Goal: Task Accomplishment & Management: Use online tool/utility

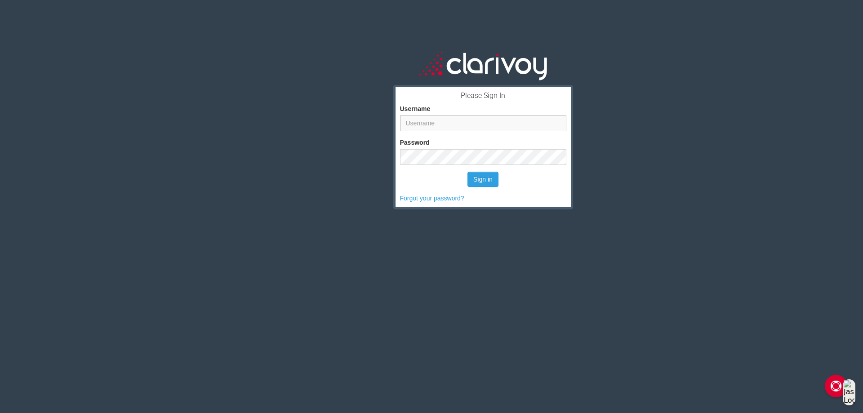
click at [470, 125] on input "Username" at bounding box center [483, 123] width 166 height 16
type input "rcorner@cumberland-auto.com"
click at [467, 172] on button "Sign in" at bounding box center [482, 179] width 31 height 15
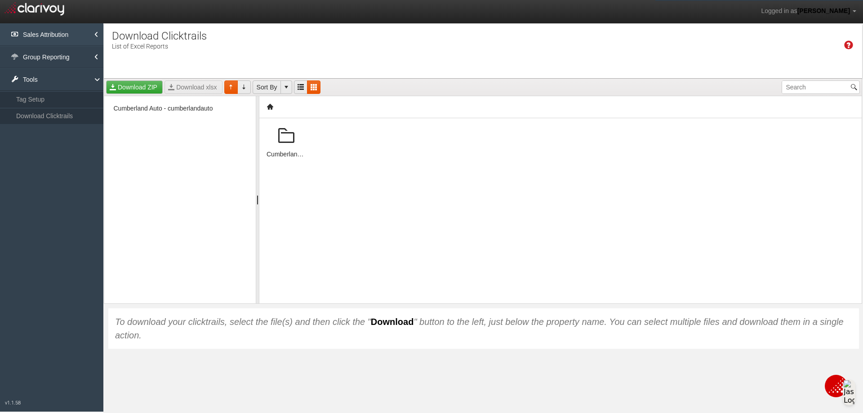
click at [58, 31] on link "Sales Attribution" at bounding box center [51, 34] width 103 height 22
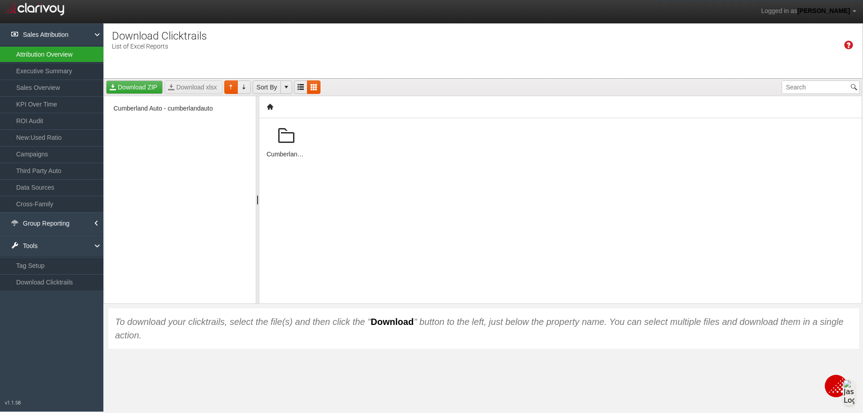
click at [50, 53] on link "Attribution Overview" at bounding box center [51, 54] width 103 height 16
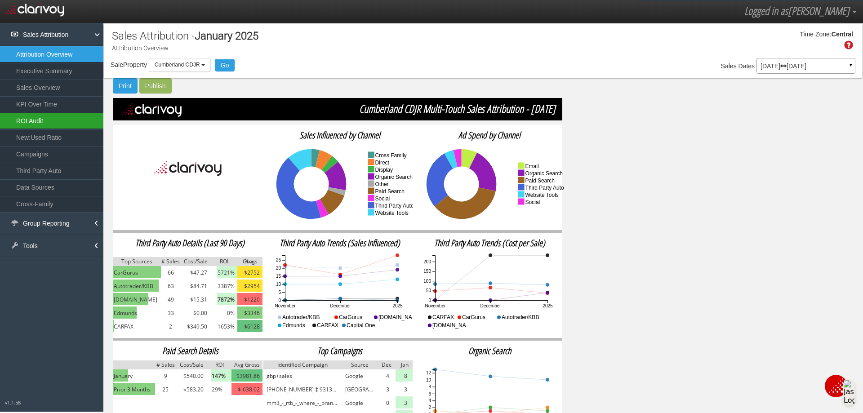
click at [40, 119] on link "ROI Audit" at bounding box center [51, 121] width 103 height 16
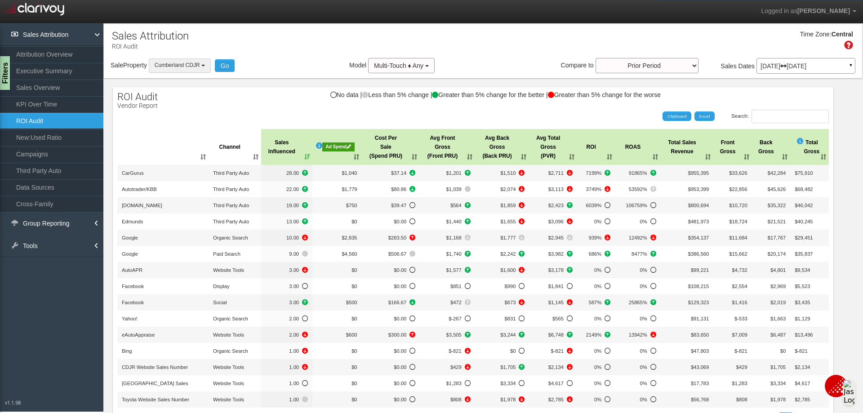
click at [204, 66] on b "button" at bounding box center [203, 66] width 4 height 2
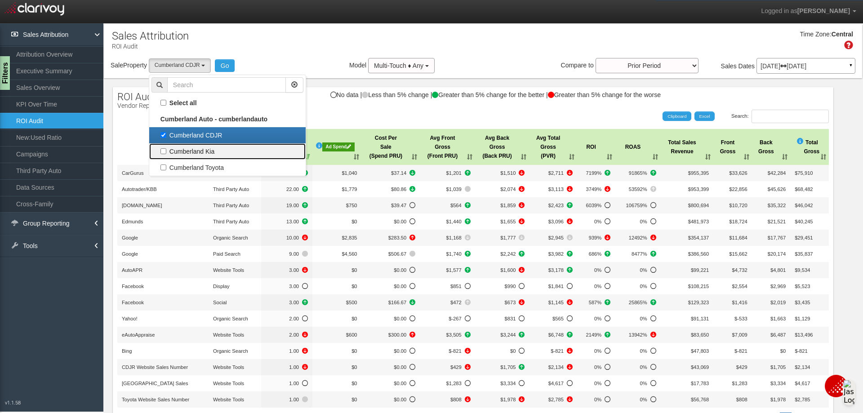
click at [166, 151] on label "Cumberland Kia" at bounding box center [227, 152] width 152 height 12
click at [166, 151] on input "Cumberland Kia" at bounding box center [163, 151] width 6 height 6
checkbox input "true"
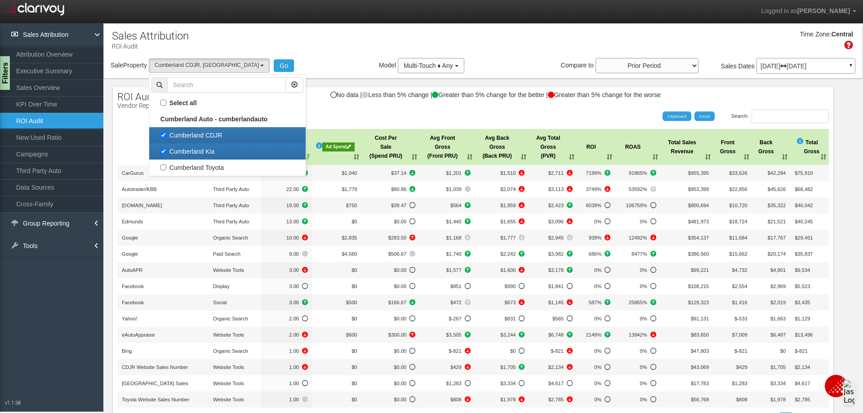
scroll to position [8, 0]
click at [168, 136] on label "Cumberland CDJR" at bounding box center [227, 135] width 152 height 12
click at [166, 136] on input "Cumberland CDJR" at bounding box center [163, 135] width 6 height 6
checkbox input "false"
select select "object:248"
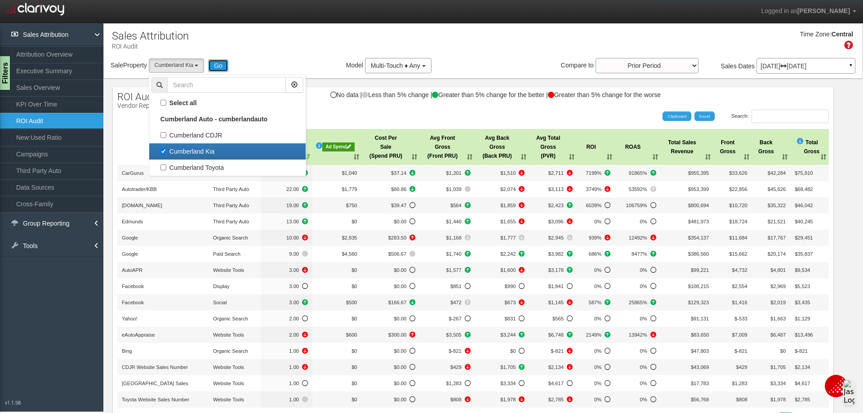
click at [220, 62] on button "Go" at bounding box center [218, 65] width 20 height 13
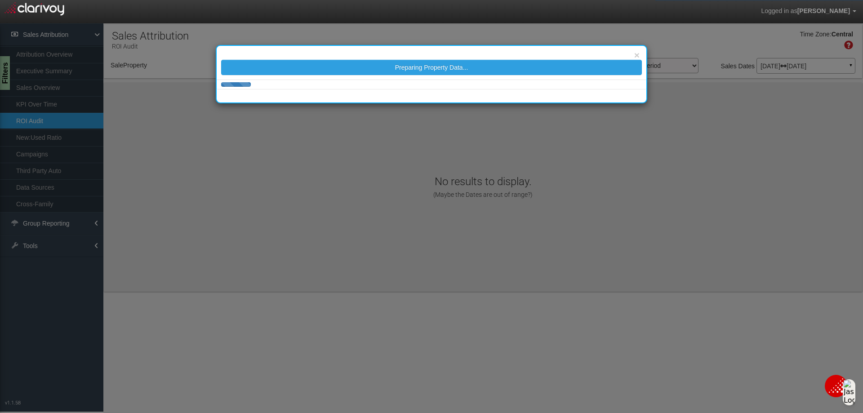
select select "object:307"
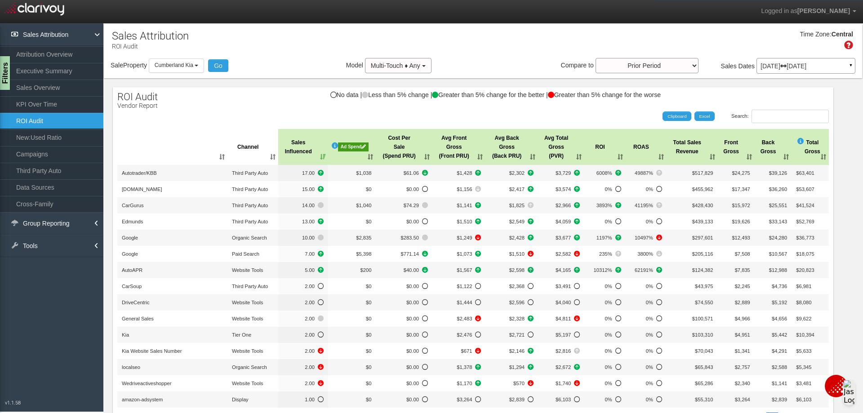
click at [786, 66] on icon at bounding box center [783, 66] width 6 height 6
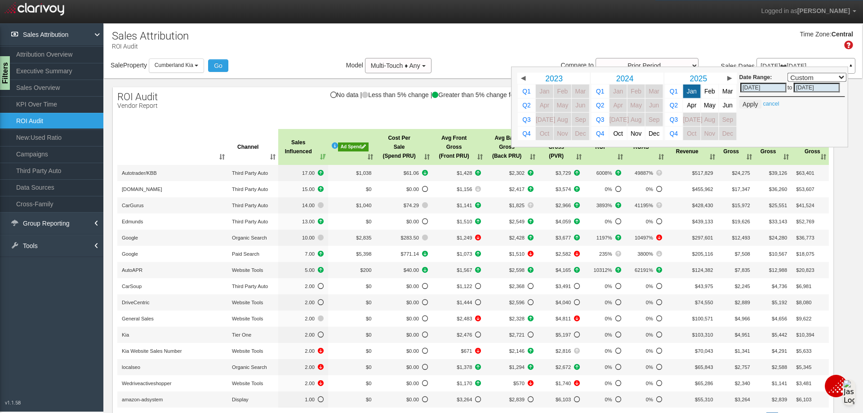
click at [503, 46] on div "Time Zone: Central" at bounding box center [483, 43] width 758 height 29
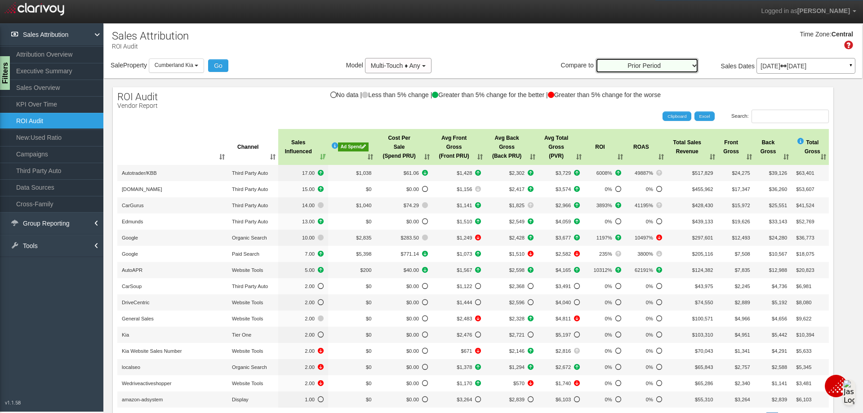
click at [645, 67] on select "Prior Period Prior Three Months Average Prior Twelve Months Average Year Over Y…" at bounding box center [646, 65] width 103 height 15
click at [525, 39] on div "Time Zone: Central" at bounding box center [483, 43] width 758 height 29
click at [847, 64] on link "▼" at bounding box center [851, 67] width 8 height 14
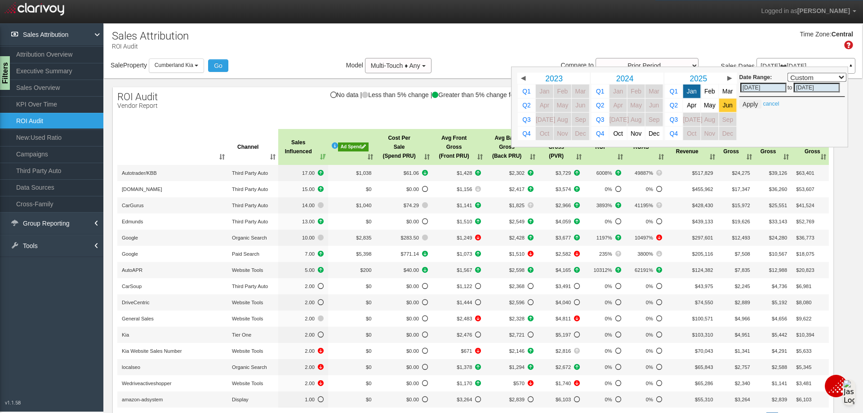
click at [726, 105] on link "Jun" at bounding box center [728, 104] width 18 height 13
select select ","
type input "[DATE]"
click at [739, 103] on button "Apply" at bounding box center [750, 104] width 22 height 9
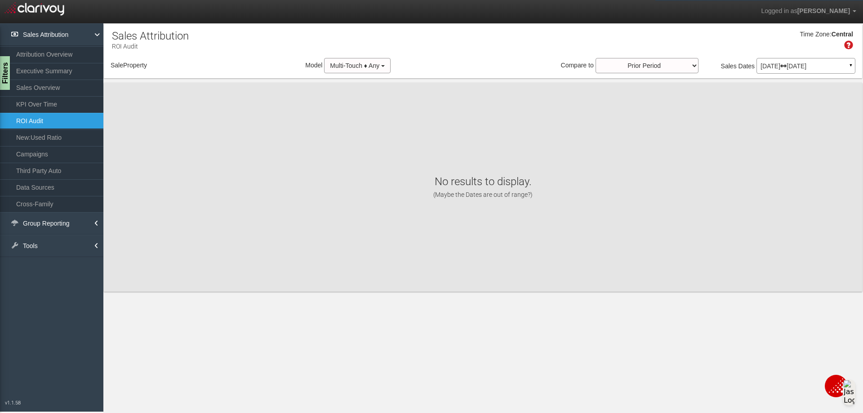
select select "object:348"
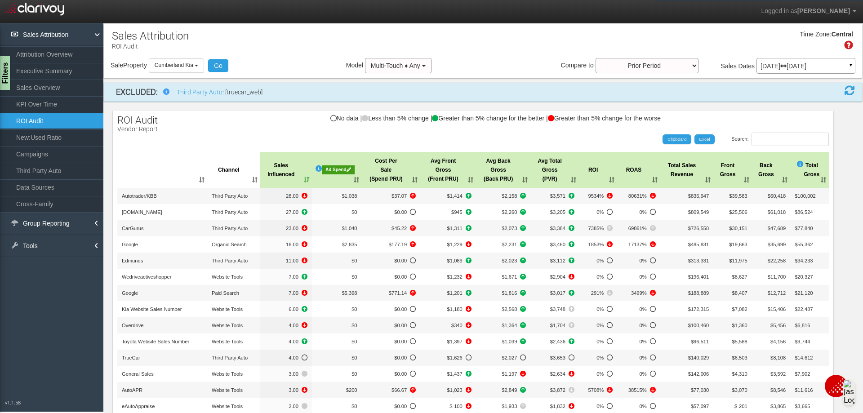
click at [338, 171] on div "Ad Spend" at bounding box center [338, 169] width 33 height 9
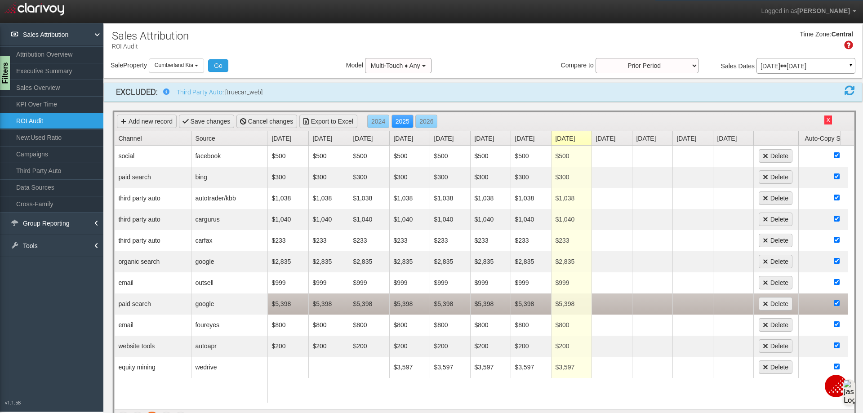
click at [572, 303] on td "$5,398" at bounding box center [571, 303] width 40 height 21
click at [293, 302] on td "$5,398" at bounding box center [288, 303] width 40 height 21
type input "5000"
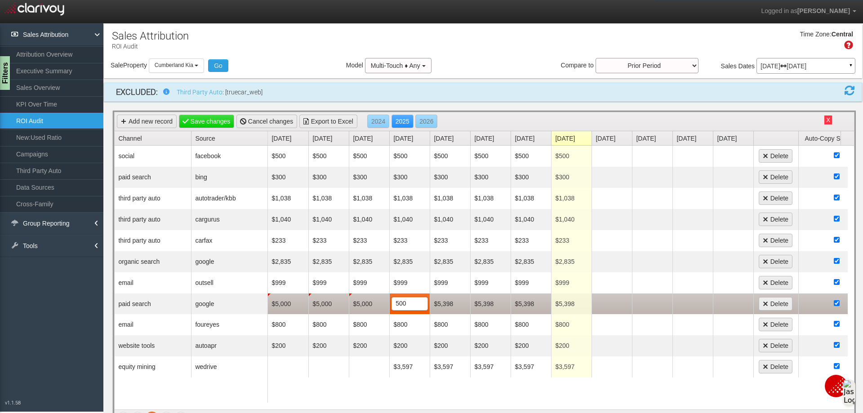
type input "5000"
type input "6500"
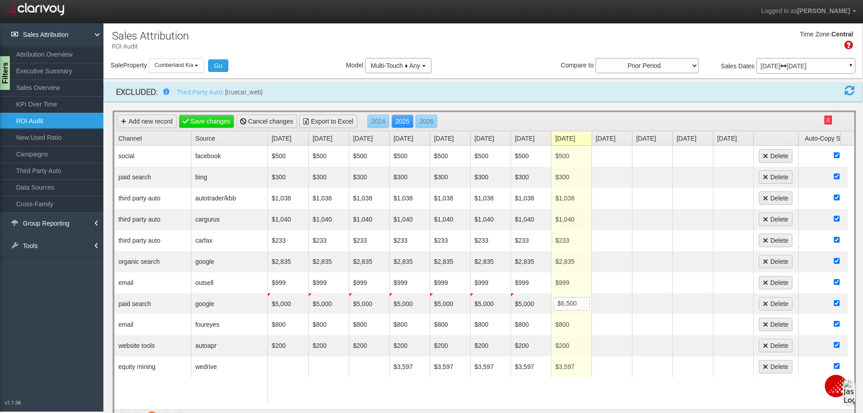
click at [158, 382] on div "social facebook paid search bing third party auto autotrader/kbb third party au…" at bounding box center [191, 274] width 153 height 257
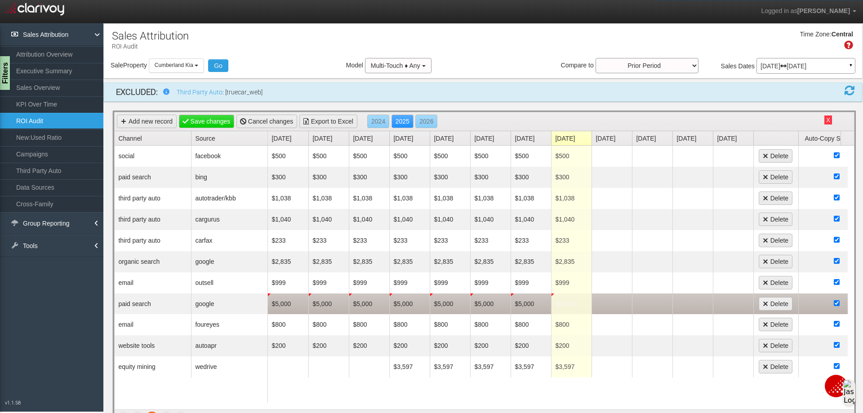
click at [585, 306] on td "$6,500" at bounding box center [571, 303] width 40 height 21
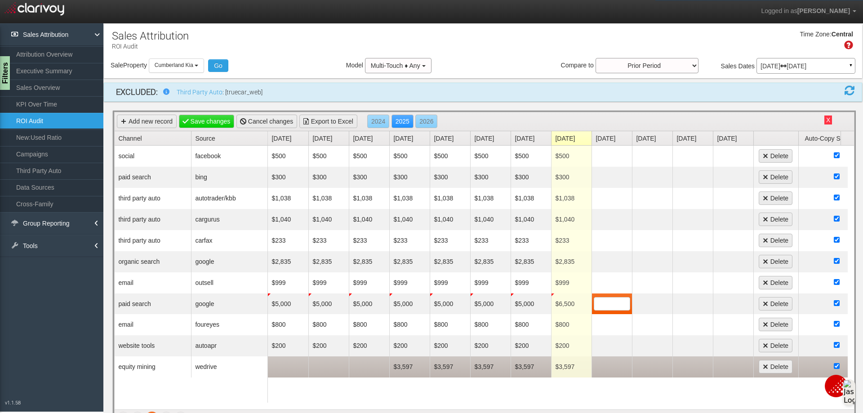
click at [619, 366] on td at bounding box center [611, 366] width 40 height 21
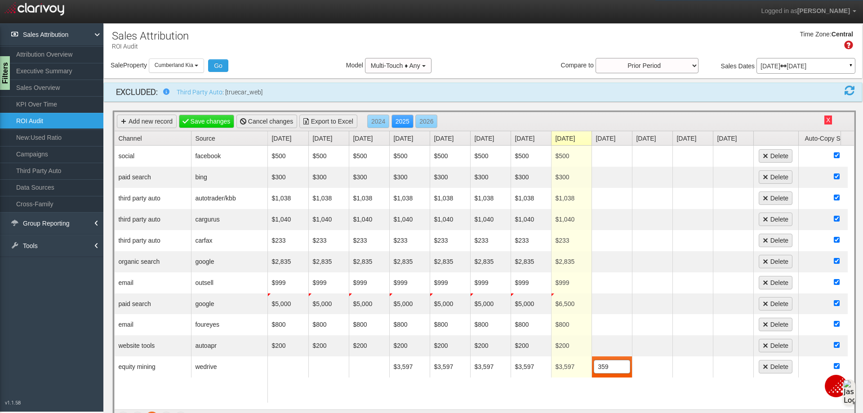
type input "3597"
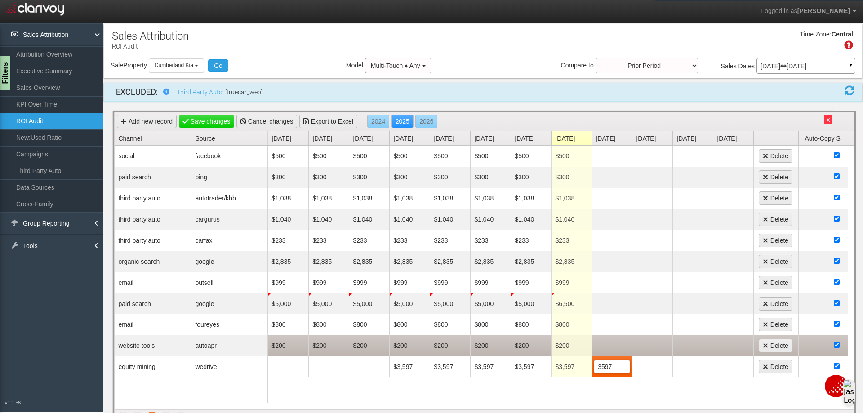
click at [729, 351] on td at bounding box center [733, 345] width 40 height 21
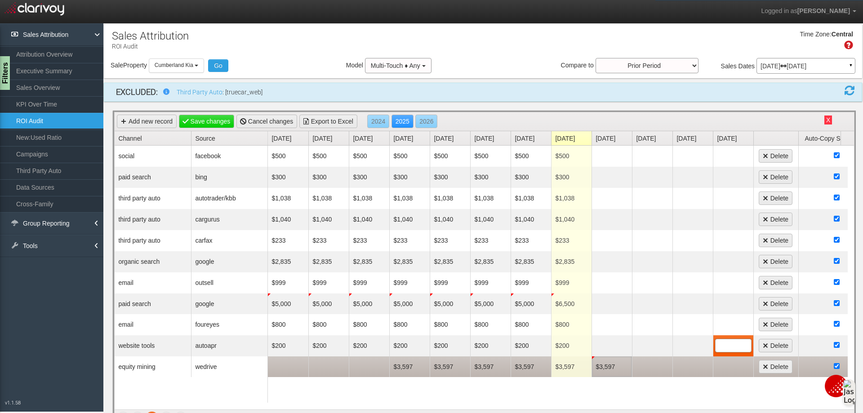
click at [626, 365] on td "$3,597" at bounding box center [611, 366] width 40 height 21
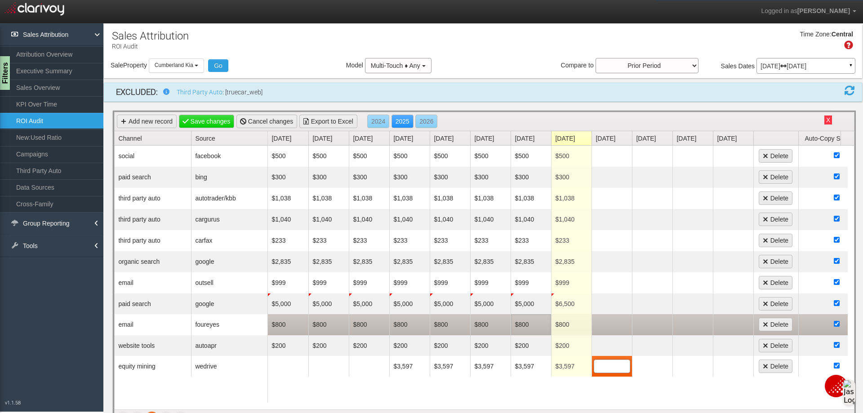
click at [522, 334] on td "$800" at bounding box center [530, 324] width 40 height 21
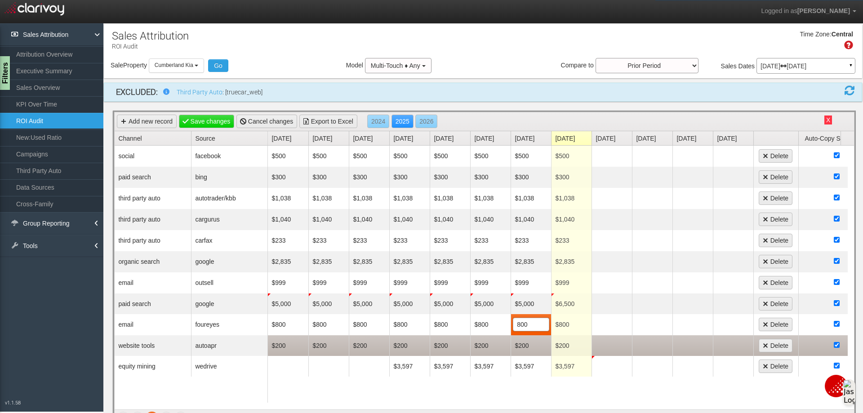
click at [554, 345] on td "$200" at bounding box center [571, 345] width 40 height 21
click at [297, 341] on td "$200" at bounding box center [288, 345] width 40 height 21
click at [297, 341] on input "200" at bounding box center [288, 345] width 36 height 13
type input "549"
type input "5"
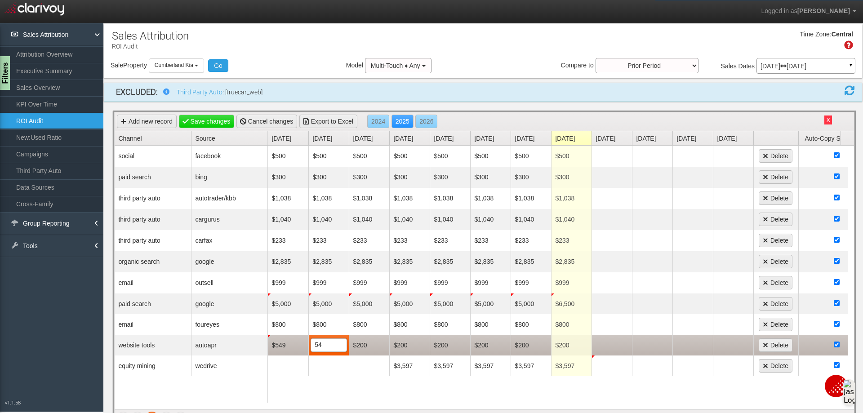
type input "549"
type input "49"
click at [404, 342] on td "$49" at bounding box center [409, 345] width 40 height 21
click at [404, 342] on input "49" at bounding box center [409, 345] width 35 height 13
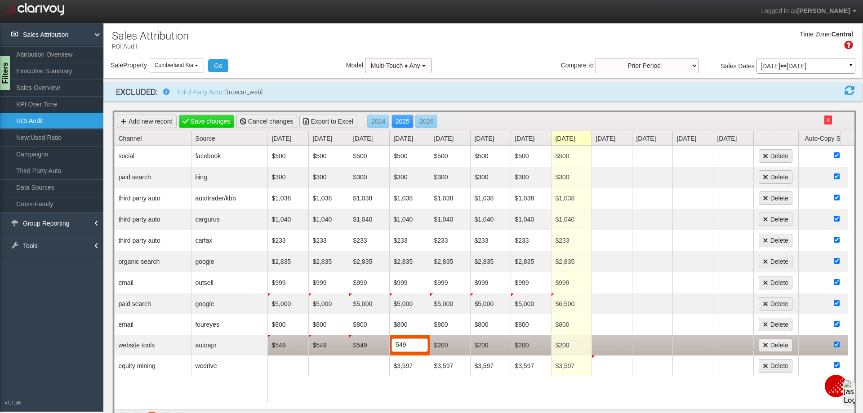
type input "5498"
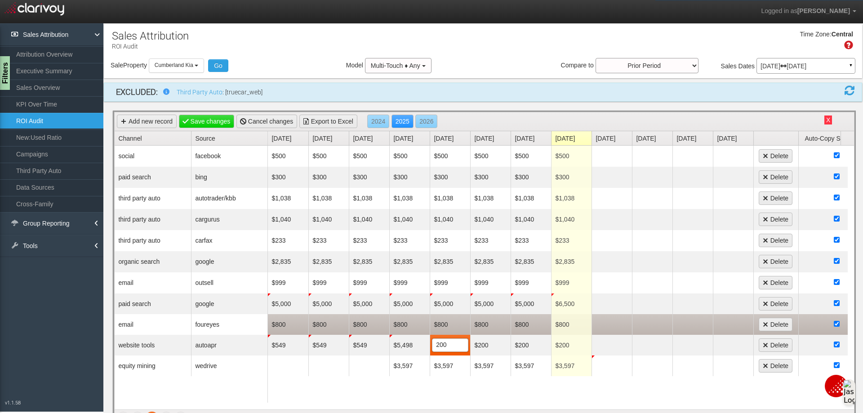
click at [432, 328] on td "$800" at bounding box center [450, 324] width 40 height 21
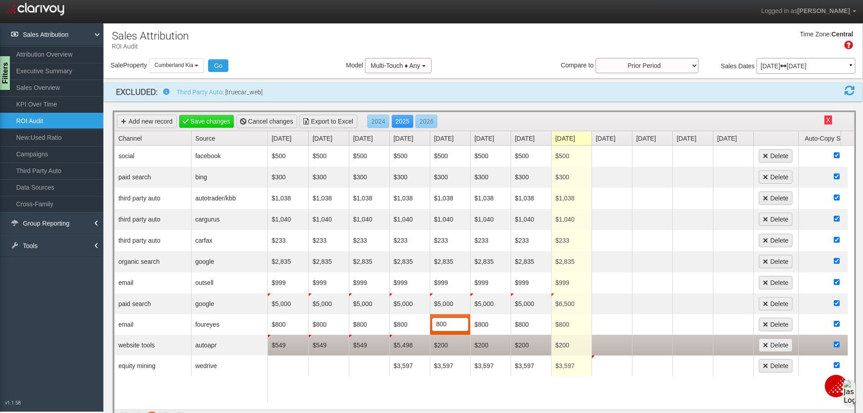
click at [419, 344] on td "$5,498" at bounding box center [409, 345] width 40 height 21
click at [419, 345] on input "5498" at bounding box center [409, 345] width 35 height 13
type input "549"
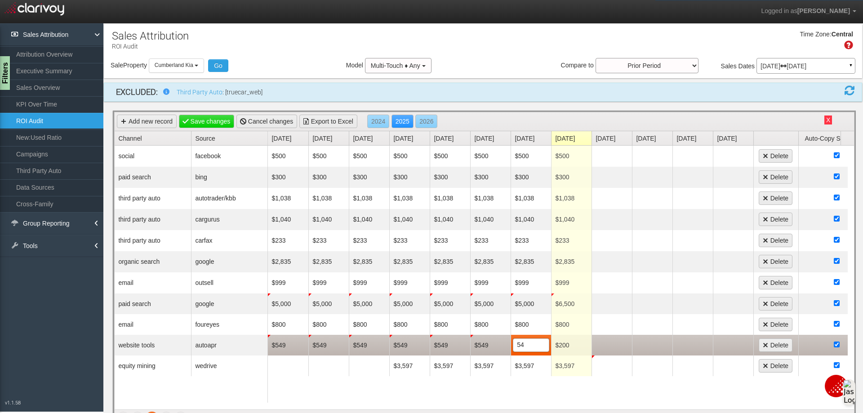
type input "549"
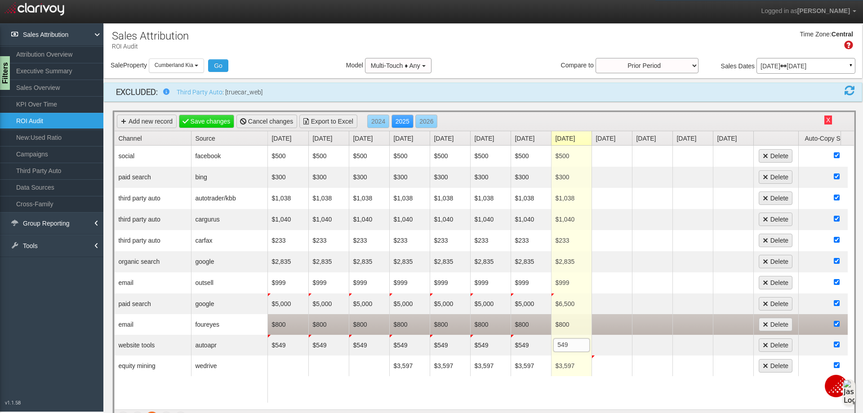
click at [681, 318] on td at bounding box center [692, 324] width 40 height 21
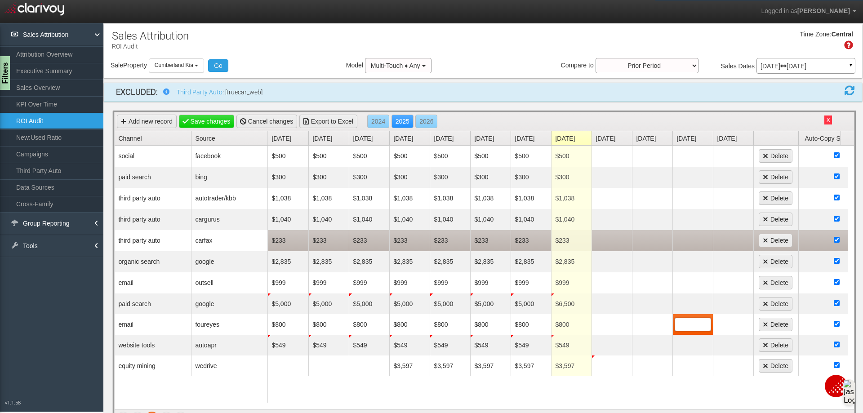
click at [572, 240] on td "$233" at bounding box center [571, 240] width 40 height 21
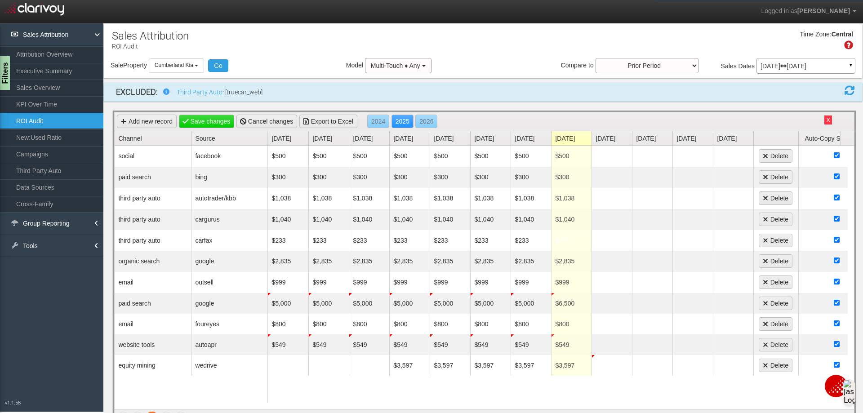
click at [537, 57] on div "Time Zone: Central" at bounding box center [483, 43] width 758 height 29
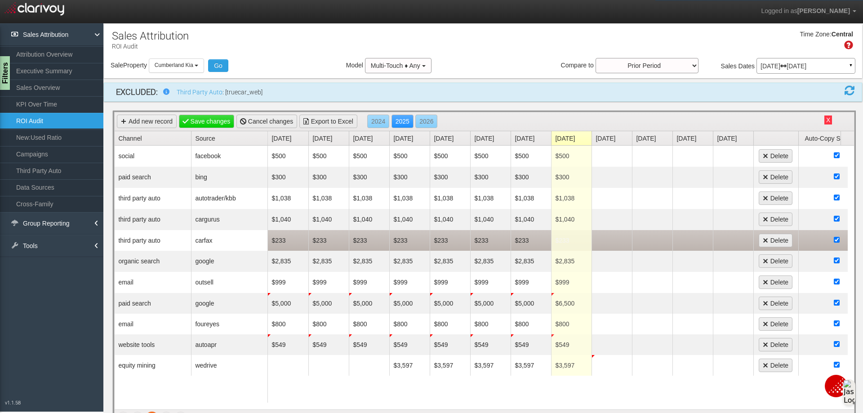
click at [570, 242] on td "$233" at bounding box center [571, 240] width 40 height 21
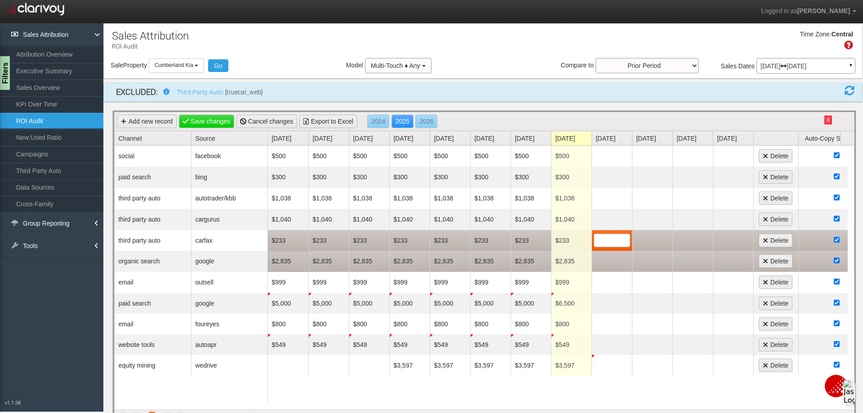
click at [294, 261] on td "$2,835" at bounding box center [288, 261] width 40 height 21
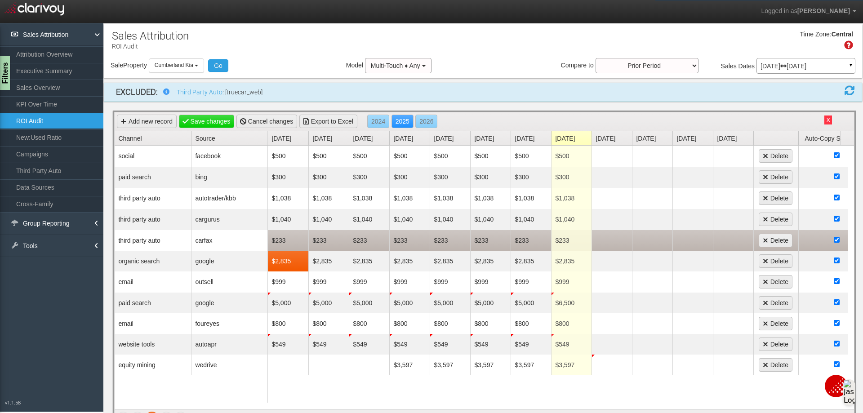
click at [538, 61] on div "Sale Property Loading Cumberland CDJR [GEOGRAPHIC_DATA] [GEOGRAPHIC_DATA] [GEOG…" at bounding box center [483, 67] width 758 height 19
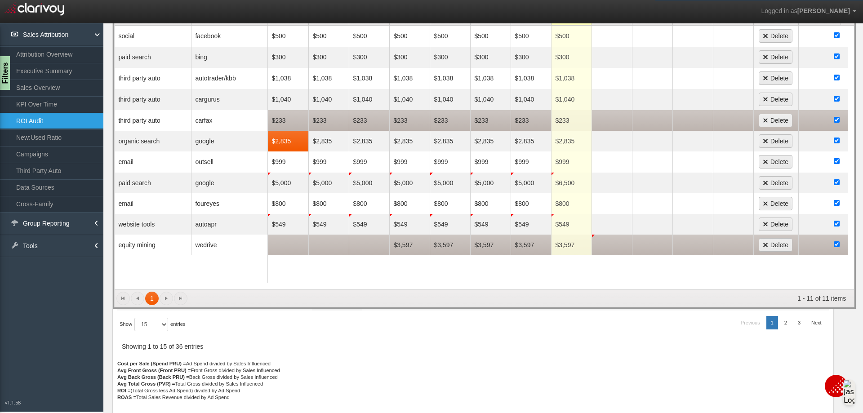
scroll to position [121, 0]
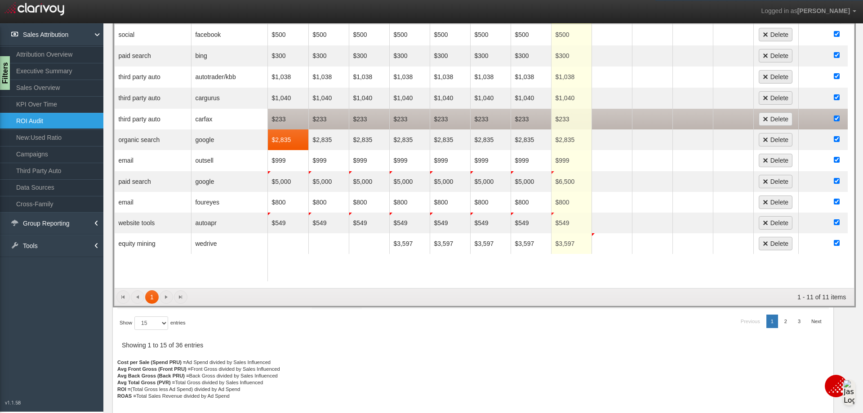
click at [163, 298] on div "1 1 1 - 11 of 11 items" at bounding box center [484, 297] width 739 height 18
click at [535, 337] on div at bounding box center [472, 193] width 711 height 331
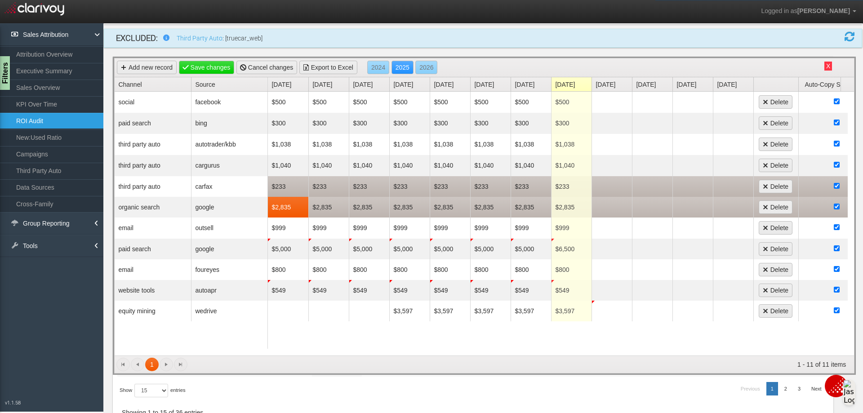
scroll to position [0, 0]
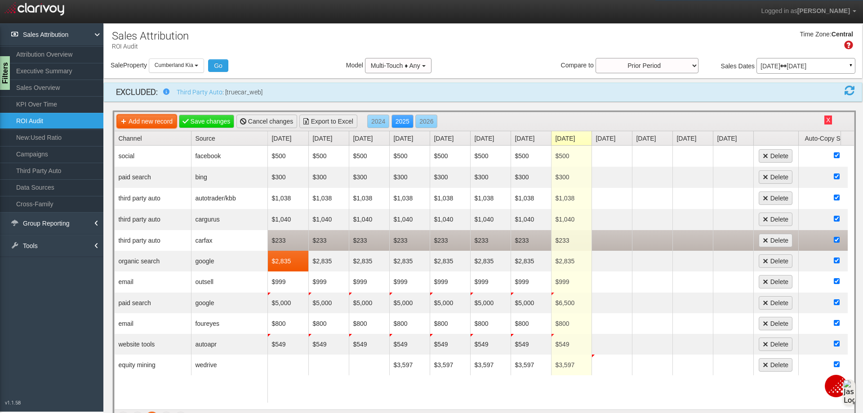
click at [164, 120] on link "Add new record" at bounding box center [147, 121] width 60 height 13
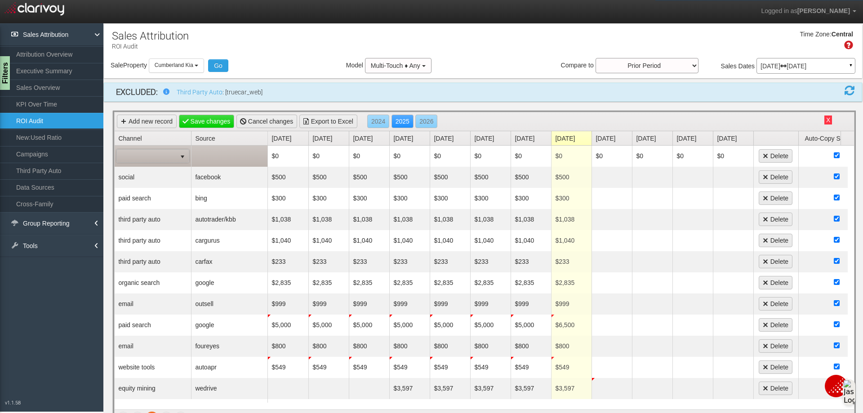
click at [175, 151] on span at bounding box center [146, 156] width 59 height 13
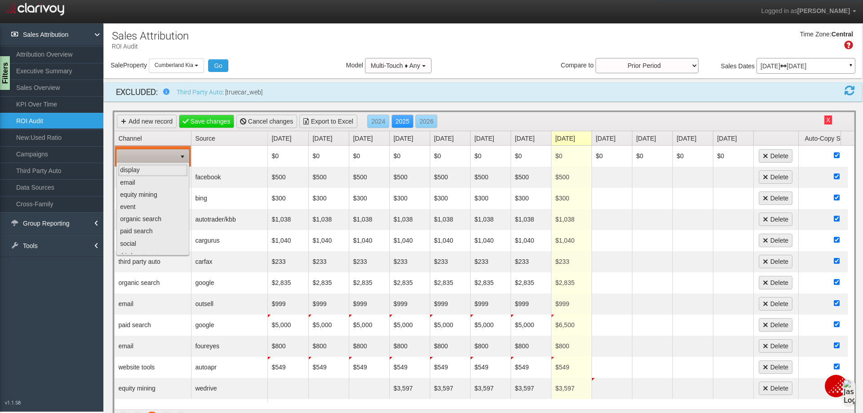
click at [268, 41] on div "Time Zone: Central" at bounding box center [483, 43] width 758 height 29
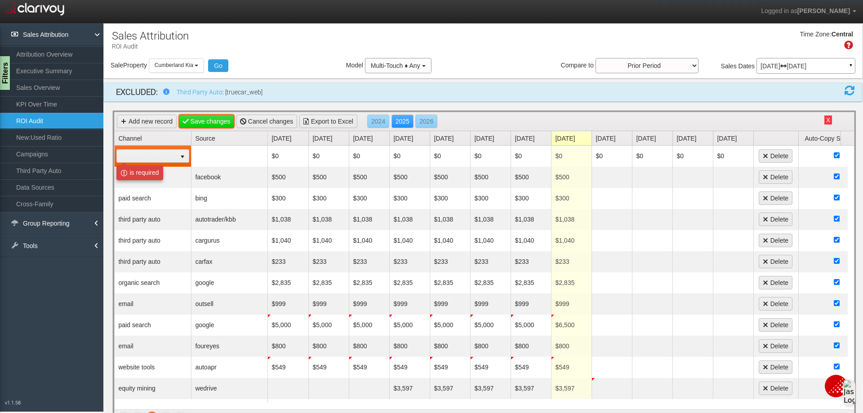
click at [205, 119] on link "Save changes" at bounding box center [207, 121] width 56 height 13
click at [208, 137] on link "Source" at bounding box center [231, 138] width 72 height 14
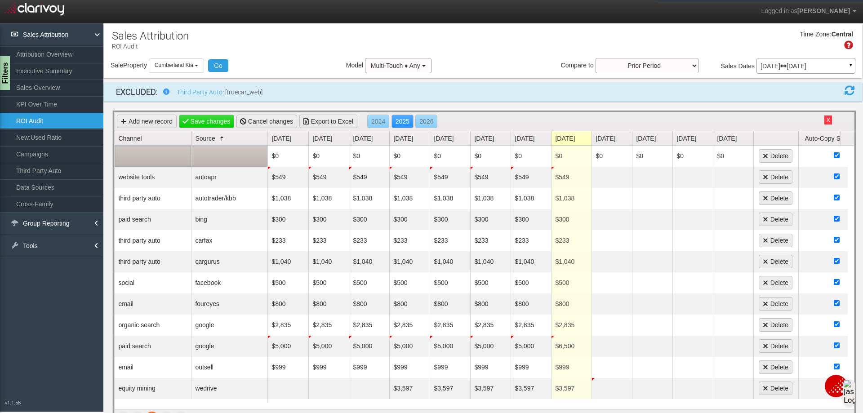
click at [168, 154] on td at bounding box center [153, 156] width 76 height 21
click at [180, 157] on span "select" at bounding box center [182, 156] width 7 height 7
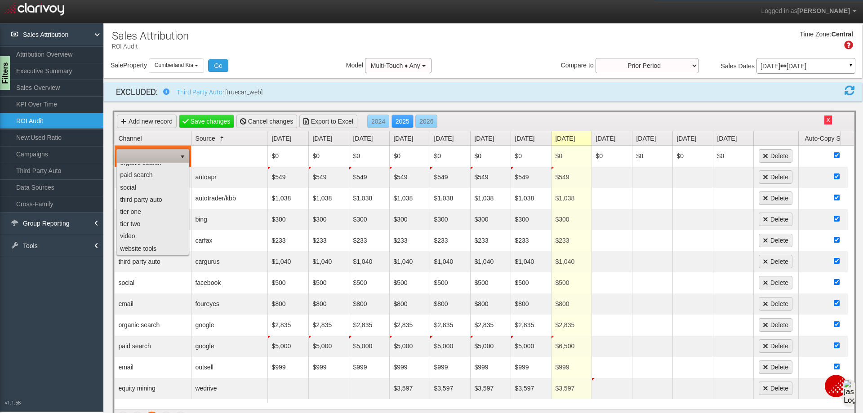
scroll to position [57, 0]
click at [146, 249] on li "website tools" at bounding box center [153, 248] width 70 height 12
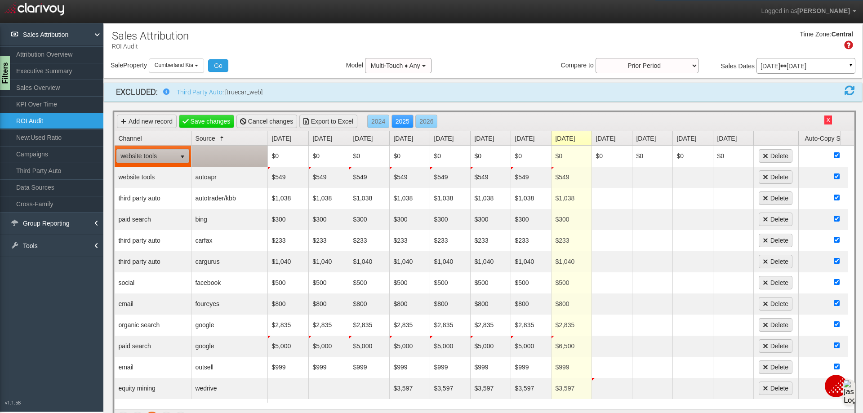
click at [240, 146] on td at bounding box center [229, 156] width 76 height 21
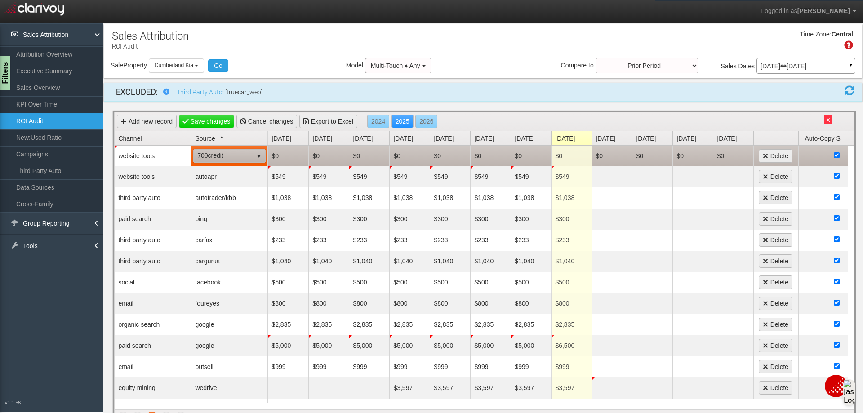
click at [567, 153] on td "$0" at bounding box center [571, 156] width 40 height 21
click at [567, 157] on td "$0" at bounding box center [571, 156] width 40 height 21
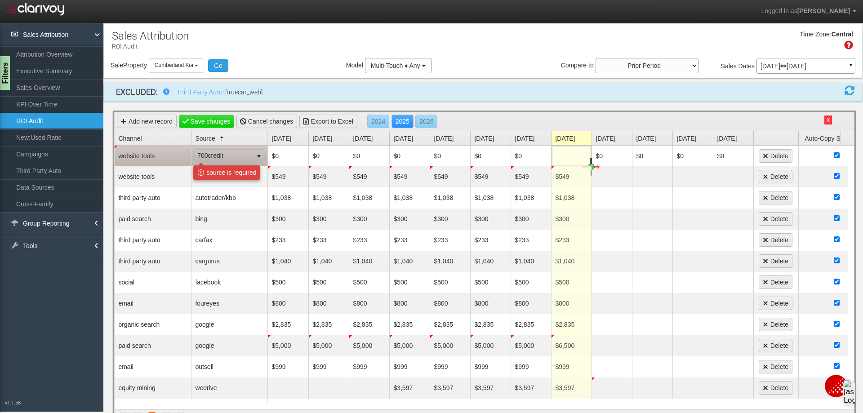
click at [243, 157] on span "700credit" at bounding box center [223, 156] width 59 height 13
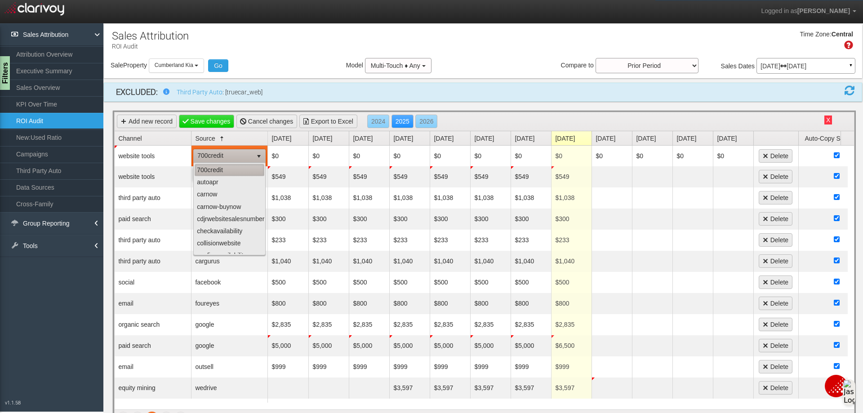
click at [231, 167] on li "700credit" at bounding box center [230, 170] width 70 height 12
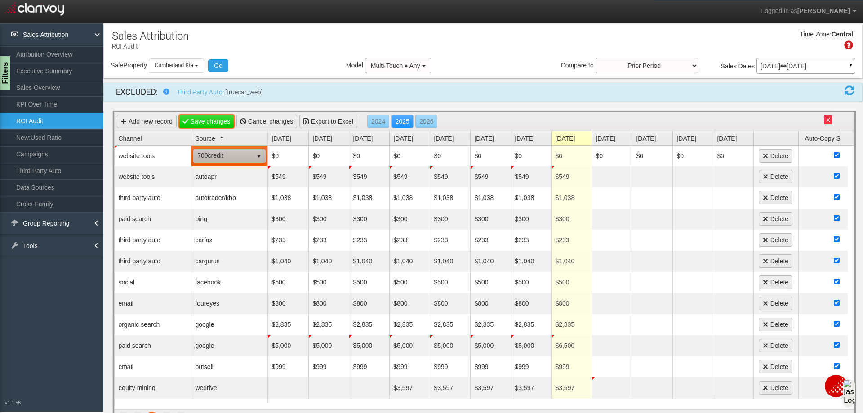
click at [213, 116] on link "Save changes" at bounding box center [207, 121] width 56 height 13
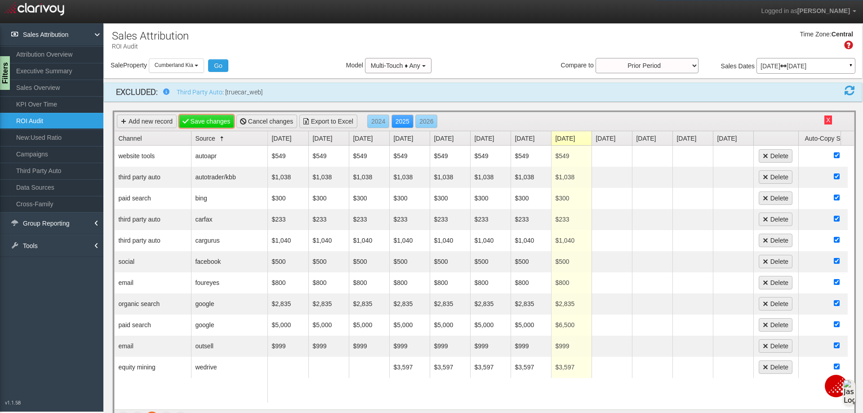
scroll to position [121, 0]
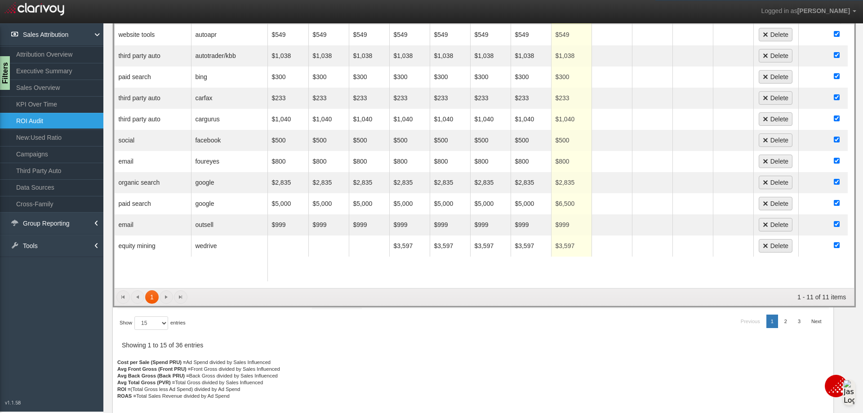
click at [165, 297] on div "1 1 1 - 11 of 11 items" at bounding box center [484, 297] width 739 height 18
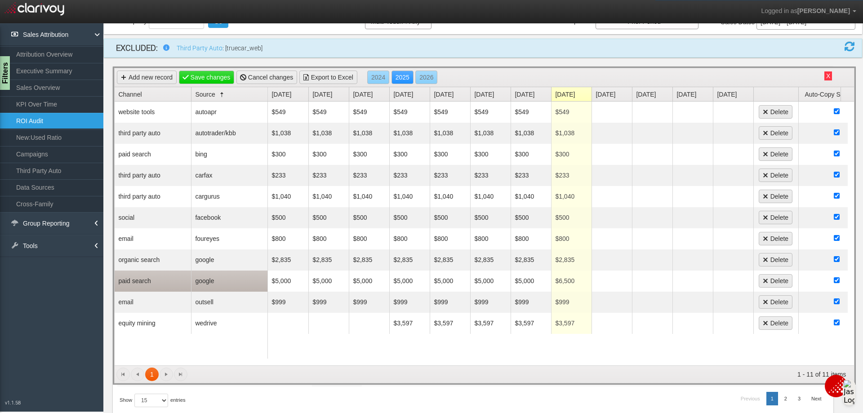
scroll to position [31, 0]
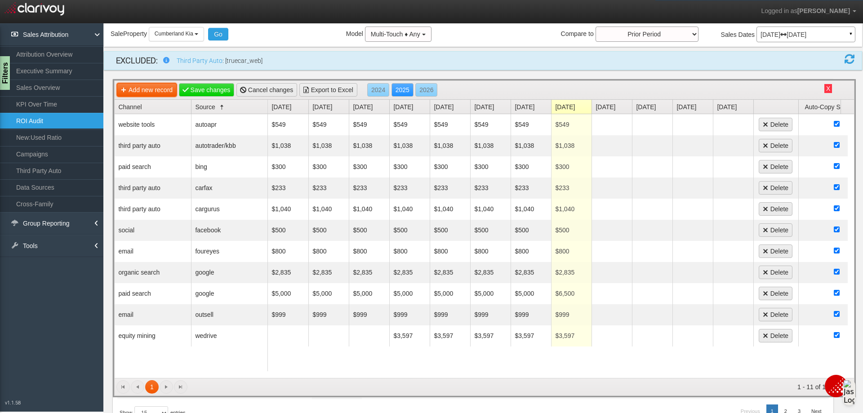
click at [141, 92] on link "Add new record" at bounding box center [147, 89] width 60 height 13
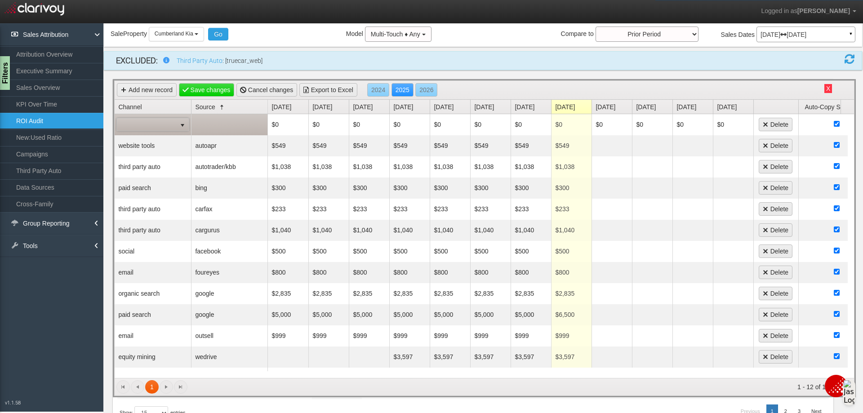
click at [180, 125] on span "select" at bounding box center [182, 125] width 7 height 7
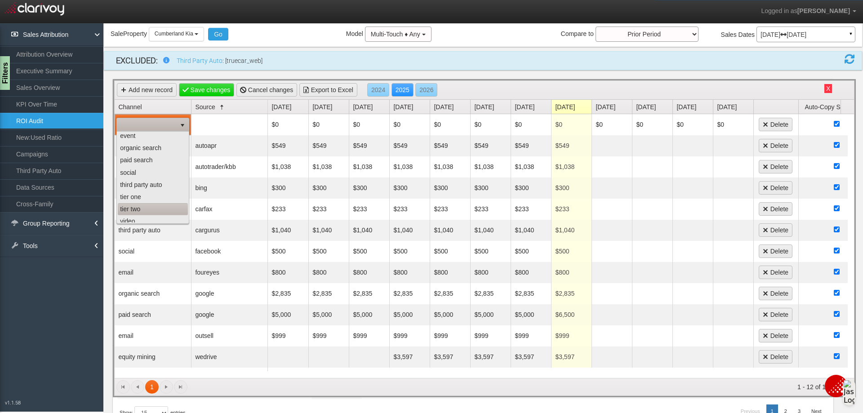
scroll to position [57, 0]
click at [140, 221] on li "website tools" at bounding box center [153, 217] width 70 height 12
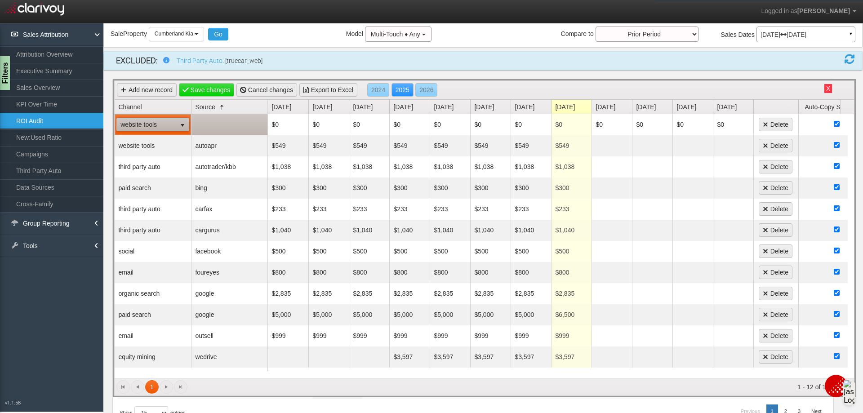
click at [216, 120] on td at bounding box center [229, 124] width 76 height 21
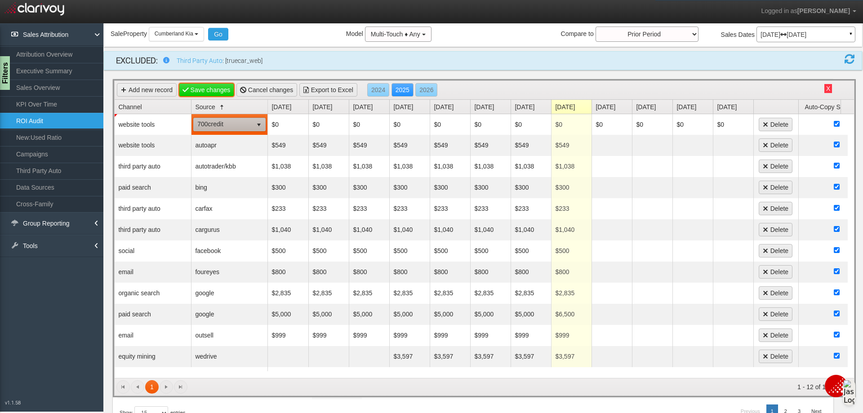
click at [223, 89] on link "Save changes" at bounding box center [207, 89] width 56 height 13
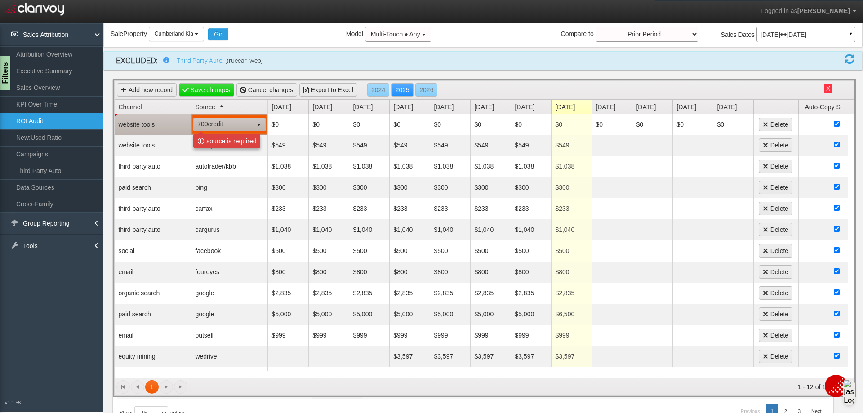
click at [254, 128] on span "select" at bounding box center [259, 124] width 13 height 13
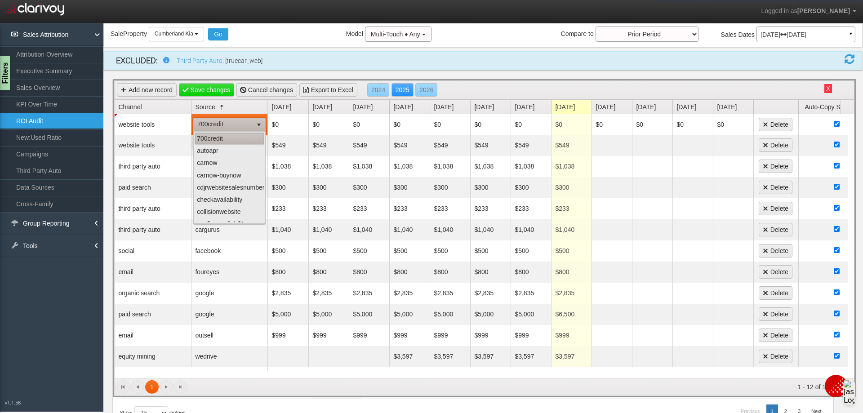
click at [217, 134] on li "700credit" at bounding box center [230, 139] width 70 height 12
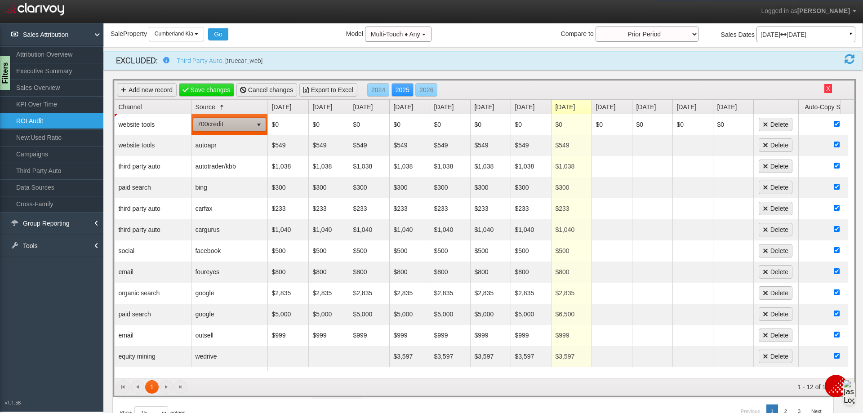
click at [291, 33] on div "Sale Property Loading Cumberland CDJR [GEOGRAPHIC_DATA] [GEOGRAPHIC_DATA] [GEOG…" at bounding box center [483, 36] width 758 height 19
click at [228, 90] on link "Save changes" at bounding box center [207, 89] width 56 height 13
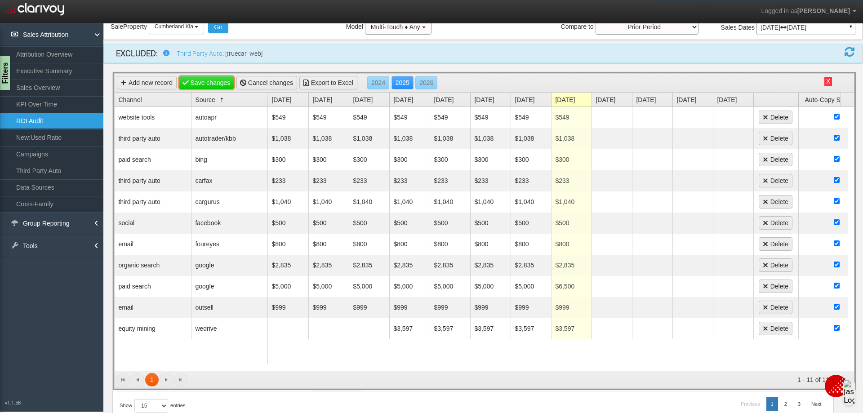
scroll to position [0, 0]
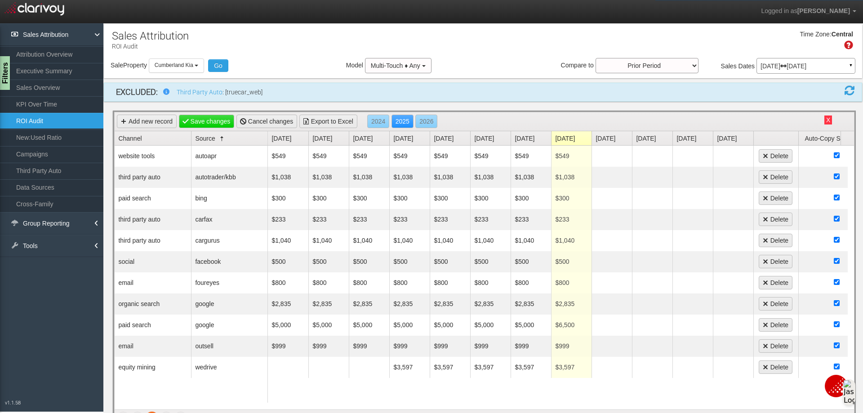
click at [288, 53] on div "Time Zone: Central" at bounding box center [483, 43] width 758 height 29
click at [162, 120] on link "Add new record" at bounding box center [147, 121] width 60 height 13
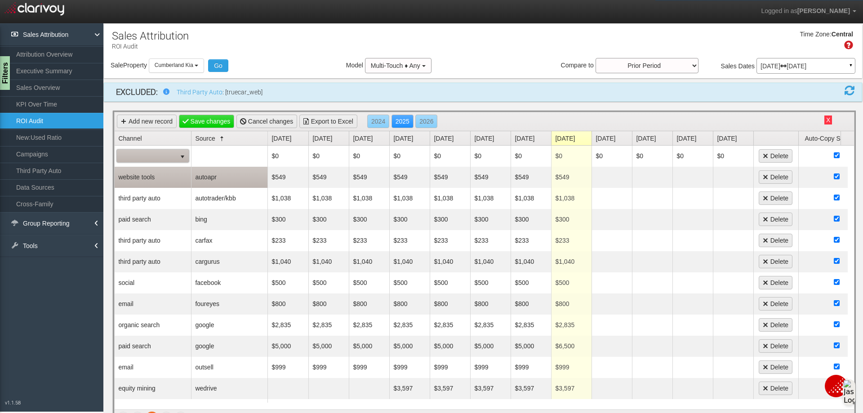
scroll to position [45, 0]
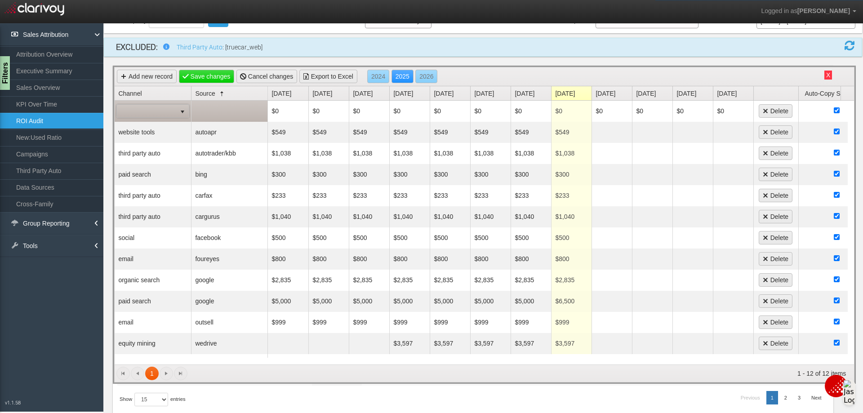
click at [181, 105] on span "select" at bounding box center [182, 111] width 13 height 13
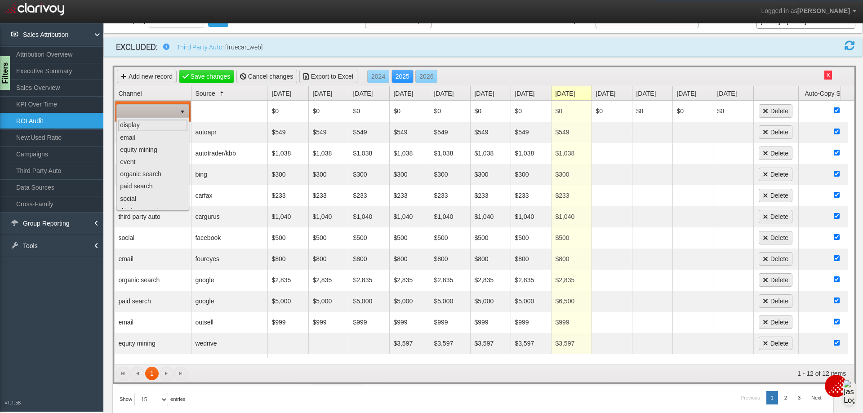
click at [364, 50] on h2 "Third Party Auto : [truecar_web]" at bounding box center [478, 47] width 603 height 8
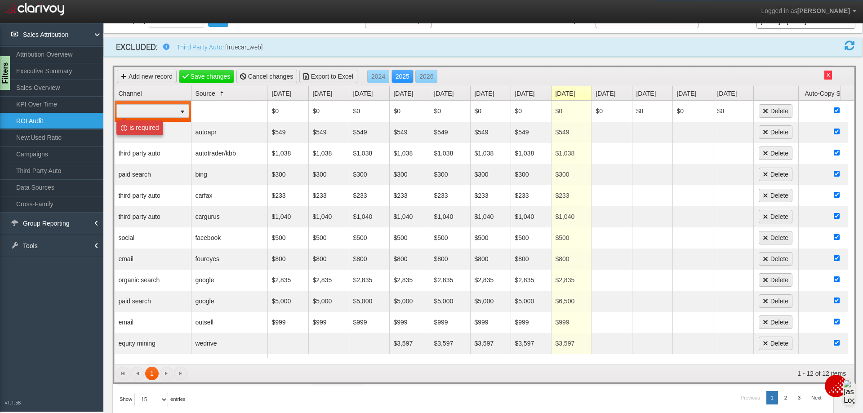
scroll to position [0, 0]
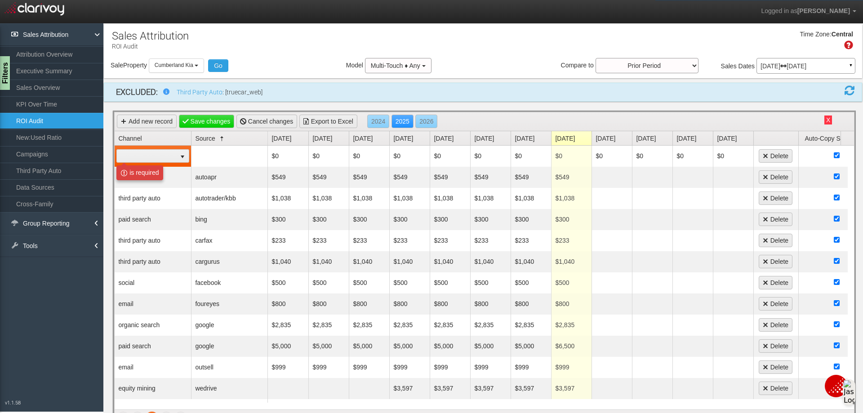
click at [487, 60] on div "Sale Property Loading Cumberland CDJR [GEOGRAPHIC_DATA] [GEOGRAPHIC_DATA] [GEOG…" at bounding box center [483, 67] width 758 height 19
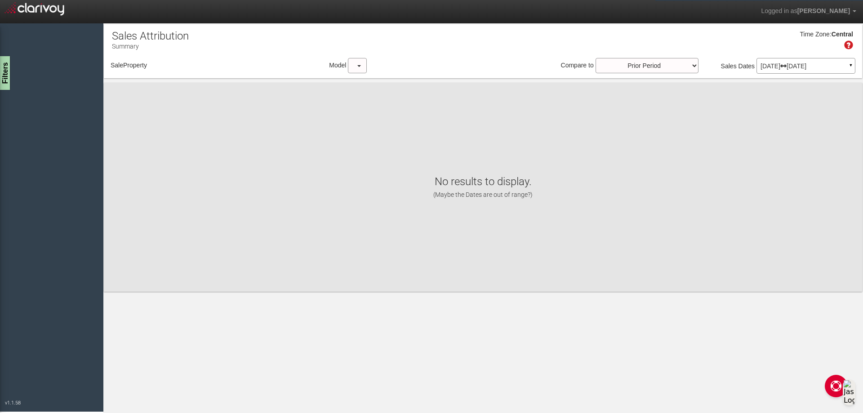
select select "object:36"
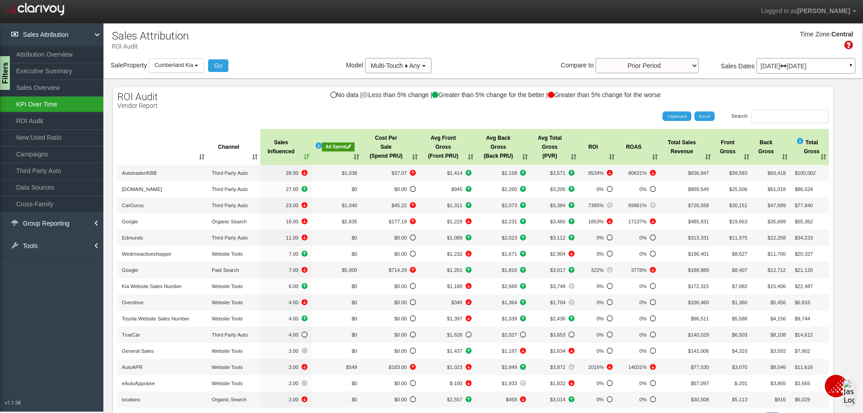
click at [43, 104] on link "KPI Over Time" at bounding box center [51, 104] width 103 height 16
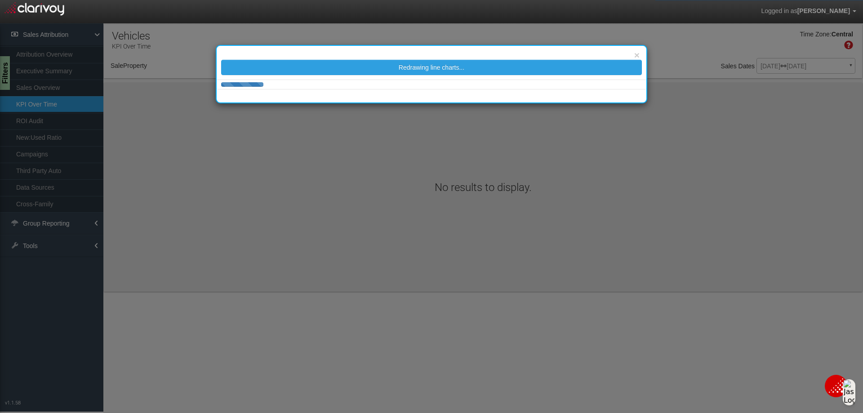
select select "object:237"
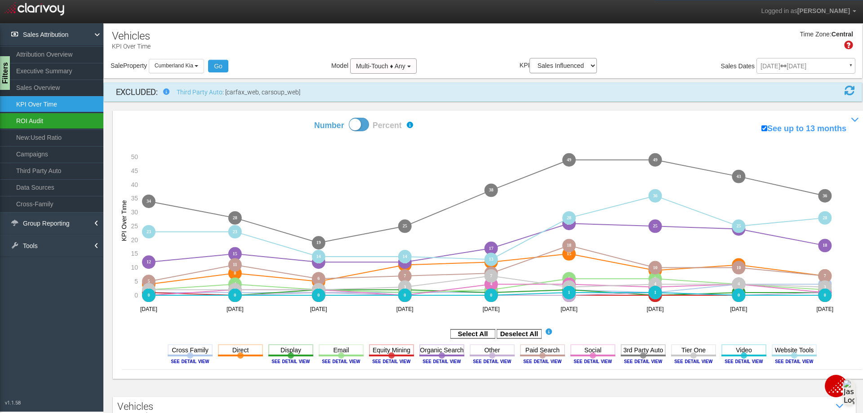
click at [42, 118] on link "ROI Audit" at bounding box center [51, 121] width 103 height 16
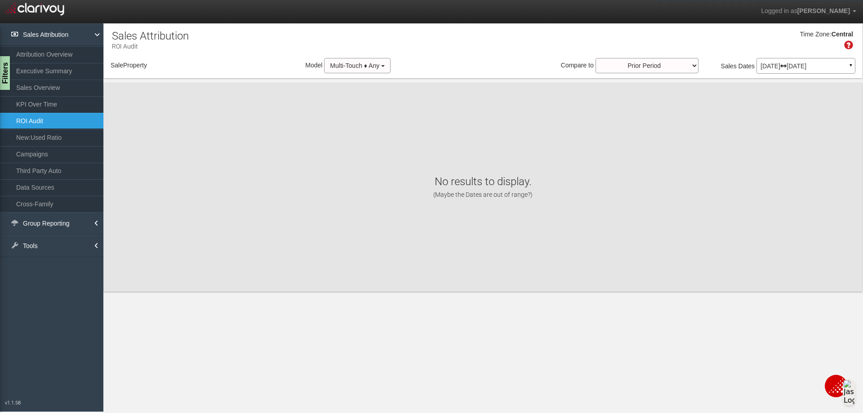
select select "object:380"
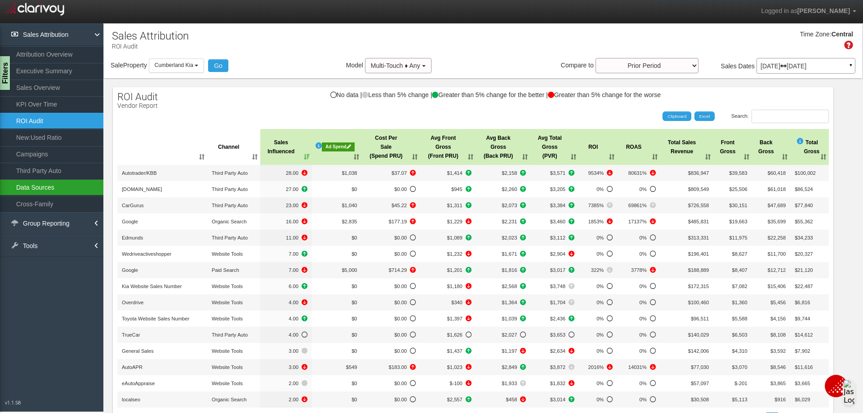
click at [53, 184] on link "Data Sources" at bounding box center [51, 187] width 103 height 16
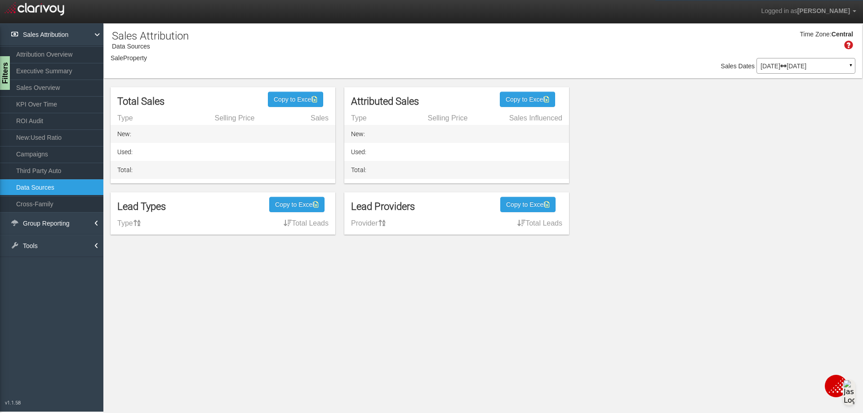
select select "object:421"
click at [38, 172] on link "Third Party Auto" at bounding box center [51, 171] width 103 height 16
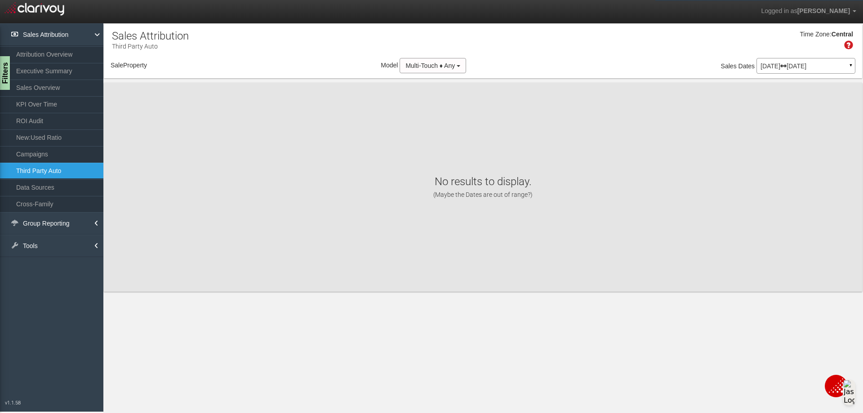
select select "object:459"
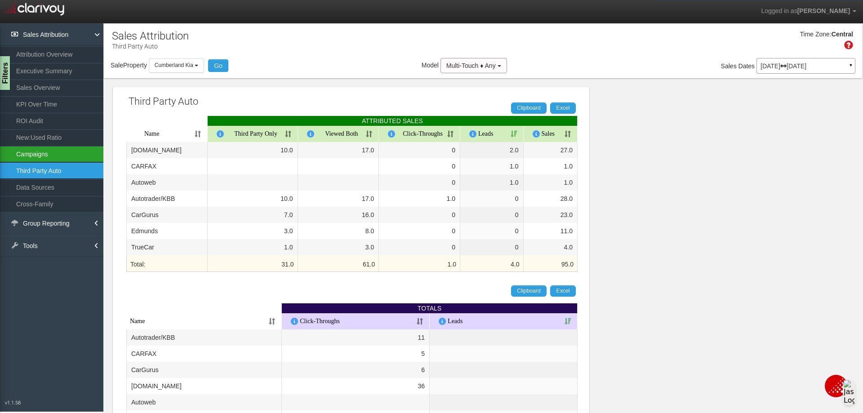
click at [39, 158] on link "Campaigns" at bounding box center [51, 154] width 103 height 16
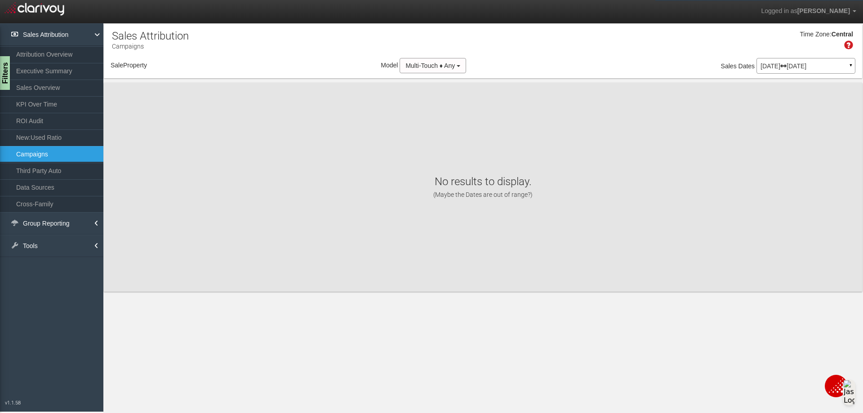
select select "object:498"
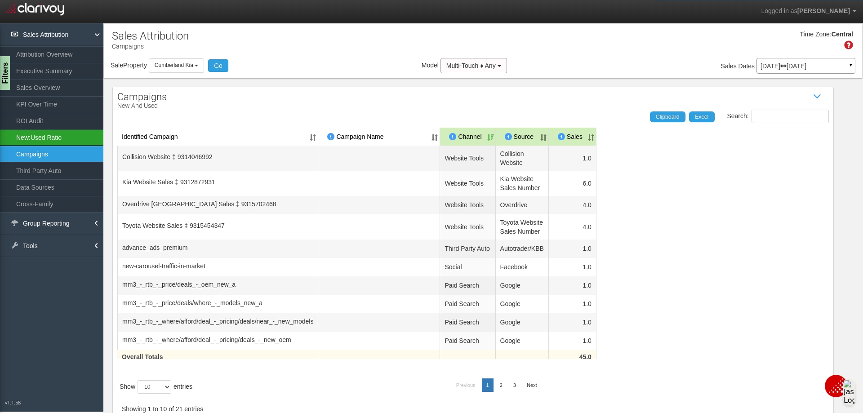
click at [40, 143] on link "New:Used Ratio" at bounding box center [51, 137] width 103 height 16
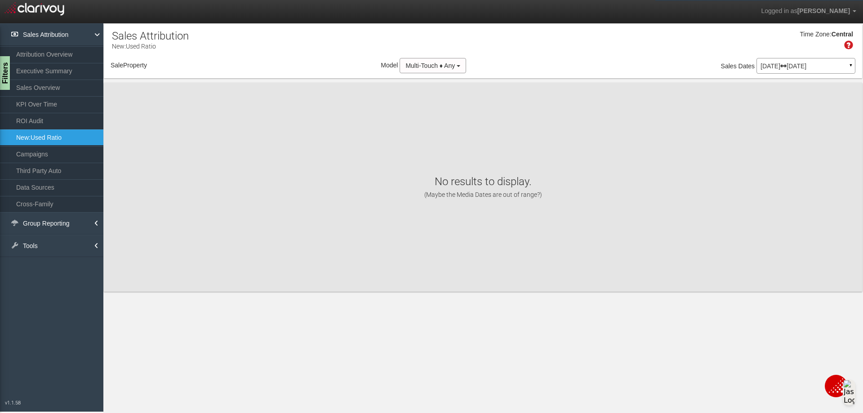
select select "object:536"
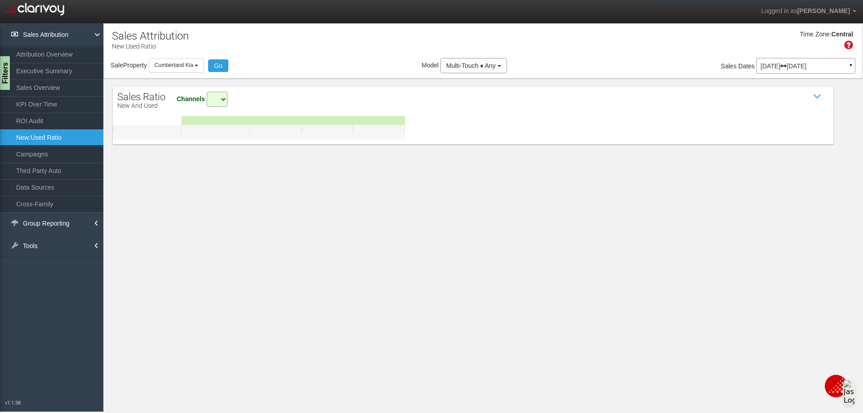
select select "all"
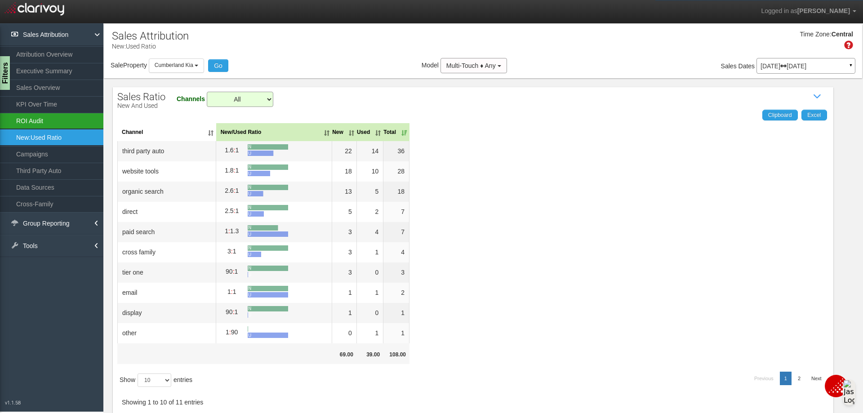
click at [43, 119] on link "ROI Audit" at bounding box center [51, 121] width 103 height 16
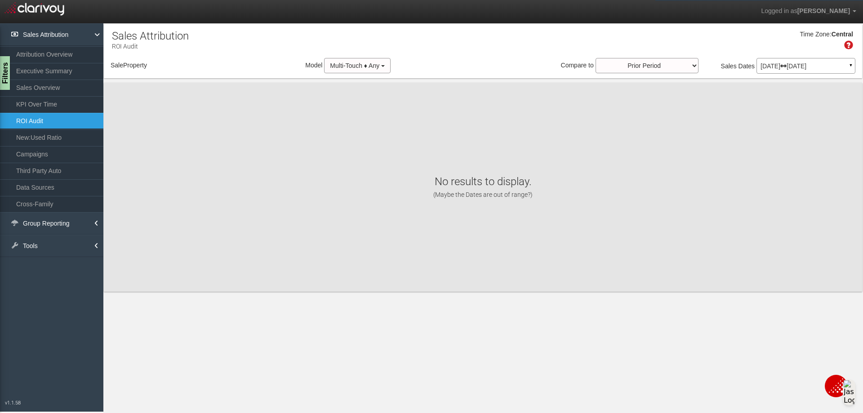
select select "object:577"
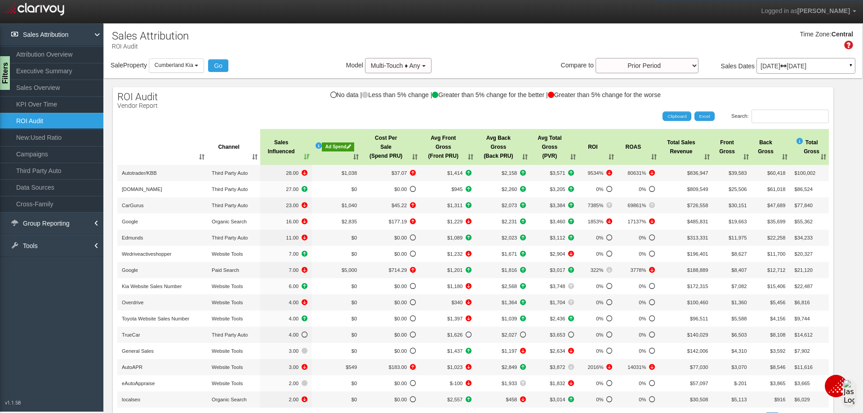
click at [331, 144] on div "Ad Spend" at bounding box center [338, 146] width 32 height 9
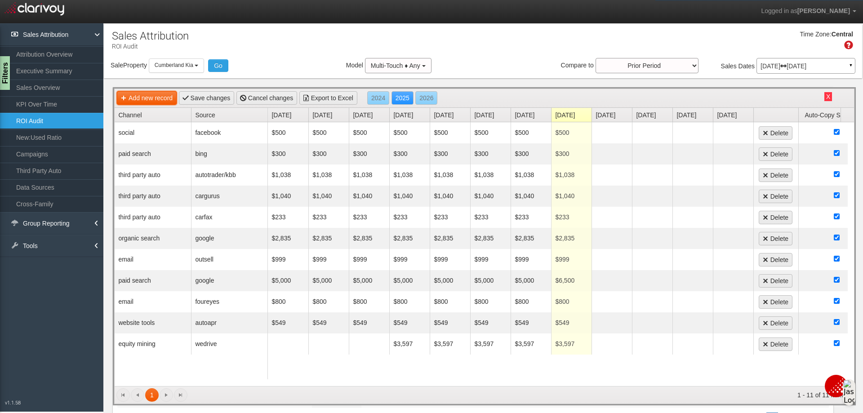
click at [168, 95] on link "Add new record" at bounding box center [147, 97] width 60 height 13
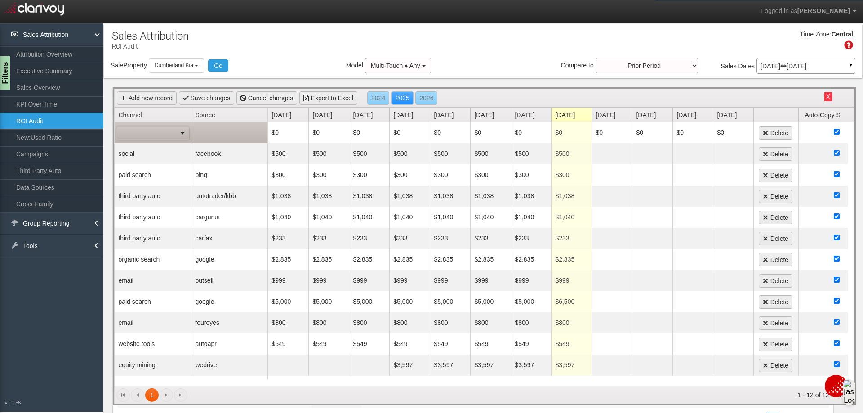
click at [182, 135] on span "select" at bounding box center [182, 133] width 7 height 7
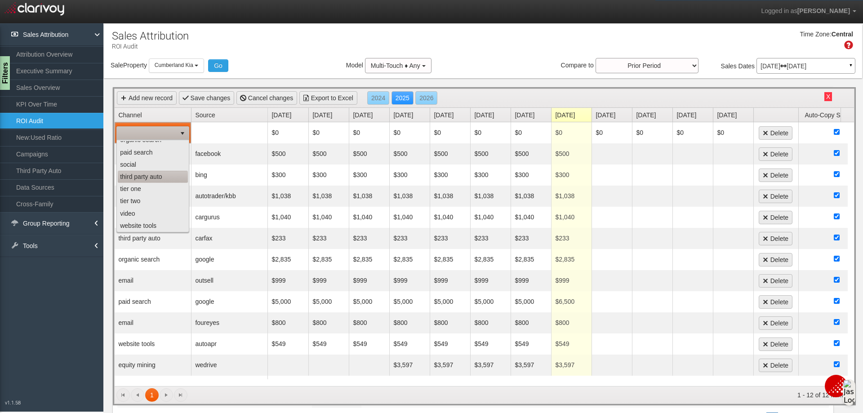
scroll to position [57, 0]
click at [145, 222] on li "website tools" at bounding box center [153, 225] width 70 height 12
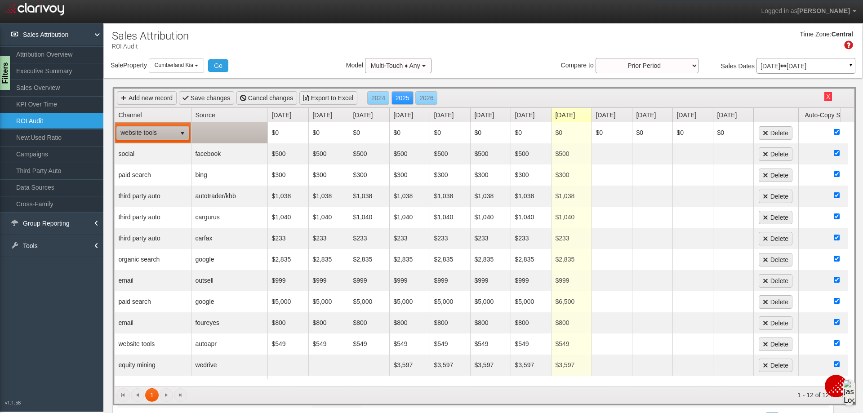
click at [224, 131] on td at bounding box center [229, 132] width 76 height 21
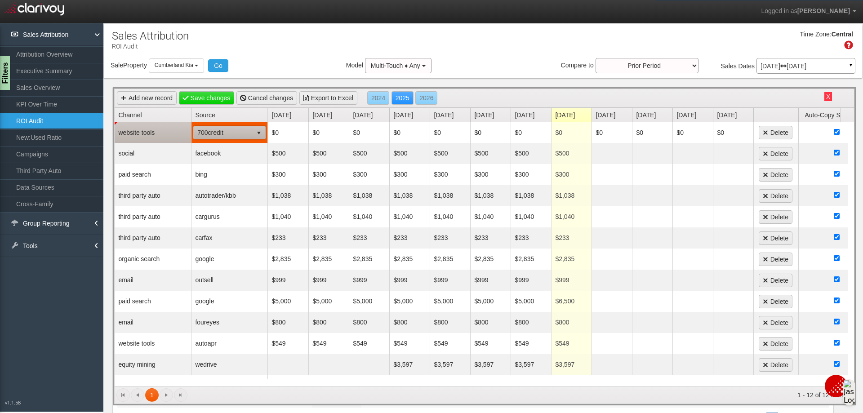
click at [254, 133] on span "select" at bounding box center [259, 132] width 13 height 13
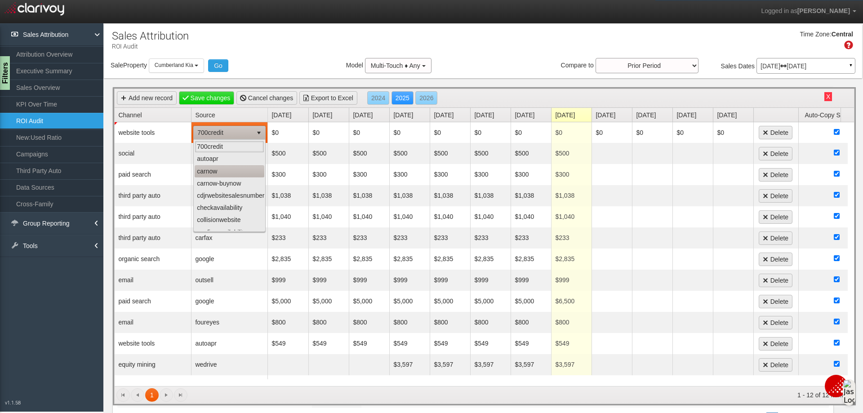
click at [230, 172] on li "carnow" at bounding box center [230, 171] width 70 height 12
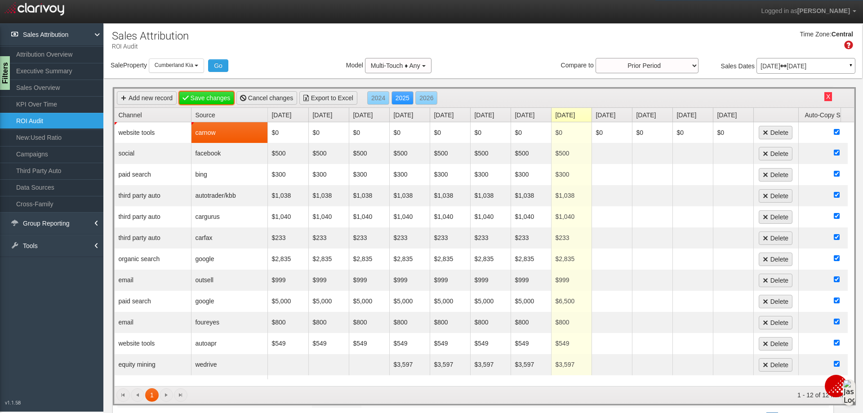
click at [216, 95] on link "Save changes" at bounding box center [207, 97] width 56 height 13
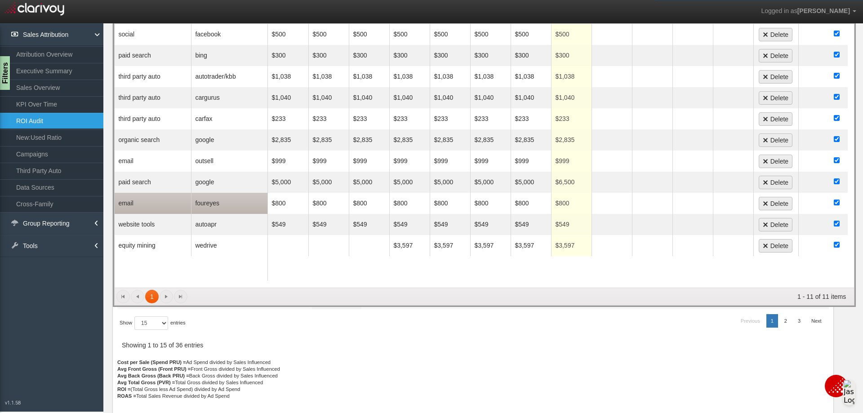
scroll to position [0, 0]
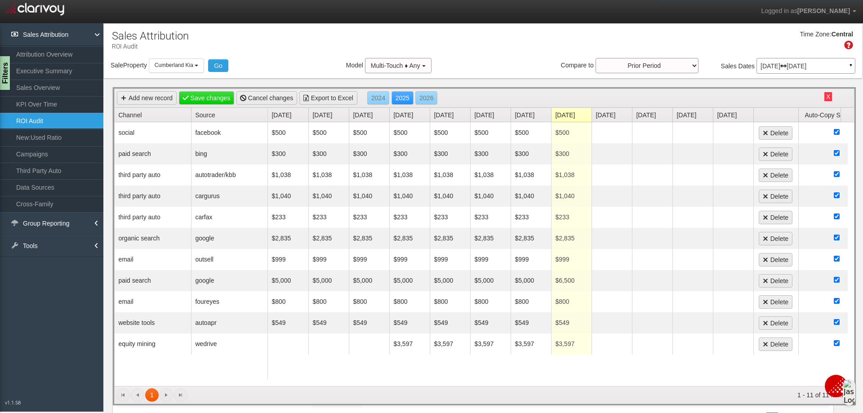
click at [35, 119] on link "ROI Audit" at bounding box center [51, 121] width 103 height 16
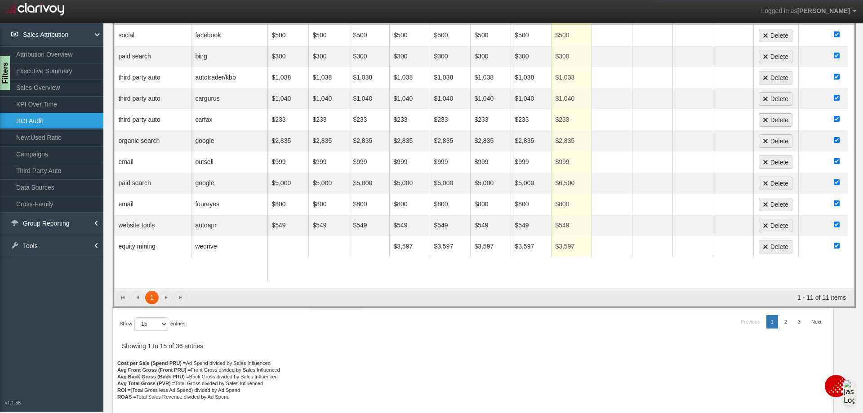
scroll to position [98, 0]
click at [780, 319] on link "2" at bounding box center [786, 320] width 12 height 13
click at [793, 326] on link "3" at bounding box center [799, 320] width 12 height 13
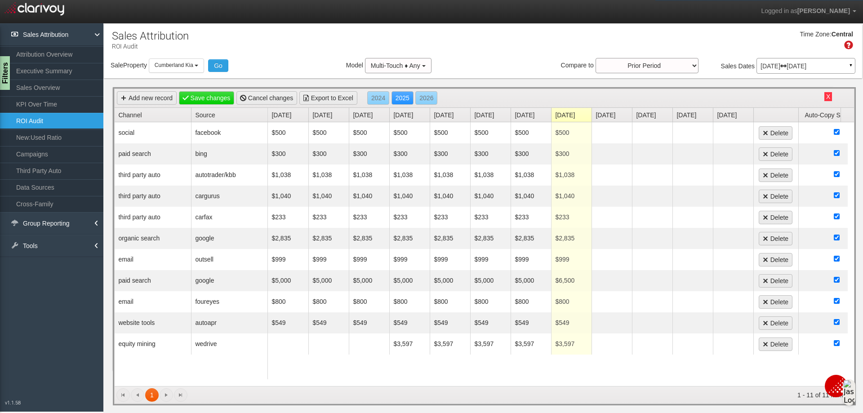
scroll to position [0, 0]
click at [379, 98] on link "2024" at bounding box center [378, 97] width 22 height 13
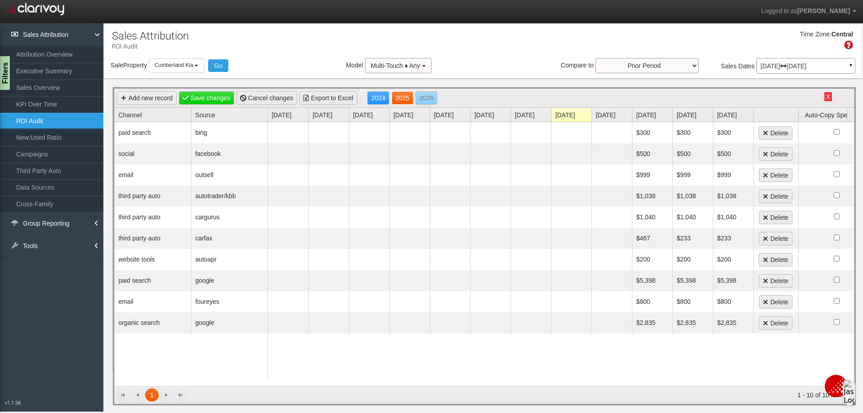
click at [396, 98] on link "2025" at bounding box center [402, 97] width 22 height 13
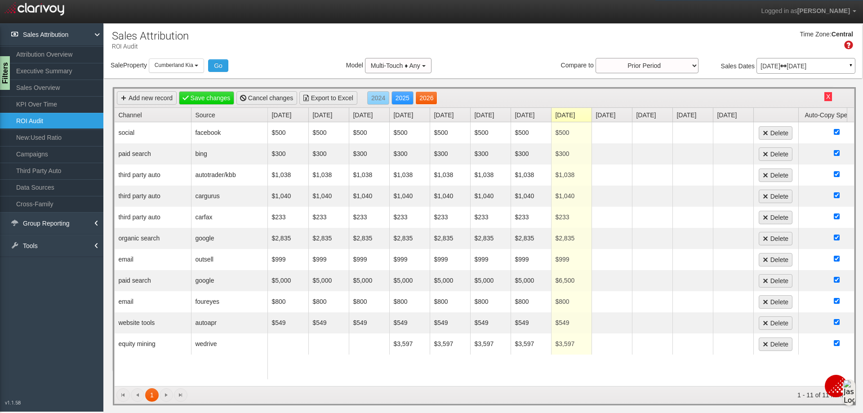
click at [429, 99] on link "2026" at bounding box center [426, 97] width 22 height 13
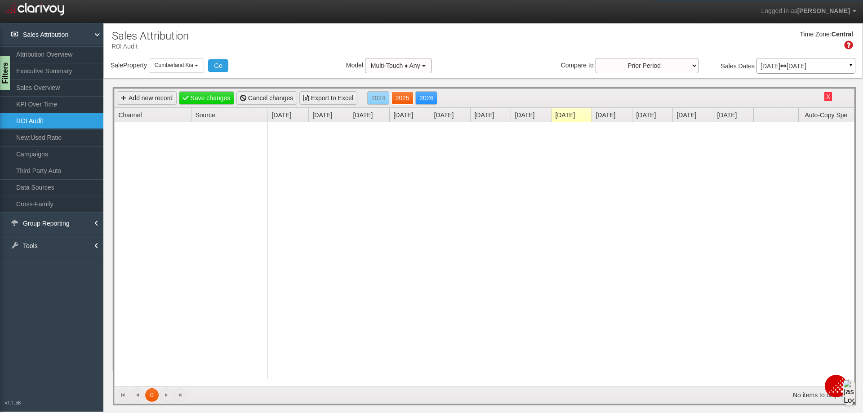
click at [402, 98] on link "2025" at bounding box center [402, 97] width 22 height 13
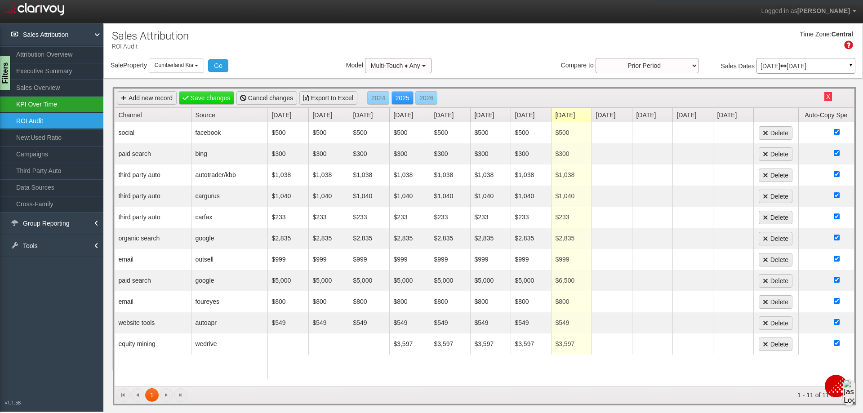
click at [53, 107] on link "KPI Over Time" at bounding box center [51, 104] width 103 height 16
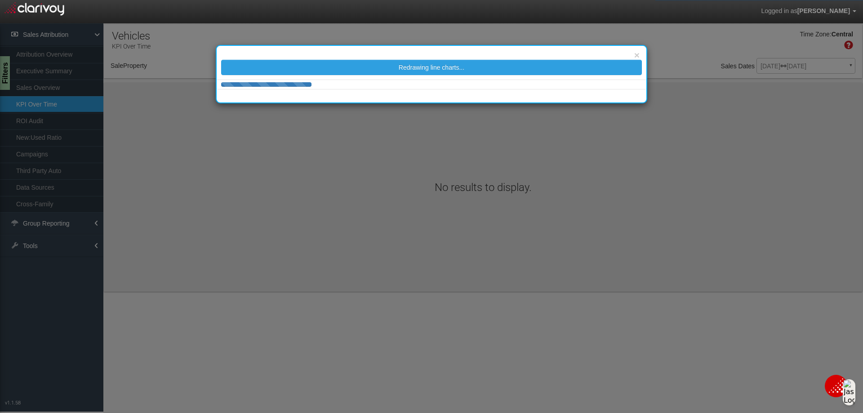
select select "object:617"
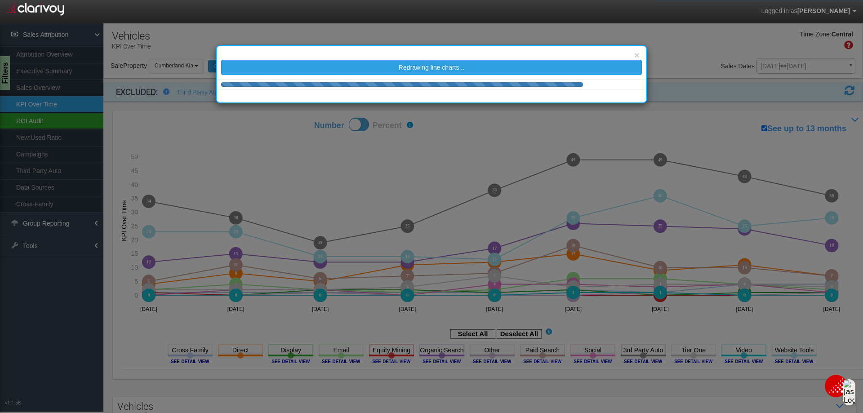
click at [34, 119] on link "ROI Audit" at bounding box center [51, 121] width 103 height 16
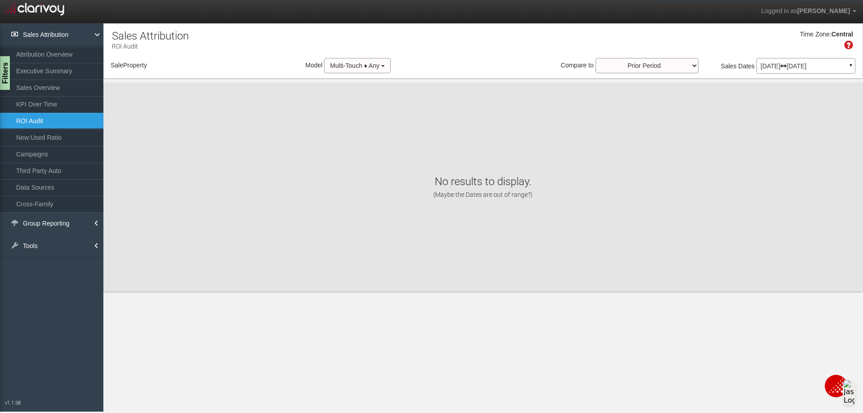
select select "object:709"
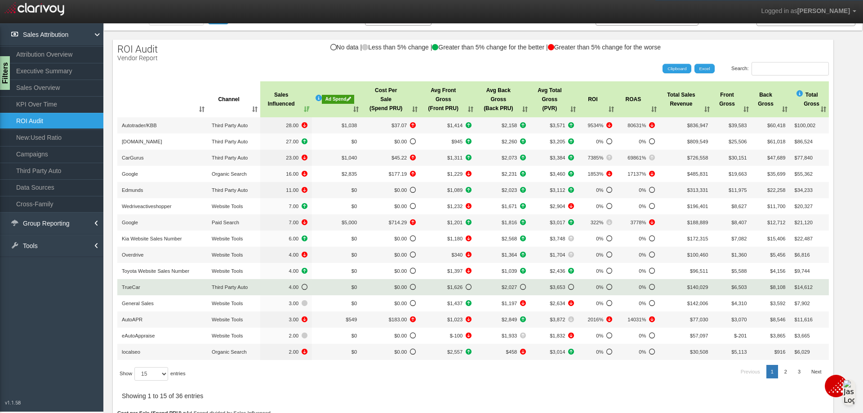
scroll to position [98, 0]
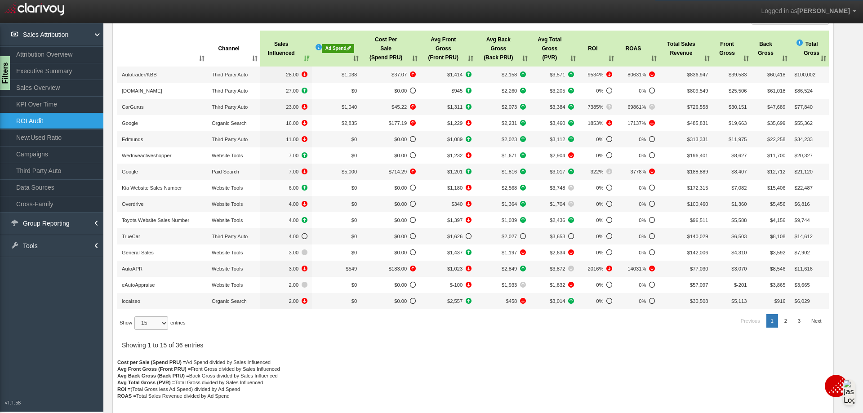
click at [165, 324] on select "15 30 50 All" at bounding box center [151, 322] width 34 height 13
select select "30"
click at [136, 330] on select "15 30 50 All" at bounding box center [151, 322] width 34 height 13
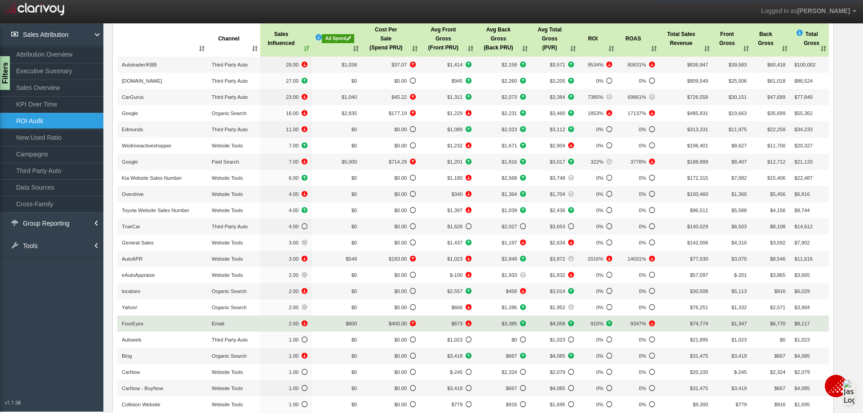
scroll to position [0, 0]
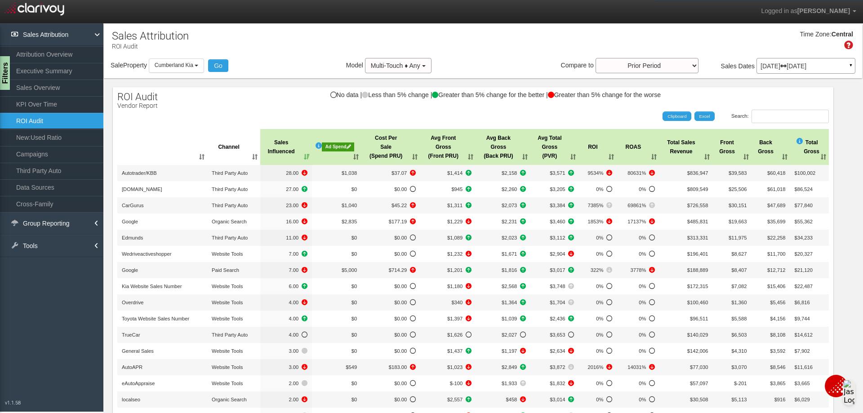
click at [231, 148] on th "Channel" at bounding box center [233, 147] width 53 height 36
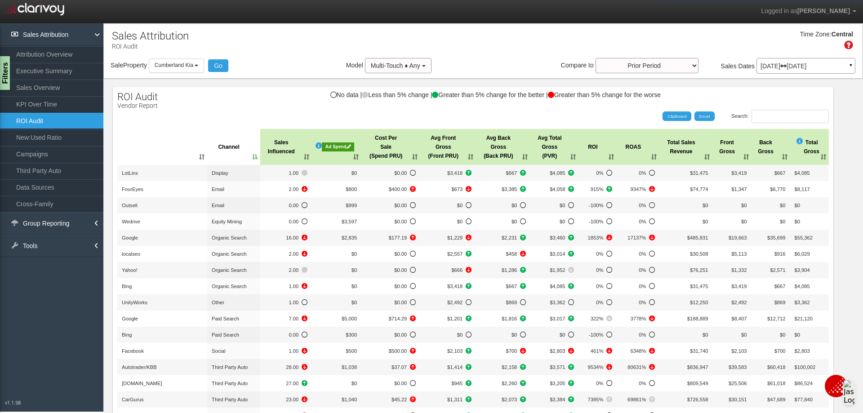
click at [230, 148] on th "Channel" at bounding box center [233, 147] width 53 height 36
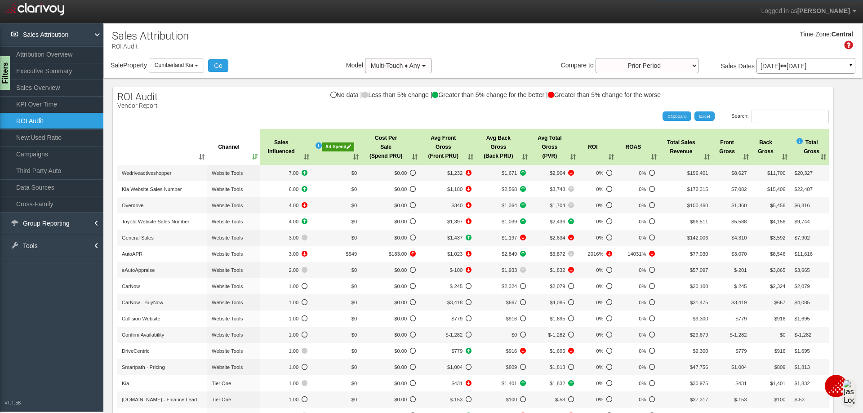
click at [160, 157] on th ": activate to sort column ascending" at bounding box center [162, 147] width 90 height 36
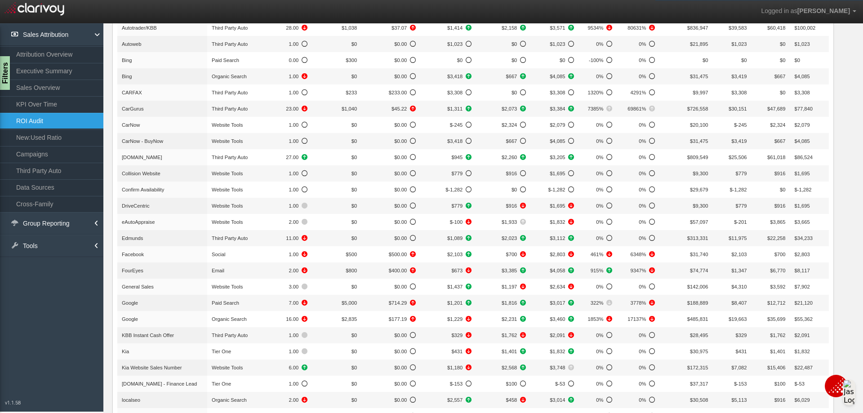
scroll to position [27, 0]
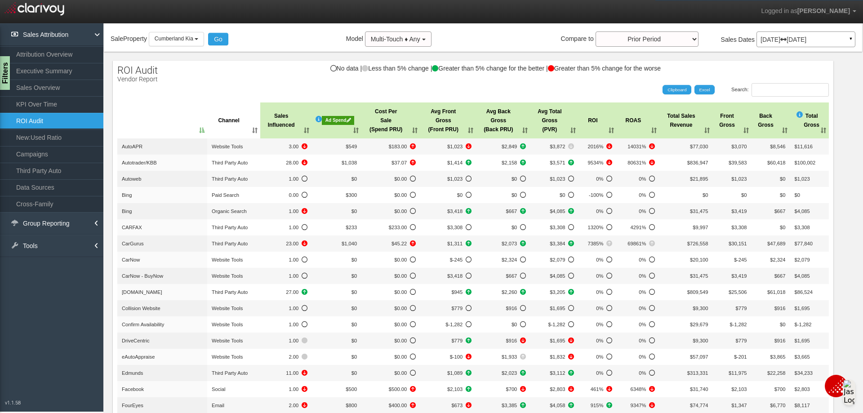
click at [177, 130] on th ": activate to sort column descending" at bounding box center [162, 120] width 90 height 36
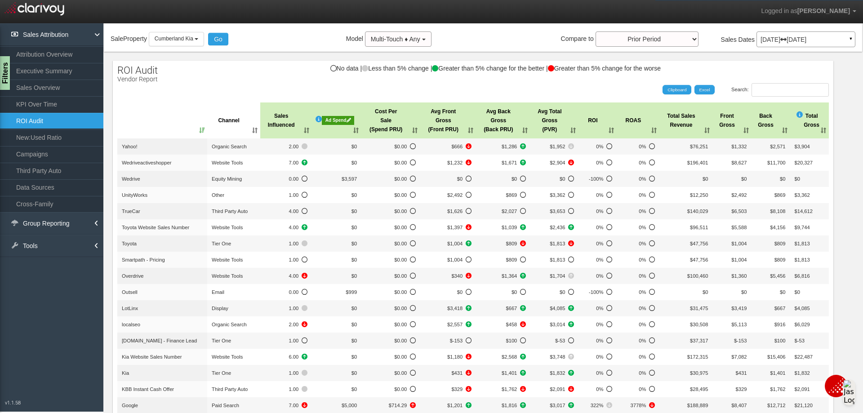
click at [30, 124] on link "ROI Audit" at bounding box center [51, 121] width 103 height 16
click at [328, 122] on div "Ad Spend" at bounding box center [338, 120] width 32 height 9
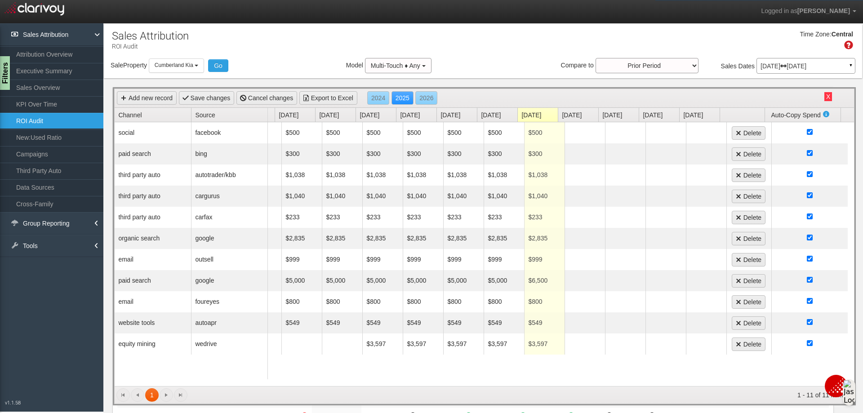
scroll to position [0, 0]
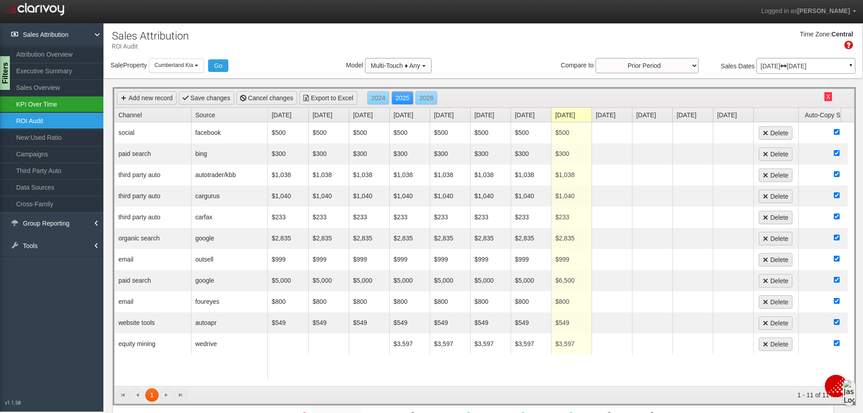
click at [50, 106] on link "KPI Over Time" at bounding box center [51, 104] width 103 height 16
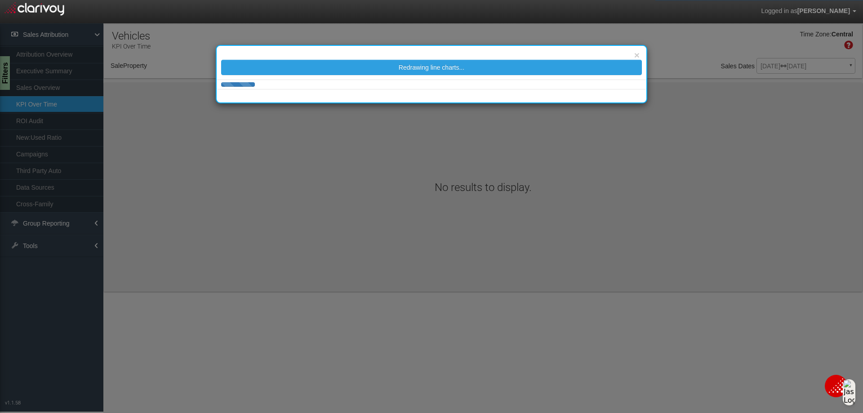
select select "object:749"
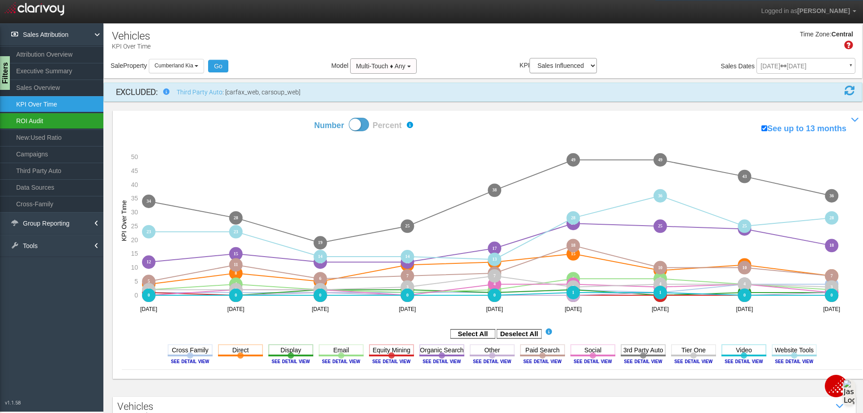
click at [35, 118] on link "ROI Audit" at bounding box center [51, 121] width 103 height 16
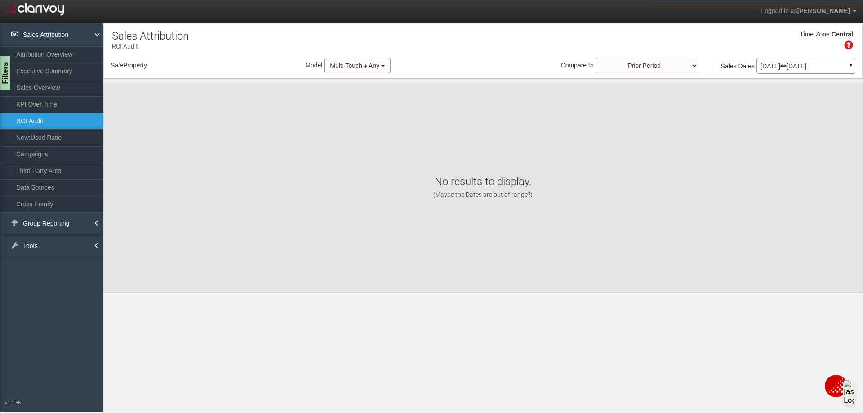
select select "object:892"
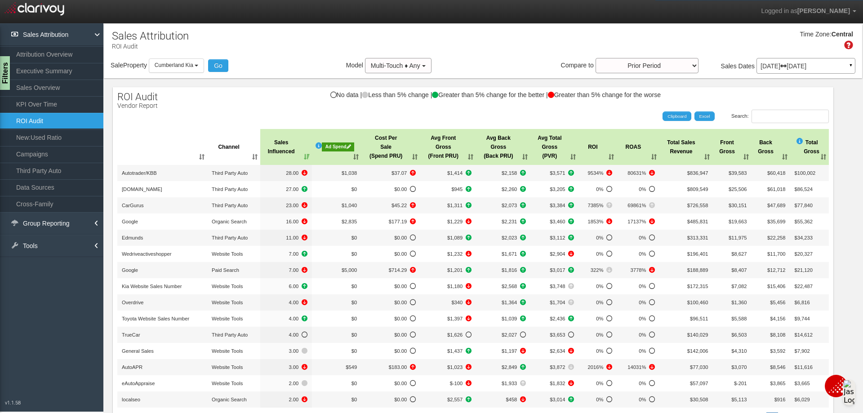
click at [327, 148] on div "Ad Spend" at bounding box center [338, 146] width 32 height 9
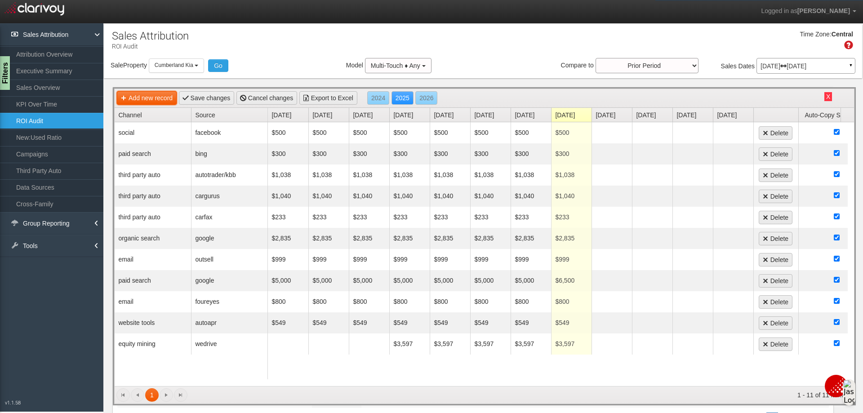
click at [146, 103] on link "Add new record" at bounding box center [147, 97] width 60 height 13
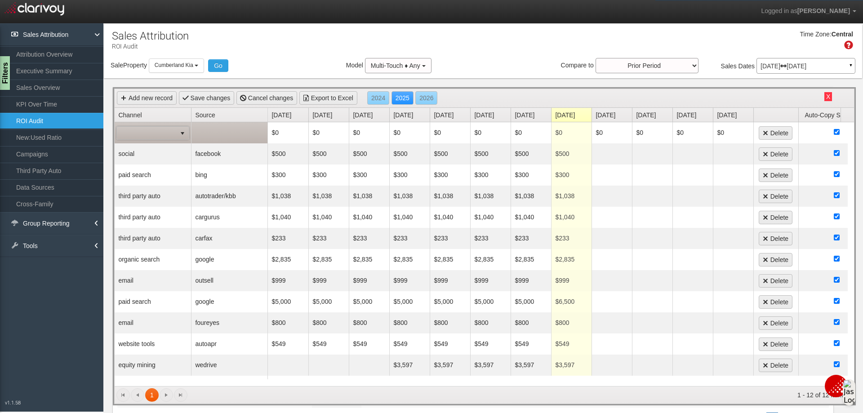
click at [176, 133] on span "select" at bounding box center [182, 133] width 13 height 13
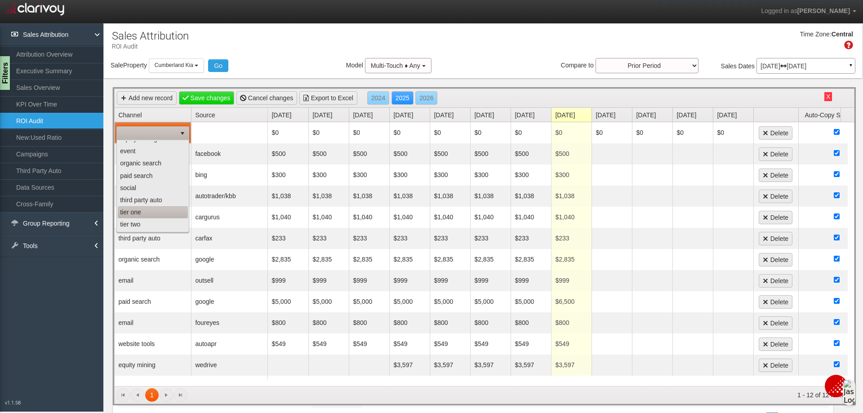
scroll to position [57, 0]
click at [142, 229] on li "website tools" at bounding box center [153, 225] width 70 height 12
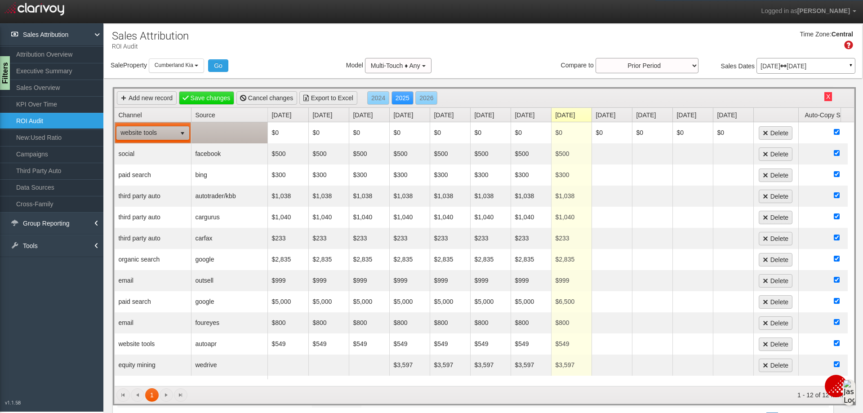
click at [213, 134] on td at bounding box center [229, 132] width 76 height 21
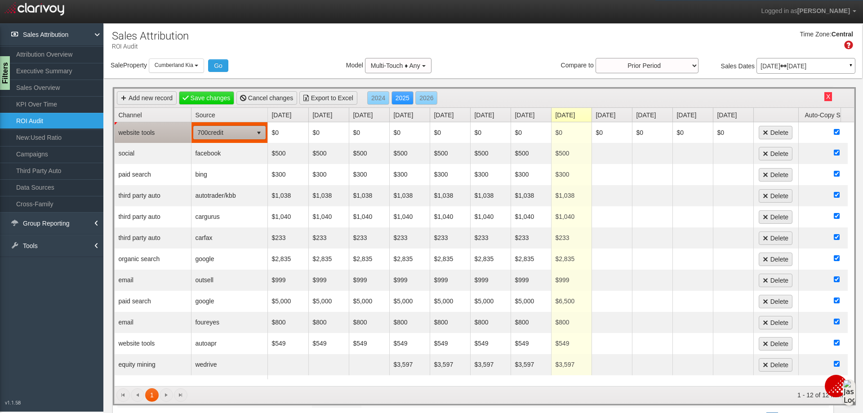
click at [252, 135] on span "700credit" at bounding box center [223, 132] width 59 height 13
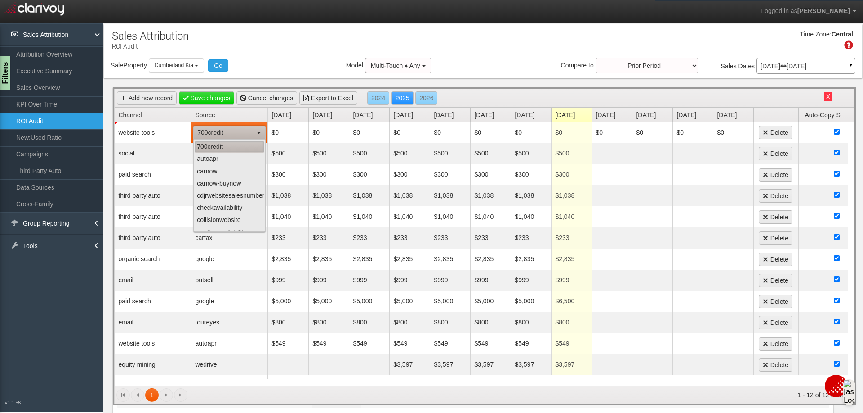
click at [242, 147] on li "700credit" at bounding box center [230, 147] width 70 height 12
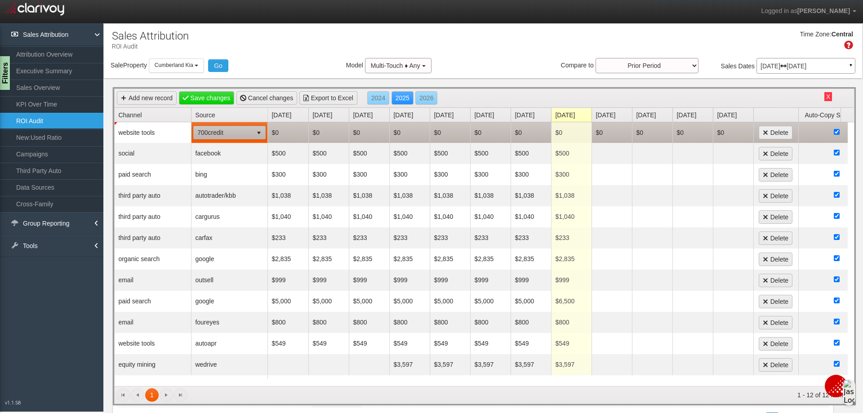
click at [571, 131] on td "$0" at bounding box center [571, 132] width 40 height 21
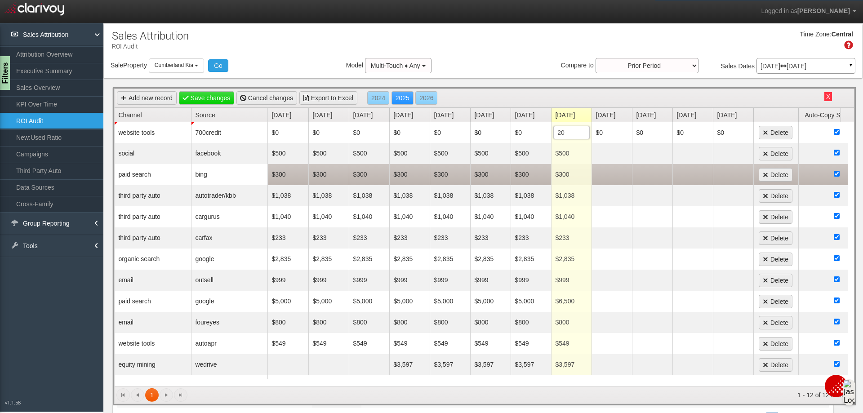
type input "200"
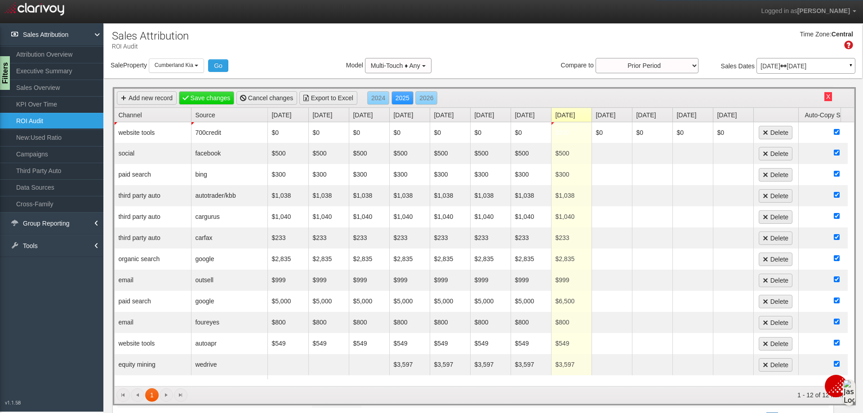
click at [510, 62] on div "Sale Property Loading Cumberland CDJR [GEOGRAPHIC_DATA] [GEOGRAPHIC_DATA] [GEOG…" at bounding box center [483, 67] width 758 height 19
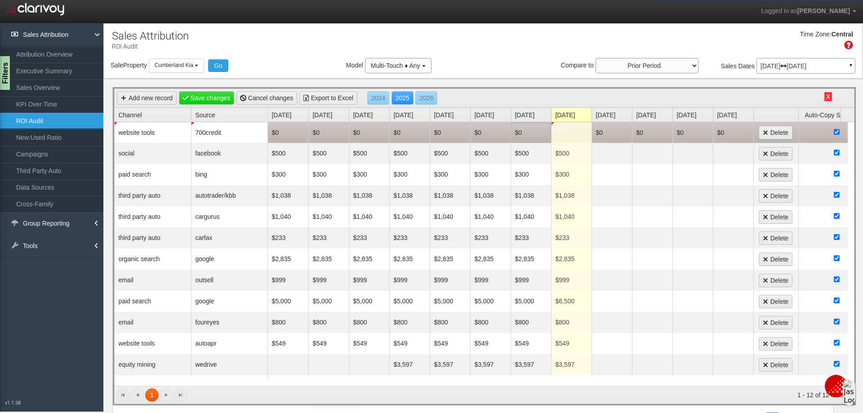
click at [541, 135] on td "$0" at bounding box center [530, 132] width 40 height 21
type input "200"
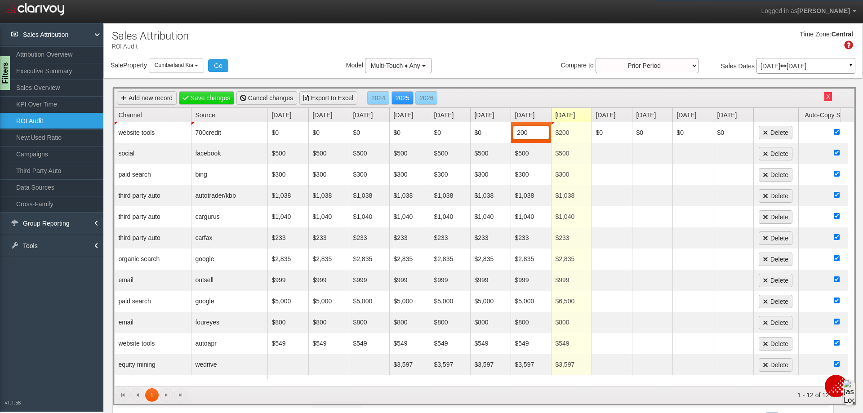
type input "$200"
click at [504, 58] on div "Time Zone: Central" at bounding box center [483, 43] width 758 height 29
click at [217, 71] on button "Go" at bounding box center [218, 65] width 20 height 13
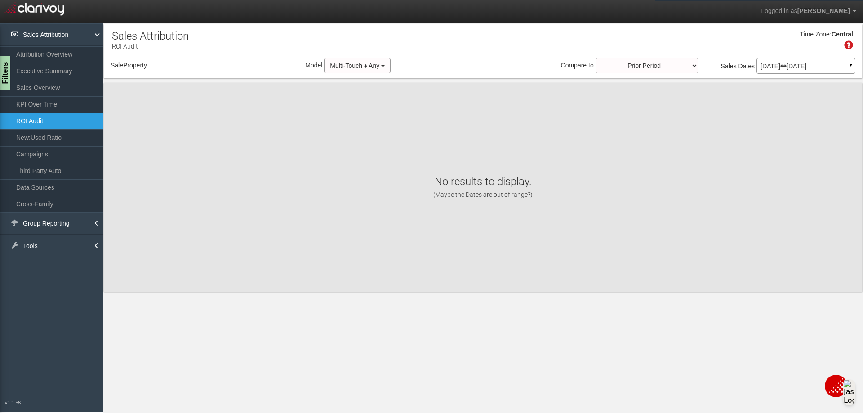
select select "object:933"
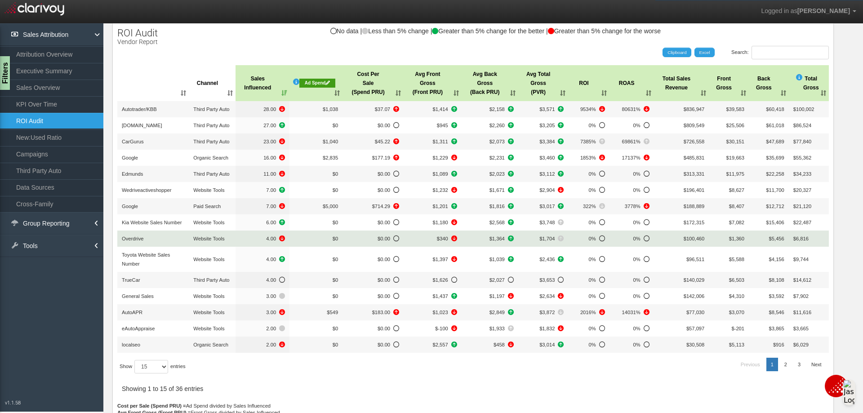
scroll to position [107, 0]
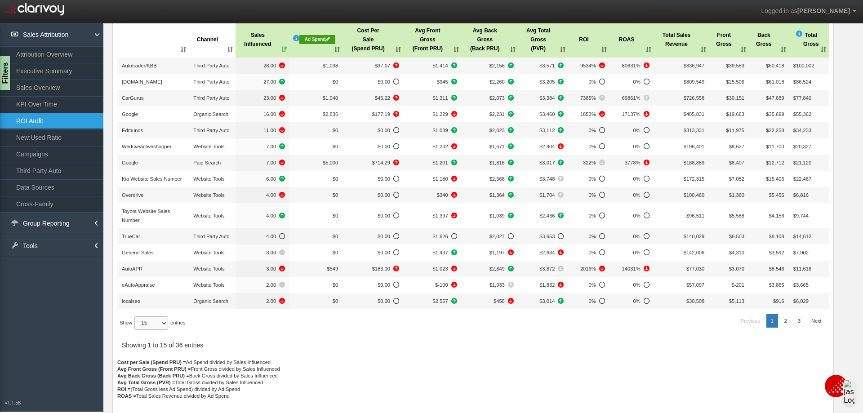
click at [166, 324] on select "15 30 50 All" at bounding box center [151, 322] width 34 height 13
click at [136, 330] on select "15 30 50 All" at bounding box center [151, 322] width 34 height 13
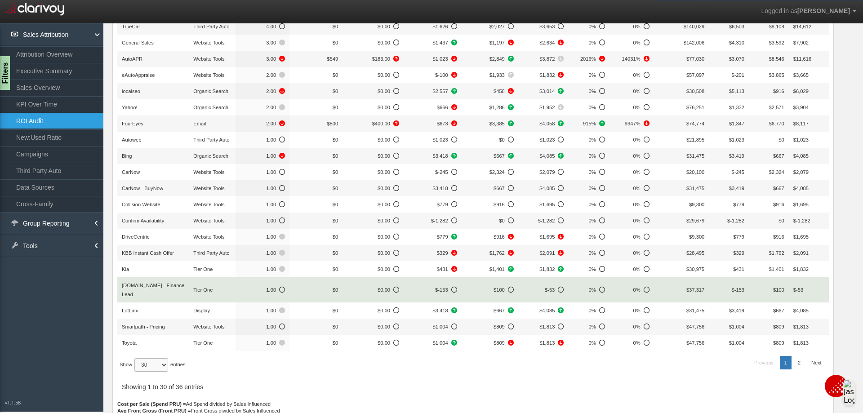
scroll to position [350, 0]
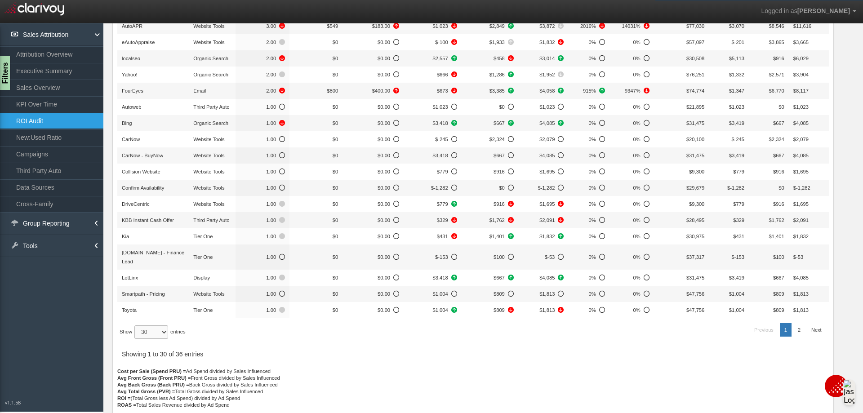
click at [167, 325] on select "15 30 50 All" at bounding box center [151, 331] width 34 height 13
select select "50"
click at [136, 339] on select "15 30 50 All" at bounding box center [151, 331] width 34 height 13
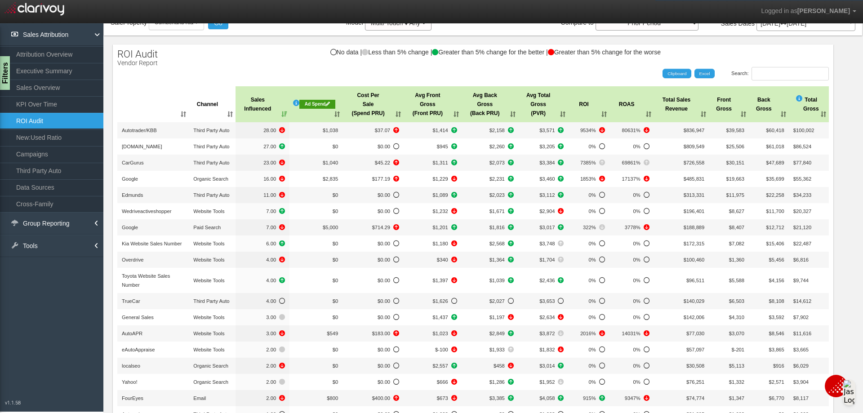
scroll to position [0, 0]
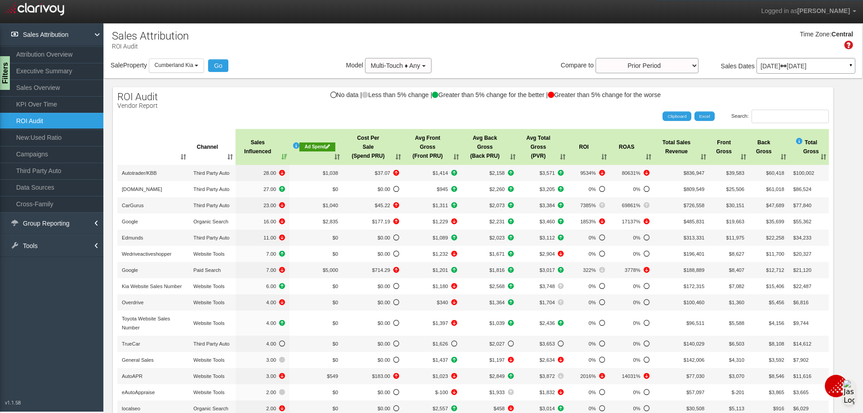
click at [320, 147] on div "Ad Spend" at bounding box center [317, 146] width 36 height 9
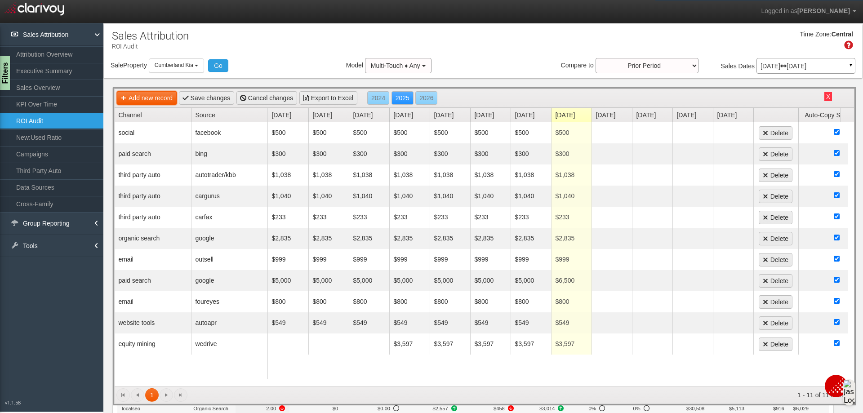
click at [163, 101] on link "Add new record" at bounding box center [147, 97] width 60 height 13
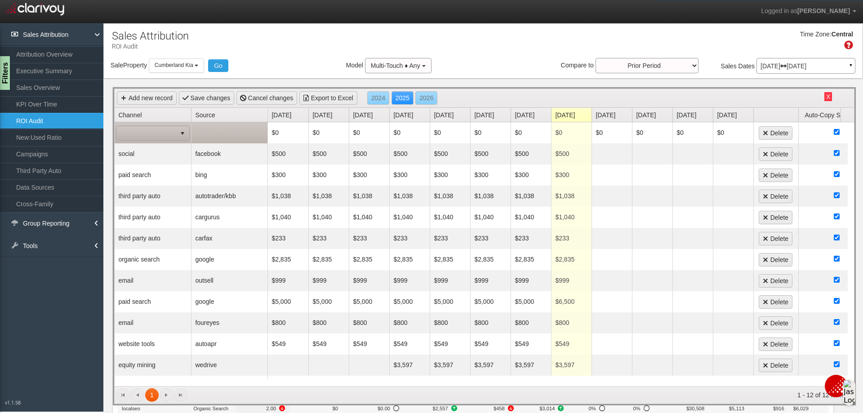
click at [181, 135] on span "select" at bounding box center [182, 133] width 7 height 7
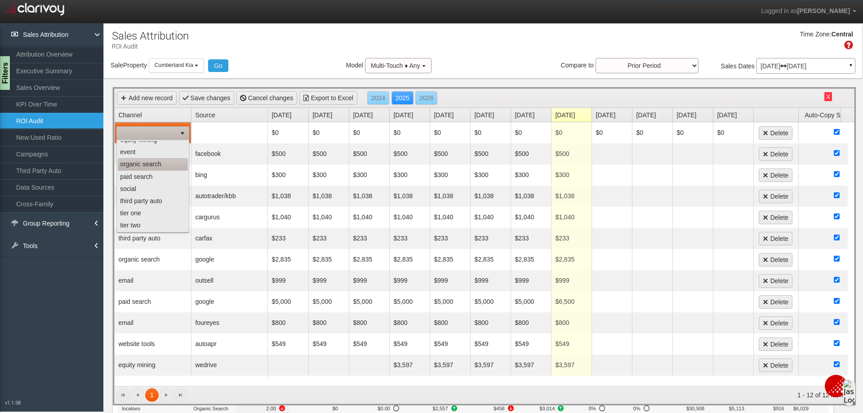
scroll to position [57, 0]
click at [145, 223] on li "website tools" at bounding box center [153, 225] width 70 height 12
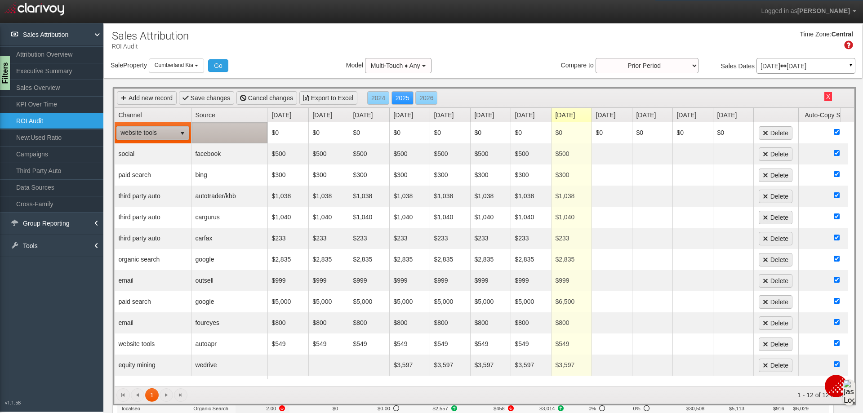
click at [221, 135] on td at bounding box center [229, 132] width 76 height 21
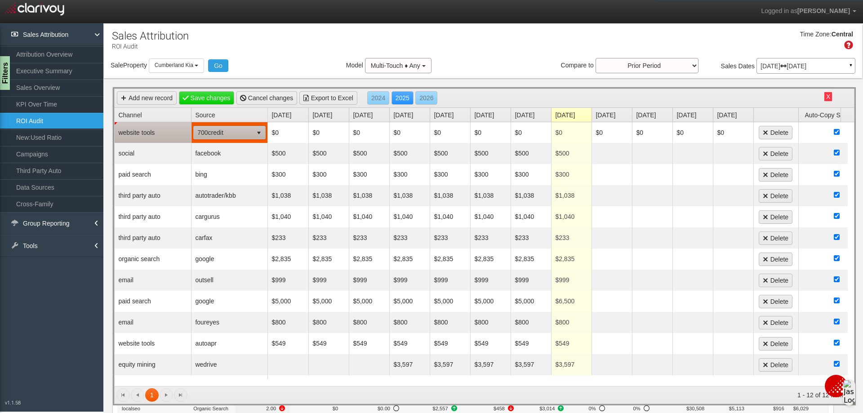
click at [225, 133] on span "700credit" at bounding box center [223, 132] width 59 height 13
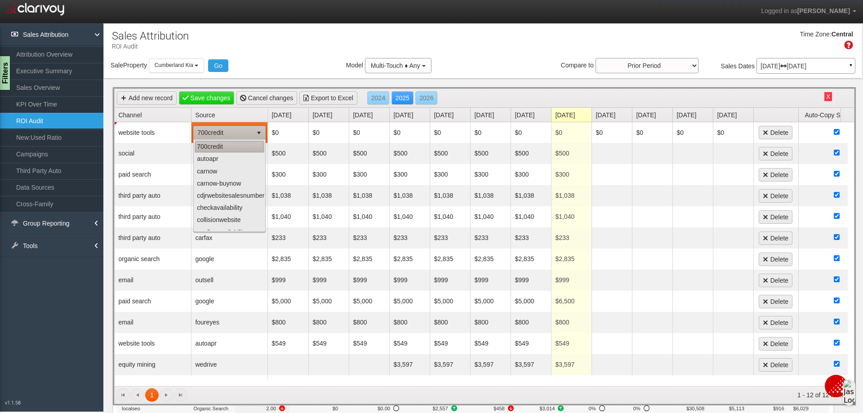
click at [217, 147] on li "700credit" at bounding box center [230, 147] width 70 height 12
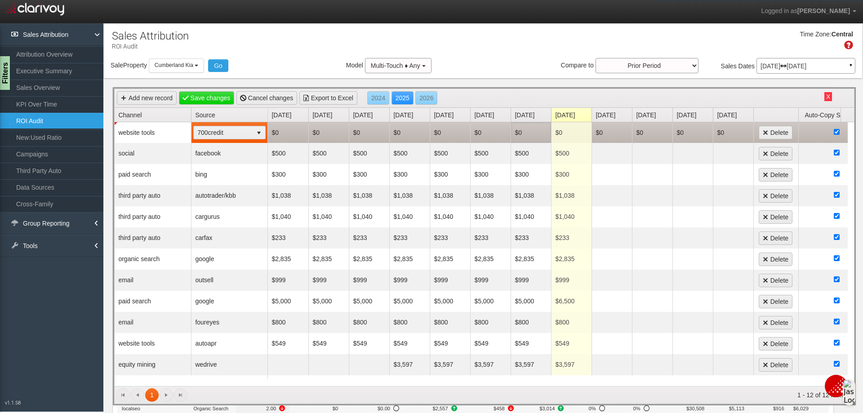
click at [538, 129] on td "$0" at bounding box center [530, 132] width 40 height 21
click at [560, 133] on td "$0" at bounding box center [571, 132] width 40 height 21
type input "200"
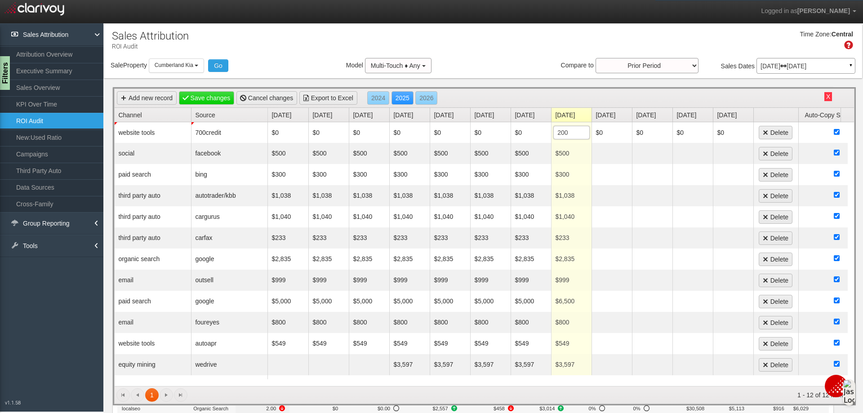
click at [504, 56] on div "Time Zone: Central" at bounding box center [483, 43] width 758 height 29
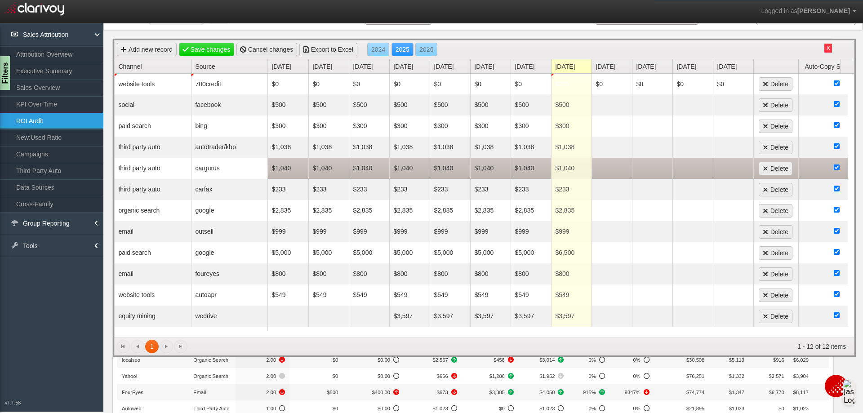
scroll to position [0, 0]
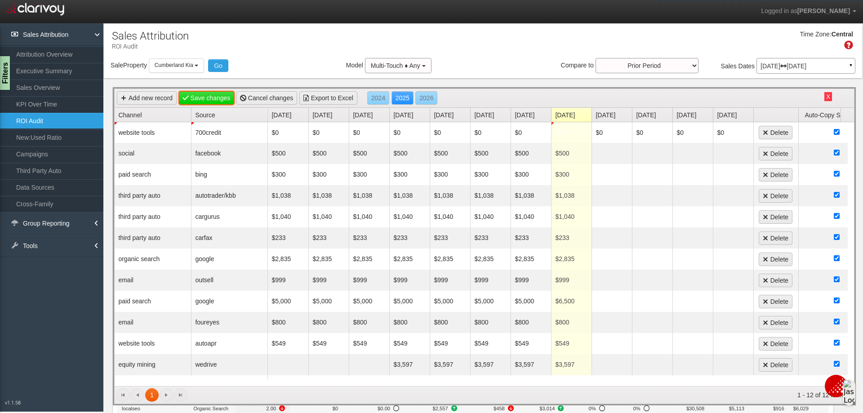
click at [217, 98] on link "Save changes" at bounding box center [207, 97] width 56 height 13
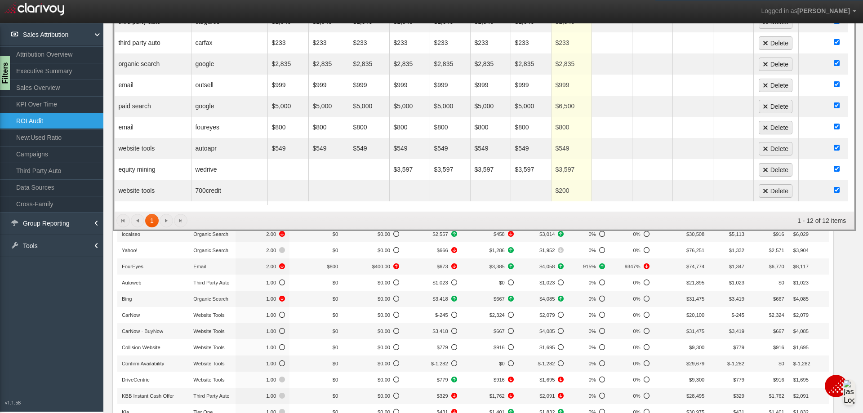
scroll to position [180, 0]
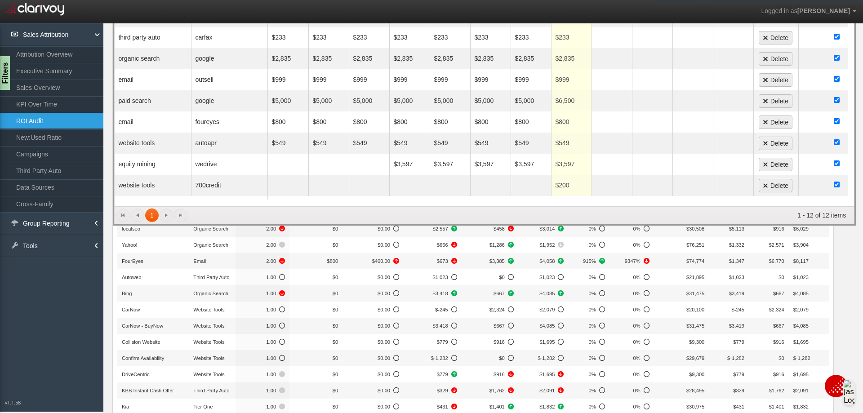
click at [60, 301] on div "Source Reports (U) TV Attribution Networks Programs Creatives Dayparts Days of …" at bounding box center [51, 217] width 103 height 388
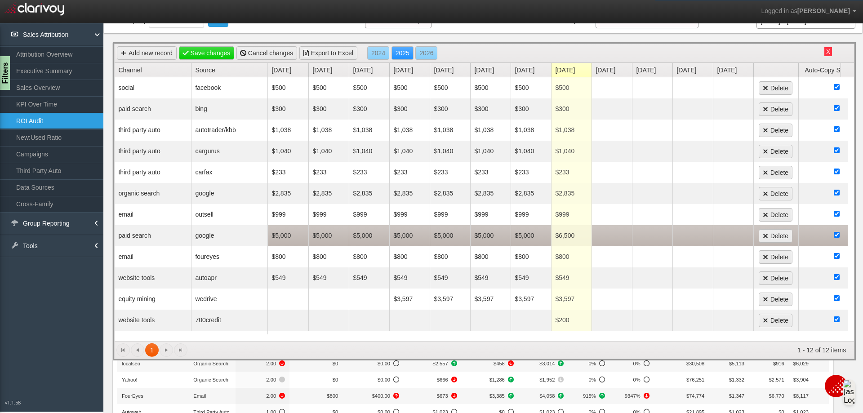
scroll to position [0, 0]
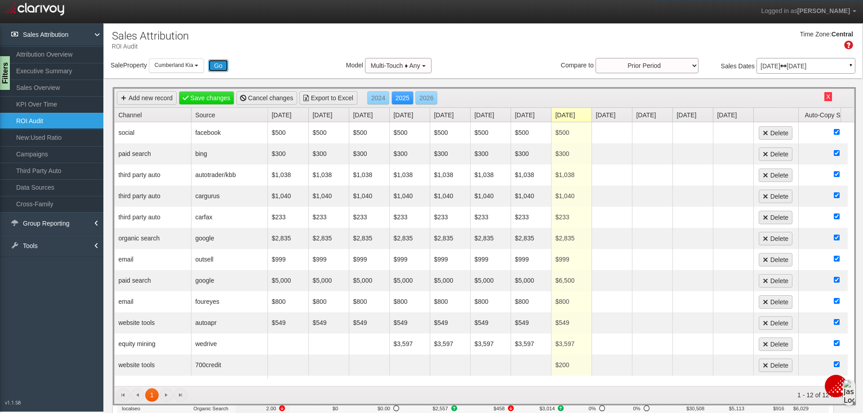
click at [221, 67] on button "Go" at bounding box center [218, 65] width 20 height 13
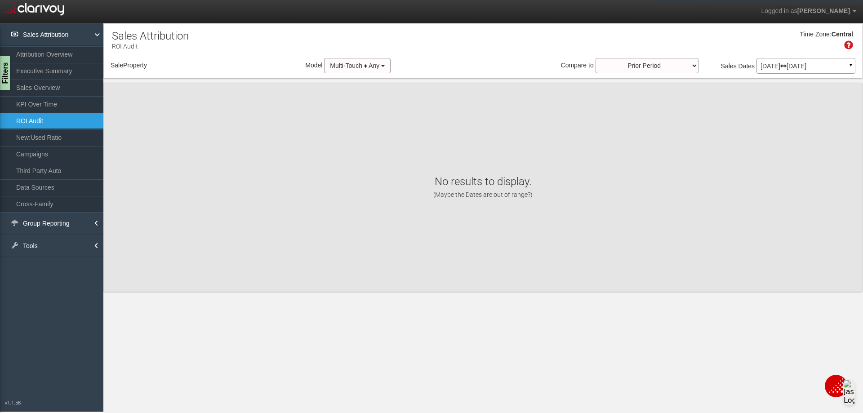
select select "object:974"
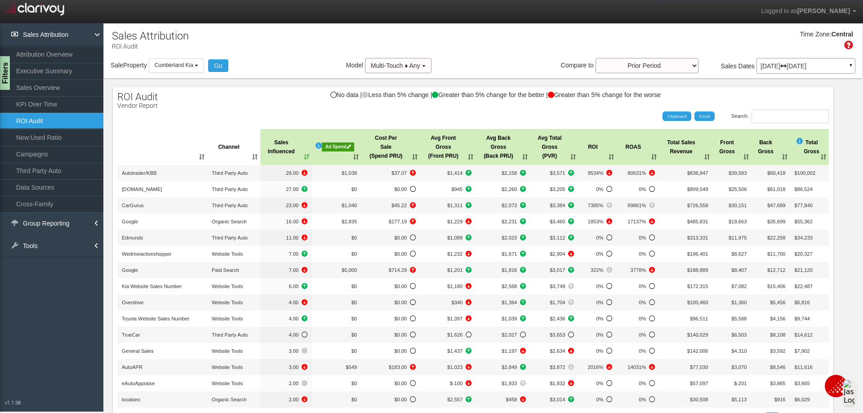
click at [335, 148] on div "Ad Spend" at bounding box center [338, 146] width 32 height 9
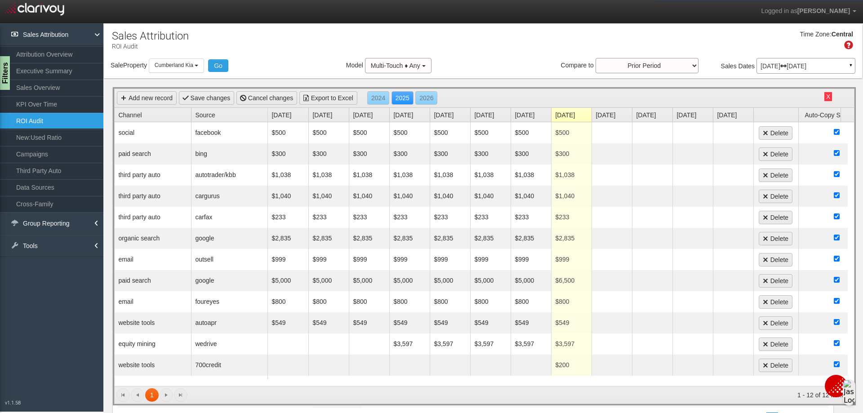
click at [73, 301] on div "Source Reports (U) TV Attribution Networks Programs Creatives Dayparts Days of …" at bounding box center [51, 217] width 103 height 388
click at [225, 68] on button "Go" at bounding box center [218, 65] width 20 height 13
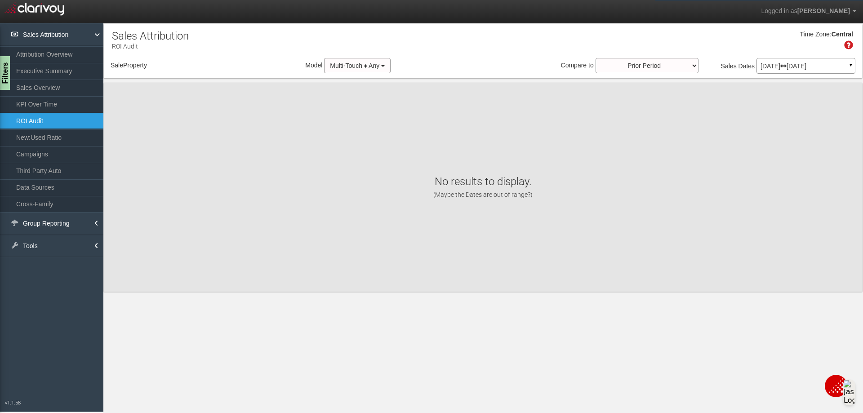
select select "object:1015"
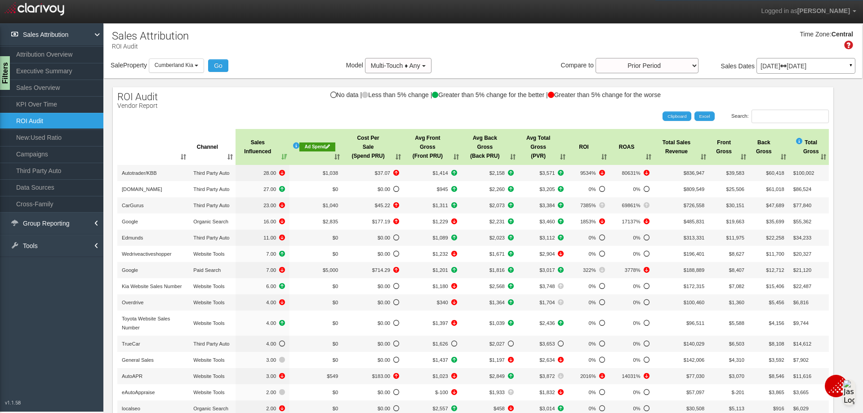
click at [318, 146] on div "Ad Spend" at bounding box center [317, 146] width 36 height 9
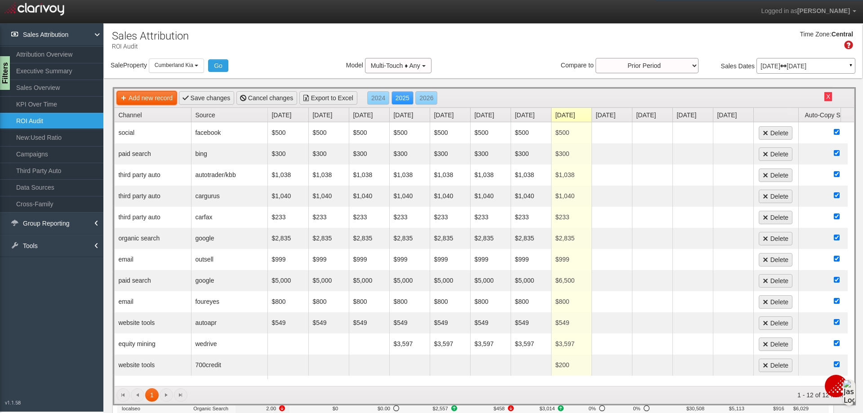
click at [158, 94] on link "Add new record" at bounding box center [147, 97] width 60 height 13
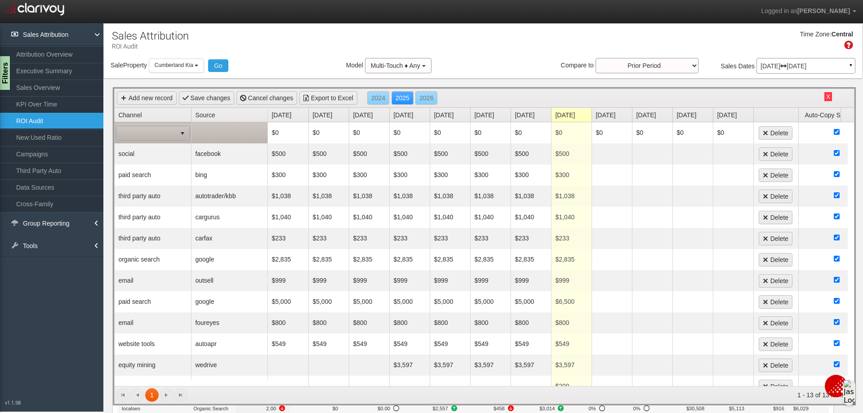
click at [165, 139] on span at bounding box center [146, 133] width 59 height 13
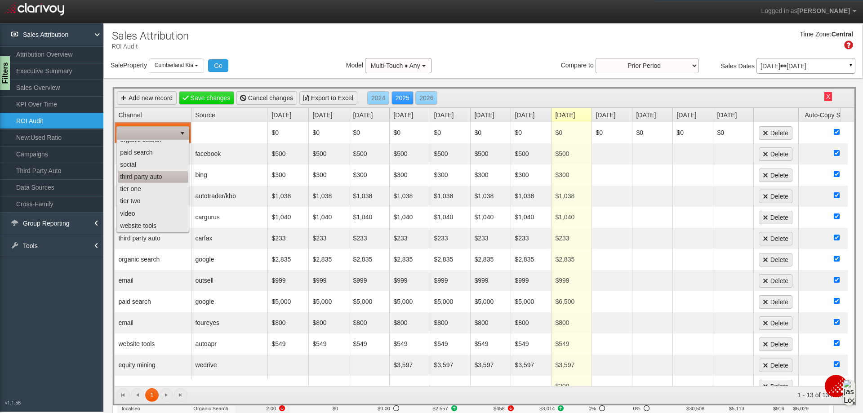
scroll to position [57, 0]
click at [155, 179] on li "third party auto" at bounding box center [153, 176] width 70 height 12
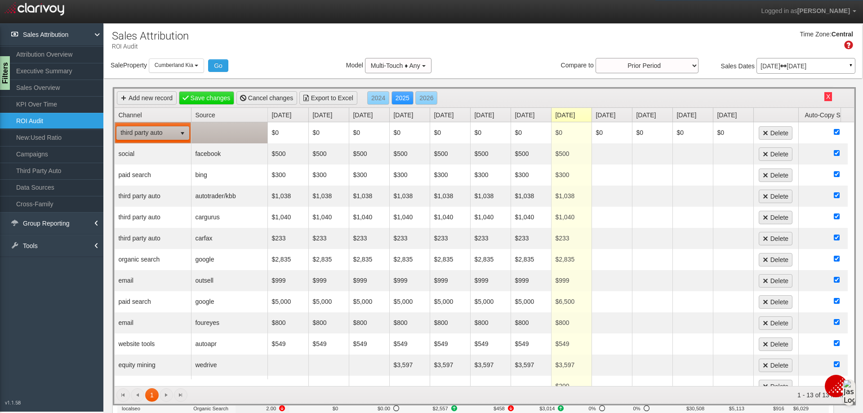
click at [241, 131] on td at bounding box center [229, 132] width 76 height 21
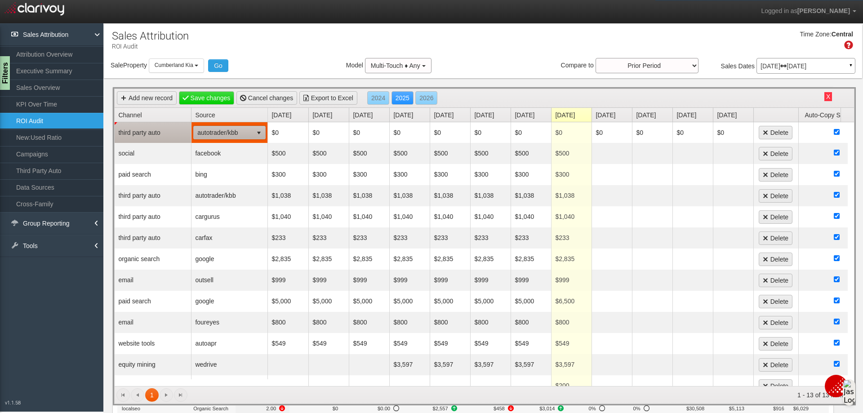
click at [257, 135] on span "select" at bounding box center [258, 132] width 7 height 7
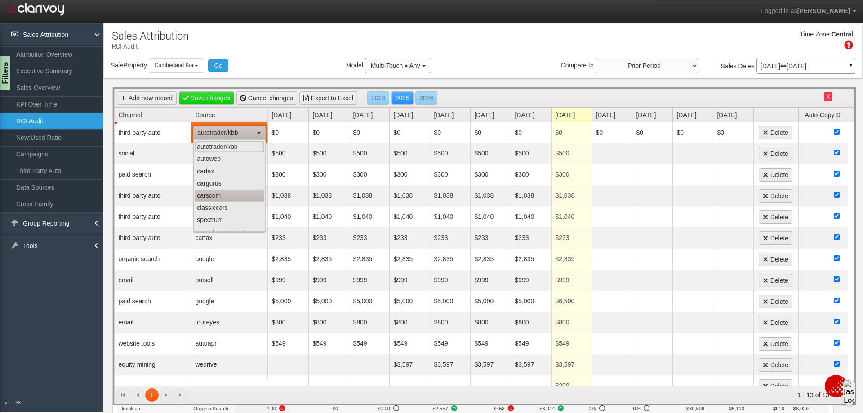
click at [224, 197] on li "carscom" at bounding box center [230, 196] width 70 height 12
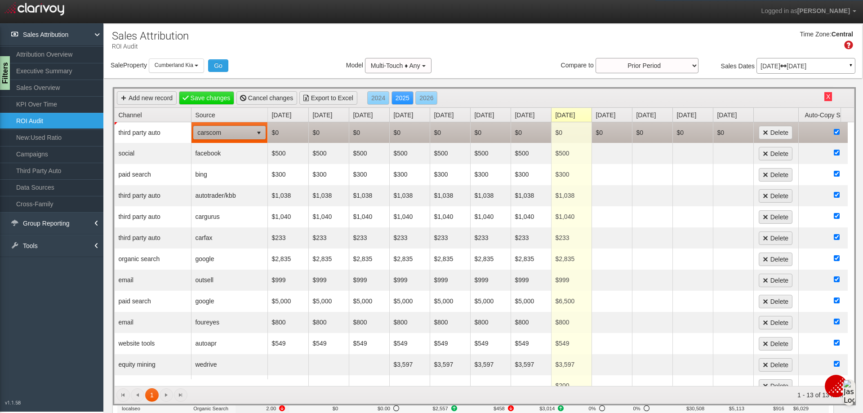
click at [572, 135] on td "$0" at bounding box center [571, 132] width 40 height 21
click at [576, 132] on input "$0" at bounding box center [571, 132] width 35 height 13
type input "400"
drag, startPoint x: 507, startPoint y: 139, endPoint x: 525, endPoint y: 129, distance: 20.5
click at [508, 139] on td "$0" at bounding box center [490, 132] width 40 height 21
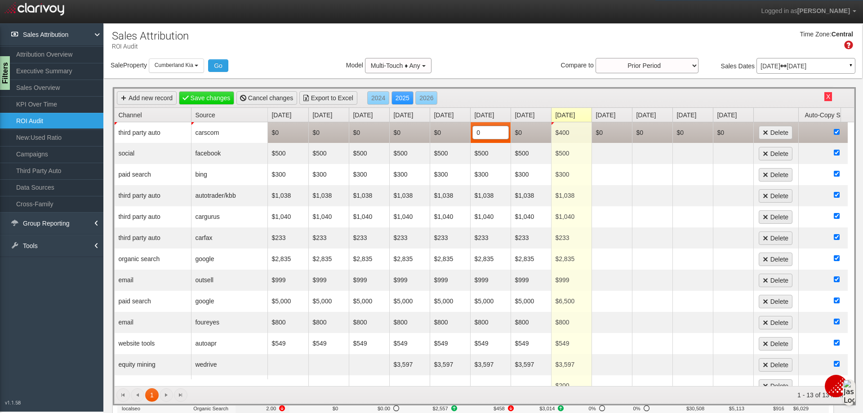
click at [528, 128] on td "$0" at bounding box center [530, 132] width 40 height 21
type input "400"
click at [498, 136] on td "$0" at bounding box center [490, 132] width 40 height 21
type input "400"
click at [442, 133] on td "$0" at bounding box center [450, 132] width 40 height 21
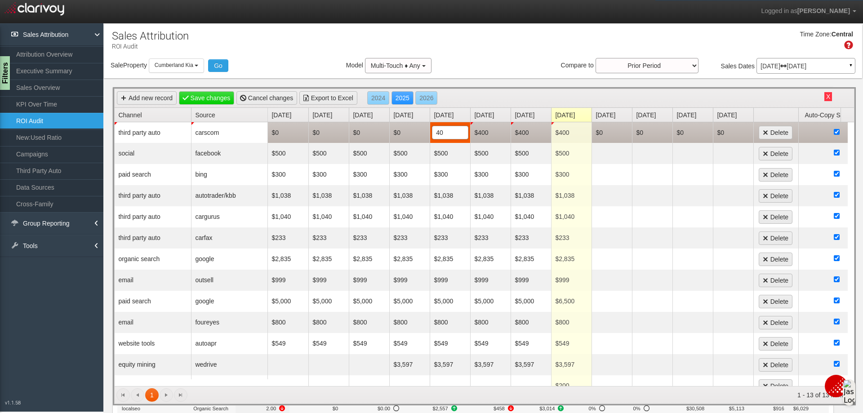
type input "400"
click at [399, 136] on td "$0" at bounding box center [409, 132] width 40 height 21
type input "400"
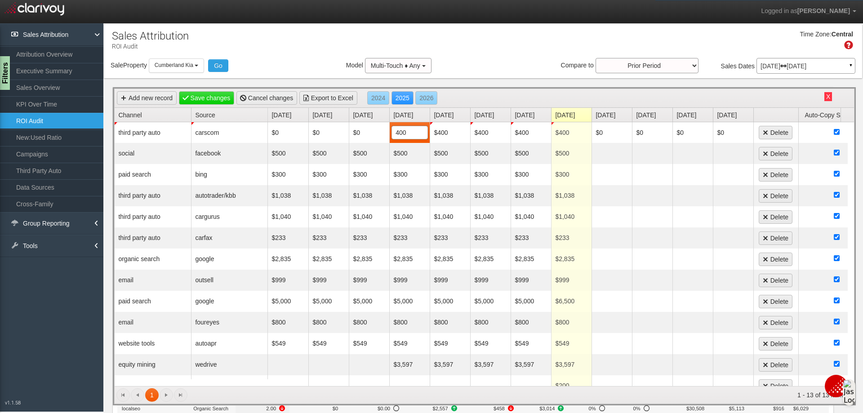
click at [496, 42] on div "Time Zone: Central" at bounding box center [483, 43] width 758 height 29
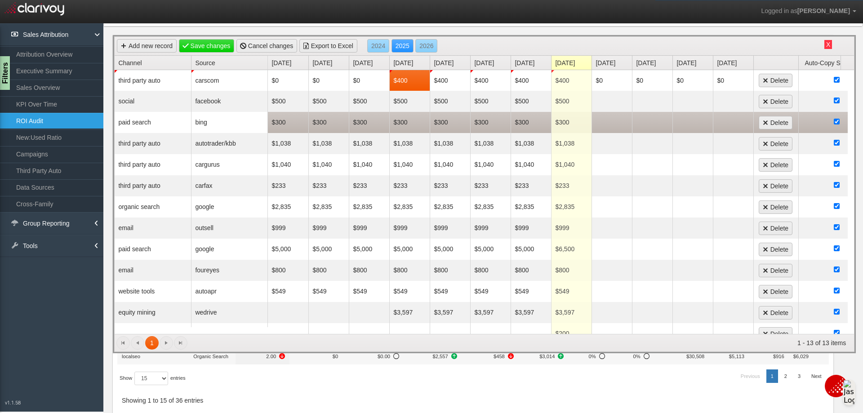
scroll to position [0, 0]
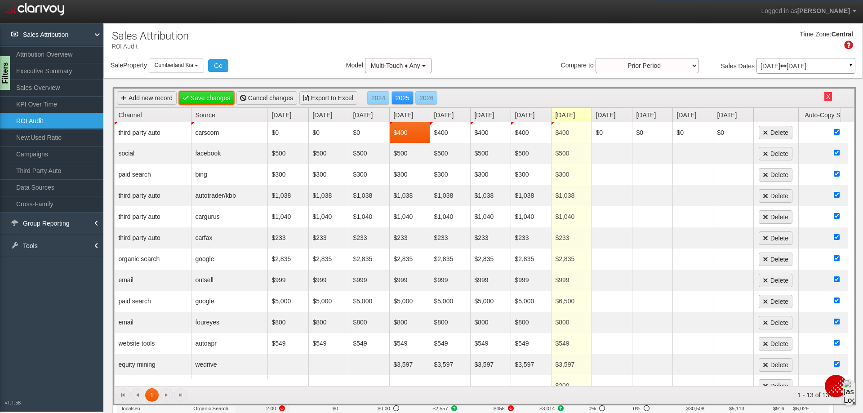
click at [209, 96] on link "Save changes" at bounding box center [207, 97] width 56 height 13
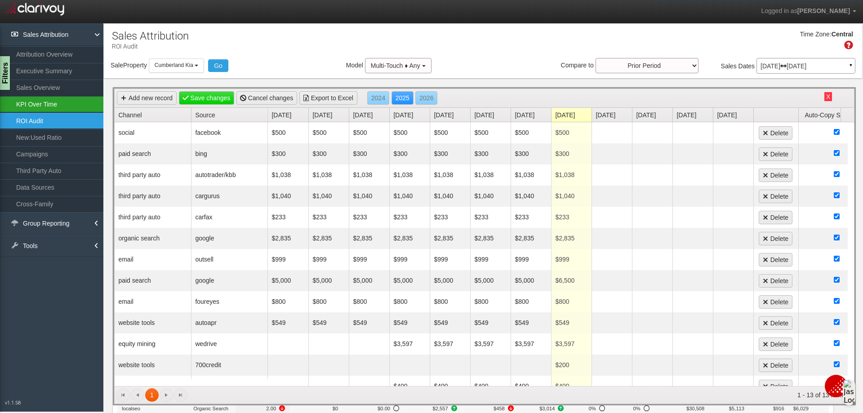
click at [49, 107] on link "KPI Over Time" at bounding box center [51, 104] width 103 height 16
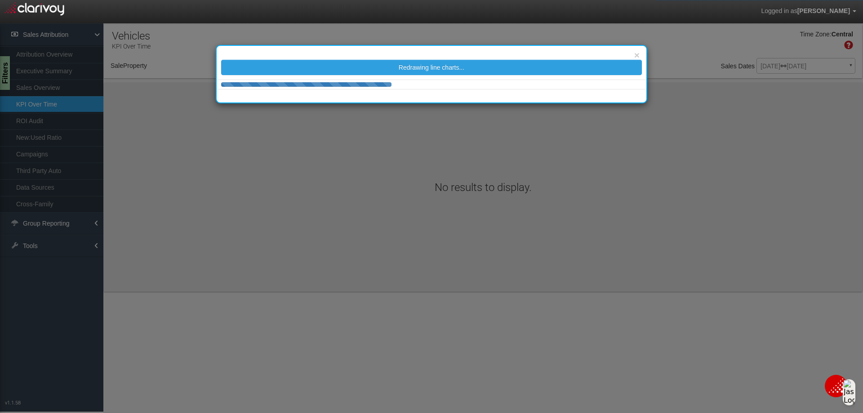
select select "object:1055"
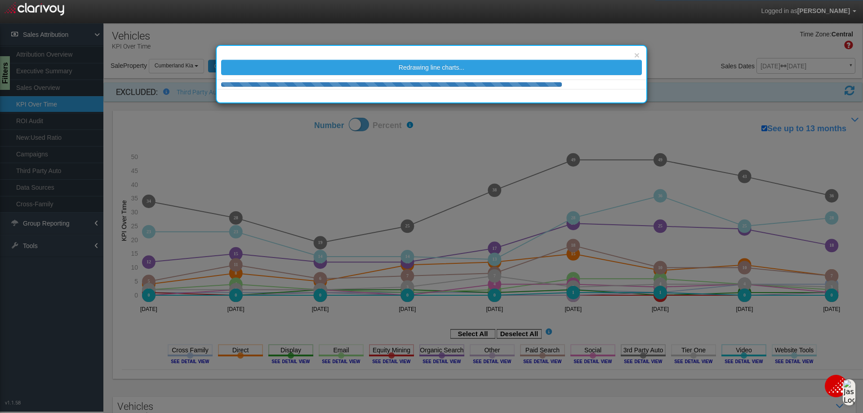
click at [36, 119] on link "ROI Audit" at bounding box center [51, 121] width 103 height 16
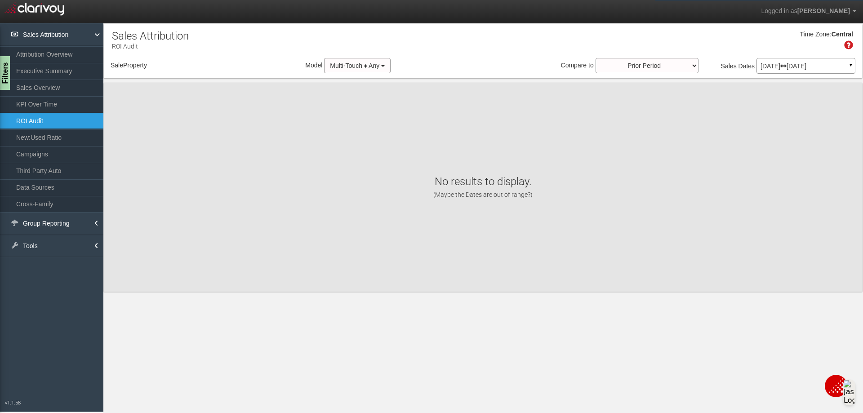
select select "object:1147"
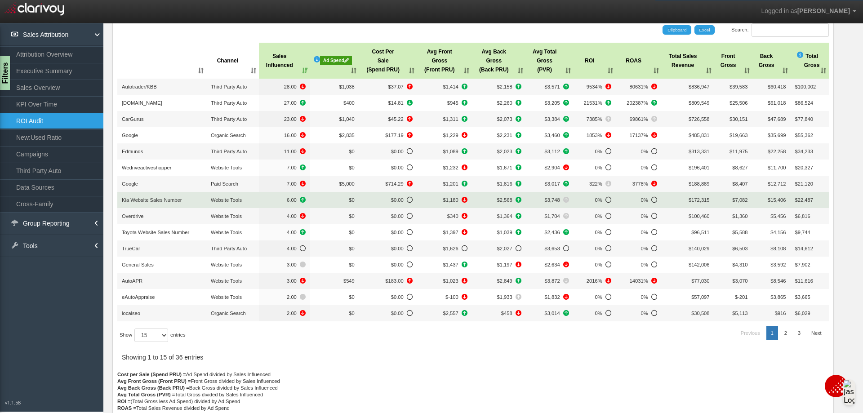
scroll to position [90, 0]
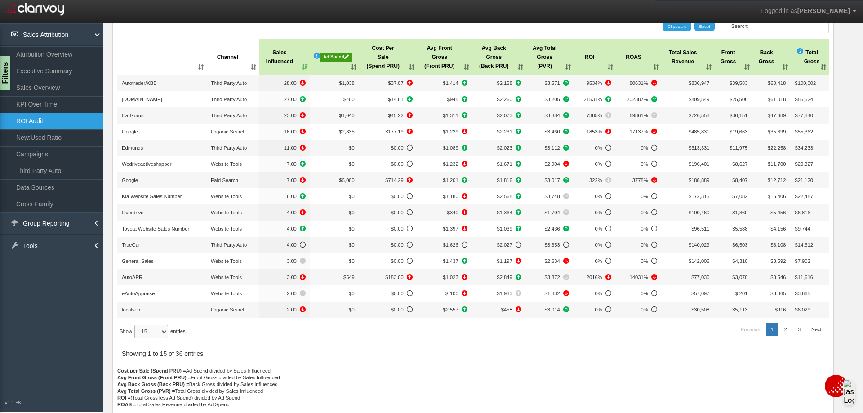
click at [168, 331] on select "15 30 50 All" at bounding box center [151, 331] width 34 height 13
select select "50"
click at [136, 338] on select "15 30 50 All" at bounding box center [151, 331] width 34 height 13
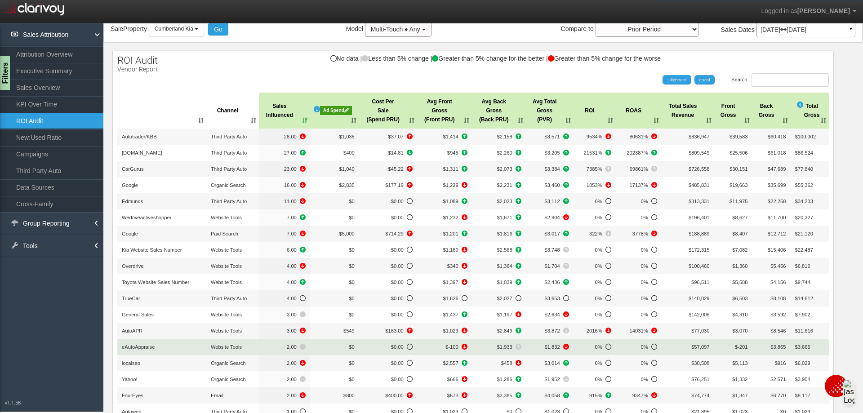
scroll to position [0, 0]
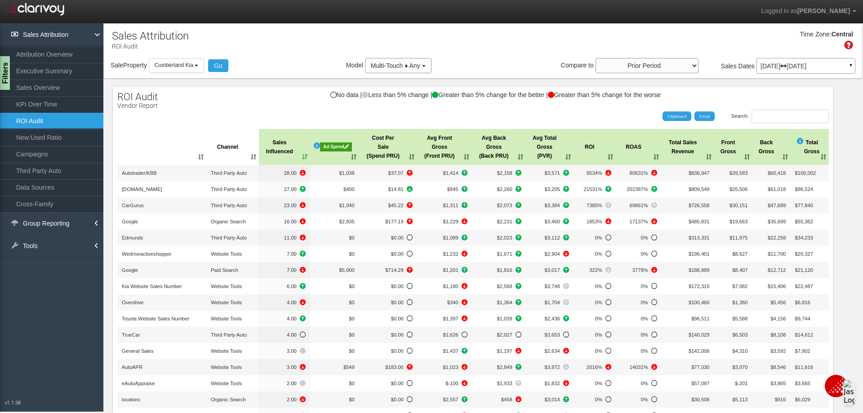
click at [333, 145] on div "Ad Spend" at bounding box center [336, 146] width 32 height 9
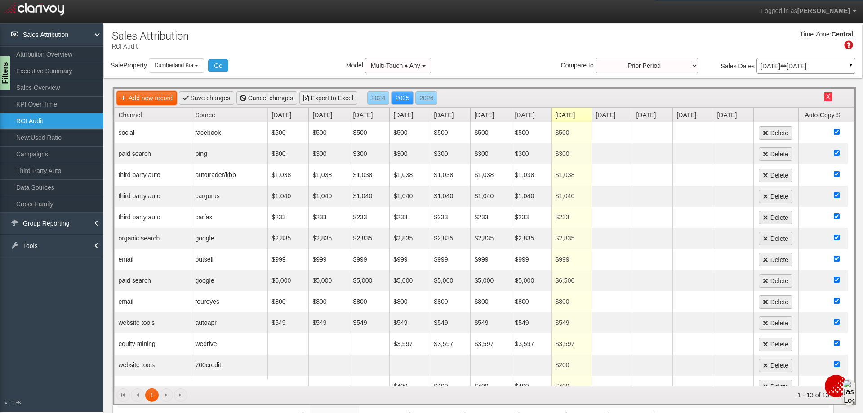
click at [163, 99] on link "Add new record" at bounding box center [147, 97] width 60 height 13
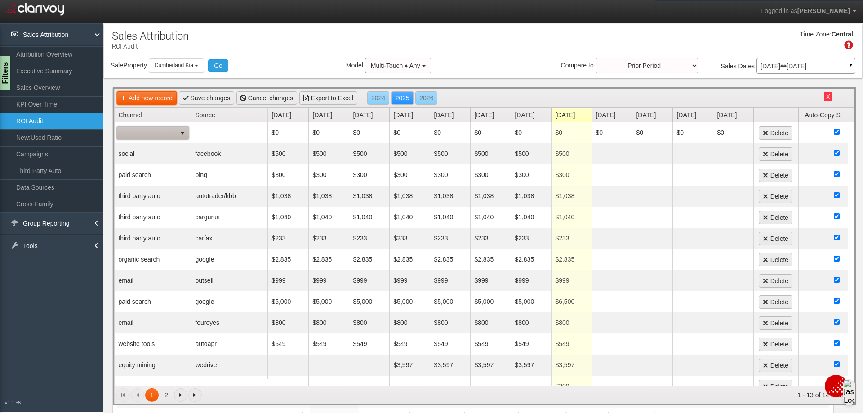
click at [171, 96] on link "Add new record" at bounding box center [147, 97] width 60 height 13
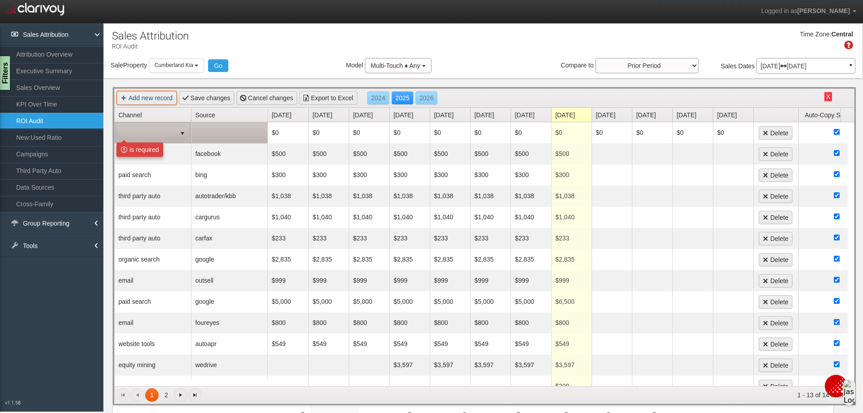
click at [167, 128] on span at bounding box center [146, 133] width 59 height 13
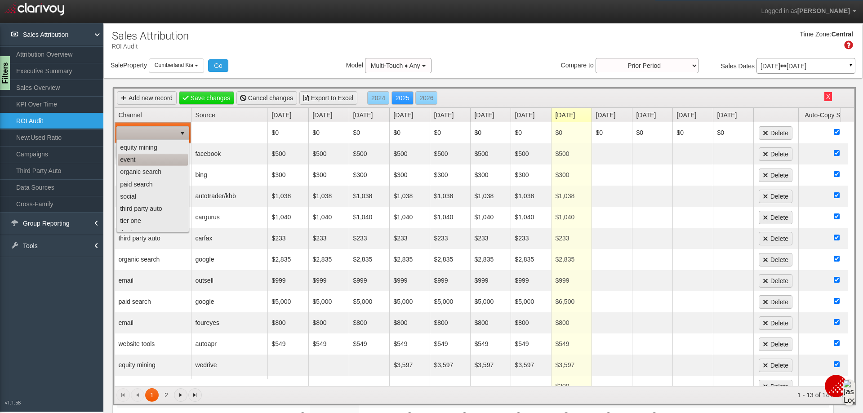
scroll to position [57, 0]
click at [140, 225] on li "website tools" at bounding box center [153, 225] width 70 height 12
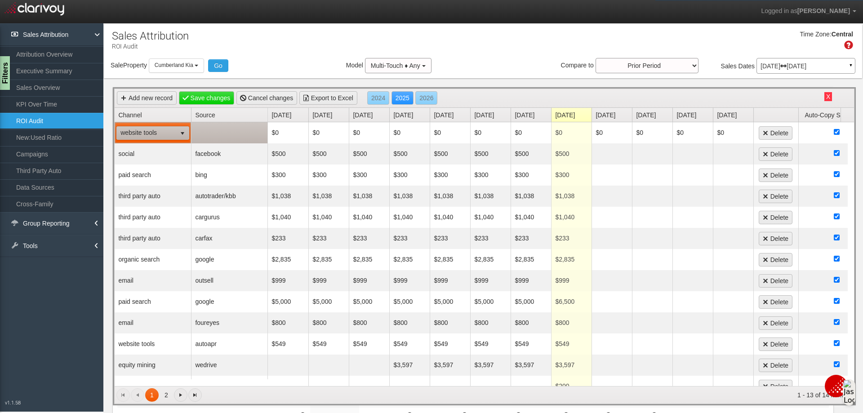
click at [203, 134] on td at bounding box center [229, 132] width 76 height 21
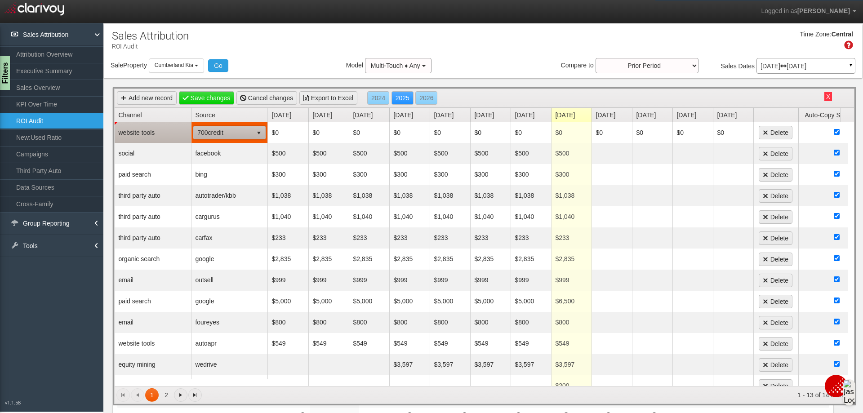
click at [206, 133] on span "700credit" at bounding box center [223, 132] width 59 height 13
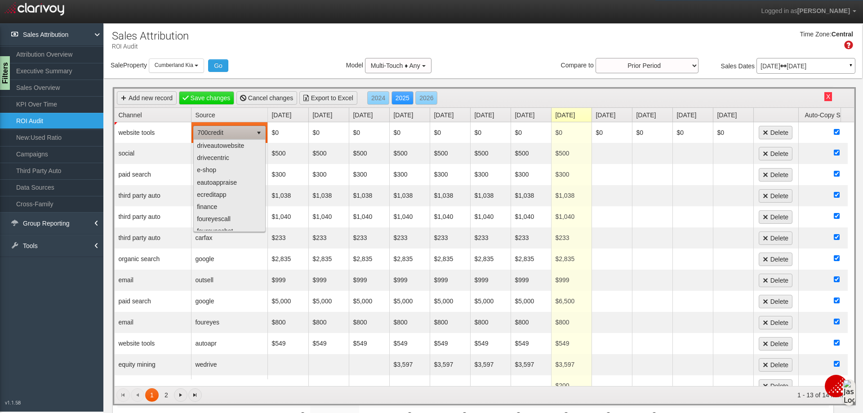
scroll to position [449, 0]
click at [230, 196] on li "eautoappraise" at bounding box center [230, 202] width 70 height 12
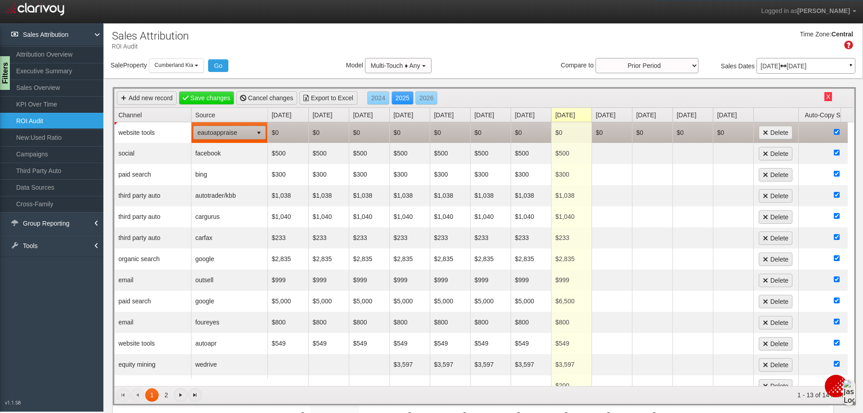
click at [565, 134] on td "$0" at bounding box center [571, 132] width 40 height 21
type input "449"
click at [298, 127] on td "$0" at bounding box center [288, 132] width 40 height 21
type input "449"
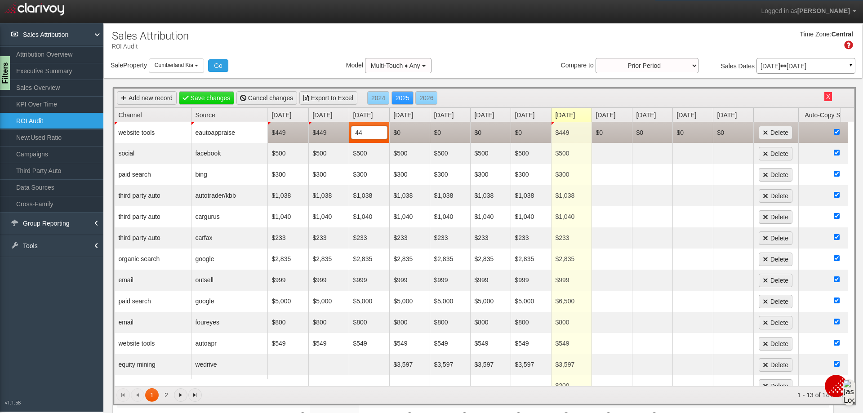
type input "449"
type input "49"
click at [466, 135] on td "$49" at bounding box center [450, 132] width 40 height 21
click at [466, 135] on input "49" at bounding box center [449, 132] width 35 height 13
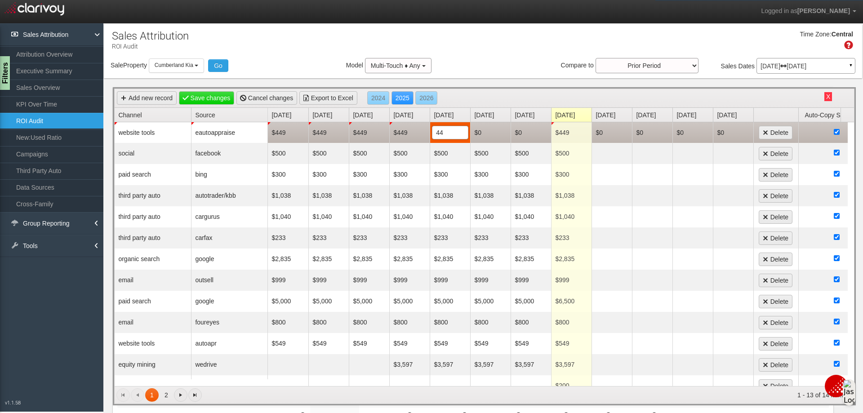
type input "449"
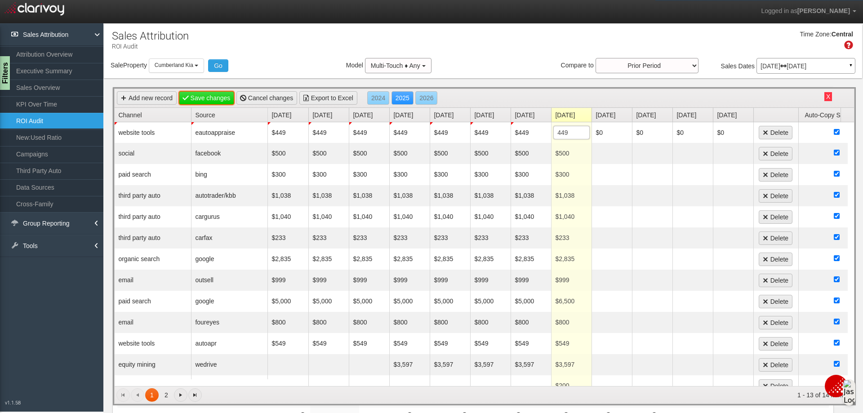
click at [217, 98] on link "Save changes" at bounding box center [207, 97] width 56 height 13
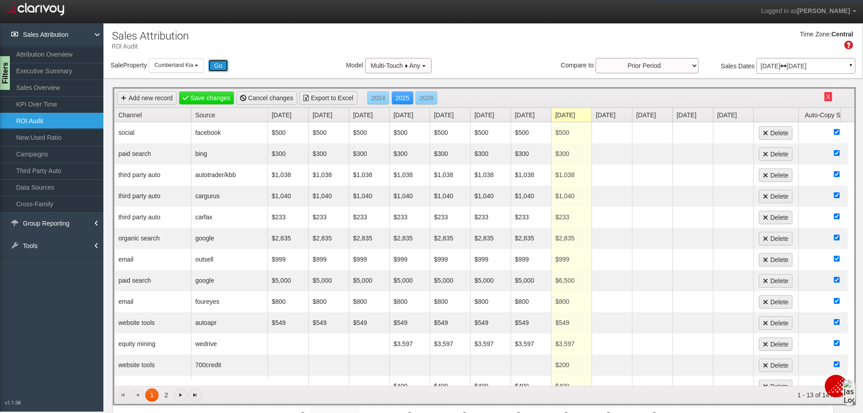
click at [216, 63] on button "Go" at bounding box center [218, 65] width 20 height 13
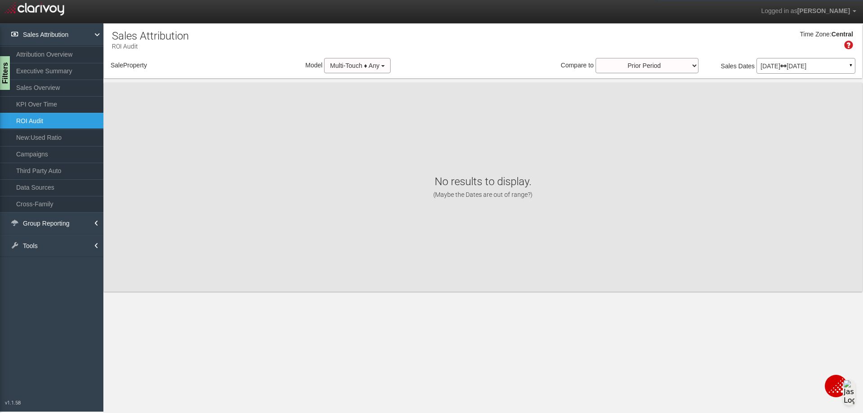
select select "object:1188"
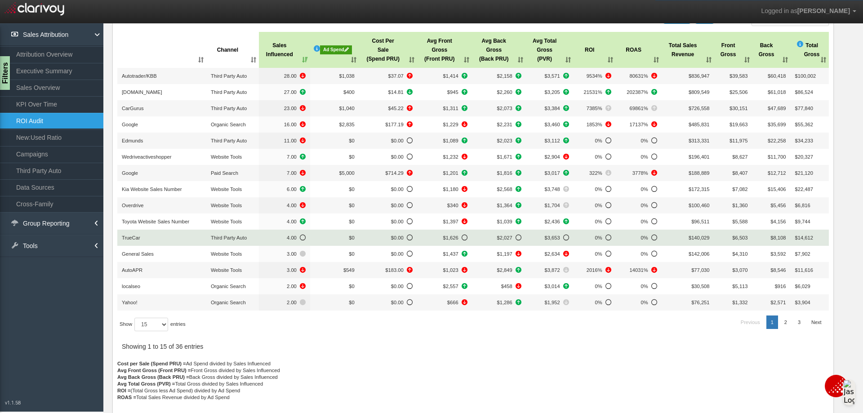
scroll to position [98, 0]
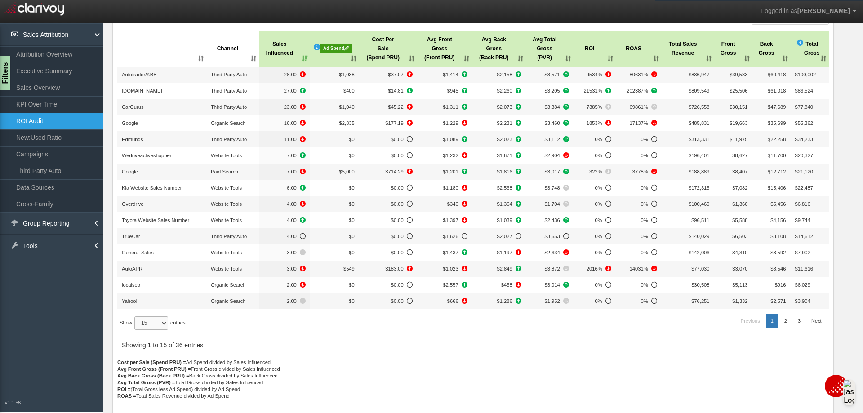
click at [161, 327] on select "15 30 50 All" at bounding box center [151, 322] width 34 height 13
select select "50"
click at [136, 330] on select "15 30 50 All" at bounding box center [151, 322] width 34 height 13
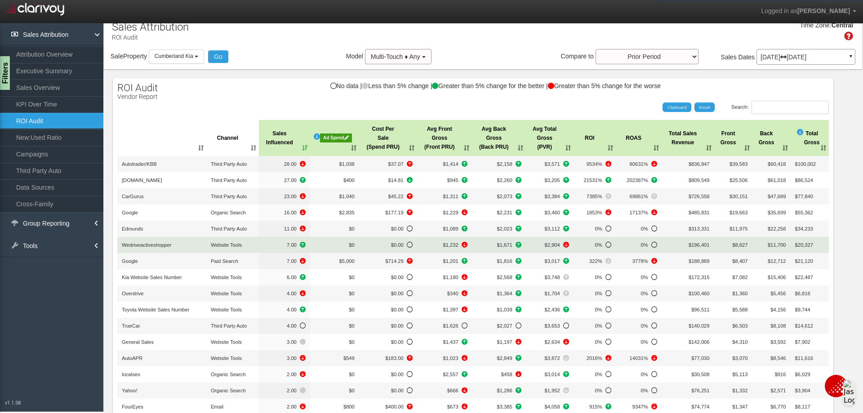
scroll to position [0, 0]
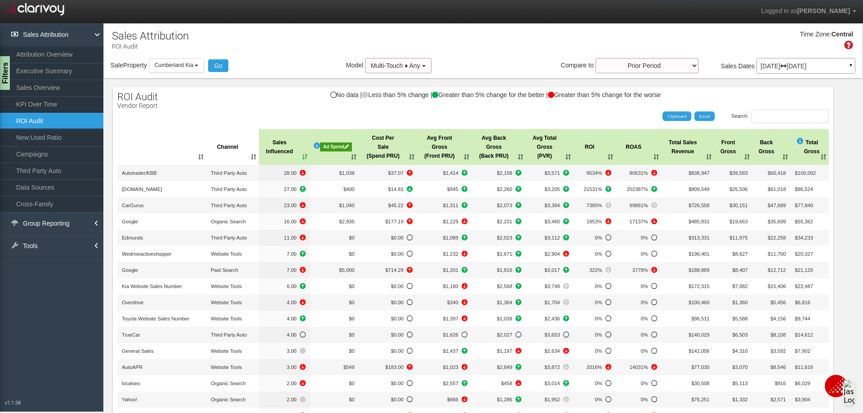
click at [187, 159] on th ": activate to sort column ascending" at bounding box center [161, 147] width 89 height 36
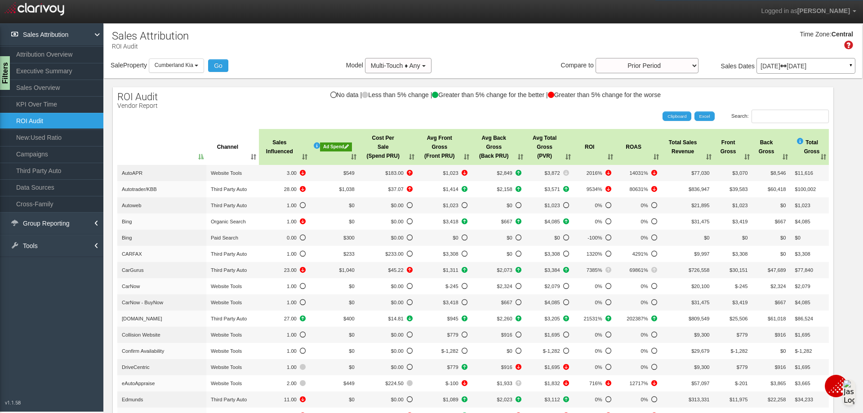
click at [187, 159] on th ": activate to sort column descending" at bounding box center [161, 147] width 89 height 36
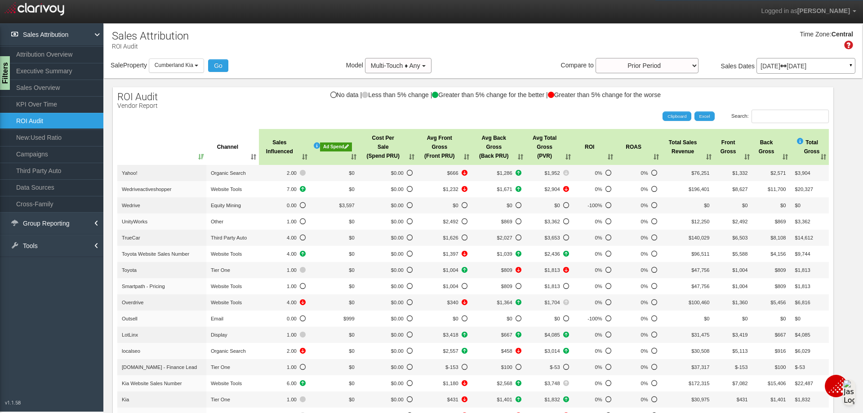
click at [182, 161] on th ": activate to sort column ascending" at bounding box center [161, 147] width 89 height 36
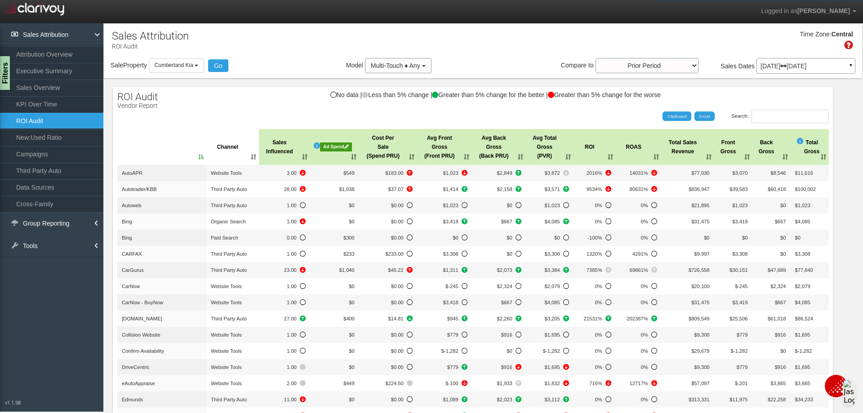
click at [326, 146] on div "Ad Spend" at bounding box center [336, 146] width 32 height 9
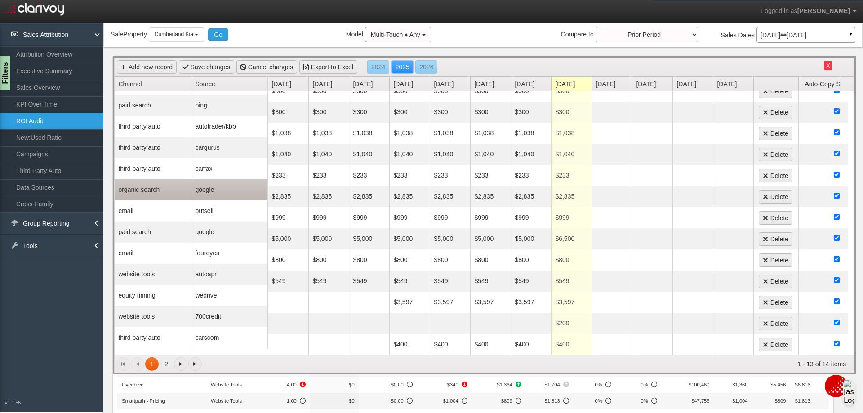
scroll to position [45, 0]
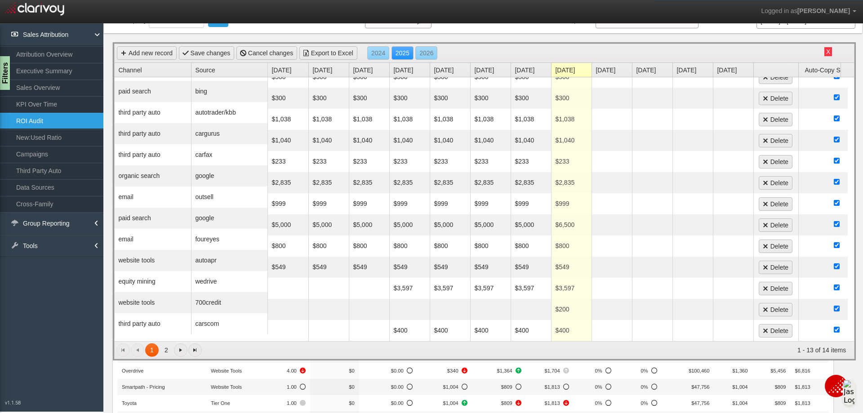
click at [38, 116] on link "ROI Audit" at bounding box center [51, 121] width 103 height 16
click at [38, 119] on link "ROI Audit" at bounding box center [51, 121] width 103 height 16
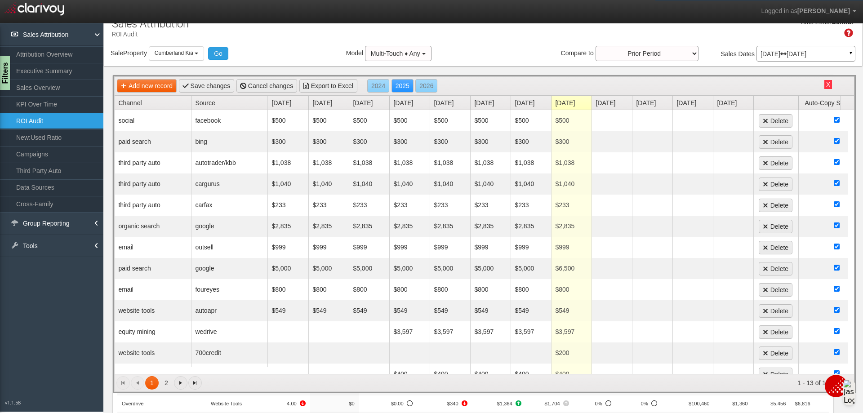
scroll to position [0, 0]
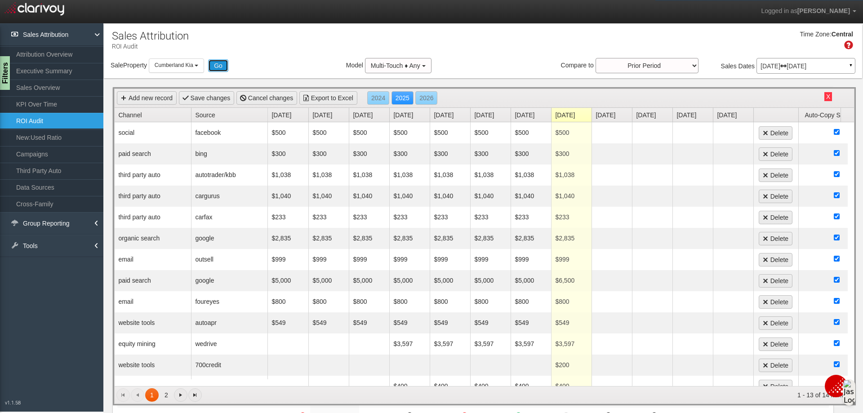
click at [223, 65] on button "Go" at bounding box center [218, 65] width 20 height 13
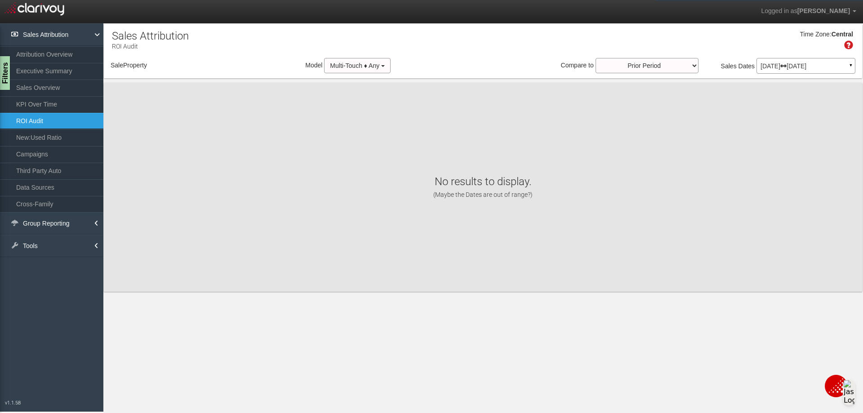
select select "object:1229"
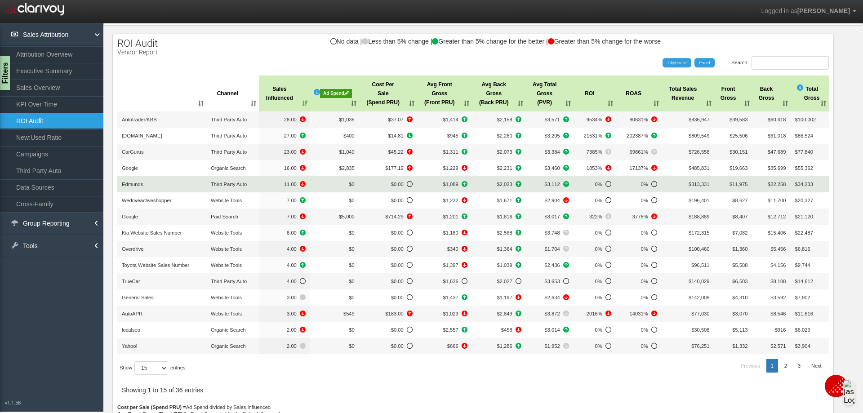
scroll to position [90, 0]
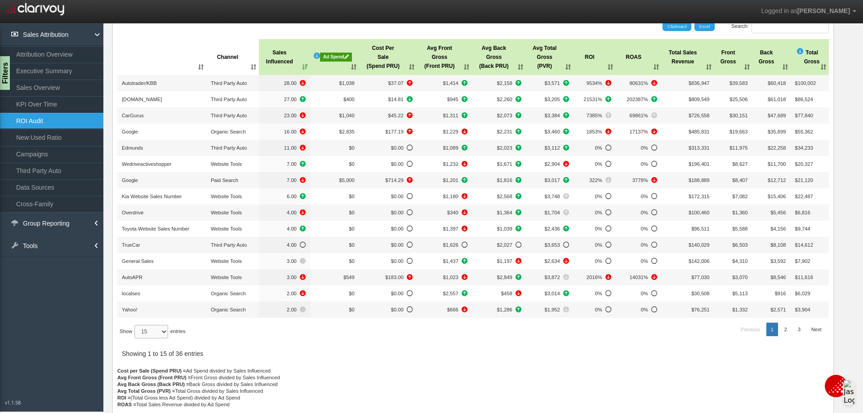
click at [165, 328] on select "15 30 50 All" at bounding box center [151, 331] width 34 height 13
select select "50"
click at [136, 338] on select "15 30 50 All" at bounding box center [151, 331] width 34 height 13
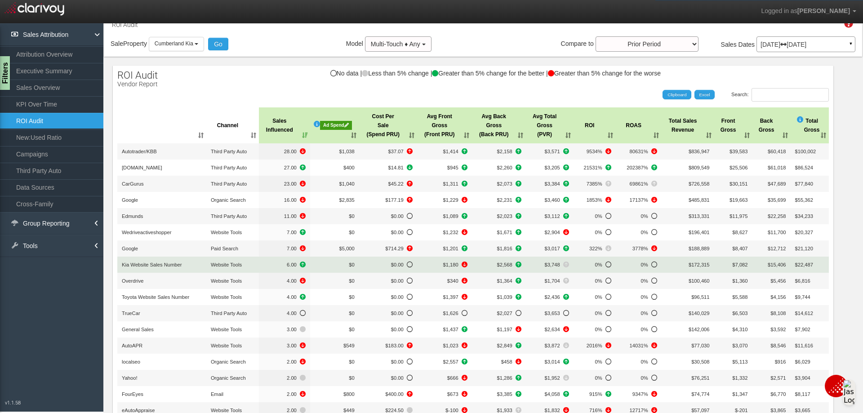
scroll to position [0, 0]
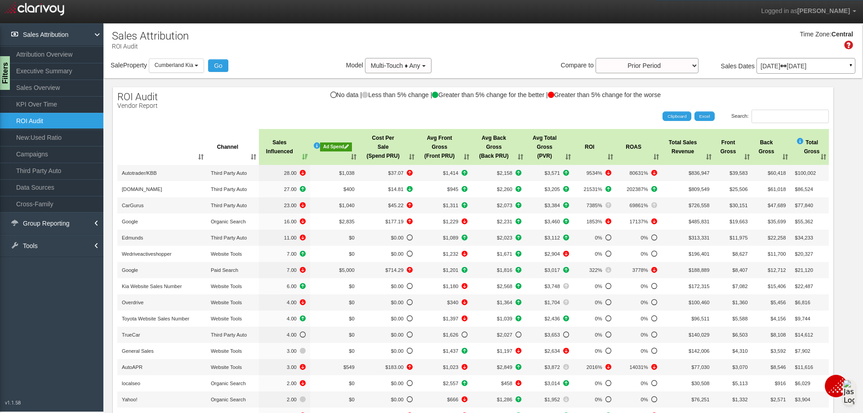
click at [182, 156] on th ": activate to sort column ascending" at bounding box center [161, 147] width 89 height 36
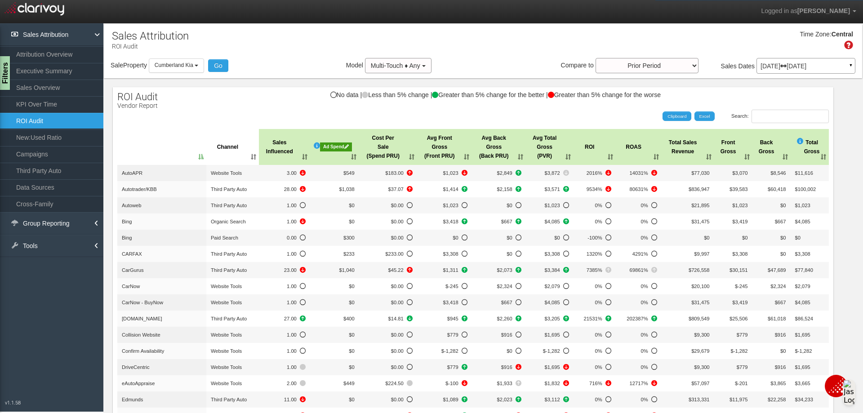
click at [182, 156] on th ": activate to sort column descending" at bounding box center [161, 147] width 89 height 36
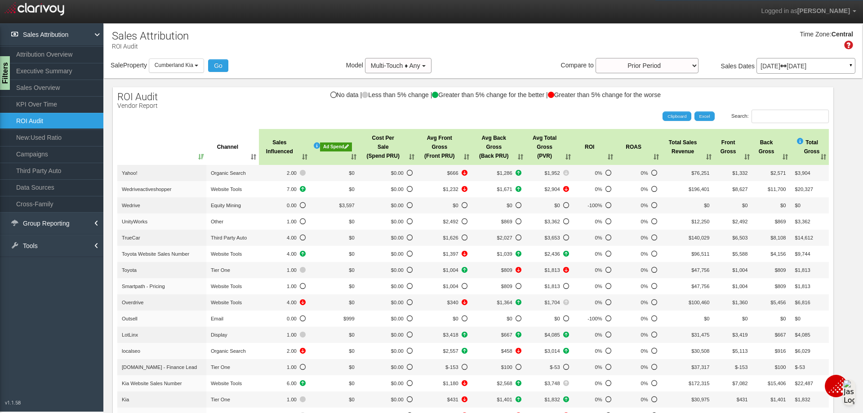
click at [182, 156] on th ": activate to sort column ascending" at bounding box center [161, 147] width 89 height 36
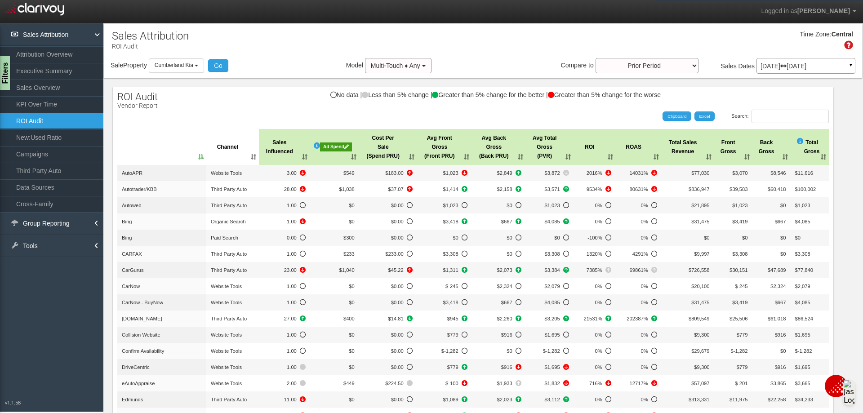
click at [334, 146] on div "Ad Spend" at bounding box center [336, 146] width 32 height 9
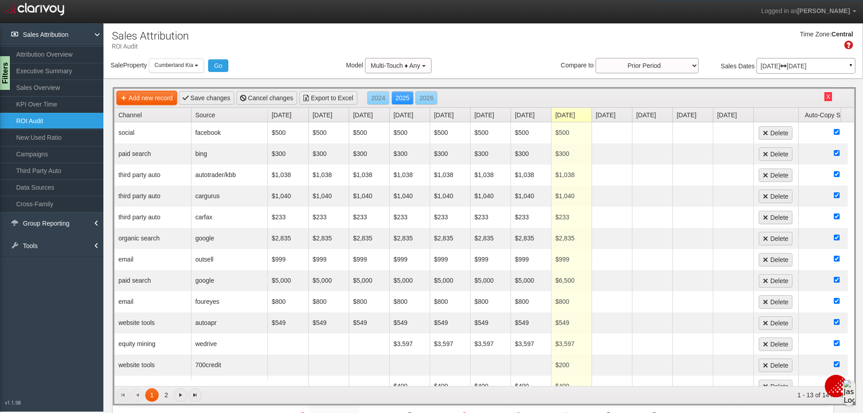
click at [157, 101] on link "Add new record" at bounding box center [147, 97] width 60 height 13
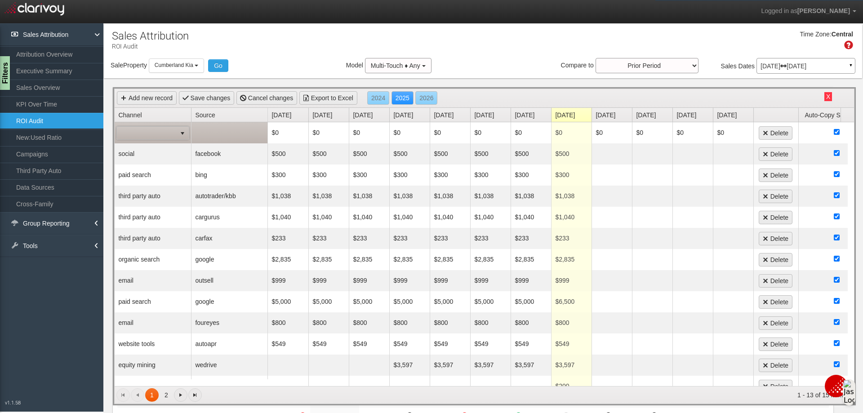
click at [186, 131] on span "select" at bounding box center [182, 133] width 13 height 13
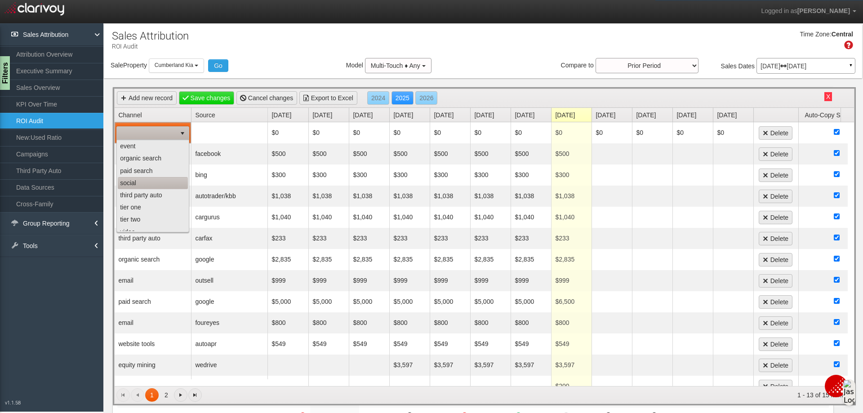
scroll to position [57, 0]
click at [137, 222] on li "website tools" at bounding box center [153, 225] width 70 height 12
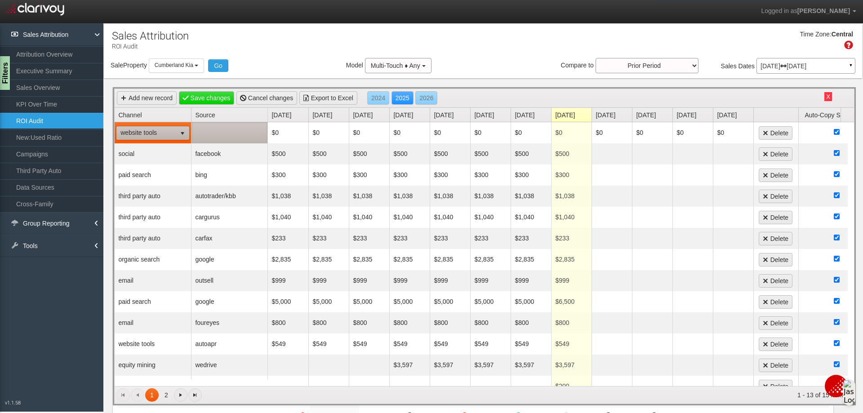
click at [225, 133] on td at bounding box center [229, 132] width 76 height 21
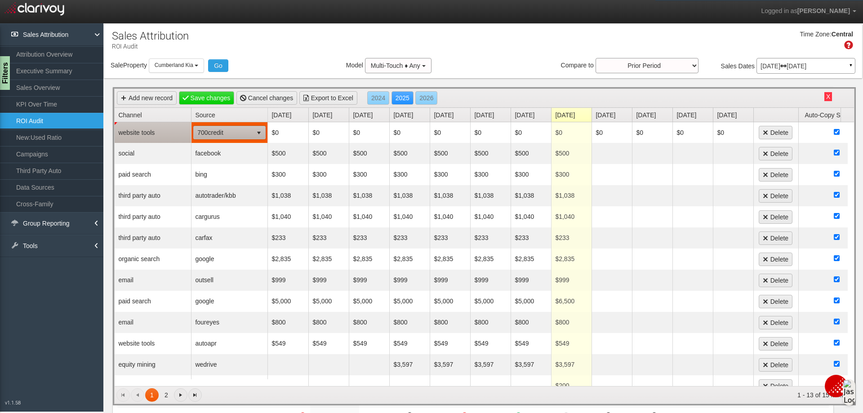
click at [235, 132] on span "700credit" at bounding box center [223, 132] width 59 height 13
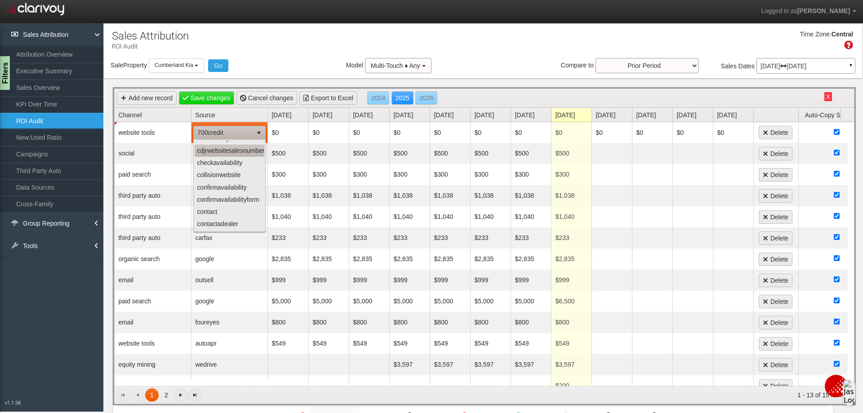
scroll to position [0, 0]
click at [212, 171] on li "carnow" at bounding box center [230, 171] width 70 height 12
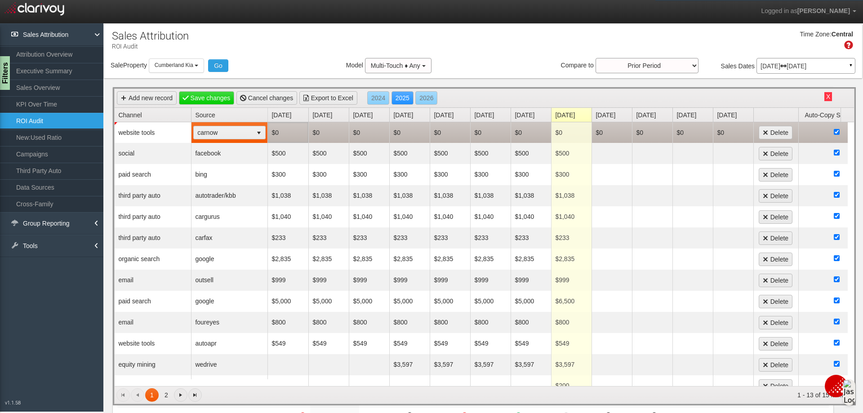
click at [284, 130] on td "$0" at bounding box center [288, 132] width 40 height 21
type input "599"
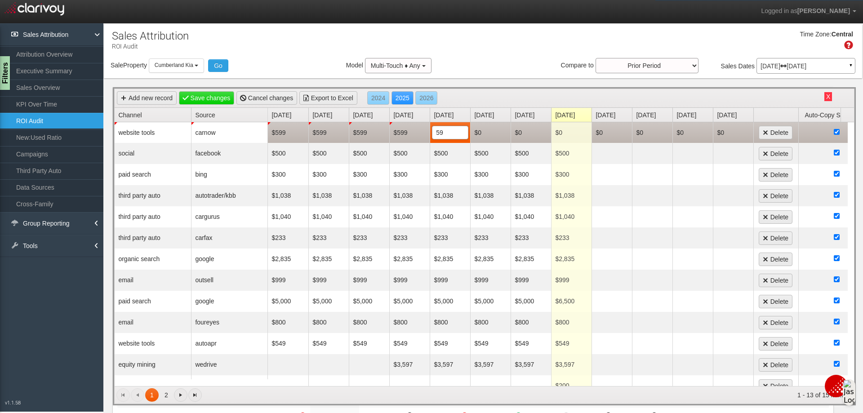
type input "599"
type input "99"
type input "599"
type input "9"
type input "599"
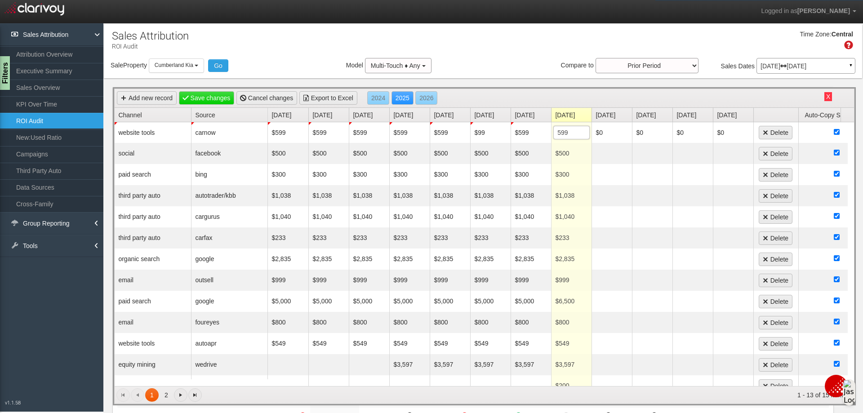
click at [510, 58] on div "Sale Property Loading Cumberland CDJR [GEOGRAPHIC_DATA] [GEOGRAPHIC_DATA] [GEOG…" at bounding box center [483, 67] width 758 height 19
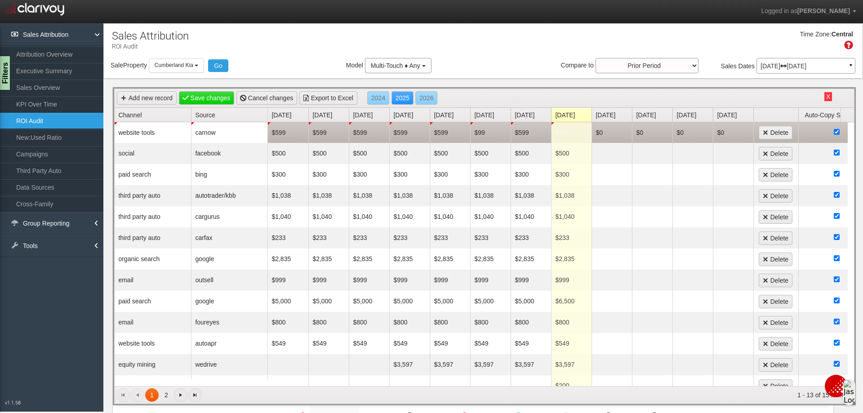
click at [553, 133] on td "$599" at bounding box center [571, 132] width 40 height 21
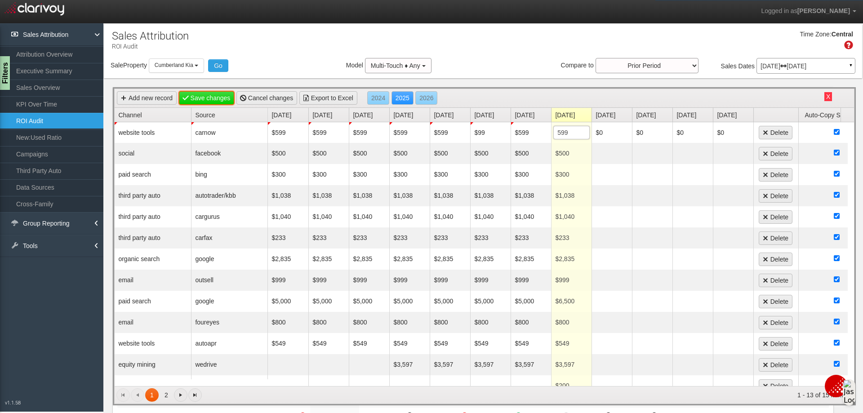
click at [213, 98] on link "Save changes" at bounding box center [207, 97] width 56 height 13
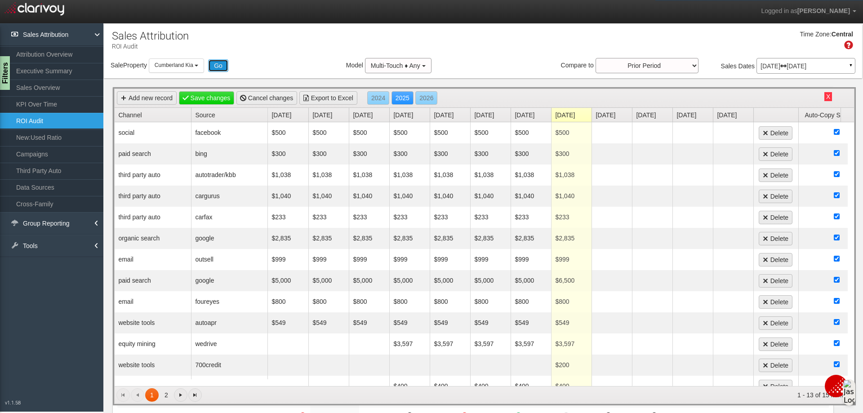
click at [222, 69] on button "Go" at bounding box center [218, 65] width 20 height 13
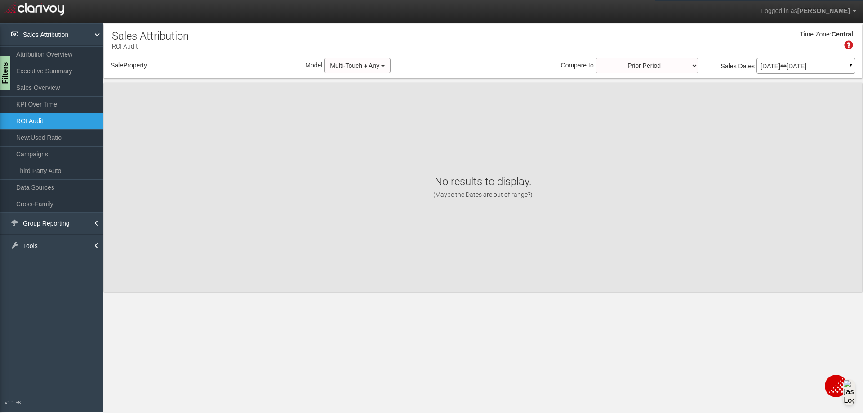
select select "object:1270"
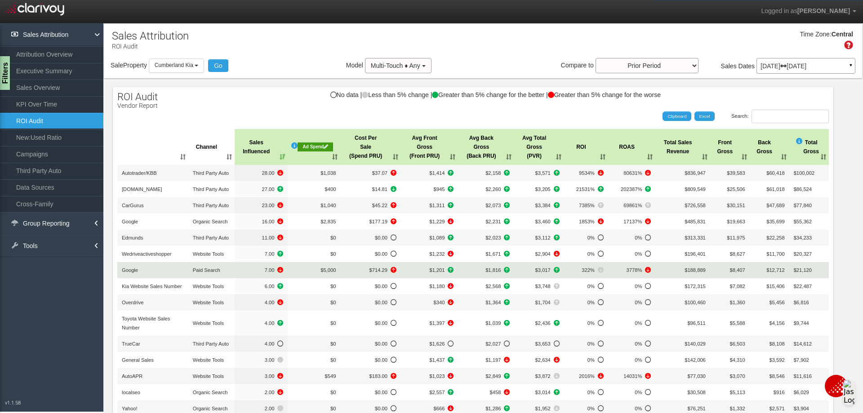
scroll to position [107, 0]
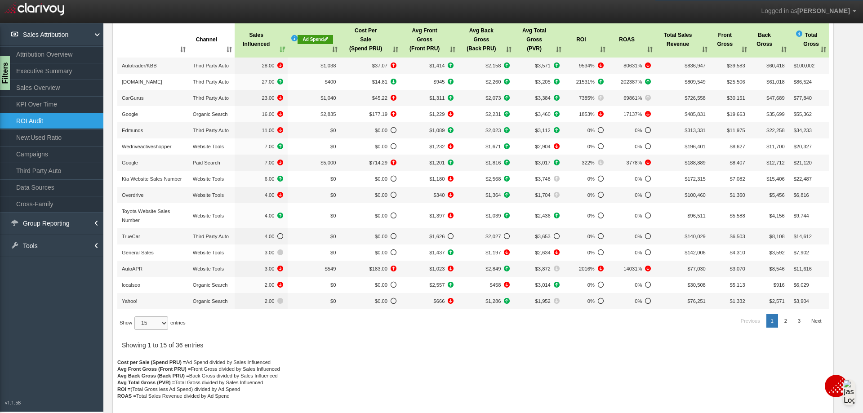
click at [162, 323] on select "15 30 50 All" at bounding box center [151, 322] width 34 height 13
select select "-1"
click at [136, 330] on select "15 30 50 All" at bounding box center [151, 322] width 34 height 13
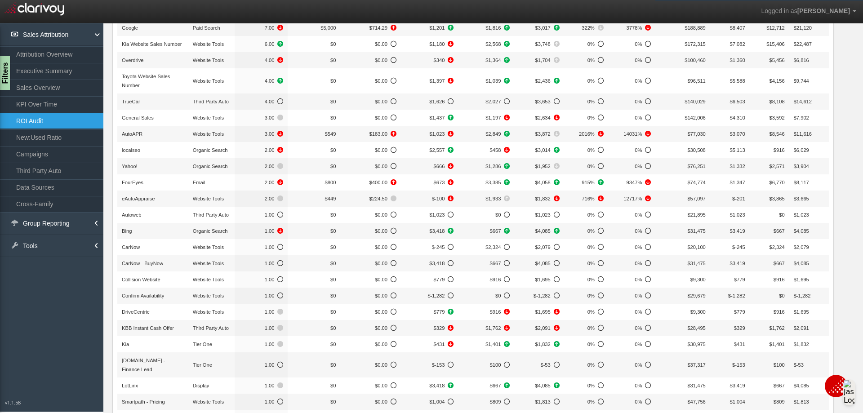
scroll to position [18, 0]
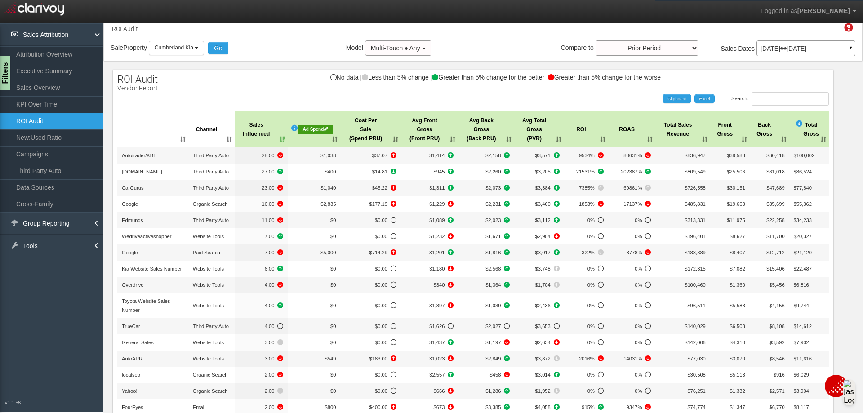
click at [156, 142] on th ": activate to sort column ascending" at bounding box center [152, 129] width 71 height 36
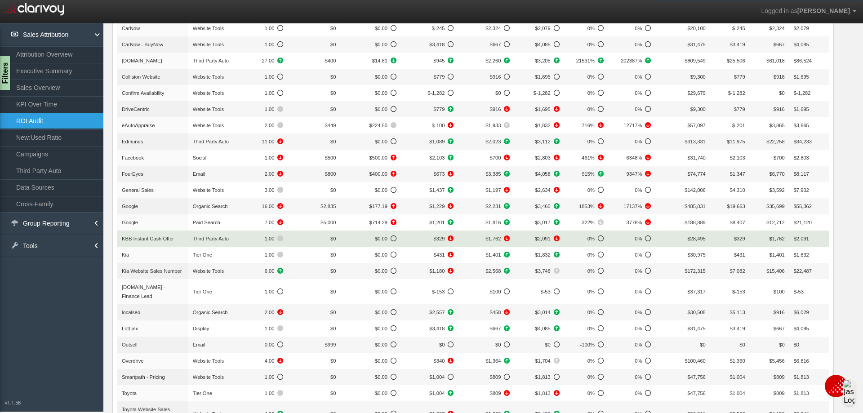
scroll to position [242, 0]
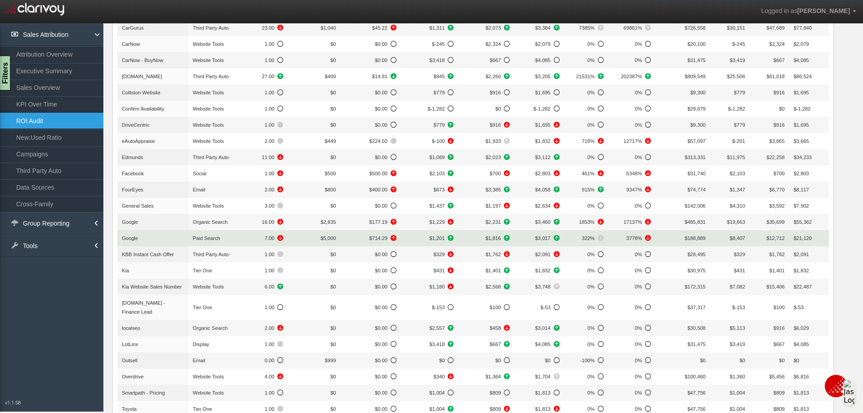
click at [328, 236] on span "$5,000" at bounding box center [327, 237] width 15 height 5
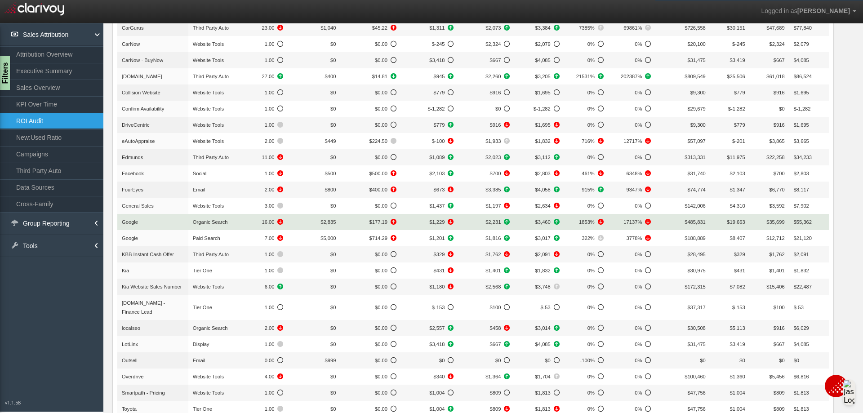
click at [333, 221] on span "$2,835" at bounding box center [327, 221] width 15 height 5
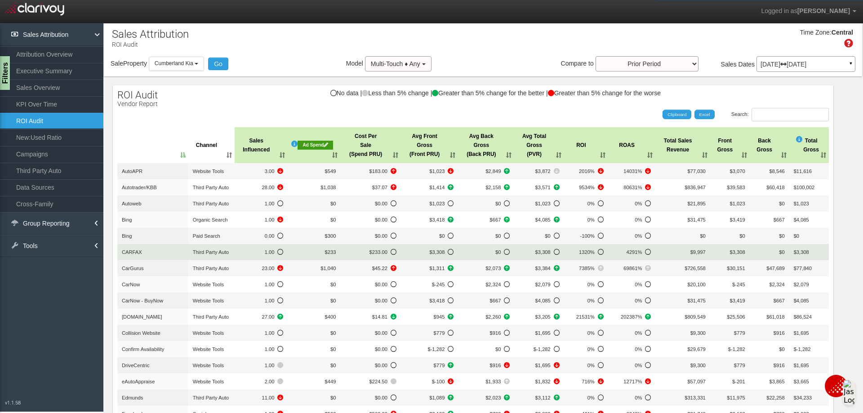
scroll to position [0, 0]
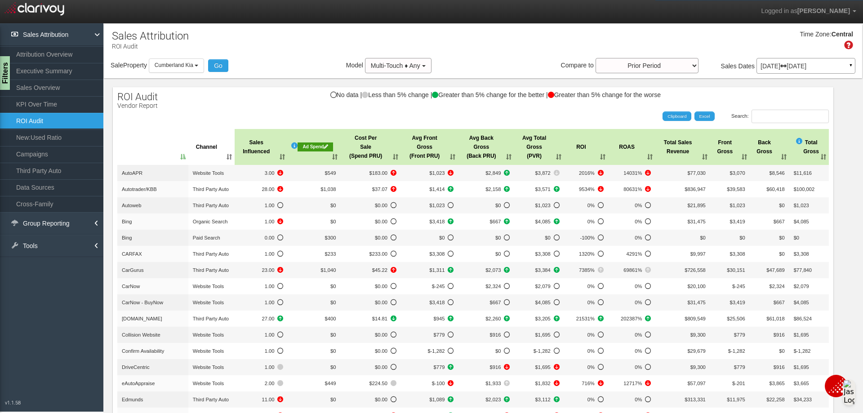
click at [308, 144] on div "Ad Spend" at bounding box center [314, 146] width 35 height 9
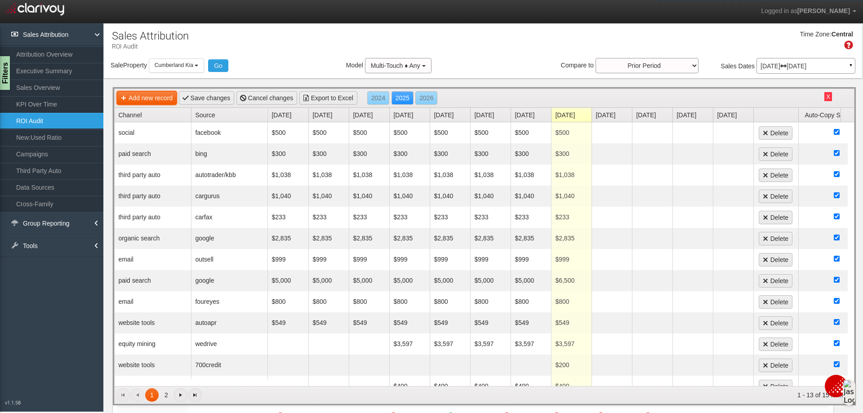
click at [173, 98] on link "Add new record" at bounding box center [147, 97] width 60 height 13
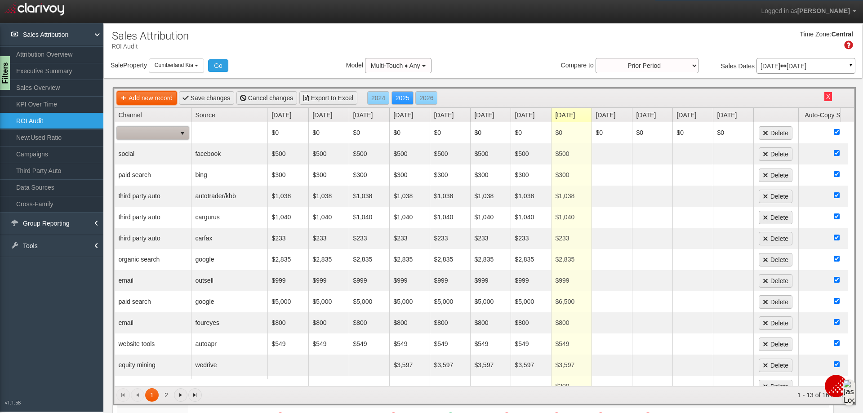
click at [173, 98] on link "Add new record" at bounding box center [147, 97] width 60 height 13
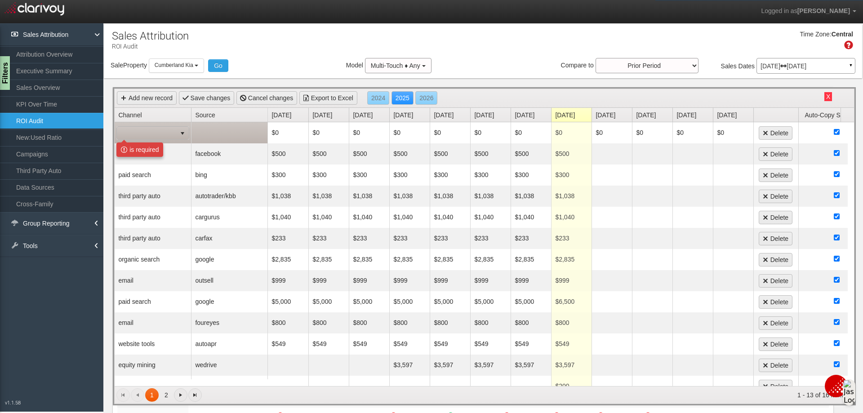
click at [180, 136] on span "select" at bounding box center [182, 133] width 7 height 7
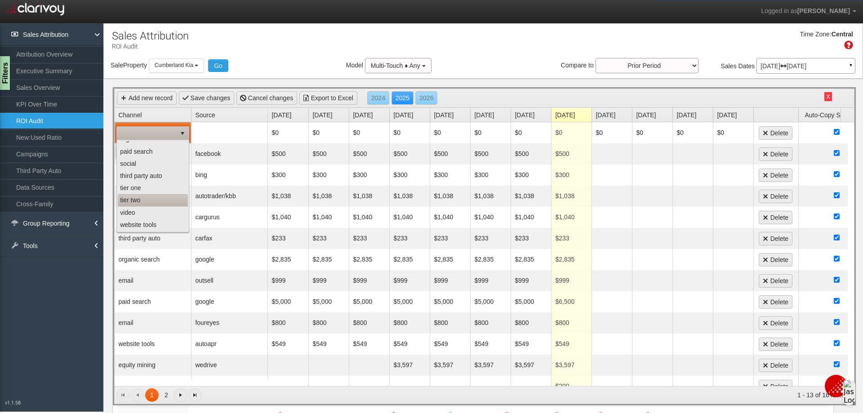
scroll to position [12, 0]
click at [154, 194] on li "paid search" at bounding box center [153, 197] width 70 height 12
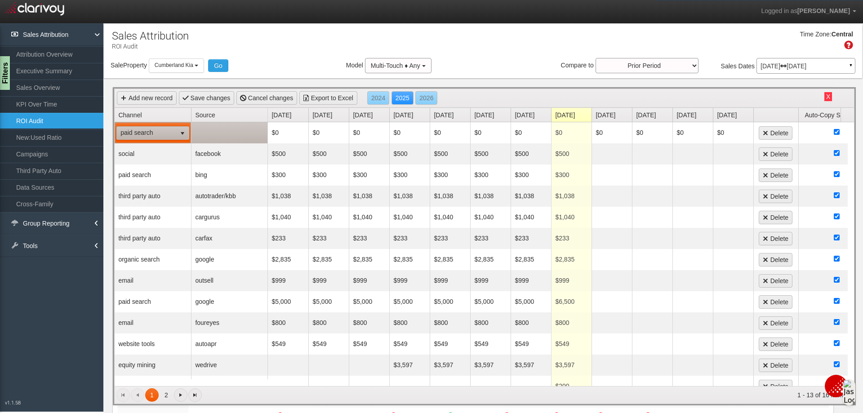
click at [214, 122] on td at bounding box center [229, 132] width 76 height 21
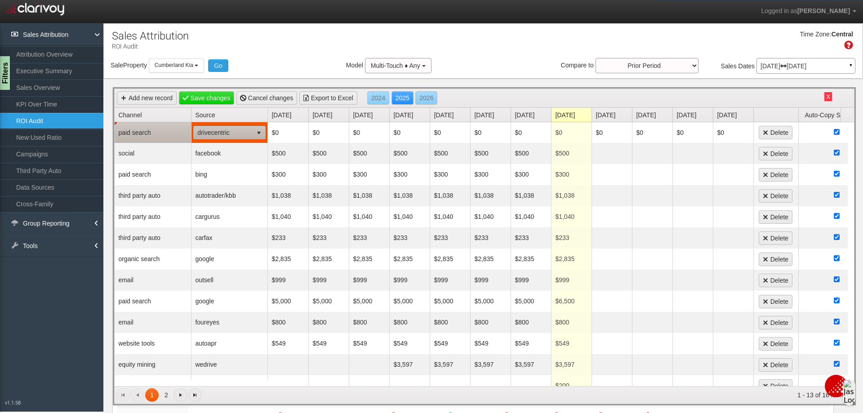
click at [216, 127] on span "drivecentric" at bounding box center [223, 132] width 59 height 13
click at [164, 135] on td "paid search" at bounding box center [153, 132] width 76 height 21
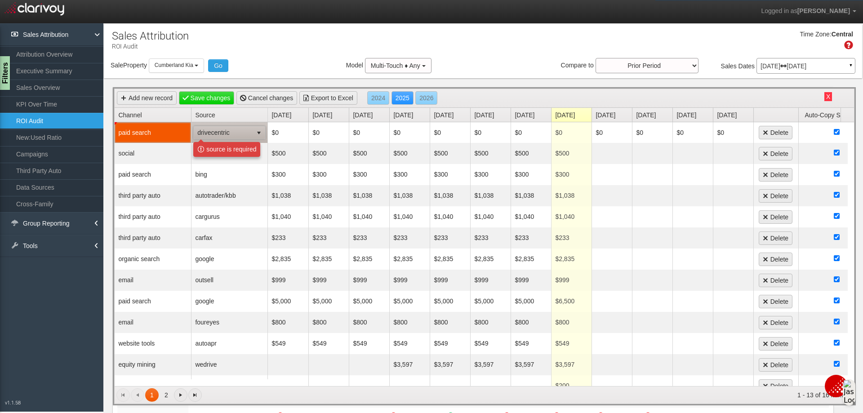
click at [164, 134] on td "paid search" at bounding box center [153, 132] width 76 height 21
click at [153, 101] on link "Add new record" at bounding box center [147, 97] width 60 height 13
click at [43, 118] on link "ROI Audit" at bounding box center [51, 121] width 103 height 16
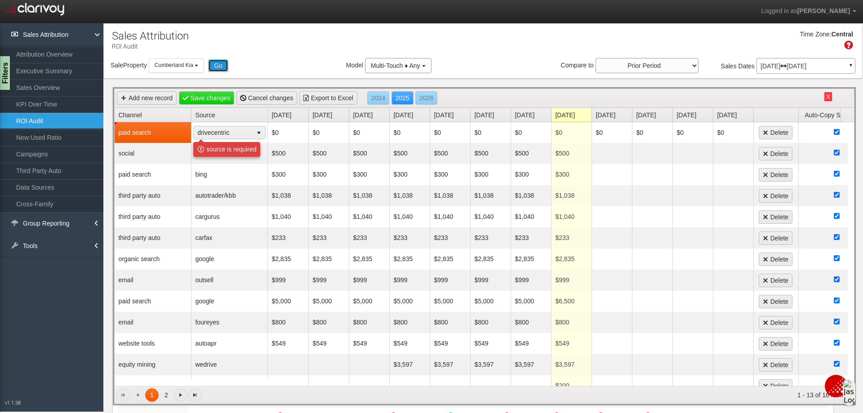
click at [218, 64] on button "Go" at bounding box center [218, 65] width 20 height 13
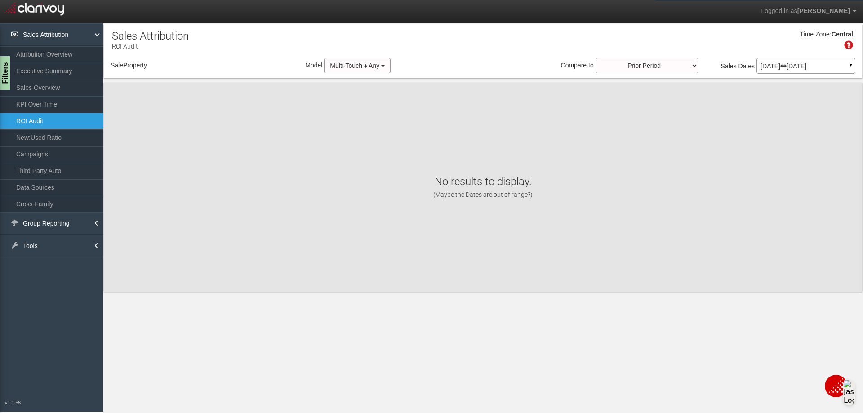
select select "object:1311"
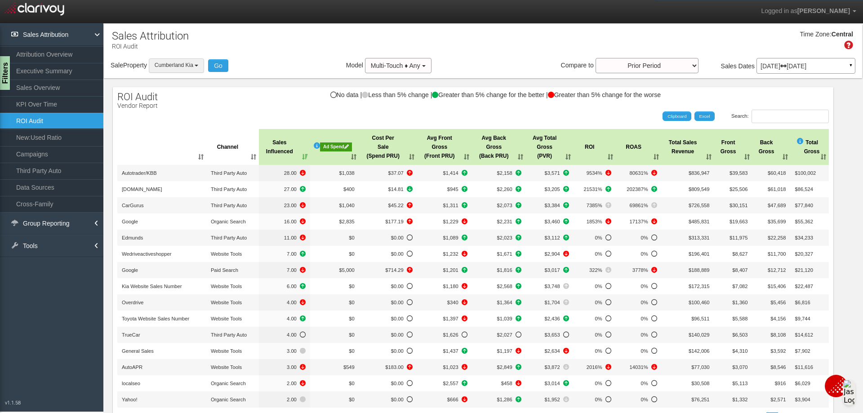
click at [203, 67] on button "Cumberland Kia" at bounding box center [176, 65] width 55 height 14
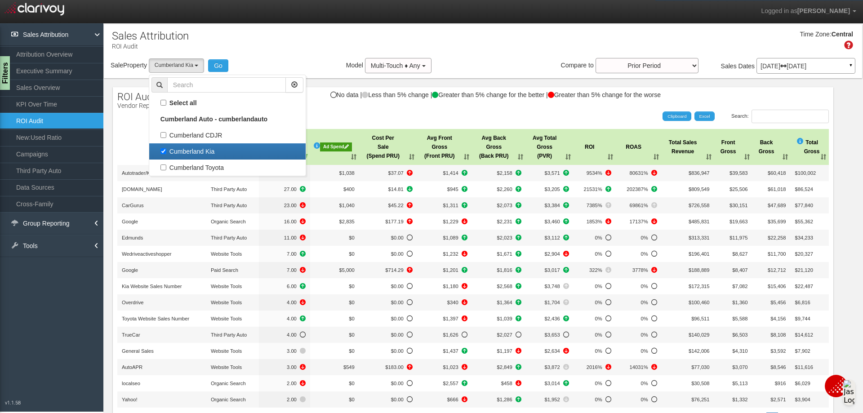
click at [283, 62] on div "Sale Property Loading Cumberland CDJR [GEOGRAPHIC_DATA] [GEOGRAPHIC_DATA] [GEOG…" at bounding box center [483, 67] width 758 height 19
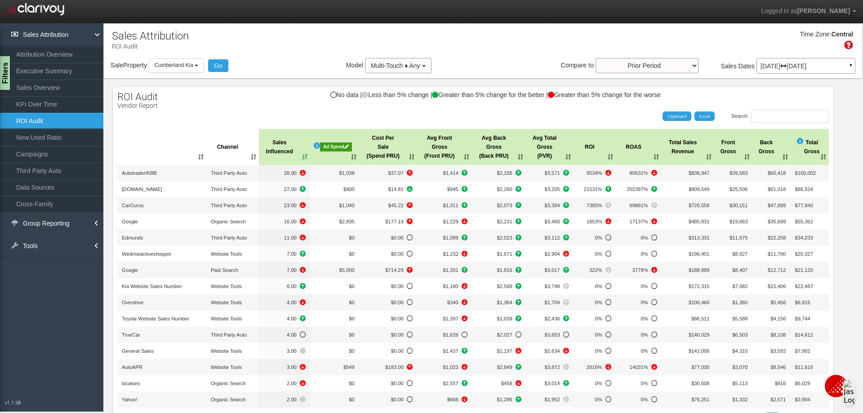
click at [326, 143] on div "Ad Spend" at bounding box center [336, 146] width 32 height 9
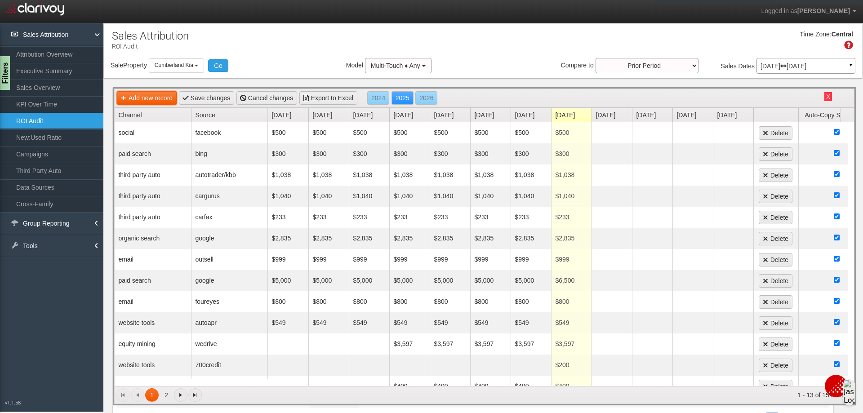
click at [174, 100] on link "Add new record" at bounding box center [147, 97] width 60 height 13
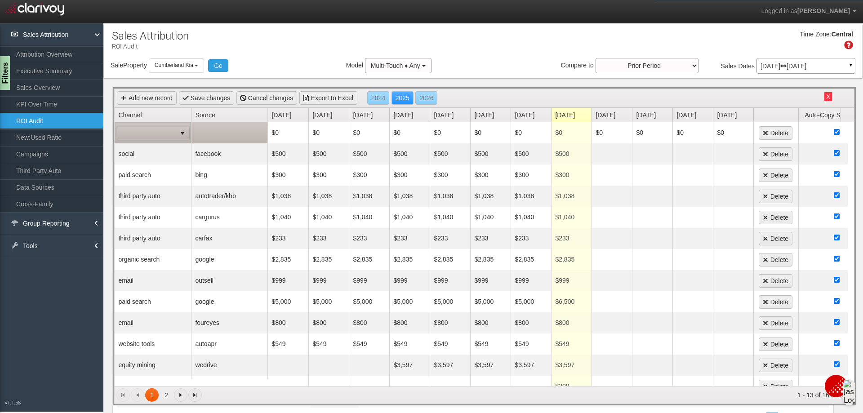
click at [177, 137] on span "select" at bounding box center [182, 133] width 13 height 13
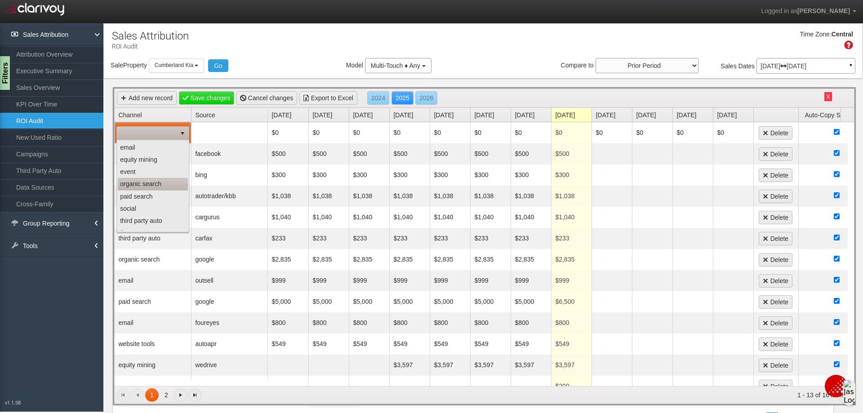
click at [158, 187] on li "organic search" at bounding box center [153, 184] width 70 height 12
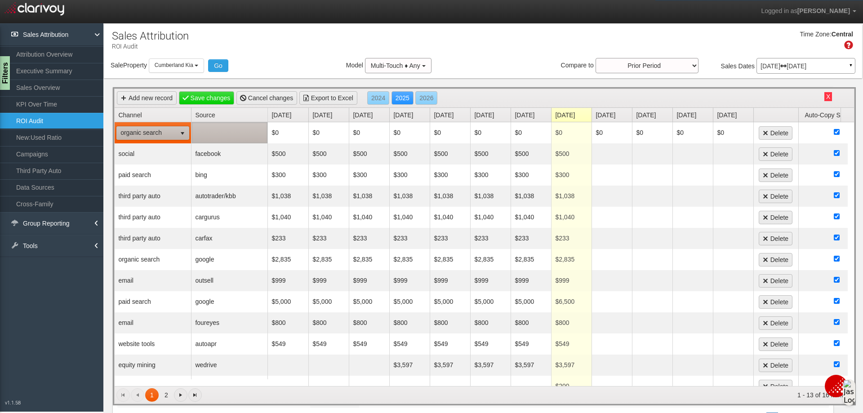
click at [205, 128] on td at bounding box center [229, 132] width 76 height 21
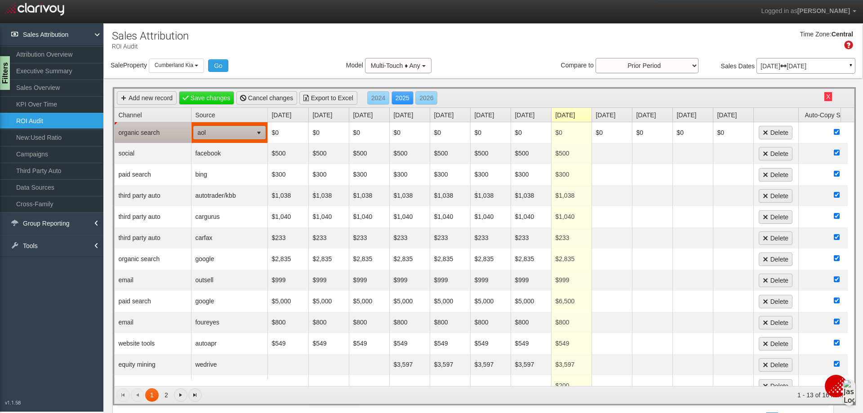
click at [262, 132] on span "select" at bounding box center [258, 132] width 7 height 7
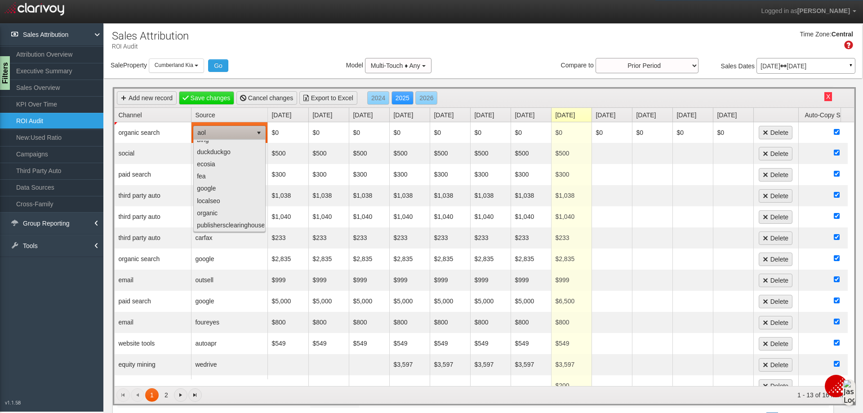
scroll to position [45, 0]
click at [223, 172] on li "google" at bounding box center [230, 175] width 70 height 12
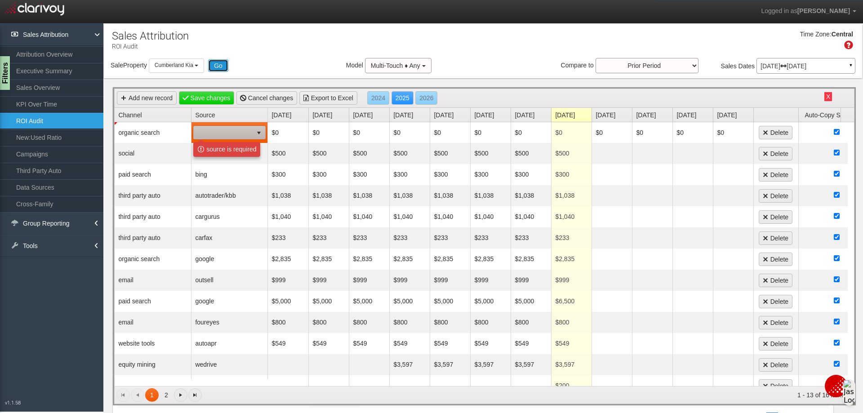
click at [223, 66] on button "Go" at bounding box center [218, 65] width 20 height 13
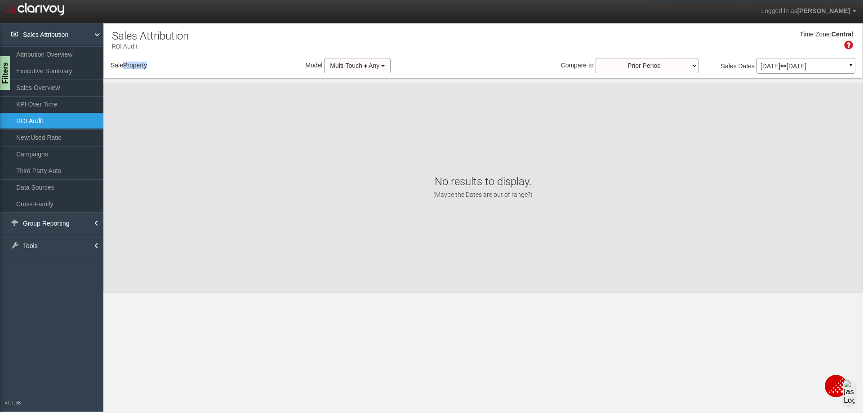
select select "object:1352"
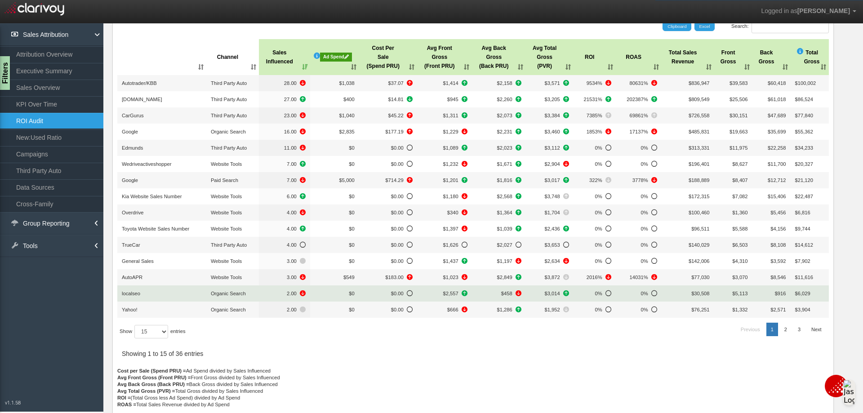
scroll to position [98, 0]
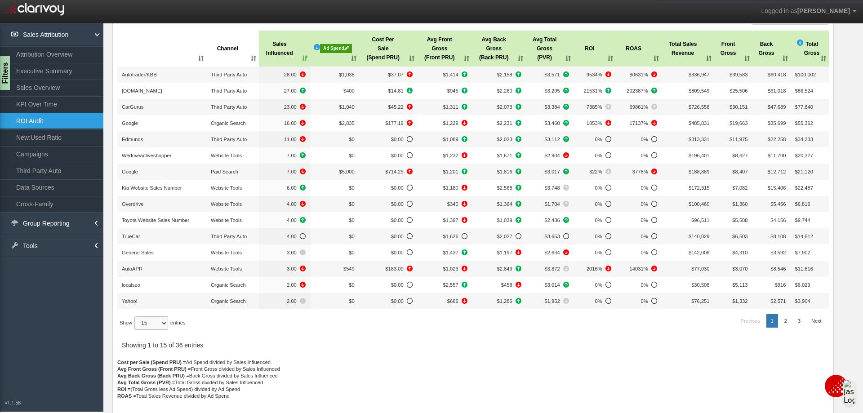
click at [163, 321] on select "15 30 50 All" at bounding box center [151, 322] width 34 height 13
click at [146, 377] on strong "Avg Back Gross (Back PRU) =" at bounding box center [153, 375] width 72 height 5
click at [160, 327] on select "15 30 50 All" at bounding box center [151, 322] width 34 height 13
select select "-1"
click at [136, 330] on select "15 30 50 All" at bounding box center [151, 322] width 34 height 13
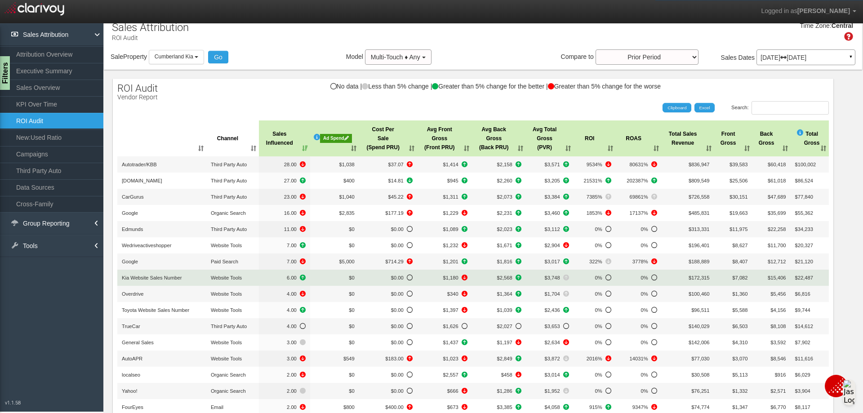
scroll to position [0, 0]
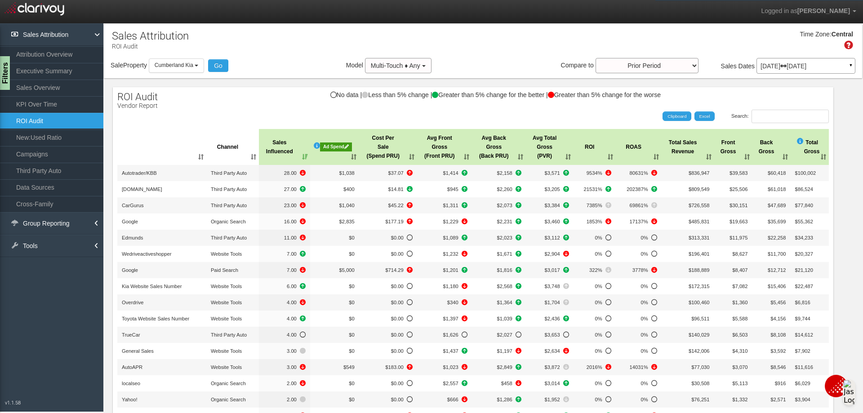
click at [202, 155] on th ": activate to sort column ascending" at bounding box center [161, 147] width 89 height 36
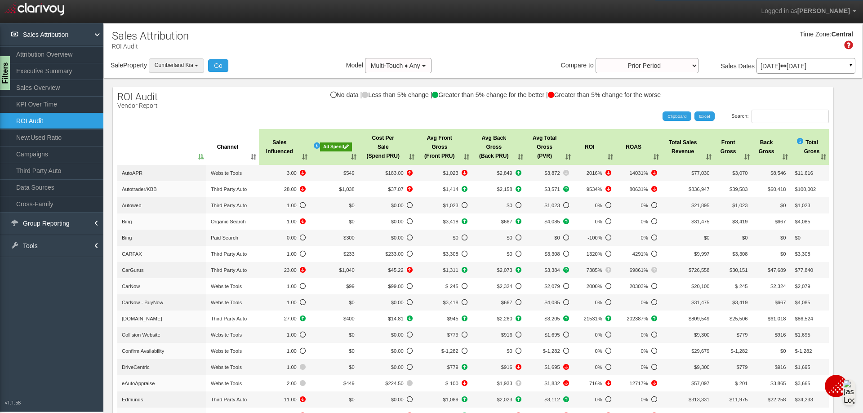
click at [195, 66] on button "Cumberland Kia" at bounding box center [176, 65] width 55 height 14
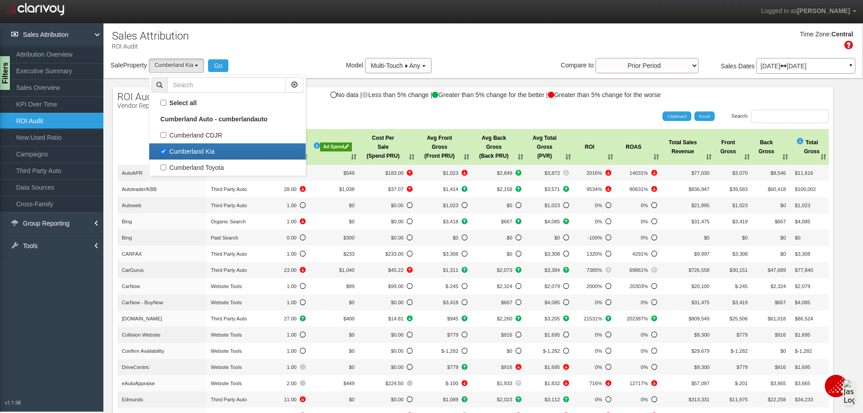
click at [164, 151] on label "Cumberland Kia" at bounding box center [227, 152] width 152 height 12
click at [164, 151] on input "Cumberland Kia" at bounding box center [163, 151] width 6 height 6
checkbox input "false"
select select
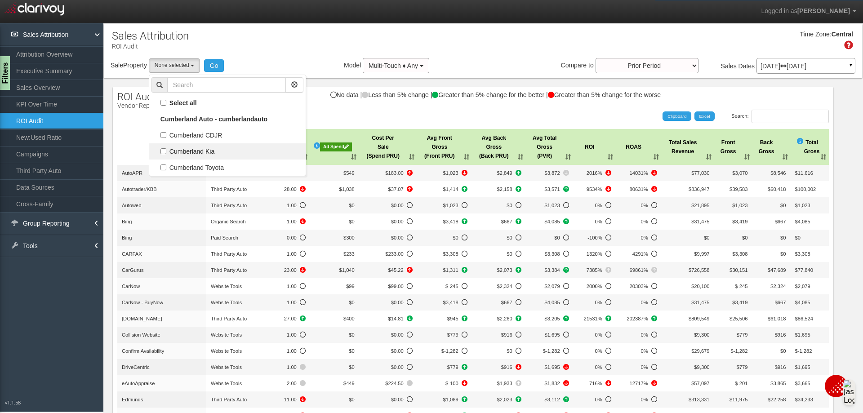
scroll to position [16, 0]
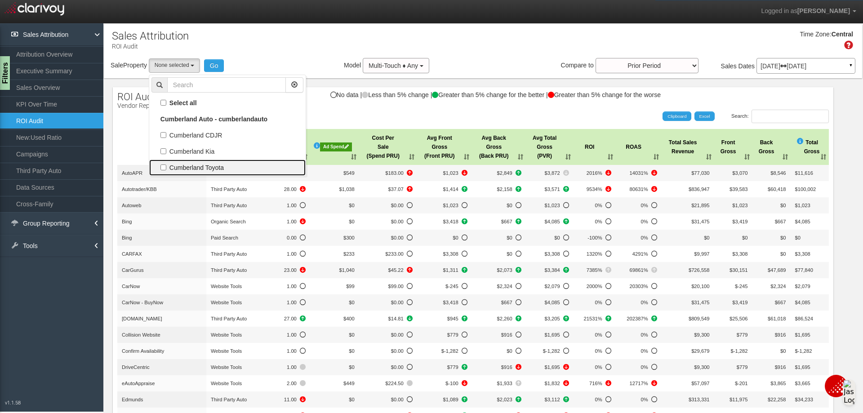
click at [163, 167] on label "Cumberland Toyota" at bounding box center [227, 168] width 152 height 12
click at [163, 167] on input "Cumberland Toyota" at bounding box center [163, 167] width 6 height 6
checkbox input "true"
select select "object:1353"
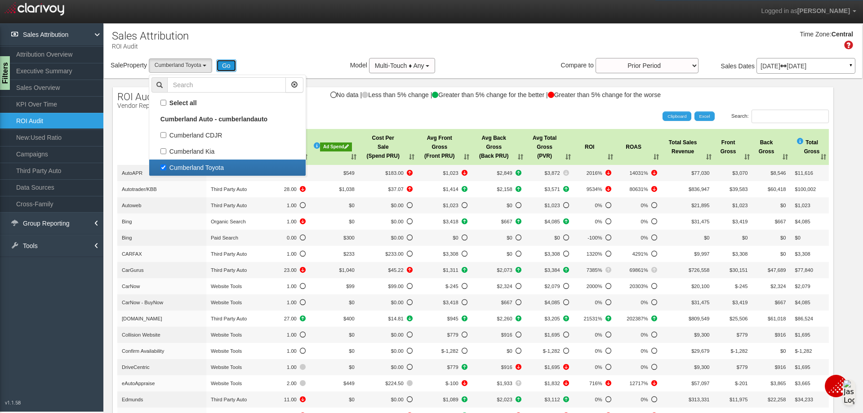
click at [224, 70] on button "Go" at bounding box center [226, 65] width 20 height 13
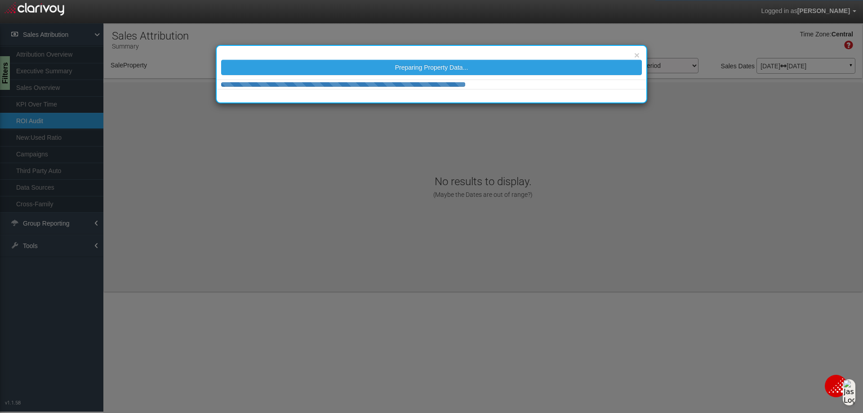
select select "object:1394"
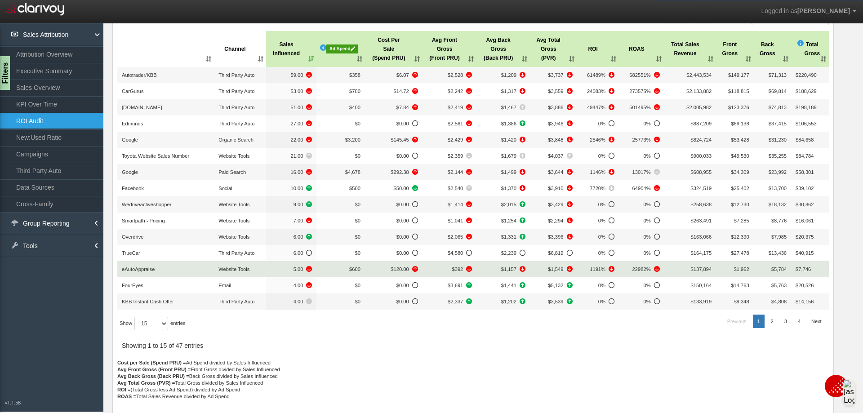
scroll to position [98, 0]
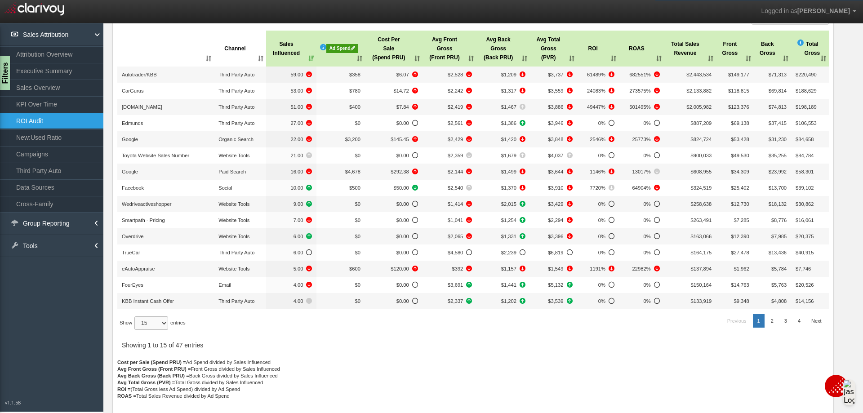
click at [162, 321] on select "15 30 50 All" at bounding box center [151, 322] width 34 height 13
click at [136, 330] on select "15 30 50 All" at bounding box center [151, 322] width 34 height 13
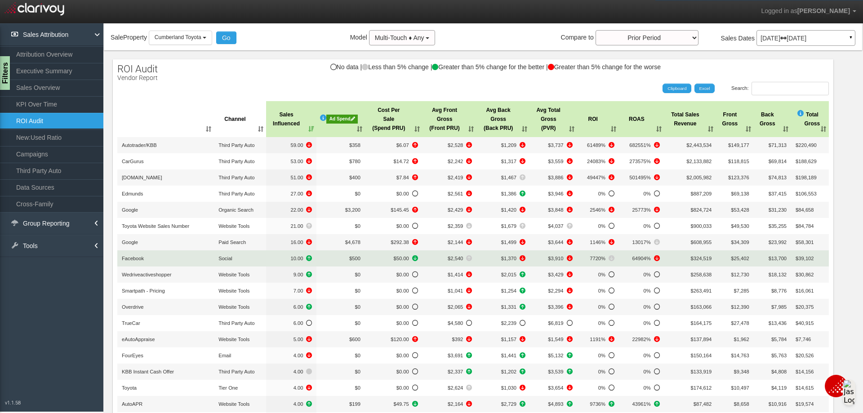
scroll to position [9, 0]
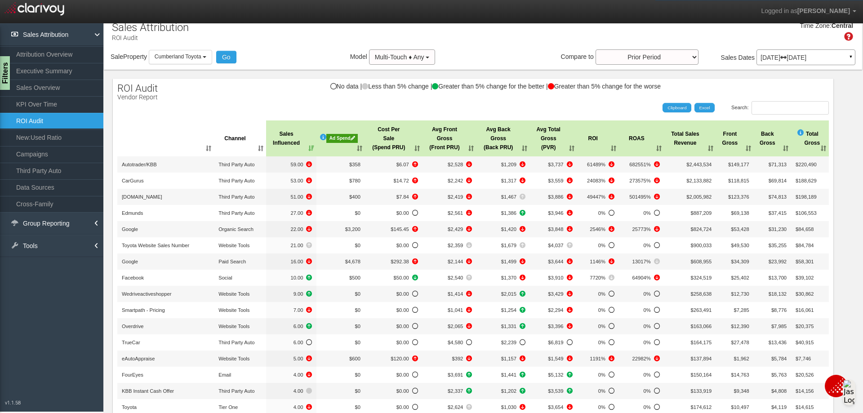
click at [284, 143] on th "Sales Influenced" at bounding box center [291, 138] width 51 height 36
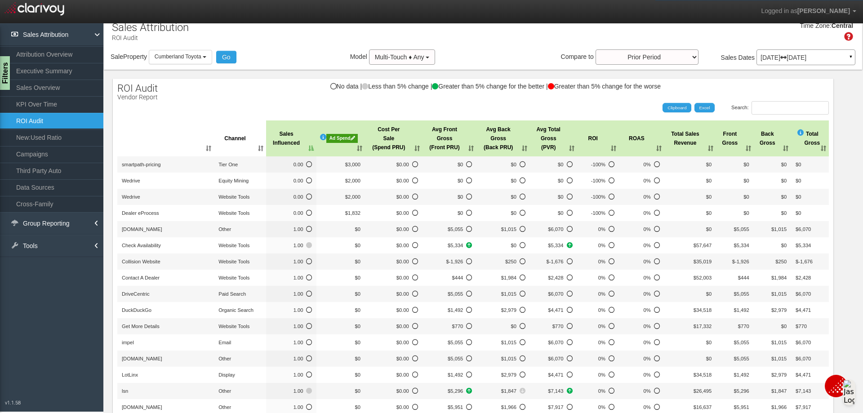
click at [284, 143] on th "Sales Influenced" at bounding box center [291, 138] width 51 height 36
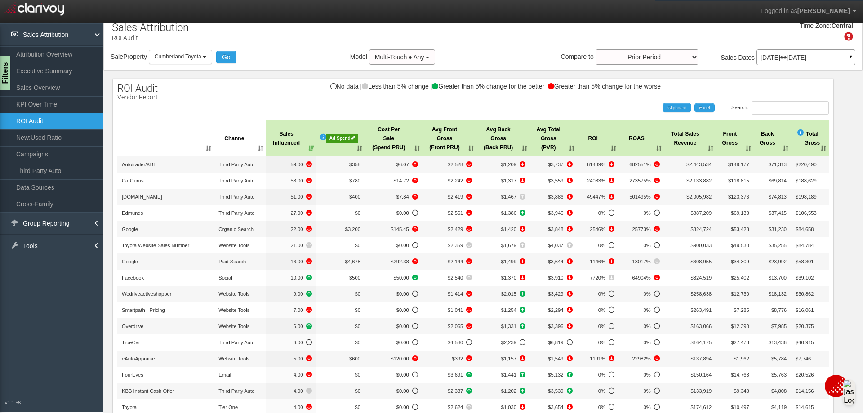
click at [354, 151] on th "Ad Spend" at bounding box center [340, 138] width 49 height 36
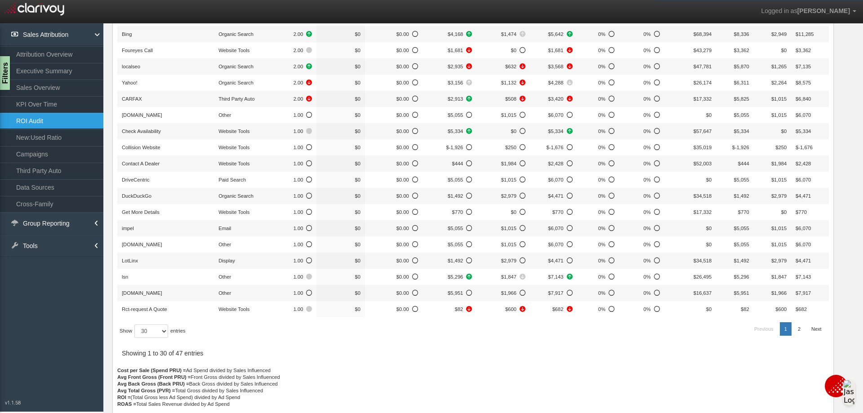
scroll to position [341, 0]
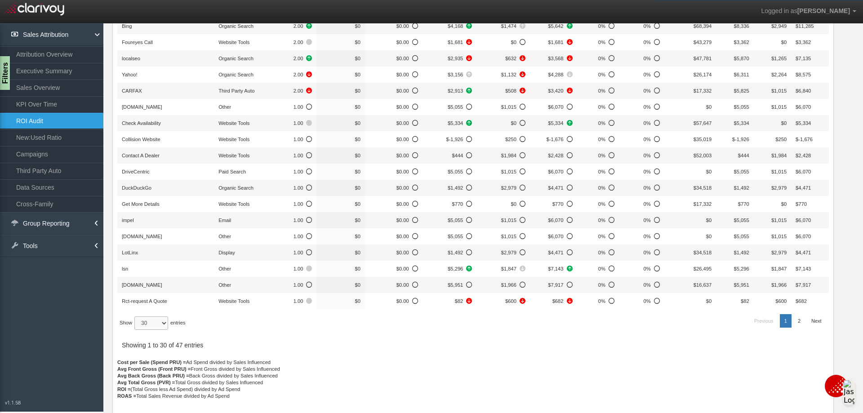
click at [159, 326] on select "15 30 50 All" at bounding box center [151, 322] width 34 height 13
select select "50"
click at [136, 330] on select "15 30 50 All" at bounding box center [151, 322] width 34 height 13
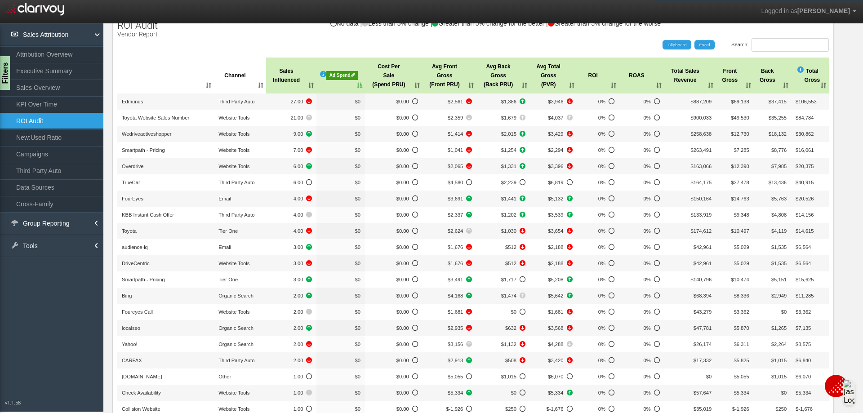
scroll to position [0, 0]
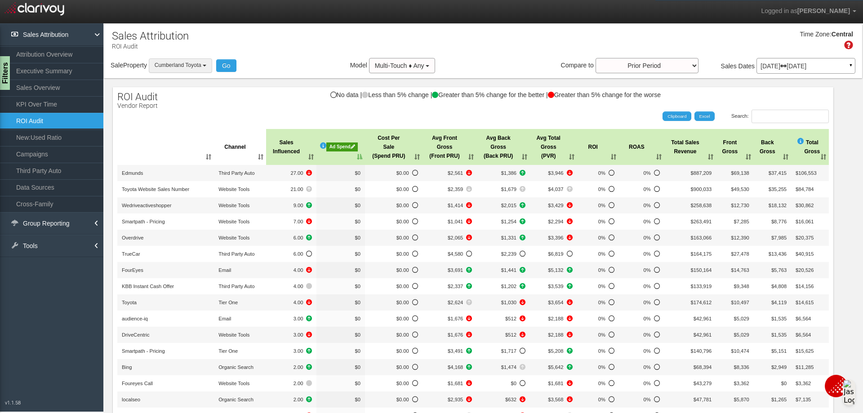
click at [206, 66] on b "button" at bounding box center [205, 66] width 4 height 2
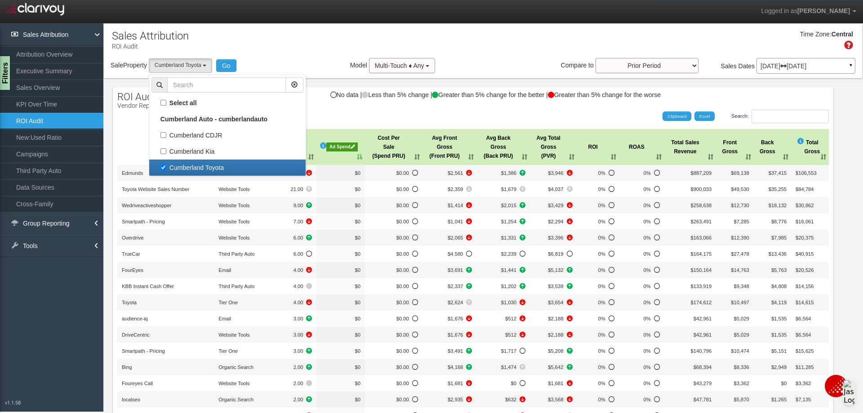
click at [168, 164] on label "Cumberland Toyota" at bounding box center [227, 168] width 152 height 12
click at [166, 164] on input "Cumberland Toyota" at bounding box center [163, 167] width 6 height 6
checkbox input "false"
select select
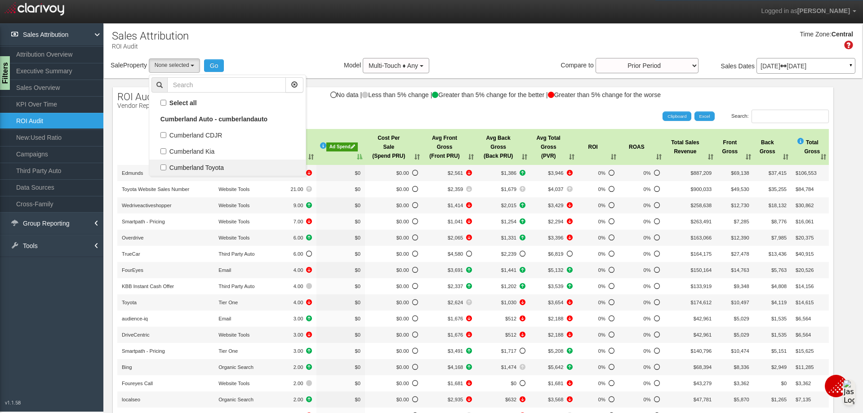
scroll to position [23, 0]
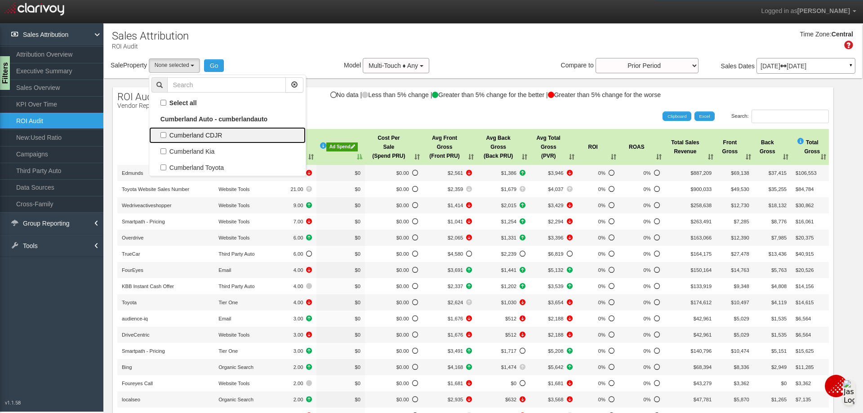
click at [167, 137] on label "Cumberland CDJR" at bounding box center [227, 135] width 152 height 12
click at [166, 137] on input "Cumberland CDJR" at bounding box center [163, 135] width 6 height 6
checkbox input "true"
select select "object:1392"
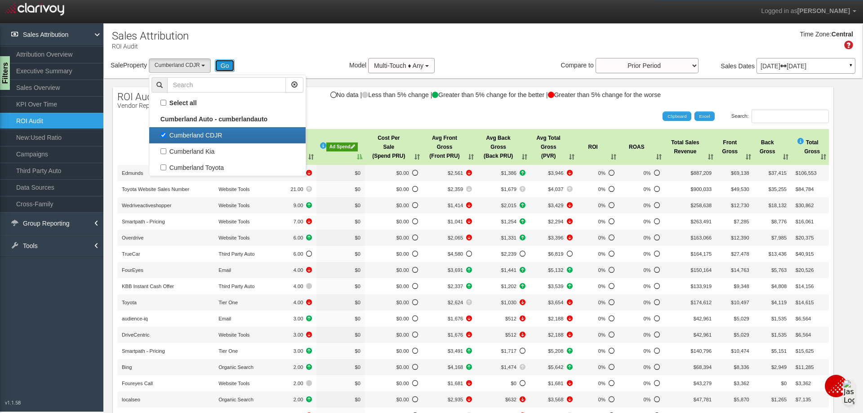
click at [224, 70] on button "Go" at bounding box center [225, 65] width 20 height 13
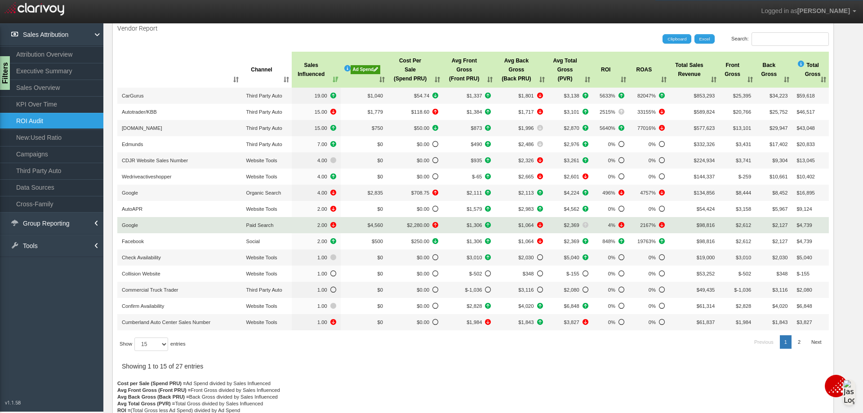
scroll to position [98, 0]
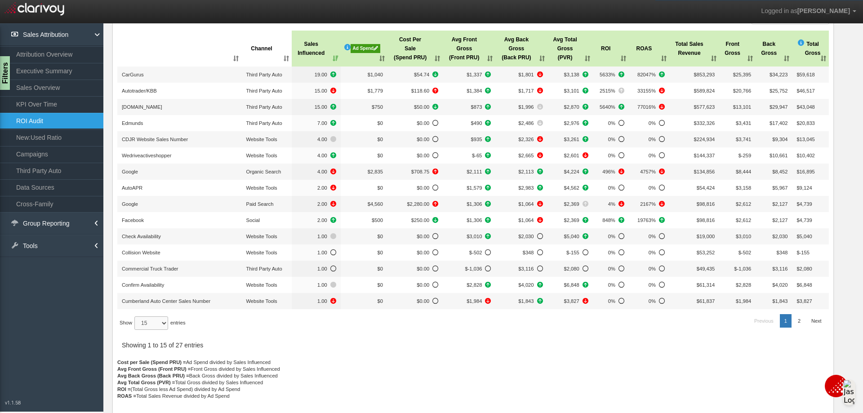
click at [160, 324] on select "15 30 50 All" at bounding box center [151, 322] width 34 height 13
select select "30"
click at [136, 330] on select "15 30 50 All" at bounding box center [151, 322] width 34 height 13
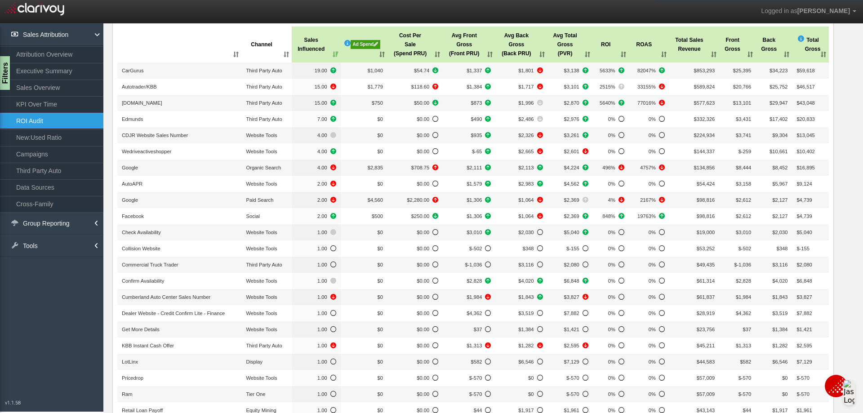
scroll to position [9, 0]
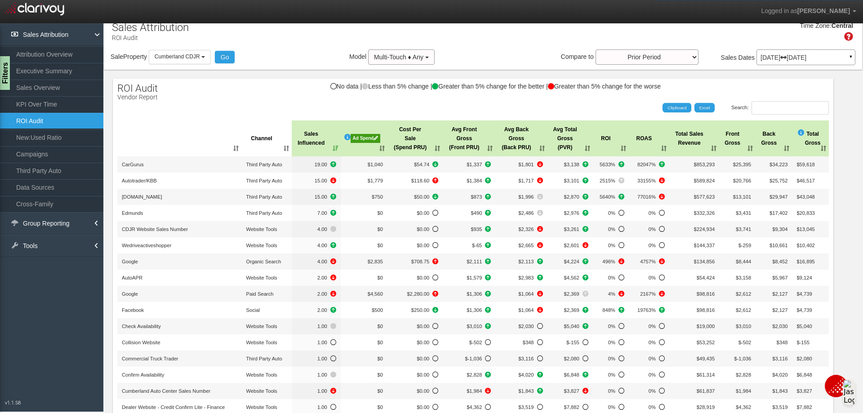
click at [215, 149] on th ": activate to sort column ascending" at bounding box center [179, 138] width 124 height 36
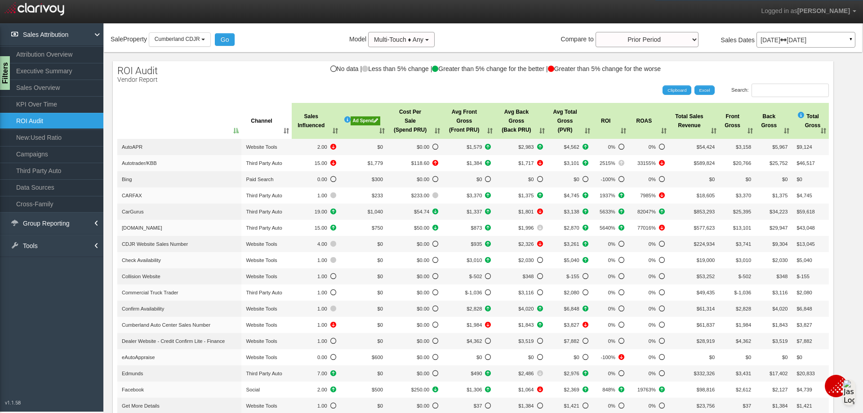
scroll to position [0, 0]
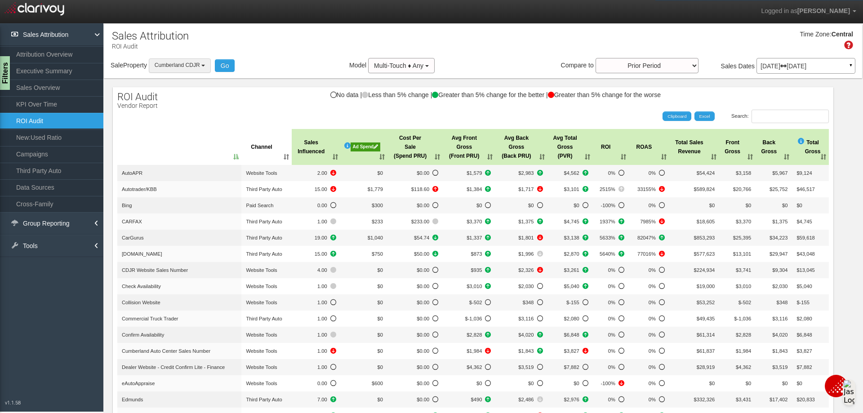
click at [209, 66] on button "Cumberland CDJR" at bounding box center [180, 65] width 62 height 14
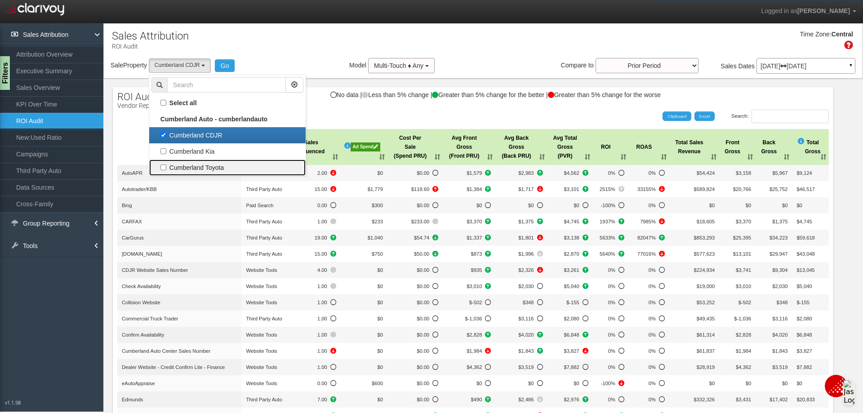
click at [167, 167] on label "Cumberland Toyota" at bounding box center [227, 168] width 152 height 12
click at [166, 167] on input "Cumberland Toyota" at bounding box center [163, 167] width 6 height 6
checkbox input "true"
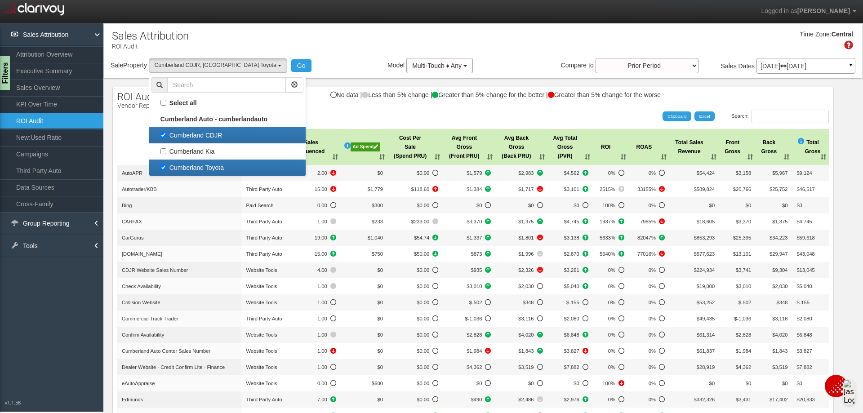
click at [165, 133] on label "Cumberland CDJR" at bounding box center [227, 135] width 152 height 12
click at [165, 133] on input "Cumberland CDJR" at bounding box center [163, 135] width 6 height 6
checkbox input "false"
select select "object:1471"
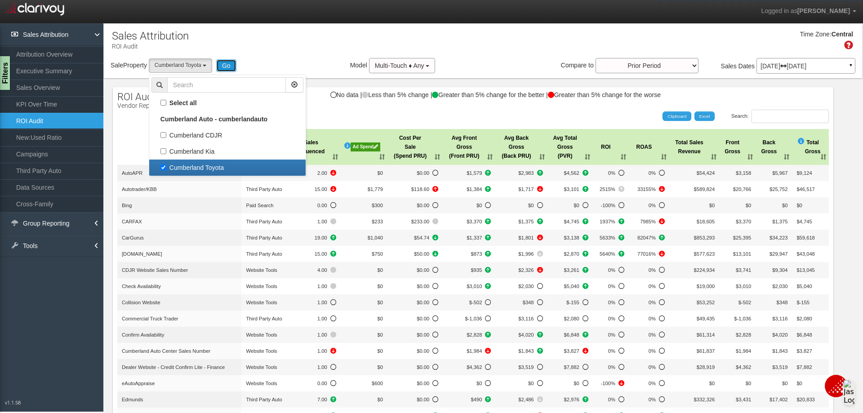
click at [234, 66] on button "Go" at bounding box center [226, 65] width 20 height 13
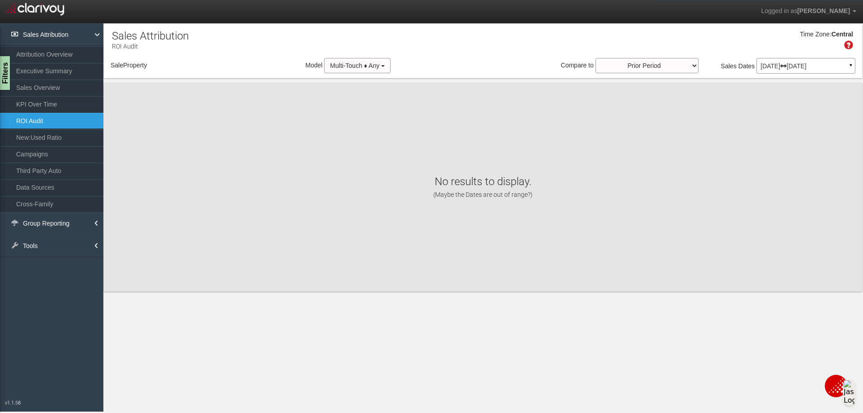
select select "object:1530"
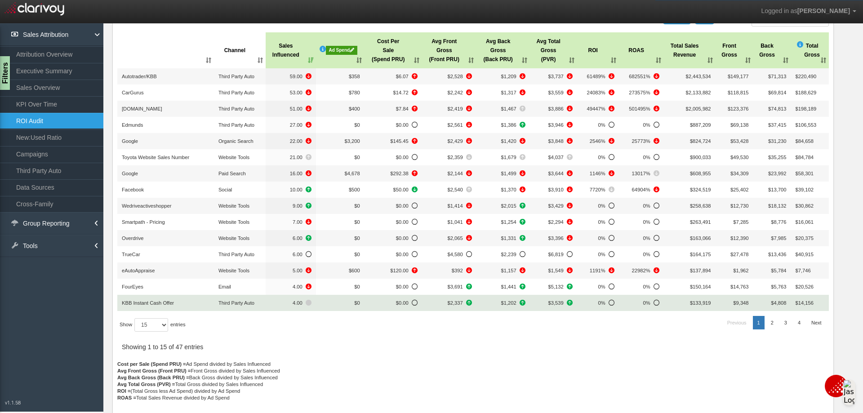
scroll to position [98, 0]
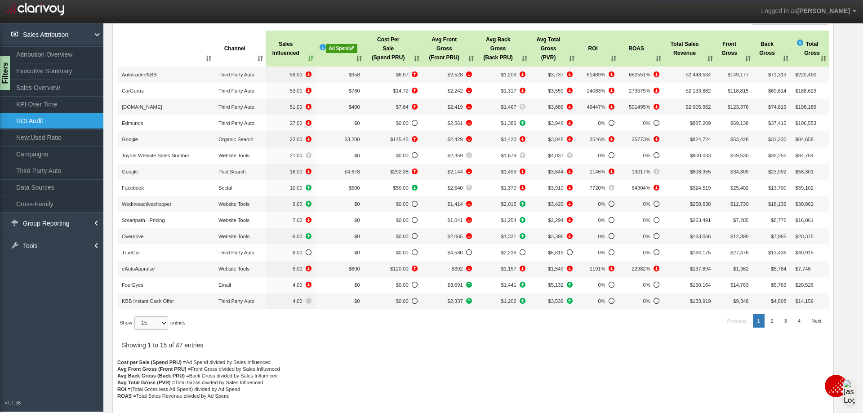
click at [158, 326] on select "15 30 50 All" at bounding box center [151, 322] width 34 height 13
select select "-1"
click at [136, 330] on select "15 30 50 All" at bounding box center [151, 322] width 34 height 13
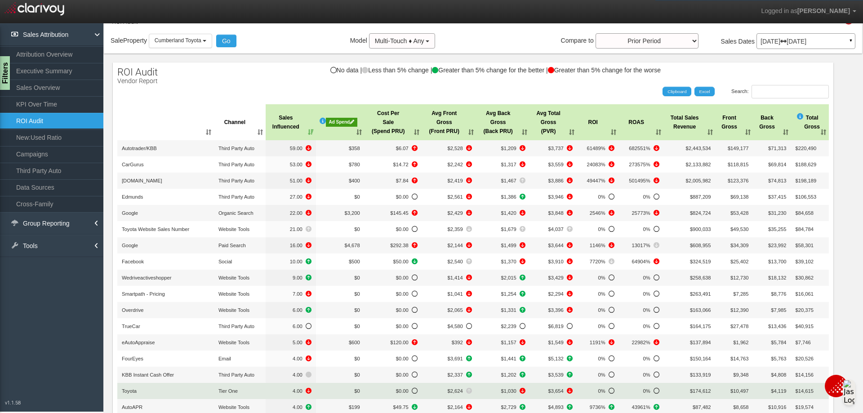
scroll to position [0, 0]
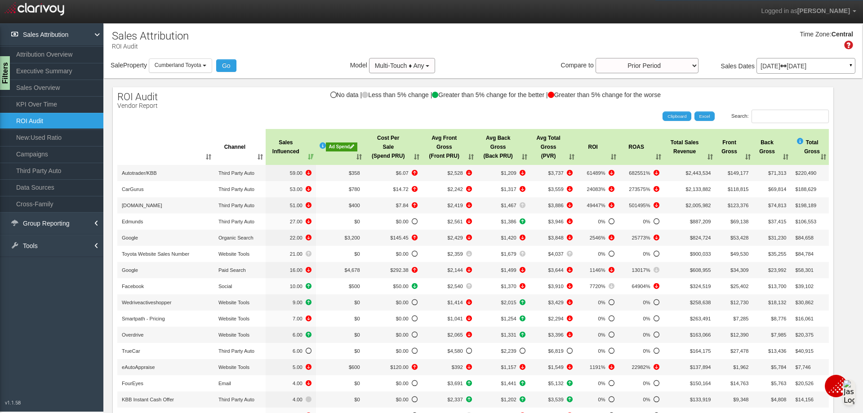
click at [201, 158] on th ": activate to sort column ascending" at bounding box center [165, 147] width 97 height 36
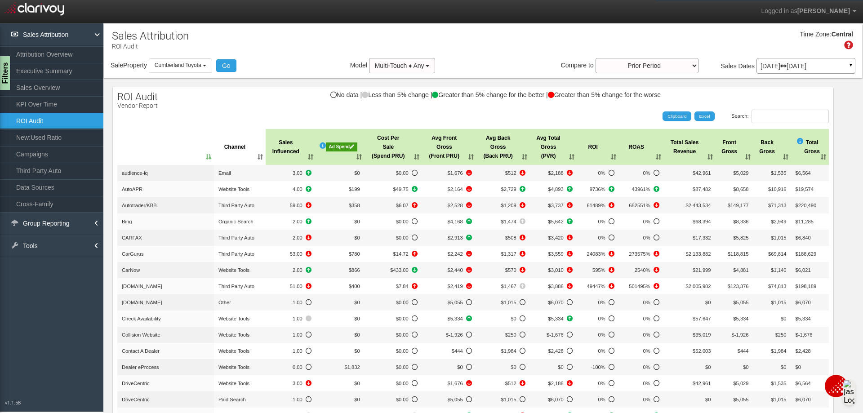
click at [201, 158] on th ": activate to sort column descending" at bounding box center [165, 147] width 97 height 36
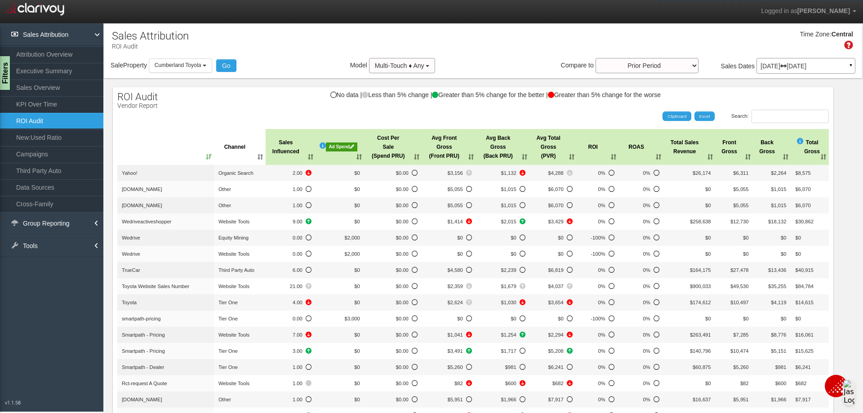
click at [207, 157] on th ": activate to sort column ascending" at bounding box center [165, 147] width 97 height 36
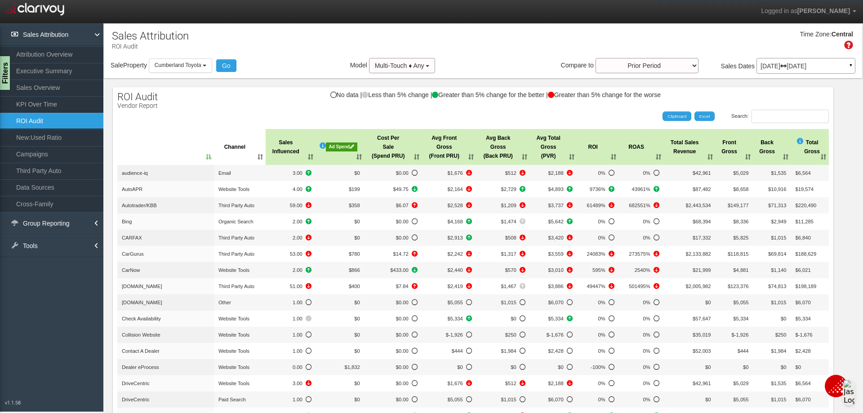
click at [343, 146] on div "Ad Spend" at bounding box center [341, 146] width 31 height 9
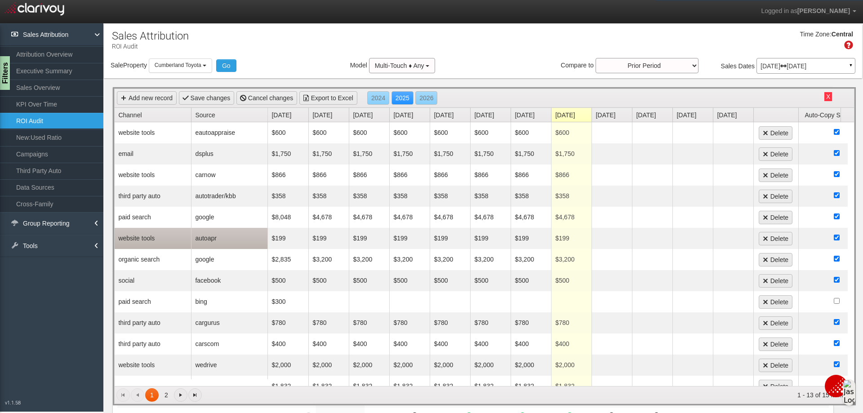
scroll to position [18, 0]
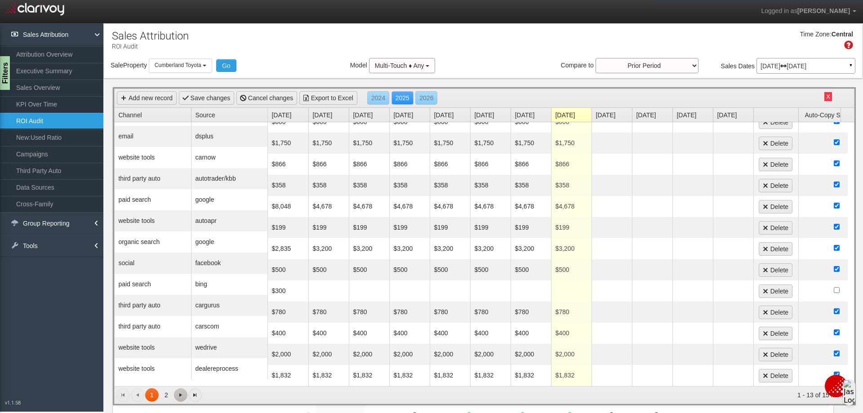
click at [181, 396] on span "Go to the next page" at bounding box center [180, 394] width 7 height 7
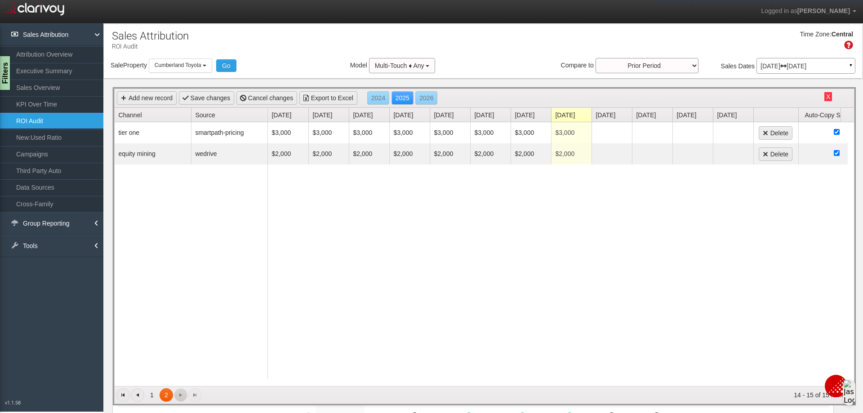
scroll to position [0, 0]
click at [137, 394] on span "Go to the previous page" at bounding box center [137, 394] width 7 height 7
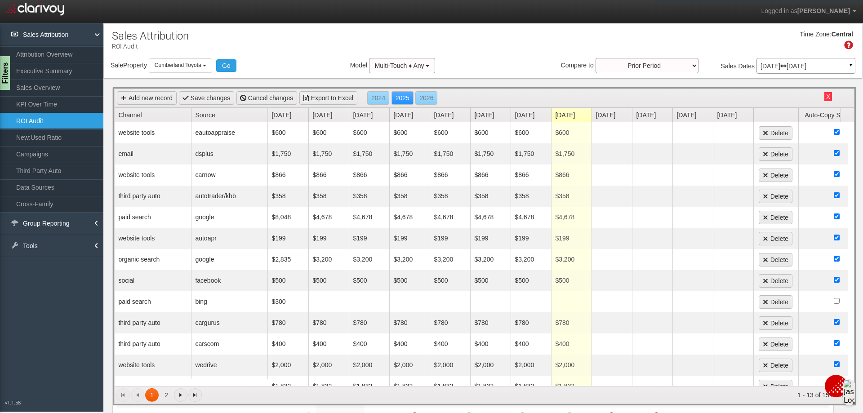
click at [215, 117] on link "Source" at bounding box center [231, 115] width 72 height 14
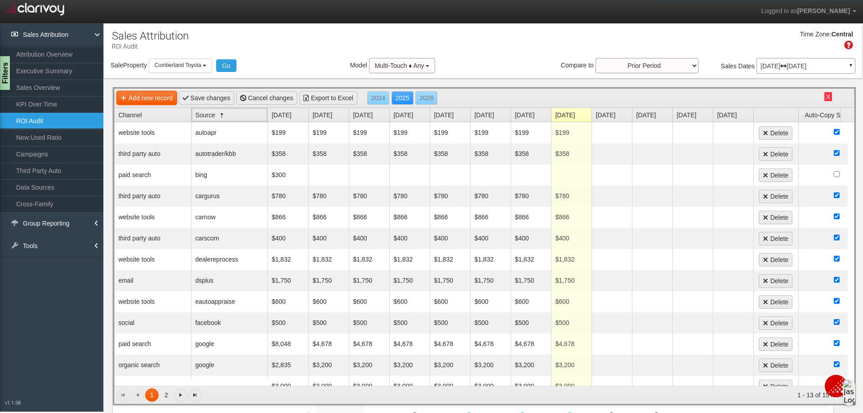
click at [152, 101] on link "Add new record" at bounding box center [147, 97] width 60 height 13
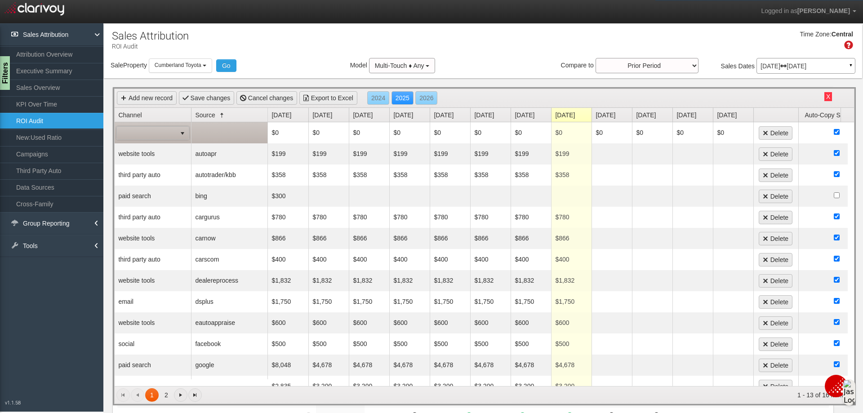
click at [167, 133] on span at bounding box center [146, 133] width 59 height 13
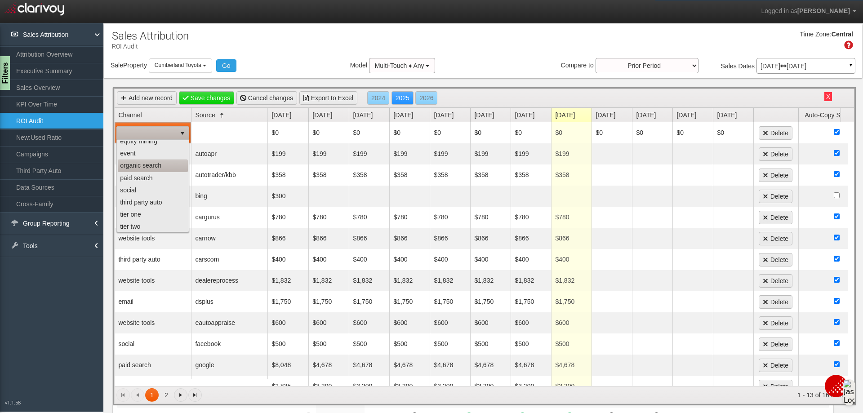
scroll to position [57, 0]
drag, startPoint x: 150, startPoint y: 228, endPoint x: 151, endPoint y: 153, distance: 75.1
click at [151, 153] on ul "display email equity mining event organic search paid search social third party…" at bounding box center [153, 157] width 70 height 146
click at [155, 173] on li "third party auto" at bounding box center [153, 176] width 70 height 12
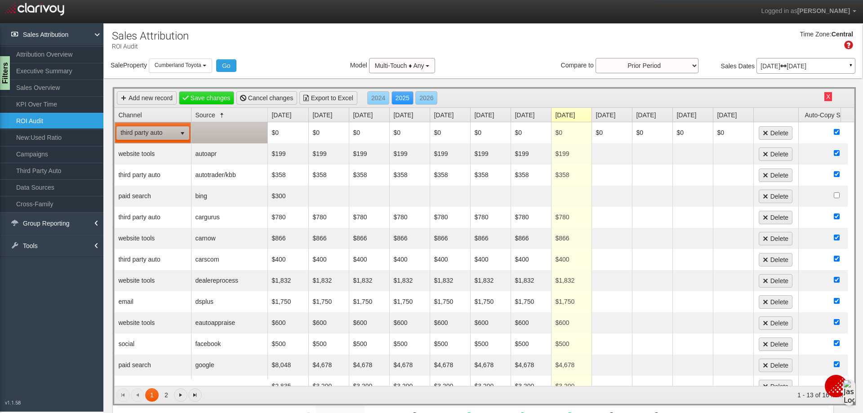
click at [213, 135] on td at bounding box center [229, 132] width 76 height 21
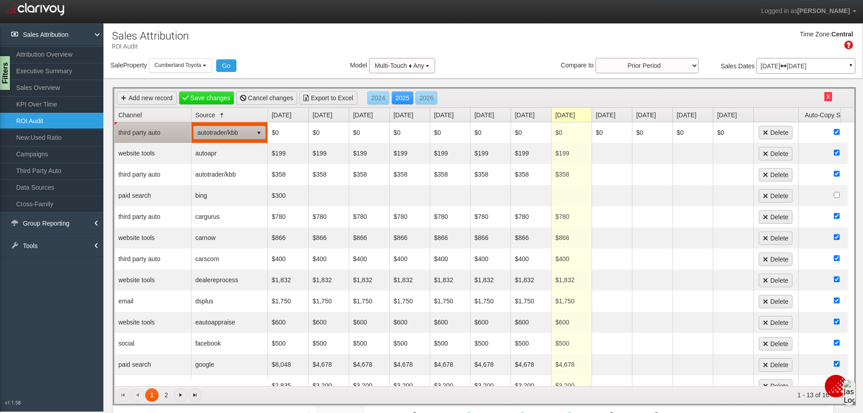
click at [257, 133] on span "select" at bounding box center [258, 132] width 7 height 7
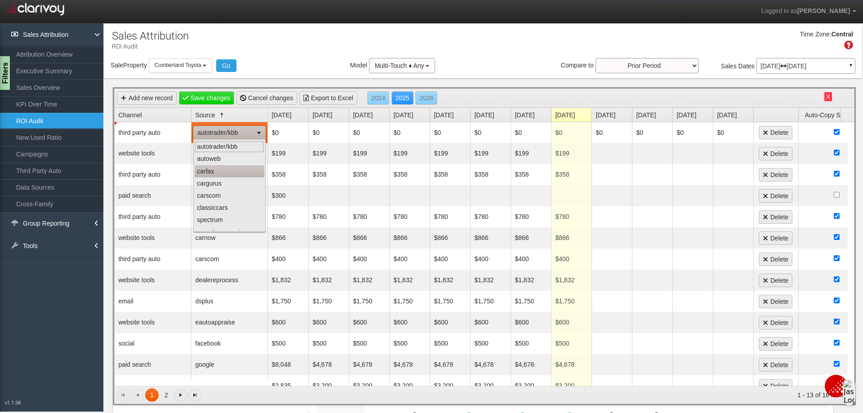
click at [229, 173] on li "carfax" at bounding box center [230, 171] width 70 height 12
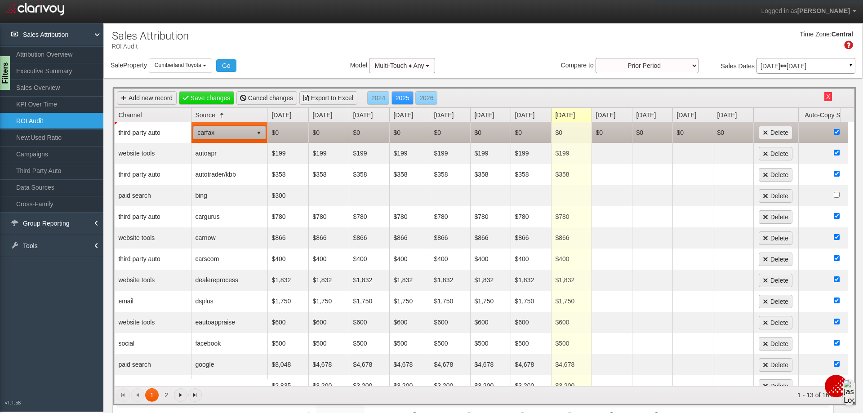
click at [291, 130] on td "$0" at bounding box center [288, 132] width 40 height 21
type input "233"
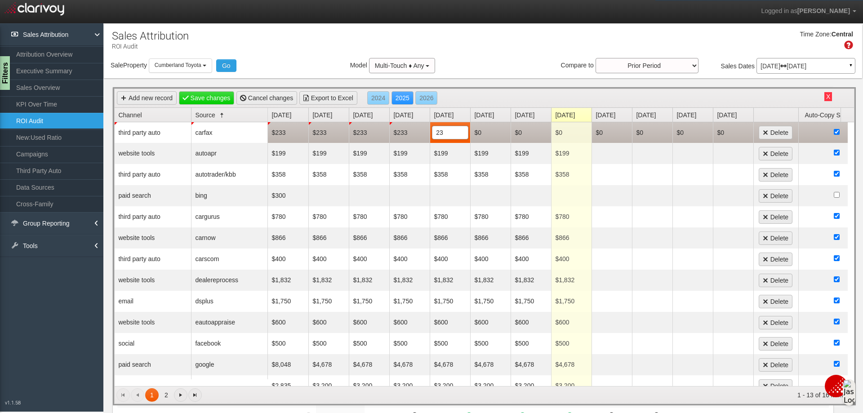
type input "233"
type input "33"
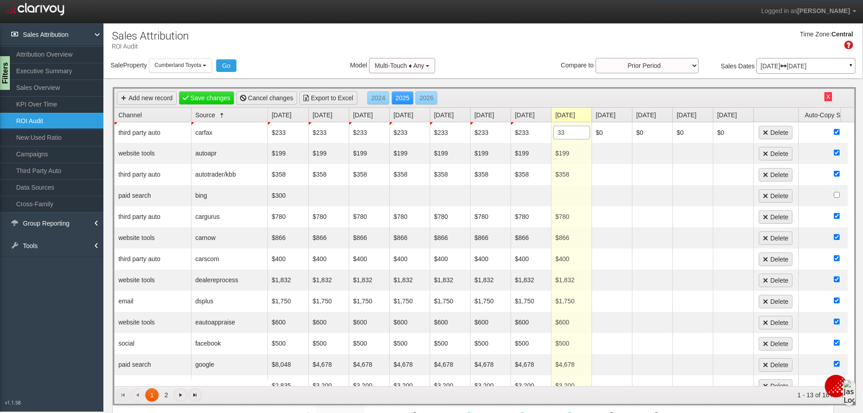
click at [481, 63] on div "Sale Property Loading Cumberland CDJR [GEOGRAPHIC_DATA] [GEOGRAPHIC_DATA] [GEOG…" at bounding box center [483, 67] width 758 height 19
click at [208, 94] on link "Save changes" at bounding box center [207, 97] width 56 height 13
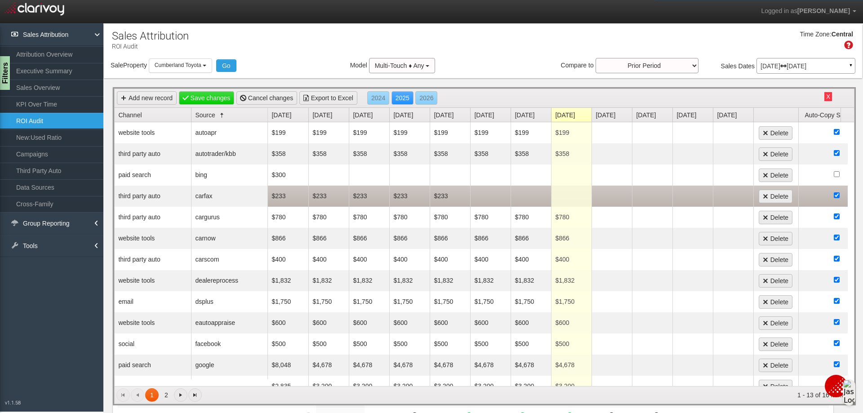
click at [481, 198] on td at bounding box center [490, 196] width 40 height 21
type input "233"
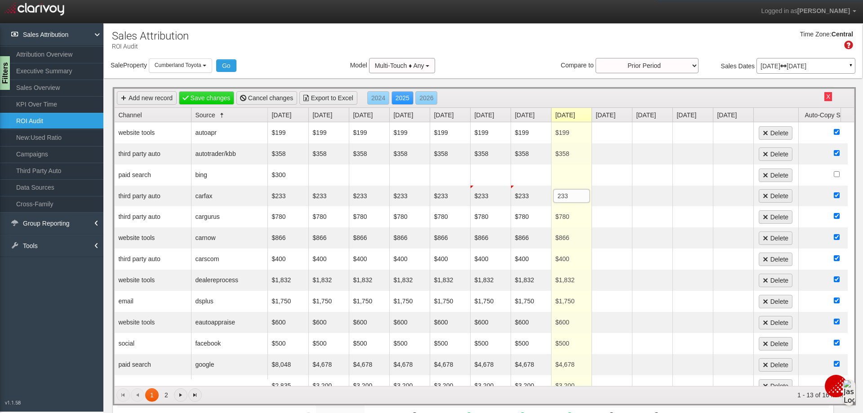
click at [520, 47] on div "Time Zone: Central" at bounding box center [483, 43] width 758 height 29
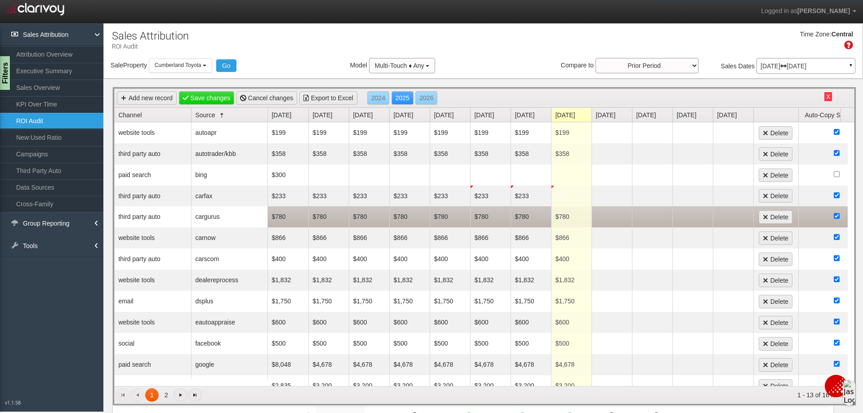
click at [647, 214] on td at bounding box center [652, 216] width 40 height 21
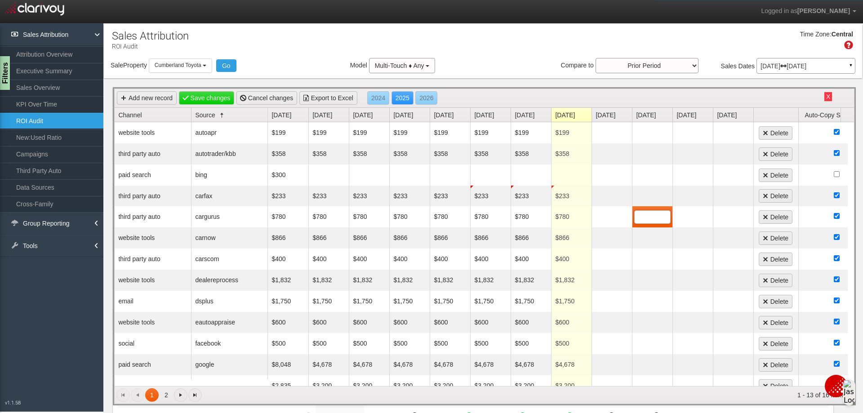
click at [450, 36] on div "Time Zone: Central" at bounding box center [483, 43] width 758 height 29
click at [216, 96] on link "Save changes" at bounding box center [207, 97] width 56 height 13
click at [208, 68] on button "Cumberland Toyota" at bounding box center [180, 65] width 63 height 14
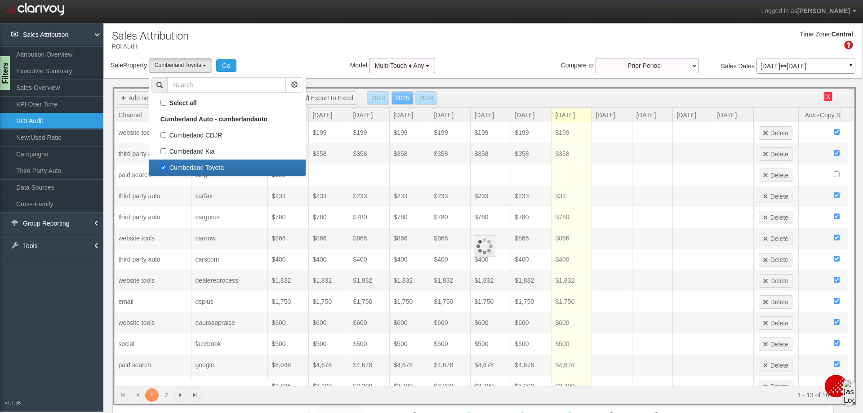
click at [164, 164] on label "Cumberland Toyota" at bounding box center [227, 168] width 152 height 12
click at [164, 164] on input "Cumberland Toyota" at bounding box center [163, 167] width 6 height 6
checkbox input "false"
select select
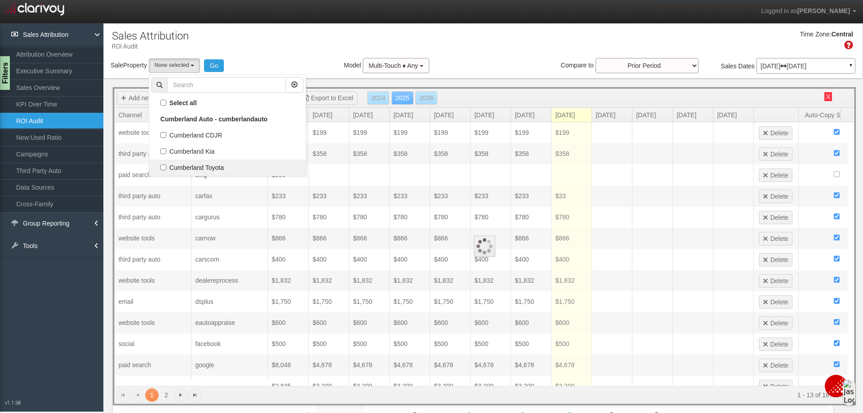
scroll to position [23, 0]
click at [165, 152] on label "Cumberland Kia" at bounding box center [227, 152] width 152 height 12
click at [165, 152] on input "Cumberland Kia" at bounding box center [163, 151] width 6 height 6
checkbox input "true"
select select "object:1529"
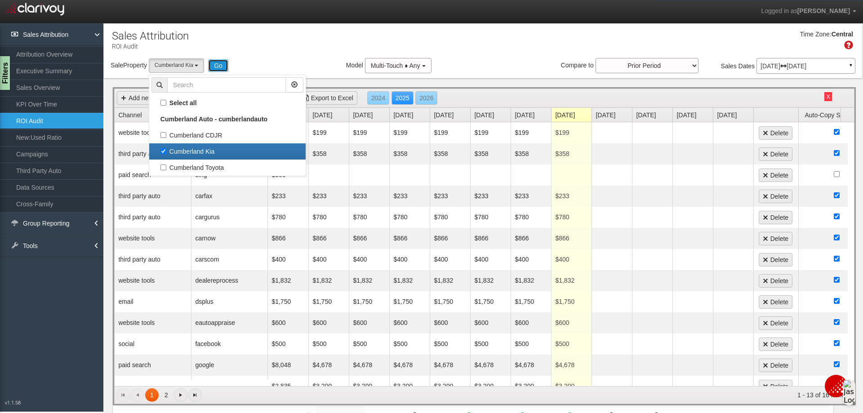
click at [220, 71] on button "Go" at bounding box center [218, 65] width 20 height 13
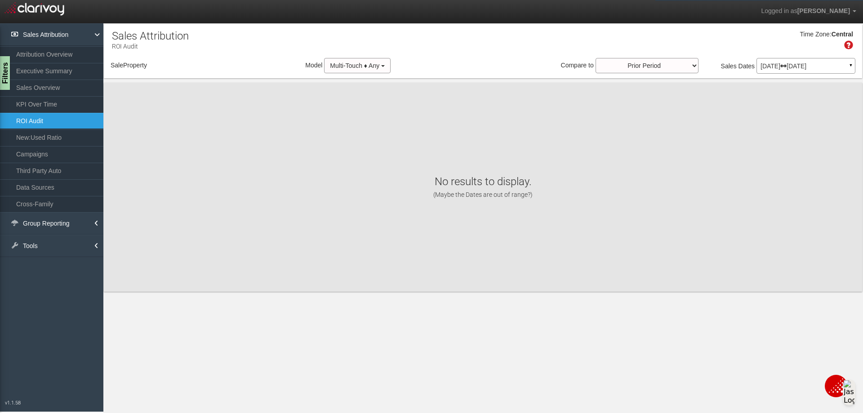
select select "object:1588"
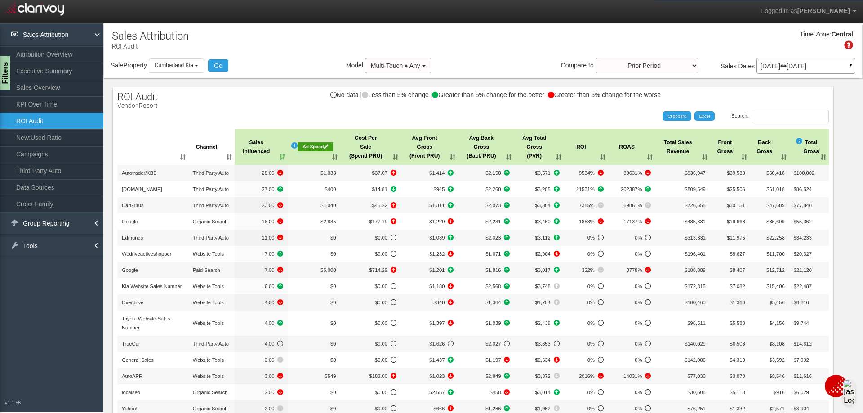
click at [165, 157] on th ": activate to sort column ascending" at bounding box center [152, 147] width 71 height 36
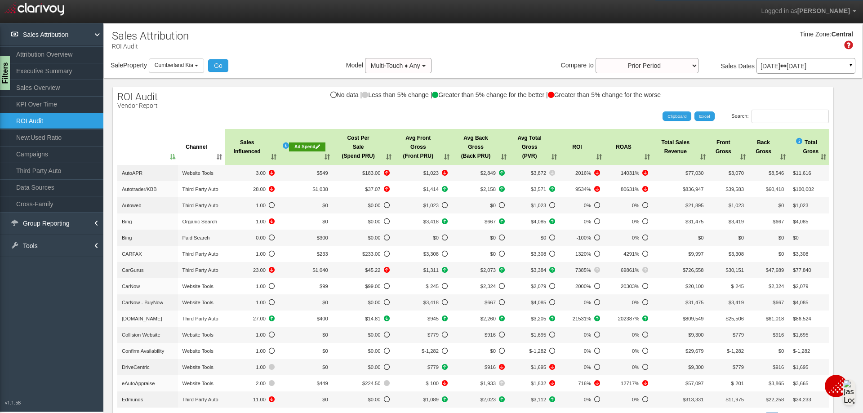
click at [294, 146] on div "Ad Spend" at bounding box center [307, 146] width 36 height 9
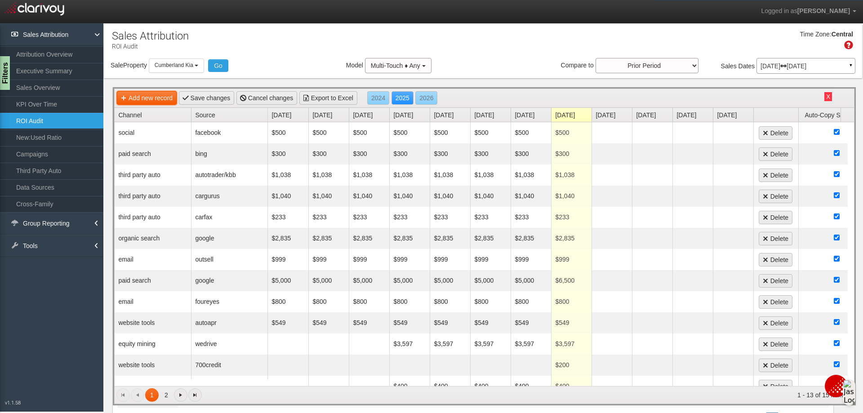
click at [151, 101] on link "Add new record" at bounding box center [147, 97] width 60 height 13
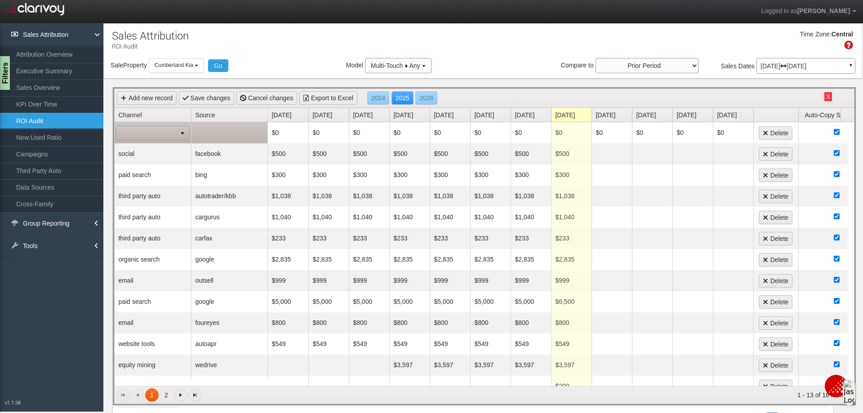
click at [151, 131] on span at bounding box center [146, 133] width 59 height 13
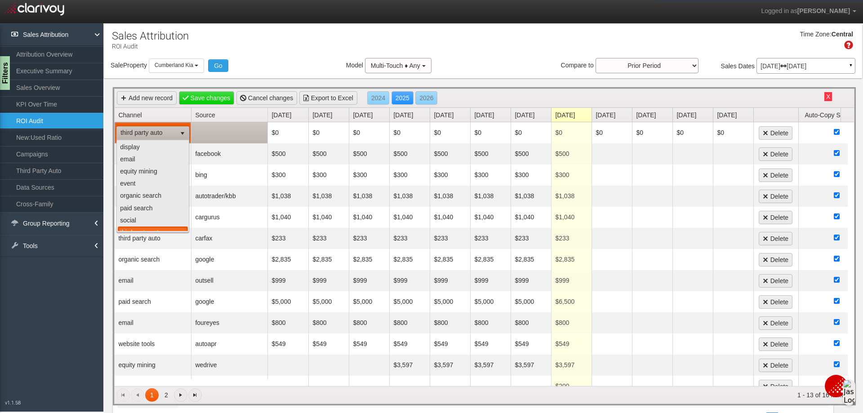
scroll to position [8, 0]
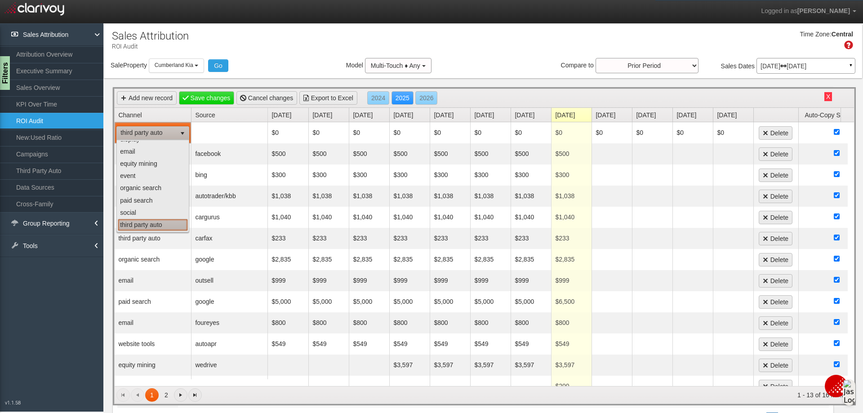
click at [155, 229] on li "third party auto" at bounding box center [153, 225] width 70 height 12
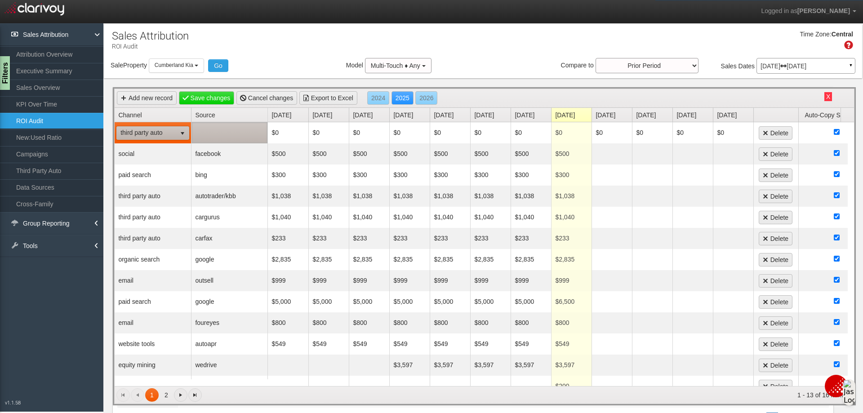
click at [246, 132] on td at bounding box center [229, 132] width 76 height 21
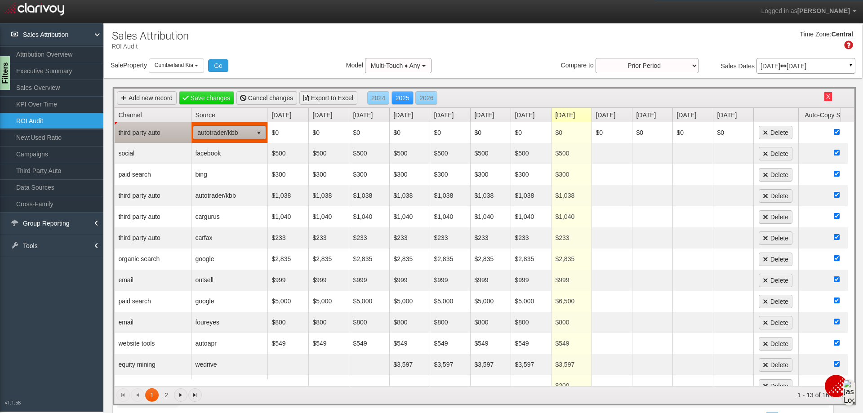
click at [258, 133] on span "select" at bounding box center [258, 132] width 7 height 7
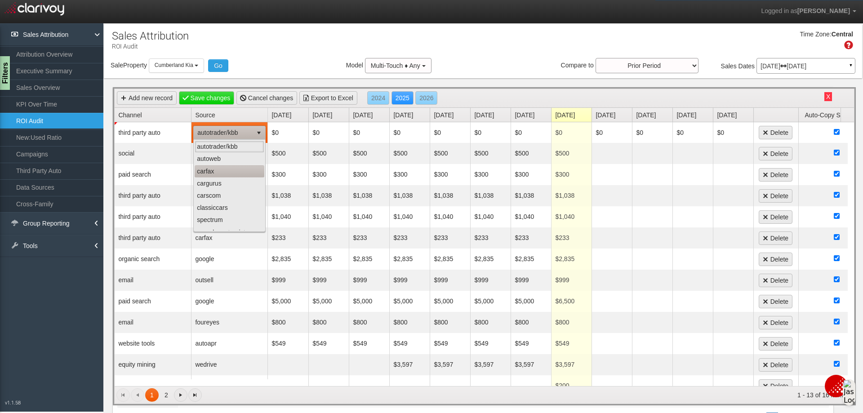
click at [229, 173] on li "carfax" at bounding box center [230, 171] width 70 height 12
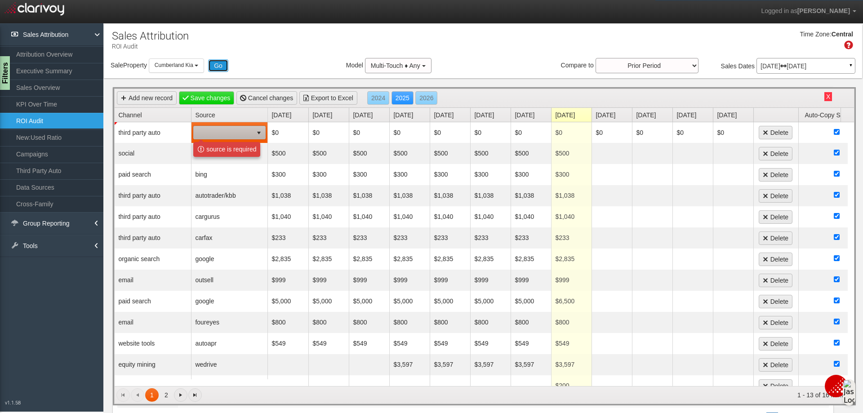
click at [214, 67] on button "Go" at bounding box center [218, 65] width 20 height 13
click at [266, 42] on div "Time Zone: Central" at bounding box center [483, 43] width 758 height 29
click at [195, 66] on button "Cumberland Kia" at bounding box center [176, 65] width 55 height 14
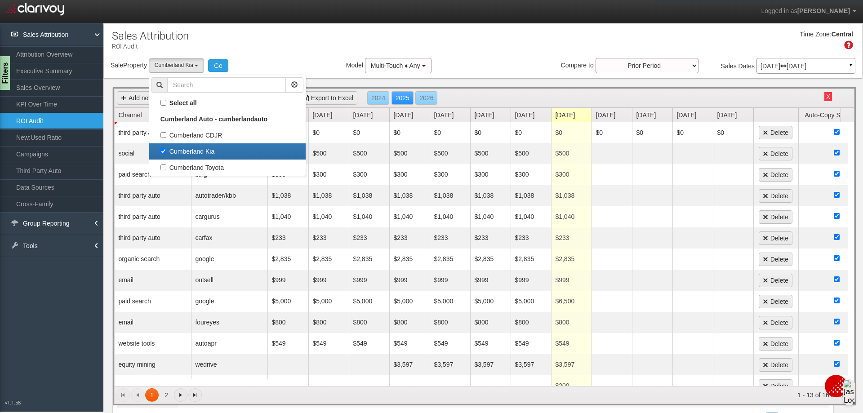
click at [165, 151] on label "Cumberland Kia" at bounding box center [227, 152] width 152 height 12
click at [165, 151] on input "Cumberland Kia" at bounding box center [163, 151] width 6 height 6
checkbox input "false"
select select
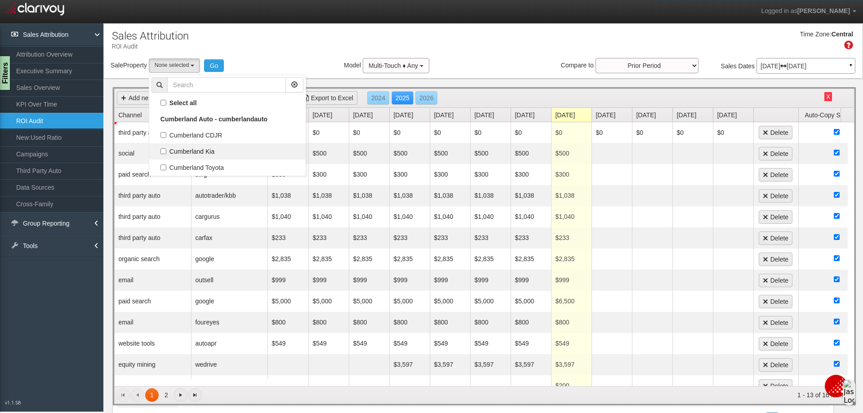
scroll to position [16, 0]
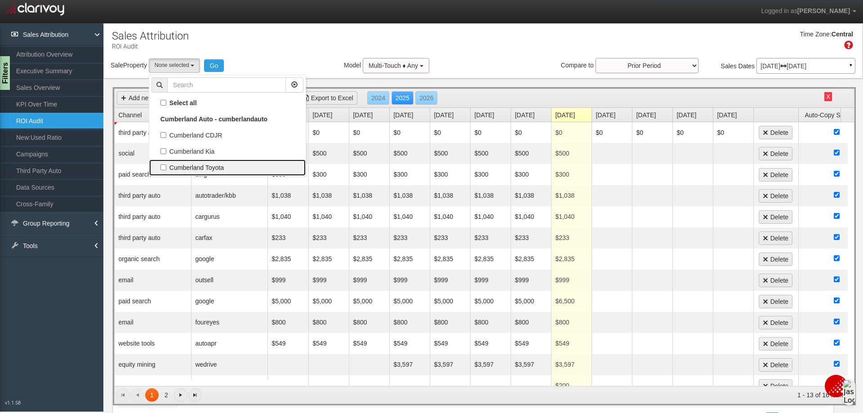
click at [165, 167] on label "Cumberland Toyota" at bounding box center [227, 168] width 152 height 12
click at [165, 167] on input "Cumberland Toyota" at bounding box center [163, 167] width 6 height 6
checkbox input "true"
select select "object:1589"
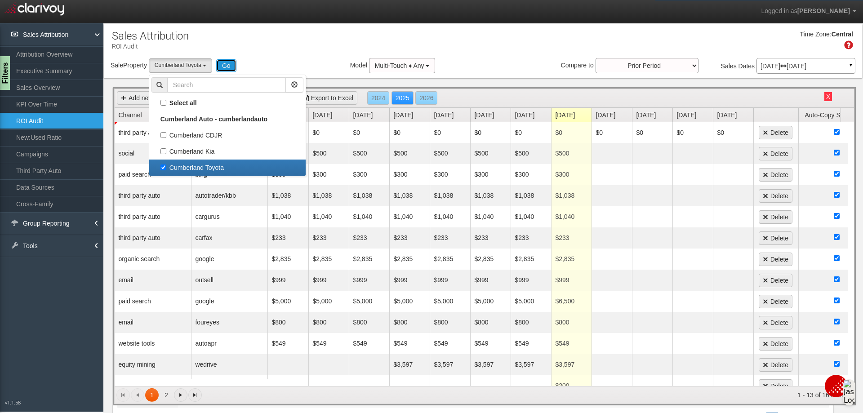
click at [226, 68] on button "Go" at bounding box center [226, 65] width 20 height 13
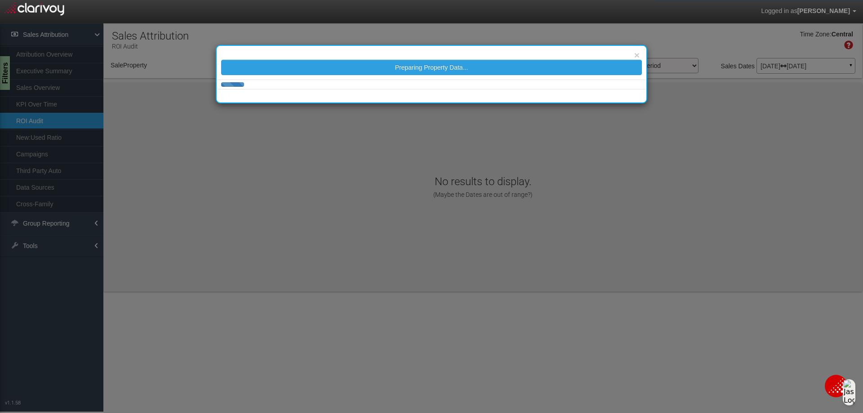
select select "object:1722"
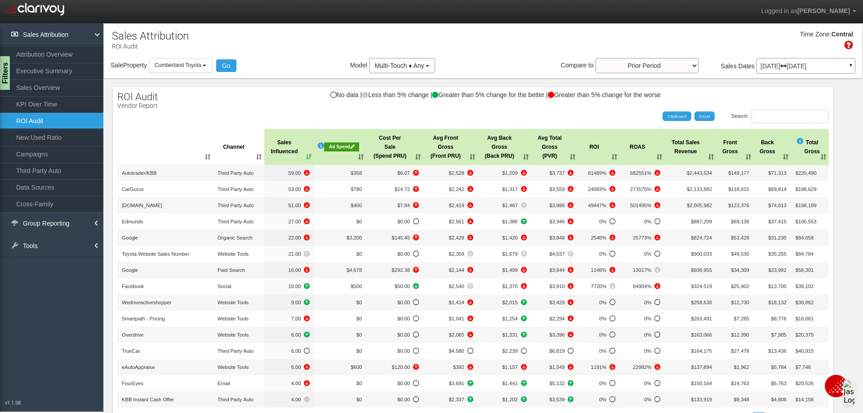
click at [207, 158] on th ": activate to sort column ascending" at bounding box center [165, 147] width 96 height 36
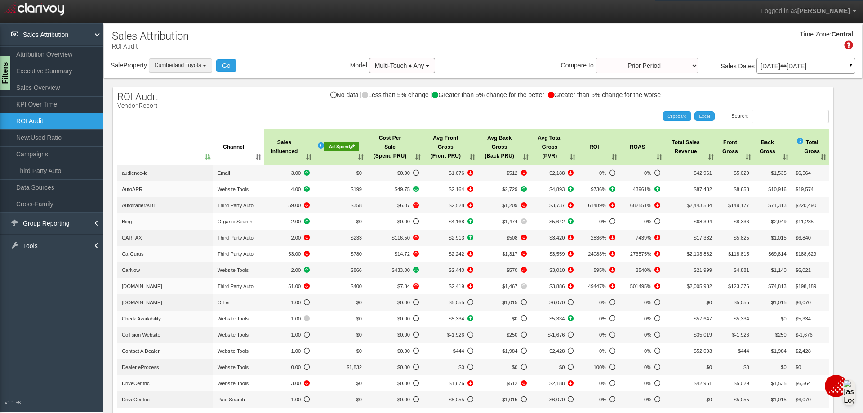
click at [207, 64] on button "Cumberland Toyota" at bounding box center [180, 65] width 63 height 14
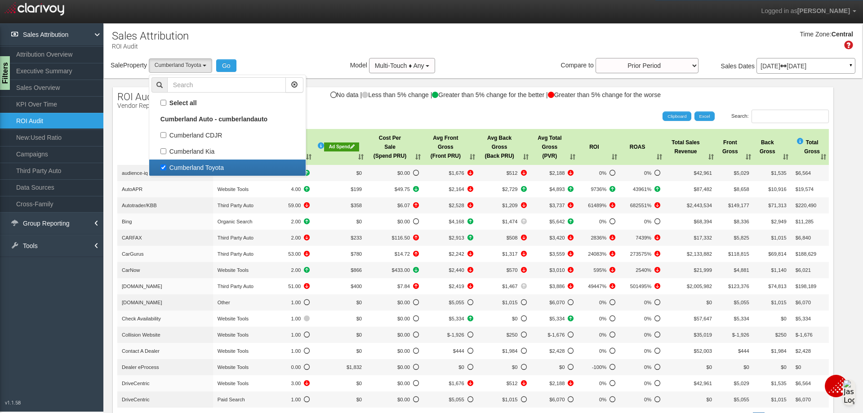
click at [165, 168] on label "Cumberland Toyota" at bounding box center [227, 168] width 152 height 12
click at [165, 168] on input "Cumberland Toyota" at bounding box center [163, 167] width 6 height 6
checkbox input "false"
select select
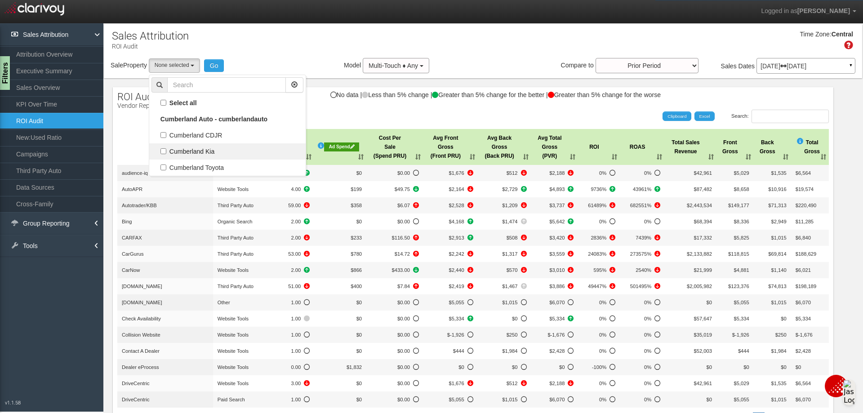
scroll to position [23, 0]
click at [164, 133] on label "Cumberland CDJR" at bounding box center [227, 135] width 152 height 12
click at [164, 133] on input "Cumberland CDJR" at bounding box center [163, 135] width 6 height 6
checkbox input "true"
select select "object:1720"
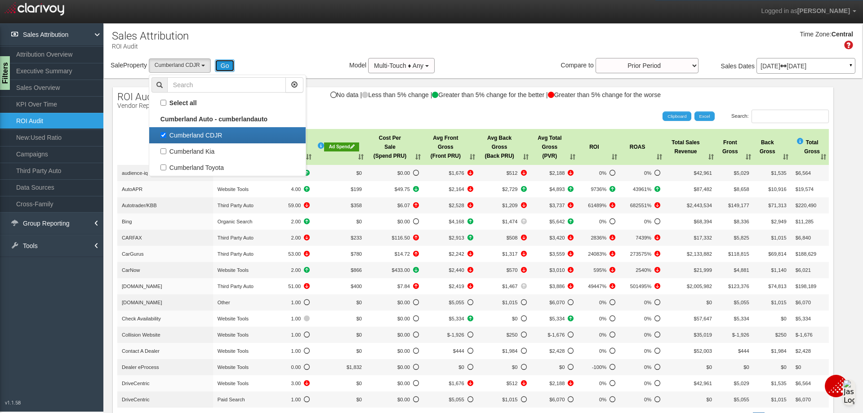
click at [221, 70] on button "Go" at bounding box center [225, 65] width 20 height 13
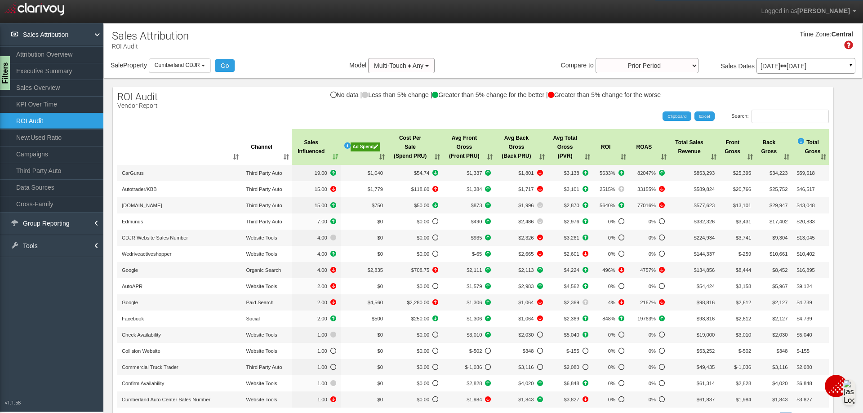
click at [227, 157] on th ": activate to sort column ascending" at bounding box center [179, 147] width 124 height 36
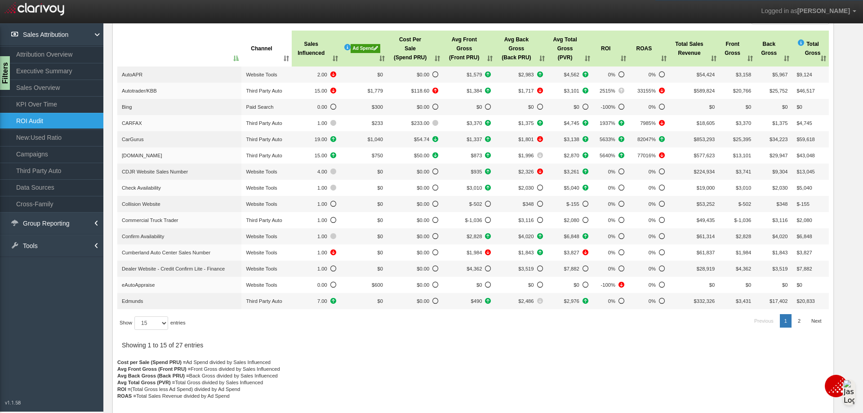
scroll to position [0, 0]
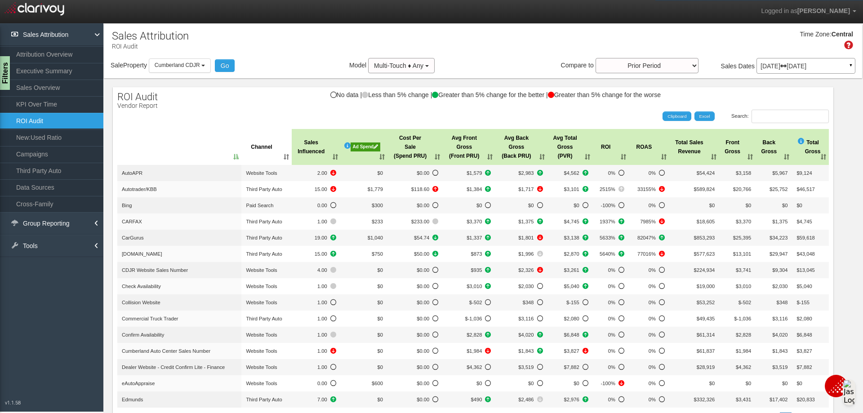
click at [355, 148] on div "Ad Spend" at bounding box center [365, 146] width 30 height 9
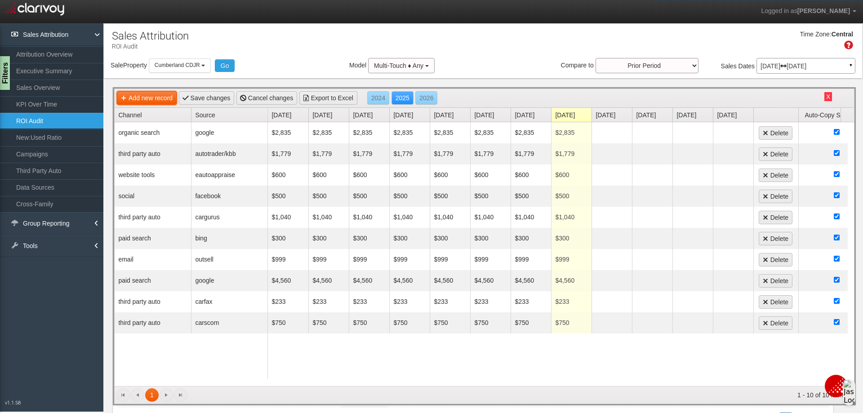
click at [166, 101] on link "Add new record" at bounding box center [147, 97] width 60 height 13
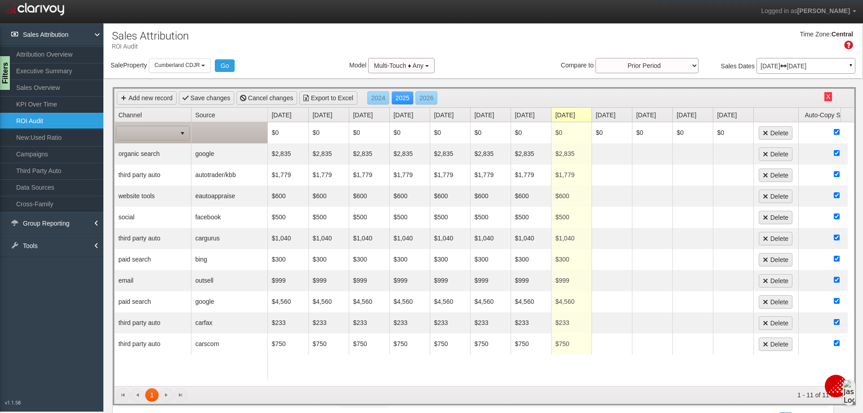
click at [172, 133] on span at bounding box center [146, 133] width 59 height 13
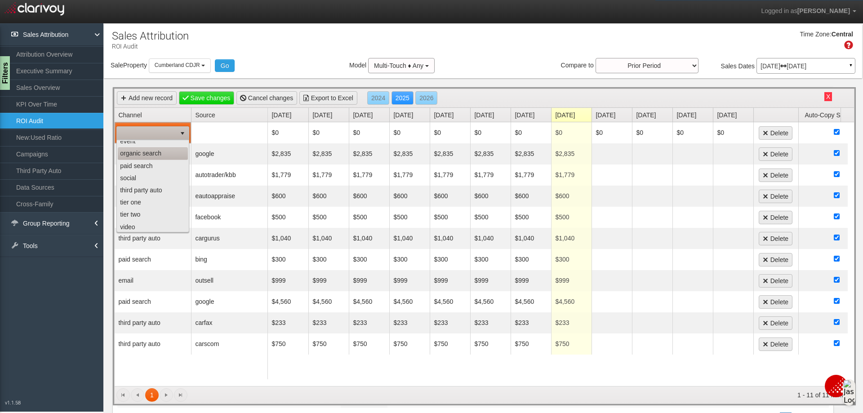
scroll to position [45, 0]
click at [146, 188] on li "third party auto" at bounding box center [153, 188] width 70 height 12
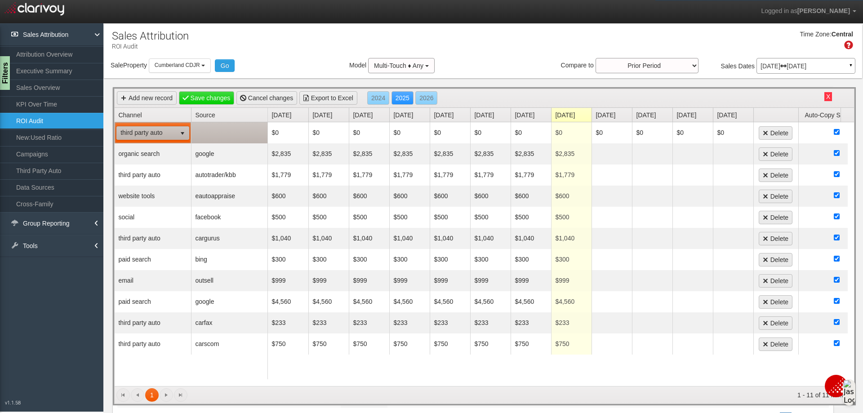
click at [208, 138] on td at bounding box center [229, 132] width 76 height 21
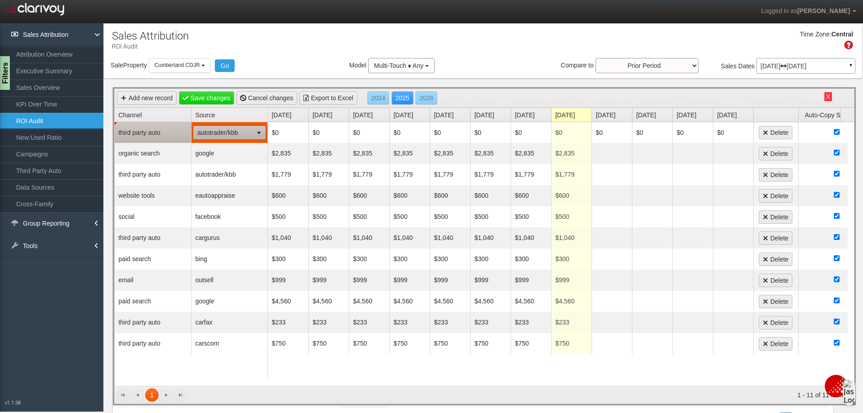
click at [244, 128] on span "autotrader/kbb" at bounding box center [223, 132] width 59 height 13
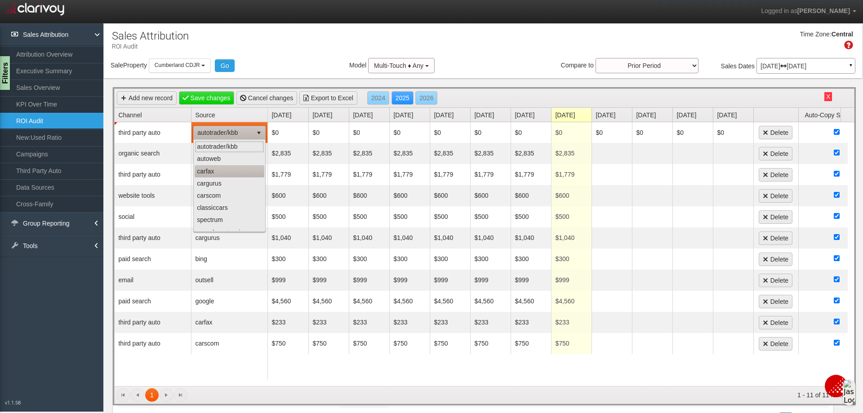
click at [219, 168] on li "carfax" at bounding box center [230, 171] width 70 height 12
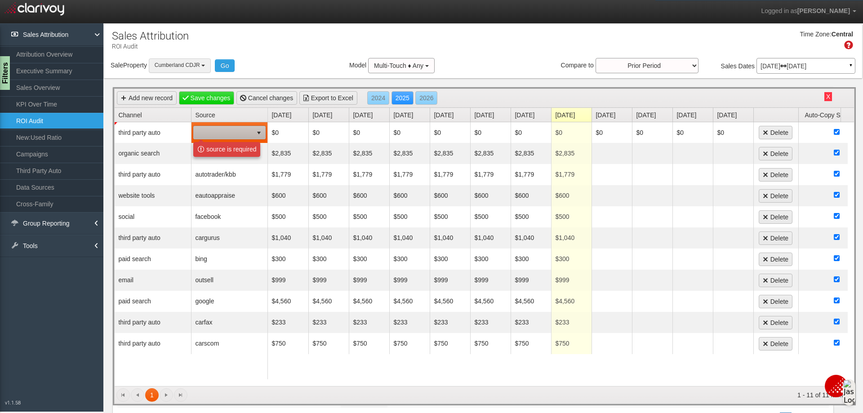
click at [205, 66] on b "button" at bounding box center [203, 66] width 4 height 2
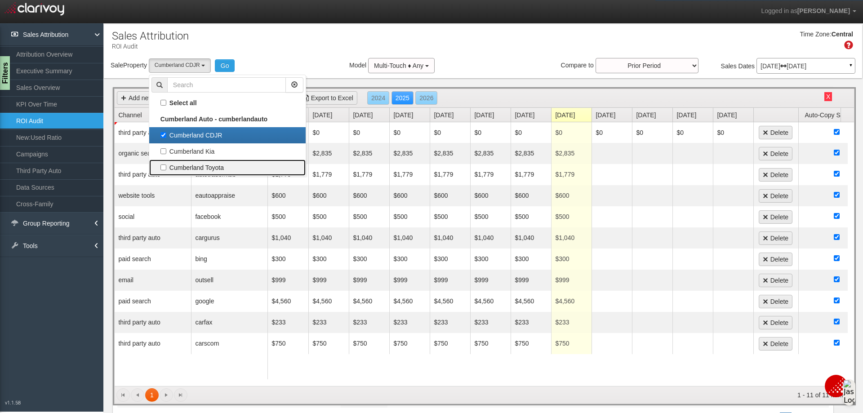
click at [167, 170] on label "Cumberland Toyota" at bounding box center [227, 168] width 152 height 12
click at [166, 170] on input "Cumberland Toyota" at bounding box center [163, 167] width 6 height 6
checkbox input "true"
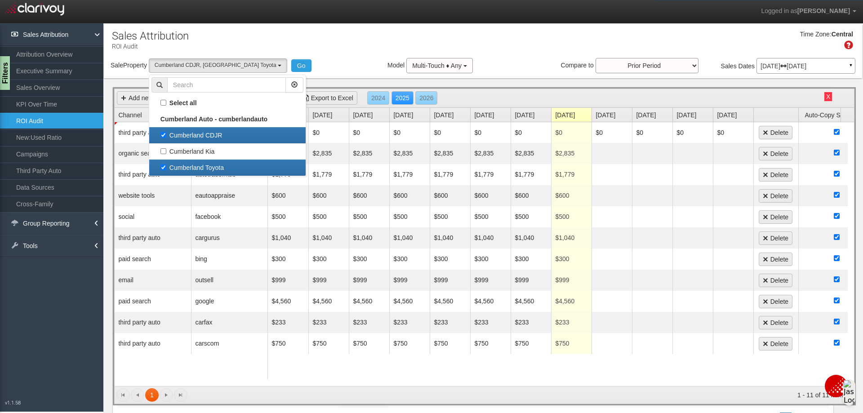
scroll to position [8, 0]
click at [169, 153] on label "Cumberland Kia" at bounding box center [227, 152] width 152 height 12
click at [166, 153] on input "Cumberland Kia" at bounding box center [163, 151] width 6 height 6
checkbox input "true"
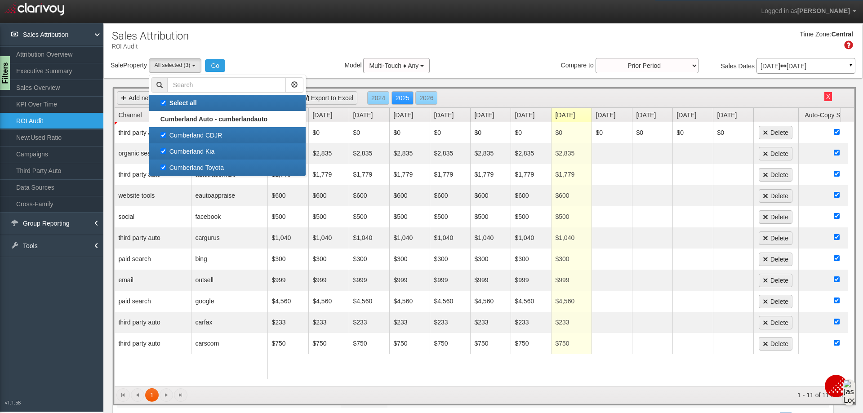
click at [166, 129] on link "Cumberland CDJR" at bounding box center [227, 135] width 156 height 16
click at [165, 147] on label "Cumberland Kia" at bounding box center [227, 152] width 152 height 12
click at [165, 148] on input "Cumberland Kia" at bounding box center [163, 151] width 6 height 6
checkbox input "false"
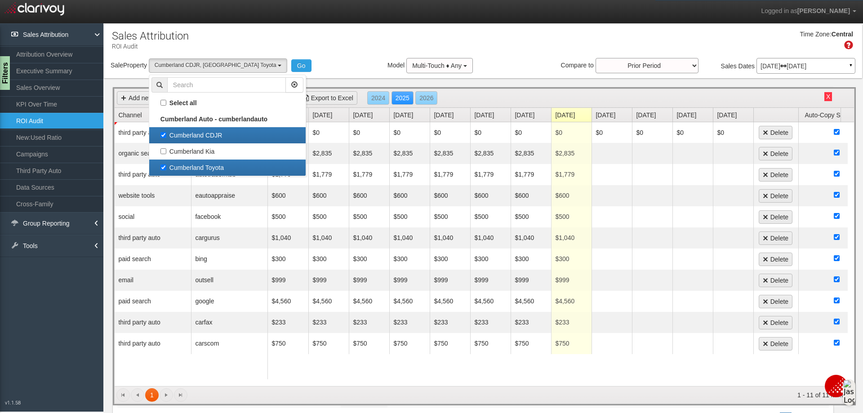
click at [166, 137] on label "Cumberland CDJR" at bounding box center [227, 135] width 152 height 12
click at [166, 137] on input "Cumberland CDJR" at bounding box center [163, 135] width 6 height 6
checkbox input "false"
select select "object:1781"
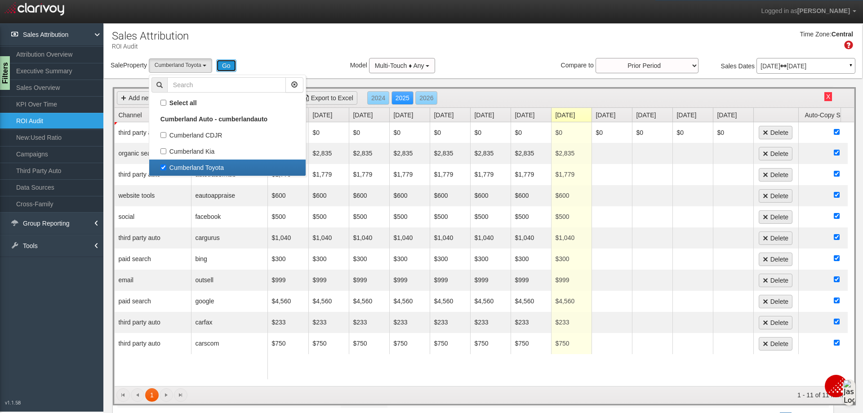
click at [233, 70] on button "Go" at bounding box center [226, 65] width 20 height 13
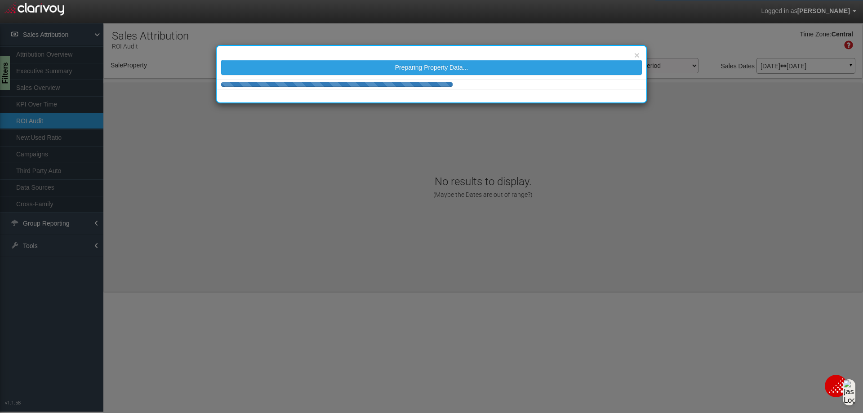
select select "object:1840"
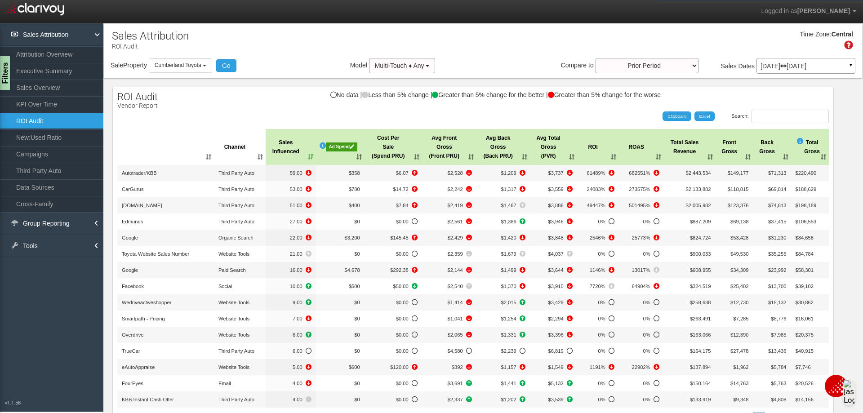
click at [333, 147] on div "Ad Spend" at bounding box center [341, 146] width 31 height 9
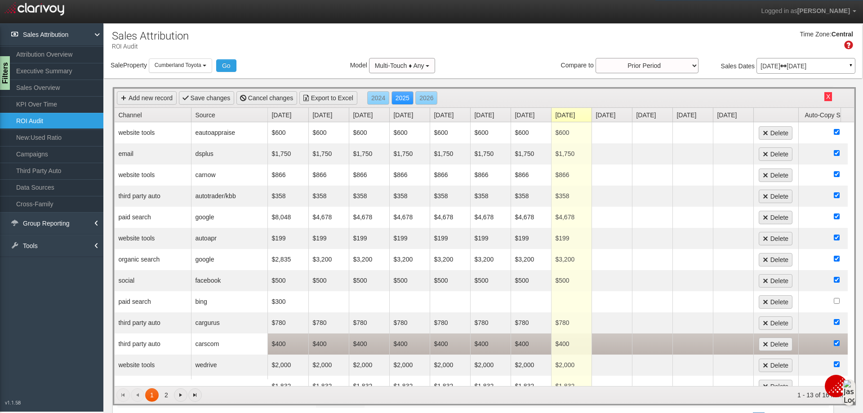
click at [283, 345] on td "$400" at bounding box center [288, 343] width 40 height 21
type input "766"
type input "6"
type input "766"
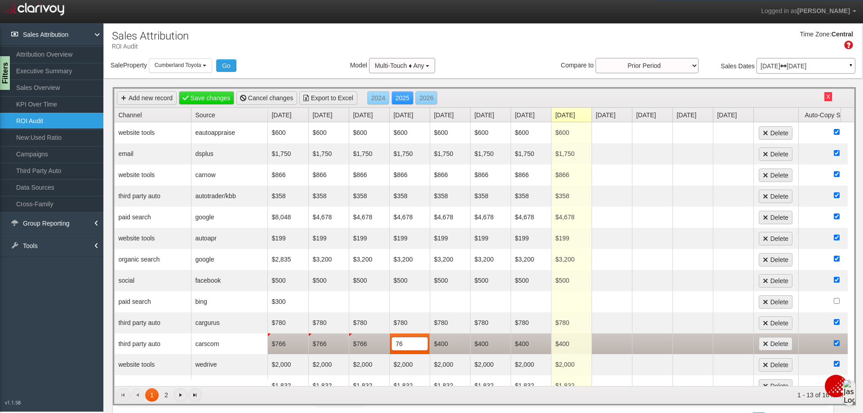
type input "766"
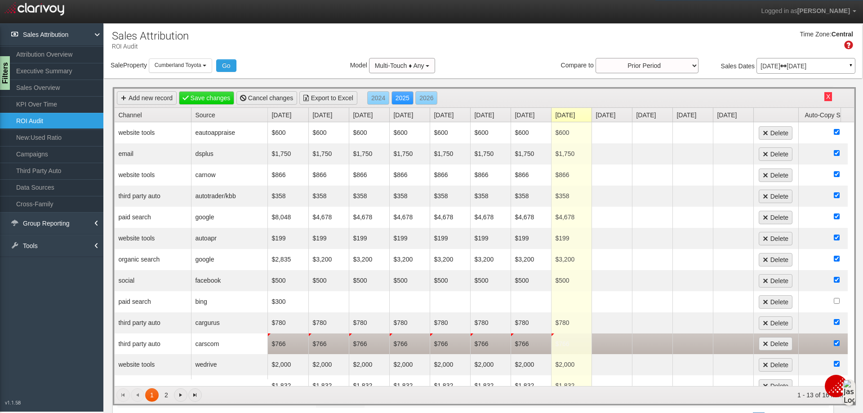
click at [501, 36] on div "Time Zone: Central" at bounding box center [483, 43] width 758 height 29
click at [223, 94] on link "Save changes" at bounding box center [207, 97] width 56 height 13
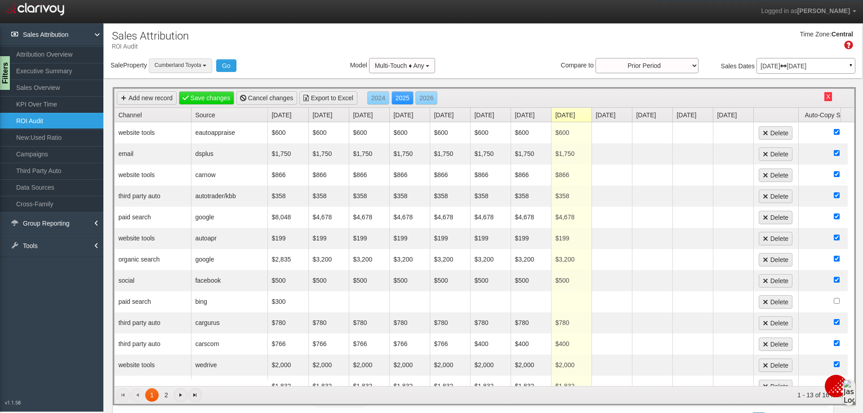
click at [209, 66] on button "Cumberland Toyota" at bounding box center [180, 65] width 63 height 14
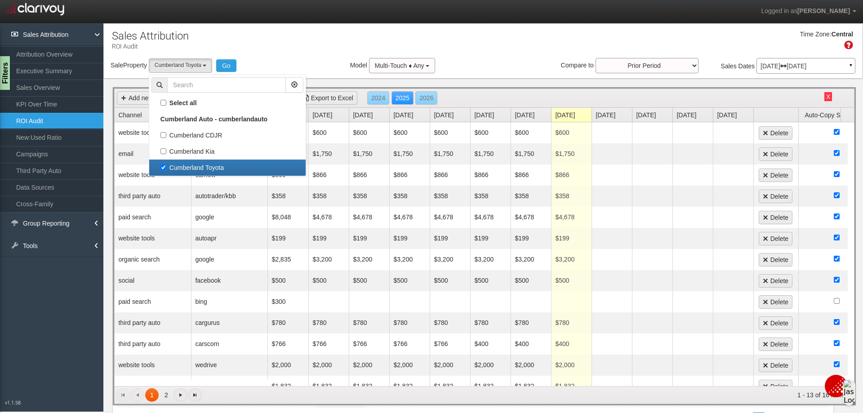
click at [165, 167] on label "Cumberland Toyota" at bounding box center [227, 168] width 152 height 12
click at [165, 167] on input "Cumberland Toyota" at bounding box center [163, 167] width 6 height 6
checkbox input "false"
select select
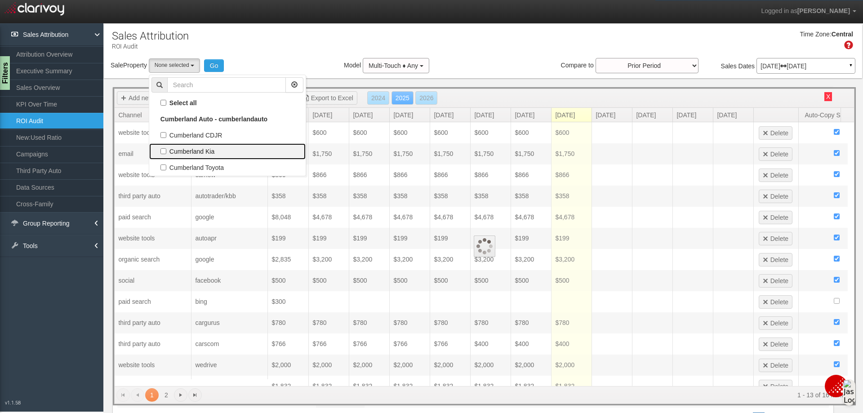
click at [164, 147] on label "Cumberland Kia" at bounding box center [227, 152] width 152 height 12
click at [164, 148] on input "Cumberland Kia" at bounding box center [163, 151] width 6 height 6
checkbox input "true"
select select "object:1839"
click at [220, 63] on button "Go" at bounding box center [218, 65] width 20 height 13
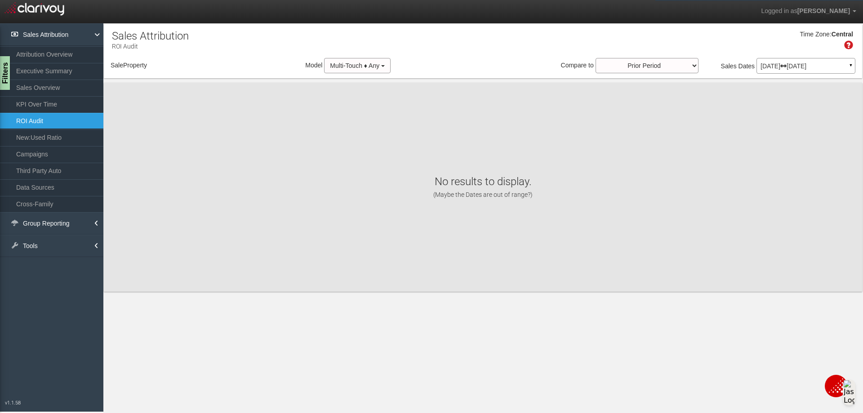
select select "object:1898"
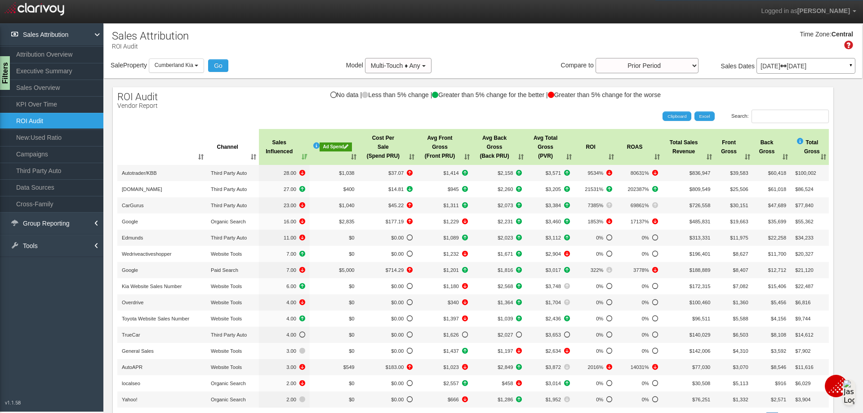
click at [198, 159] on th ": activate to sort column ascending" at bounding box center [161, 147] width 89 height 36
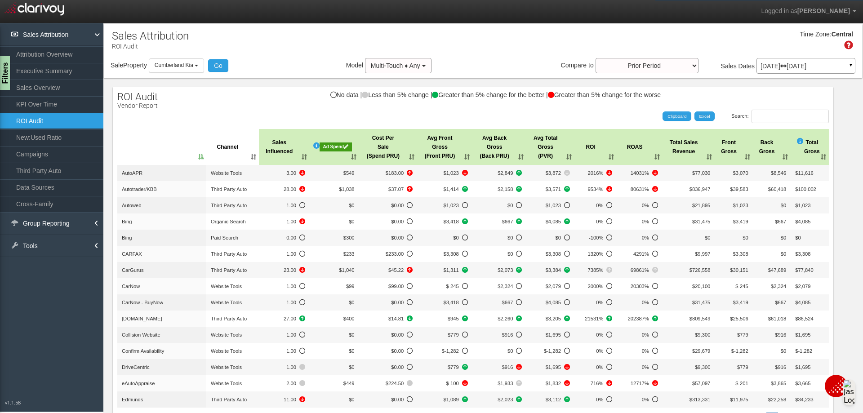
click at [198, 159] on th ": activate to sort column descending" at bounding box center [161, 147] width 89 height 36
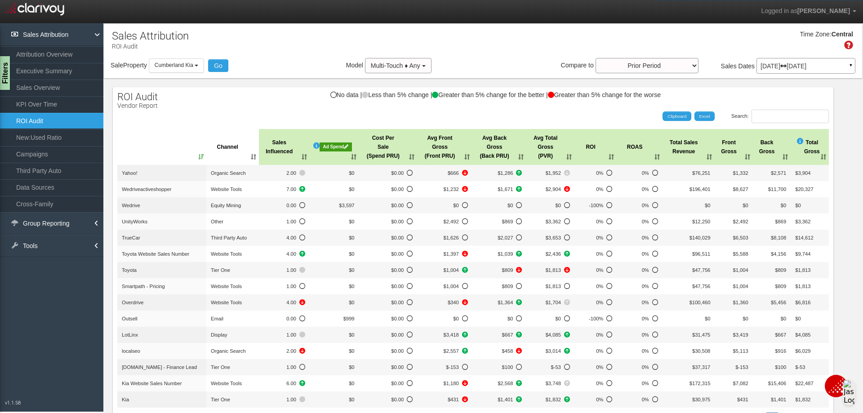
click at [198, 159] on th ": activate to sort column ascending" at bounding box center [161, 147] width 89 height 36
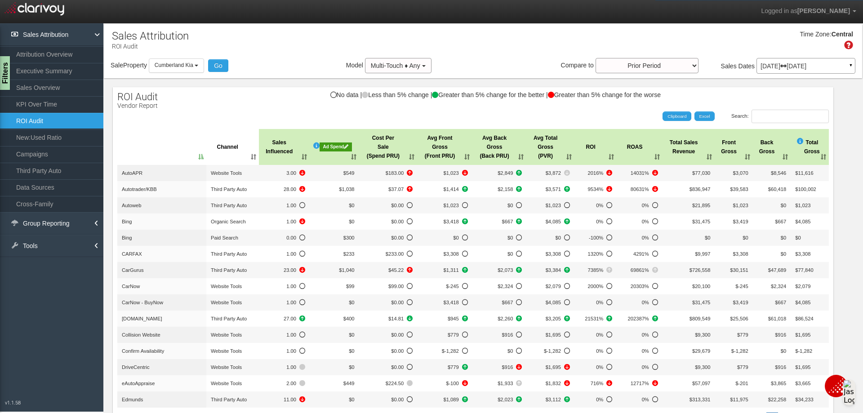
click at [328, 147] on div "Ad Spend" at bounding box center [335, 146] width 32 height 9
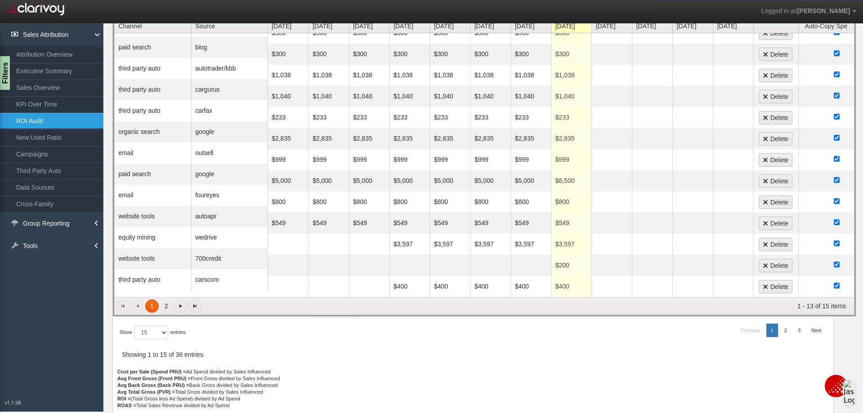
scroll to position [90, 0]
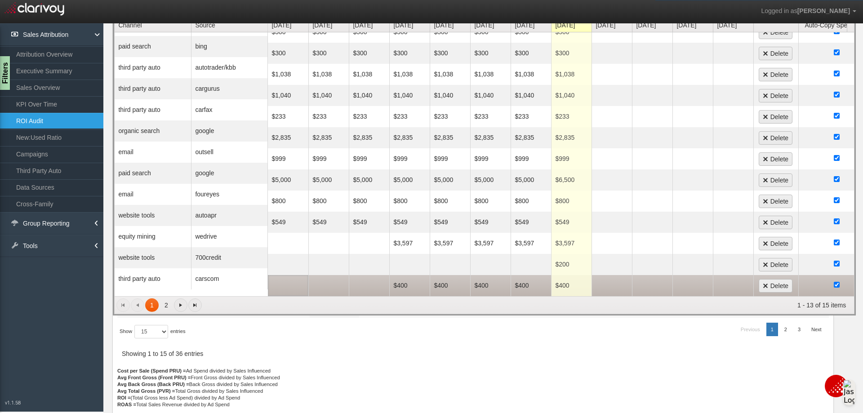
click at [297, 283] on td at bounding box center [288, 285] width 40 height 21
type input "766"
type input "66"
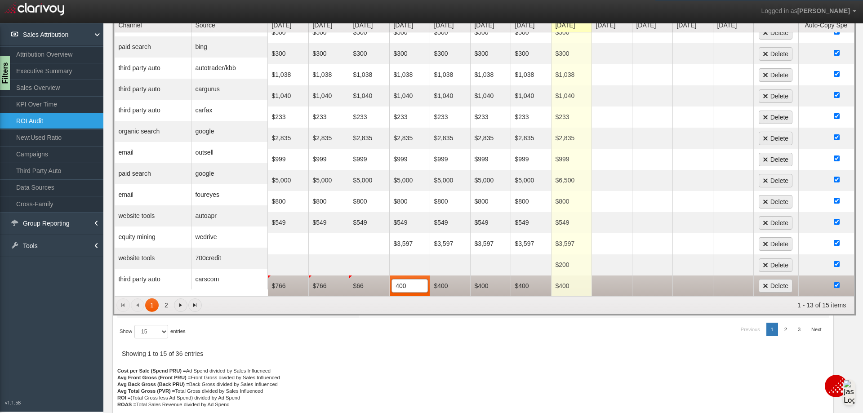
click at [366, 280] on td "$66" at bounding box center [369, 285] width 40 height 21
click at [366, 280] on span "$66 66" at bounding box center [369, 285] width 36 height 13
type input "766"
type input "66"
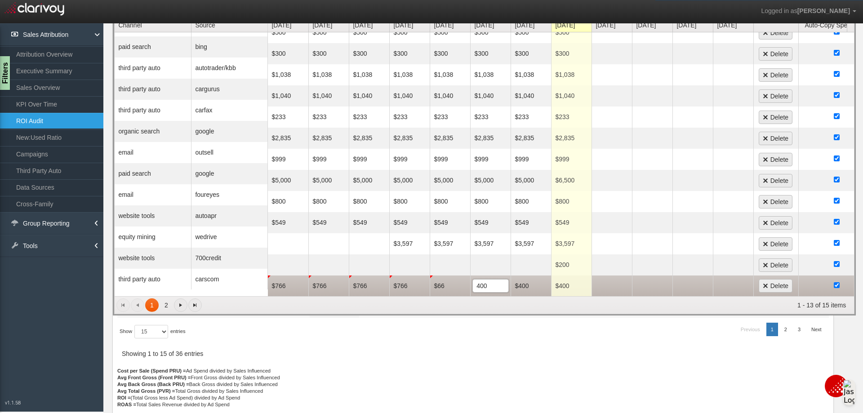
type input "7400"
click at [459, 275] on td "$66" at bounding box center [450, 285] width 40 height 21
click at [455, 279] on input "66" at bounding box center [449, 285] width 35 height 13
type input "766"
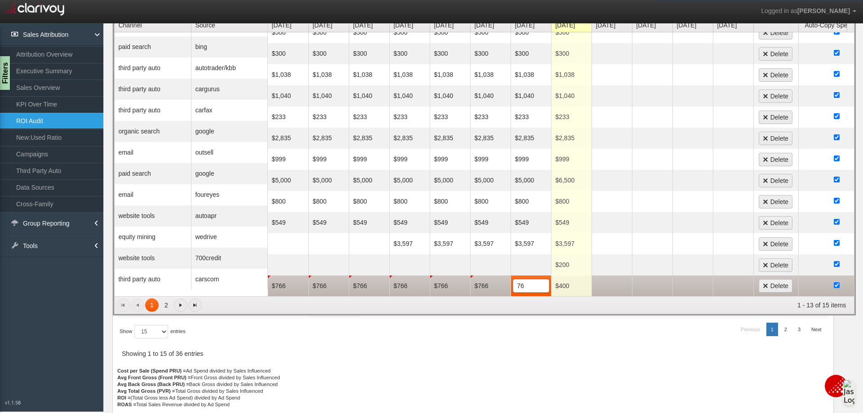
type input "766"
type input "6"
type input "766"
click at [615, 363] on div at bounding box center [472, 201] width 711 height 331
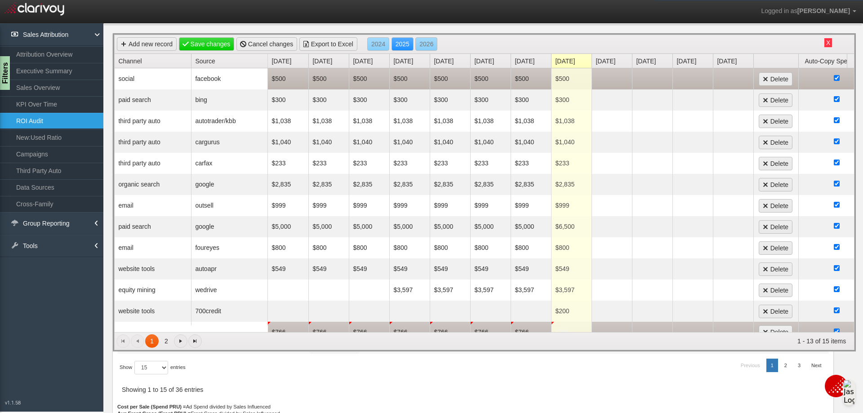
scroll to position [0, 0]
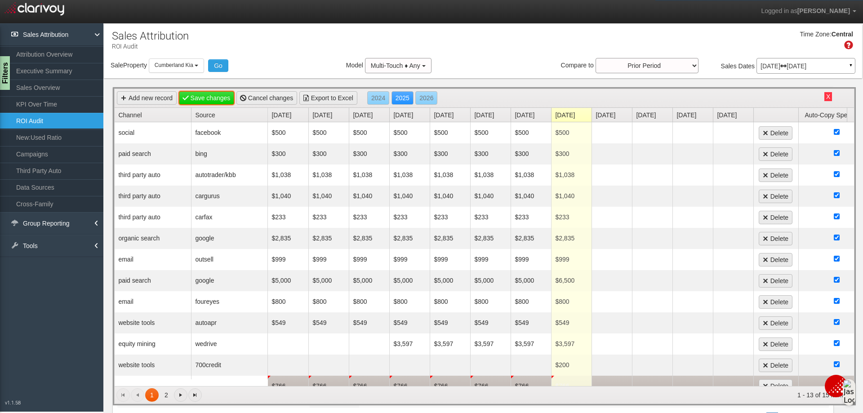
click at [217, 98] on link "Save changes" at bounding box center [207, 97] width 56 height 13
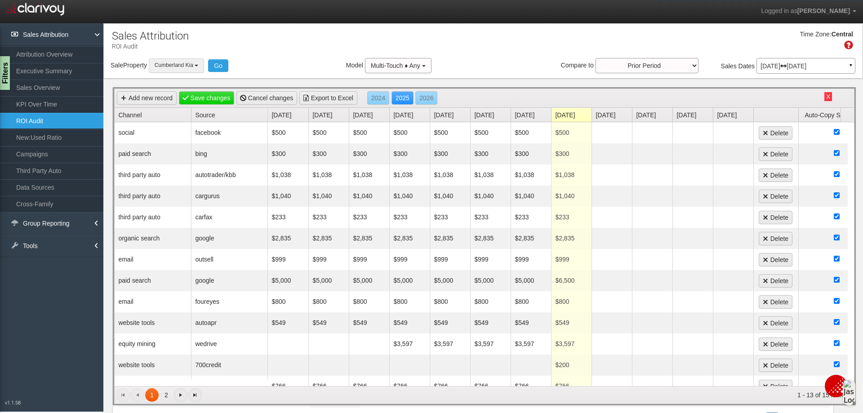
click at [199, 67] on button "Cumberland Kia" at bounding box center [176, 65] width 55 height 14
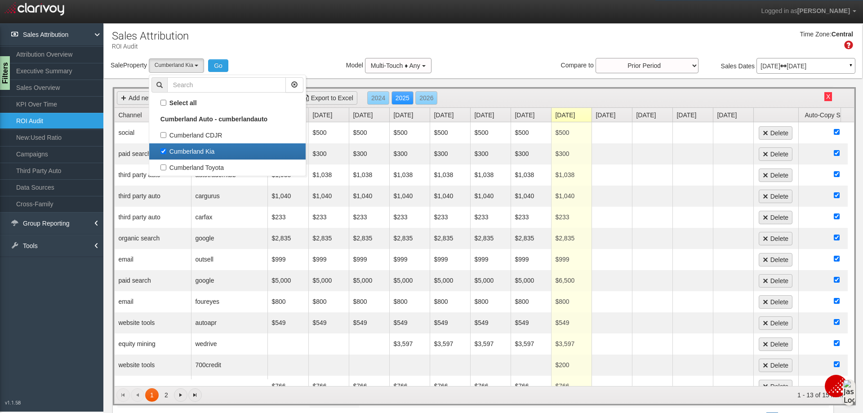
click at [163, 152] on label "Cumberland Kia" at bounding box center [227, 152] width 152 height 12
click at [163, 152] on input "Cumberland Kia" at bounding box center [163, 151] width 6 height 6
checkbox input "false"
select select
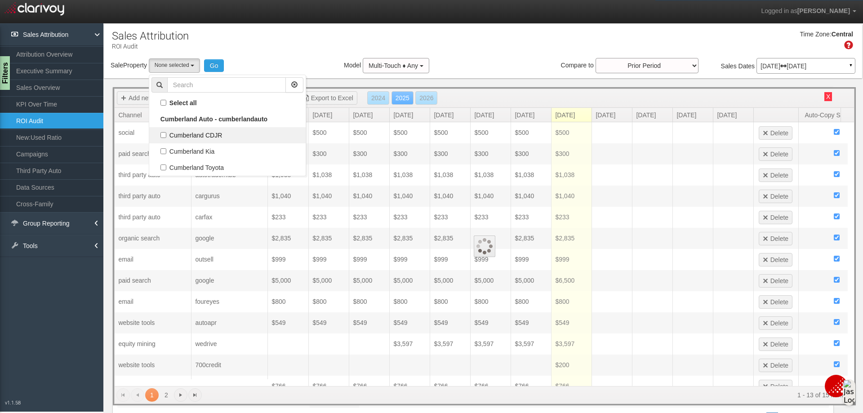
scroll to position [16, 0]
click at [168, 134] on label "Cumberland CDJR" at bounding box center [227, 135] width 152 height 12
click at [166, 134] on input "Cumberland CDJR" at bounding box center [163, 135] width 6 height 6
checkbox input "true"
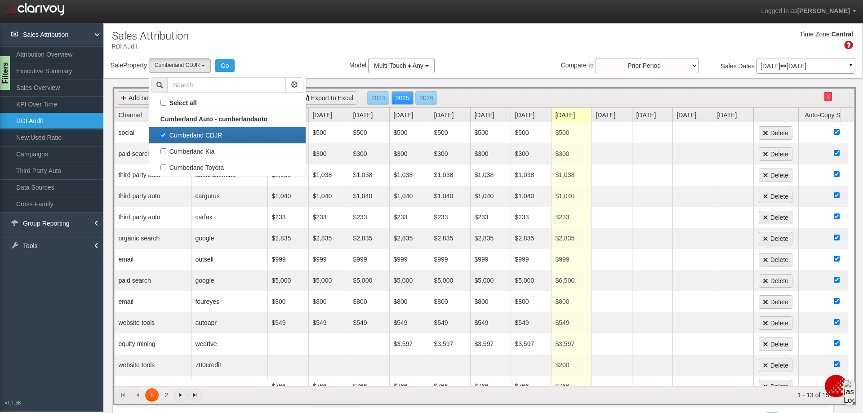
select select "object:1897"
click at [231, 66] on button "Go" at bounding box center [225, 65] width 20 height 13
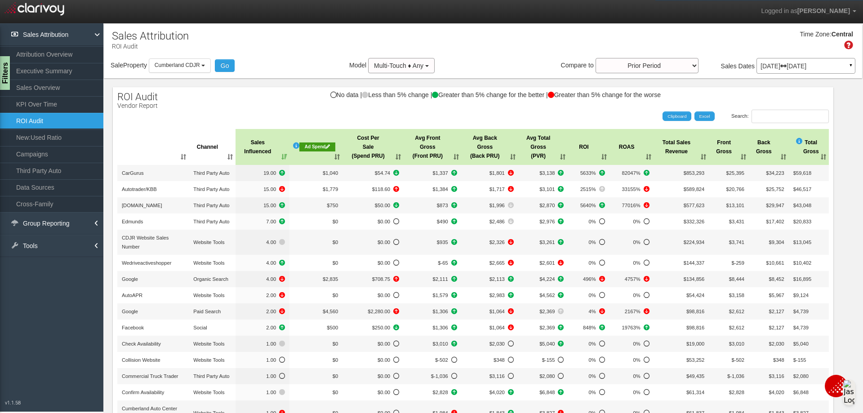
click at [312, 143] on div "Ad Spend" at bounding box center [317, 146] width 36 height 9
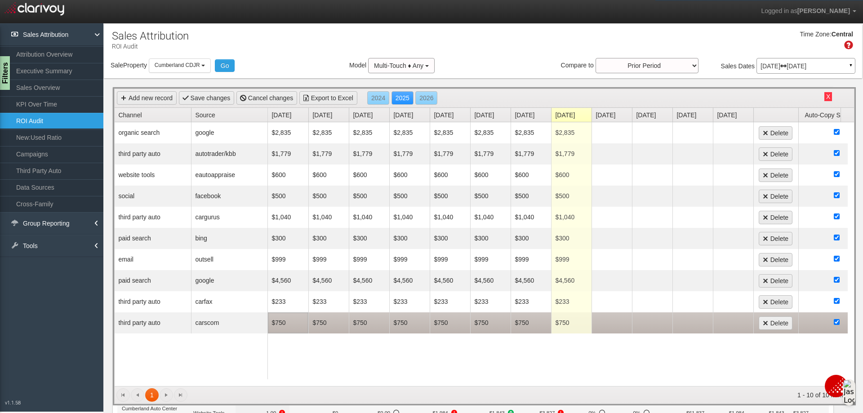
click at [270, 322] on td "$750" at bounding box center [288, 322] width 40 height 21
type input "766"
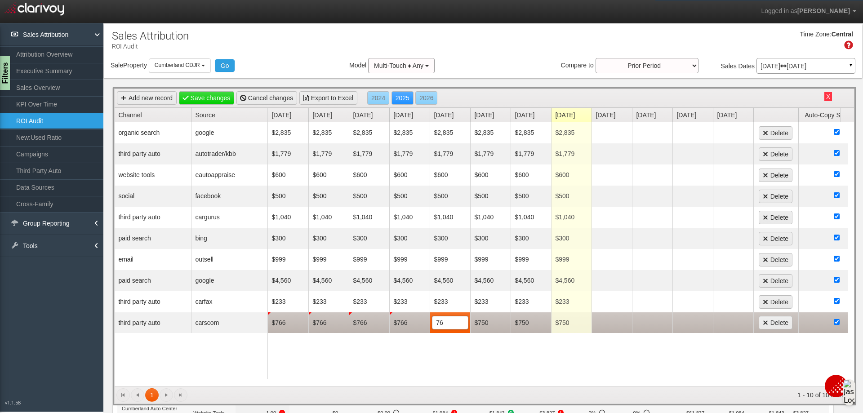
type input "766"
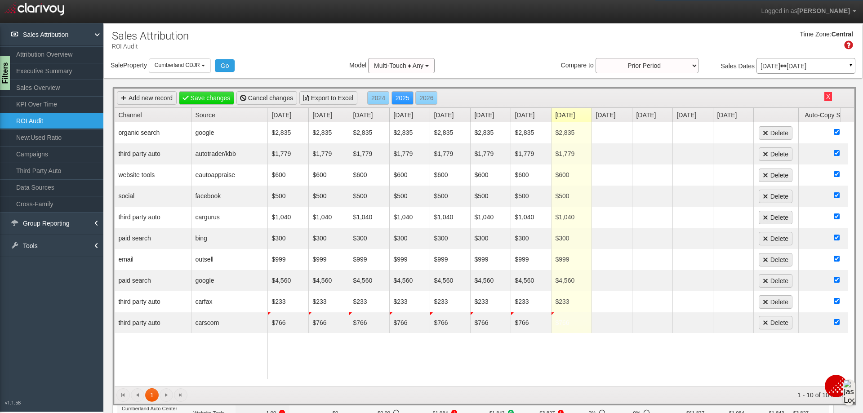
click at [519, 62] on div "Sale Property Loading Cumberland CDJR [GEOGRAPHIC_DATA] [GEOGRAPHIC_DATA] [GEOG…" at bounding box center [483, 67] width 758 height 19
click at [221, 96] on link "Save changes" at bounding box center [207, 97] width 56 height 13
click at [208, 66] on button "Cumberland CDJR" at bounding box center [180, 65] width 62 height 14
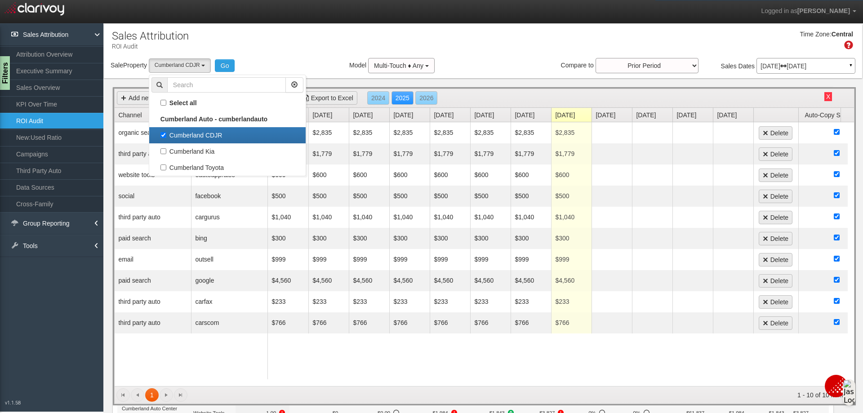
click at [162, 133] on label "Cumberland CDJR" at bounding box center [227, 135] width 152 height 12
click at [162, 133] on input "Cumberland CDJR" at bounding box center [163, 135] width 6 height 6
checkbox input "false"
select select
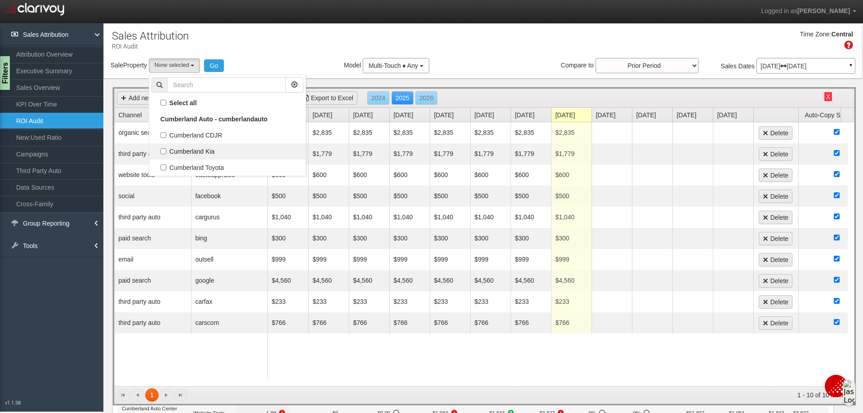
scroll to position [8, 0]
click at [164, 151] on label "Cumberland Kia" at bounding box center [227, 152] width 152 height 12
click at [164, 151] on input "Cumberland Kia" at bounding box center [163, 151] width 6 height 6
checkbox input "true"
select select "object:1957"
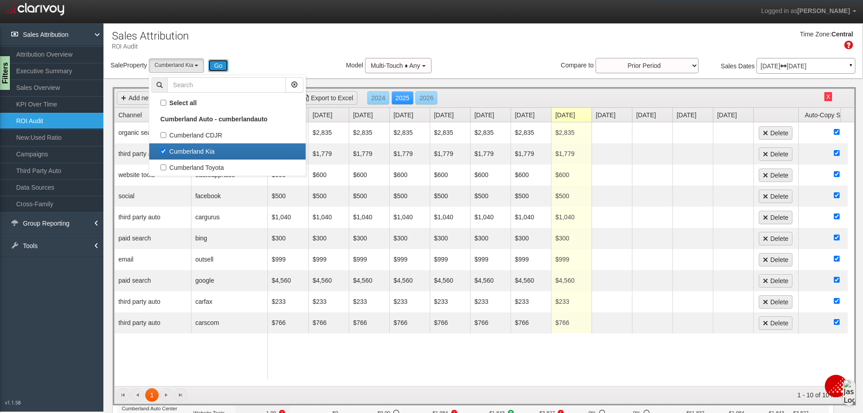
click at [218, 68] on button "Go" at bounding box center [218, 65] width 20 height 13
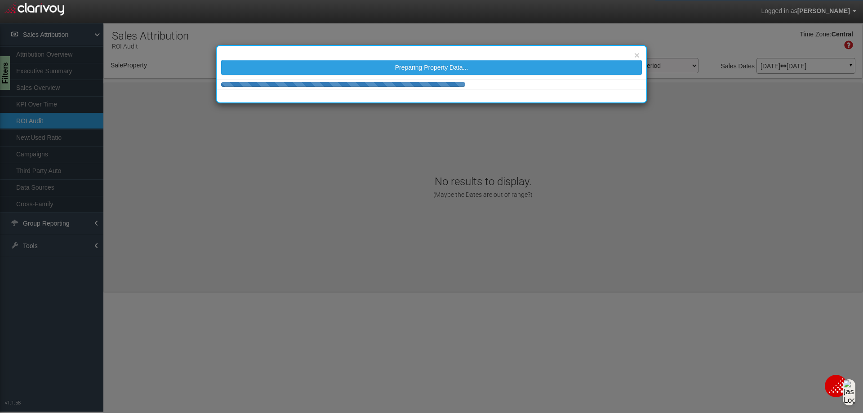
select select "object:2016"
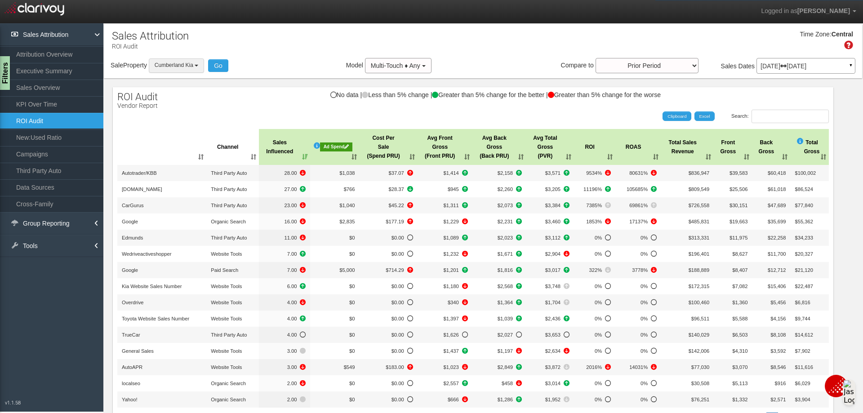
click at [203, 66] on button "Cumberland Kia" at bounding box center [176, 65] width 55 height 14
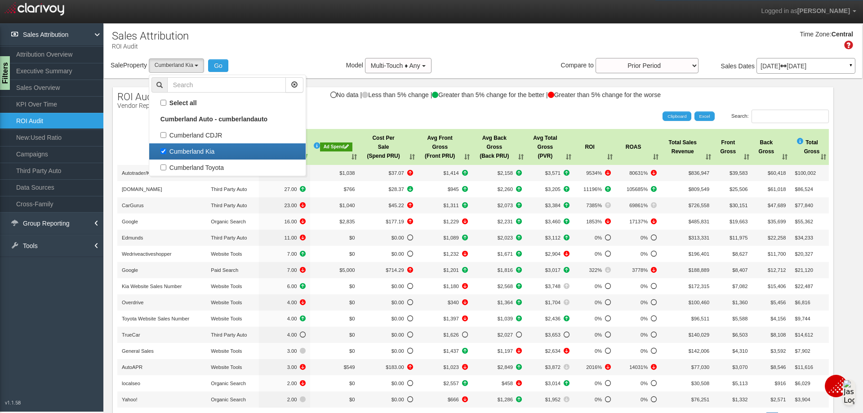
click at [163, 151] on label "Cumberland Kia" at bounding box center [227, 152] width 152 height 12
click at [163, 151] on input "Cumberland Kia" at bounding box center [163, 151] width 6 height 6
checkbox input "false"
select select
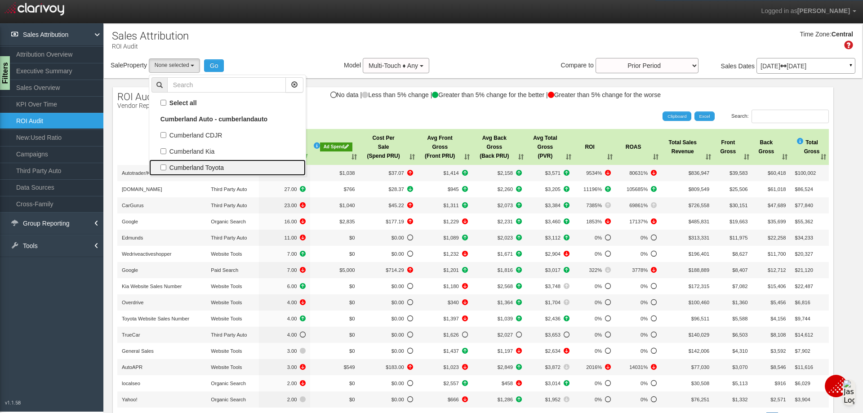
click at [165, 169] on label "Cumberland Toyota" at bounding box center [227, 168] width 152 height 12
click at [165, 169] on input "Cumberland Toyota" at bounding box center [163, 167] width 6 height 6
checkbox input "true"
select select "object:2017"
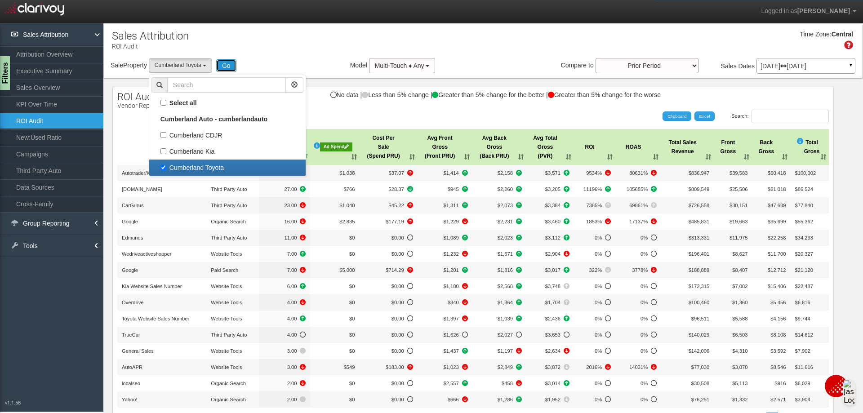
click at [233, 68] on button "Go" at bounding box center [226, 65] width 20 height 13
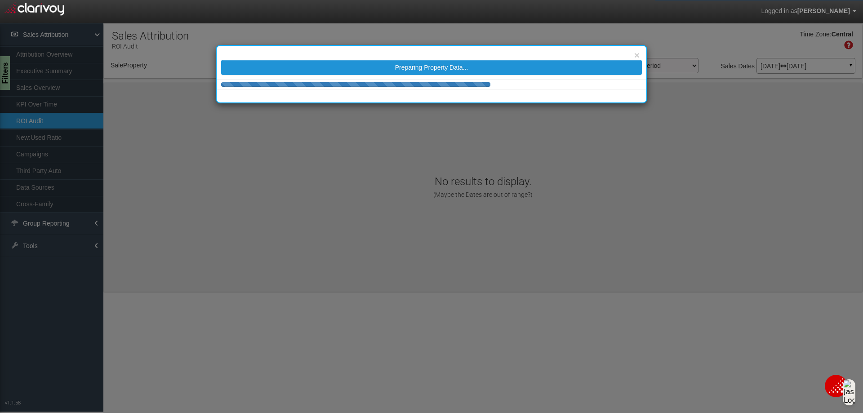
select select "object:2076"
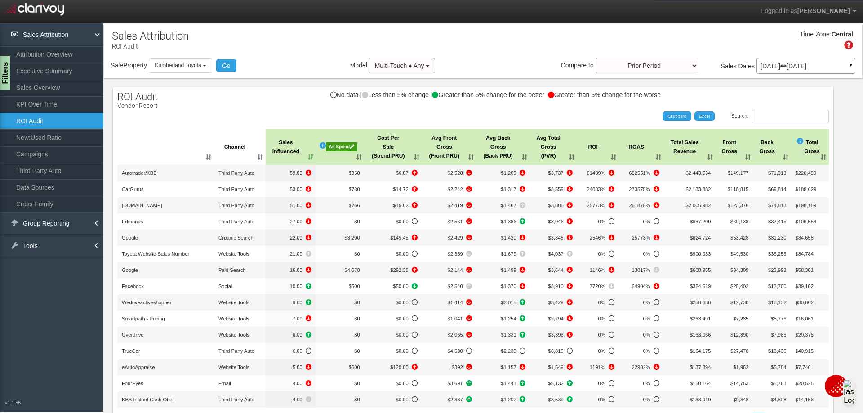
click at [205, 155] on th ": activate to sort column ascending" at bounding box center [165, 147] width 97 height 36
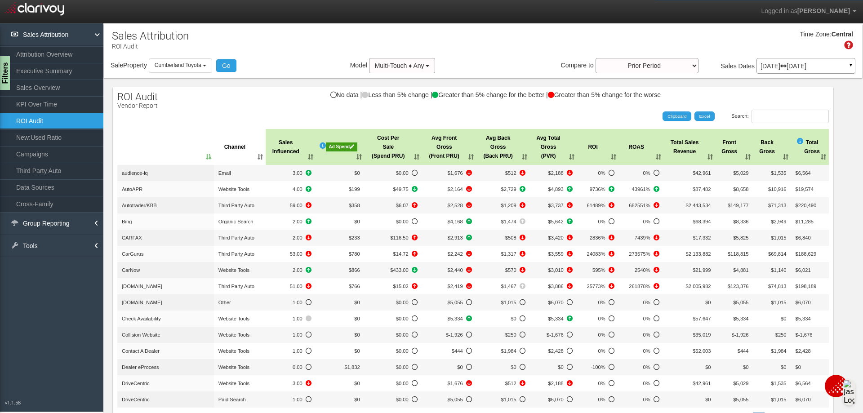
click at [205, 155] on th ": activate to sort column descending" at bounding box center [165, 147] width 97 height 36
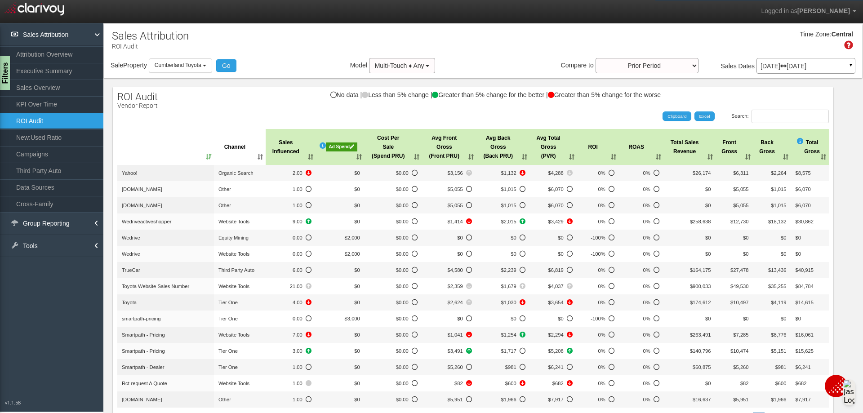
click at [205, 155] on th ": activate to sort column ascending" at bounding box center [165, 147] width 97 height 36
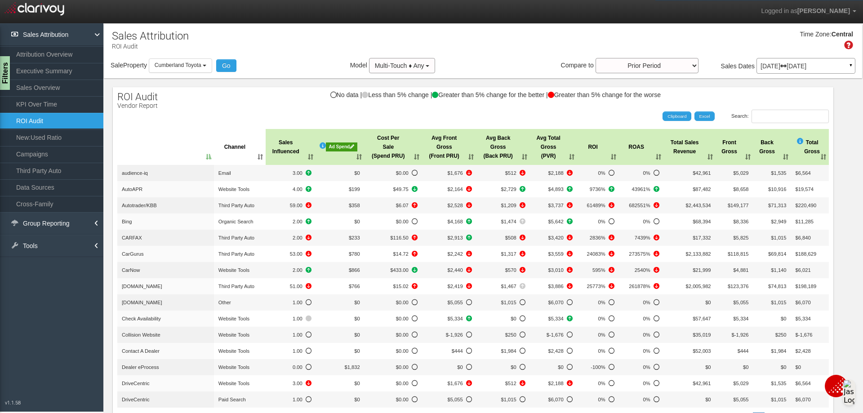
click at [332, 148] on div "Ad Spend" at bounding box center [341, 146] width 31 height 9
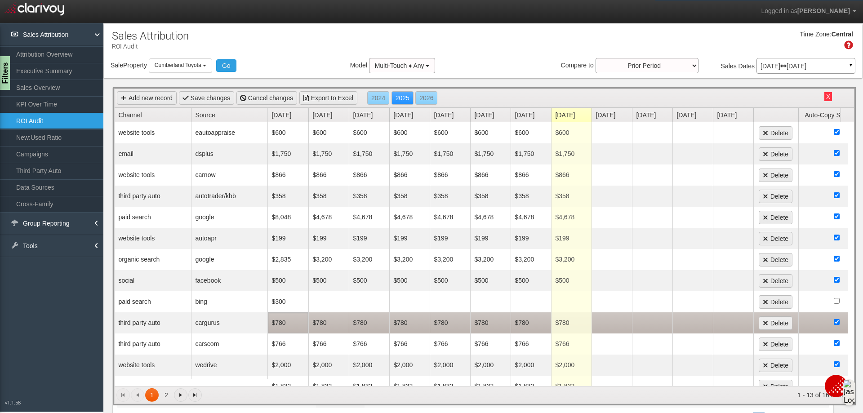
click at [294, 319] on td "$780" at bounding box center [288, 322] width 40 height 21
type input "1040"
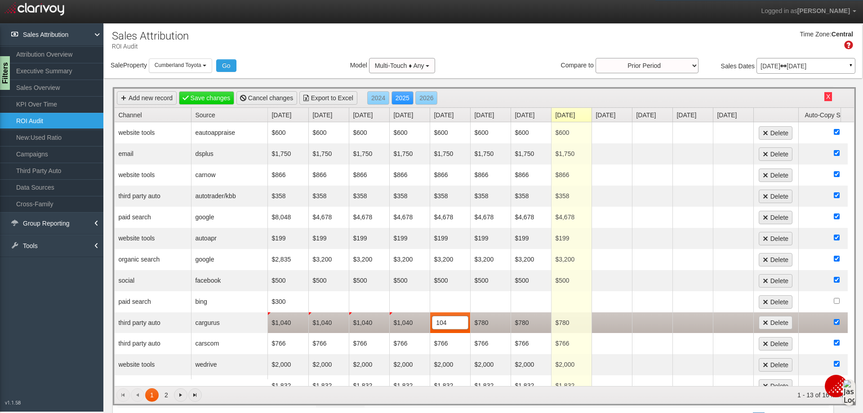
type input "1040"
type input "0"
type input "1040"
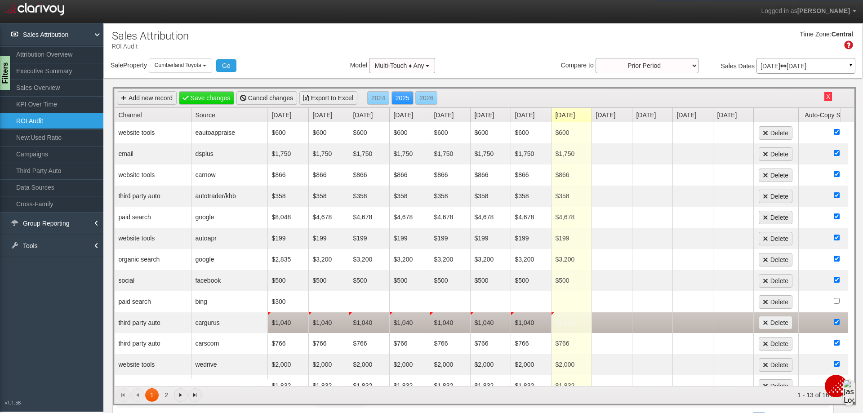
click at [511, 56] on div "Time Zone: Central" at bounding box center [483, 43] width 758 height 29
click at [209, 99] on link "Save changes" at bounding box center [207, 97] width 56 height 13
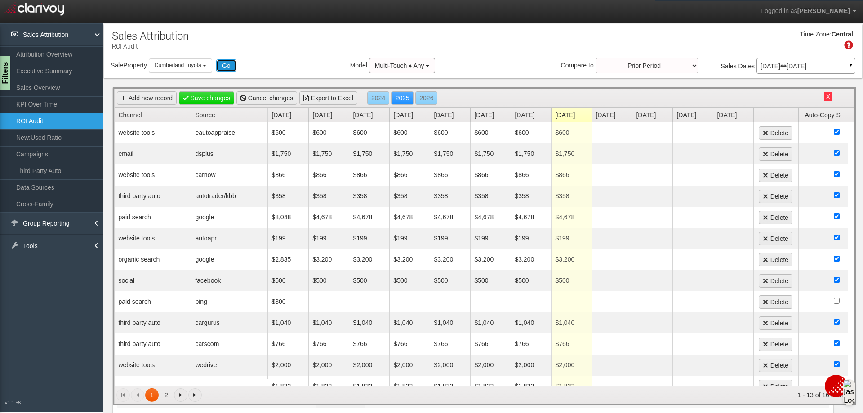
click at [227, 61] on button "Go" at bounding box center [226, 65] width 20 height 13
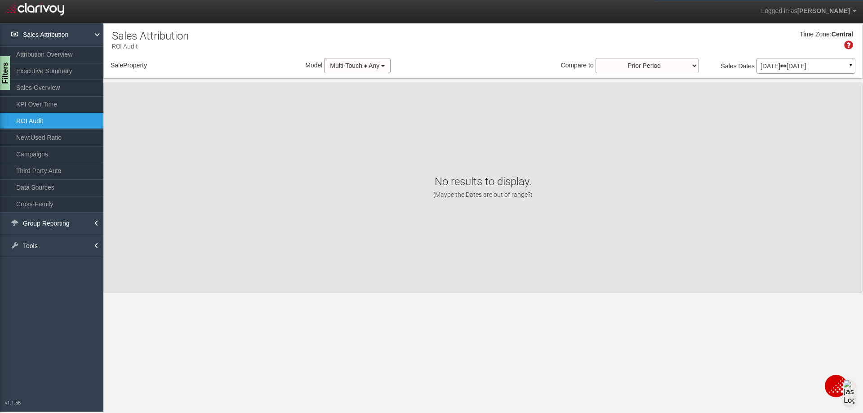
select select "object:2117"
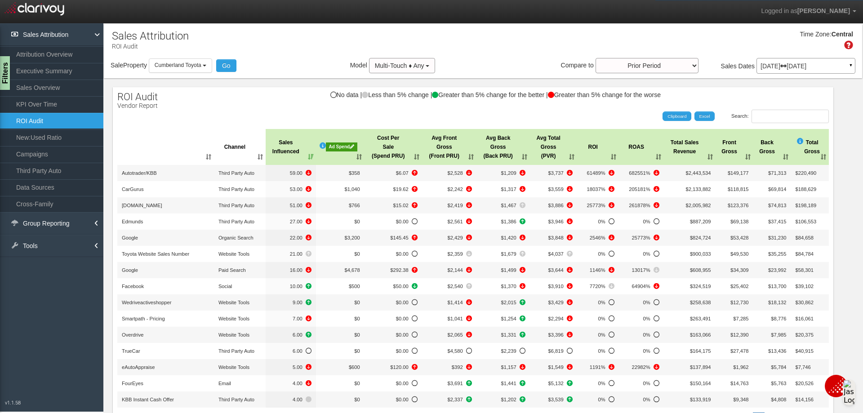
click at [327, 147] on div "Ad Spend" at bounding box center [341, 146] width 31 height 9
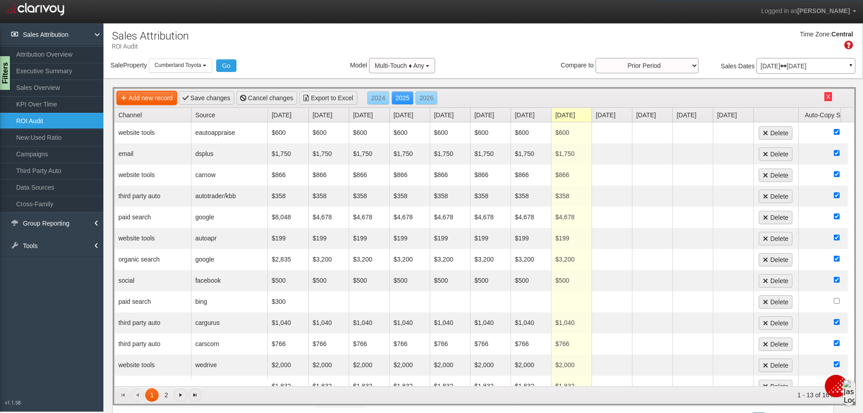
click at [152, 94] on link "Add new record" at bounding box center [147, 97] width 60 height 13
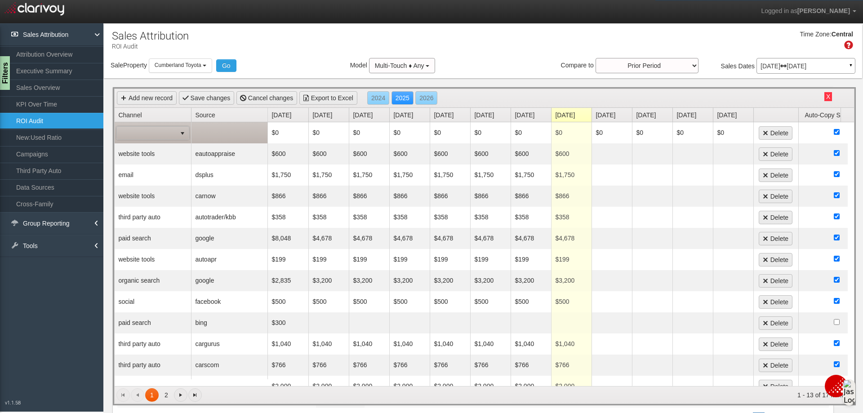
click at [164, 129] on span at bounding box center [146, 133] width 59 height 13
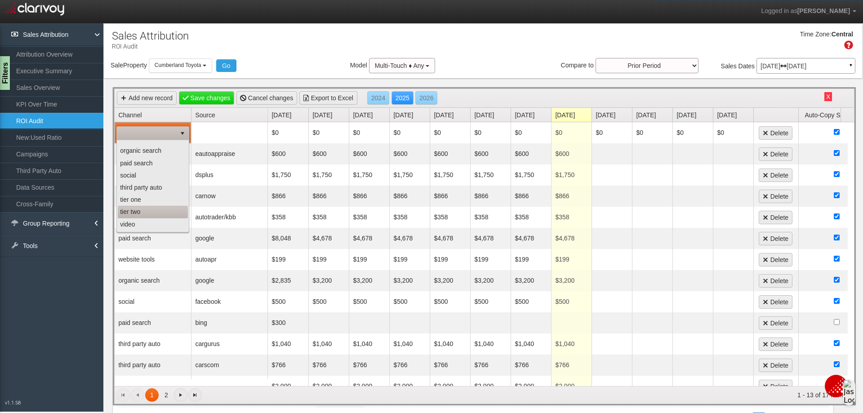
scroll to position [57, 0]
click at [150, 152] on li "paid search" at bounding box center [153, 152] width 70 height 12
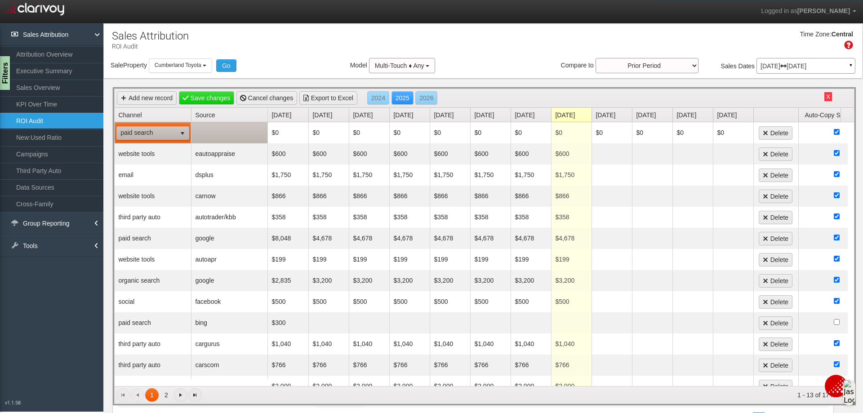
click at [226, 136] on td at bounding box center [229, 132] width 76 height 21
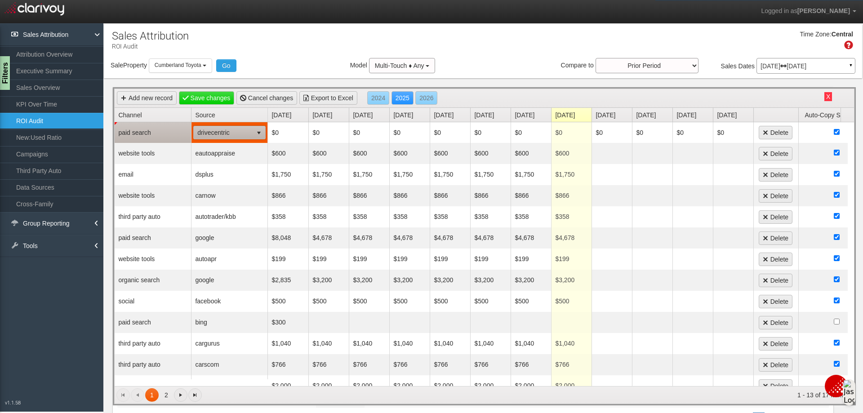
click at [239, 134] on span "drivecentric" at bounding box center [223, 132] width 59 height 13
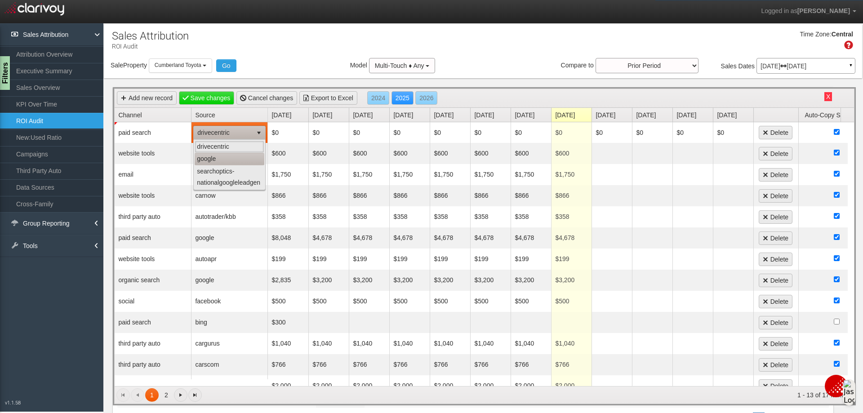
click at [222, 160] on li "google" at bounding box center [230, 159] width 70 height 12
click at [275, 51] on div "Time Zone: Central" at bounding box center [483, 43] width 758 height 29
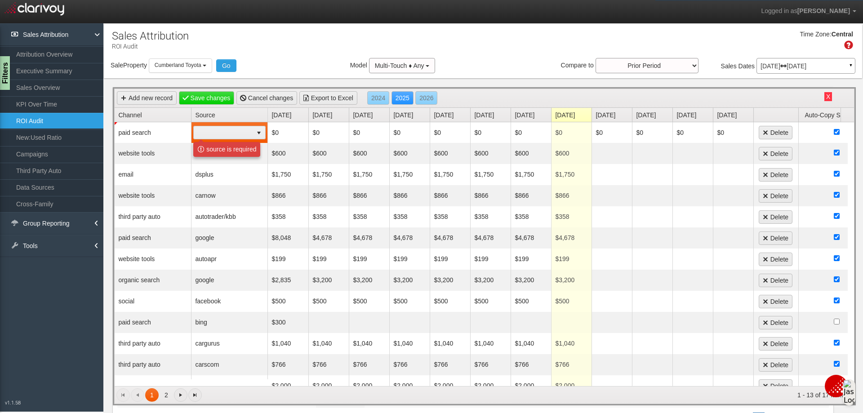
click at [217, 58] on div "Time Zone: Central" at bounding box center [483, 43] width 758 height 29
click at [226, 62] on button "Go" at bounding box center [226, 65] width 20 height 13
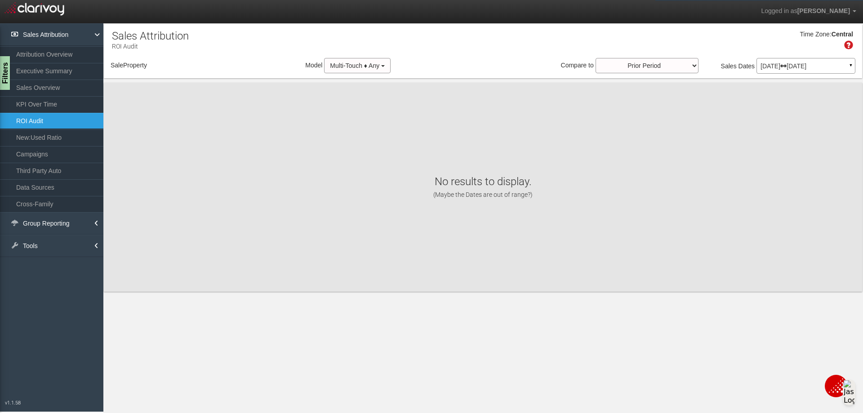
select select "object:2158"
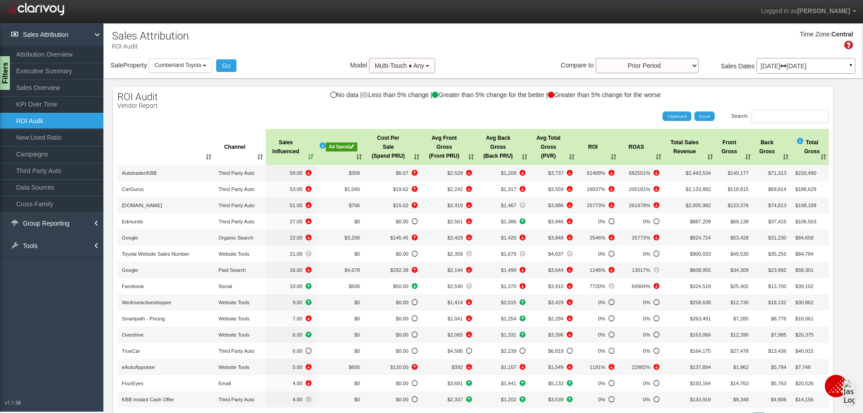
click at [329, 147] on div "Ad Spend" at bounding box center [341, 146] width 31 height 9
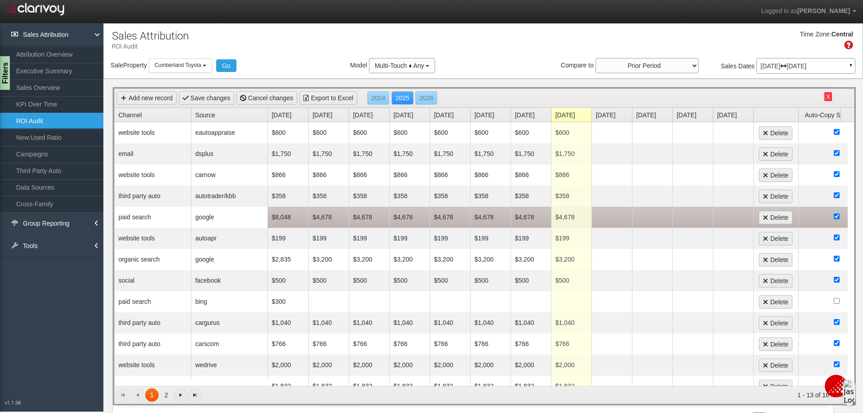
click at [332, 217] on td "$4,678" at bounding box center [328, 217] width 40 height 21
type input "5000"
type input "0"
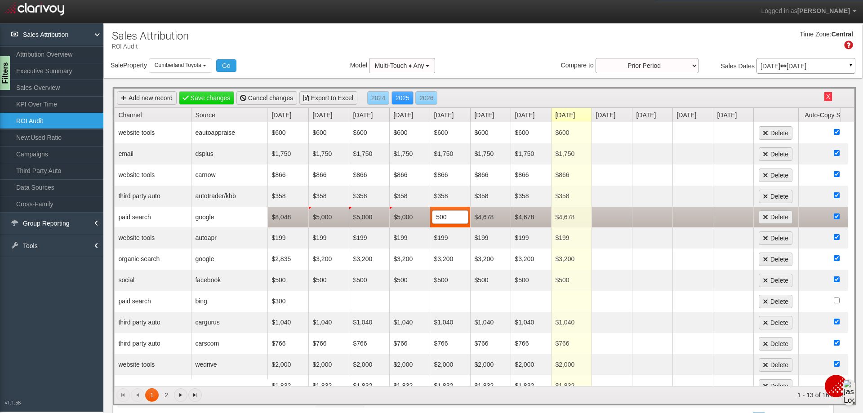
type input "5000"
type input "0"
type input "5000"
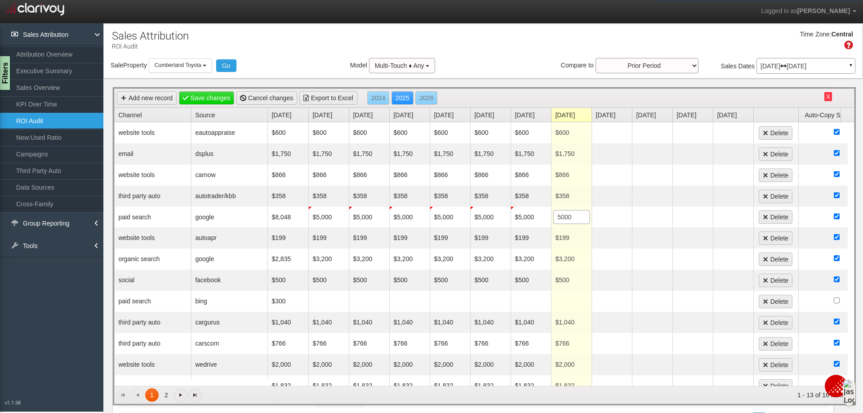
click at [500, 58] on div "Time Zone: Central" at bounding box center [483, 43] width 758 height 29
click at [213, 100] on link "Save changes" at bounding box center [207, 97] width 56 height 13
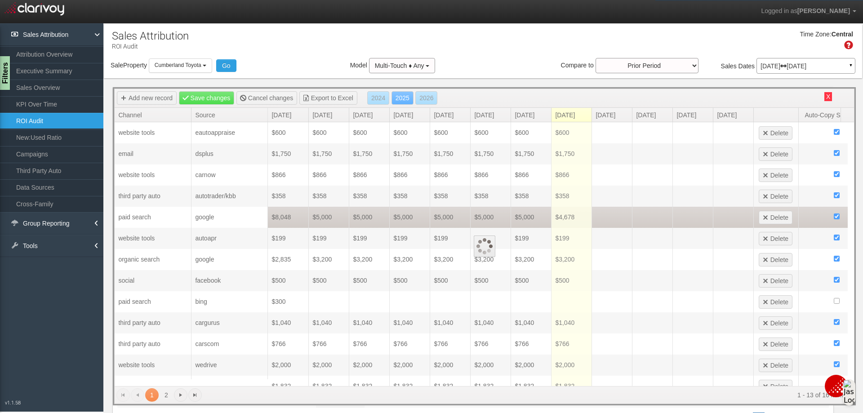
click at [578, 221] on div at bounding box center [484, 246] width 739 height 315
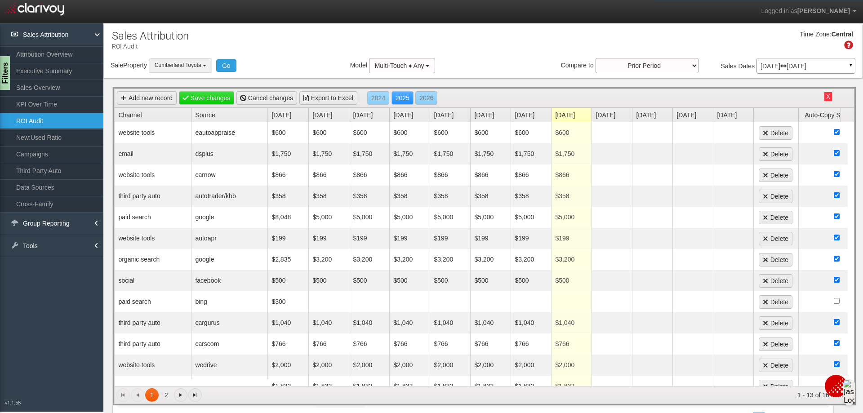
click at [208, 65] on button "Cumberland Toyota" at bounding box center [180, 65] width 63 height 14
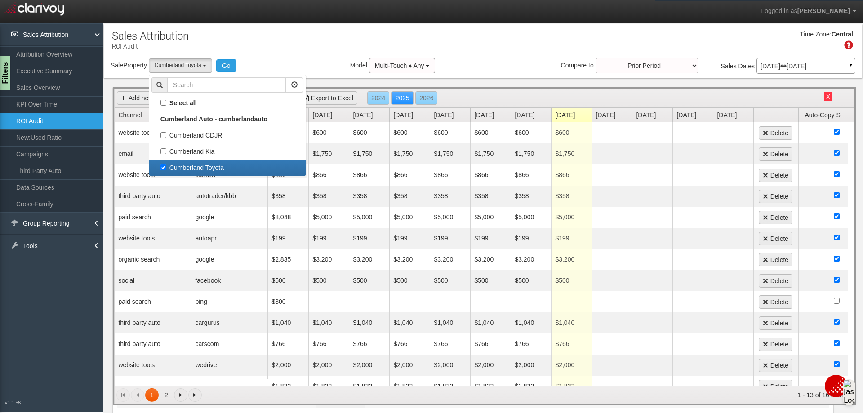
click at [162, 166] on label "Cumberland Toyota" at bounding box center [227, 168] width 152 height 12
click at [162, 166] on input "Cumberland Toyota" at bounding box center [163, 167] width 6 height 6
checkbox input "false"
select select
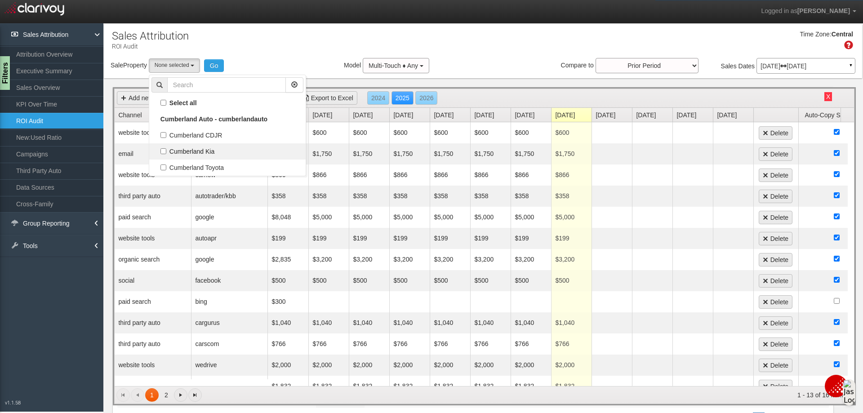
scroll to position [23, 0]
click at [164, 150] on label "Cumberland Kia" at bounding box center [227, 152] width 152 height 12
click at [164, 150] on input "Cumberland Kia" at bounding box center [163, 151] width 6 height 6
checkbox input "true"
select select "object:2157"
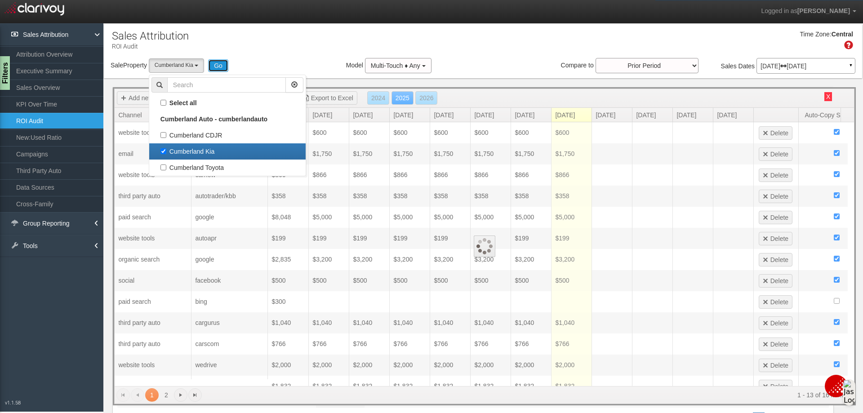
click at [219, 65] on button "Go" at bounding box center [218, 65] width 20 height 13
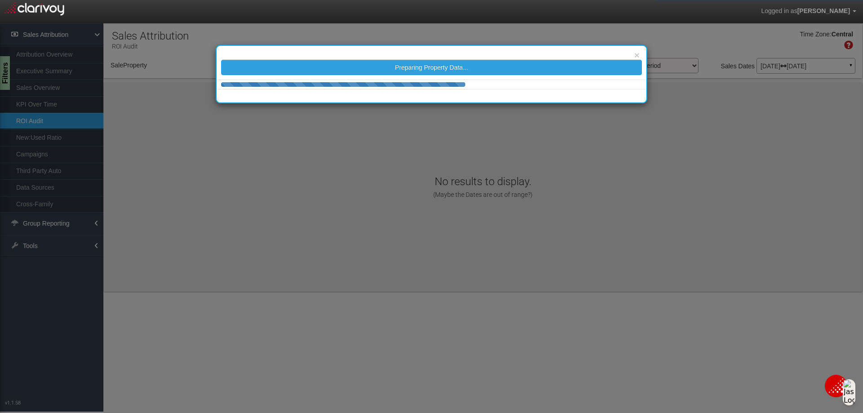
select select "object:2216"
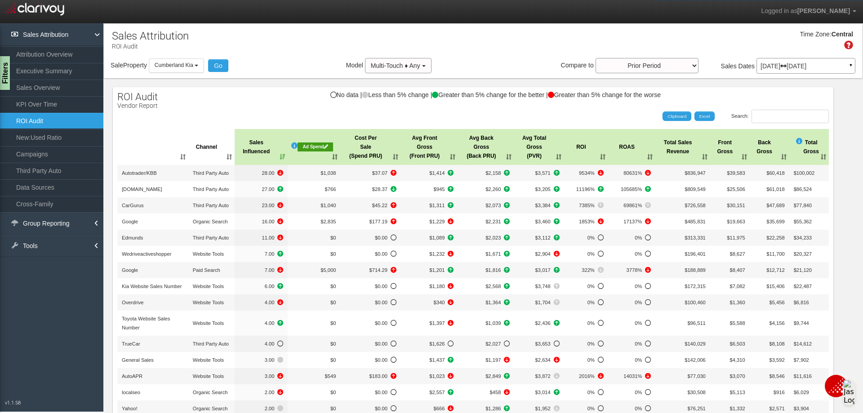
click at [308, 144] on div "Ad Spend" at bounding box center [314, 146] width 35 height 9
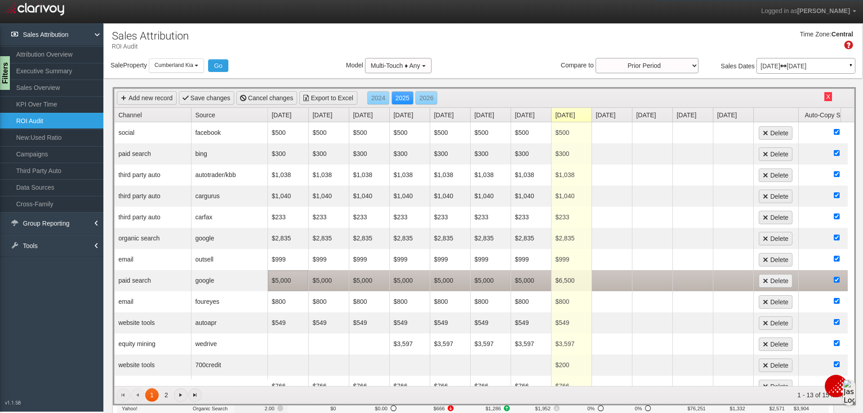
click at [294, 279] on td "$5,000" at bounding box center [288, 280] width 40 height 21
type input "5500"
type input "500"
type input "5"
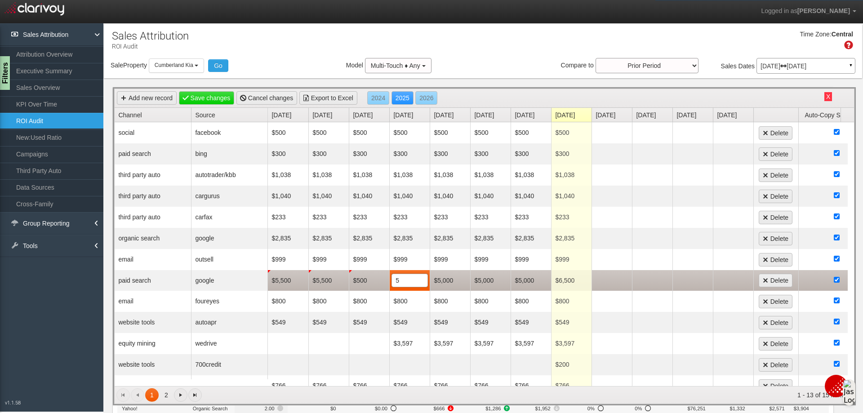
click at [363, 286] on td "$500" at bounding box center [369, 280] width 40 height 21
type input "5500"
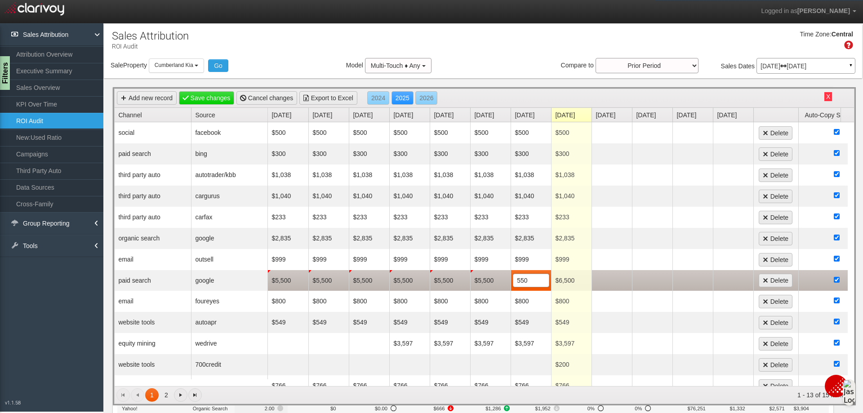
type input "5500"
type input "7000"
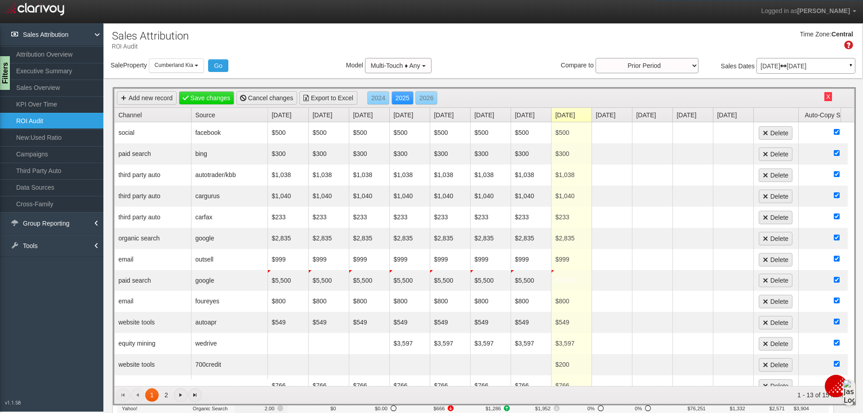
click at [512, 60] on div "Sale Property Loading Cumberland CDJR [GEOGRAPHIC_DATA] [GEOGRAPHIC_DATA] [GEOG…" at bounding box center [483, 67] width 758 height 19
click at [216, 100] on link "Save changes" at bounding box center [207, 97] width 56 height 13
click at [199, 63] on button "Cumberland Kia" at bounding box center [176, 65] width 55 height 14
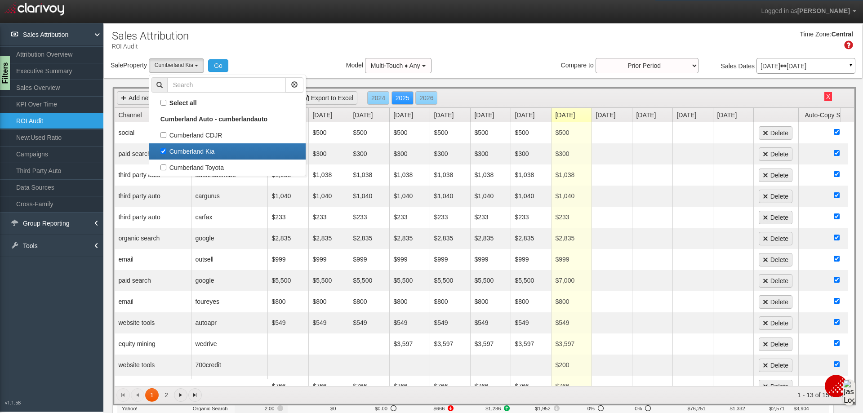
click at [166, 150] on label "Cumberland Kia" at bounding box center [227, 152] width 152 height 12
click at [166, 150] on input "Cumberland Kia" at bounding box center [163, 151] width 6 height 6
checkbox input "false"
select select
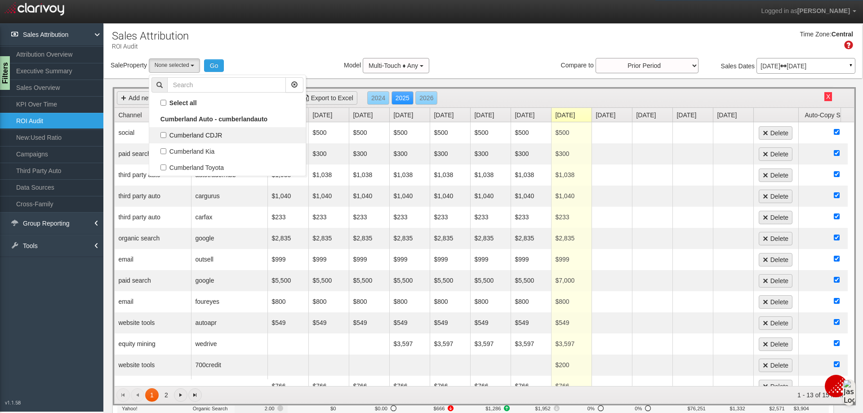
scroll to position [16, 0]
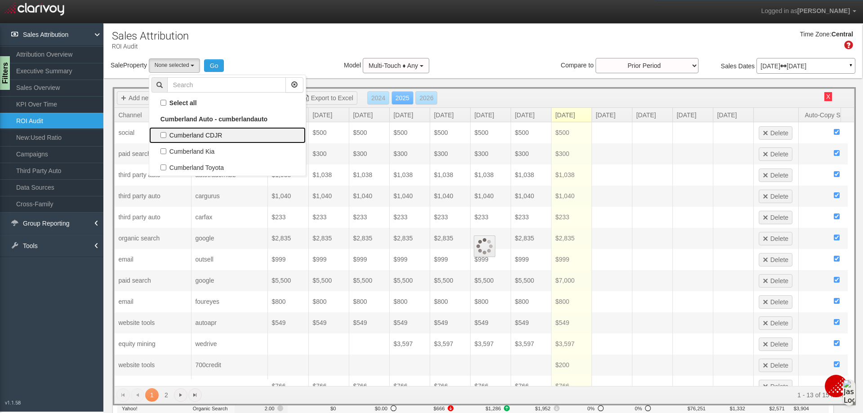
click at [164, 133] on label "Cumberland CDJR" at bounding box center [227, 135] width 152 height 12
click at [164, 133] on input "Cumberland CDJR" at bounding box center [163, 135] width 6 height 6
checkbox input "true"
select select "object:2215"
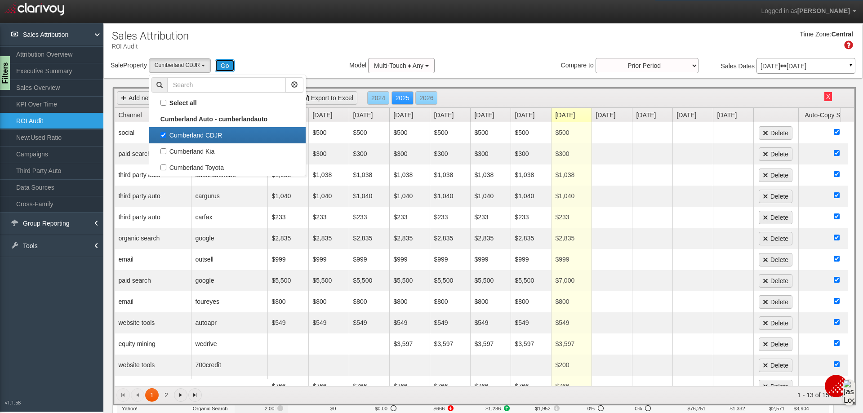
click at [227, 66] on button "Go" at bounding box center [225, 65] width 20 height 13
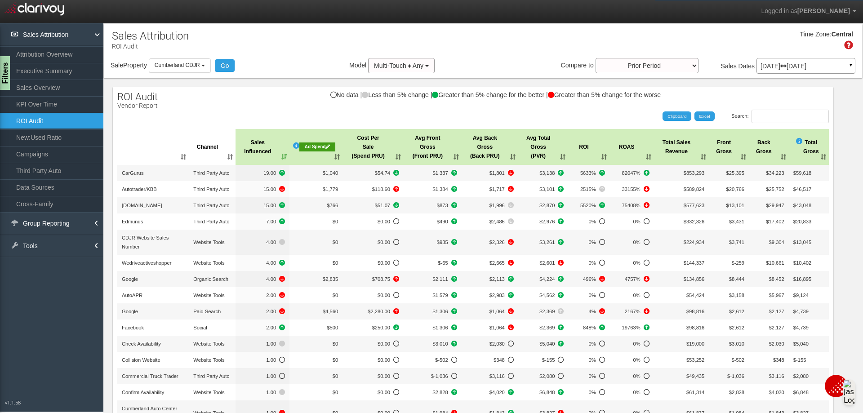
click at [308, 145] on div "Ad Spend" at bounding box center [317, 146] width 36 height 9
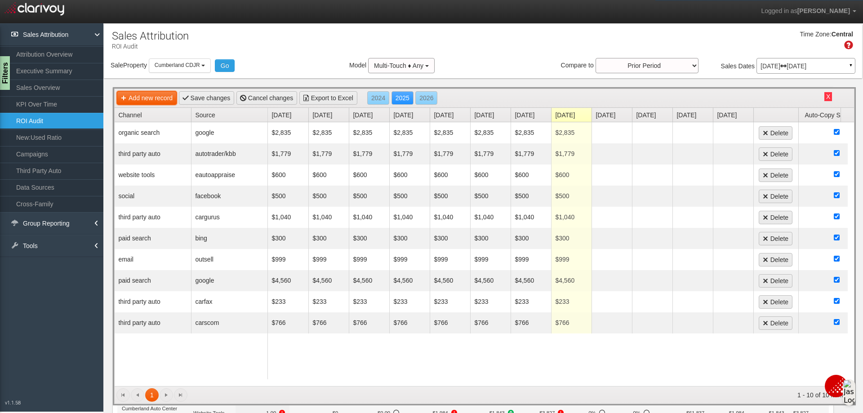
click at [142, 93] on link "Add new record" at bounding box center [147, 97] width 60 height 13
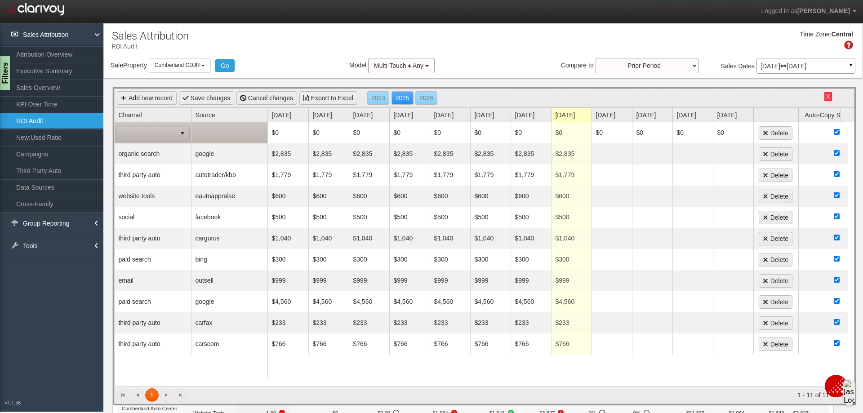
click at [185, 134] on span "select" at bounding box center [182, 133] width 7 height 7
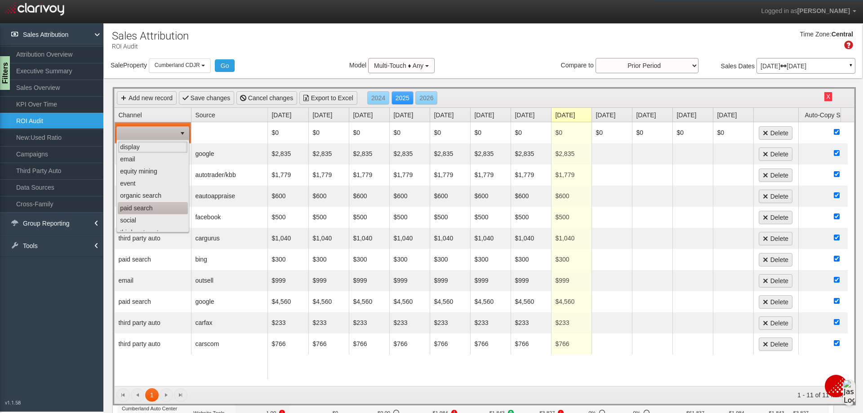
click at [155, 205] on li "paid search" at bounding box center [153, 208] width 70 height 12
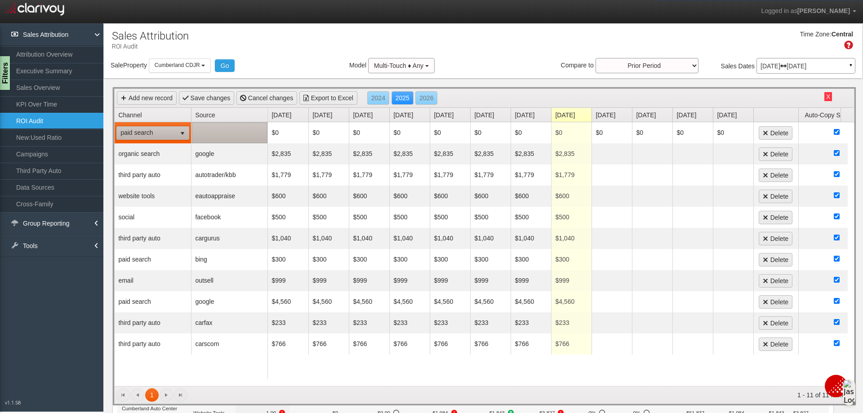
click at [220, 131] on td at bounding box center [229, 132] width 76 height 21
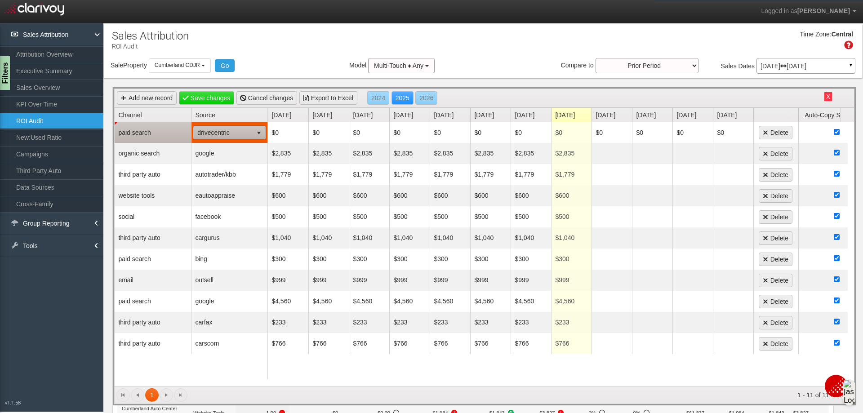
click at [243, 134] on span "drivecentric" at bounding box center [223, 132] width 59 height 13
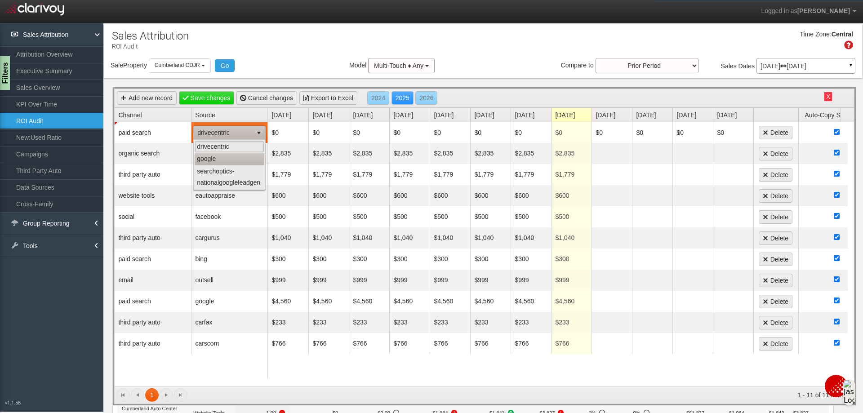
click at [224, 160] on li "google" at bounding box center [230, 159] width 70 height 12
click at [282, 60] on div "Sale Property Loading Cumberland CDJR [GEOGRAPHIC_DATA] [GEOGRAPHIC_DATA] [GEOG…" at bounding box center [483, 67] width 758 height 19
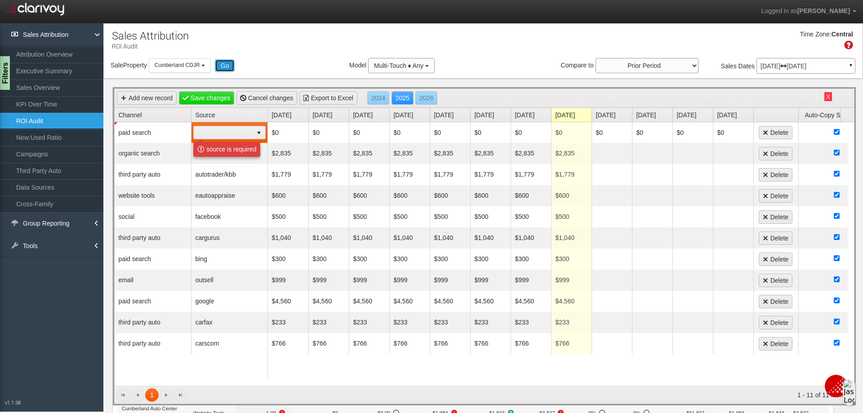
click at [229, 65] on button "Go" at bounding box center [225, 65] width 20 height 13
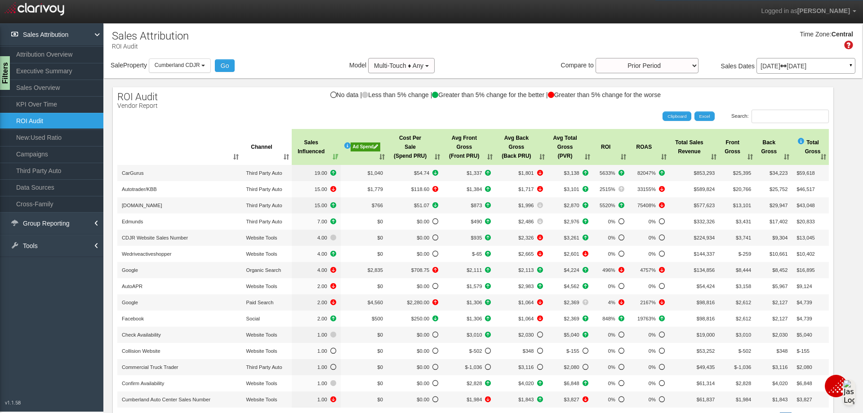
click at [358, 145] on div "Ad Spend" at bounding box center [365, 146] width 30 height 9
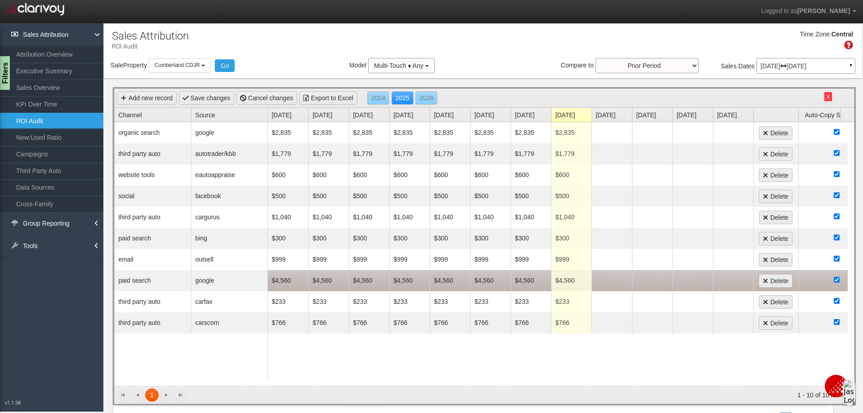
click at [281, 281] on td "$4,560" at bounding box center [288, 280] width 40 height 21
type input "5500"
type input "55000"
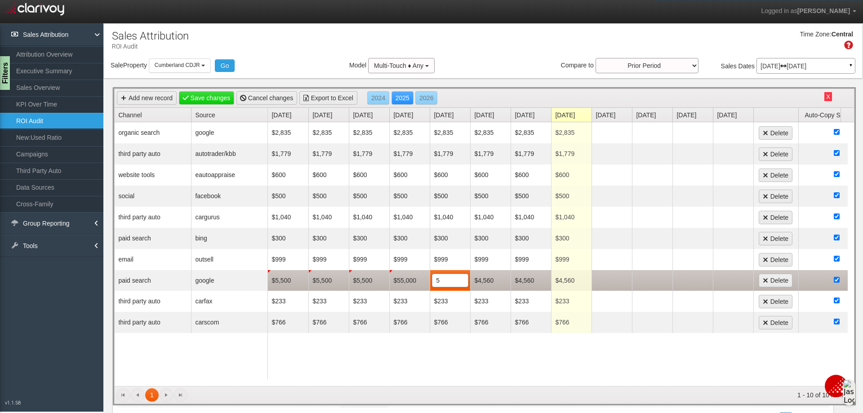
type input "55"
click at [417, 282] on td "$55,000" at bounding box center [409, 280] width 40 height 21
type input "5500"
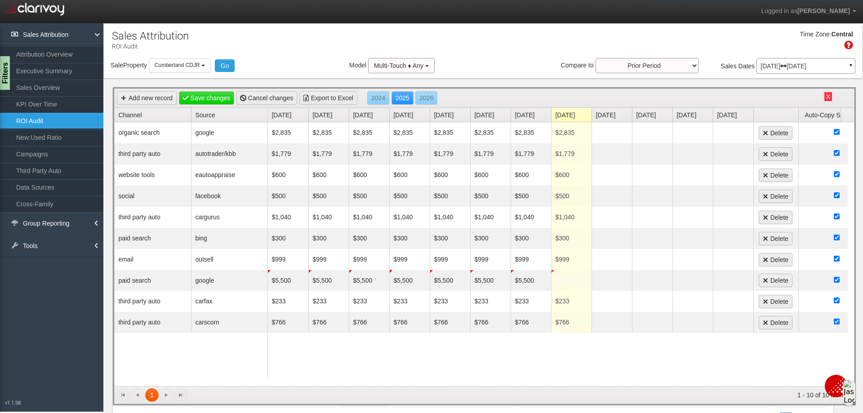
click at [514, 44] on div "Time Zone: Central" at bounding box center [483, 43] width 758 height 29
click at [212, 96] on link "Save changes" at bounding box center [207, 97] width 56 height 13
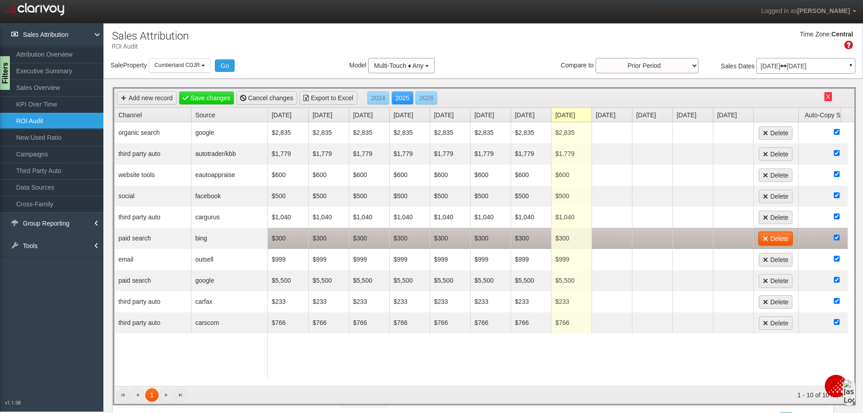
click at [780, 238] on link "Delete" at bounding box center [775, 238] width 34 height 13
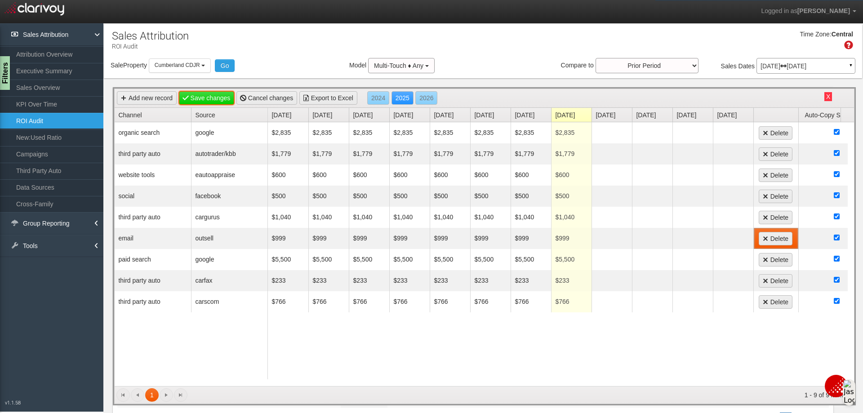
click at [223, 96] on link "Save changes" at bounding box center [207, 97] width 56 height 13
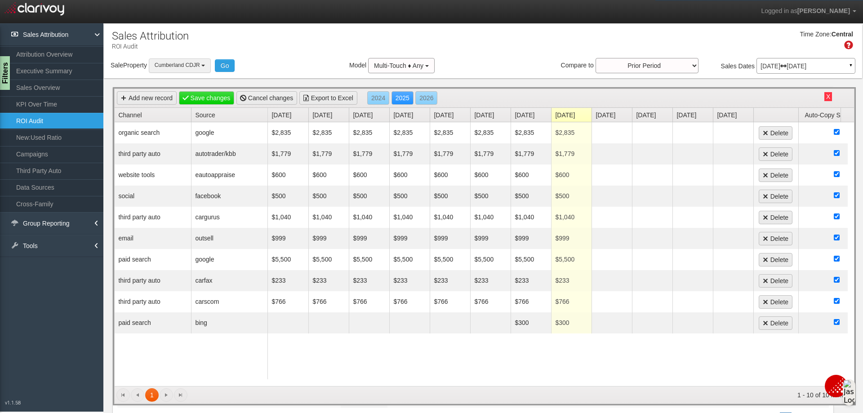
click at [203, 61] on button "Cumberland CDJR" at bounding box center [180, 65] width 62 height 14
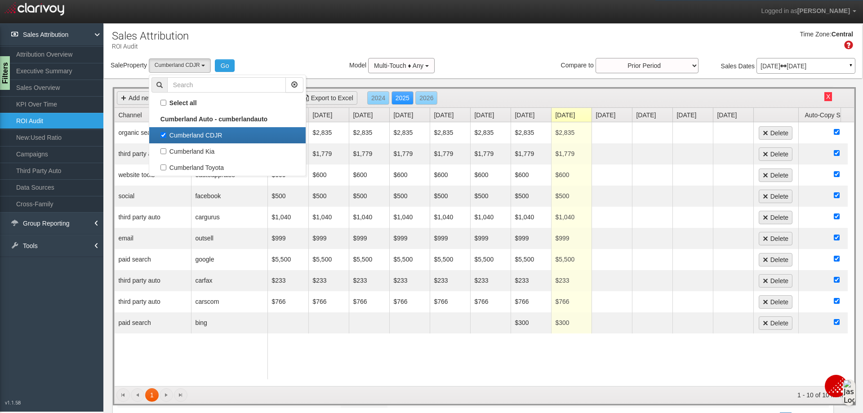
click at [165, 136] on label "Cumberland CDJR" at bounding box center [227, 135] width 152 height 12
click at [165, 136] on input "Cumberland CDJR" at bounding box center [163, 135] width 6 height 6
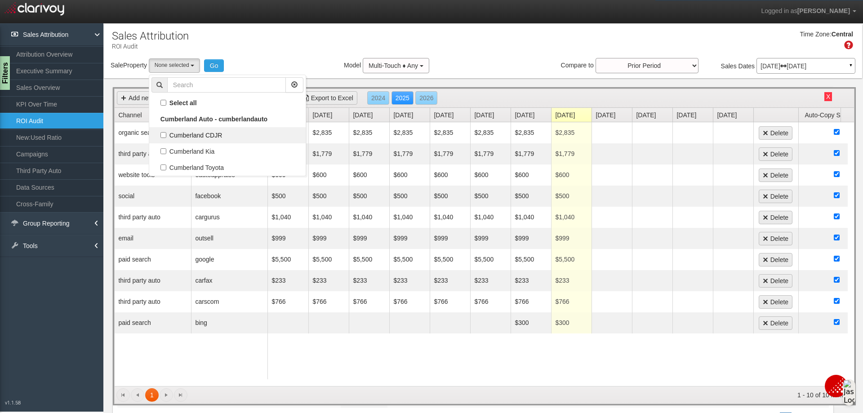
scroll to position [8, 0]
click at [163, 153] on label "Cumberland Kia" at bounding box center [227, 152] width 152 height 12
click at [163, 153] on input "Cumberland Kia" at bounding box center [163, 151] width 6 height 6
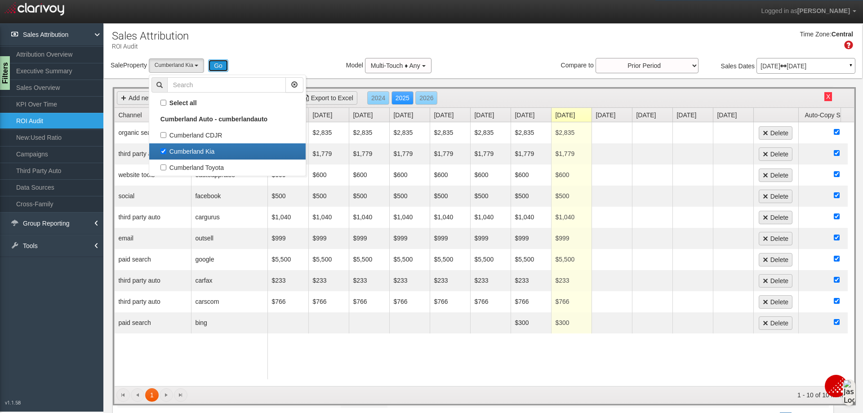
click at [222, 66] on button "Go" at bounding box center [218, 65] width 20 height 13
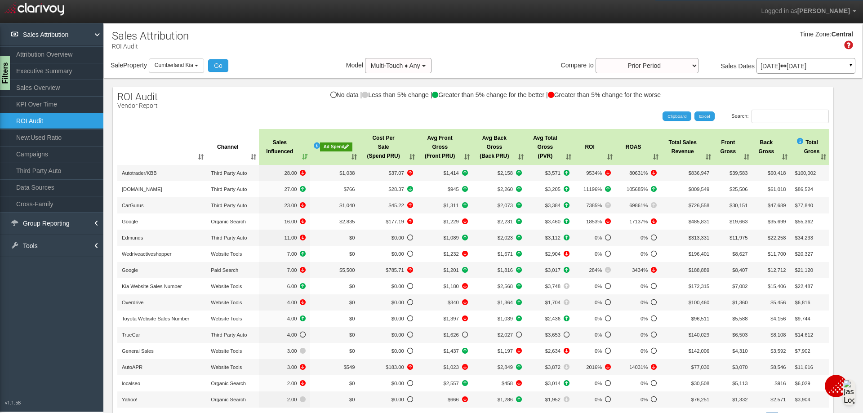
click at [329, 143] on div "Ad Spend" at bounding box center [336, 146] width 32 height 9
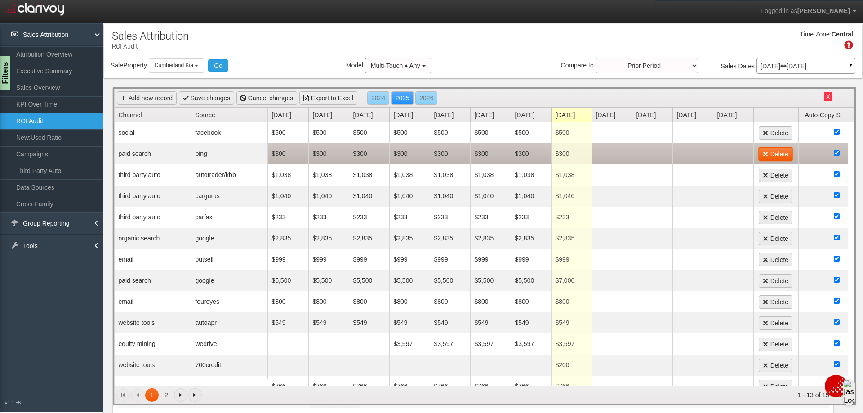
click at [776, 152] on link "Delete" at bounding box center [775, 153] width 34 height 13
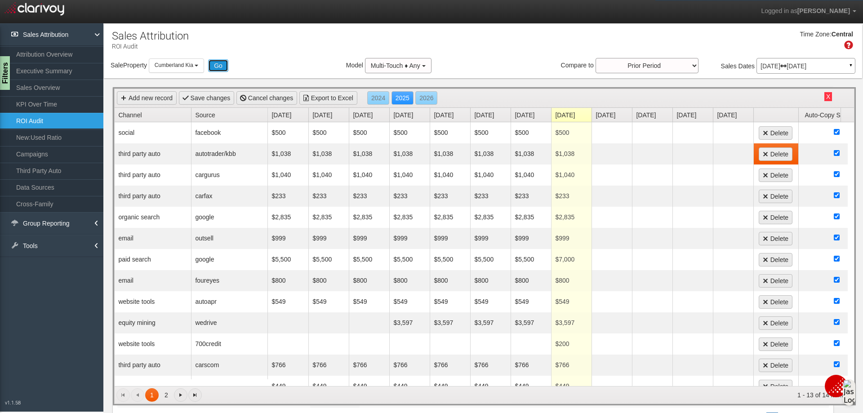
click at [218, 63] on button "Go" at bounding box center [218, 65] width 20 height 13
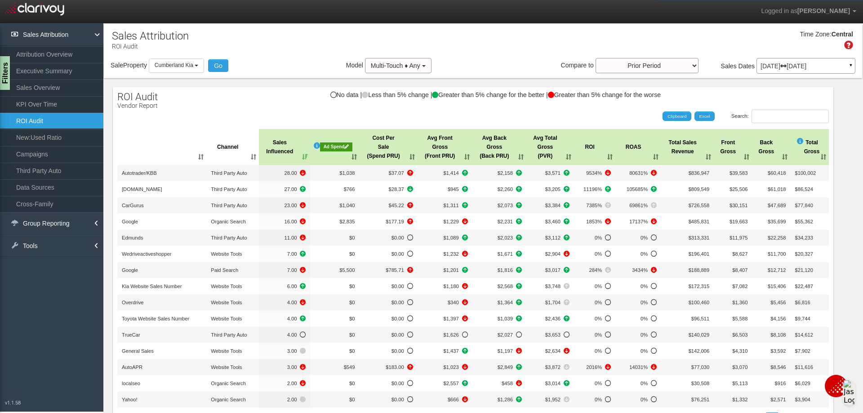
click at [328, 146] on div "Ad Spend" at bounding box center [336, 146] width 32 height 9
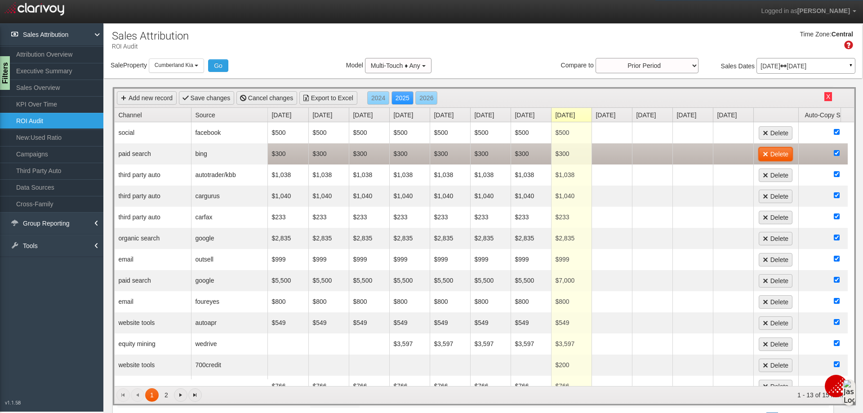
click at [783, 152] on link "Delete" at bounding box center [775, 153] width 34 height 13
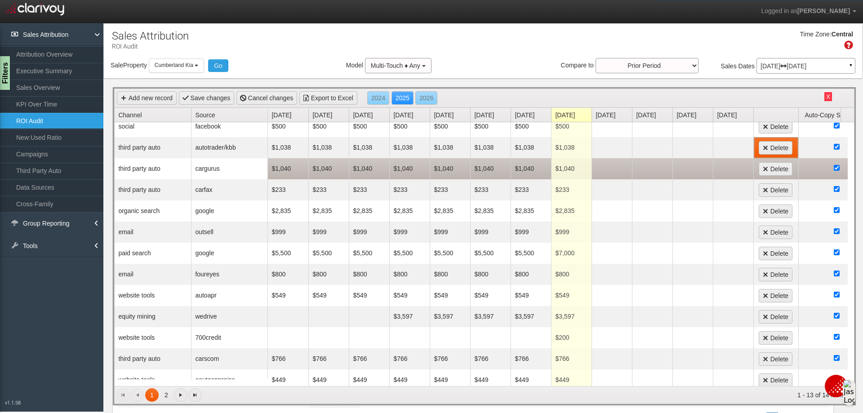
scroll to position [0, 0]
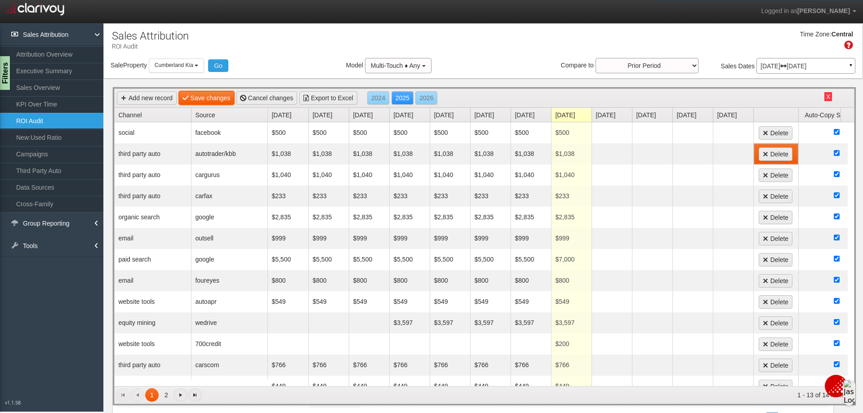
click at [205, 94] on link "Save changes" at bounding box center [207, 97] width 56 height 13
click at [200, 66] on button "Cumberland Kia" at bounding box center [176, 65] width 55 height 14
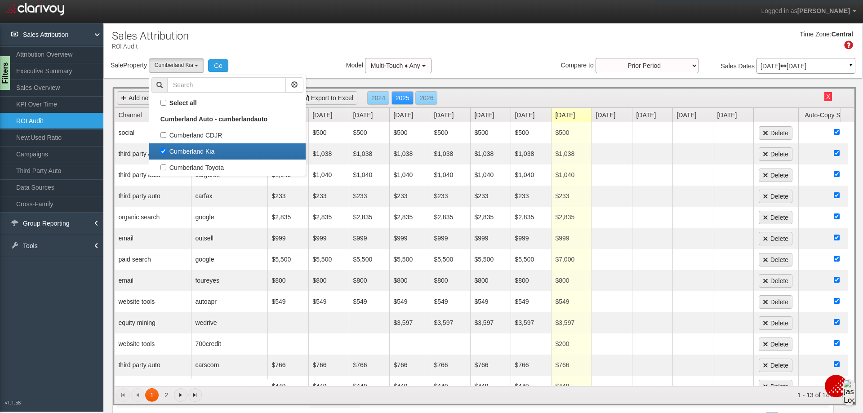
click at [163, 152] on label "Cumberland Kia" at bounding box center [227, 152] width 152 height 12
click at [163, 152] on input "Cumberland Kia" at bounding box center [163, 151] width 6 height 6
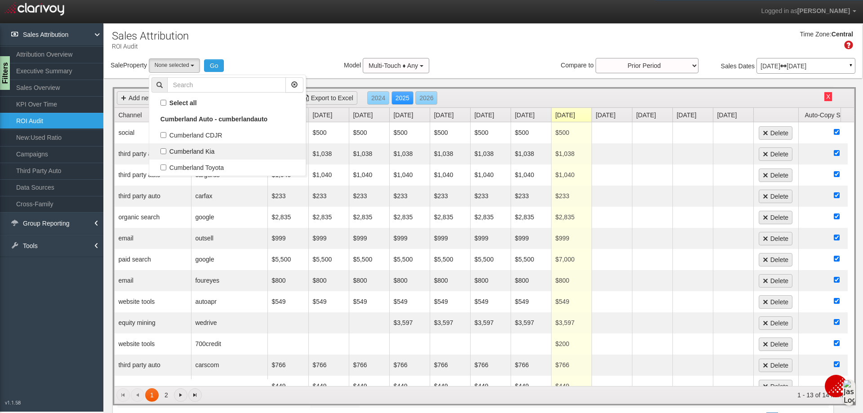
scroll to position [16, 0]
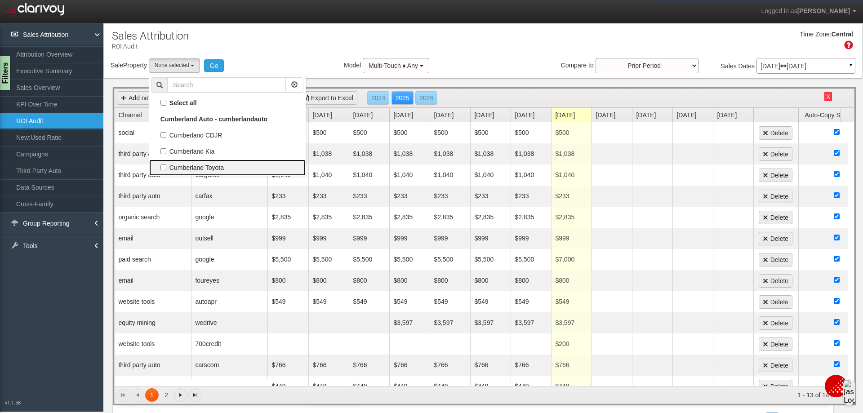
click at [168, 168] on label "Cumberland Toyota" at bounding box center [227, 168] width 152 height 12
click at [166, 168] on input "Cumberland Toyota" at bounding box center [163, 167] width 6 height 6
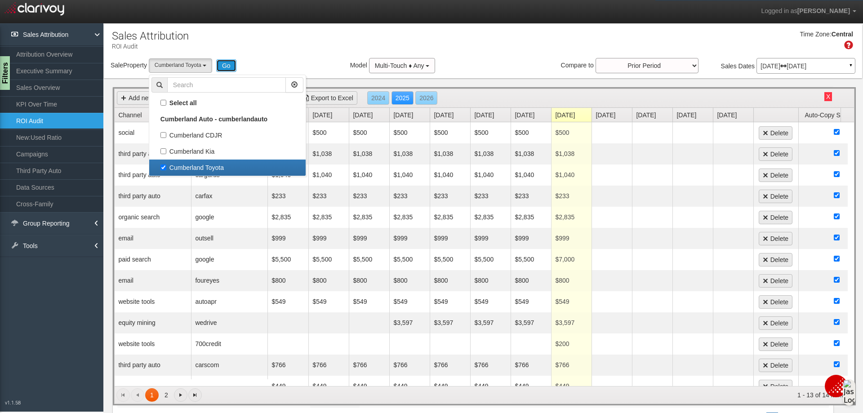
click at [223, 66] on button "Go" at bounding box center [226, 65] width 20 height 13
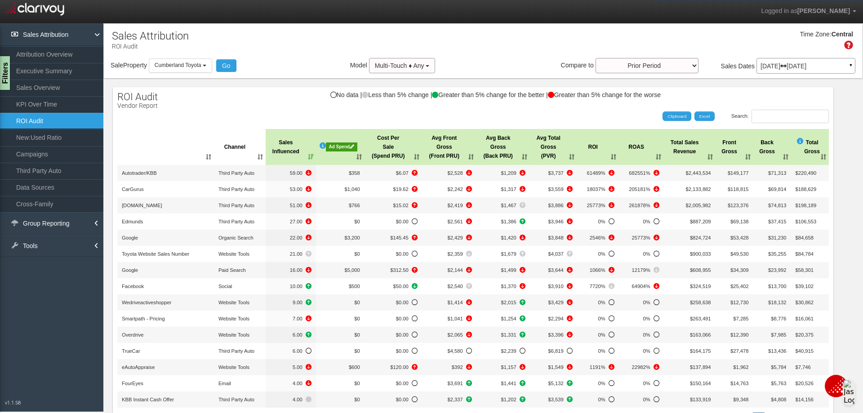
click at [344, 147] on div "Ad Spend" at bounding box center [341, 146] width 31 height 9
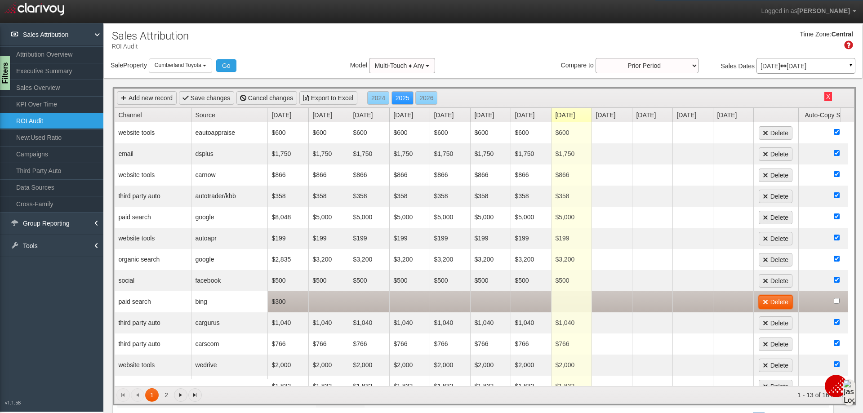
click at [780, 302] on link "Delete" at bounding box center [775, 301] width 34 height 13
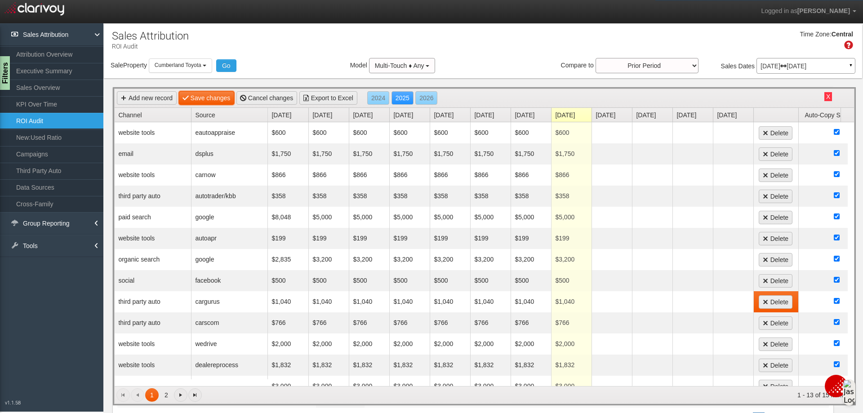
click at [218, 98] on link "Save changes" at bounding box center [207, 97] width 56 height 13
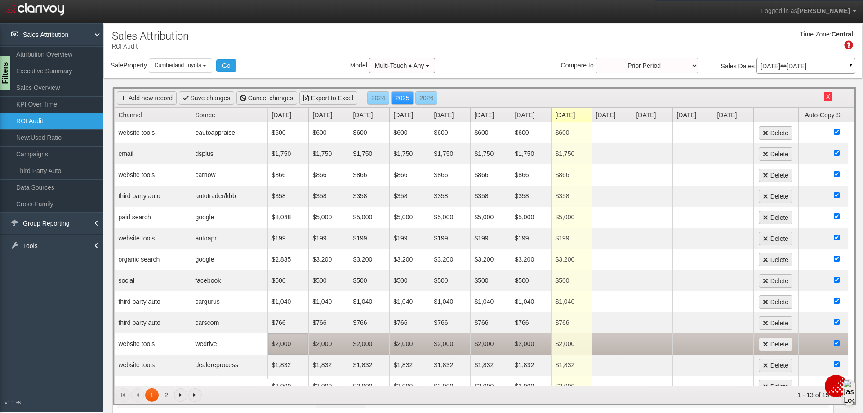
click at [295, 345] on td "$2,000" at bounding box center [288, 343] width 40 height 21
click at [298, 342] on td "$1,500" at bounding box center [288, 343] width 40 height 21
click at [298, 342] on span "$1,500 1500" at bounding box center [288, 343] width 37 height 13
click at [215, 100] on link "Save changes" at bounding box center [207, 97] width 56 height 13
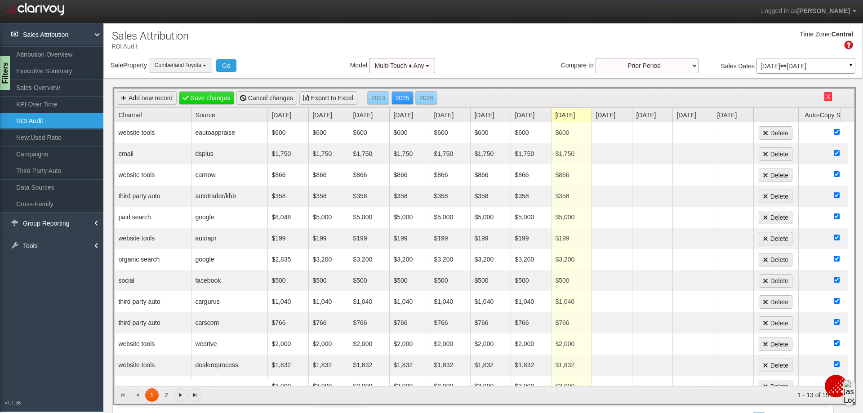
click at [198, 69] on button "Cumberland Toyota" at bounding box center [180, 65] width 63 height 14
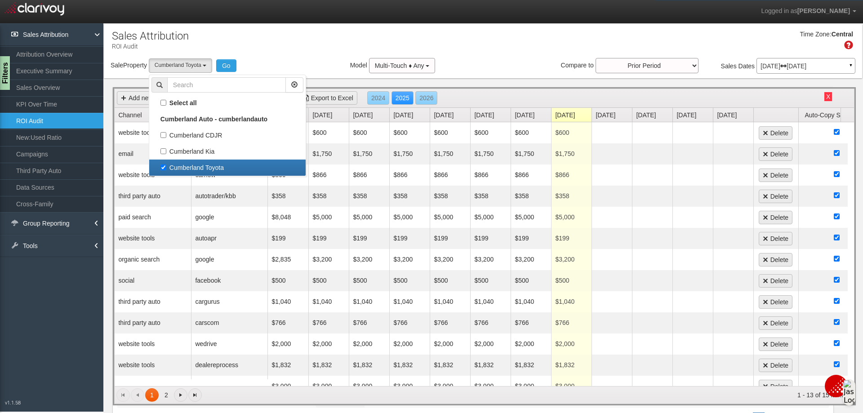
click at [166, 161] on link "Cumberland Toyota" at bounding box center [227, 168] width 156 height 16
click at [166, 166] on label "Cumberland Toyota" at bounding box center [227, 168] width 152 height 12
click at [166, 166] on input "Cumberland Toyota" at bounding box center [163, 167] width 6 height 6
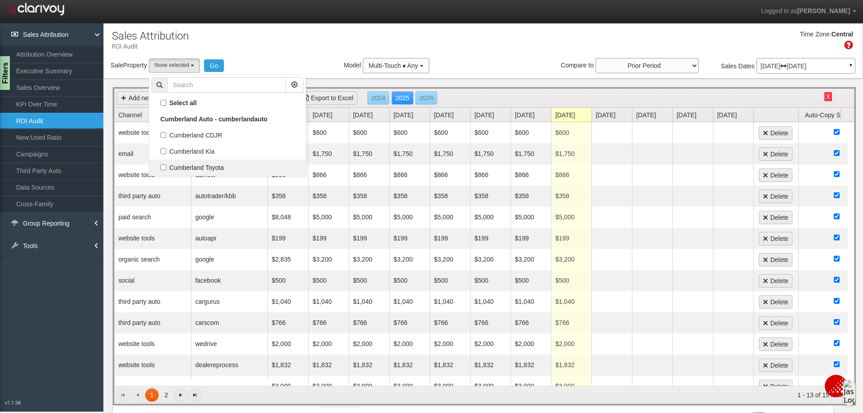
scroll to position [23, 0]
click at [168, 151] on label "Cumberland Kia" at bounding box center [227, 152] width 152 height 12
click at [166, 151] on input "Cumberland Kia" at bounding box center [163, 151] width 6 height 6
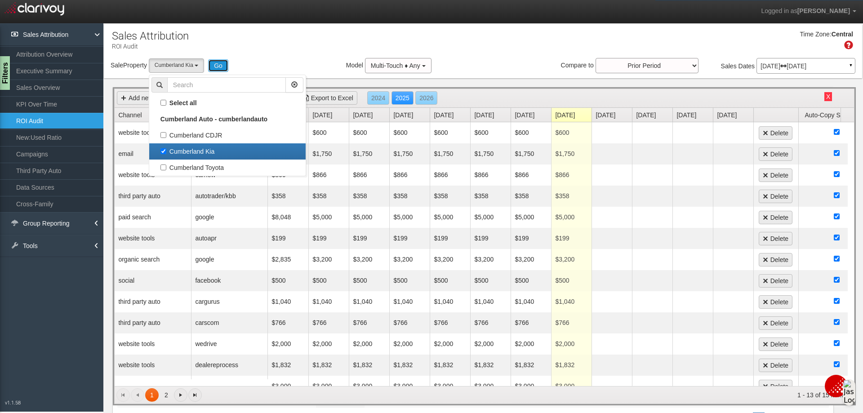
click at [217, 63] on button "Go" at bounding box center [218, 65] width 20 height 13
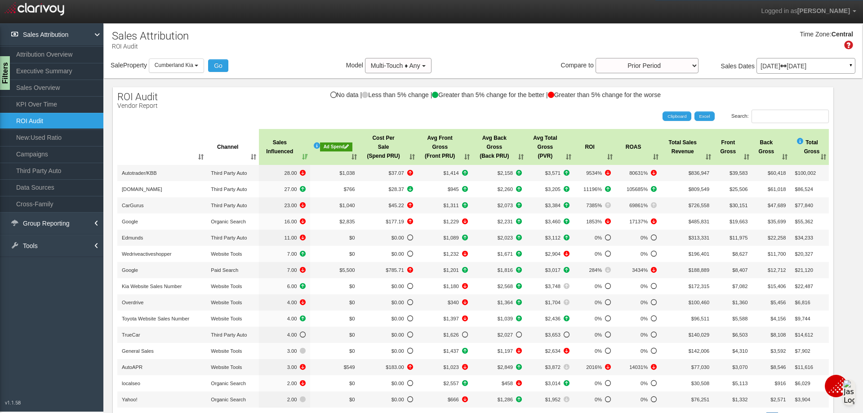
click at [334, 146] on div "Ad Spend" at bounding box center [336, 146] width 32 height 9
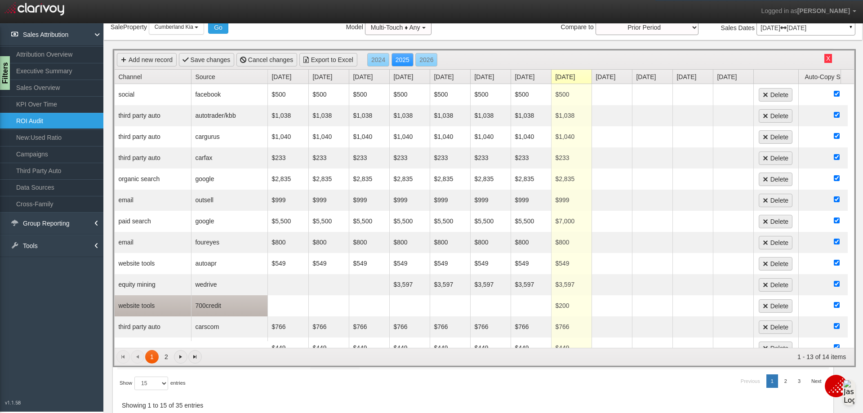
scroll to position [9, 0]
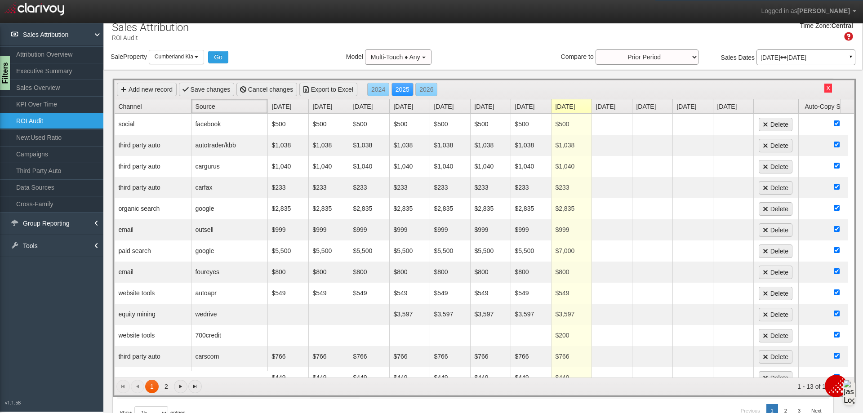
click at [212, 106] on link "Source" at bounding box center [231, 106] width 72 height 14
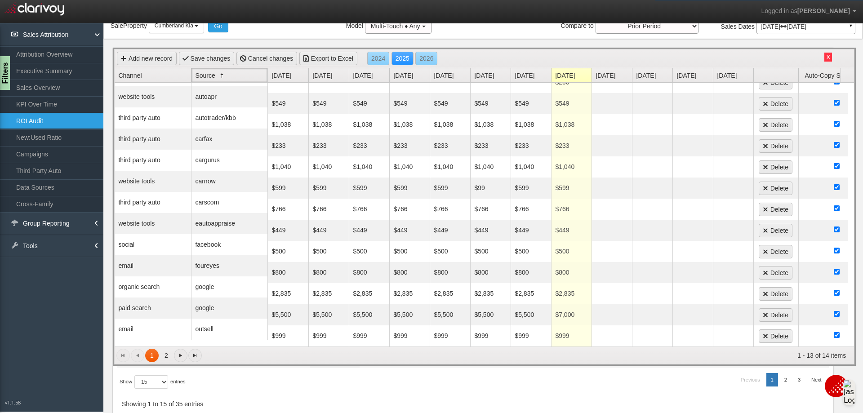
scroll to position [53, 0]
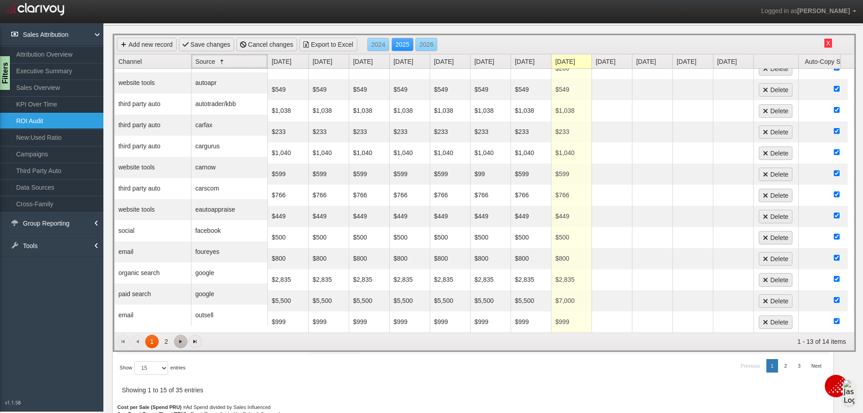
click at [181, 343] on span "Go to the next page" at bounding box center [180, 341] width 7 height 7
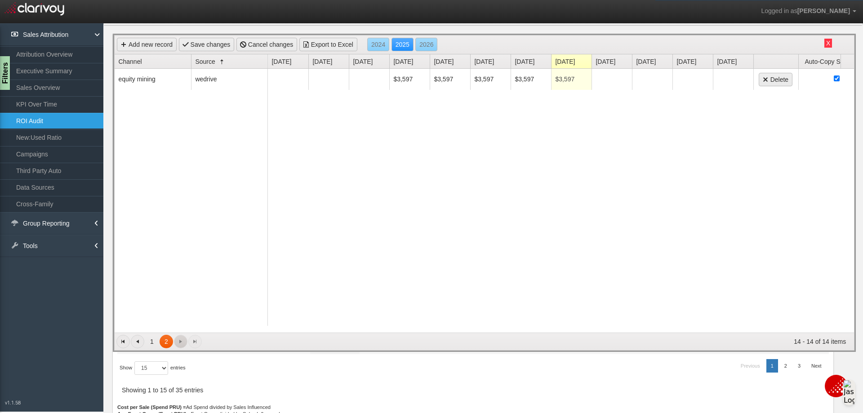
scroll to position [0, 0]
click at [138, 344] on span "Go to the previous page" at bounding box center [137, 341] width 7 height 7
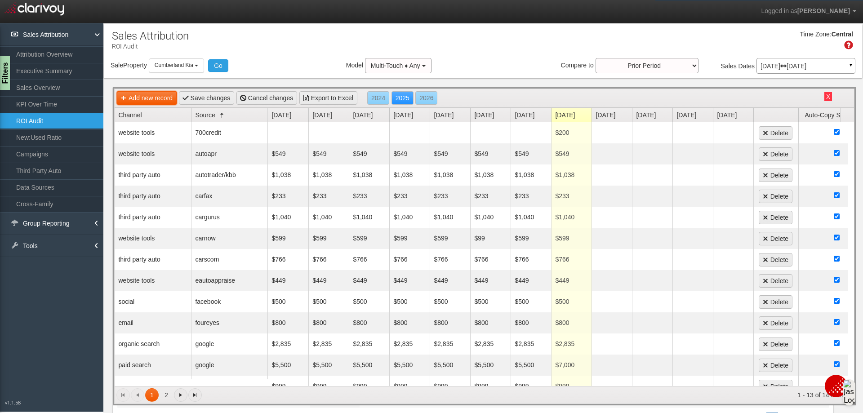
click at [153, 95] on link "Add new record" at bounding box center [147, 97] width 60 height 13
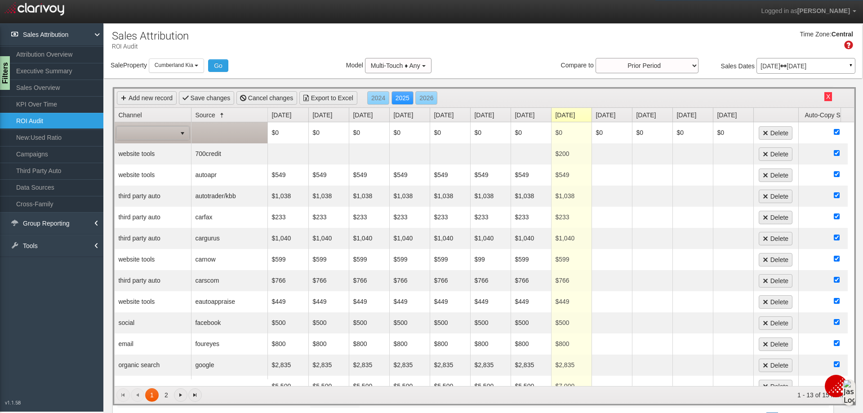
click at [169, 134] on span at bounding box center [146, 133] width 59 height 13
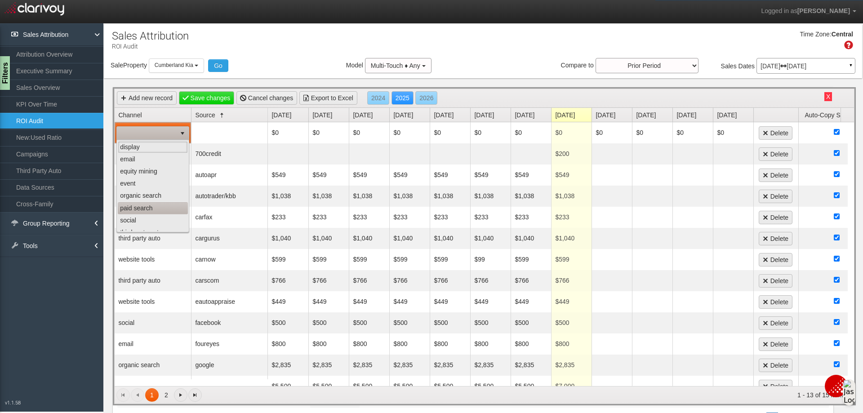
scroll to position [57, 0]
click at [141, 225] on li "website tools" at bounding box center [153, 225] width 70 height 12
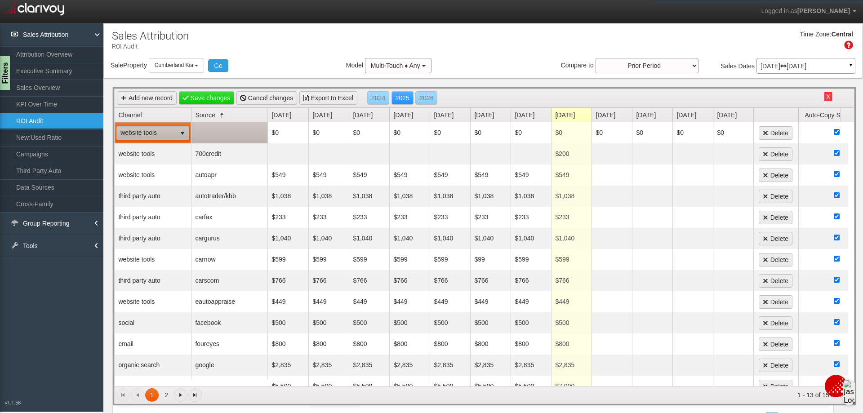
click at [200, 128] on td at bounding box center [229, 132] width 76 height 21
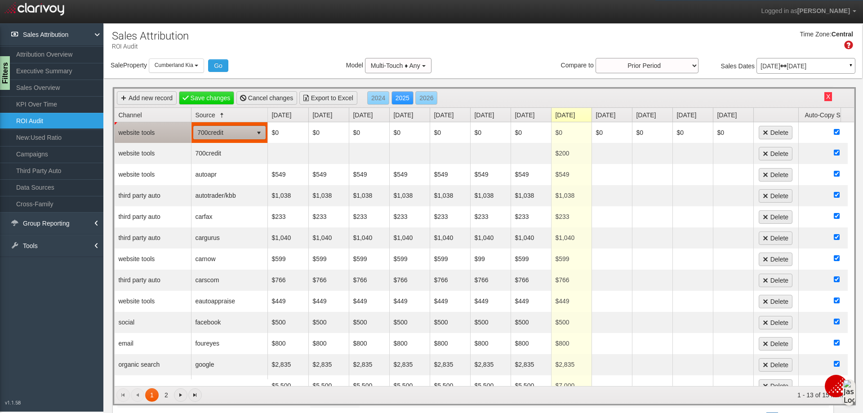
click at [229, 134] on span "700credit" at bounding box center [223, 132] width 59 height 13
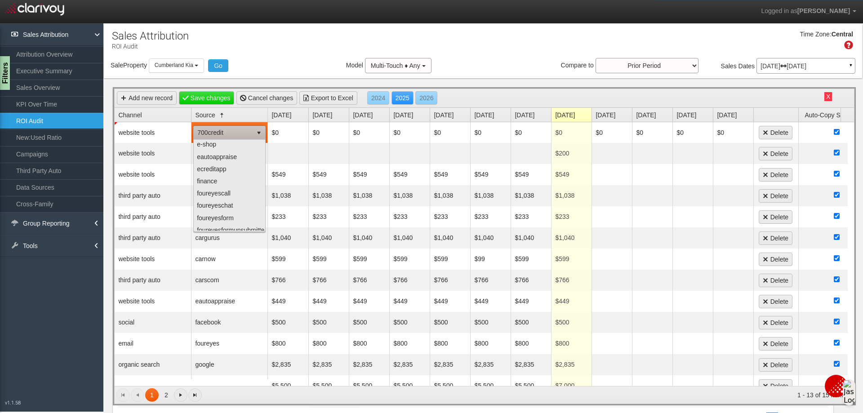
scroll to position [749, 0]
click at [242, 218] on li "wedriveactiveshopper" at bounding box center [230, 224] width 70 height 12
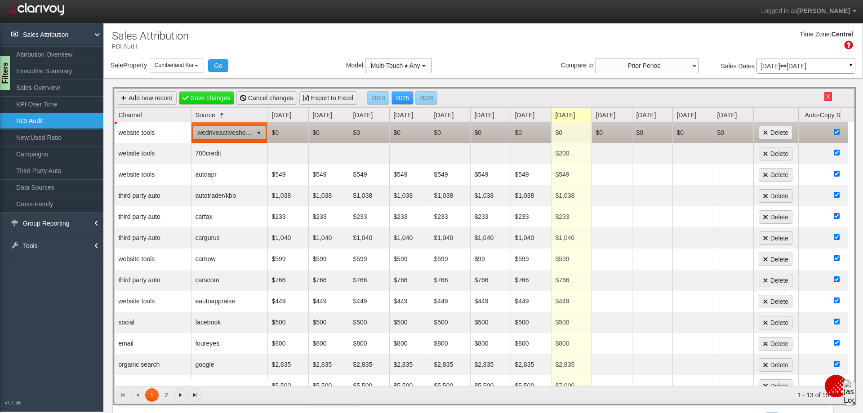
click at [292, 131] on td "$0" at bounding box center [288, 132] width 40 height 21
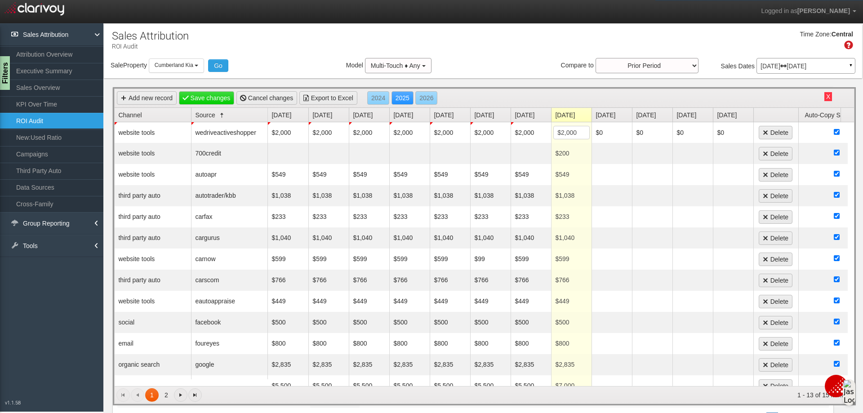
click at [477, 53] on div "Time Zone: Central" at bounding box center [483, 43] width 758 height 29
click at [217, 98] on link "Save changes" at bounding box center [207, 97] width 56 height 13
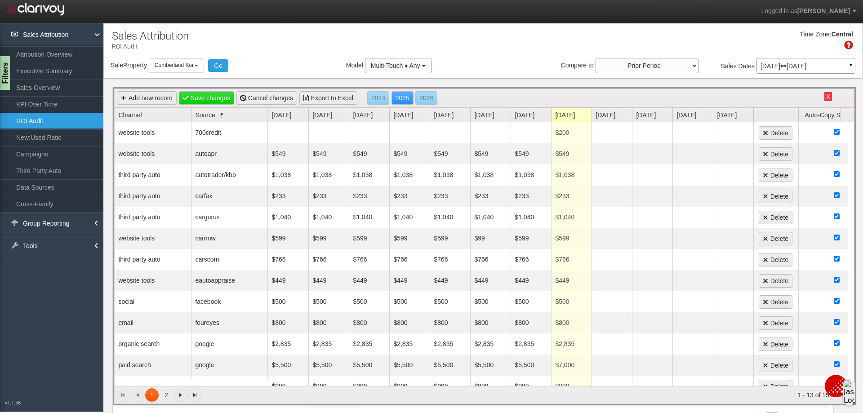
click at [211, 113] on link "Source" at bounding box center [231, 115] width 72 height 14
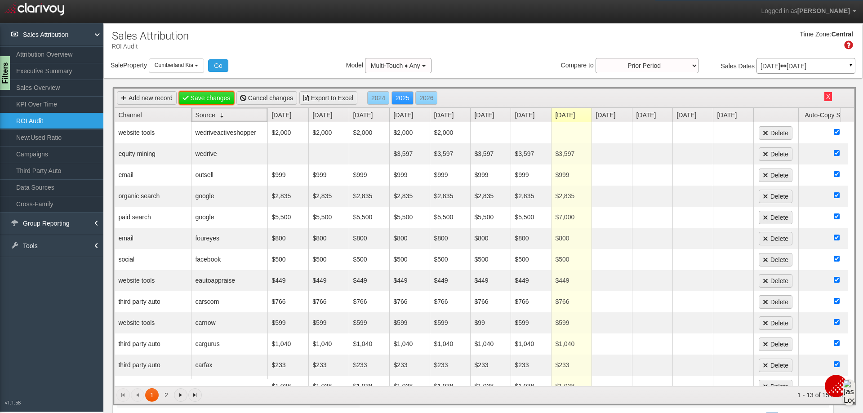
click at [210, 100] on link "Save changes" at bounding box center [207, 97] width 56 height 13
click at [201, 65] on button "Cumberland Kia" at bounding box center [176, 65] width 55 height 14
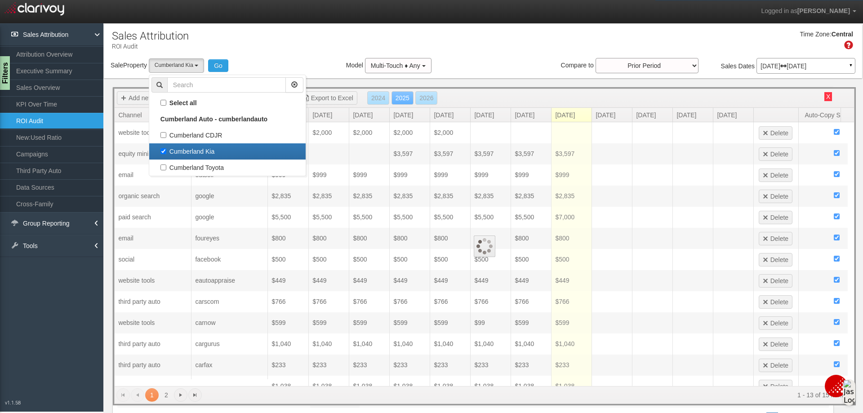
click at [166, 150] on label "Cumberland Kia" at bounding box center [227, 152] width 152 height 12
click at [166, 150] on input "Cumberland Kia" at bounding box center [163, 151] width 6 height 6
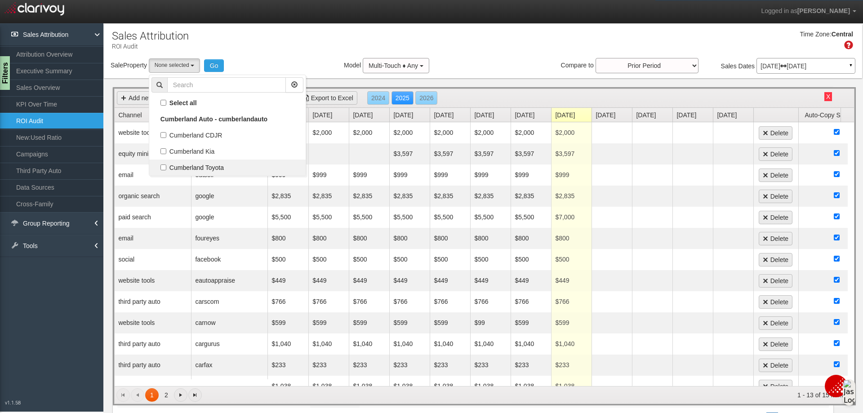
scroll to position [16, 0]
click at [163, 169] on label "Cumberland Toyota" at bounding box center [227, 168] width 152 height 12
click at [163, 169] on input "Cumberland Toyota" at bounding box center [163, 167] width 6 height 6
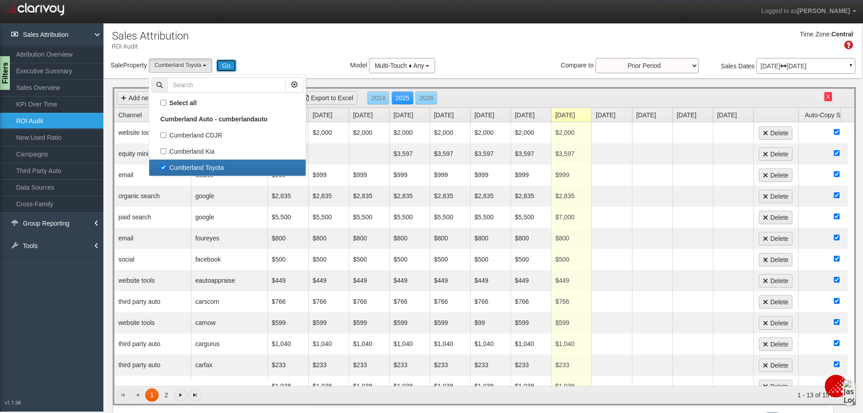
click at [230, 66] on button "Go" at bounding box center [226, 65] width 20 height 13
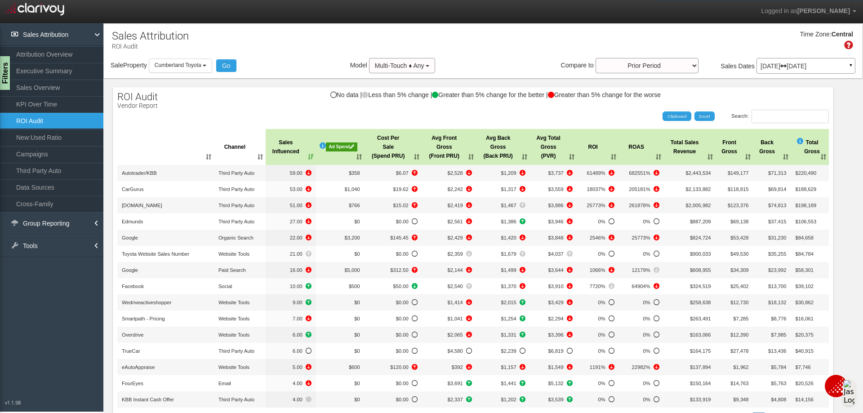
click at [331, 147] on div "Ad Spend" at bounding box center [341, 146] width 31 height 9
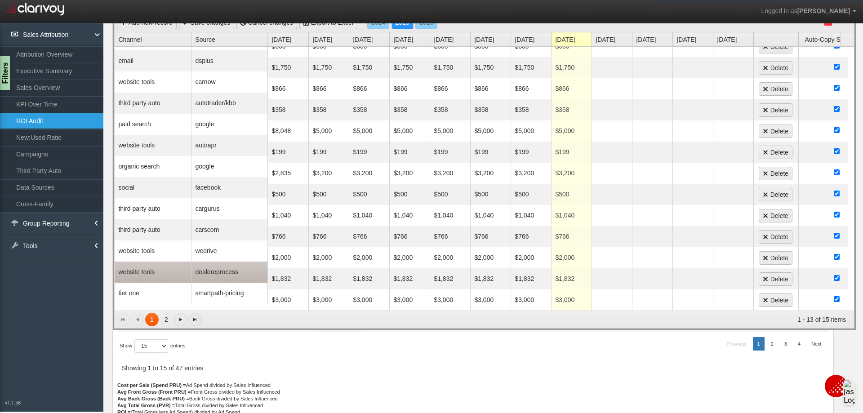
scroll to position [90, 0]
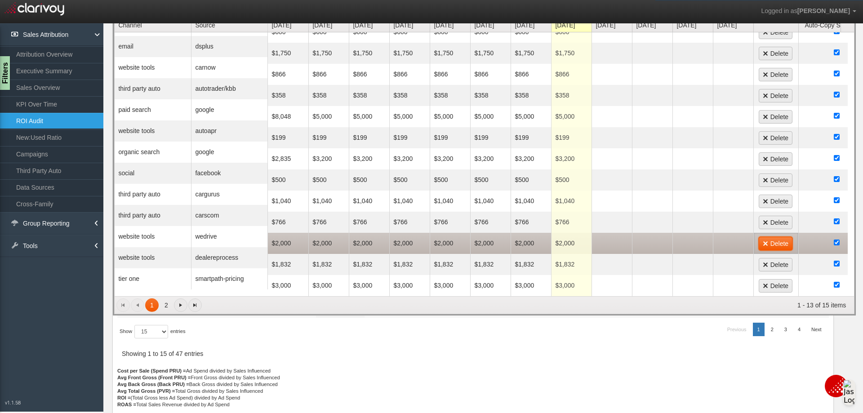
click at [783, 237] on link "Delete" at bounding box center [775, 243] width 34 height 13
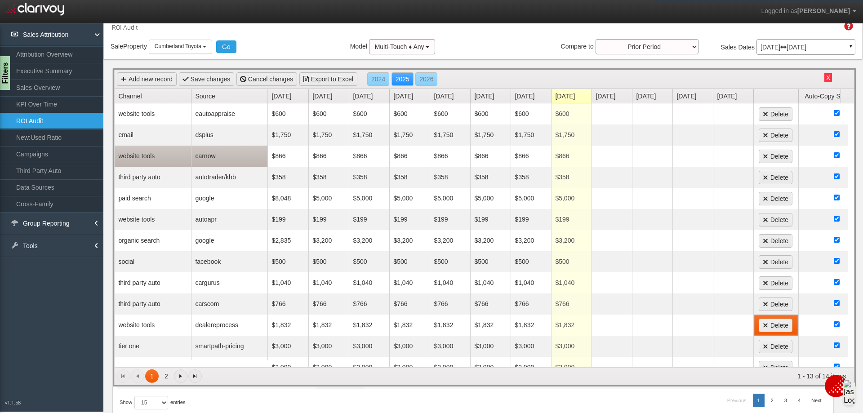
scroll to position [0, 0]
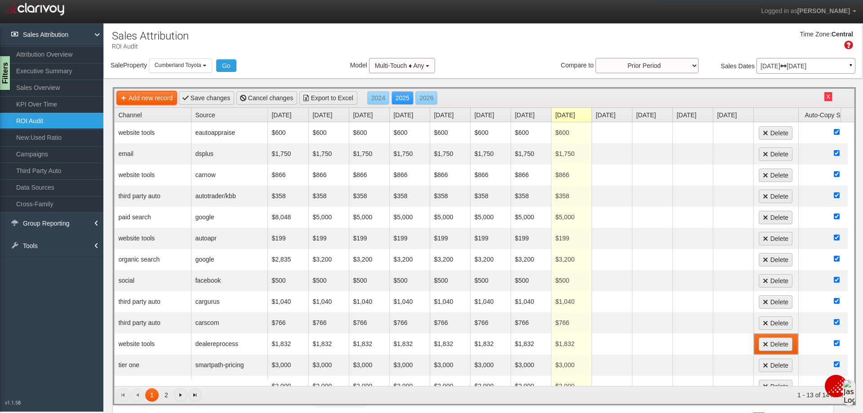
click at [160, 100] on link "Add new record" at bounding box center [147, 97] width 60 height 13
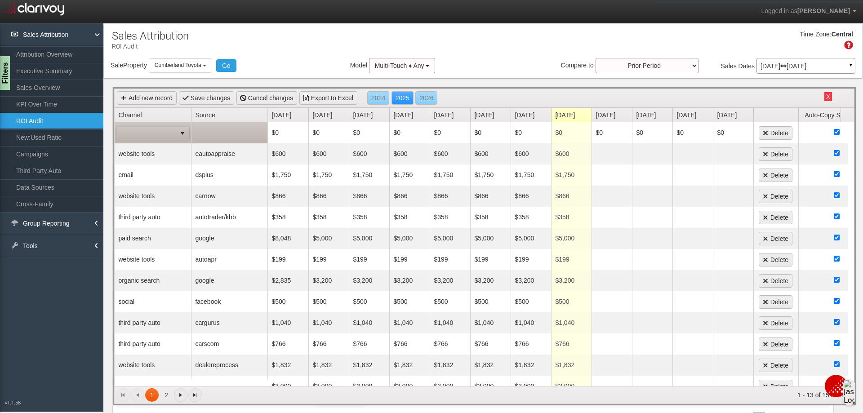
click at [175, 129] on span at bounding box center [146, 133] width 59 height 13
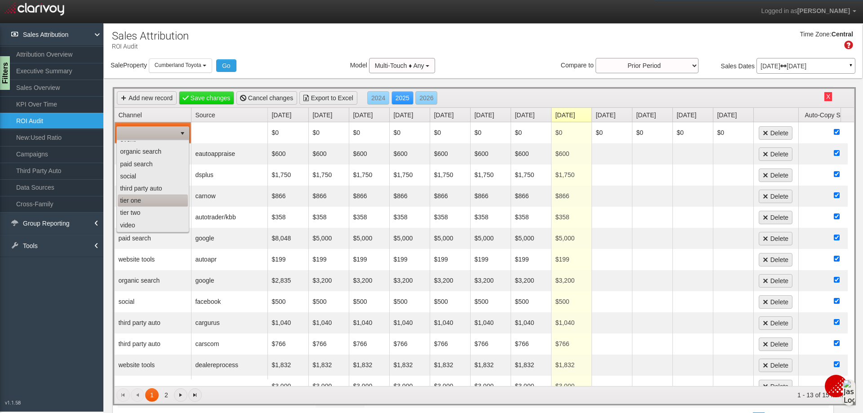
scroll to position [57, 0]
click at [146, 224] on li "website tools" at bounding box center [153, 225] width 70 height 12
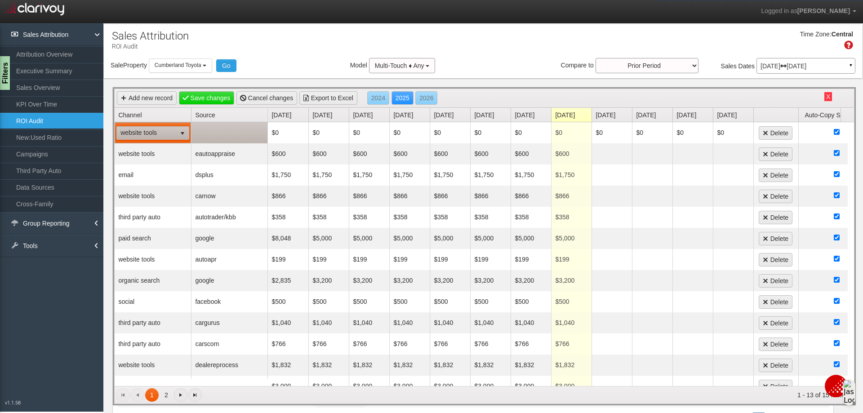
click at [215, 136] on td at bounding box center [229, 132] width 76 height 21
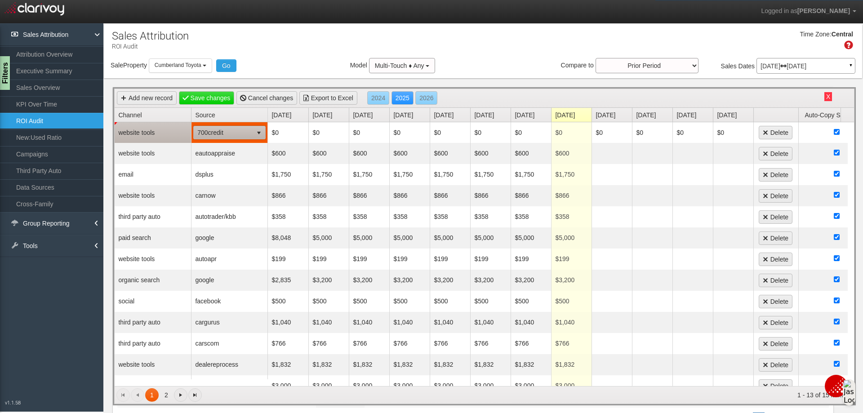
click at [258, 134] on span "select" at bounding box center [258, 132] width 7 height 7
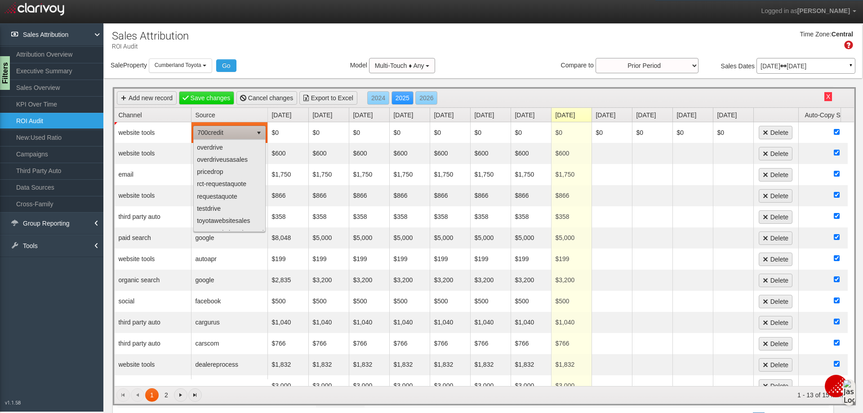
scroll to position [749, 0]
click at [243, 219] on li "wedriveactiveshopper" at bounding box center [230, 224] width 70 height 12
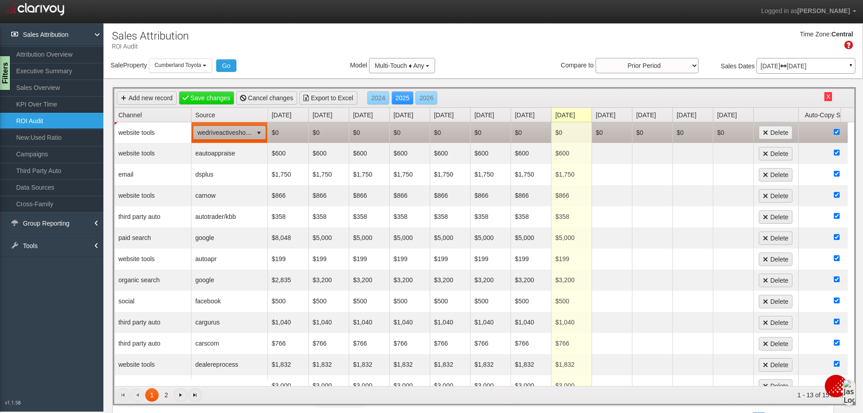
click at [279, 136] on td "$0" at bounding box center [288, 132] width 40 height 21
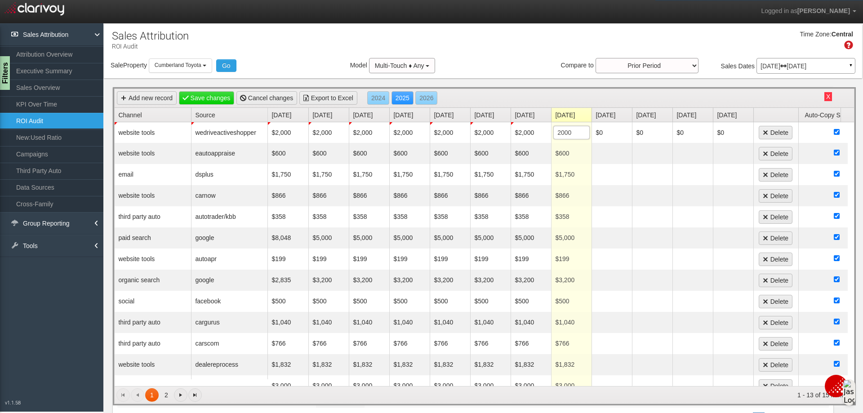
click at [540, 41] on div "Time Zone: Central" at bounding box center [483, 43] width 758 height 29
click at [213, 99] on link "Save changes" at bounding box center [207, 97] width 56 height 13
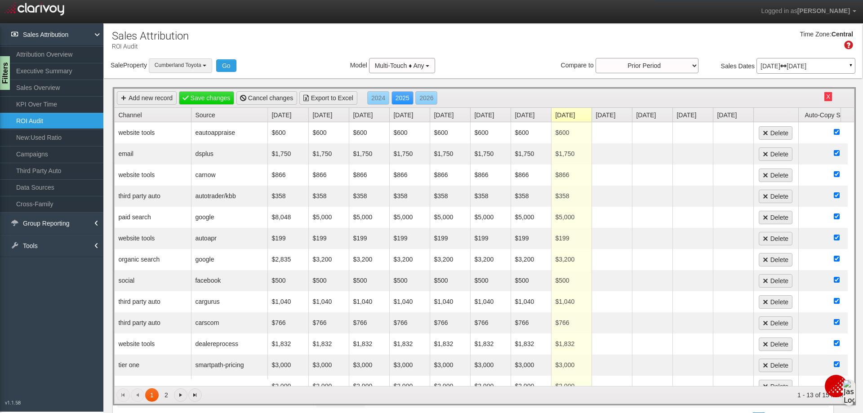
click at [205, 70] on button "Cumberland Toyota" at bounding box center [180, 65] width 63 height 14
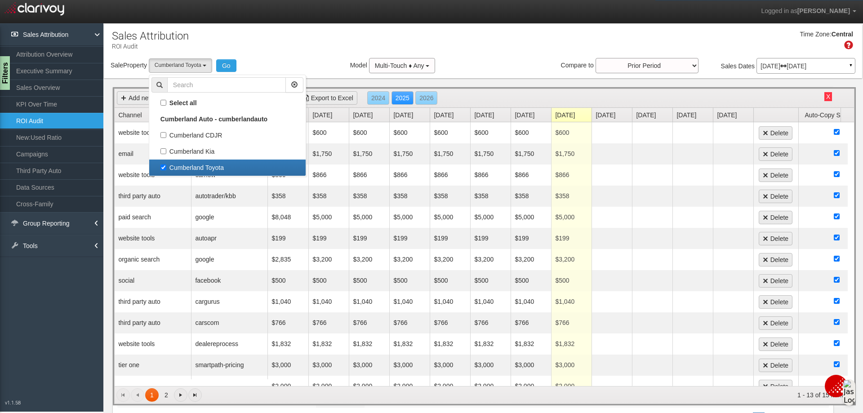
click at [165, 169] on label "Cumberland Toyota" at bounding box center [227, 168] width 152 height 12
click at [165, 169] on input "Cumberland Toyota" at bounding box center [163, 167] width 6 height 6
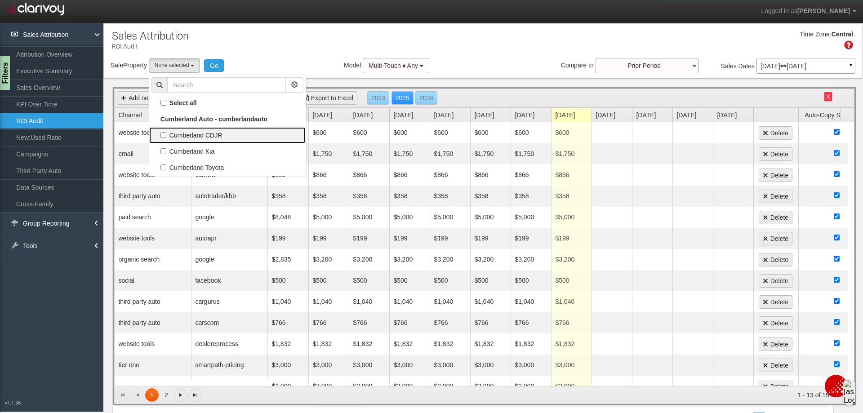
click at [168, 135] on label "Cumberland CDJR" at bounding box center [227, 135] width 152 height 12
click at [166, 135] on input "Cumberland CDJR" at bounding box center [163, 135] width 6 height 6
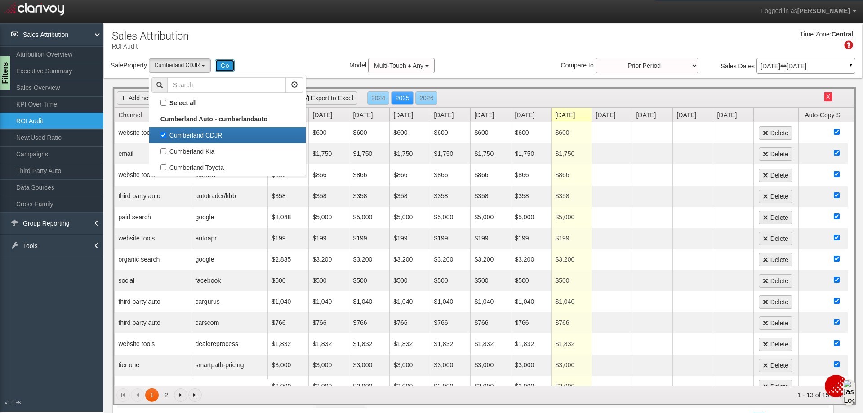
click at [229, 62] on button "Go" at bounding box center [225, 65] width 20 height 13
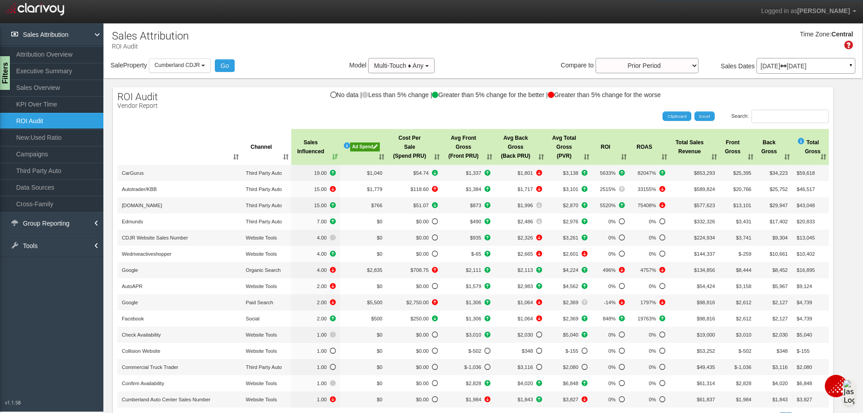
click at [351, 144] on div "Ad Spend" at bounding box center [365, 146] width 30 height 9
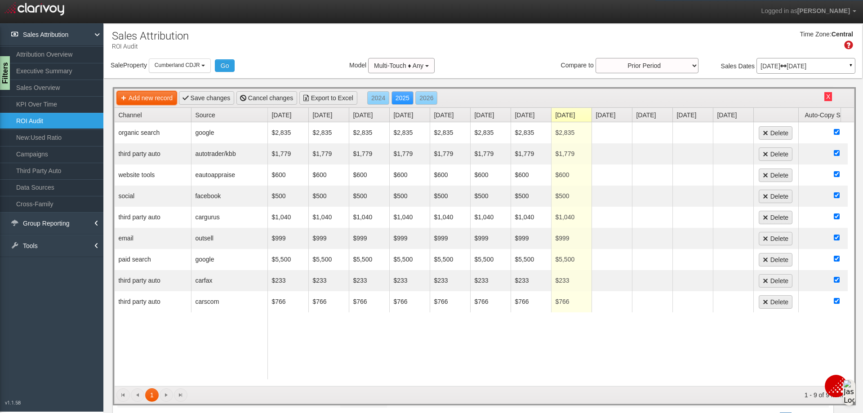
click at [143, 97] on link "Add new record" at bounding box center [147, 97] width 60 height 13
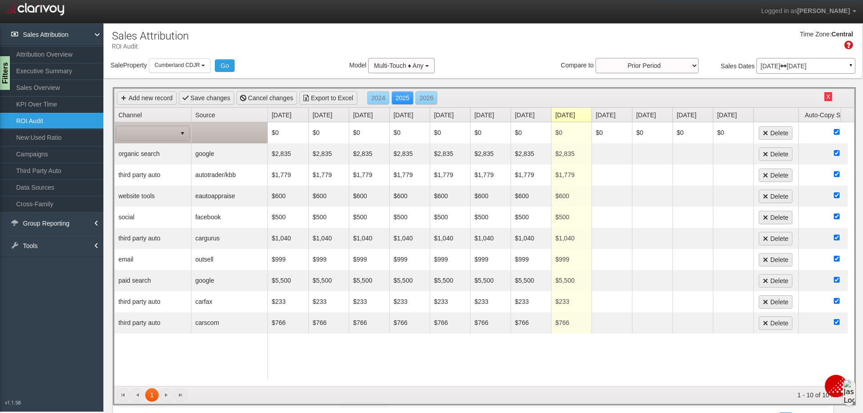
click at [176, 135] on span "select" at bounding box center [182, 133] width 13 height 13
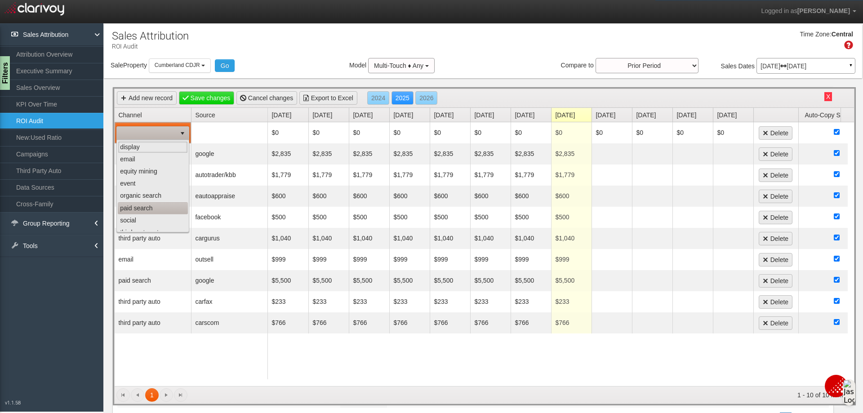
scroll to position [57, 0]
click at [145, 221] on li "website tools" at bounding box center [153, 225] width 70 height 12
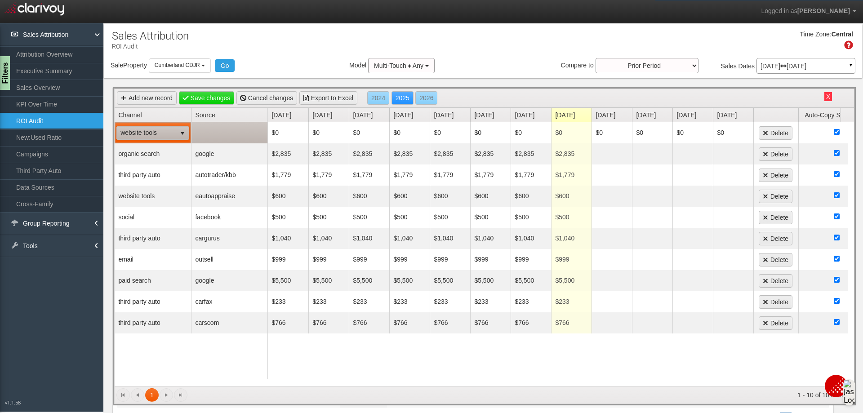
click at [214, 130] on td at bounding box center [229, 132] width 76 height 21
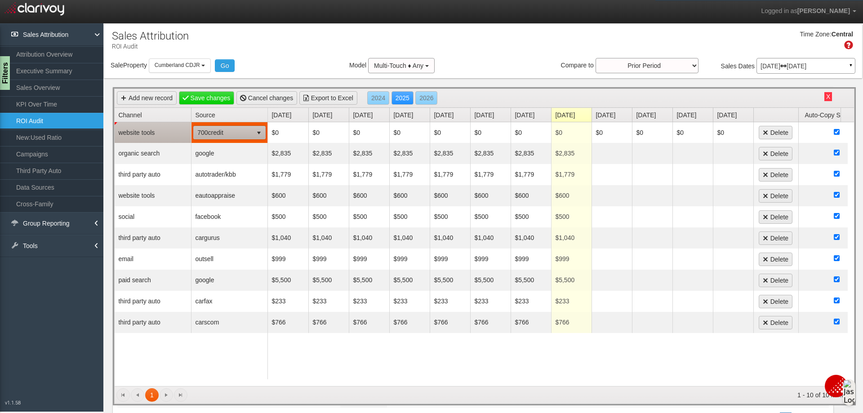
click at [265, 133] on span "select" at bounding box center [259, 132] width 13 height 13
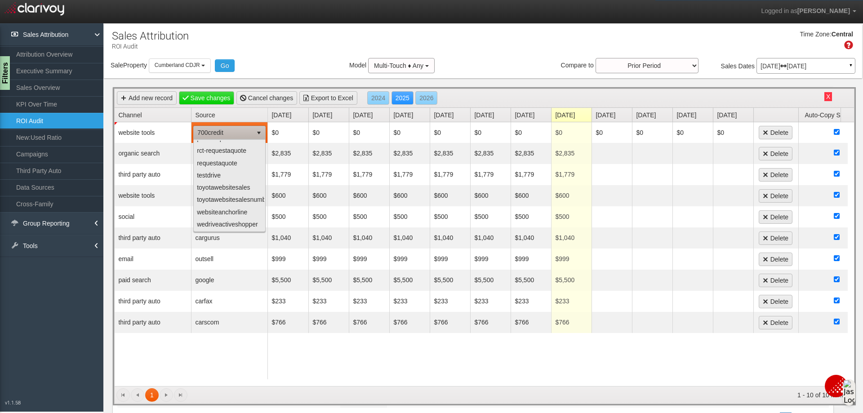
scroll to position [749, 0]
click at [245, 218] on li "wedriveactiveshopper" at bounding box center [230, 224] width 70 height 12
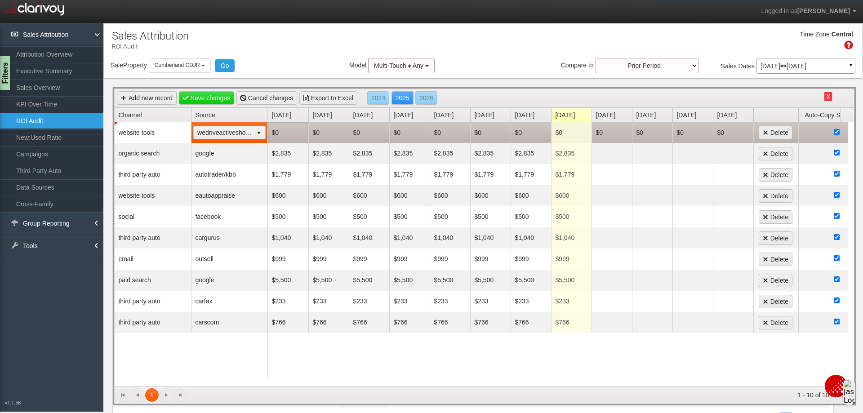
click at [288, 134] on td "$0" at bounding box center [288, 132] width 40 height 21
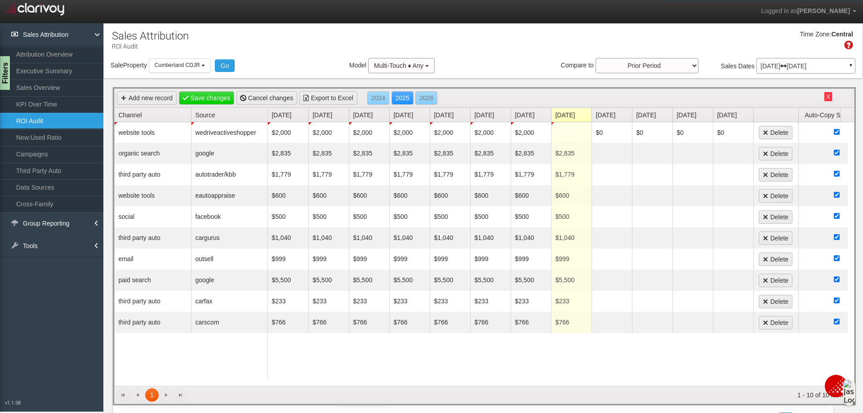
click at [510, 49] on div "Time Zone: Central" at bounding box center [483, 43] width 758 height 29
click at [223, 101] on link "Save changes" at bounding box center [207, 97] width 56 height 13
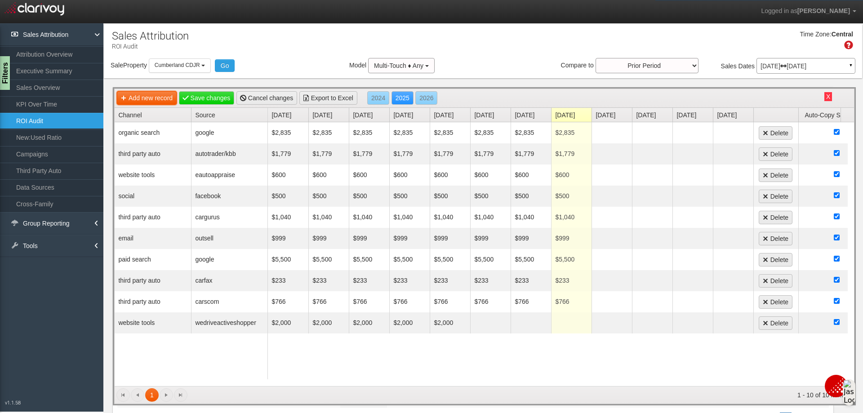
click at [152, 99] on link "Add new record" at bounding box center [147, 97] width 60 height 13
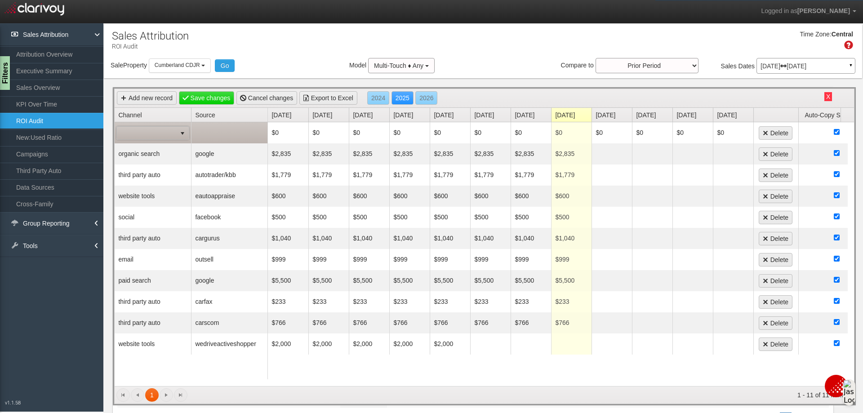
click at [177, 135] on span "select" at bounding box center [182, 133] width 13 height 13
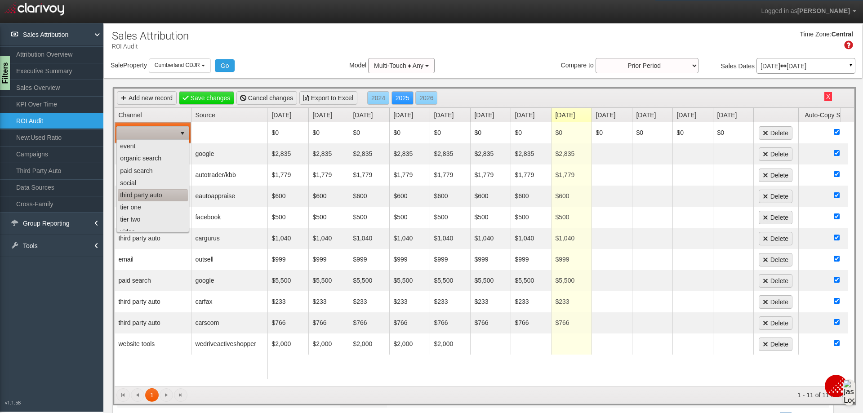
scroll to position [57, 0]
click at [148, 226] on li "website tools" at bounding box center [153, 225] width 70 height 12
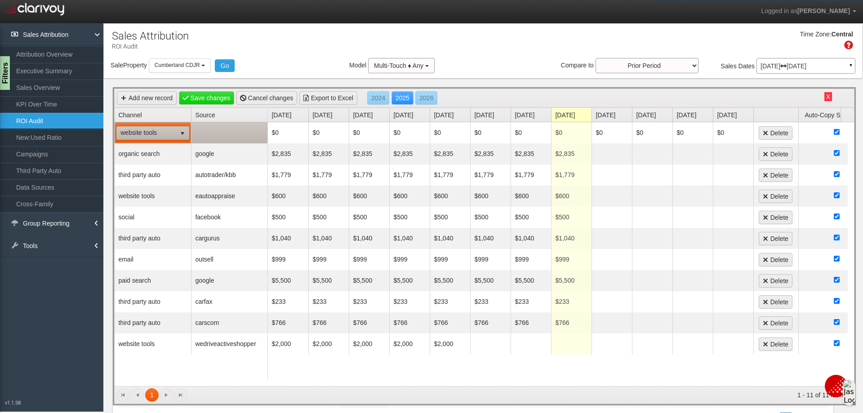
click at [227, 134] on td at bounding box center [229, 132] width 76 height 21
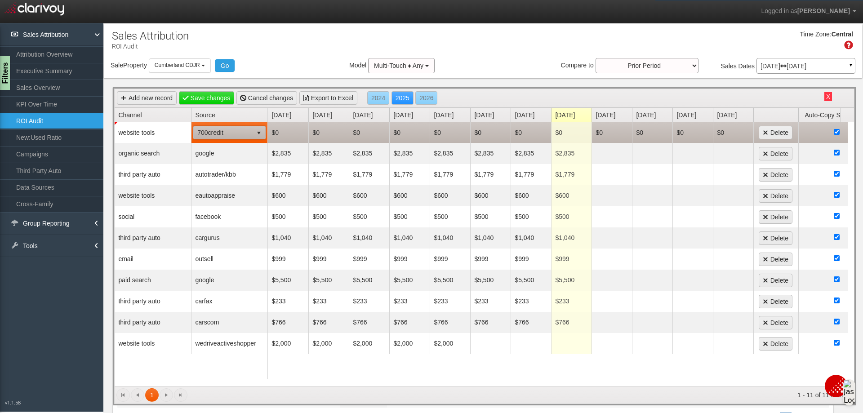
click at [581, 134] on td "$0" at bounding box center [571, 132] width 40 height 21
click at [565, 135] on td "$0" at bounding box center [571, 132] width 40 height 21
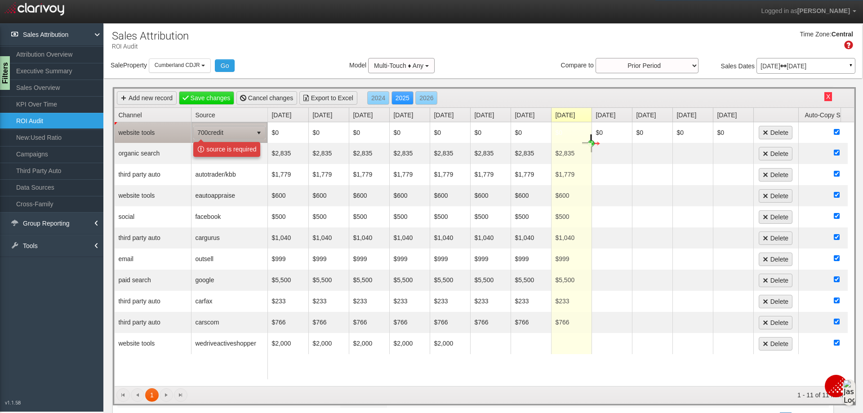
click at [253, 135] on span "select" at bounding box center [259, 132] width 13 height 13
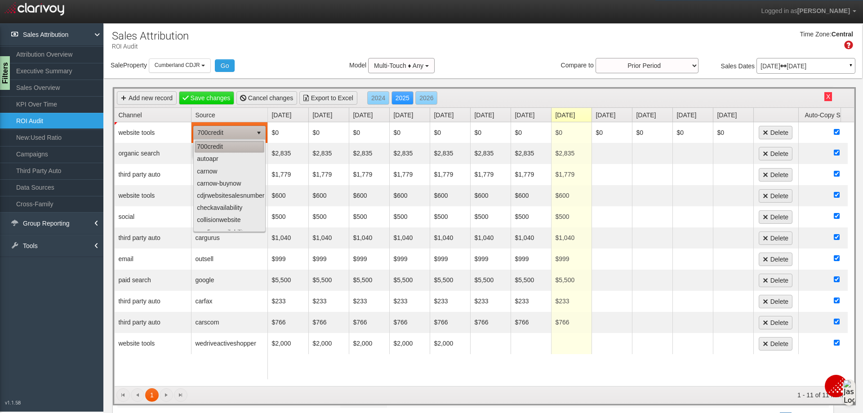
click at [222, 144] on li "700credit" at bounding box center [230, 147] width 70 height 12
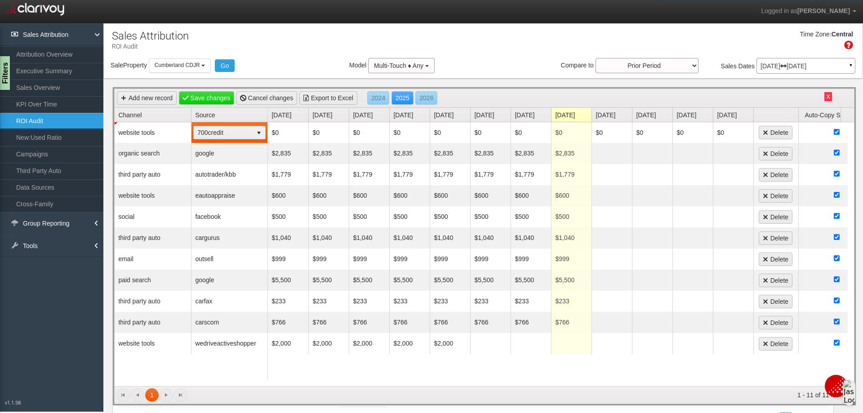
click at [284, 58] on div "Time Zone: Central" at bounding box center [483, 43] width 758 height 29
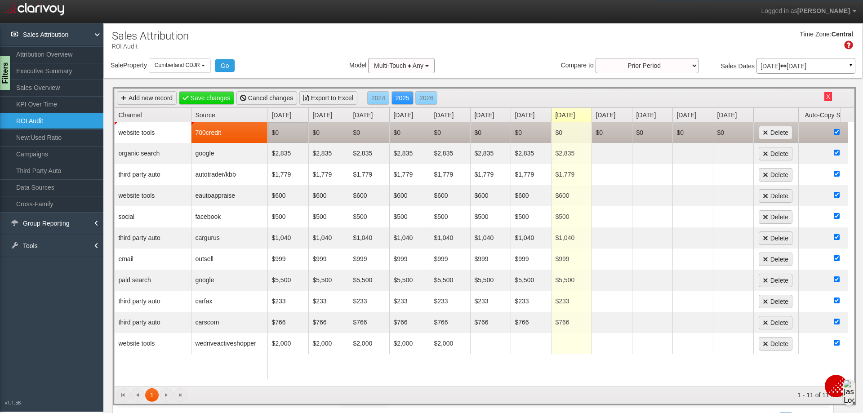
click at [285, 137] on td "$0" at bounding box center [288, 132] width 40 height 21
click at [525, 131] on td "$0" at bounding box center [530, 132] width 40 height 21
click at [568, 134] on td "$0" at bounding box center [571, 132] width 40 height 21
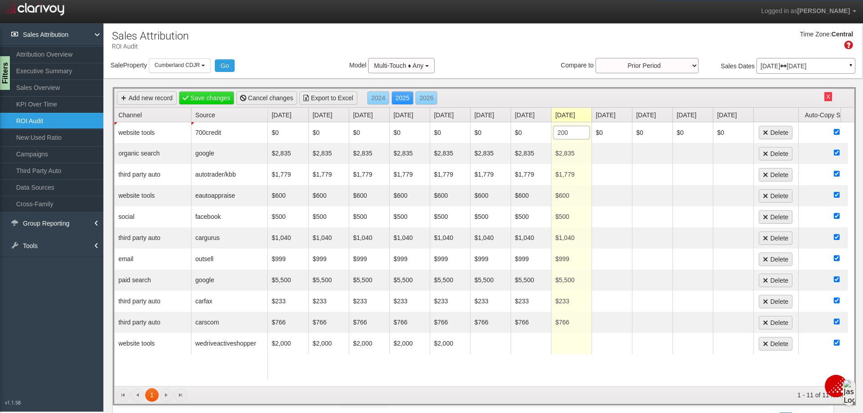
click at [525, 57] on div "Time Zone: Central" at bounding box center [483, 43] width 758 height 29
click at [221, 97] on link "Save changes" at bounding box center [207, 97] width 56 height 13
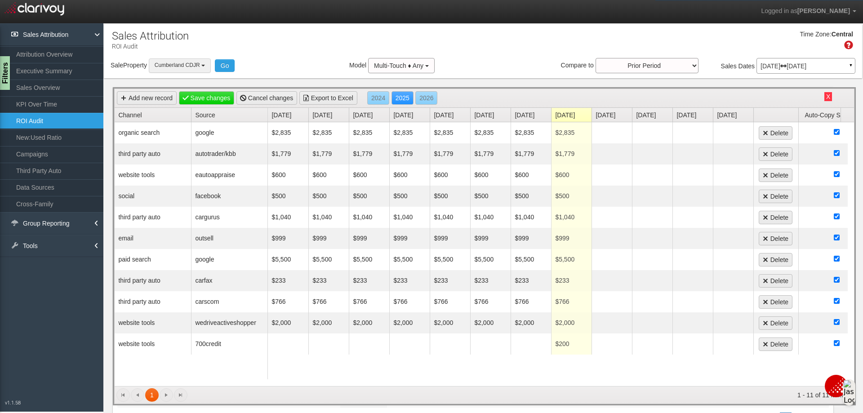
click at [205, 68] on button "Cumberland CDJR" at bounding box center [180, 65] width 62 height 14
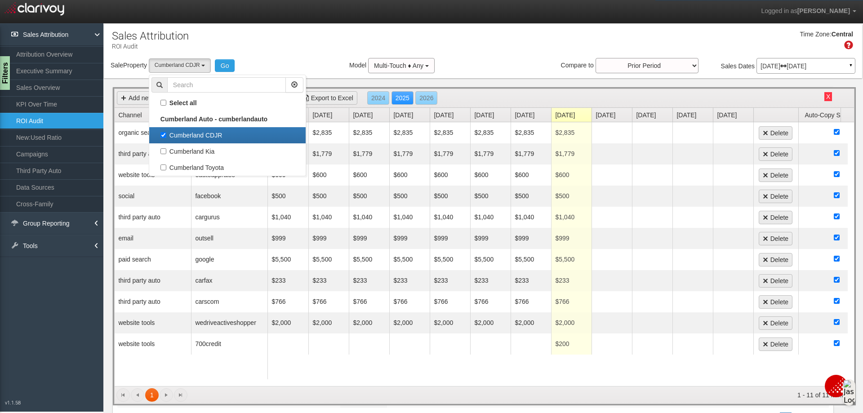
click at [166, 135] on label "Cumberland CDJR" at bounding box center [227, 135] width 152 height 12
click at [166, 135] on input "Cumberland CDJR" at bounding box center [163, 135] width 6 height 6
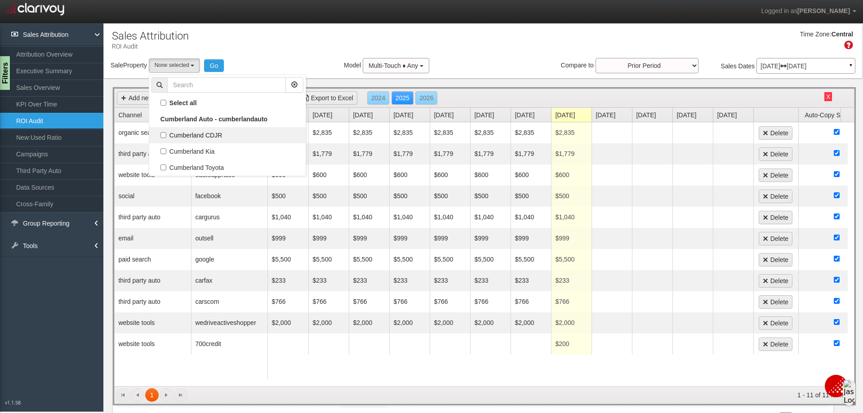
scroll to position [8, 0]
click at [164, 151] on label "Cumberland Kia" at bounding box center [227, 152] width 152 height 12
click at [164, 151] on input "Cumberland Kia" at bounding box center [163, 151] width 6 height 6
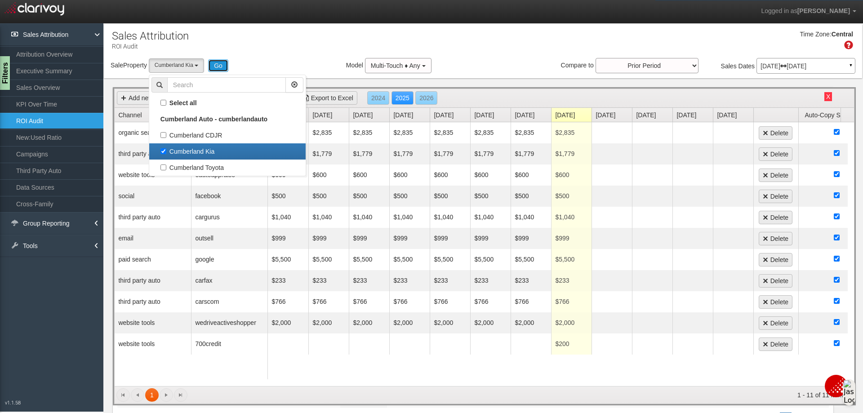
click at [218, 65] on button "Go" at bounding box center [218, 65] width 20 height 13
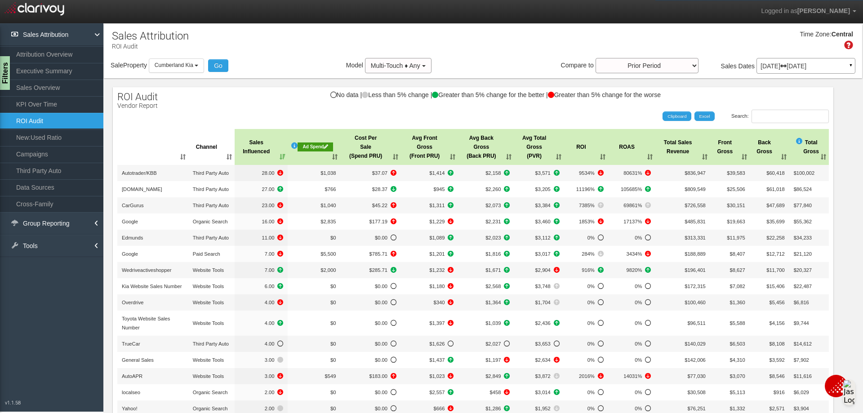
click at [310, 146] on div "Ad Spend" at bounding box center [314, 146] width 35 height 9
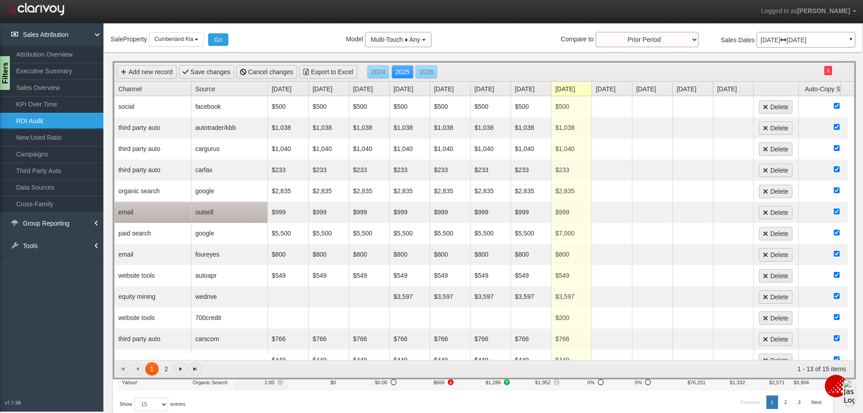
scroll to position [0, 0]
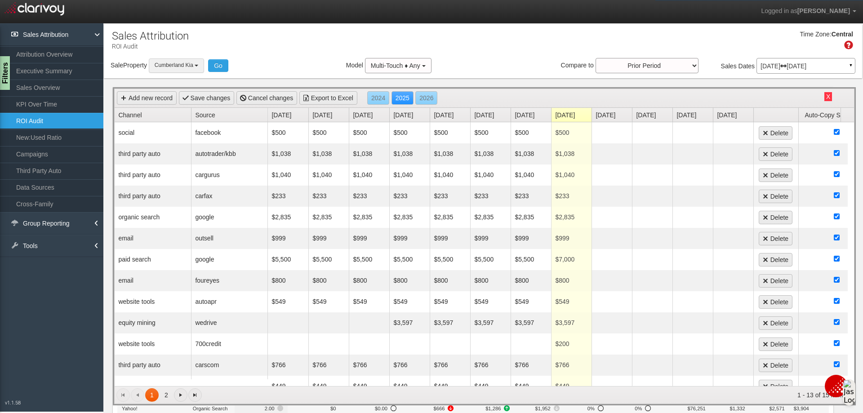
click at [203, 69] on button "Cumberland Kia" at bounding box center [176, 65] width 55 height 14
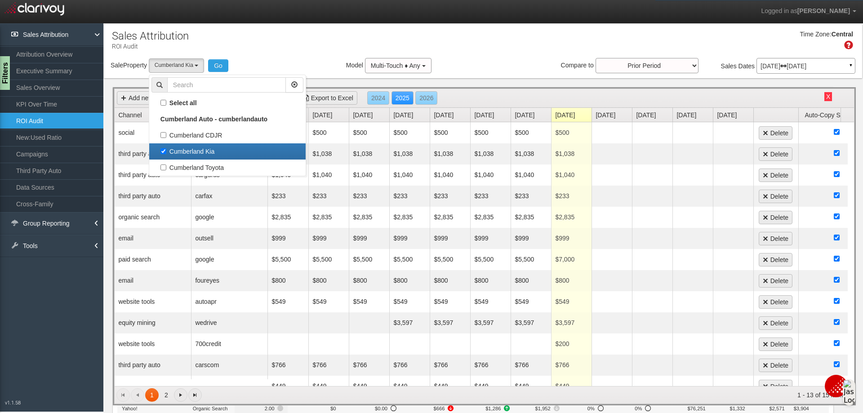
click at [166, 148] on label "Cumberland Kia" at bounding box center [227, 152] width 152 height 12
click at [166, 148] on input "Cumberland Kia" at bounding box center [163, 151] width 6 height 6
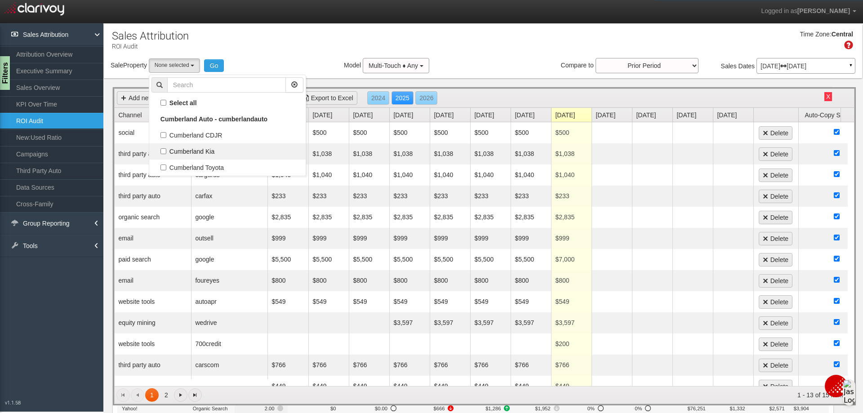
scroll to position [16, 0]
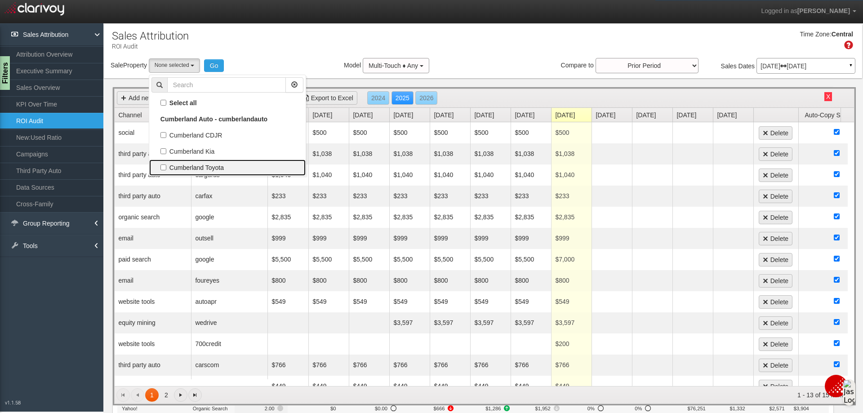
click at [165, 164] on label "Cumberland Toyota" at bounding box center [227, 168] width 152 height 12
click at [165, 164] on input "Cumberland Toyota" at bounding box center [163, 167] width 6 height 6
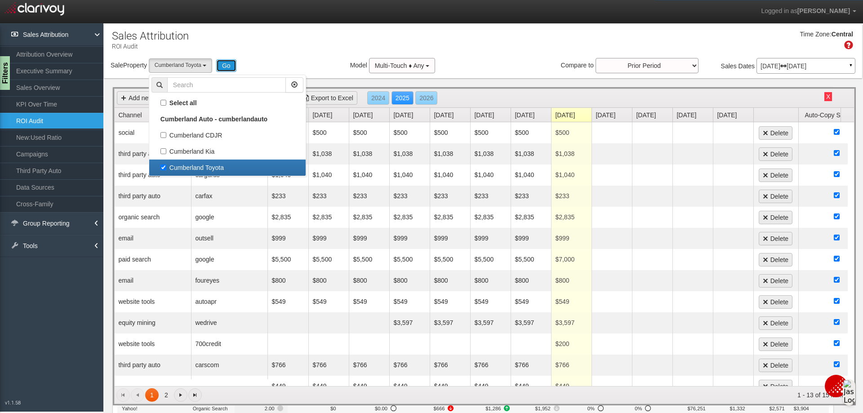
click at [231, 66] on button "Go" at bounding box center [226, 65] width 20 height 13
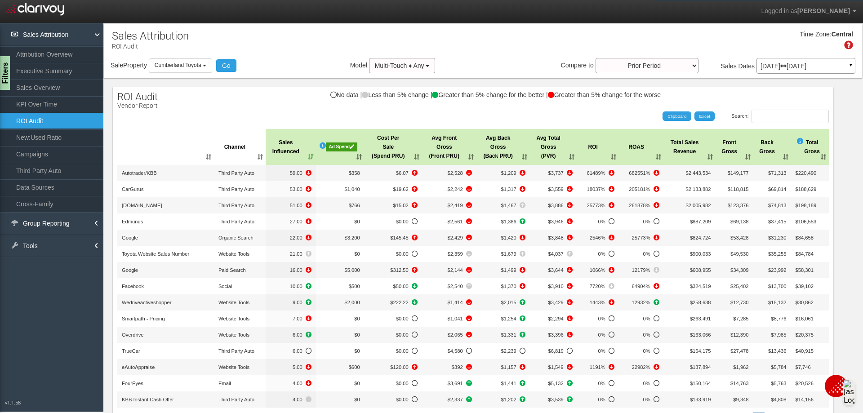
click at [340, 146] on div "Ad Spend" at bounding box center [341, 146] width 31 height 9
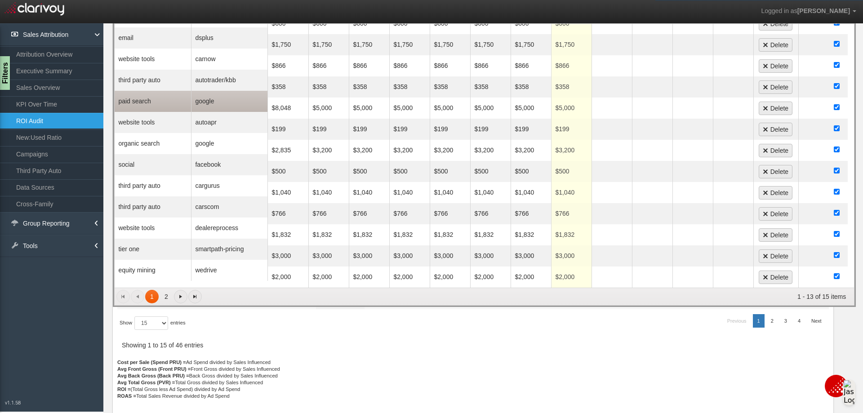
scroll to position [0, 0]
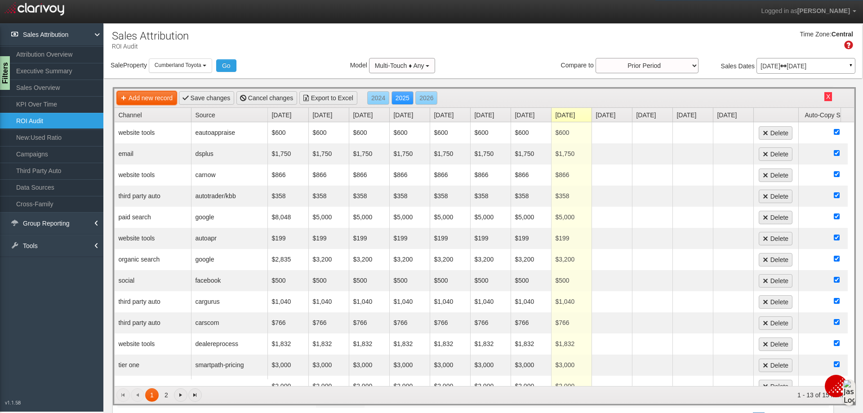
click at [168, 101] on link "Add new record" at bounding box center [147, 97] width 60 height 13
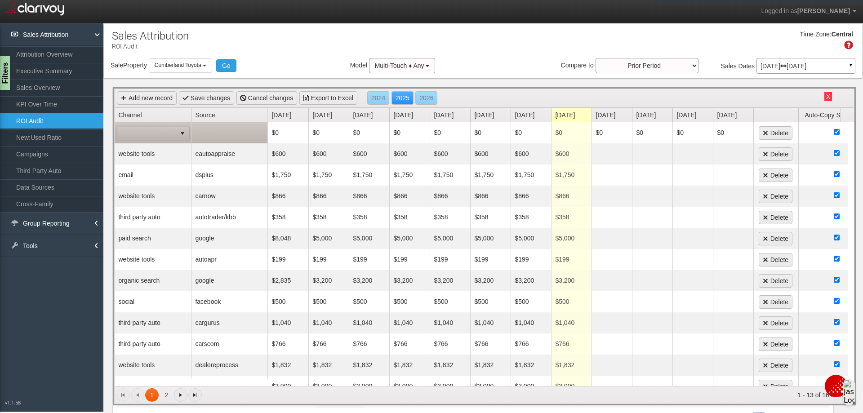
click at [174, 130] on span at bounding box center [146, 133] width 59 height 13
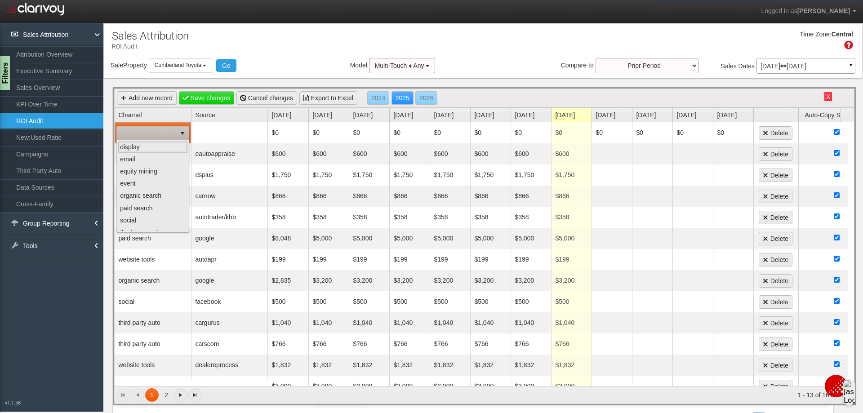
select select "object:2771"
drag, startPoint x: 168, startPoint y: 218, endPoint x: 164, endPoint y: 221, distance: 5.5
click at [167, 218] on ul "display email equity mining event organic search paid search social third party…" at bounding box center [153, 157] width 70 height 146
click at [164, 221] on li "website tools" at bounding box center [153, 225] width 70 height 12
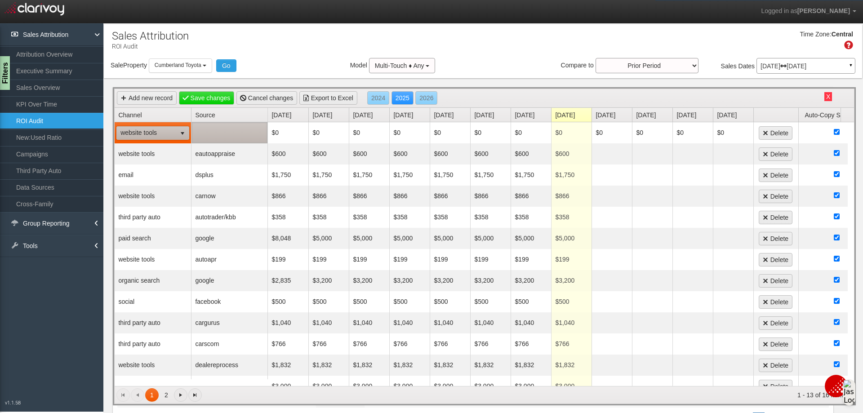
click at [213, 131] on td at bounding box center [229, 132] width 76 height 21
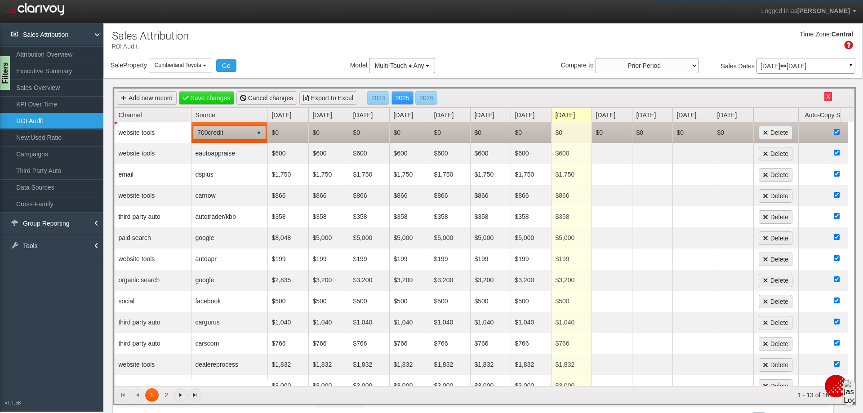
click at [388, 133] on td "$0" at bounding box center [369, 132] width 40 height 21
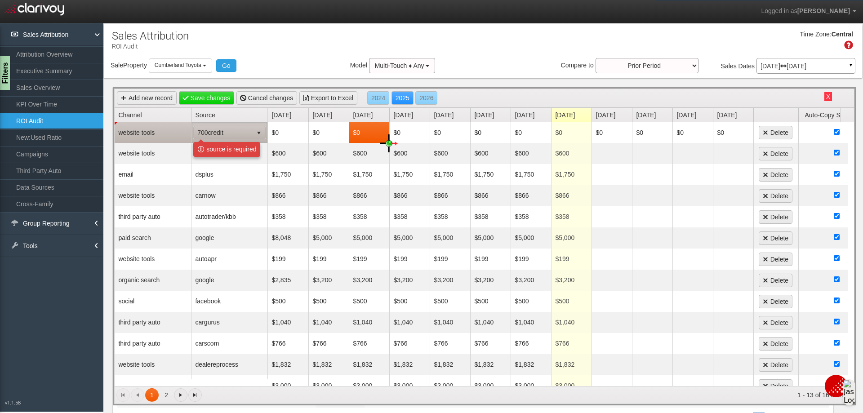
click at [249, 131] on span "700credit" at bounding box center [223, 132] width 59 height 13
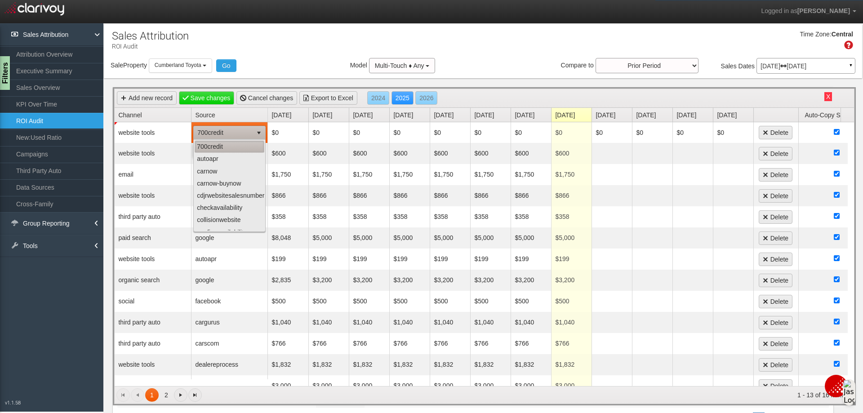
click at [236, 146] on li "700credit" at bounding box center [230, 147] width 70 height 12
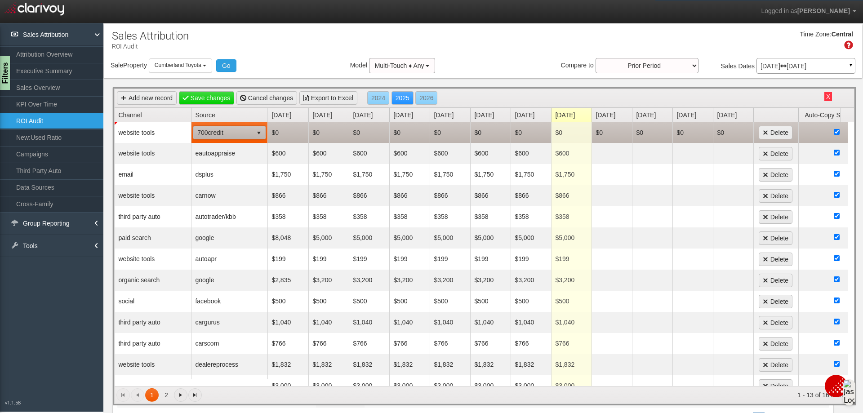
click at [563, 134] on td "$0" at bounding box center [571, 132] width 40 height 21
type input "200"
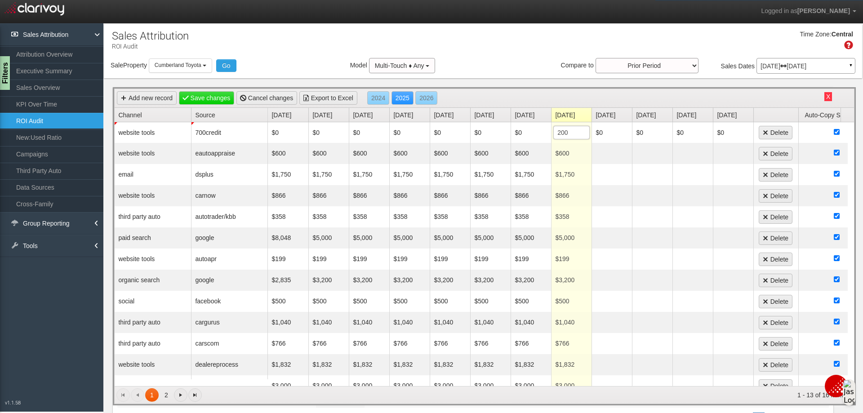
click at [539, 37] on div "Time Zone: Central" at bounding box center [483, 43] width 758 height 29
click at [210, 99] on link "Save changes" at bounding box center [207, 97] width 56 height 13
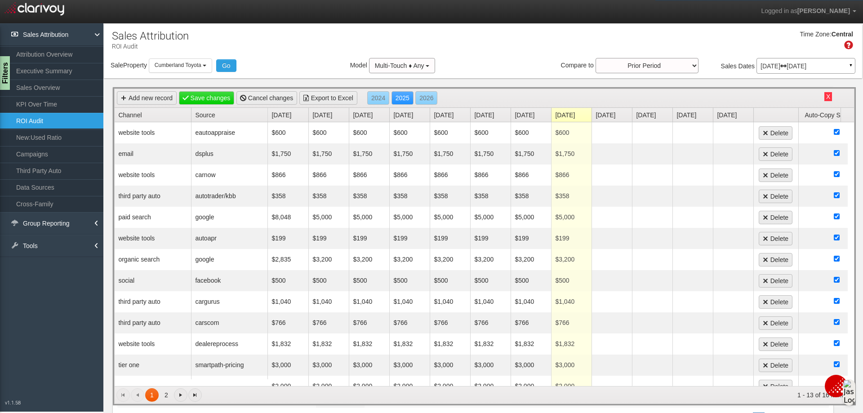
click at [272, 62] on div "Sale Property Loading Cumberland CDJR [GEOGRAPHIC_DATA] [GEOGRAPHIC_DATA] [GEOG…" at bounding box center [483, 67] width 758 height 19
click at [201, 66] on span "Cumberland Toyota" at bounding box center [178, 65] width 47 height 6
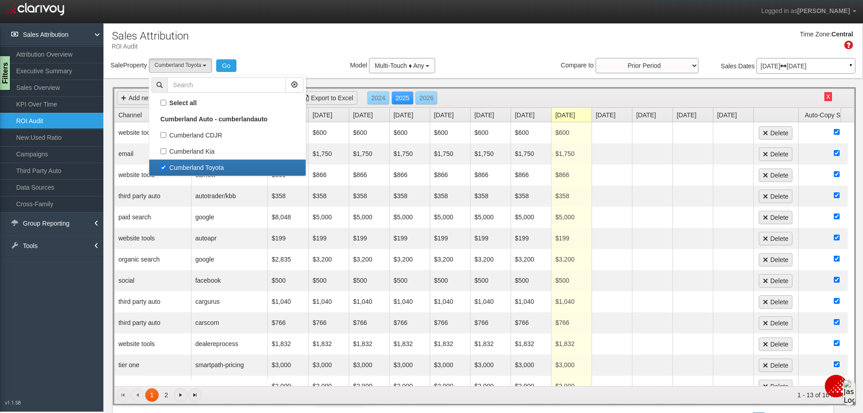
click at [163, 166] on label "Cumberland Toyota" at bounding box center [227, 168] width 152 height 12
click at [163, 166] on input "Cumberland Toyota" at bounding box center [163, 167] width 6 height 6
checkbox input "false"
select select
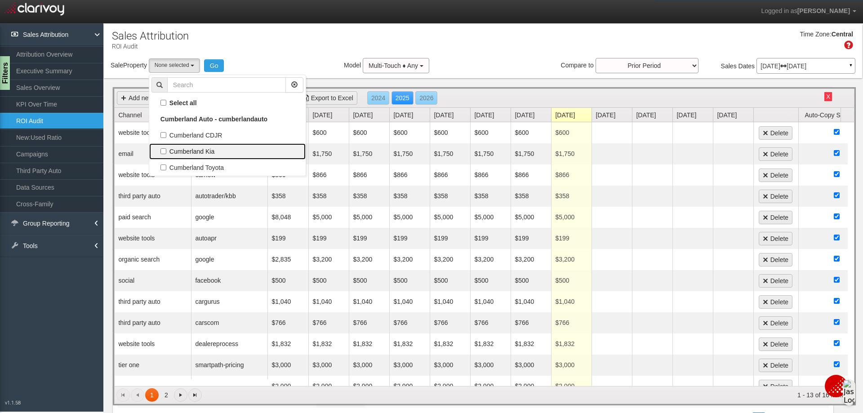
click at [164, 149] on label "Cumberland Kia" at bounding box center [227, 152] width 152 height 12
click at [164, 149] on input "Cumberland Kia" at bounding box center [163, 151] width 6 height 6
checkbox input "true"
select select "object:2770"
click at [219, 66] on button "Go" at bounding box center [218, 65] width 20 height 13
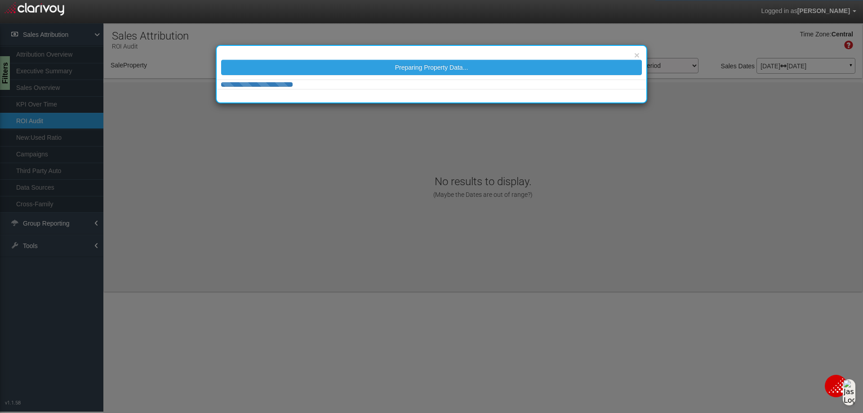
select select "object:2829"
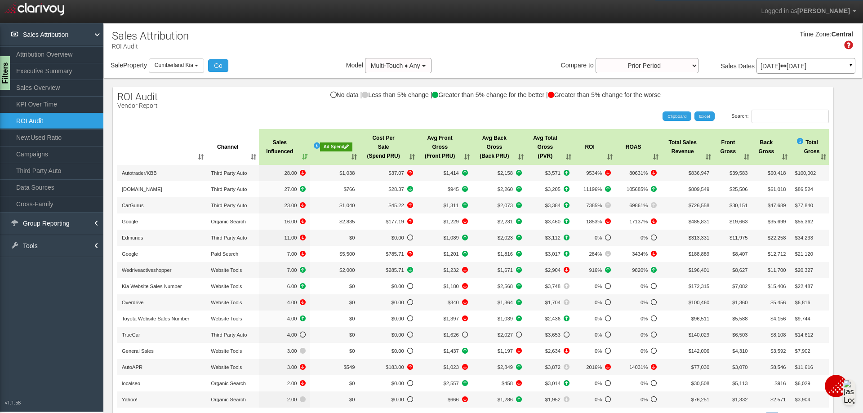
click at [334, 150] on div "Ad Spend" at bounding box center [336, 146] width 32 height 9
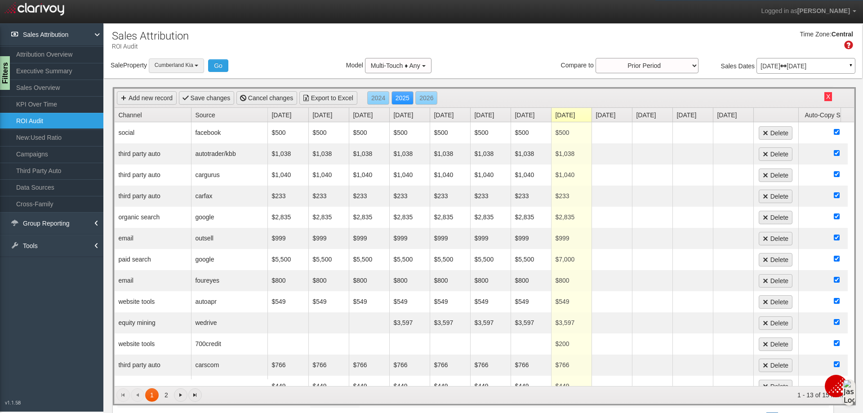
click at [198, 65] on b "button" at bounding box center [197, 66] width 4 height 2
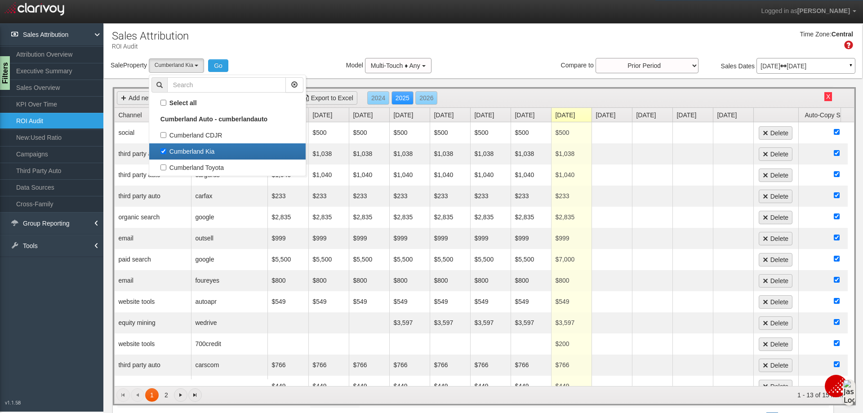
click at [167, 148] on label "Cumberland Kia" at bounding box center [227, 152] width 152 height 12
click at [166, 148] on input "Cumberland Kia" at bounding box center [163, 151] width 6 height 6
checkbox input "false"
select select
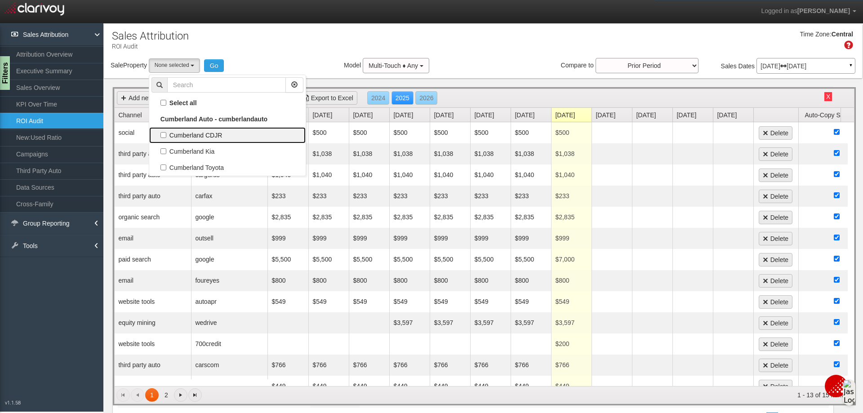
click at [166, 136] on label "Cumberland CDJR" at bounding box center [227, 135] width 152 height 12
click at [166, 136] on input "Cumberland CDJR" at bounding box center [163, 135] width 6 height 6
checkbox input "true"
select select "object:2828"
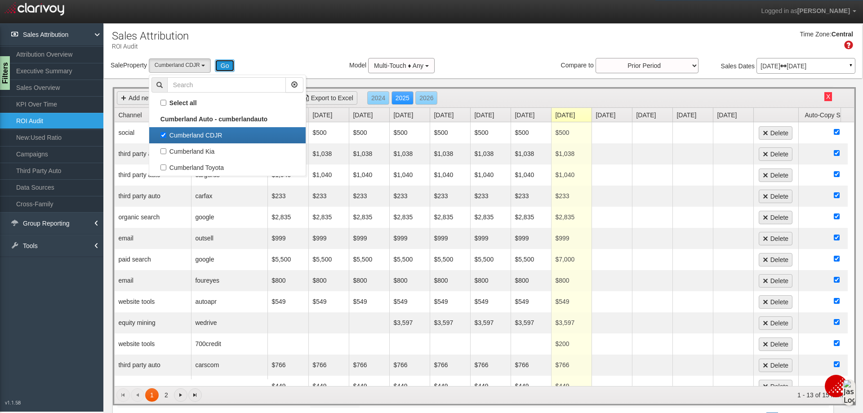
click at [222, 62] on button "Go" at bounding box center [225, 65] width 20 height 13
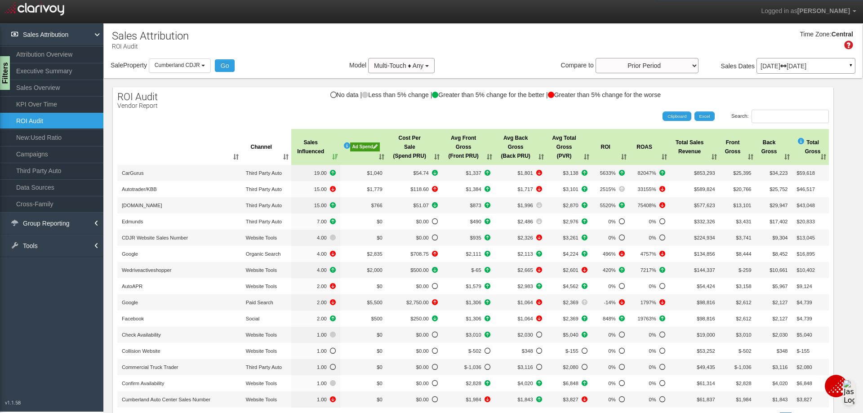
click at [350, 146] on div "Ad Spend" at bounding box center [365, 146] width 30 height 9
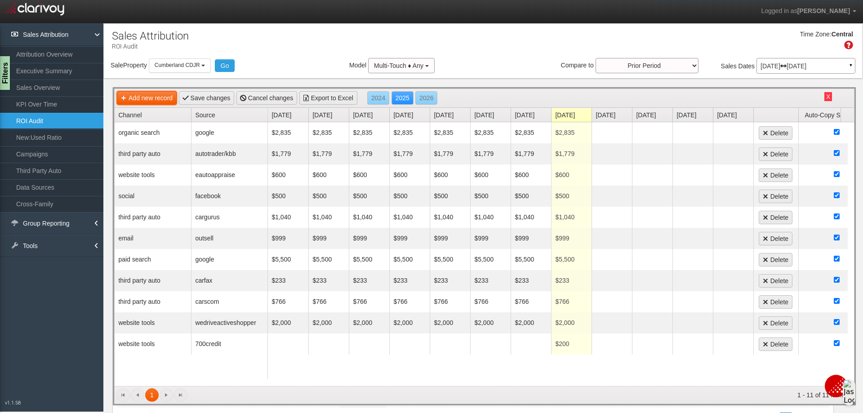
click at [161, 101] on link "Add new record" at bounding box center [147, 97] width 60 height 13
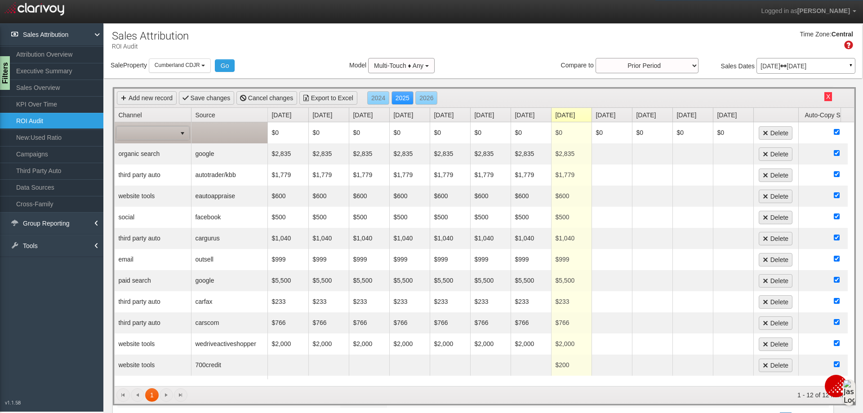
click at [170, 131] on span at bounding box center [146, 133] width 59 height 13
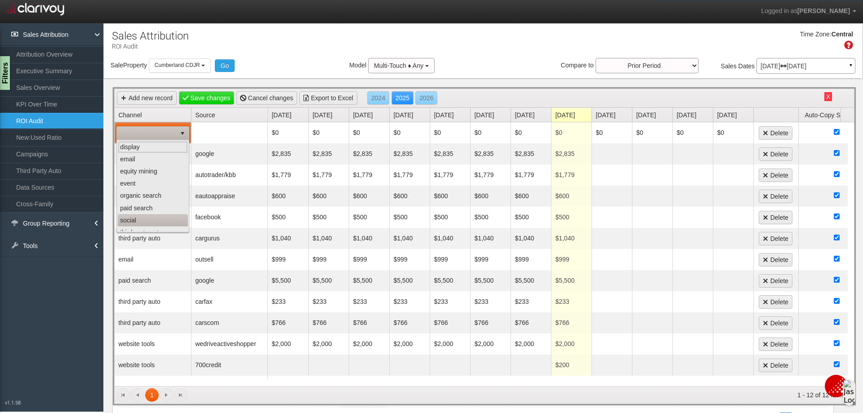
click at [143, 217] on li "social" at bounding box center [153, 220] width 70 height 12
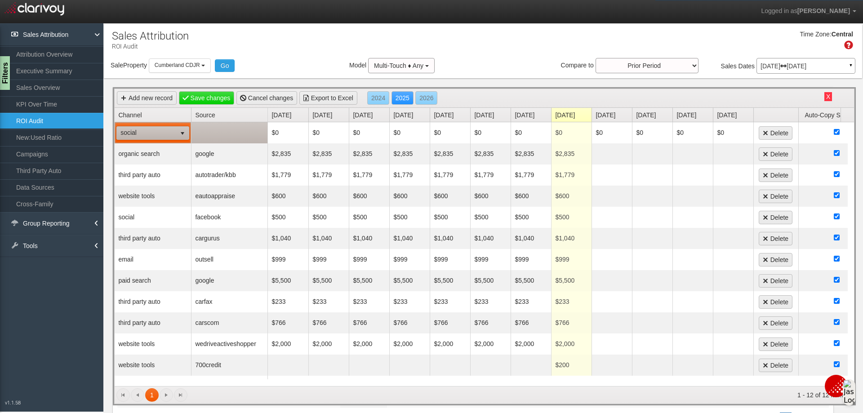
click at [232, 134] on td at bounding box center [229, 132] width 76 height 21
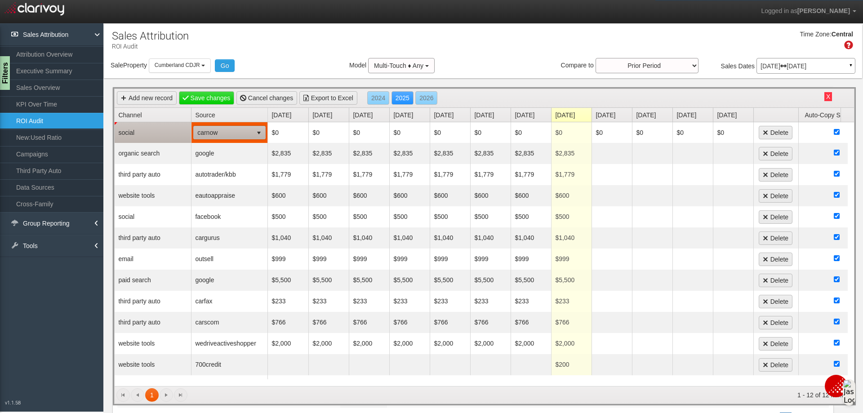
click at [232, 134] on span "carnow" at bounding box center [223, 132] width 59 height 13
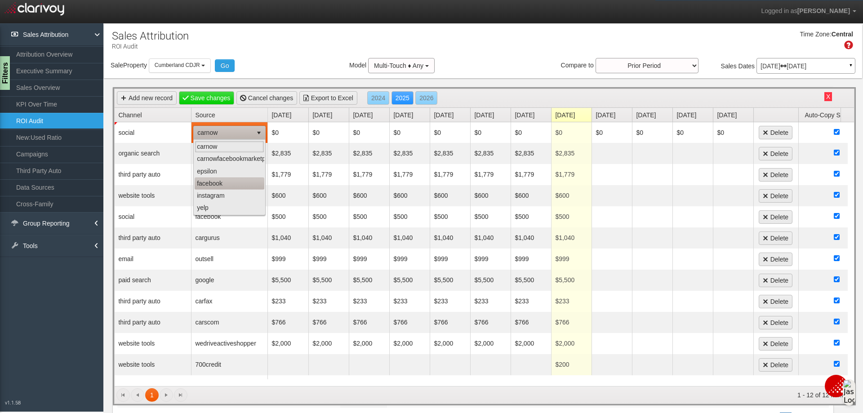
click at [216, 181] on li "facebook" at bounding box center [230, 183] width 70 height 12
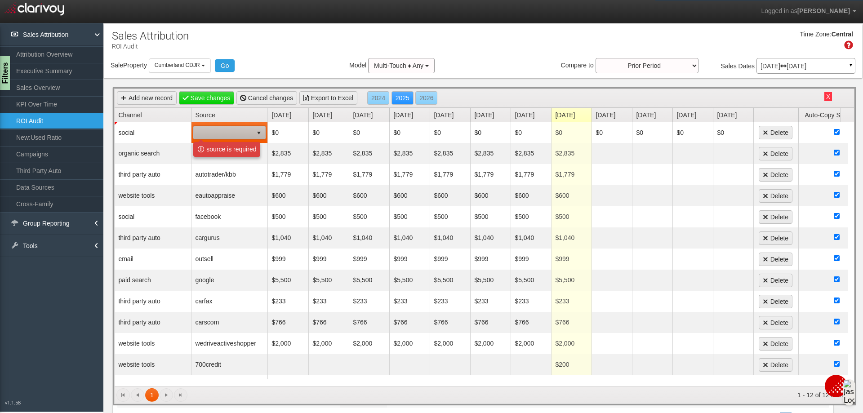
click at [280, 55] on div "Time Zone: Central" at bounding box center [483, 43] width 758 height 29
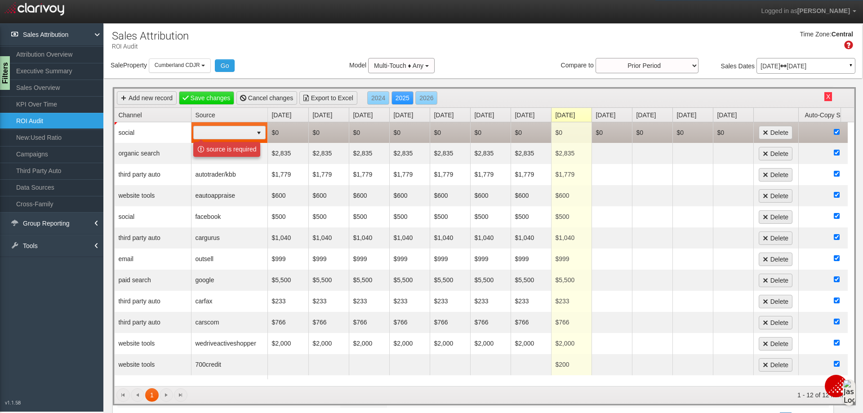
click at [287, 126] on td "$0" at bounding box center [288, 132] width 40 height 21
click at [294, 129] on td "$0" at bounding box center [288, 132] width 40 height 21
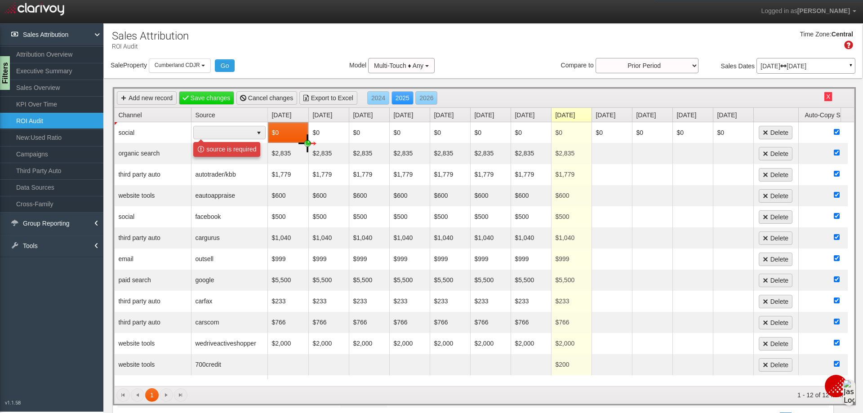
click at [289, 37] on div "Time Zone: Central" at bounding box center [483, 43] width 758 height 29
click at [193, 61] on button "Cumberland CDJR" at bounding box center [180, 65] width 62 height 14
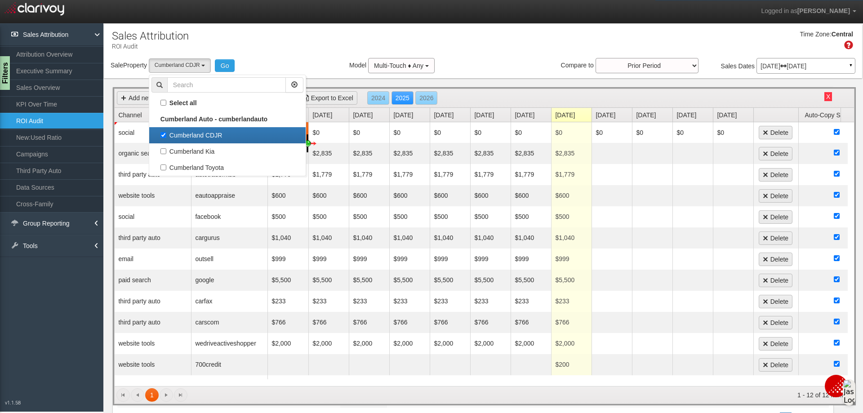
click at [166, 134] on label "Cumberland CDJR" at bounding box center [227, 135] width 152 height 12
click at [166, 134] on input "Cumberland CDJR" at bounding box center [163, 135] width 6 height 6
checkbox input "false"
select select
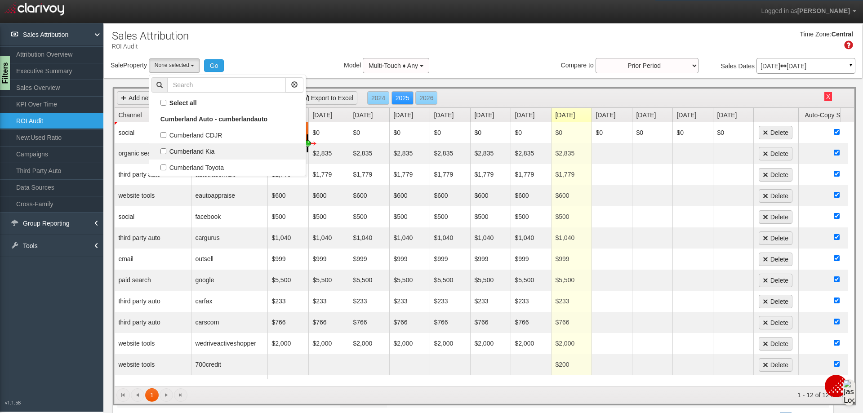
scroll to position [8, 0]
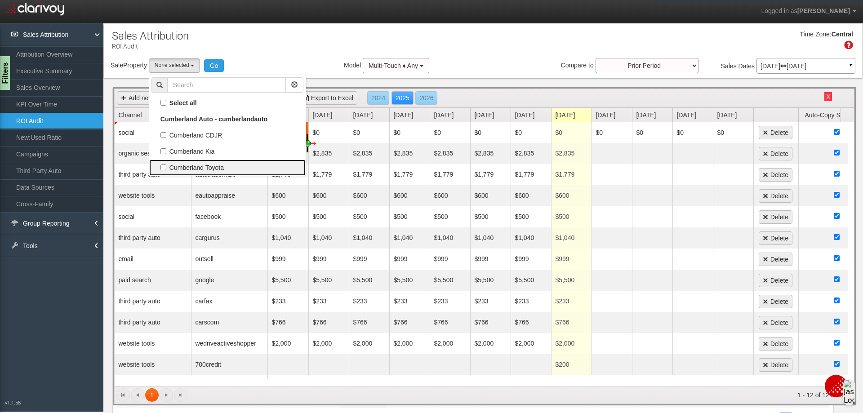
click at [165, 164] on label "Cumberland Toyota" at bounding box center [227, 168] width 152 height 12
click at [165, 164] on input "Cumberland Toyota" at bounding box center [163, 167] width 6 height 6
checkbox input "true"
select select "object:2889"
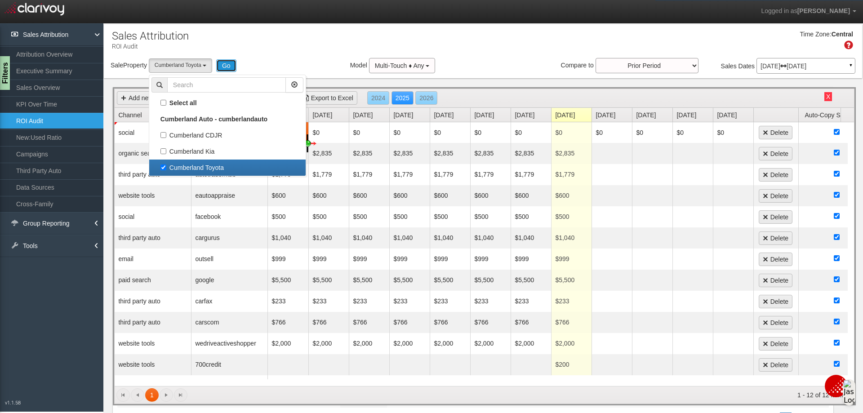
click at [227, 66] on button "Go" at bounding box center [226, 65] width 20 height 13
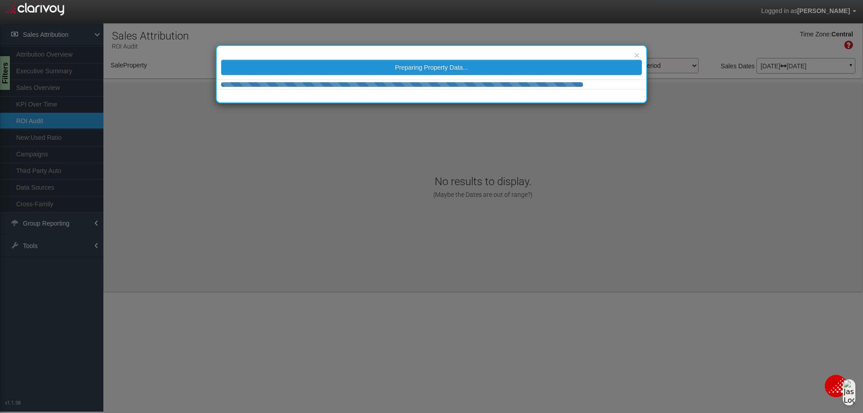
select select "object:2948"
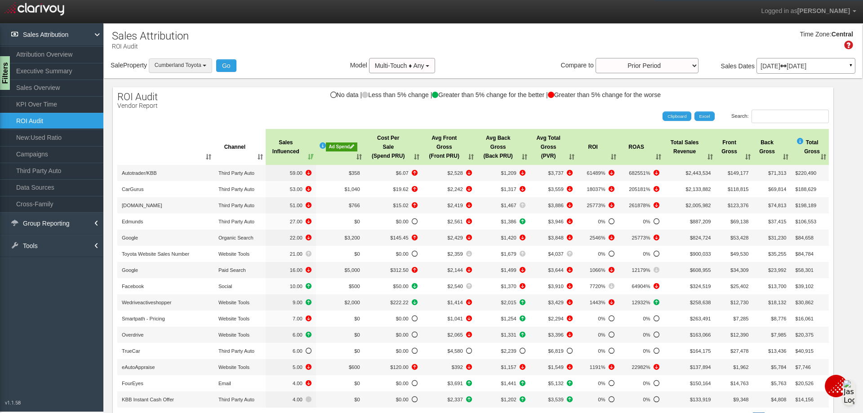
click at [206, 62] on button "Cumberland Toyota" at bounding box center [180, 65] width 63 height 14
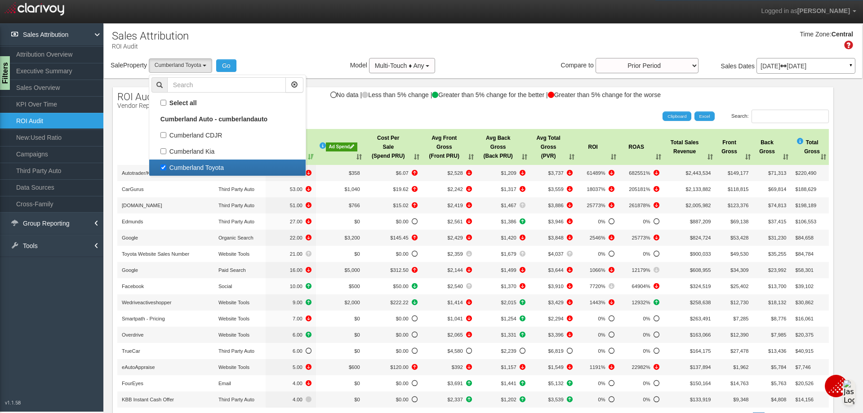
click at [165, 168] on label "Cumberland Toyota" at bounding box center [227, 168] width 152 height 12
click at [165, 168] on input "Cumberland Toyota" at bounding box center [163, 167] width 6 height 6
checkbox input "false"
select select
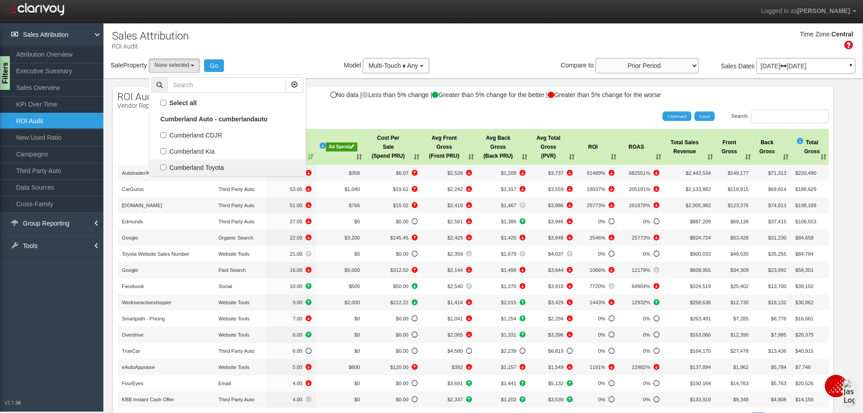
scroll to position [23, 0]
click at [165, 168] on label "Cumberland Toyota" at bounding box center [227, 168] width 152 height 12
click at [165, 168] on input "Cumberland Toyota" at bounding box center [163, 167] width 6 height 6
checkbox input "true"
select select "object:2948"
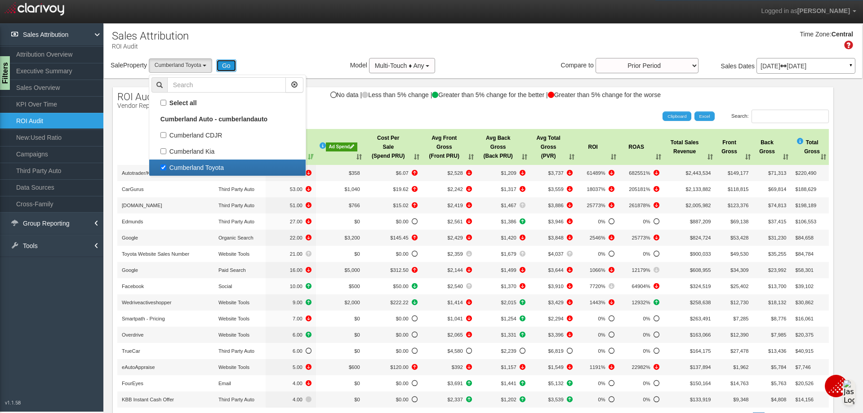
click at [227, 68] on button "Go" at bounding box center [226, 65] width 20 height 13
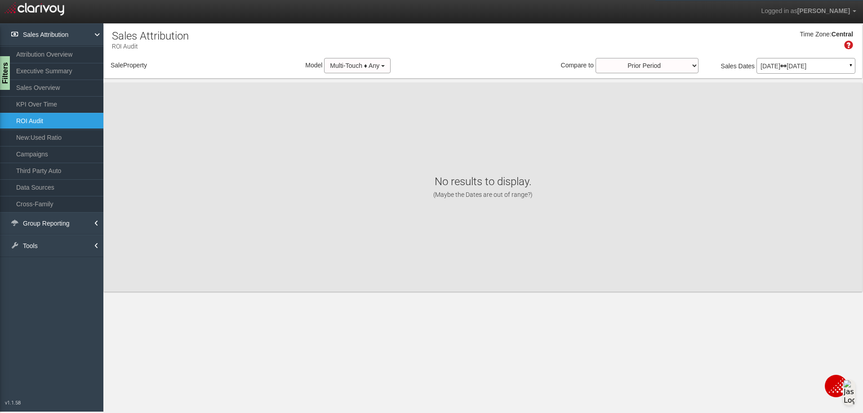
select select "object:2989"
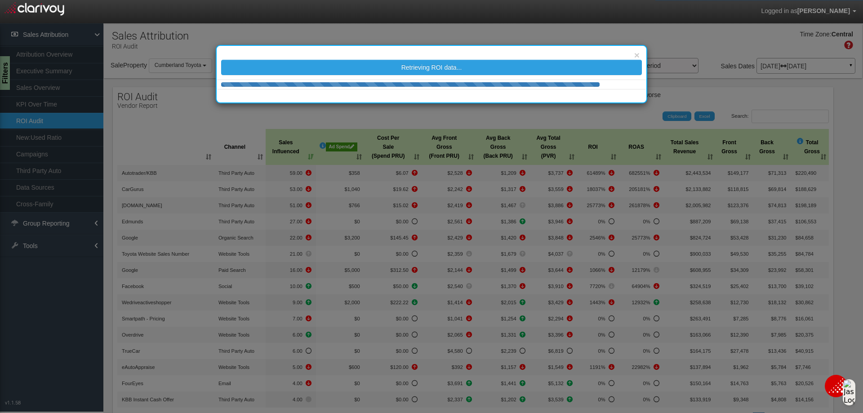
click at [208, 66] on body "Logged in as Ryan Corner Edit Profile Change Password Signout ROI Audit Source …" at bounding box center [431, 218] width 863 height 436
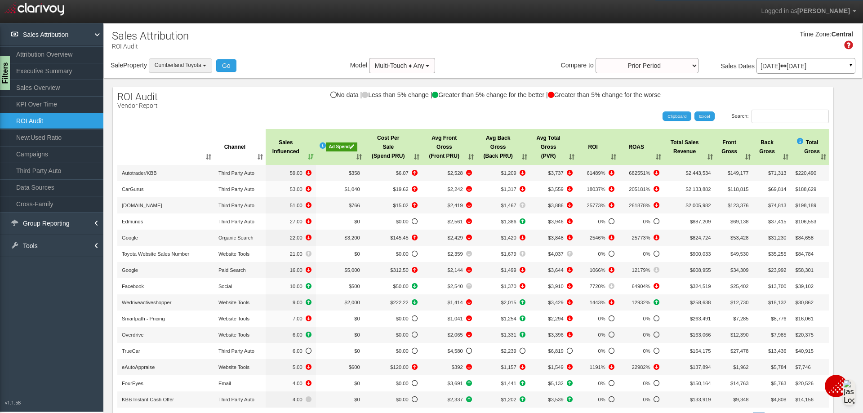
click at [206, 66] on b "button" at bounding box center [205, 66] width 4 height 2
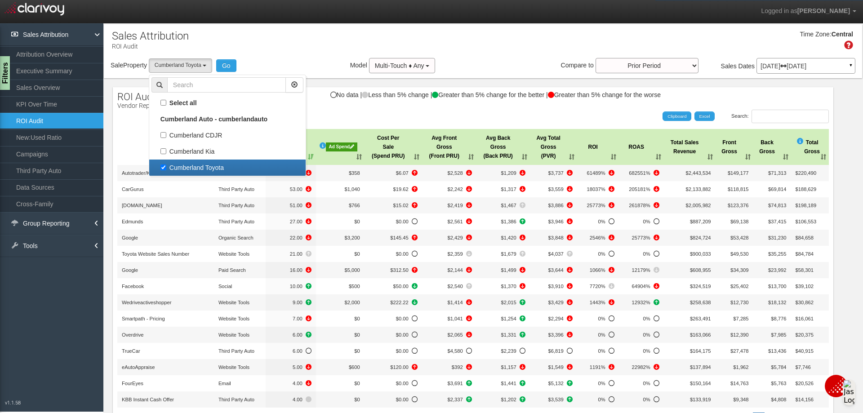
click at [271, 52] on div "Time Zone: Central" at bounding box center [483, 43] width 758 height 29
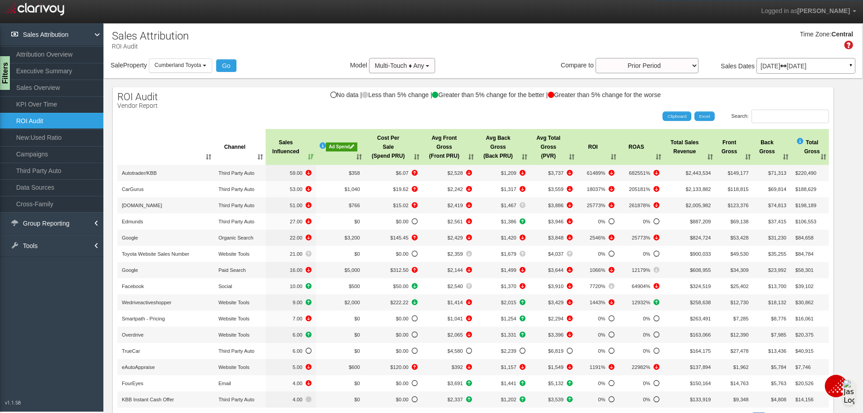
click at [339, 146] on div "Ad Spend" at bounding box center [341, 146] width 31 height 9
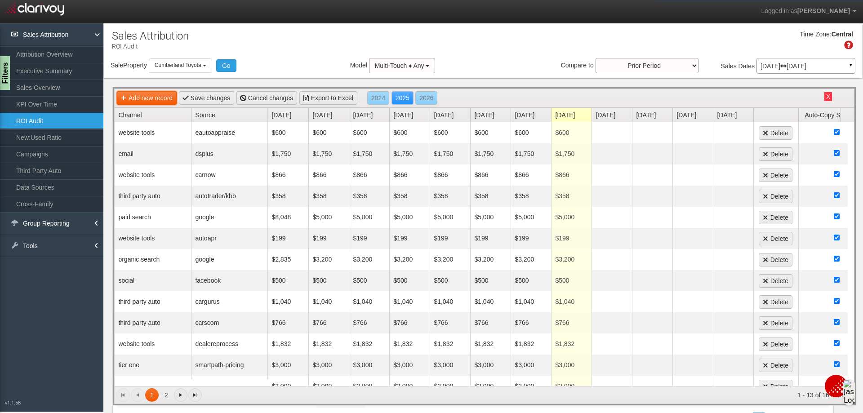
click at [168, 98] on link "Add new record" at bounding box center [147, 97] width 60 height 13
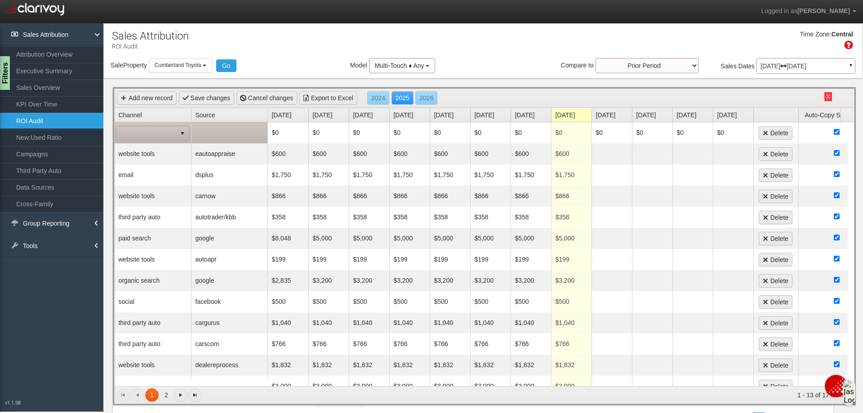
click at [175, 132] on span at bounding box center [146, 133] width 59 height 13
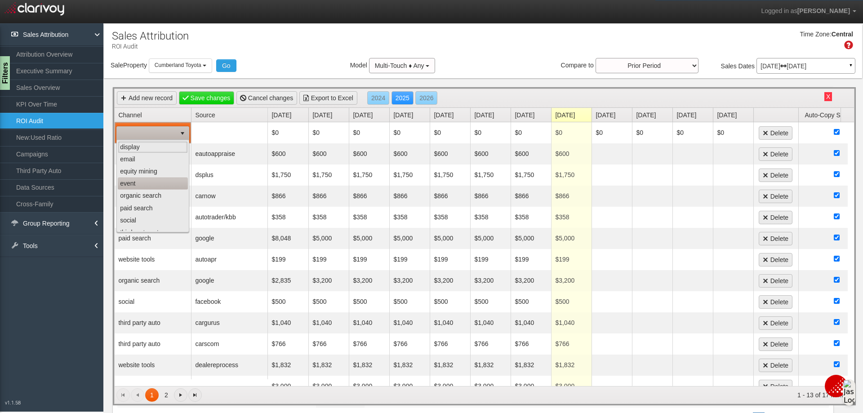
scroll to position [57, 0]
click at [139, 163] on li "social" at bounding box center [153, 164] width 70 height 12
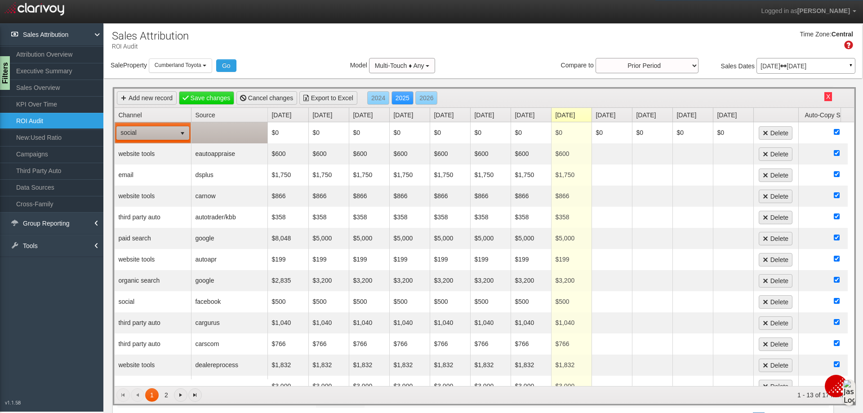
click at [215, 135] on td at bounding box center [229, 132] width 76 height 21
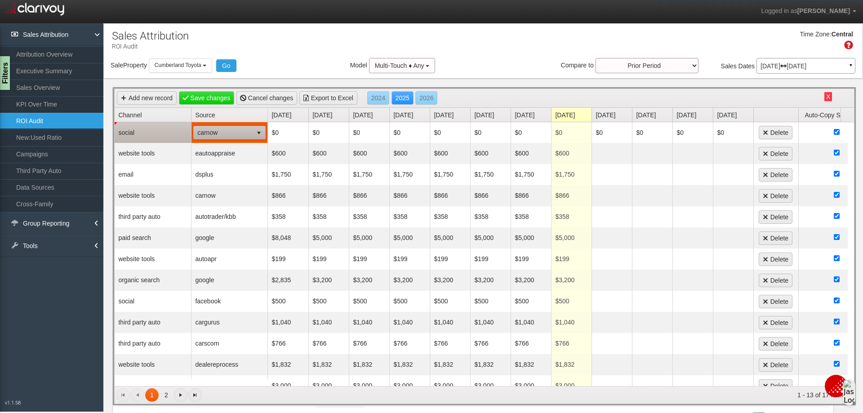
click at [221, 132] on span "carnow" at bounding box center [223, 132] width 59 height 13
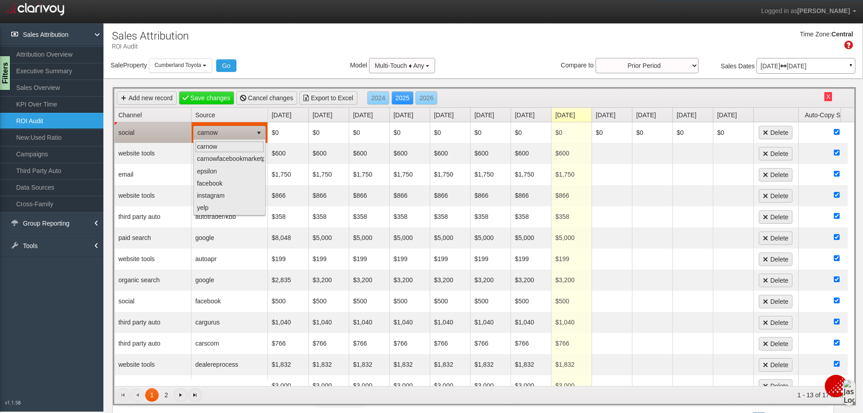
click at [248, 132] on span "carnow" at bounding box center [223, 132] width 59 height 13
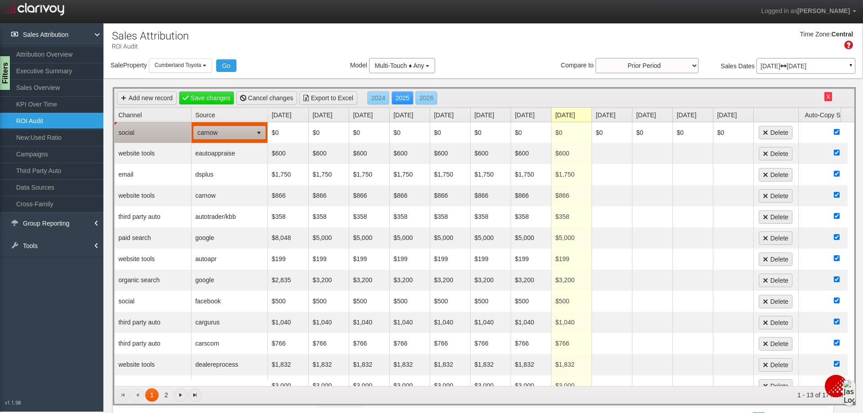
click at [248, 132] on span "carnow" at bounding box center [223, 132] width 59 height 13
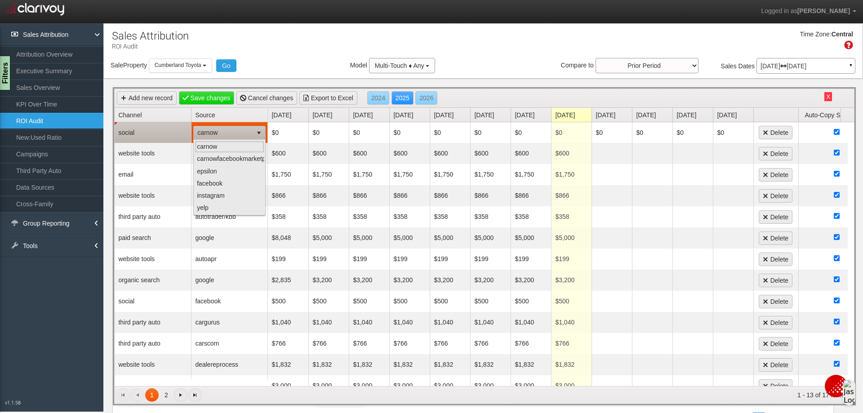
click at [248, 132] on span "carnow" at bounding box center [223, 132] width 59 height 13
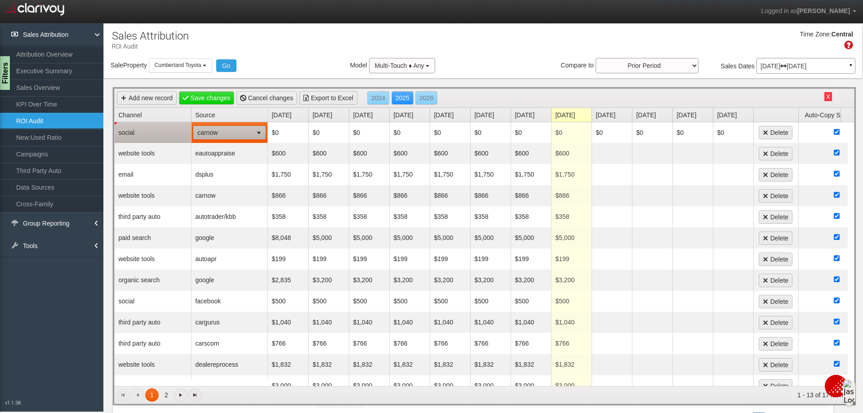
click at [178, 130] on td "social" at bounding box center [153, 132] width 76 height 21
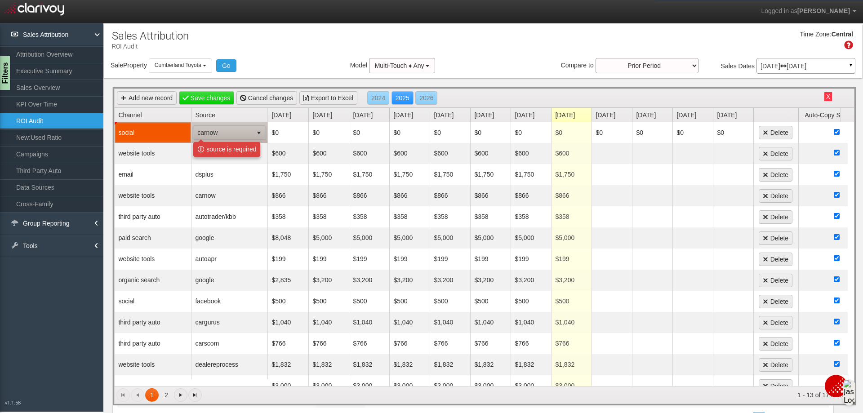
click at [157, 130] on td "social" at bounding box center [153, 132] width 76 height 21
click at [226, 65] on button "Go" at bounding box center [226, 65] width 20 height 13
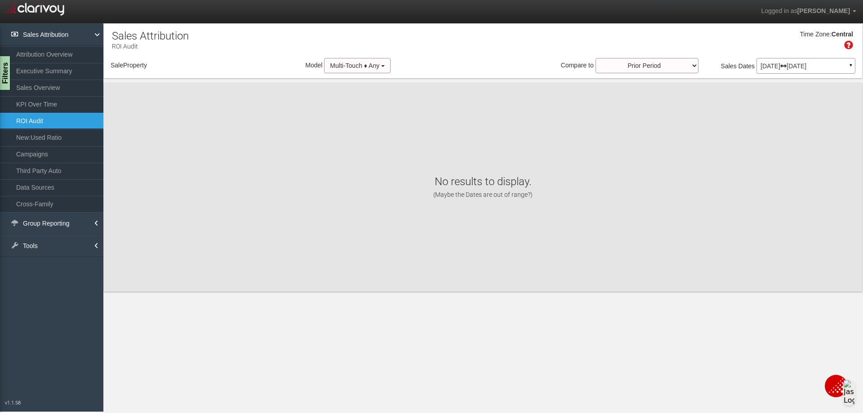
select select "object:3030"
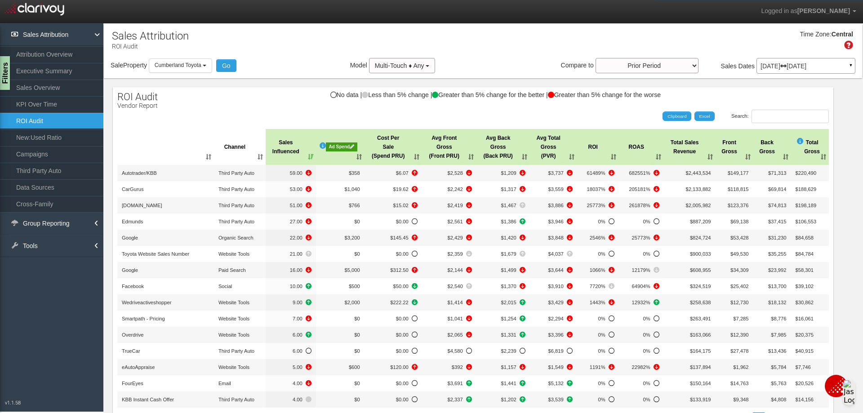
click at [339, 148] on div "Ad Spend" at bounding box center [341, 146] width 31 height 9
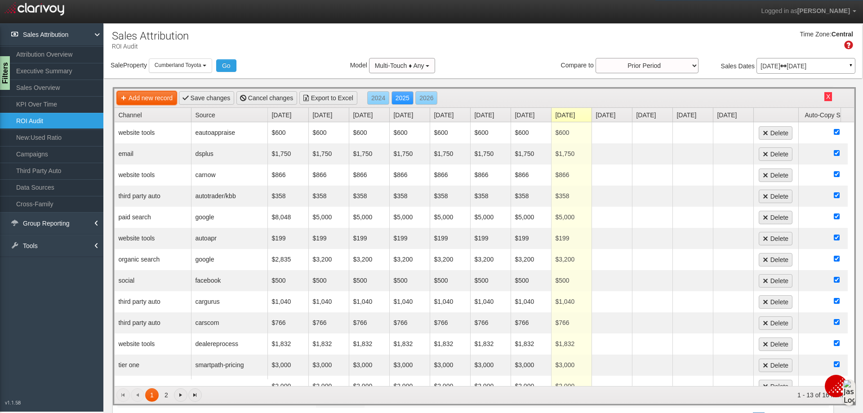
click at [155, 98] on link "Add new record" at bounding box center [147, 97] width 60 height 13
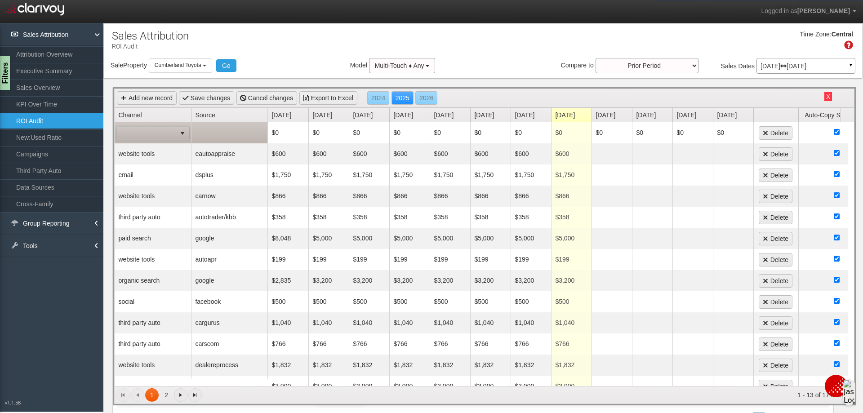
click at [168, 136] on span at bounding box center [146, 133] width 59 height 13
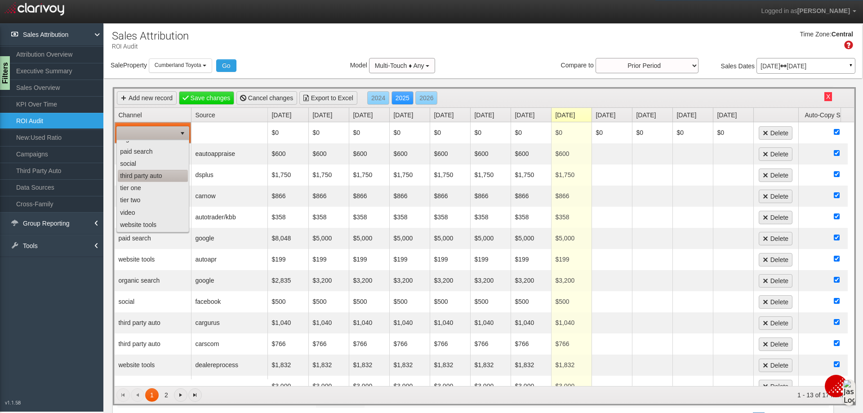
click at [154, 179] on li "third party auto" at bounding box center [153, 176] width 70 height 12
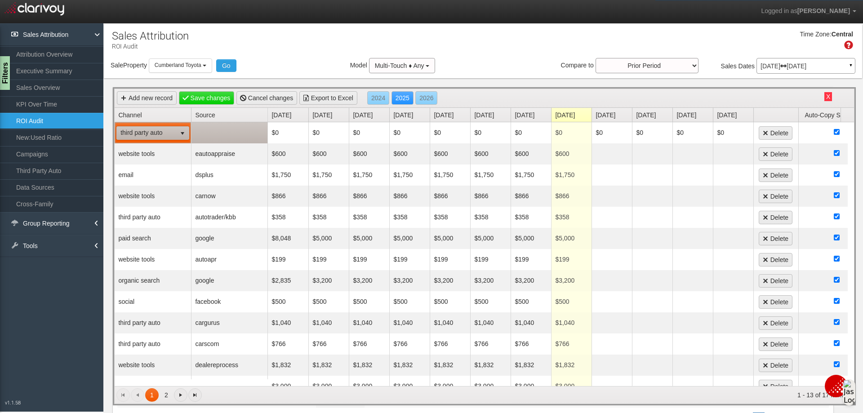
click at [233, 135] on td at bounding box center [229, 132] width 76 height 21
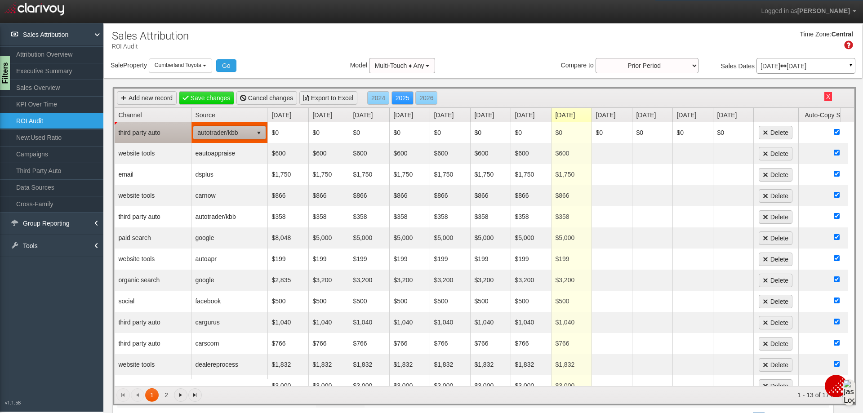
click at [250, 136] on span "autotrader/kbb" at bounding box center [223, 132] width 59 height 13
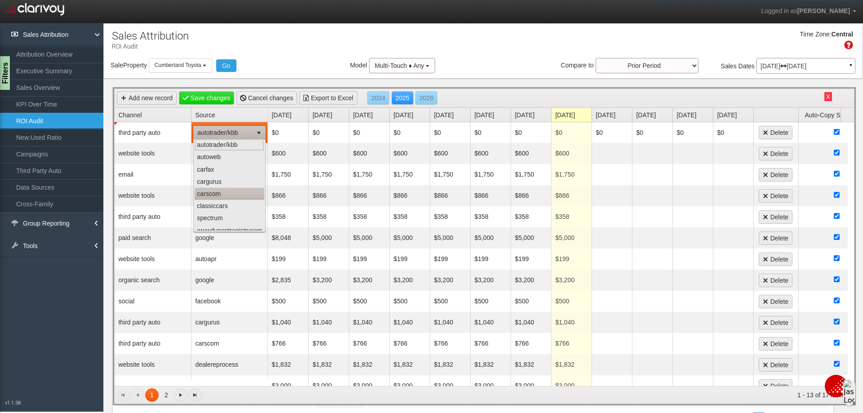
scroll to position [0, 0]
click at [163, 137] on td "third party auto" at bounding box center [153, 132] width 76 height 21
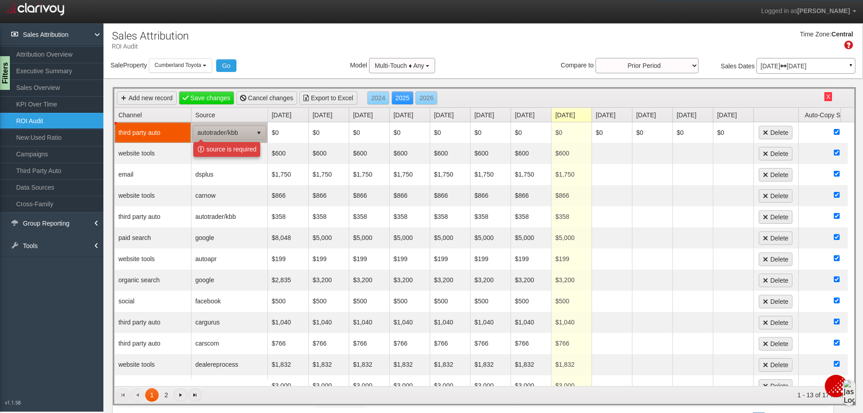
click at [163, 137] on td "third party auto" at bounding box center [153, 132] width 76 height 21
click at [124, 115] on link "Channel" at bounding box center [154, 115] width 73 height 14
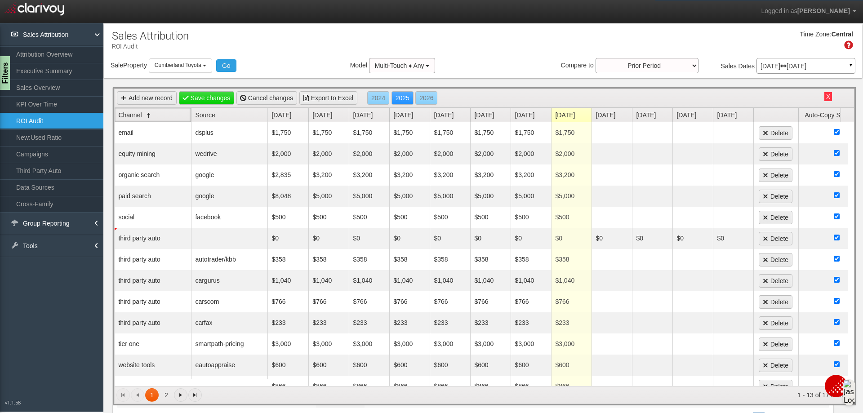
click at [161, 116] on link "Channel" at bounding box center [154, 115] width 73 height 14
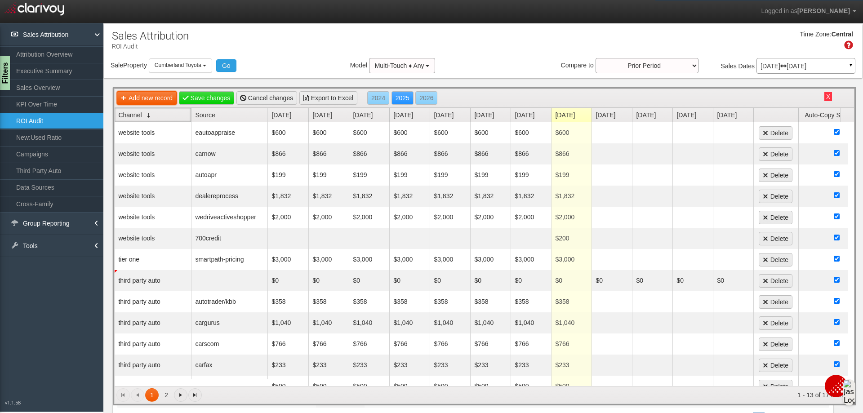
click at [169, 98] on link "Add new record" at bounding box center [147, 97] width 60 height 13
click at [153, 99] on link "Add new record" at bounding box center [147, 97] width 60 height 13
click at [225, 62] on button "Go" at bounding box center [226, 65] width 20 height 13
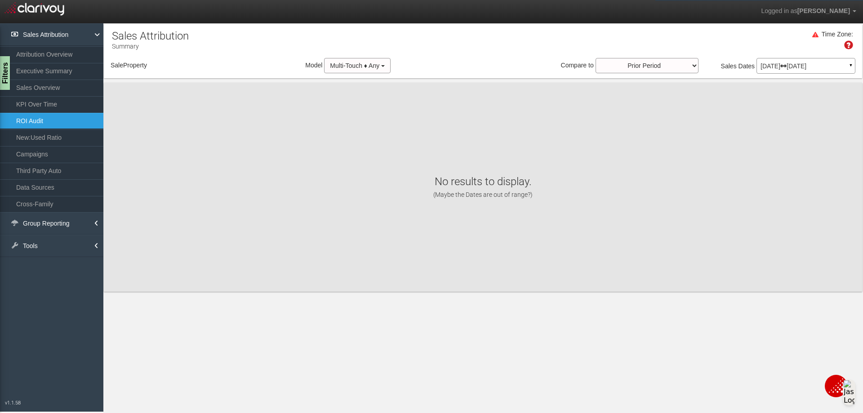
click at [159, 98] on div "No results to display. (Maybe the Dates are out of range?)" at bounding box center [483, 187] width 758 height 209
select select "object:3071"
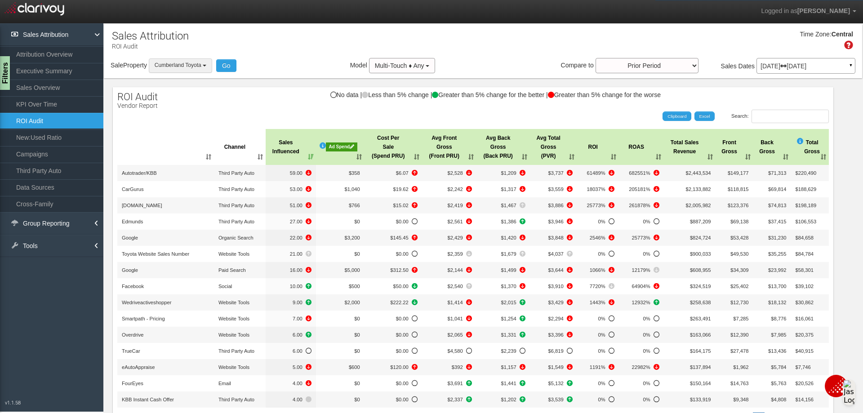
click at [192, 62] on span "Cumberland Toyota" at bounding box center [178, 65] width 47 height 6
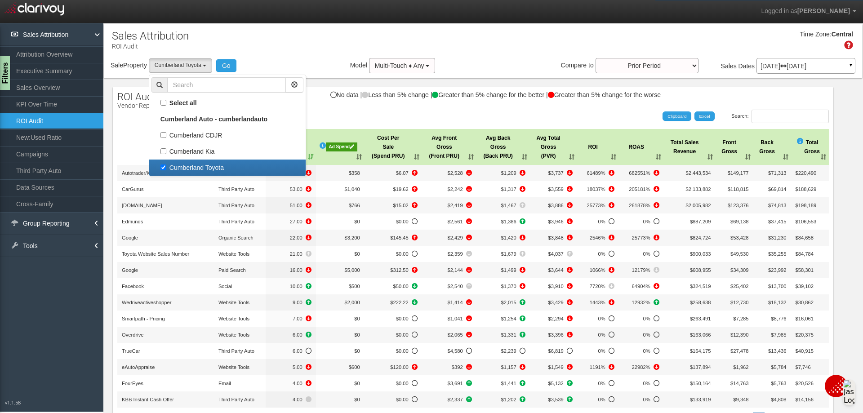
click at [164, 168] on label "Cumberland Toyota" at bounding box center [227, 168] width 152 height 12
click at [164, 168] on input "Cumberland Toyota" at bounding box center [163, 167] width 6 height 6
checkbox input "false"
select select
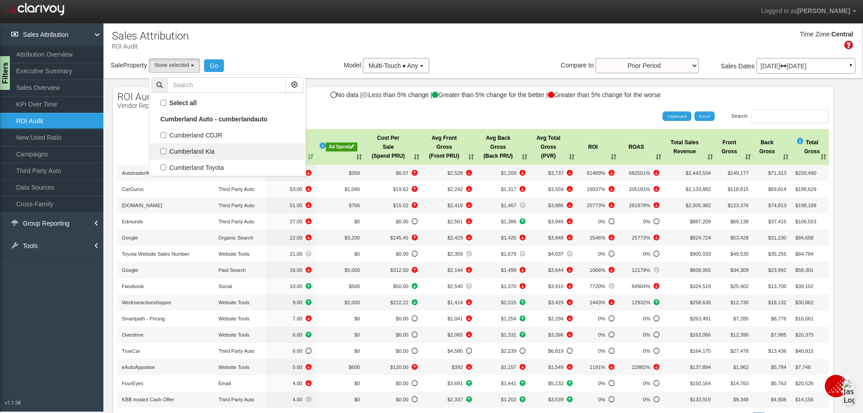
scroll to position [23, 0]
click at [166, 153] on label "Cumberland Kia" at bounding box center [227, 152] width 152 height 12
click at [166, 153] on input "Cumberland Kia" at bounding box center [163, 151] width 6 height 6
checkbox input "true"
select select "object:3070"
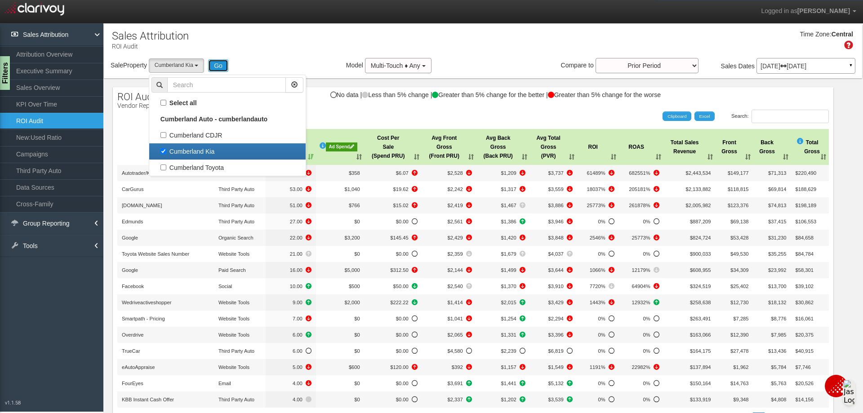
click at [226, 65] on button "Go" at bounding box center [218, 65] width 20 height 13
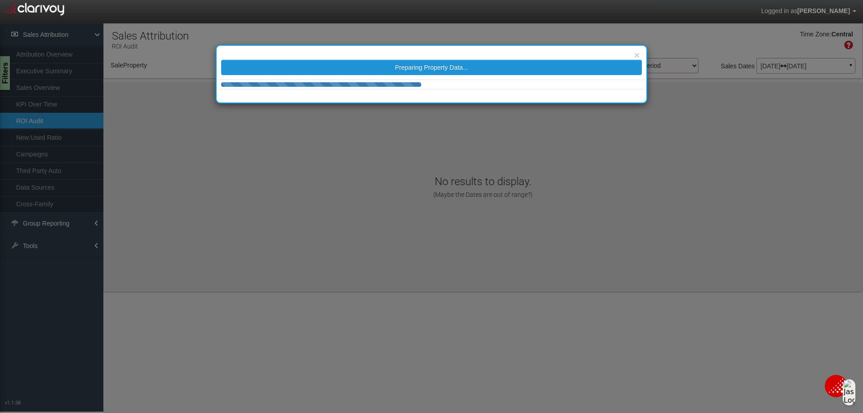
select select "object:3129"
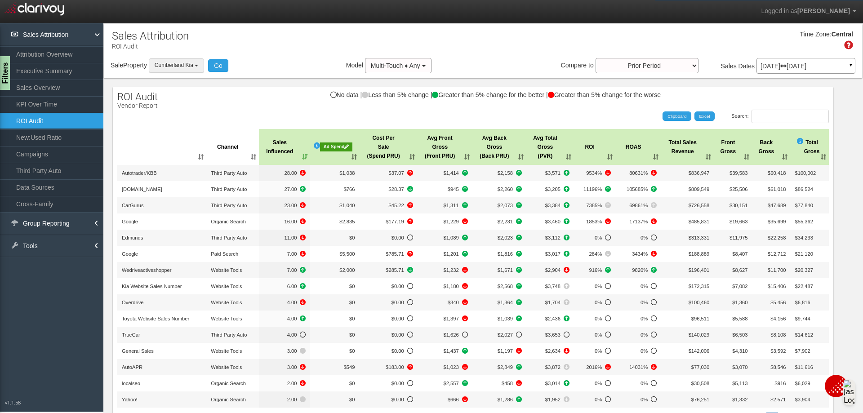
click at [190, 64] on span "Cumberland Kia" at bounding box center [174, 65] width 39 height 6
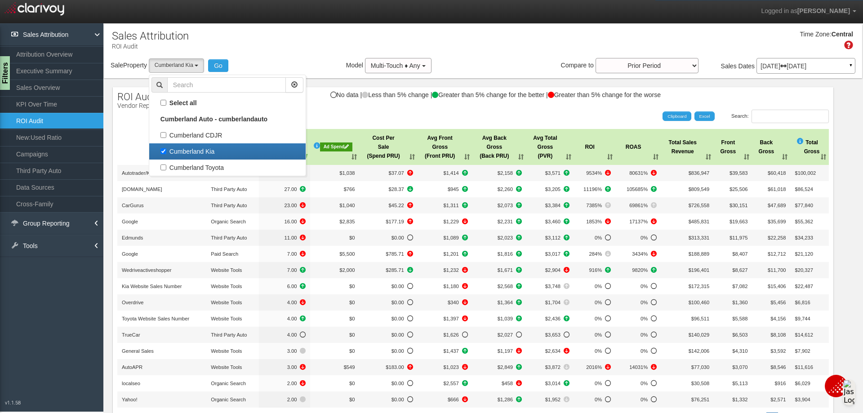
click at [163, 151] on label "Cumberland Kia" at bounding box center [227, 152] width 152 height 12
click at [163, 151] on input "Cumberland Kia" at bounding box center [163, 151] width 6 height 6
checkbox input "false"
select select
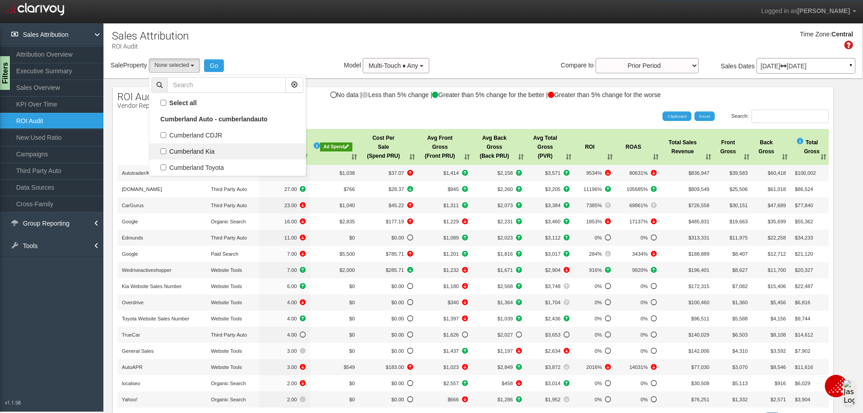
scroll to position [16, 0]
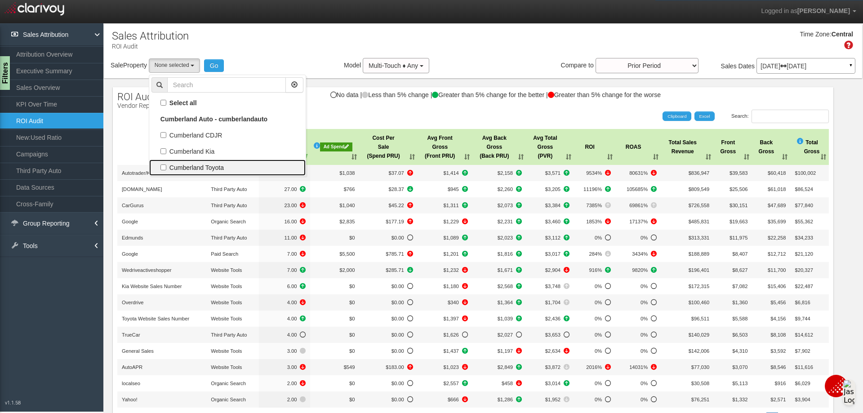
click at [163, 169] on label "Cumberland Toyota" at bounding box center [227, 168] width 152 height 12
click at [163, 169] on input "Cumberland Toyota" at bounding box center [163, 167] width 6 height 6
checkbox input "true"
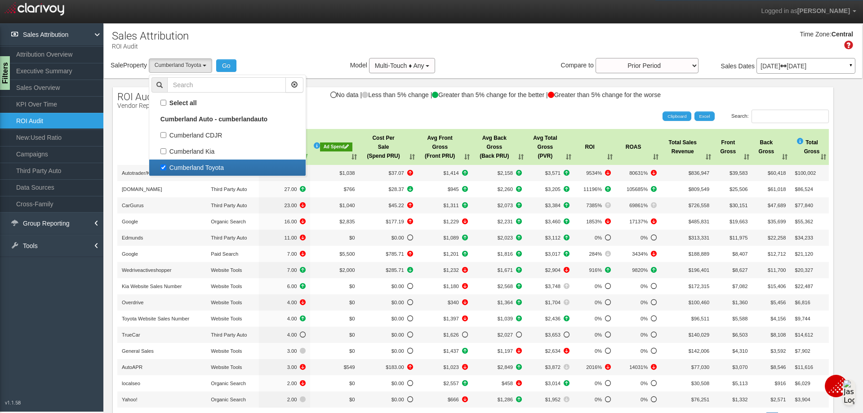
select select "object:3130"
click at [224, 65] on button "Go" at bounding box center [226, 65] width 20 height 13
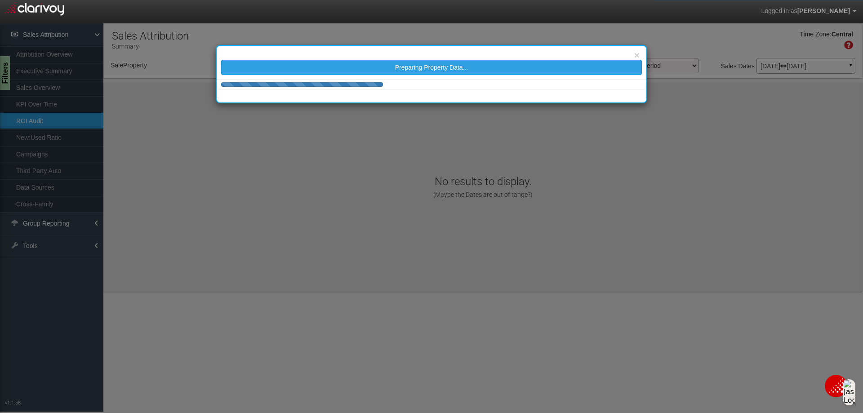
select select "object:3171"
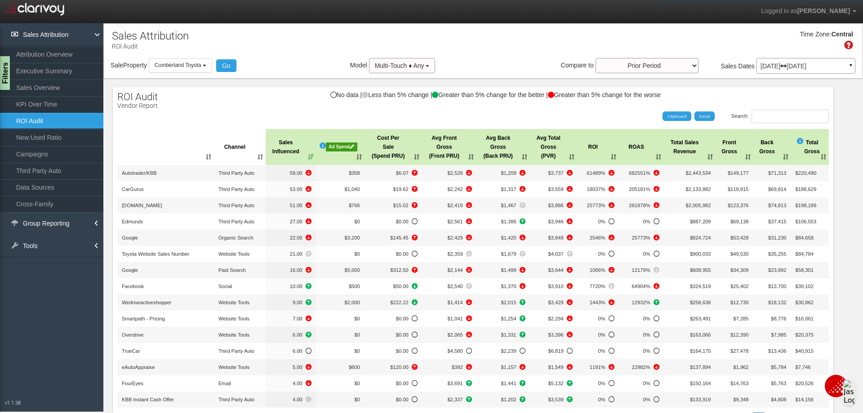
click at [284, 152] on th "Sales Influenced" at bounding box center [291, 147] width 50 height 36
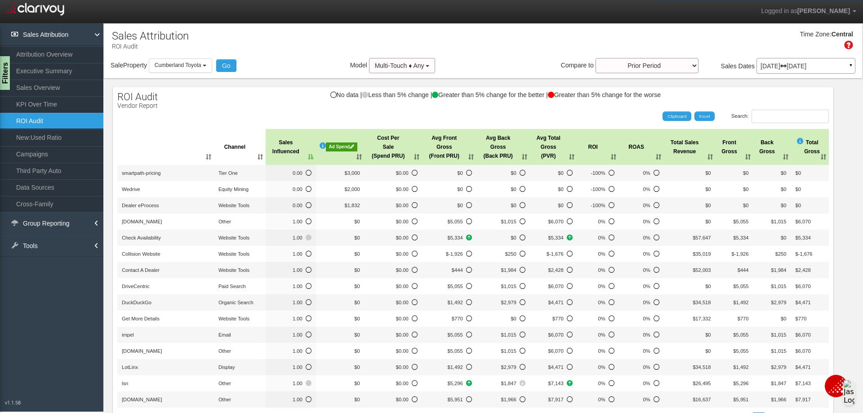
click at [284, 152] on th "Sales Influenced" at bounding box center [291, 147] width 50 height 36
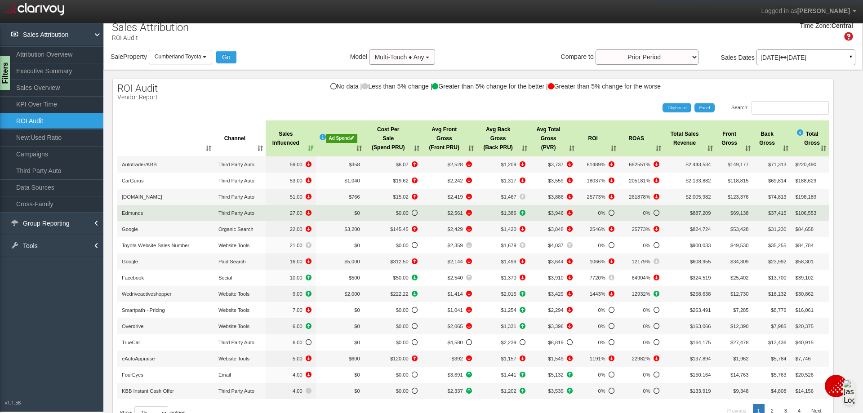
scroll to position [0, 0]
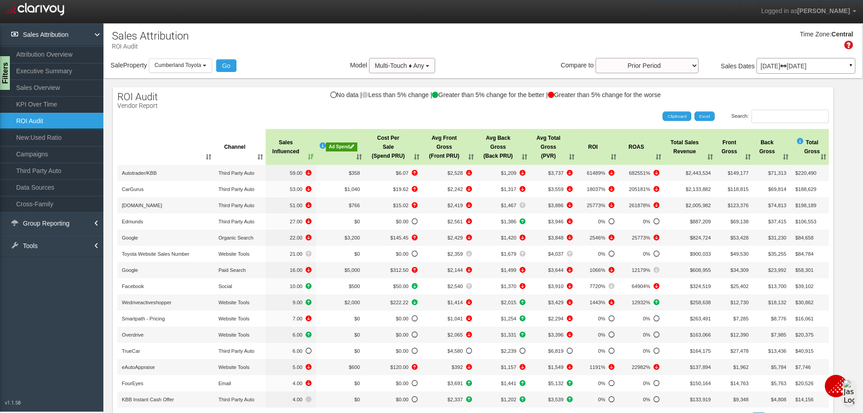
click at [335, 146] on div "Ad Spend" at bounding box center [341, 146] width 31 height 9
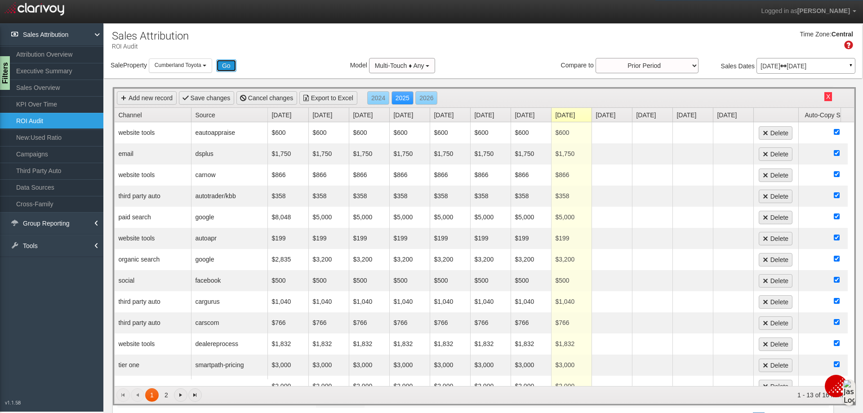
click at [234, 66] on button "Go" at bounding box center [226, 65] width 20 height 13
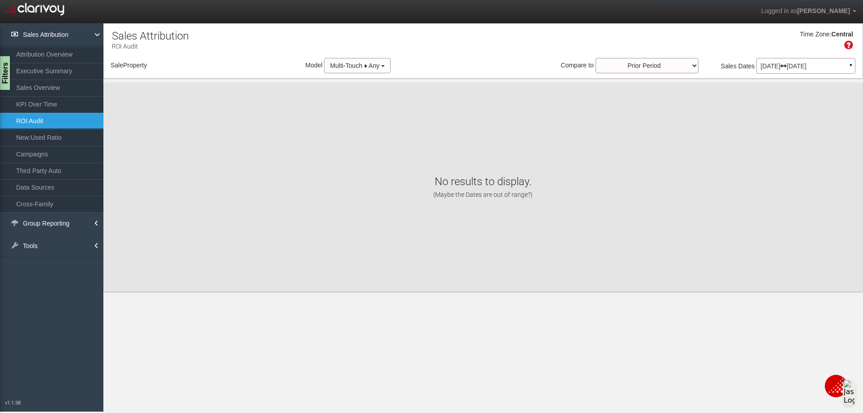
select select "object:3230"
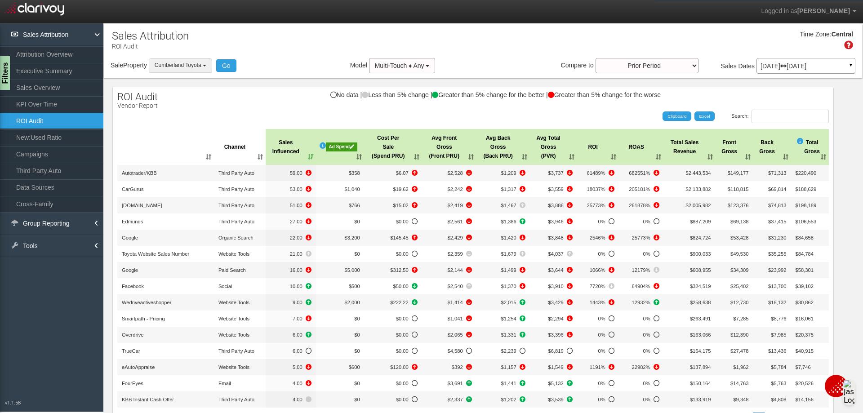
click at [208, 68] on button "Cumberland Toyota" at bounding box center [180, 65] width 63 height 14
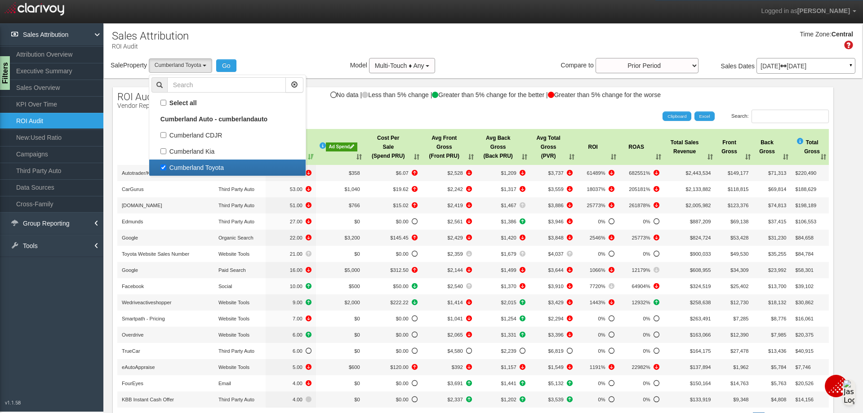
click at [167, 167] on label "Cumberland Toyota" at bounding box center [227, 168] width 152 height 12
click at [166, 167] on input "Cumberland Toyota" at bounding box center [163, 167] width 6 height 6
checkbox input "false"
select select
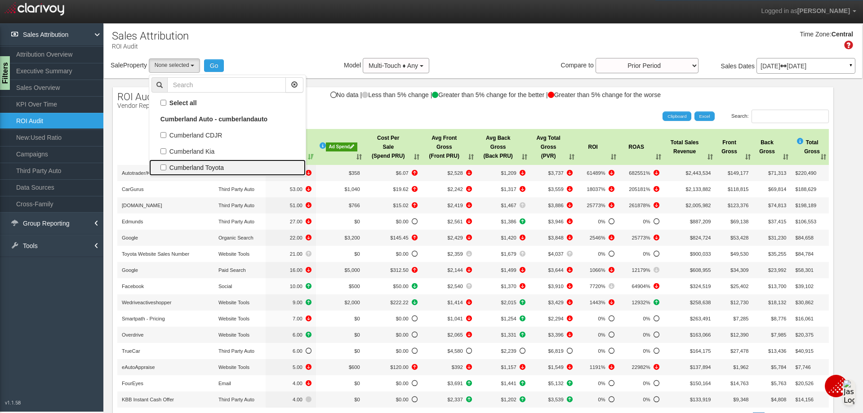
click at [163, 164] on label "Cumberland Toyota" at bounding box center [227, 168] width 152 height 12
click at [163, 164] on input "Cumberland Toyota" at bounding box center [163, 167] width 6 height 6
checkbox input "true"
select select "object:3230"
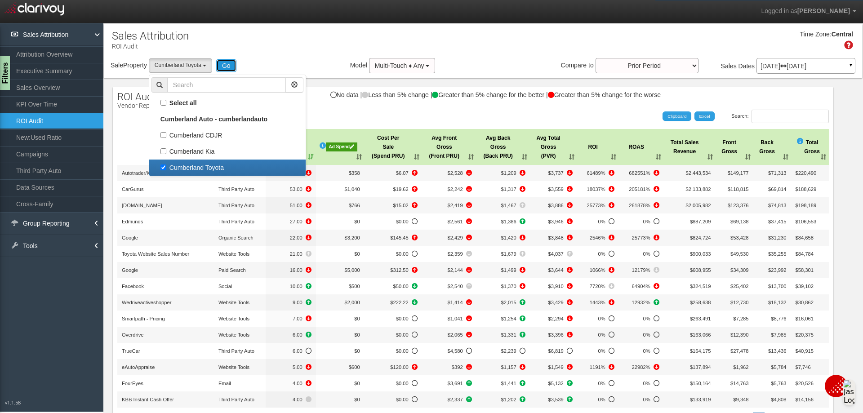
click at [233, 64] on button "Go" at bounding box center [226, 65] width 20 height 13
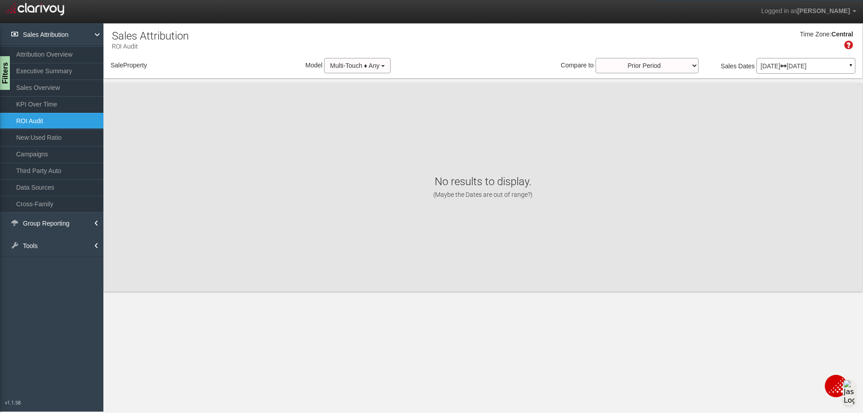
select select "object:3271"
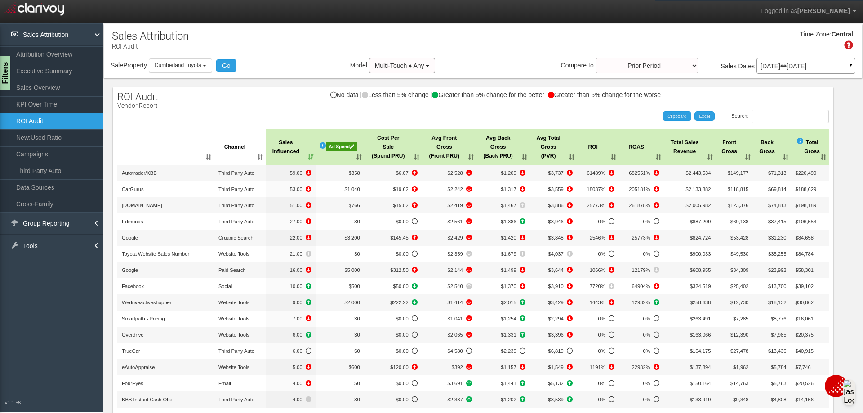
click at [339, 143] on div "Ad Spend" at bounding box center [341, 146] width 31 height 9
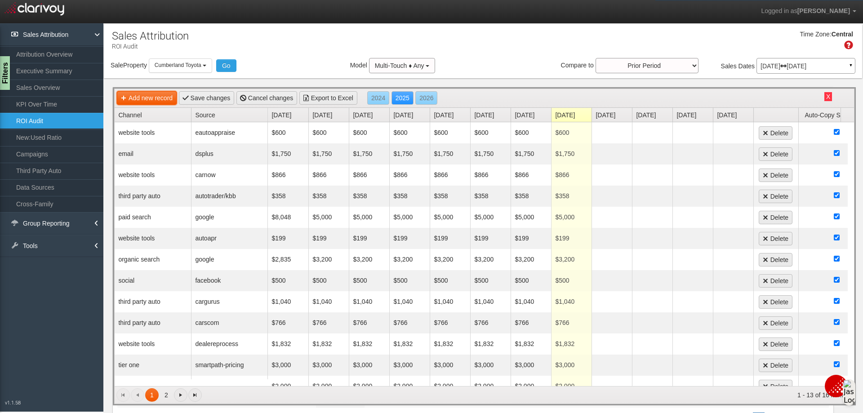
click at [165, 95] on link "Add new record" at bounding box center [147, 97] width 60 height 13
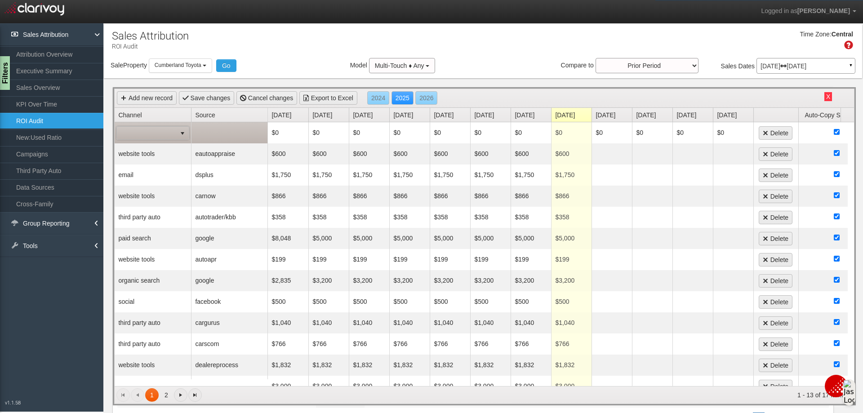
click at [183, 130] on span "select" at bounding box center [182, 133] width 7 height 7
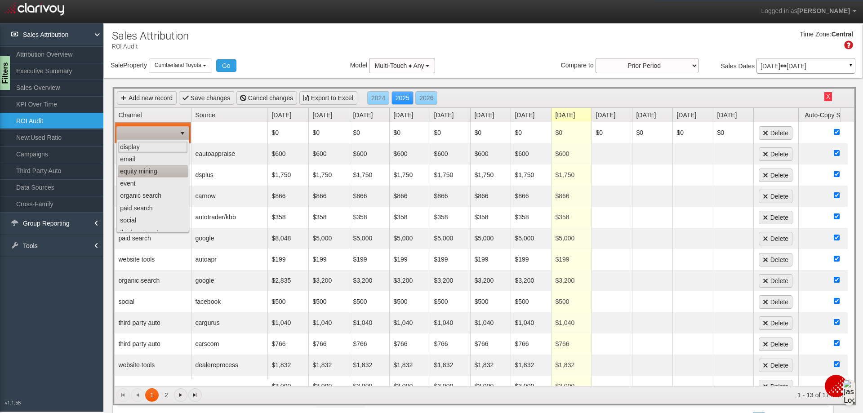
scroll to position [45, 0]
click at [153, 184] on li "third party auto" at bounding box center [153, 188] width 70 height 12
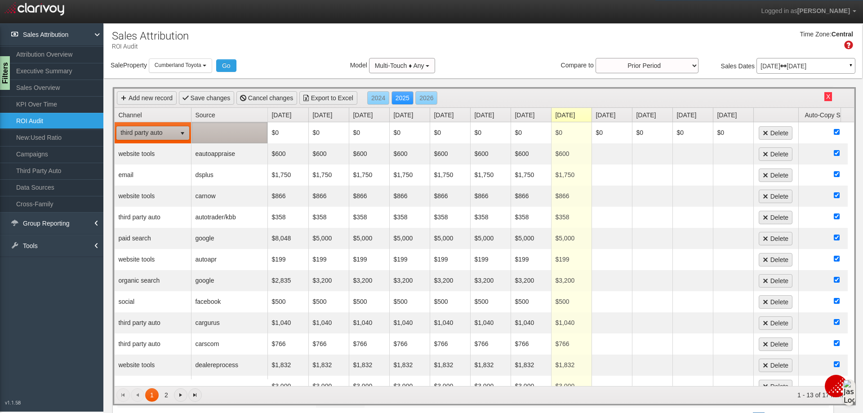
click at [230, 133] on td at bounding box center [229, 132] width 76 height 21
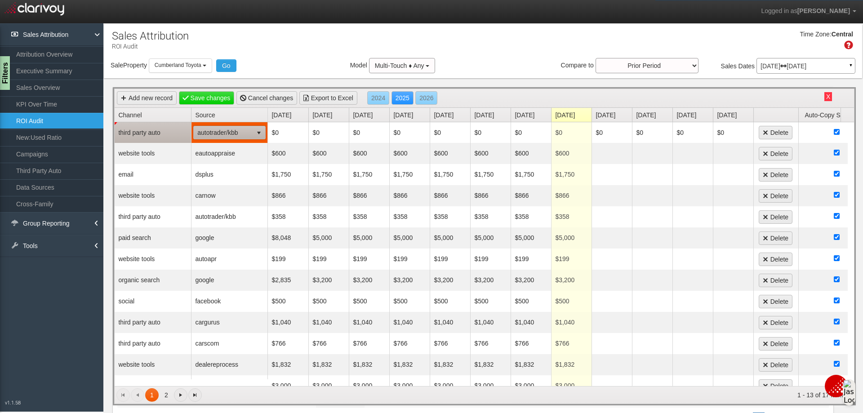
click at [259, 133] on span "select" at bounding box center [258, 132] width 7 height 7
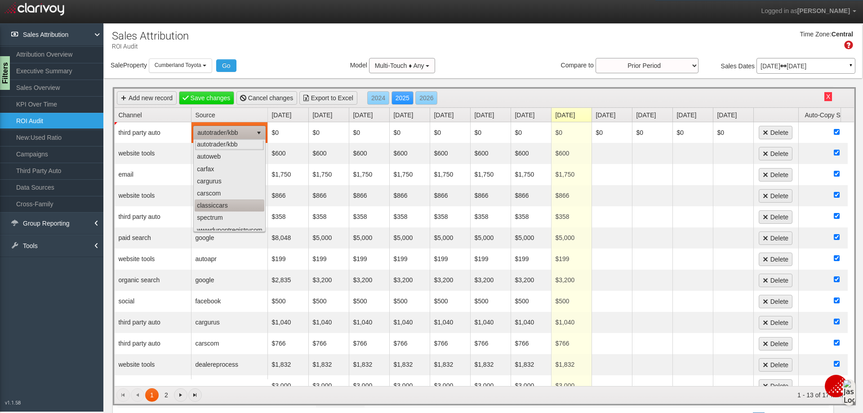
scroll to position [0, 0]
click at [225, 67] on button "Go" at bounding box center [226, 65] width 20 height 13
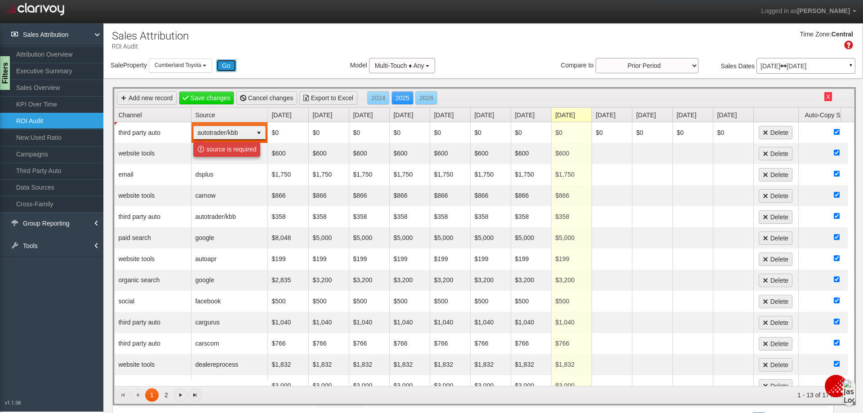
click at [225, 67] on button "Go" at bounding box center [226, 65] width 20 height 13
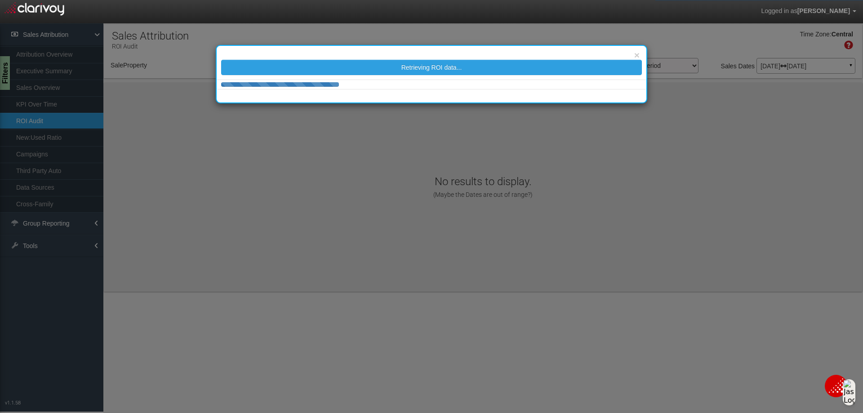
select select "object:3349"
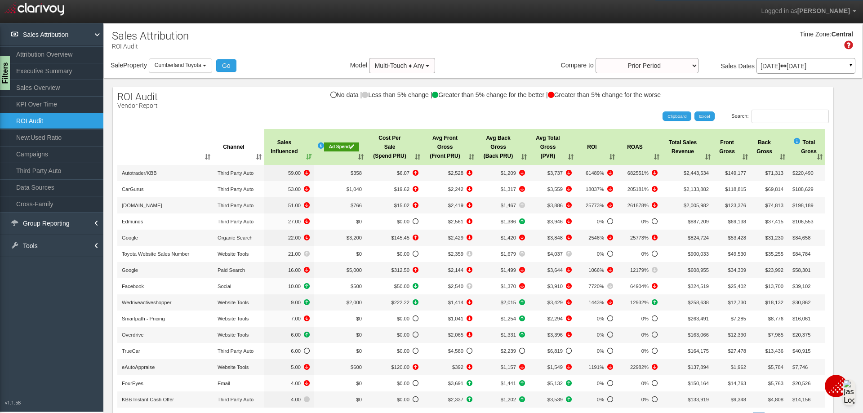
click at [762, 68] on p "Jun 01, 2025 Jun 30, 2025" at bounding box center [805, 66] width 91 height 6
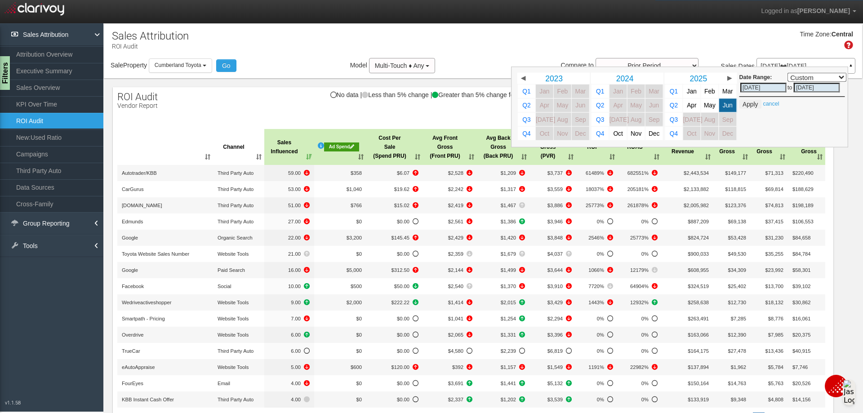
click at [718, 34] on div "Time Zone: Central" at bounding box center [483, 43] width 758 height 29
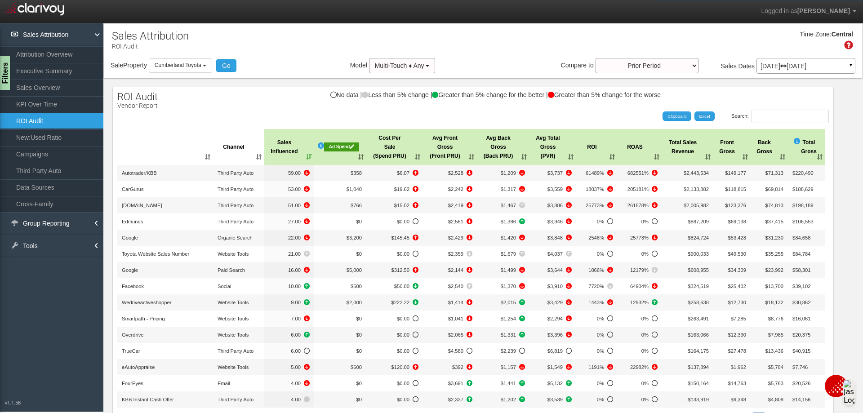
click at [768, 71] on div "Jun 01, 2025 Jun 30, 2025 ▼" at bounding box center [805, 66] width 99 height 16
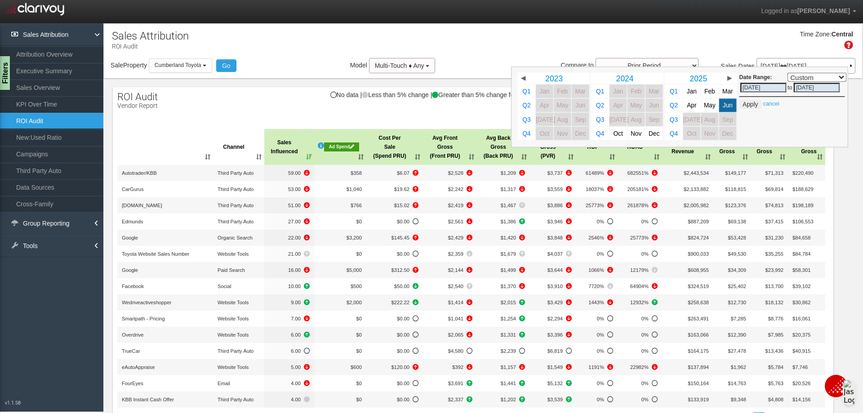
click at [718, 31] on div "Time Zone: Central" at bounding box center [483, 43] width 758 height 29
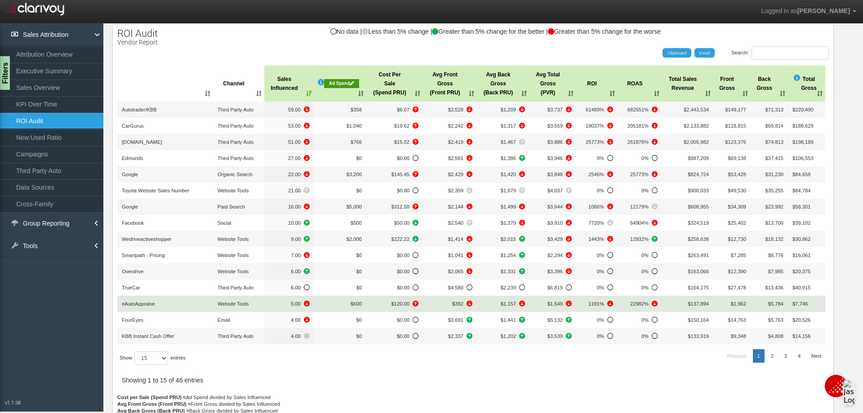
scroll to position [105, 0]
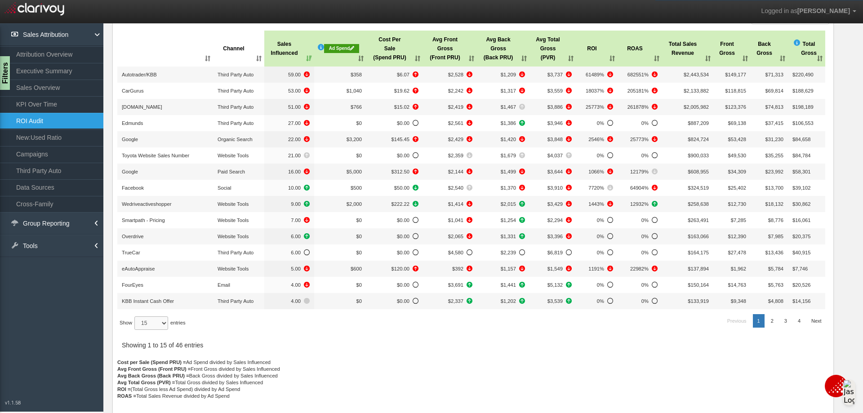
click at [164, 316] on select "15 30 50 All" at bounding box center [151, 322] width 34 height 13
select select "30"
click at [136, 330] on select "15 30 50 All" at bounding box center [151, 322] width 34 height 13
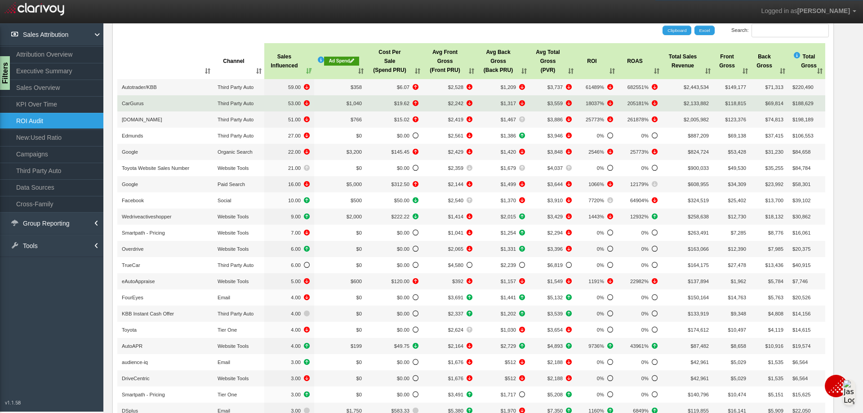
scroll to position [0, 0]
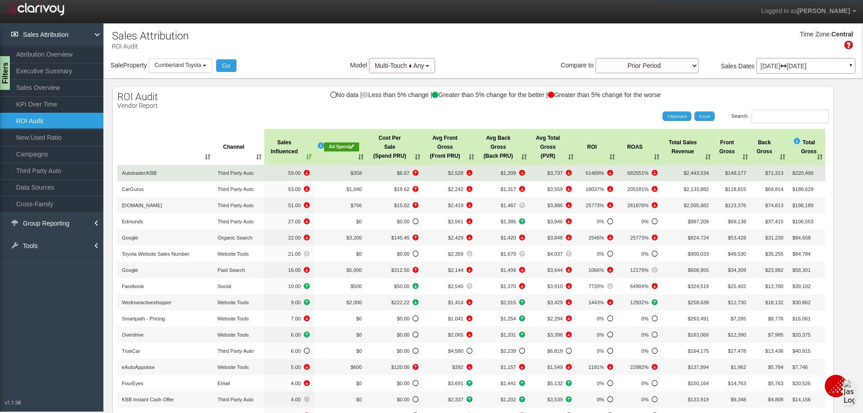
drag, startPoint x: 150, startPoint y: 172, endPoint x: 172, endPoint y: 170, distance: 22.5
click at [149, 172] on span "Autotrader/KBB" at bounding box center [139, 172] width 35 height 5
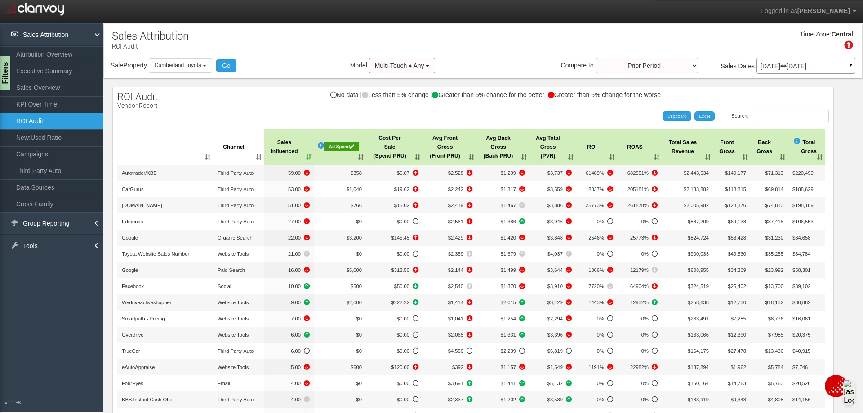
click at [205, 157] on th ": activate to sort column ascending" at bounding box center [165, 147] width 96 height 36
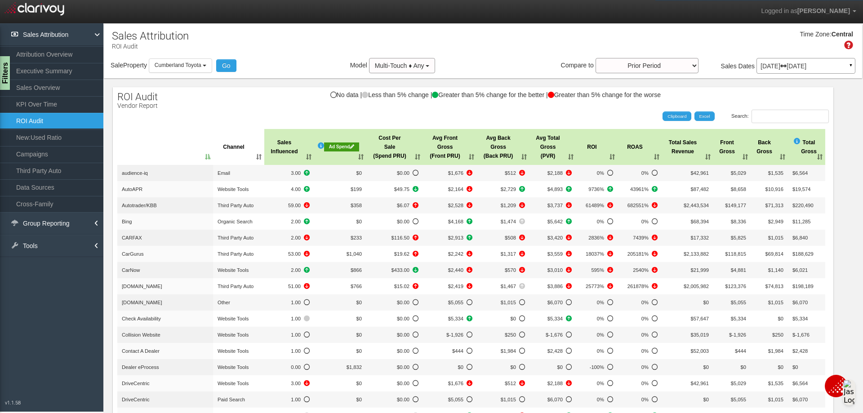
click at [205, 157] on th ": activate to sort column descending" at bounding box center [165, 147] width 96 height 36
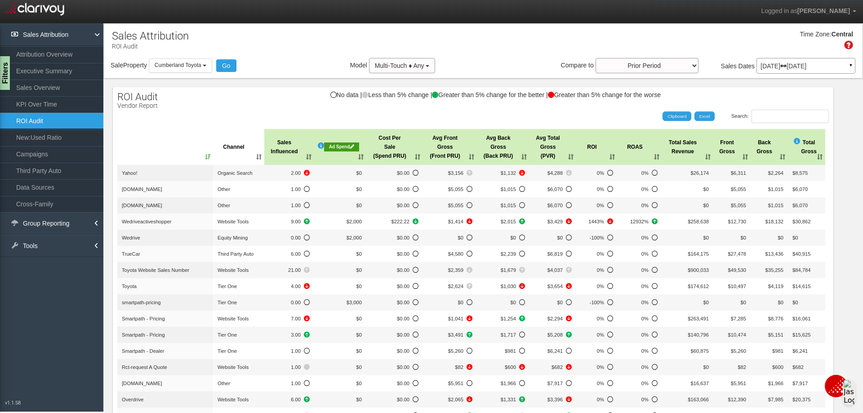
click at [205, 157] on th ": activate to sort column ascending" at bounding box center [165, 147] width 96 height 36
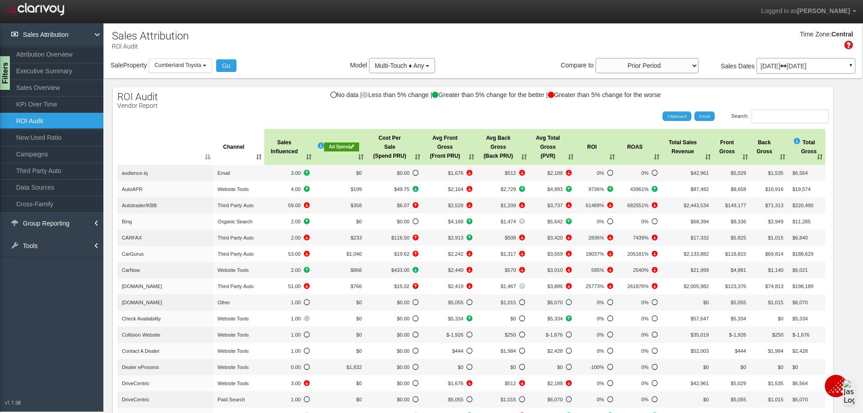
click at [205, 157] on th ": activate to sort column descending" at bounding box center [165, 147] width 96 height 36
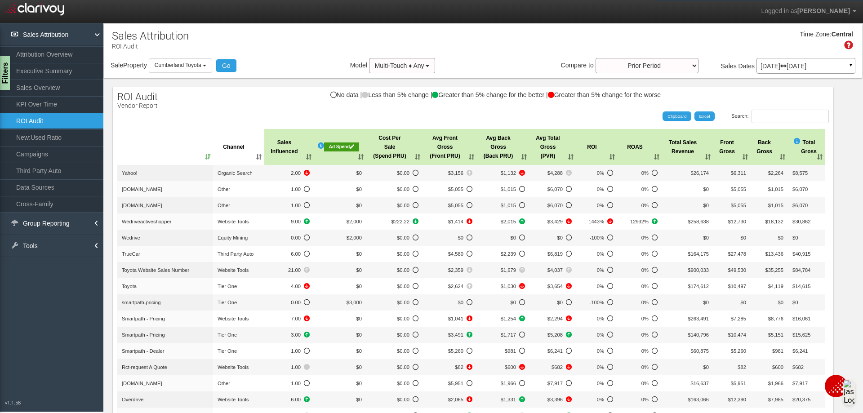
click at [638, 148] on th "ROAS" at bounding box center [639, 147] width 44 height 36
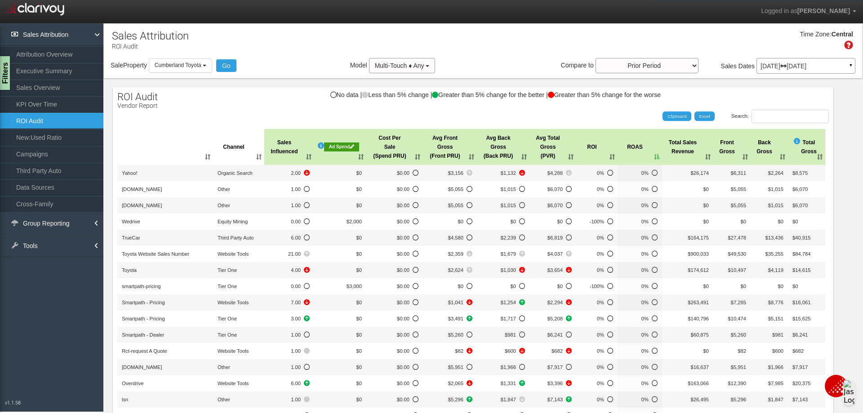
click at [638, 148] on th "ROAS" at bounding box center [639, 147] width 44 height 36
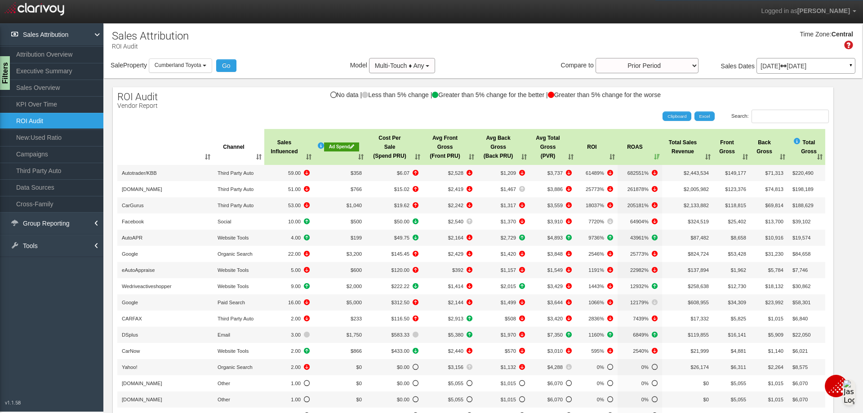
click at [638, 148] on th "ROAS" at bounding box center [639, 147] width 44 height 36
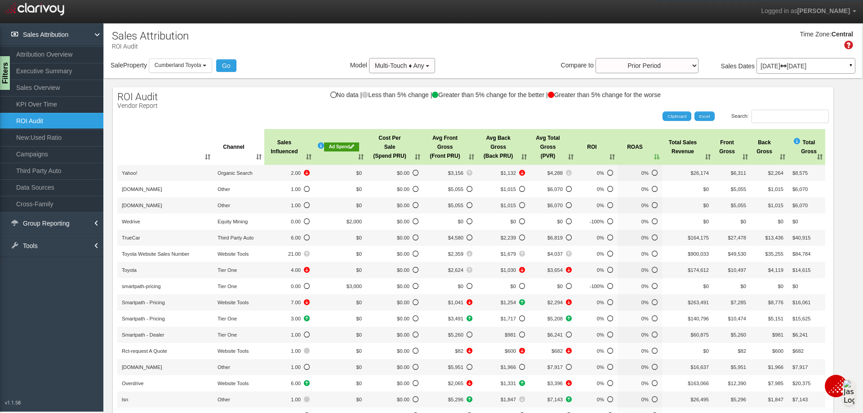
click at [586, 150] on th "ROI" at bounding box center [596, 147] width 41 height 36
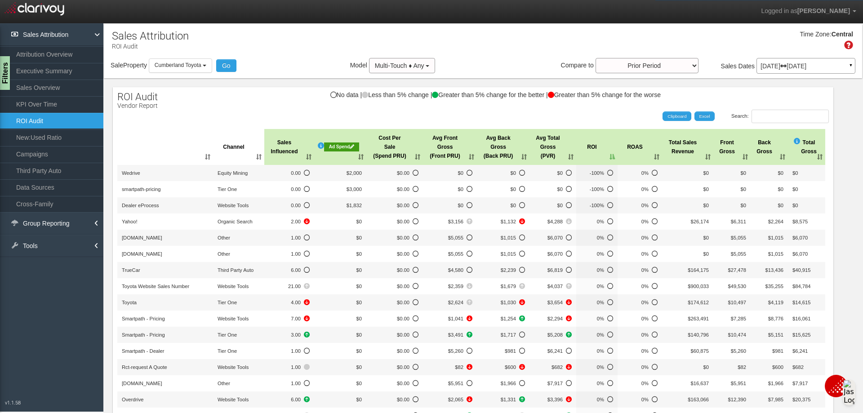
click at [586, 150] on th "ROI" at bounding box center [596, 147] width 41 height 36
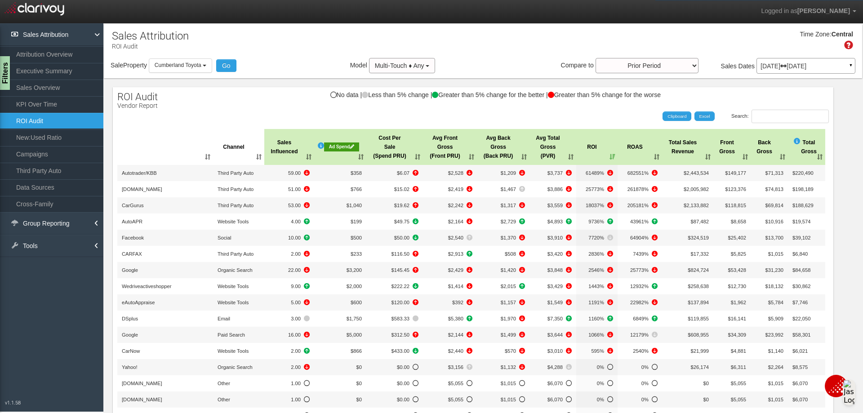
click at [209, 162] on th ": activate to sort column ascending" at bounding box center [165, 147] width 96 height 36
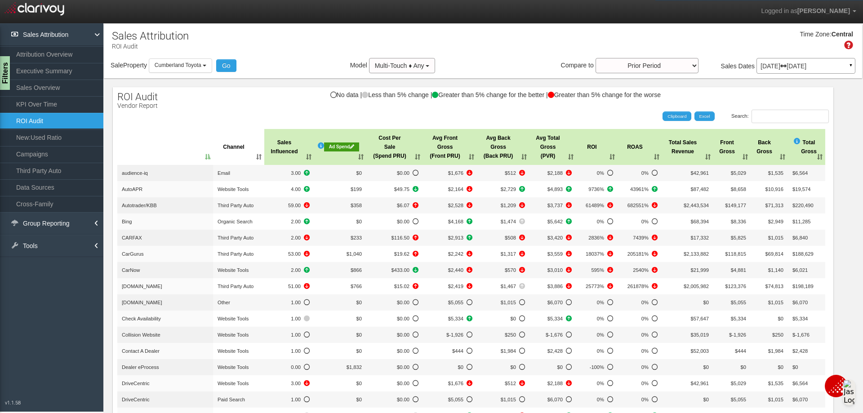
click at [209, 162] on th ": activate to sort column descending" at bounding box center [165, 147] width 96 height 36
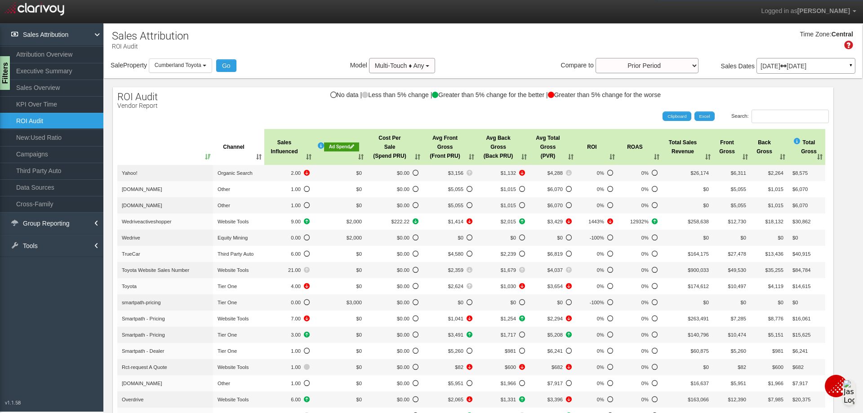
click at [152, 164] on th ": activate to sort column ascending" at bounding box center [165, 147] width 96 height 36
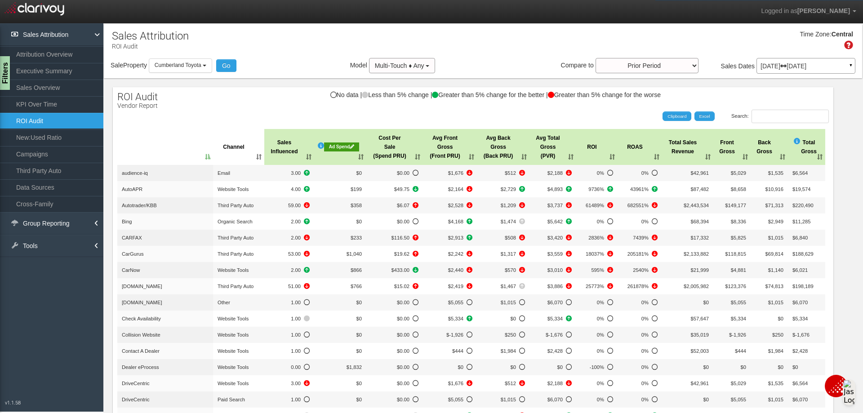
click at [597, 148] on th "ROI" at bounding box center [596, 147] width 41 height 36
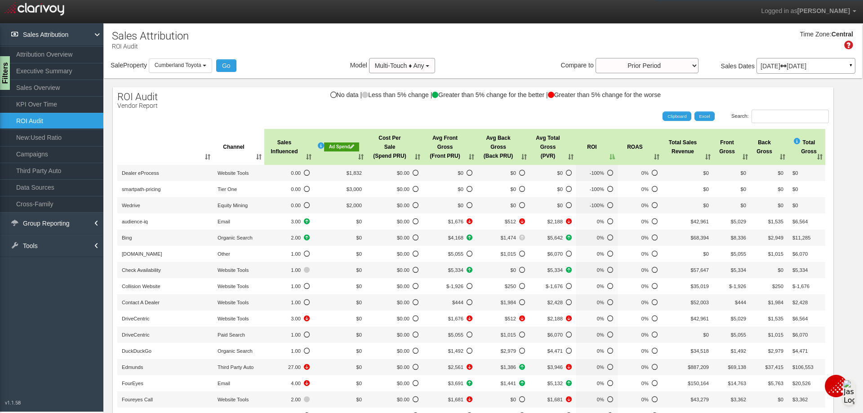
click at [595, 148] on th "ROI" at bounding box center [596, 147] width 41 height 36
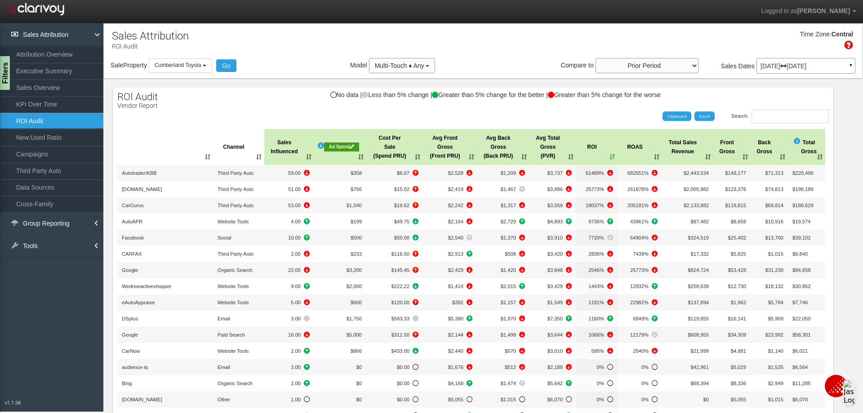
click at [786, 63] on p "Jun 01, 2025 Jun 30, 2025" at bounding box center [805, 66] width 91 height 6
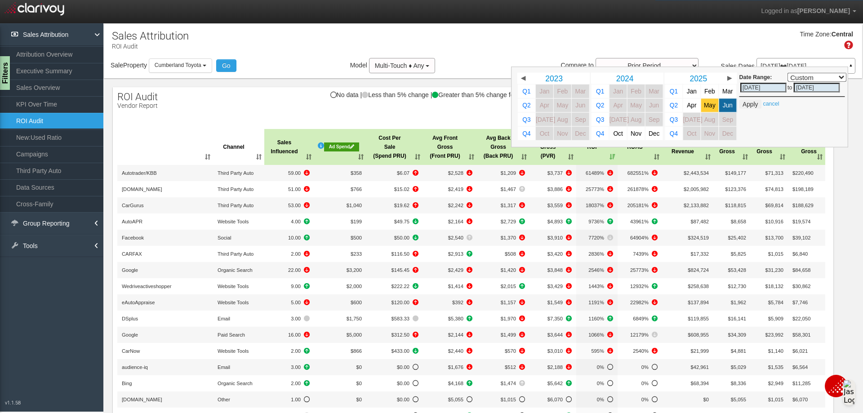
click at [704, 104] on span "May" at bounding box center [710, 105] width 12 height 7
select select ","
type input "05/01/2025"
type input "05/31/2025"
click at [704, 104] on span "May" at bounding box center [710, 105] width 12 height 7
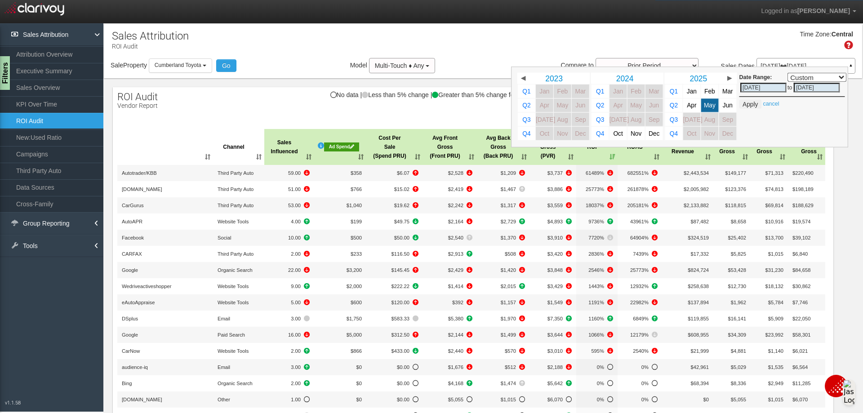
click at [704, 104] on span "May" at bounding box center [710, 105] width 12 height 7
select select ","
click at [748, 103] on button "Apply" at bounding box center [750, 104] width 22 height 9
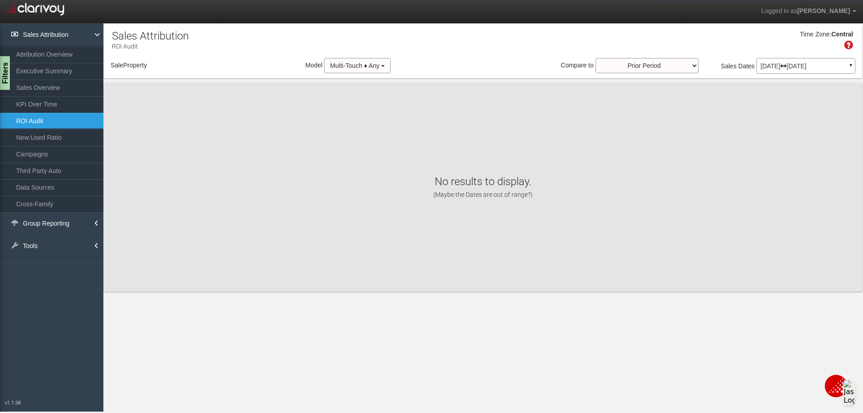
select select "object:3390"
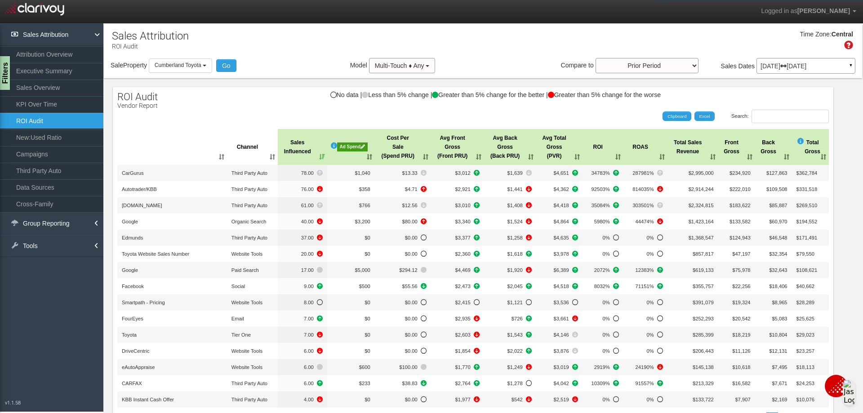
click at [787, 66] on p "May 01, 2025 May 31, 2025" at bounding box center [805, 66] width 91 height 6
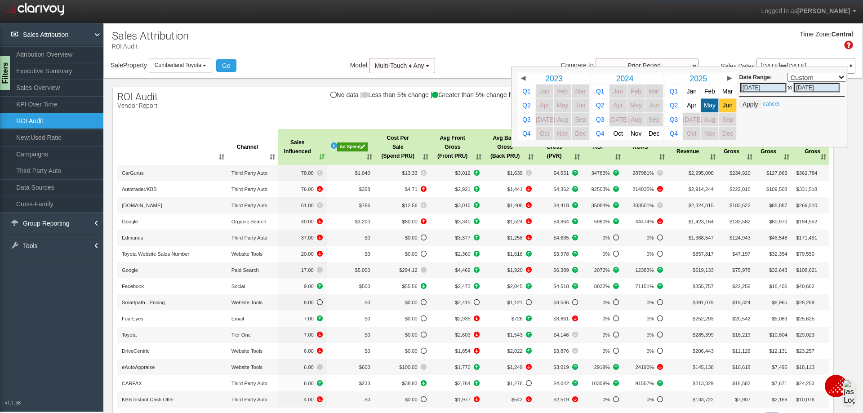
click at [723, 106] on span "Jun" at bounding box center [728, 105] width 10 height 7
select select ","
type input "[DATE]"
click at [749, 105] on button "Apply" at bounding box center [750, 104] width 22 height 9
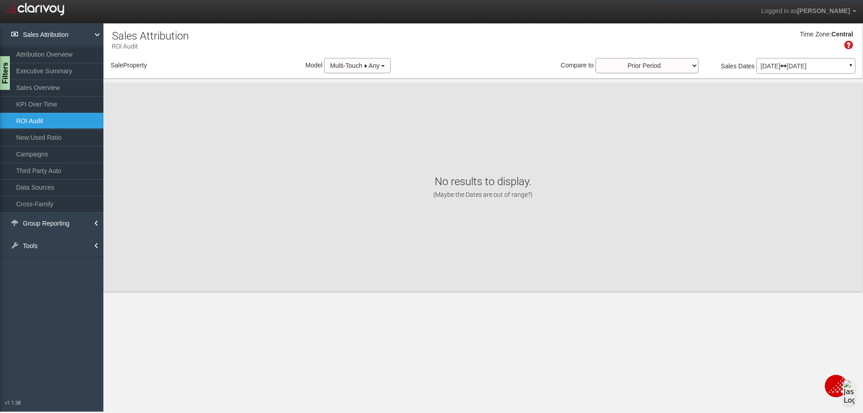
select select "object:3431"
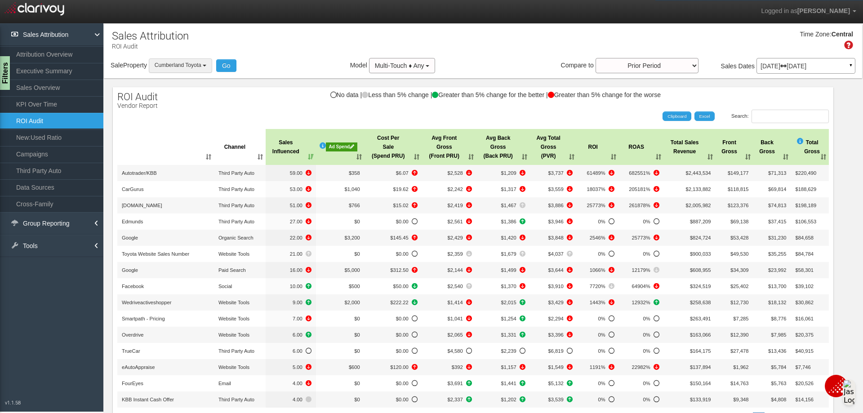
click at [207, 71] on button "Cumberland Toyota" at bounding box center [180, 65] width 63 height 14
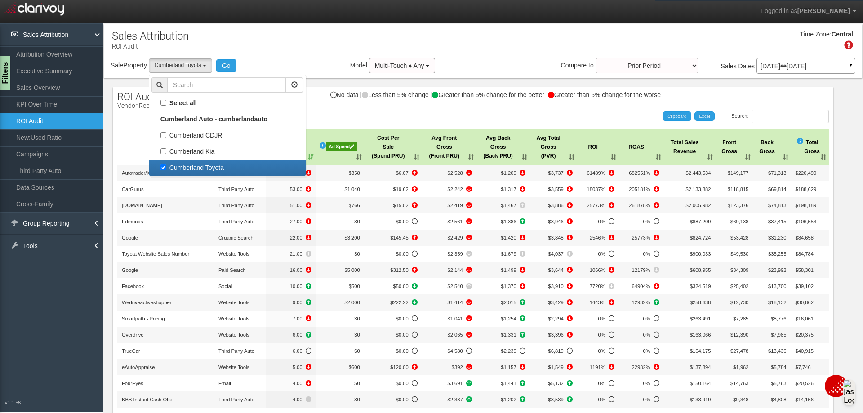
click at [284, 40] on div "Time Zone: Central" at bounding box center [483, 43] width 758 height 29
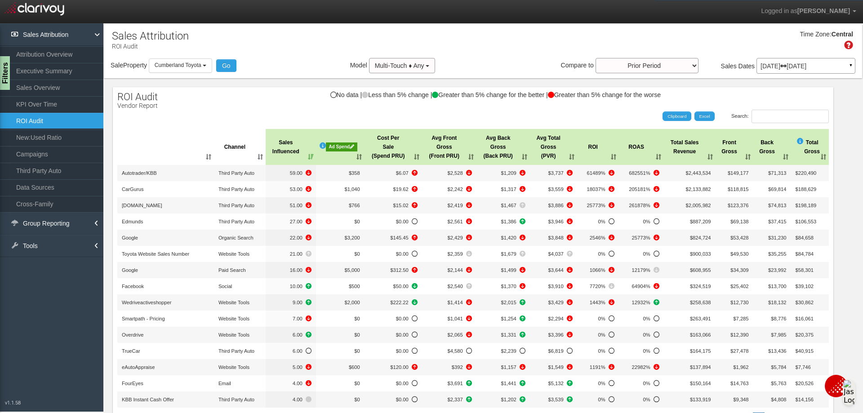
click at [337, 145] on div "Ad Spend" at bounding box center [341, 146] width 31 height 9
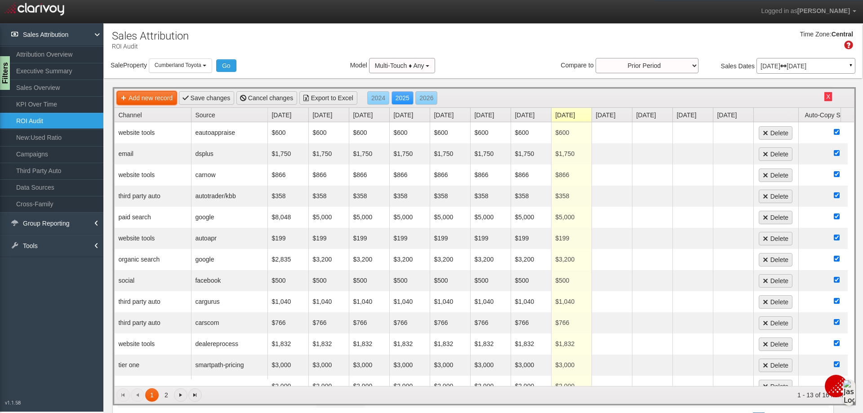
click at [171, 98] on link "Add new record" at bounding box center [147, 97] width 60 height 13
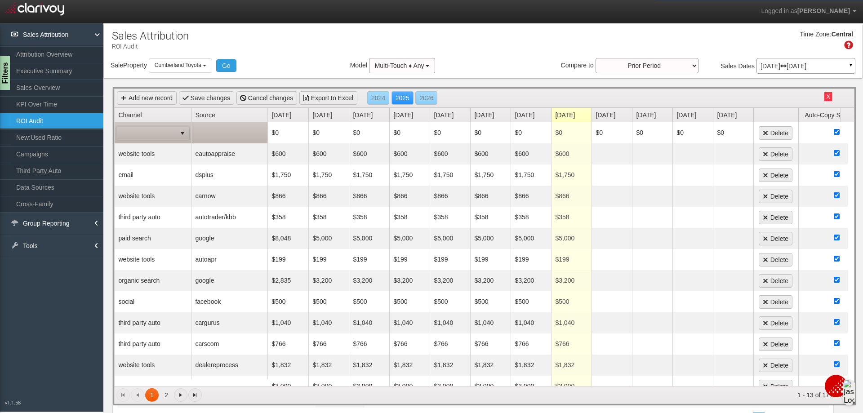
click at [172, 137] on span at bounding box center [146, 133] width 59 height 13
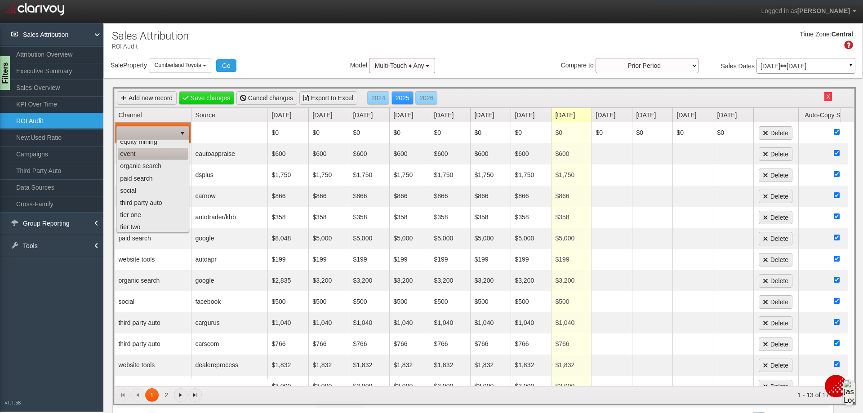
scroll to position [57, 0]
click at [149, 223] on li "website tools" at bounding box center [153, 225] width 70 height 12
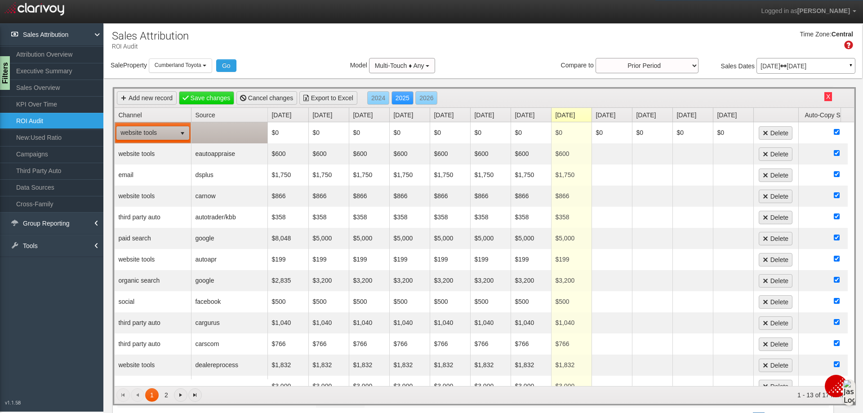
click at [223, 130] on td at bounding box center [229, 132] width 76 height 21
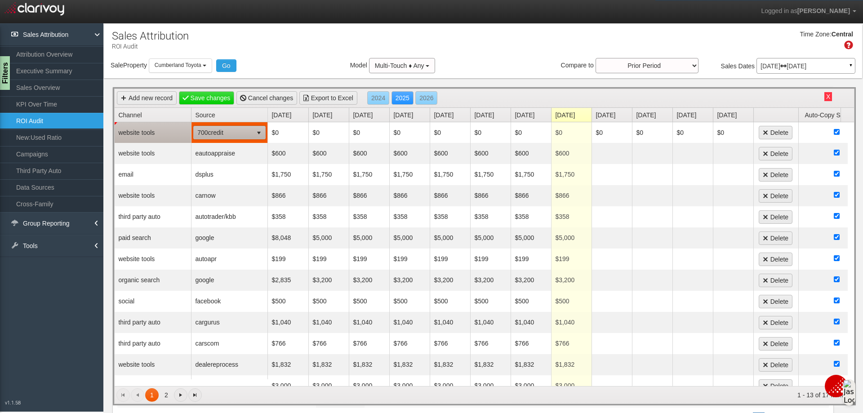
click at [261, 132] on span "select" at bounding box center [258, 132] width 7 height 7
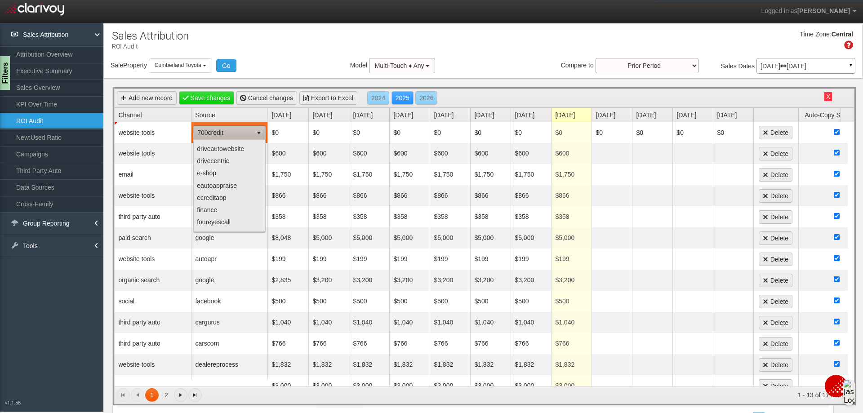
scroll to position [0, 0]
click at [245, 159] on li "autoapr" at bounding box center [230, 159] width 70 height 12
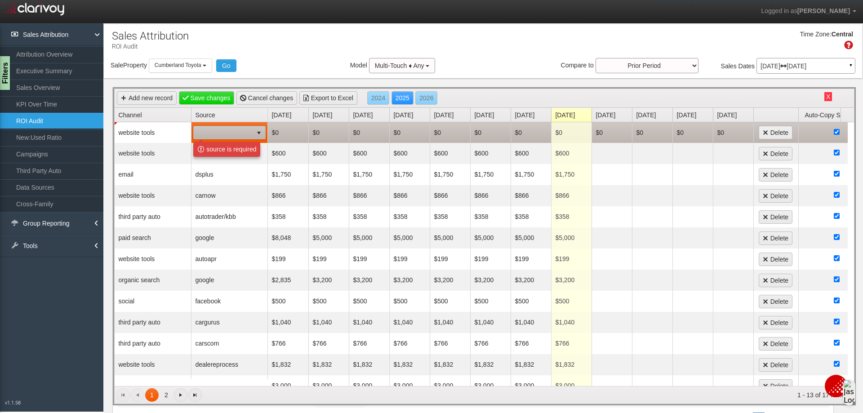
click at [292, 132] on td "$0" at bounding box center [288, 132] width 40 height 21
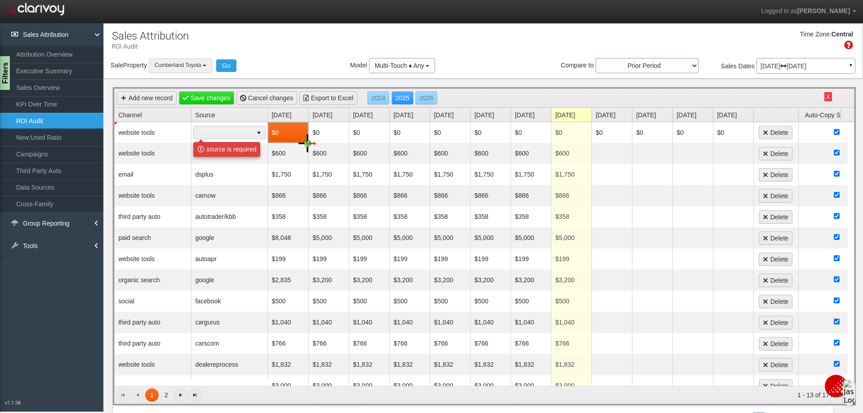
click at [206, 66] on b "button" at bounding box center [205, 66] width 4 height 2
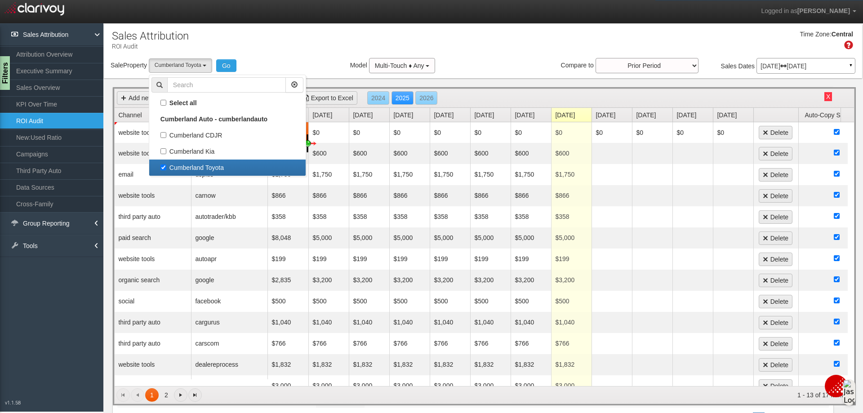
click at [168, 167] on label "Cumberland Toyota" at bounding box center [227, 168] width 152 height 12
click at [166, 167] on input "Cumberland Toyota" at bounding box center [163, 167] width 6 height 6
checkbox input "false"
select select
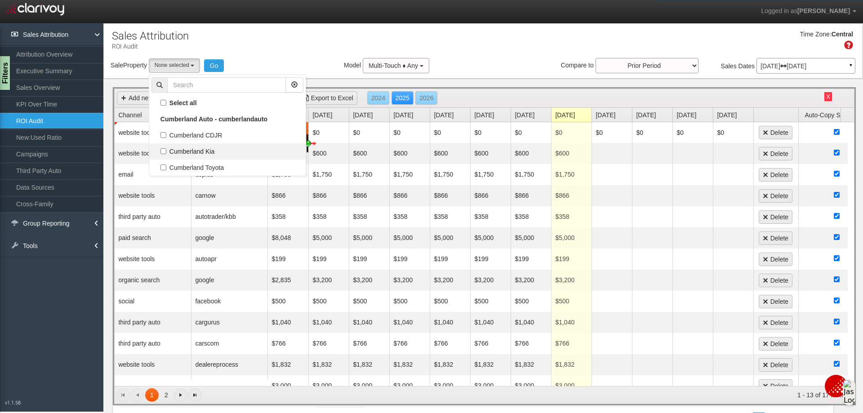
scroll to position [23, 0]
click at [168, 154] on label "Cumberland Kia" at bounding box center [227, 152] width 152 height 12
click at [166, 154] on input "Cumberland Kia" at bounding box center [163, 151] width 6 height 6
checkbox input "true"
select select "object:3430"
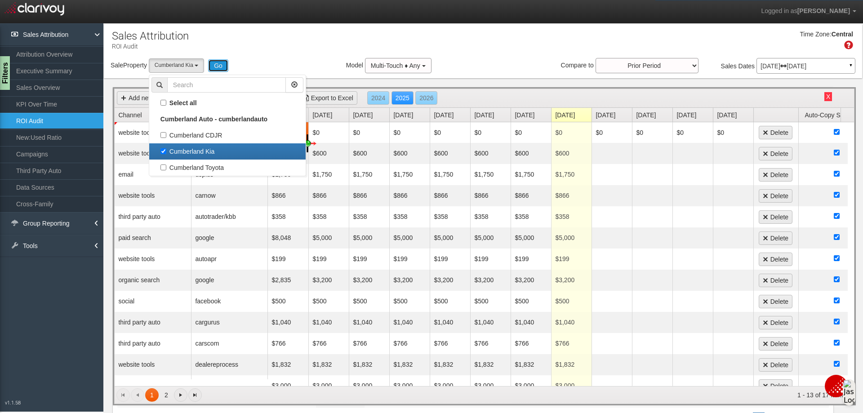
click at [216, 68] on button "Go" at bounding box center [218, 65] width 20 height 13
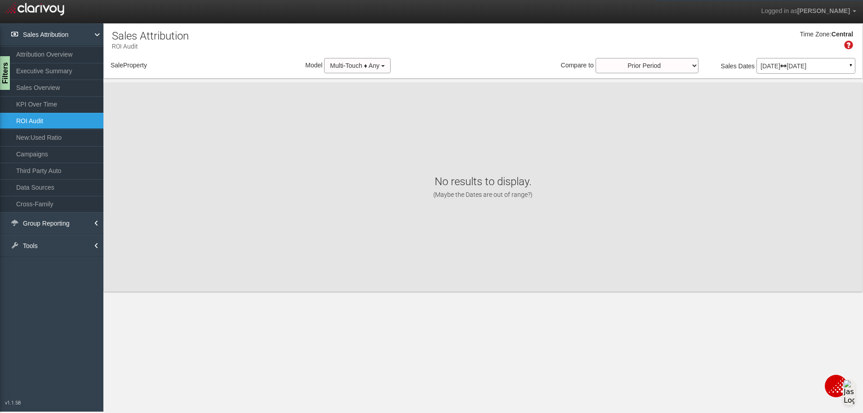
select select "object:3489"
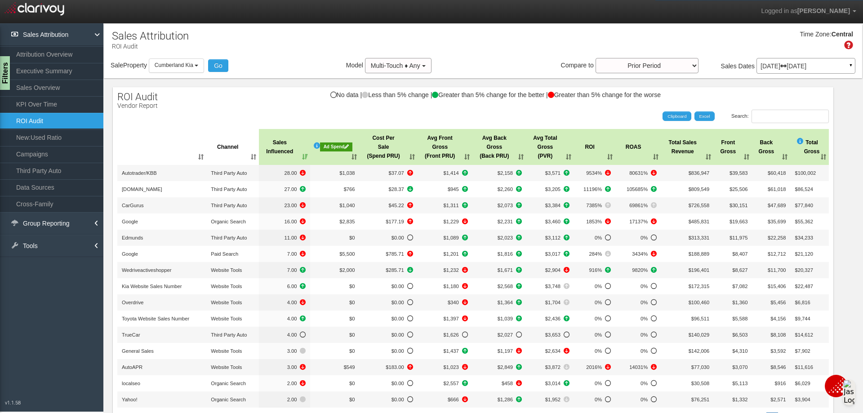
click at [332, 146] on div "Ad Spend" at bounding box center [336, 146] width 32 height 9
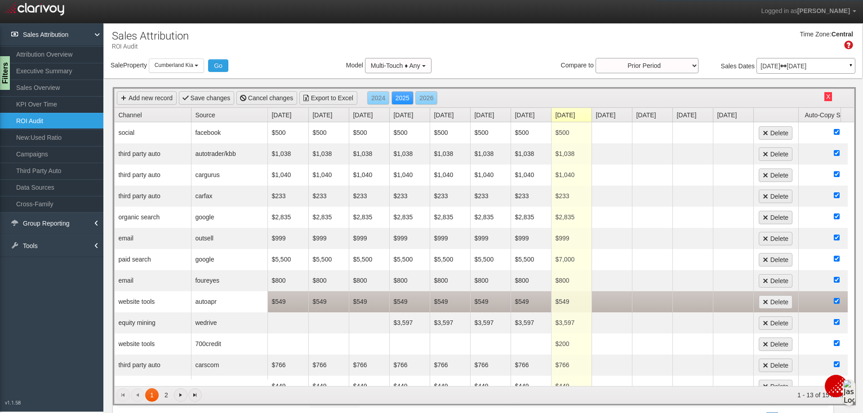
click at [287, 305] on td "$549" at bounding box center [288, 301] width 40 height 21
type input "748"
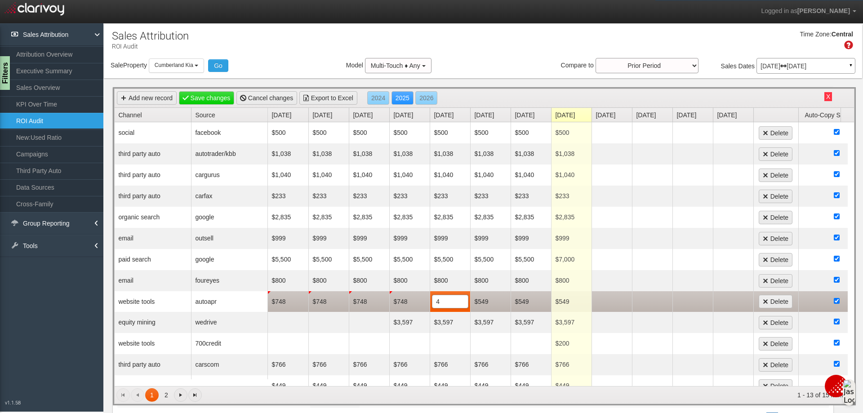
type input "48"
click at [454, 304] on td "$48" at bounding box center [450, 301] width 40 height 21
type input "748"
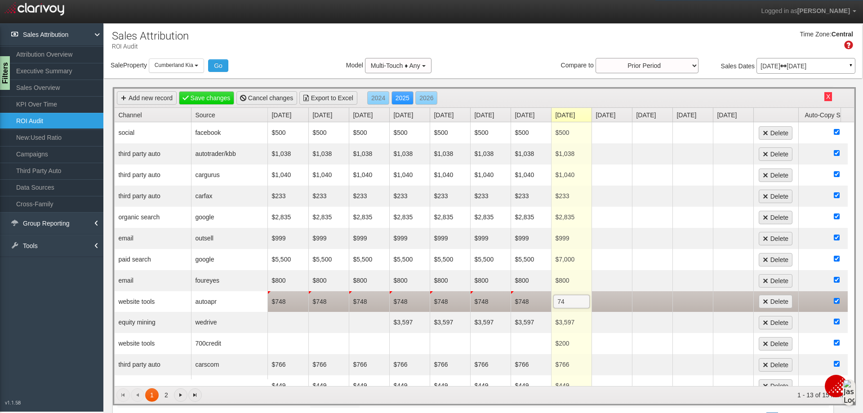
type input "748"
click at [495, 62] on div "Sale Property Loading Cumberland CDJR [GEOGRAPHIC_DATA] [GEOGRAPHIC_DATA] [GEOG…" at bounding box center [483, 67] width 758 height 19
click at [207, 95] on link "Save changes" at bounding box center [207, 97] width 56 height 13
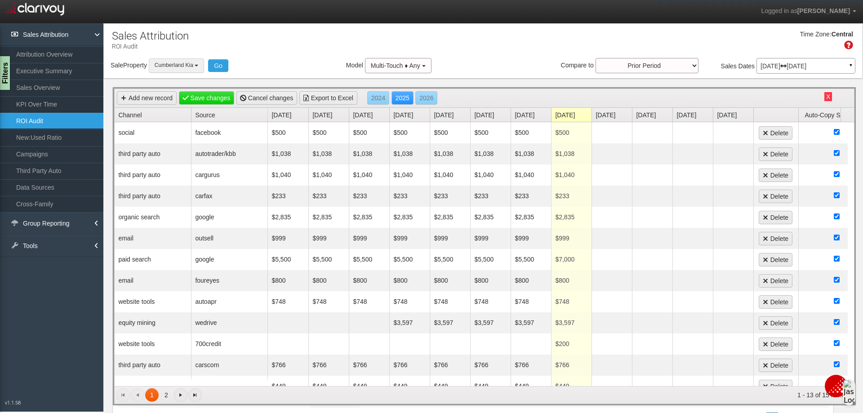
click at [197, 67] on button "Cumberland Kia" at bounding box center [176, 65] width 55 height 14
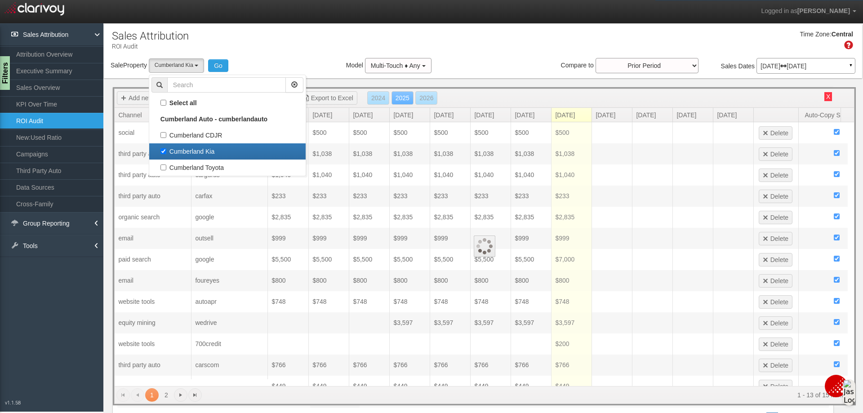
click at [165, 151] on label "Cumberland Kia" at bounding box center [227, 152] width 152 height 12
click at [165, 151] on input "Cumberland Kia" at bounding box center [163, 151] width 6 height 6
checkbox input "false"
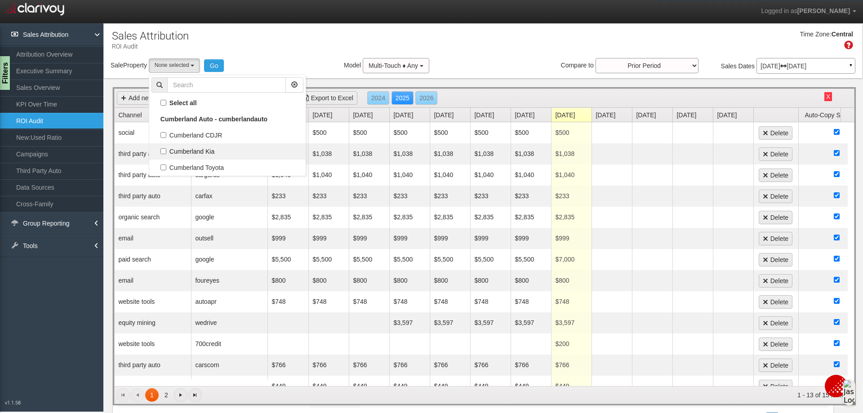
select select
click at [165, 137] on label "Cumberland CDJR" at bounding box center [227, 135] width 152 height 12
click at [165, 137] on input "Cumberland CDJR" at bounding box center [163, 135] width 6 height 6
checkbox input "true"
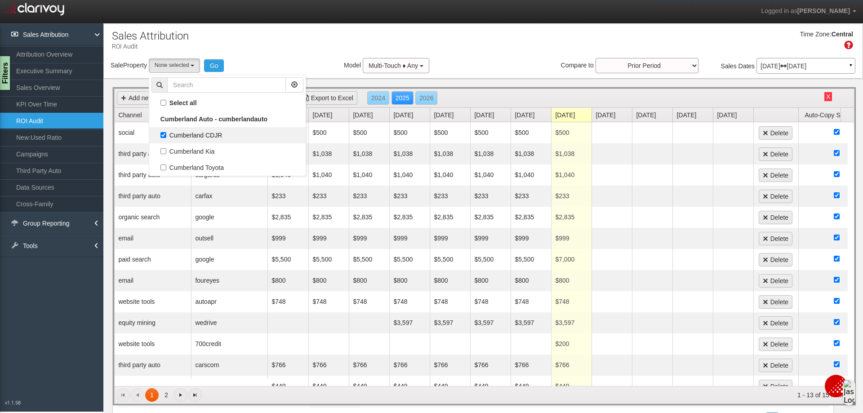
select select "object:3488"
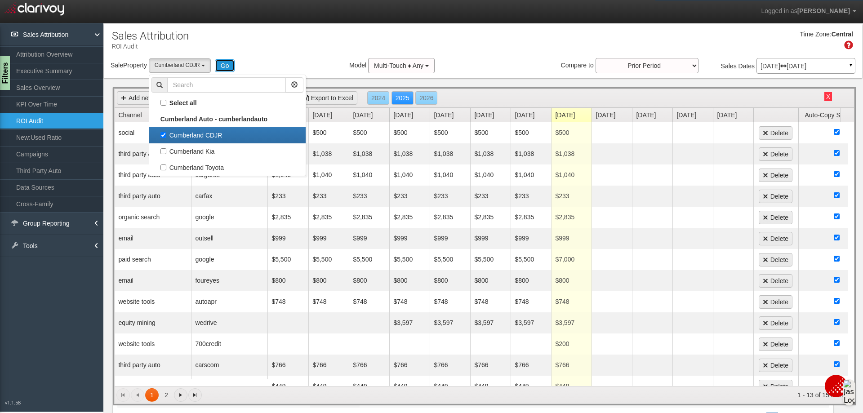
click at [225, 67] on button "Go" at bounding box center [225, 65] width 20 height 13
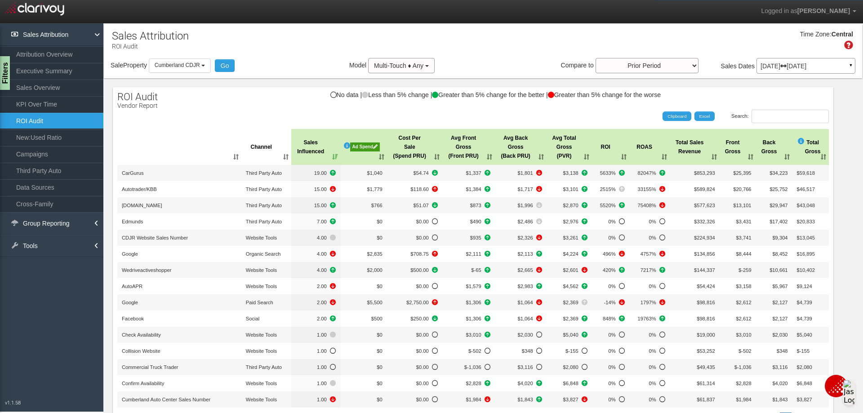
click at [359, 147] on div "Ad Spend" at bounding box center [365, 146] width 30 height 9
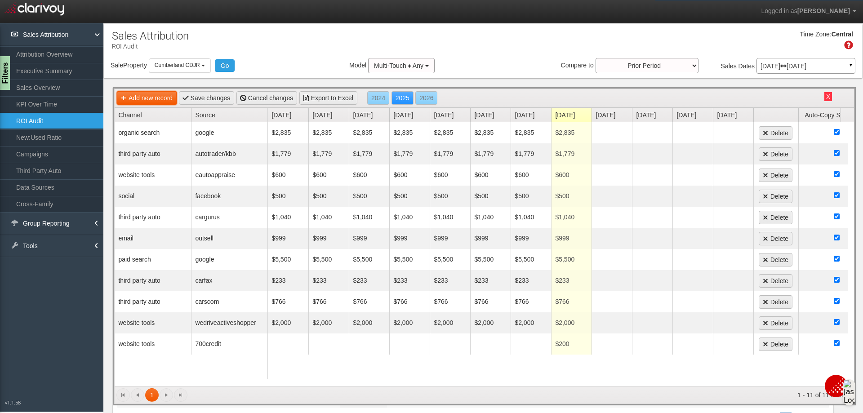
click at [159, 99] on link "Add new record" at bounding box center [147, 97] width 60 height 13
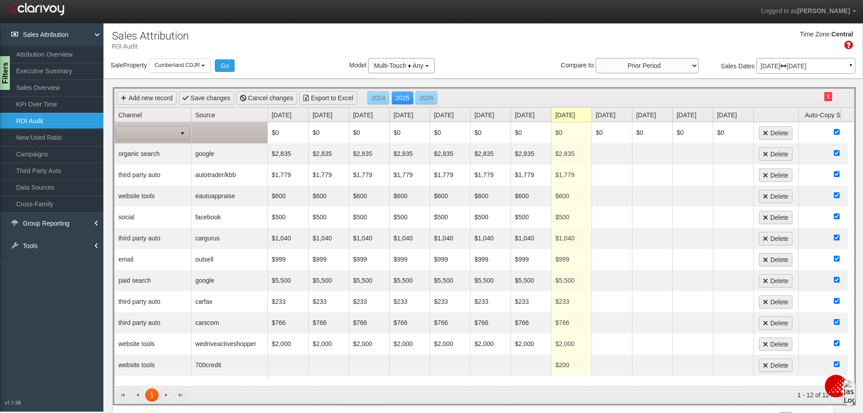
click at [181, 135] on span "select" at bounding box center [182, 133] width 7 height 7
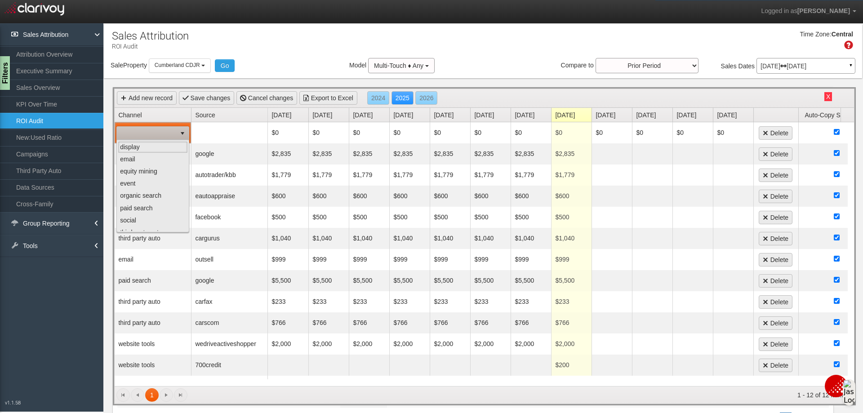
scroll to position [57, 0]
click at [163, 223] on li "website tools" at bounding box center [153, 225] width 70 height 12
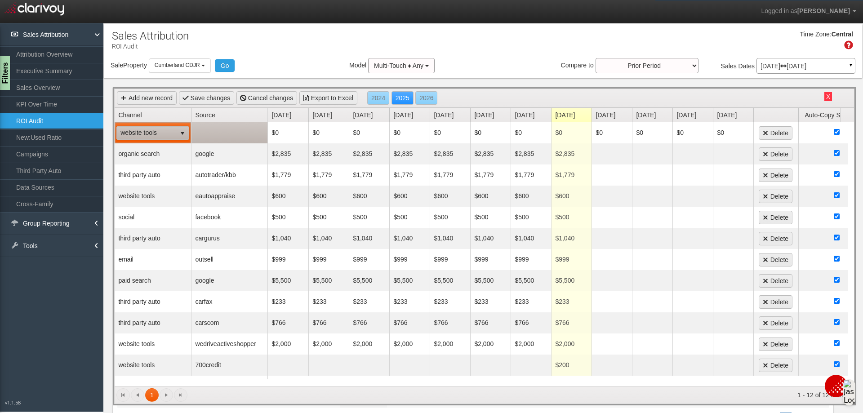
click at [214, 131] on td at bounding box center [229, 132] width 76 height 21
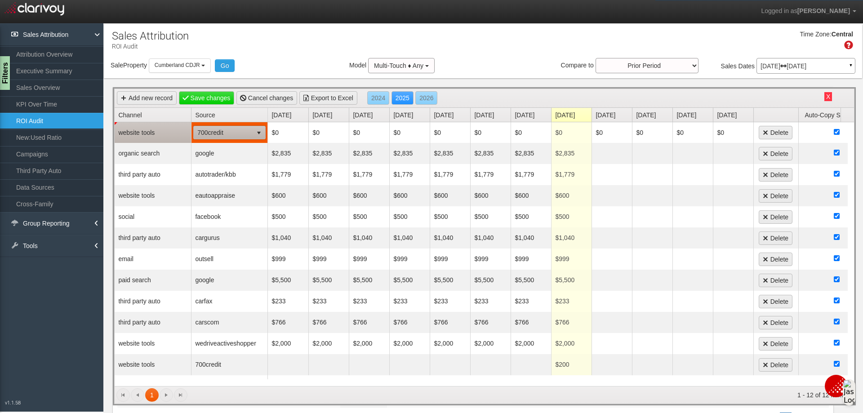
click at [259, 133] on span "select" at bounding box center [258, 132] width 7 height 7
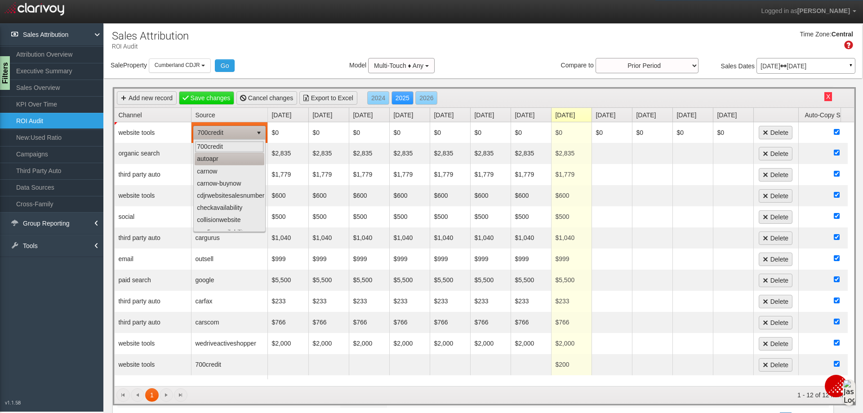
click at [223, 161] on li "autoapr" at bounding box center [230, 159] width 70 height 12
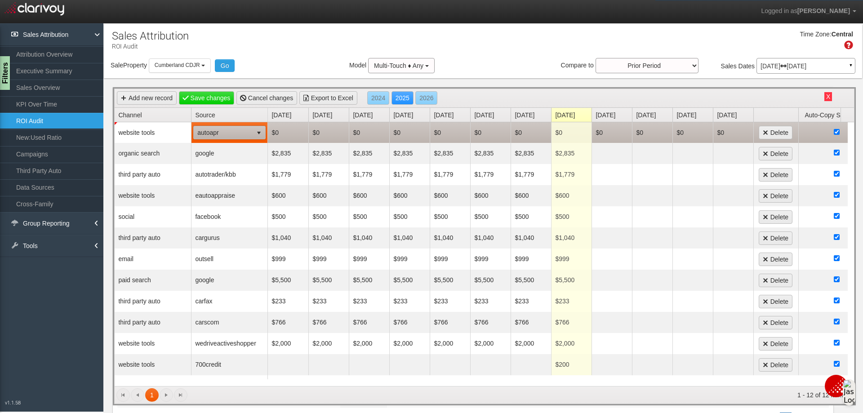
click at [280, 136] on td "$0" at bounding box center [288, 132] width 40 height 21
click at [301, 134] on input "$0" at bounding box center [288, 132] width 36 height 13
type input "748"
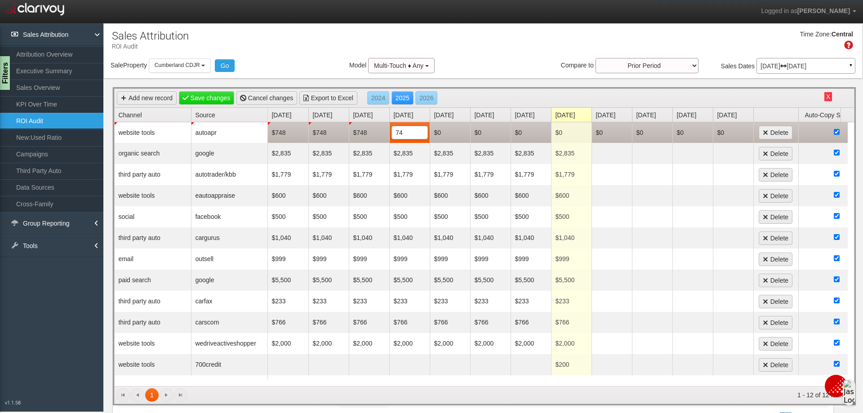
type input "748"
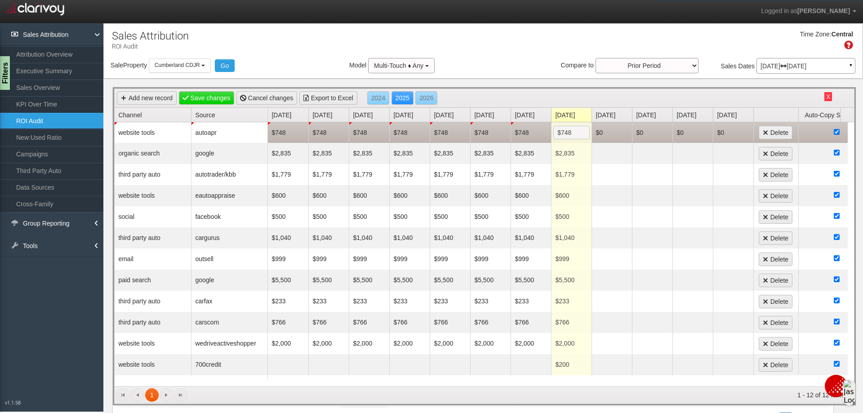
click at [493, 53] on div "Time Zone: Central" at bounding box center [483, 43] width 758 height 29
click at [217, 98] on link "Save changes" at bounding box center [207, 97] width 56 height 13
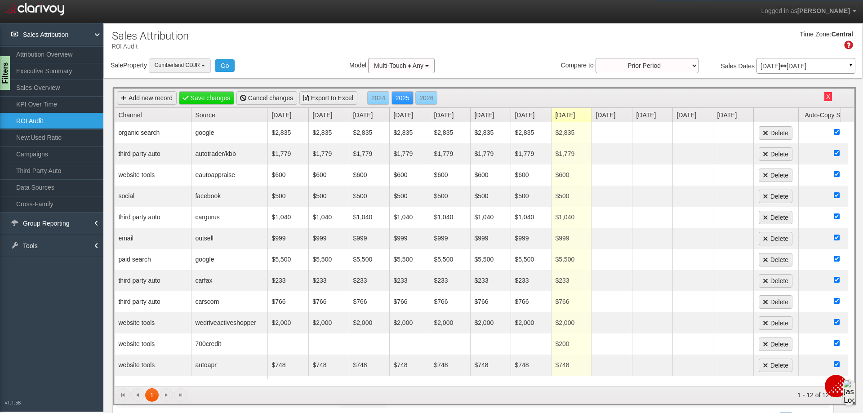
drag, startPoint x: 204, startPoint y: 62, endPoint x: 207, endPoint y: 65, distance: 5.1
click at [204, 62] on button "Cumberland CDJR" at bounding box center [180, 65] width 62 height 14
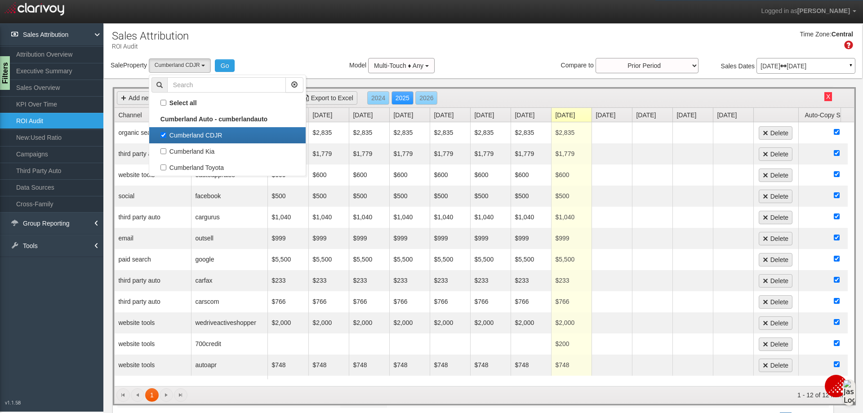
click at [163, 133] on label "Cumberland CDJR" at bounding box center [227, 135] width 152 height 12
click at [163, 133] on input "Cumberland CDJR" at bounding box center [163, 135] width 6 height 6
checkbox input "false"
select select
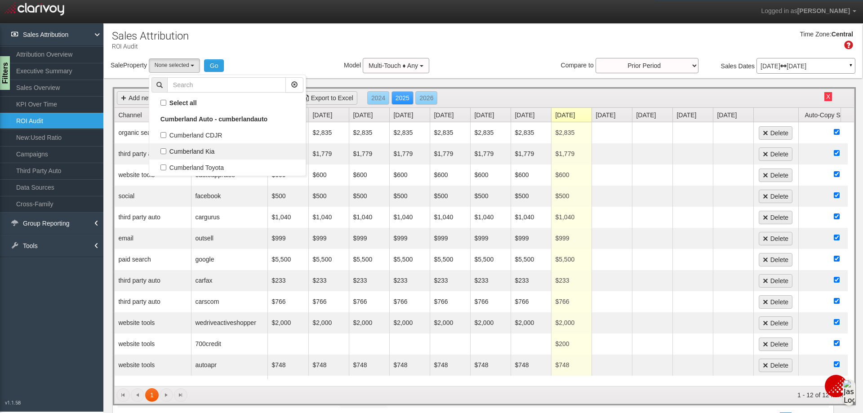
scroll to position [8, 0]
click at [166, 150] on label "Cumberland Kia" at bounding box center [227, 152] width 152 height 12
click at [166, 150] on input "Cumberland Kia" at bounding box center [163, 151] width 6 height 6
checkbox input "true"
select select "object:3548"
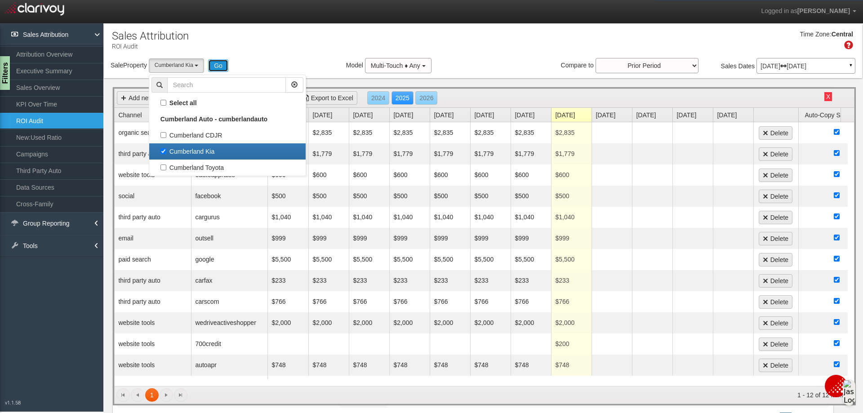
click at [218, 64] on button "Go" at bounding box center [218, 65] width 20 height 13
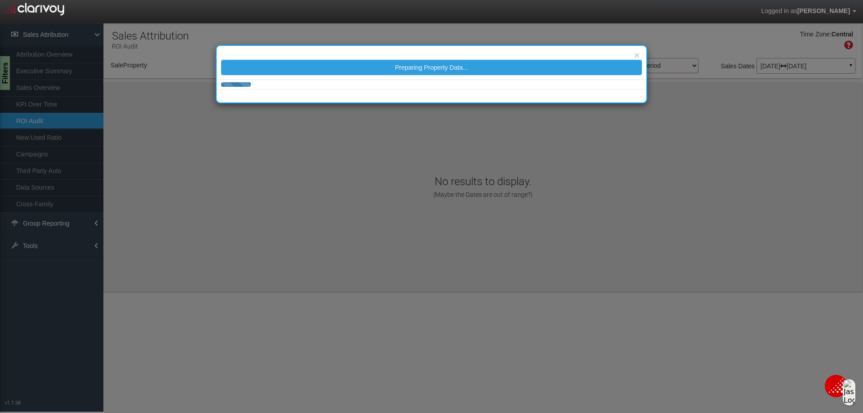
select select "object:3607"
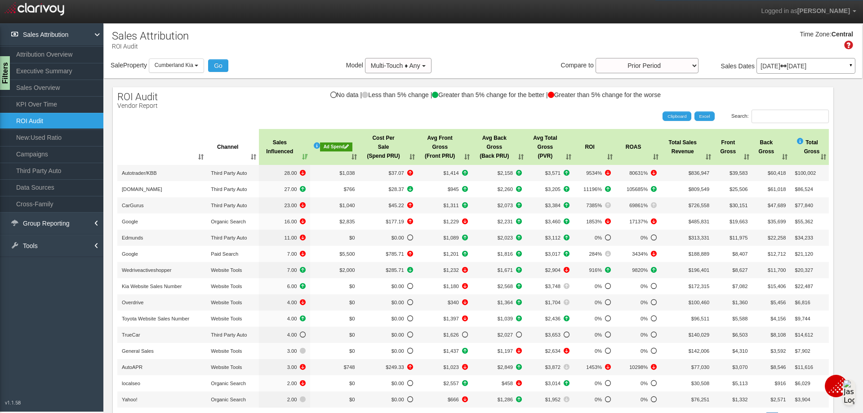
click at [335, 142] on div "Ad Spend" at bounding box center [336, 146] width 32 height 9
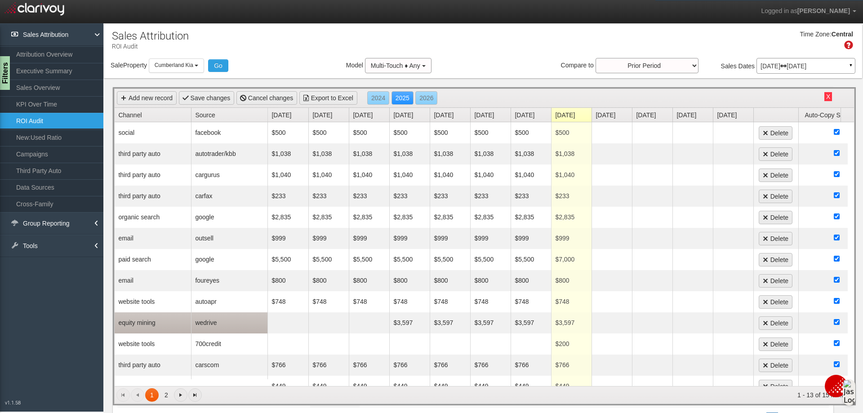
scroll to position [18, 0]
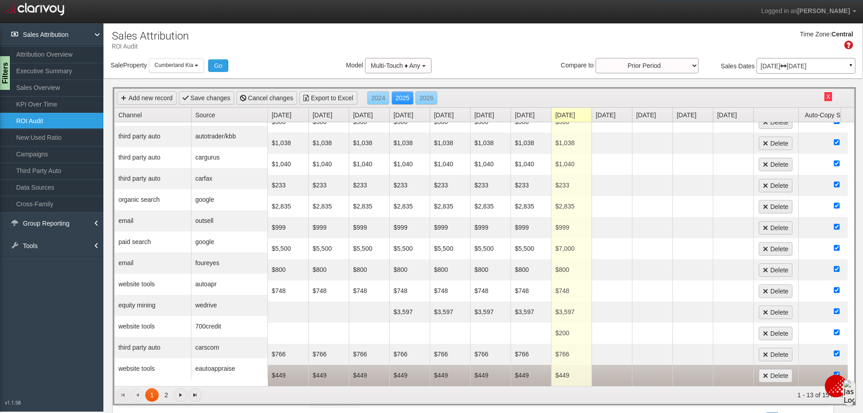
click at [299, 368] on td "$449" at bounding box center [288, 375] width 40 height 21
type input "600"
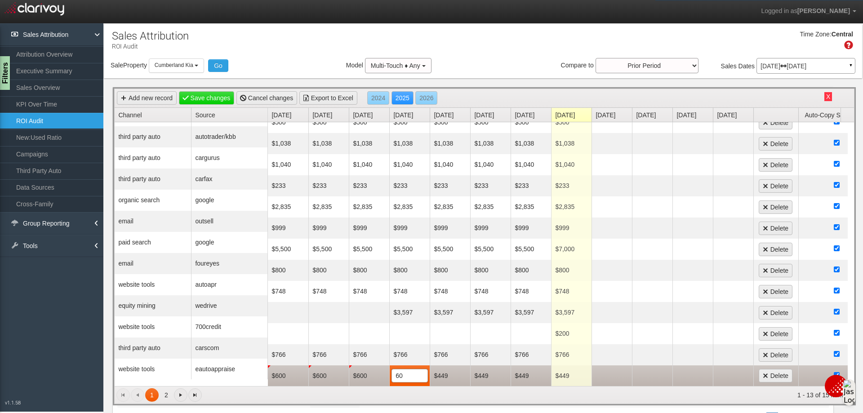
type input "600"
type input "00"
click at [447, 376] on td "$0" at bounding box center [450, 375] width 40 height 21
click at [444, 372] on input "0" at bounding box center [449, 375] width 35 height 13
type input "600"
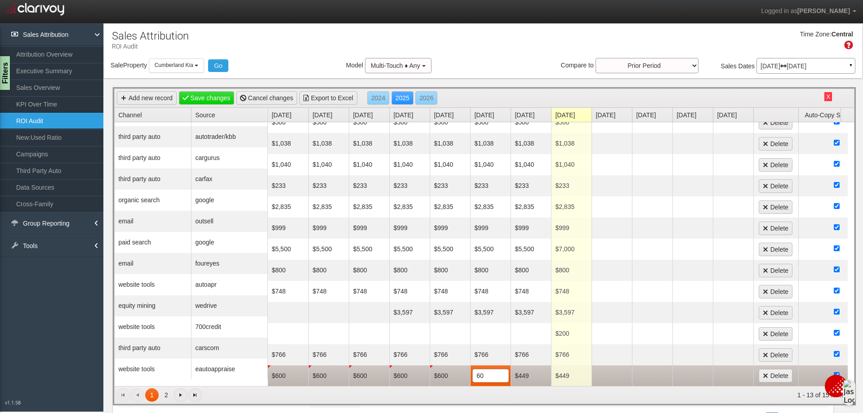
type input "600"
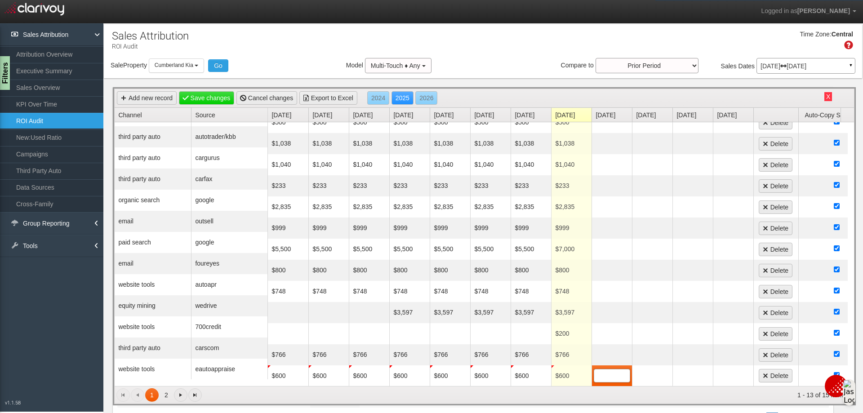
click at [500, 53] on div "Time Zone: Central" at bounding box center [483, 43] width 758 height 29
click at [222, 100] on link "Save changes" at bounding box center [207, 97] width 56 height 13
click at [196, 71] on button "Cumberland Kia" at bounding box center [176, 65] width 55 height 14
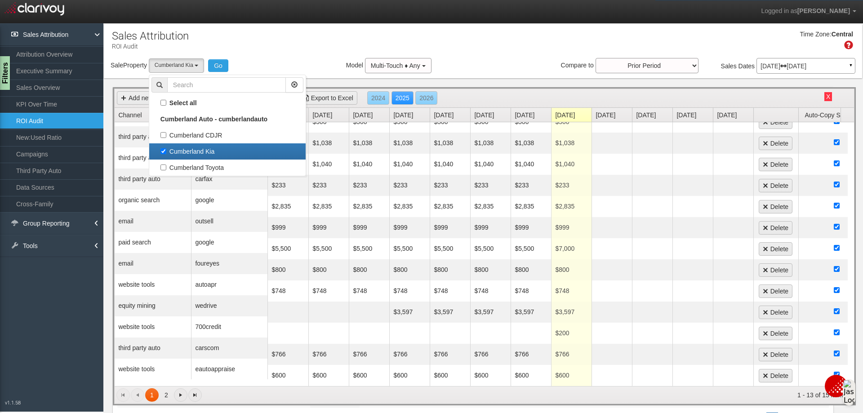
click at [164, 151] on label "Cumberland Kia" at bounding box center [227, 152] width 152 height 12
click at [164, 151] on input "Cumberland Kia" at bounding box center [163, 151] width 6 height 6
checkbox input "false"
select select
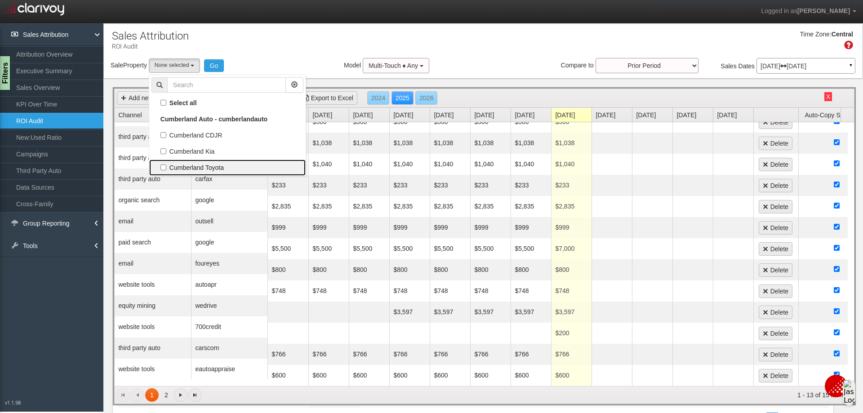
click at [163, 165] on label "Cumberland Toyota" at bounding box center [227, 168] width 152 height 12
click at [163, 165] on input "Cumberland Toyota" at bounding box center [163, 167] width 6 height 6
checkbox input "true"
select select "object:3608"
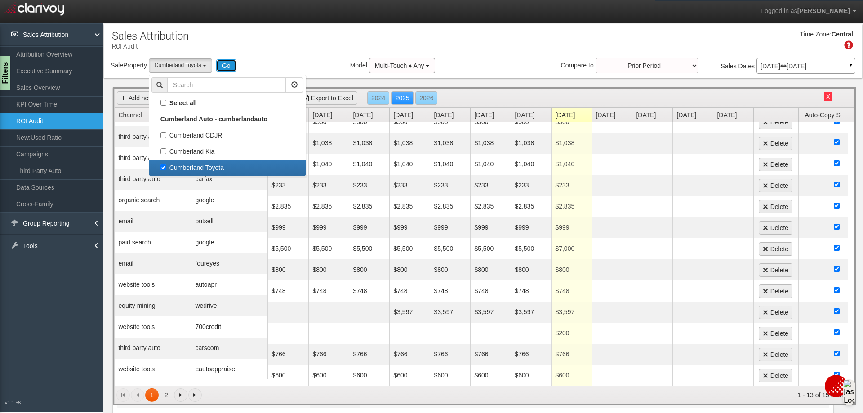
click at [225, 62] on button "Go" at bounding box center [226, 65] width 20 height 13
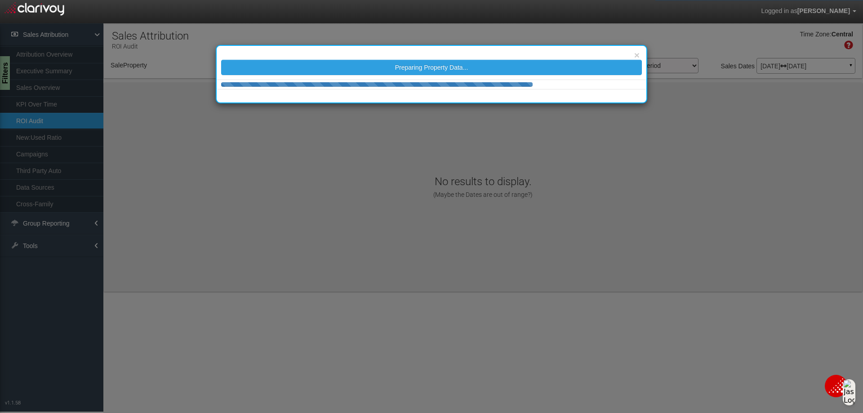
select select "object:3667"
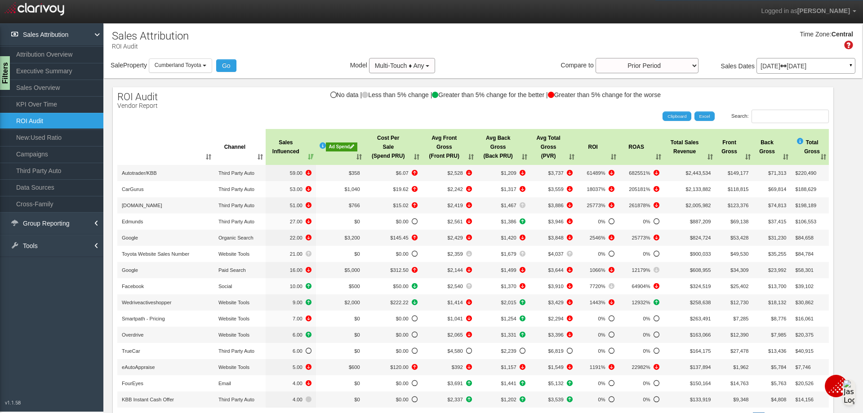
click at [338, 143] on div "Ad Spend" at bounding box center [341, 146] width 31 height 9
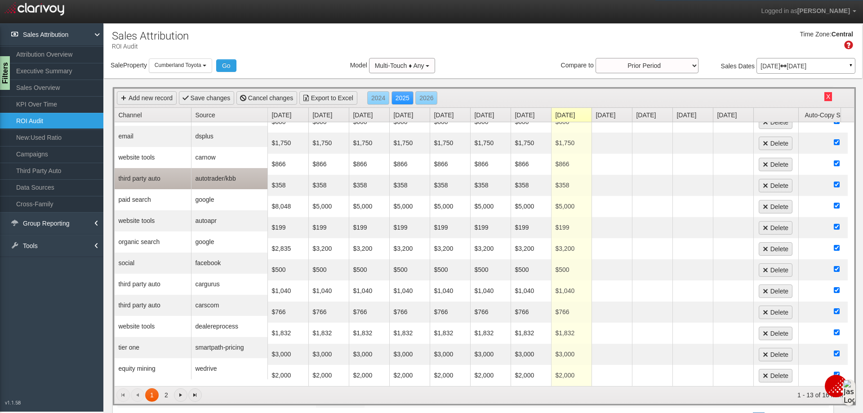
scroll to position [0, 0]
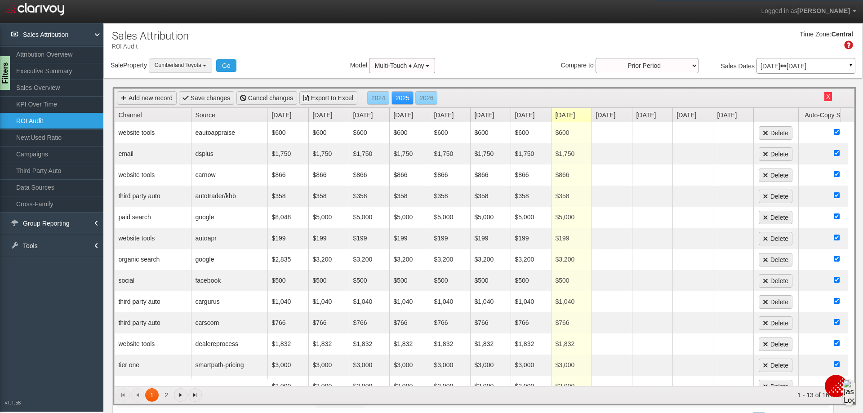
click at [208, 67] on button "Cumberland Toyota" at bounding box center [180, 65] width 63 height 14
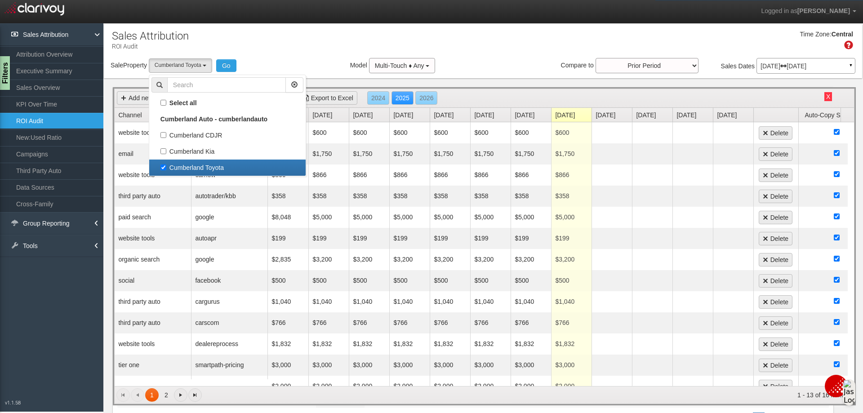
click at [164, 169] on label "Cumberland Toyota" at bounding box center [227, 168] width 152 height 12
click at [164, 169] on input "Cumberland Toyota" at bounding box center [163, 167] width 6 height 6
checkbox input "false"
select select
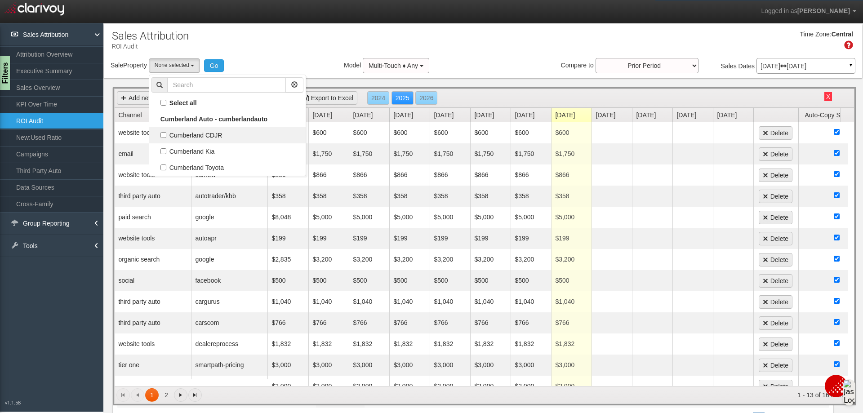
scroll to position [23, 0]
click at [167, 132] on label "Cumberland CDJR" at bounding box center [227, 135] width 152 height 12
click at [166, 132] on input "Cumberland CDJR" at bounding box center [163, 135] width 6 height 6
checkbox input "true"
select select "object:3665"
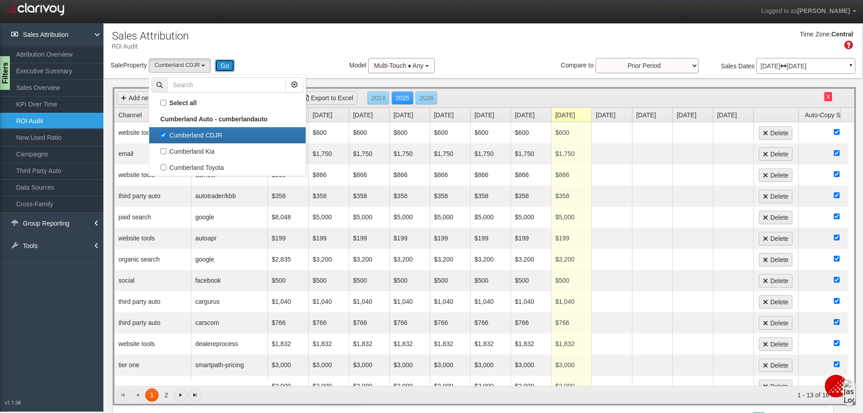
click at [224, 69] on button "Go" at bounding box center [225, 65] width 20 height 13
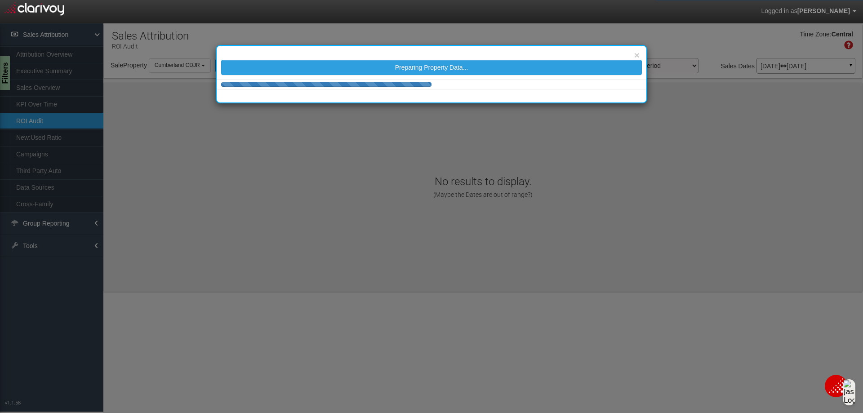
scroll to position [0, 0]
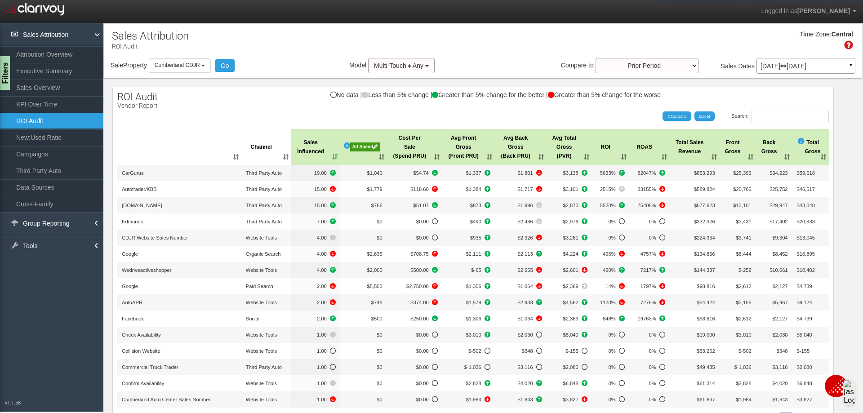
click at [350, 147] on div "Ad Spend" at bounding box center [365, 146] width 30 height 9
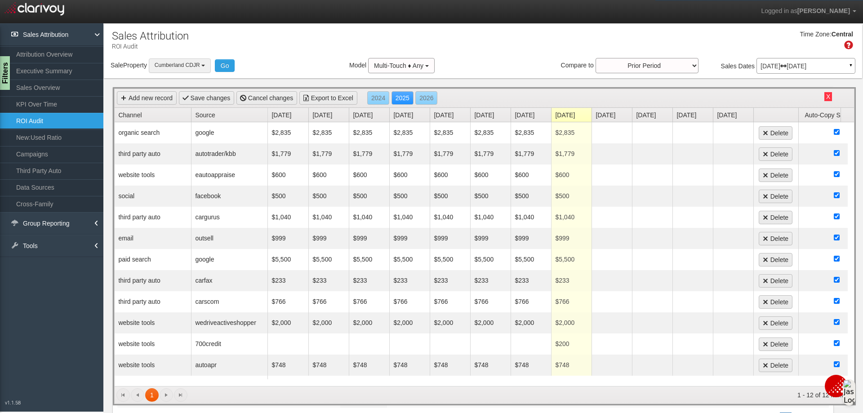
click at [206, 69] on button "Cumberland CDJR" at bounding box center [180, 65] width 62 height 14
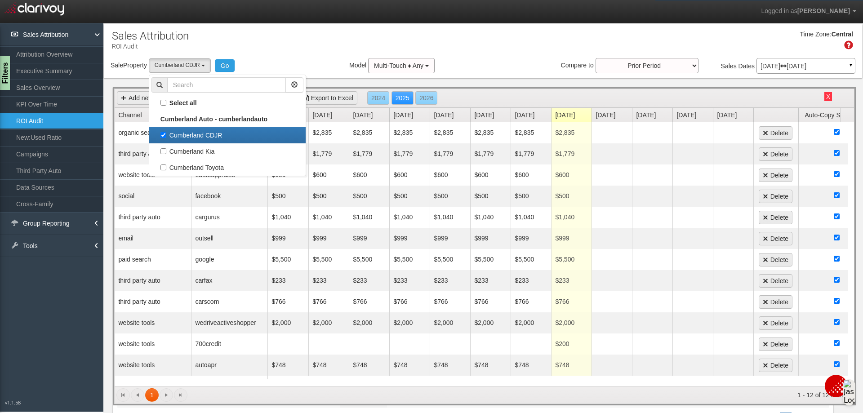
click at [164, 135] on label "Cumberland CDJR" at bounding box center [227, 135] width 152 height 12
click at [164, 135] on input "Cumberland CDJR" at bounding box center [163, 135] width 6 height 6
checkbox input "false"
select select
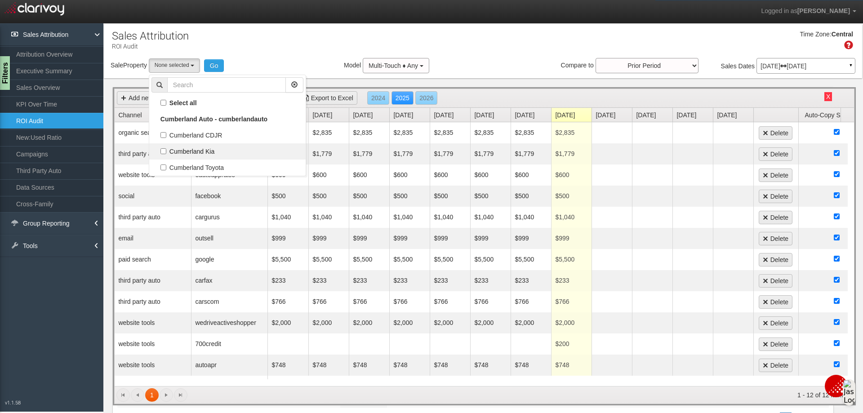
scroll to position [8, 0]
click at [165, 151] on label "Cumberland Kia" at bounding box center [227, 152] width 152 height 12
click at [165, 151] on input "Cumberland Kia" at bounding box center [163, 151] width 6 height 6
checkbox input "true"
select select "object:3725"
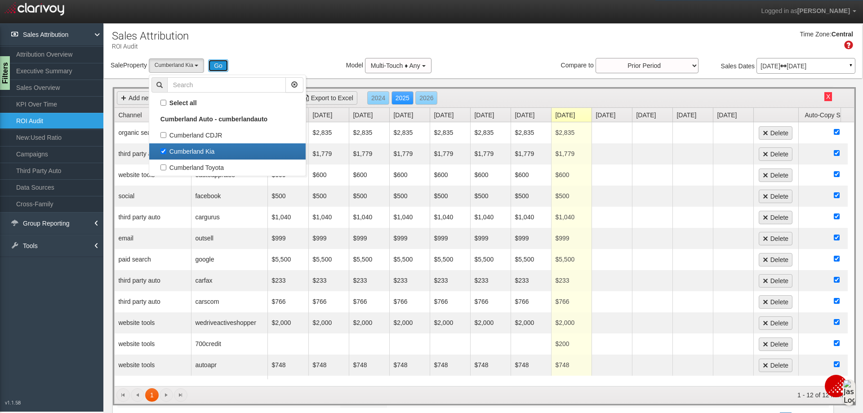
click at [217, 70] on button "Go" at bounding box center [218, 65] width 20 height 13
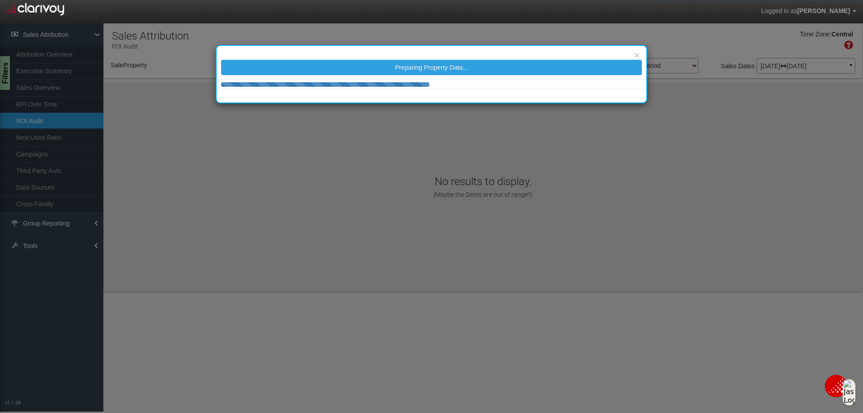
select select "object:3784"
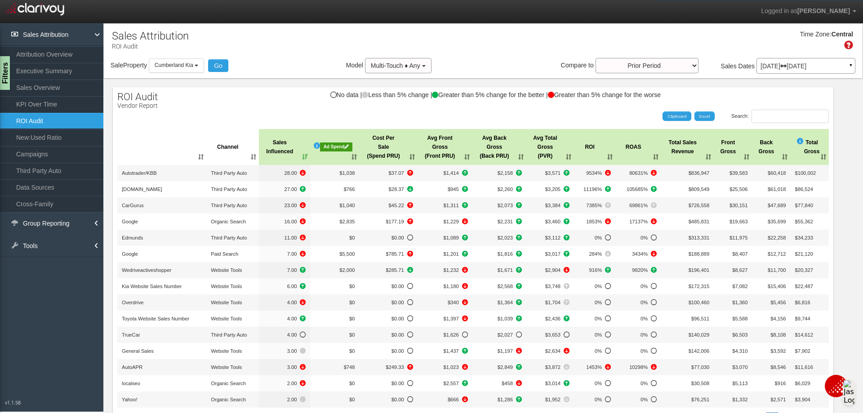
click at [323, 146] on div "Ad Spend" at bounding box center [336, 146] width 32 height 9
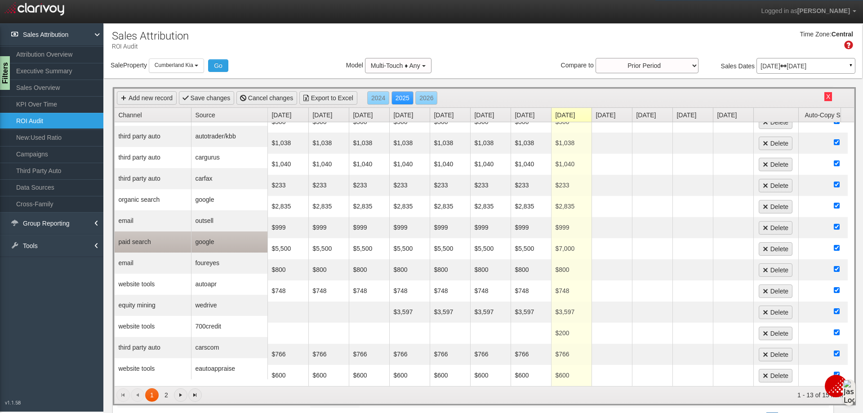
scroll to position [90, 0]
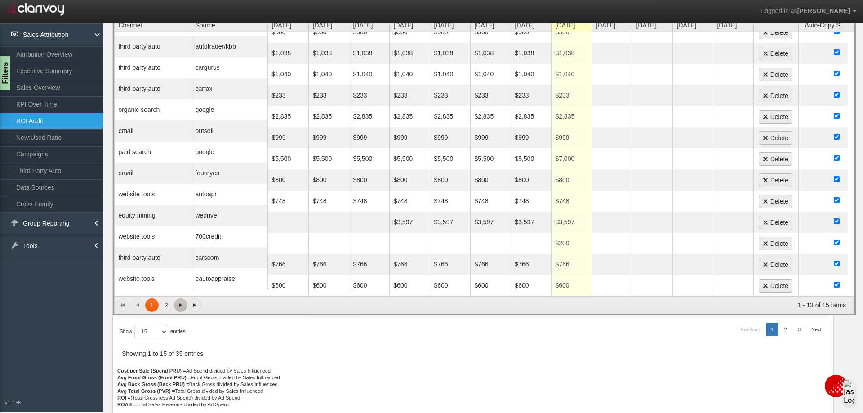
click at [180, 307] on span "Go to the next page" at bounding box center [180, 304] width 7 height 7
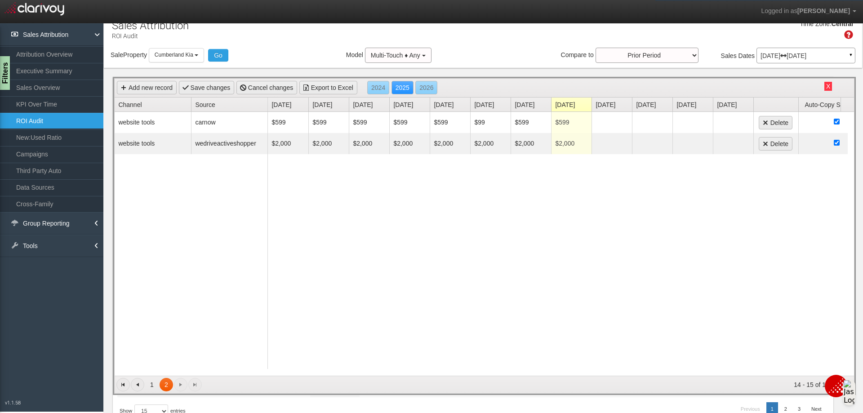
scroll to position [0, 0]
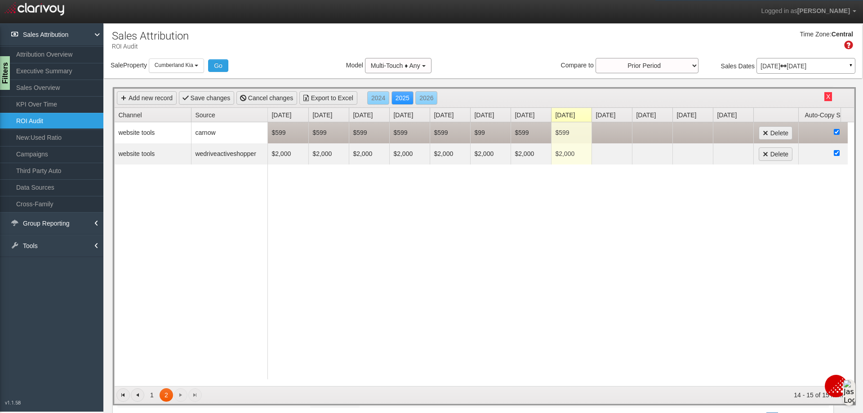
click at [301, 129] on td "$599" at bounding box center [288, 132] width 40 height 21
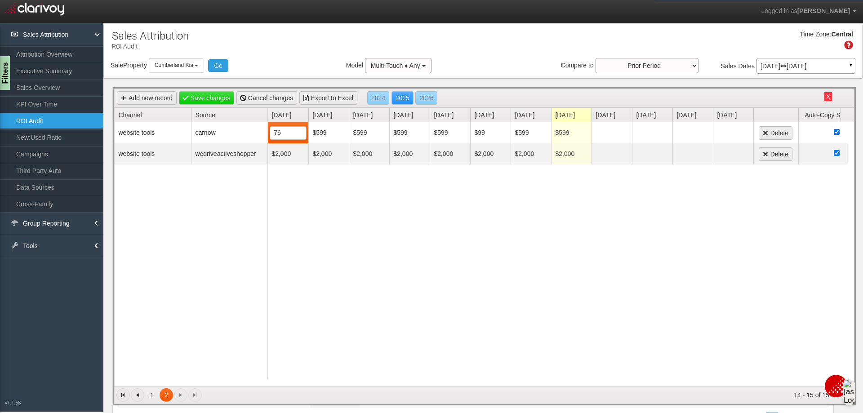
type input "766"
type input "66"
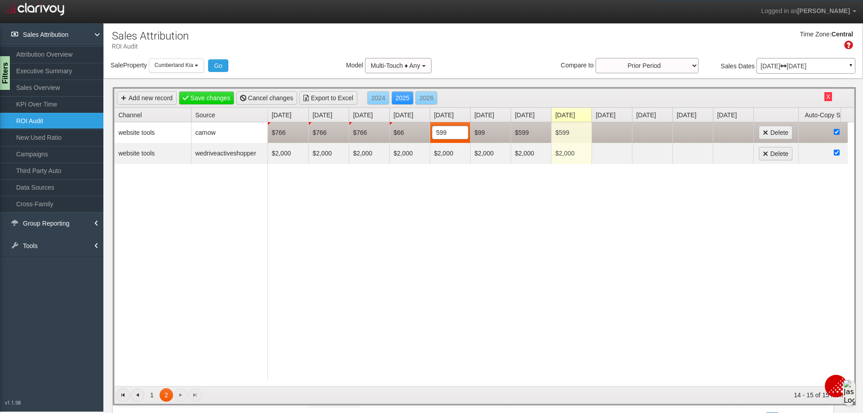
click at [395, 130] on td "$66" at bounding box center [409, 132] width 40 height 21
type input "766"
type input "66"
click at [488, 130] on td "$66" at bounding box center [490, 132] width 40 height 21
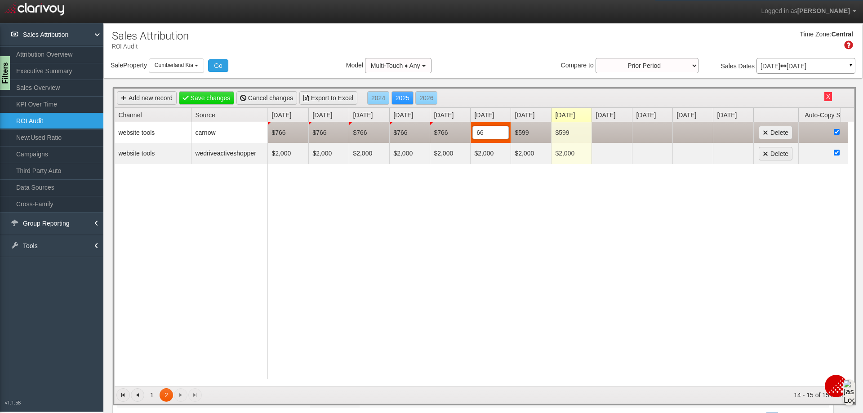
click at [488, 130] on span "$66 66" at bounding box center [490, 132] width 36 height 13
type input "766"
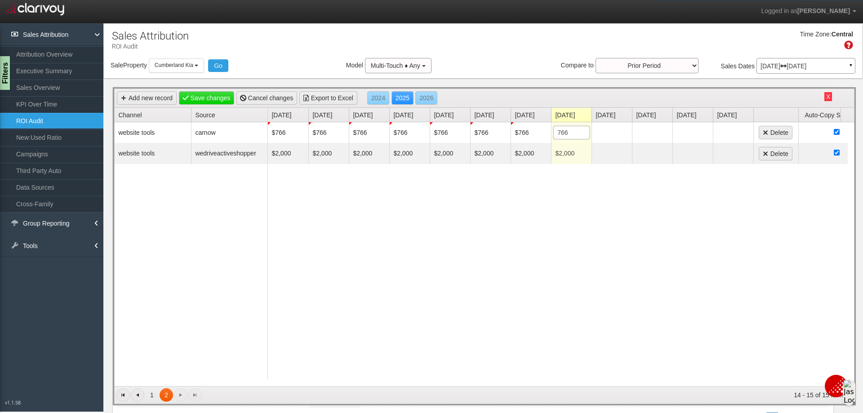
click at [606, 248] on div "$766 $766 $766 $766 $766 $766 $766 $599 766 Delete $2,000 $2,000 $2,000 $2,000 …" at bounding box center [558, 254] width 580 height 264
click at [223, 99] on link "Save changes" at bounding box center [207, 97] width 56 height 13
click at [198, 63] on button "Cumberland Kia" at bounding box center [176, 65] width 55 height 14
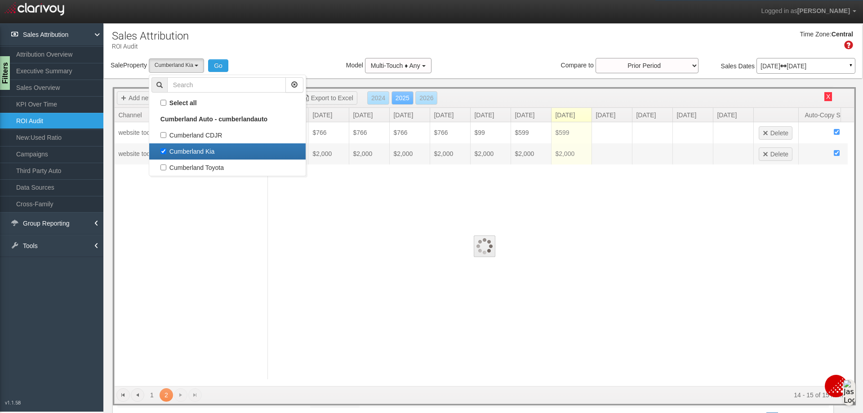
click at [164, 151] on label "Cumberland Kia" at bounding box center [227, 152] width 152 height 12
click at [164, 151] on input "Cumberland Kia" at bounding box center [163, 151] width 6 height 6
checkbox input "false"
select select
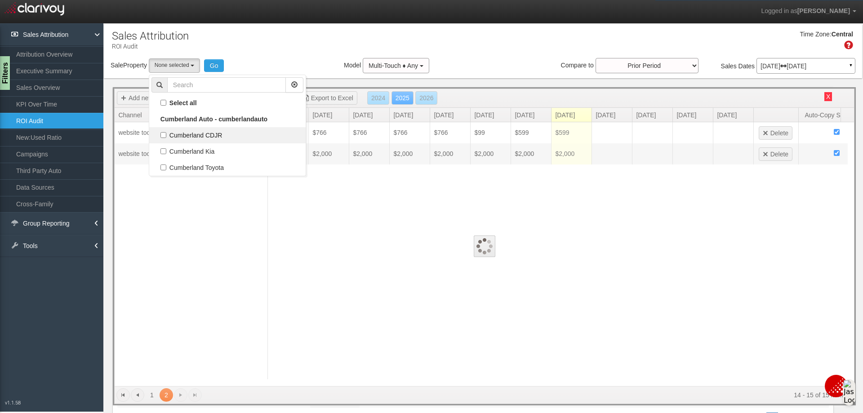
scroll to position [16, 0]
click at [166, 134] on label "Cumberland CDJR" at bounding box center [227, 135] width 152 height 12
click at [166, 134] on input "Cumberland CDJR" at bounding box center [163, 135] width 6 height 6
checkbox input "true"
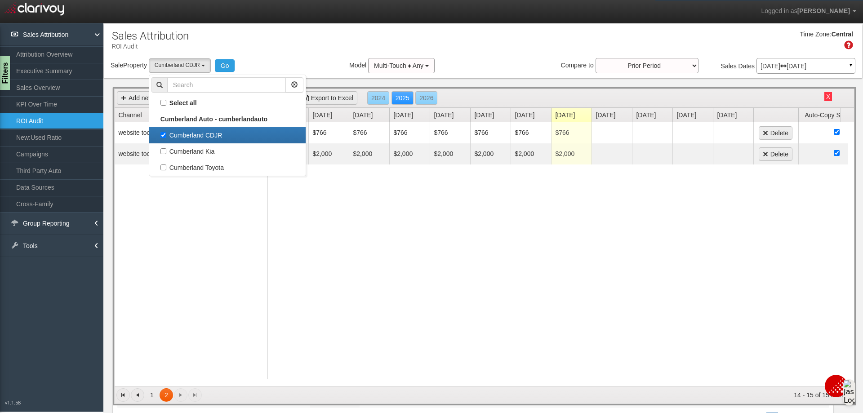
select select "object:3783"
click at [223, 62] on button "Go" at bounding box center [225, 65] width 20 height 13
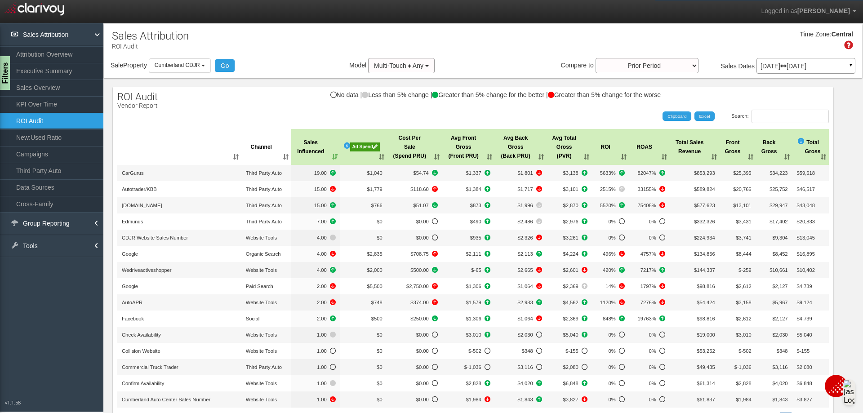
click at [355, 147] on div "Ad Spend" at bounding box center [365, 146] width 30 height 9
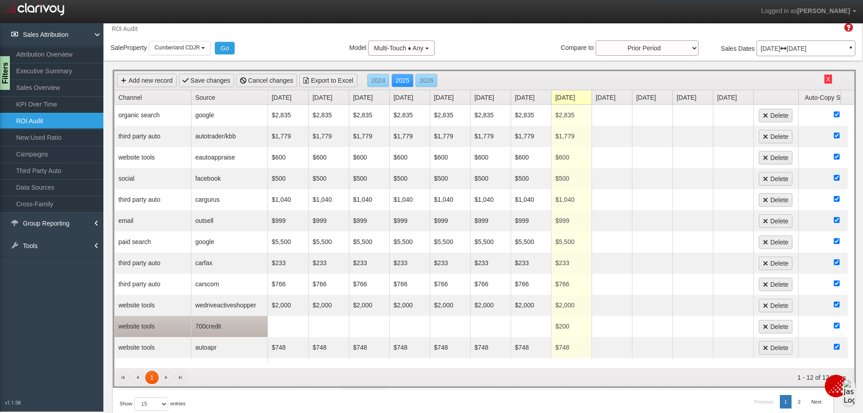
scroll to position [0, 0]
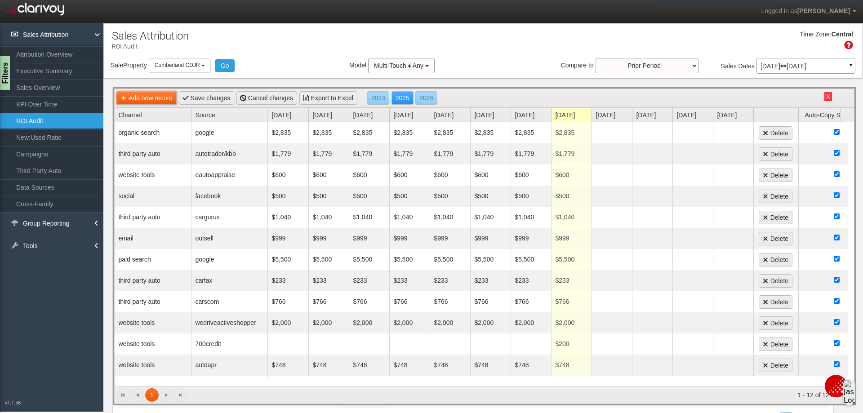
click at [158, 94] on link "Add new record" at bounding box center [147, 97] width 60 height 13
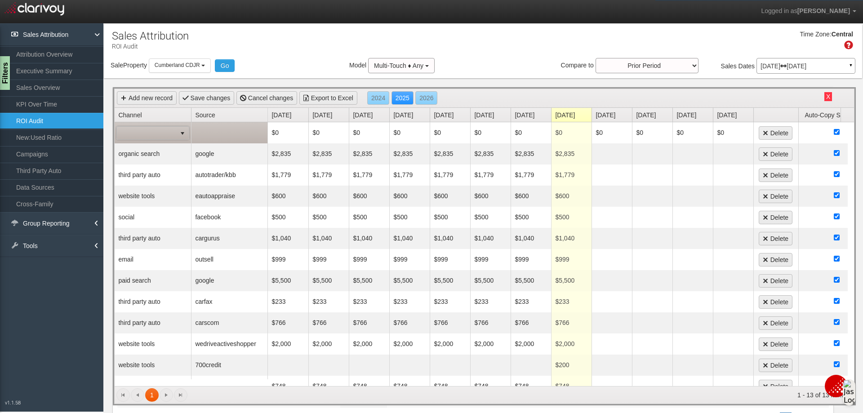
click at [176, 133] on span "select" at bounding box center [182, 133] width 13 height 13
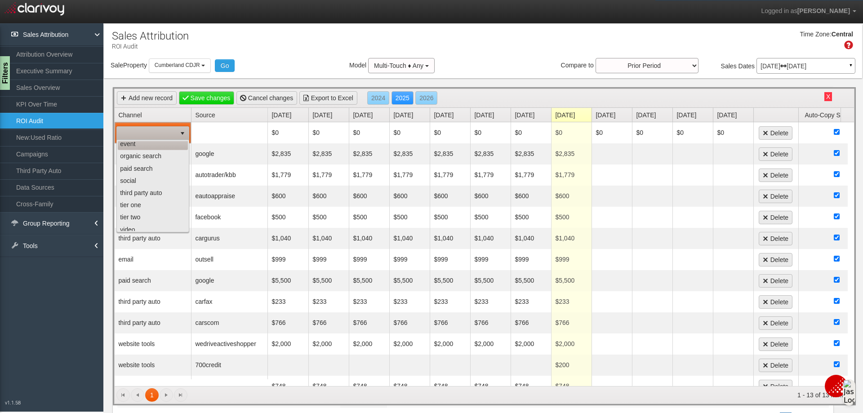
scroll to position [57, 0]
click at [160, 220] on li "website tools" at bounding box center [153, 225] width 70 height 12
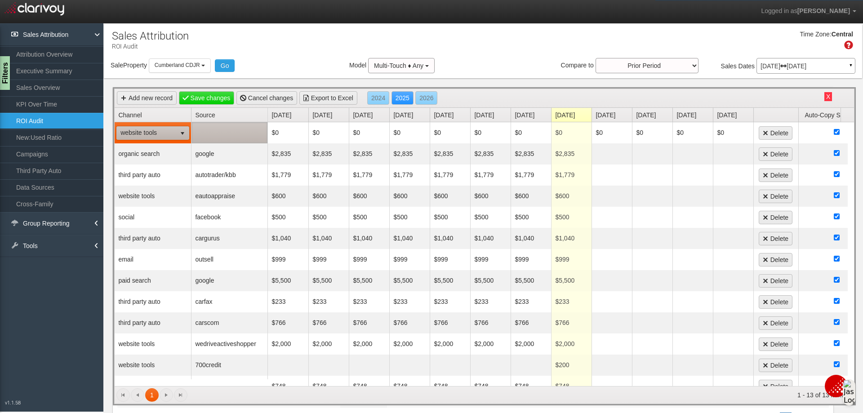
click at [222, 135] on td at bounding box center [229, 132] width 76 height 21
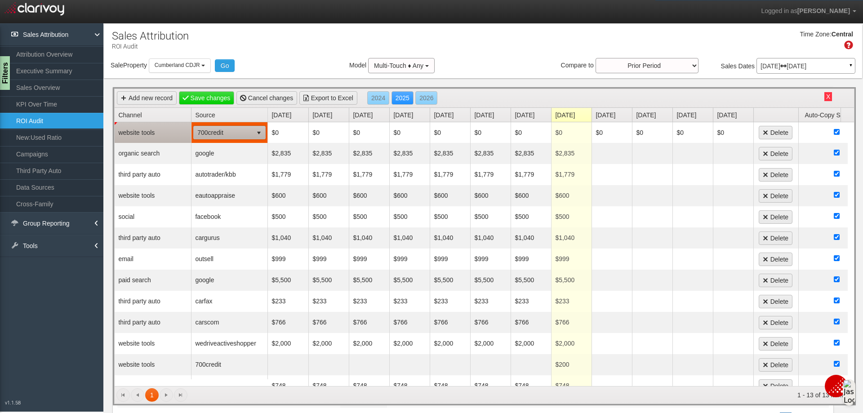
click at [246, 136] on span "700credit" at bounding box center [223, 132] width 59 height 13
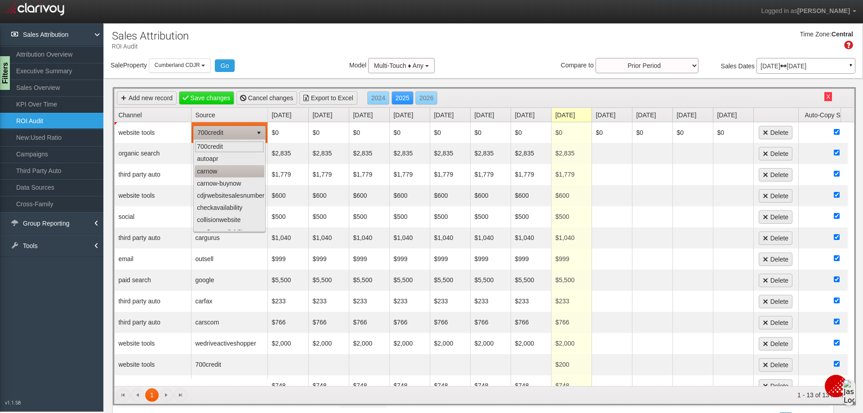
click at [230, 168] on li "carnow" at bounding box center [230, 171] width 70 height 12
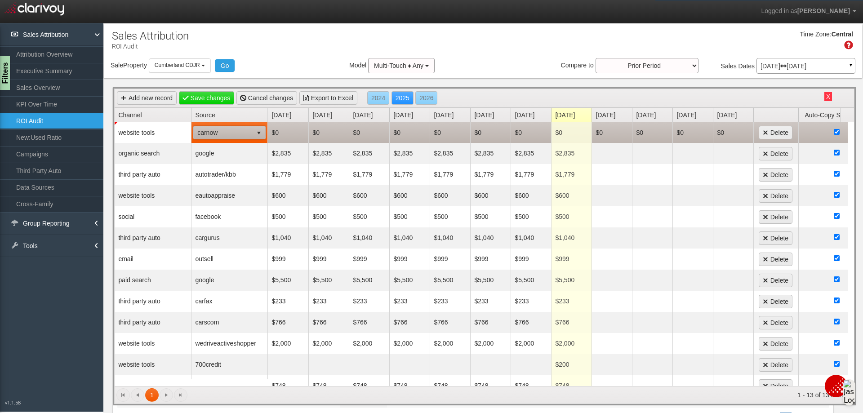
click at [284, 133] on td "$0" at bounding box center [288, 132] width 40 height 21
drag, startPoint x: 312, startPoint y: 127, endPoint x: 302, endPoint y: 130, distance: 10.5
click at [312, 127] on td "$0" at bounding box center [328, 132] width 40 height 21
click at [302, 130] on td "$0" at bounding box center [288, 132] width 40 height 21
type input "667"
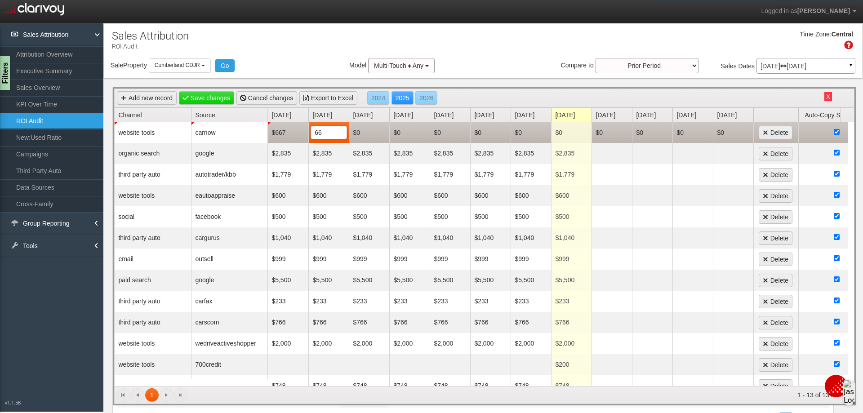
type input "667"
type input "67"
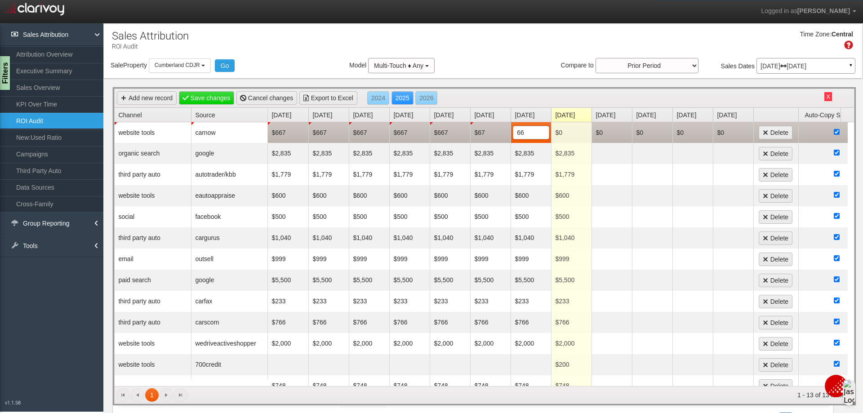
type input "667"
click at [488, 132] on td "$67" at bounding box center [490, 132] width 40 height 21
type input "667"
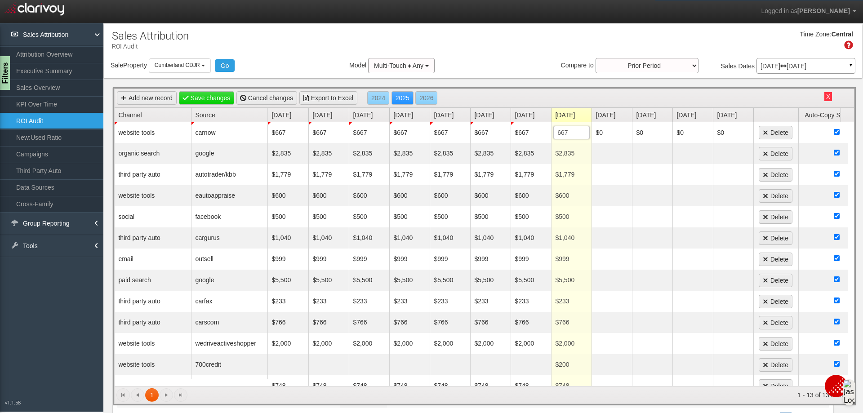
click at [540, 48] on div "Time Zone: Central" at bounding box center [483, 43] width 758 height 29
click at [208, 97] on link "Save changes" at bounding box center [207, 97] width 56 height 13
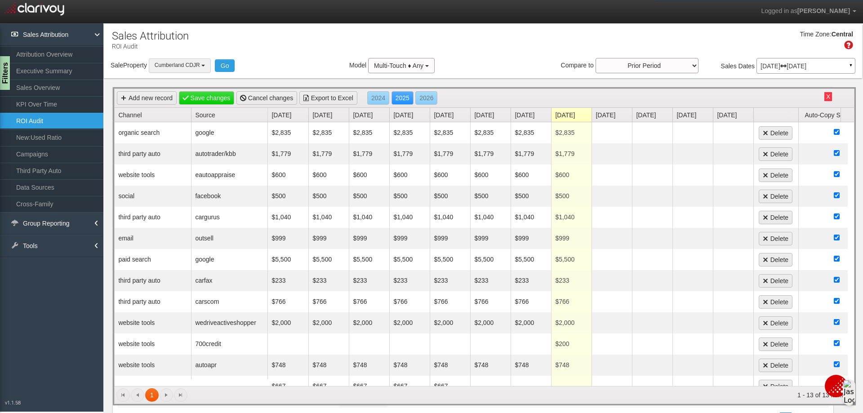
click at [208, 66] on button "Cumberland CDJR" at bounding box center [180, 65] width 62 height 14
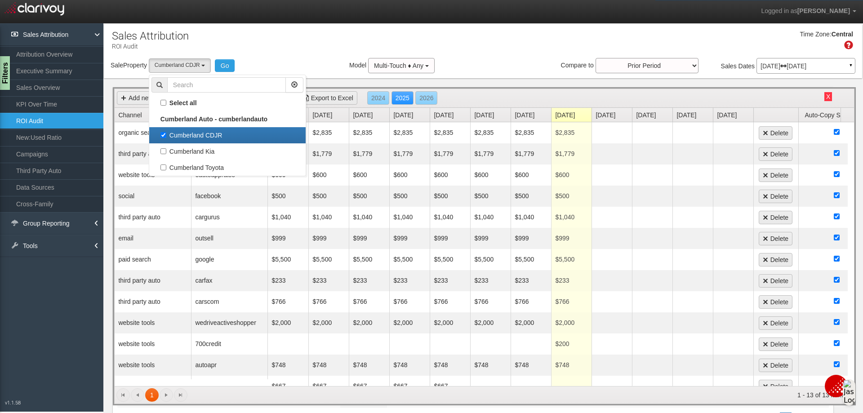
click at [164, 135] on label "Cumberland CDJR" at bounding box center [227, 135] width 152 height 12
click at [164, 135] on input "Cumberland CDJR" at bounding box center [163, 135] width 6 height 6
checkbox input "false"
select select
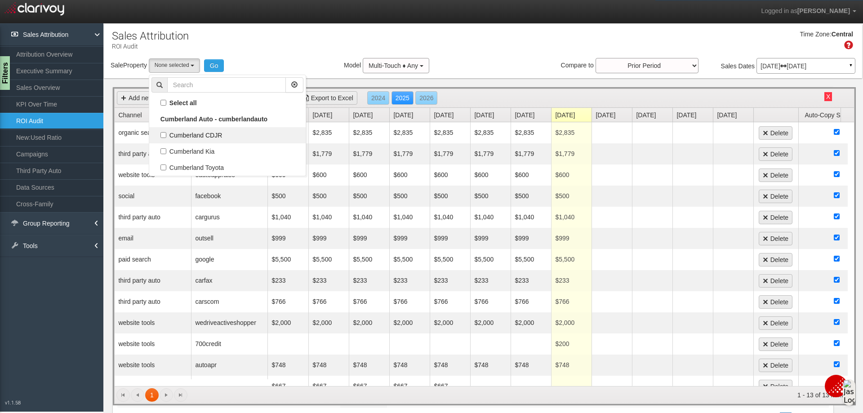
scroll to position [8, 0]
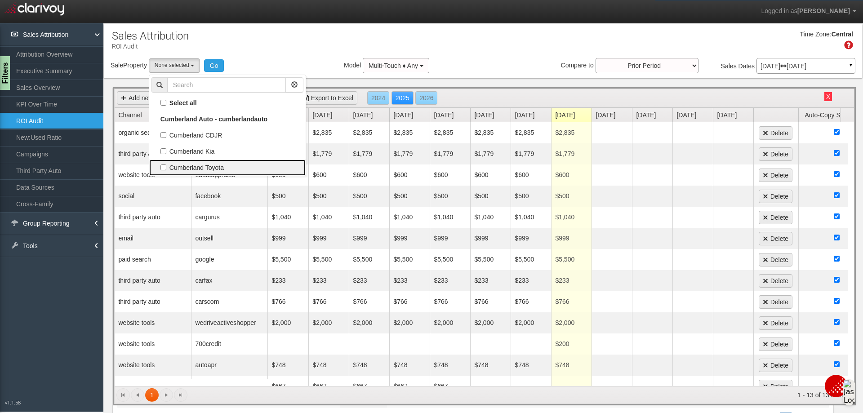
click at [164, 169] on label "Cumberland Toyota" at bounding box center [227, 168] width 152 height 12
click at [164, 169] on input "Cumberland Toyota" at bounding box center [163, 167] width 6 height 6
checkbox input "true"
select select "object:3844"
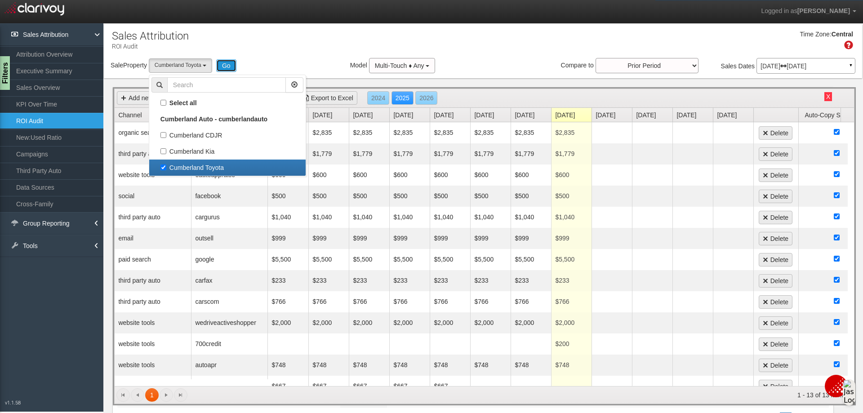
click at [226, 69] on button "Go" at bounding box center [226, 65] width 20 height 13
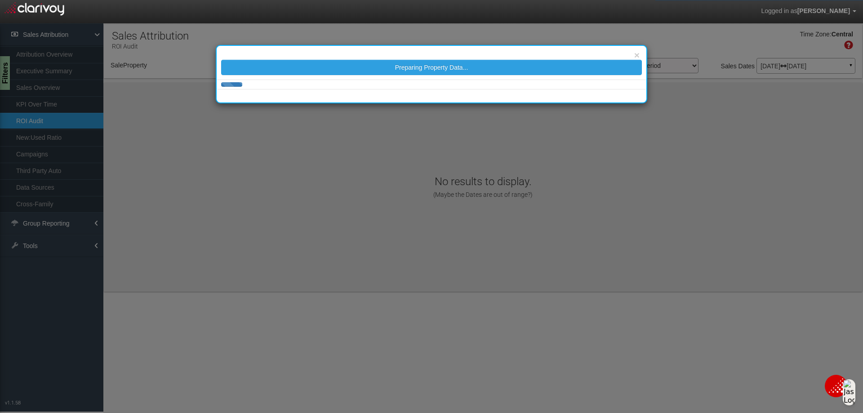
select select "object:3903"
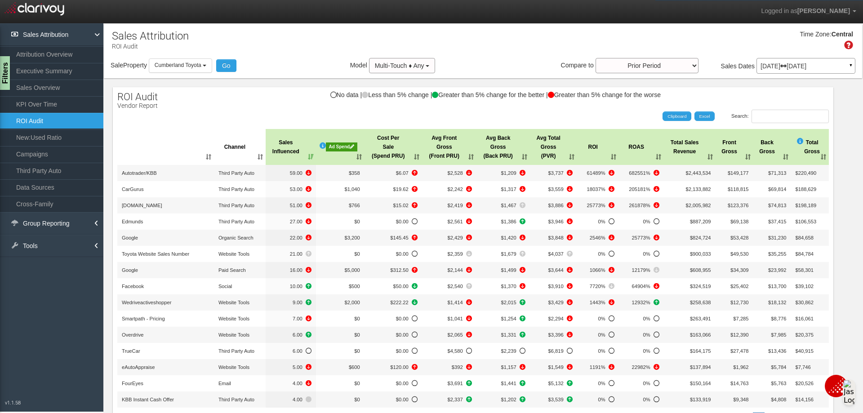
click at [336, 149] on div "Ad Spend" at bounding box center [341, 146] width 31 height 9
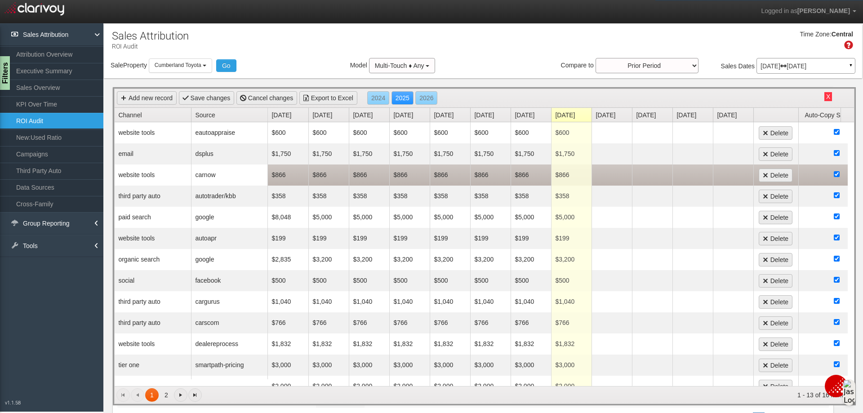
click at [285, 176] on td "$866" at bounding box center [288, 174] width 40 height 21
type input "667"
type input "8"
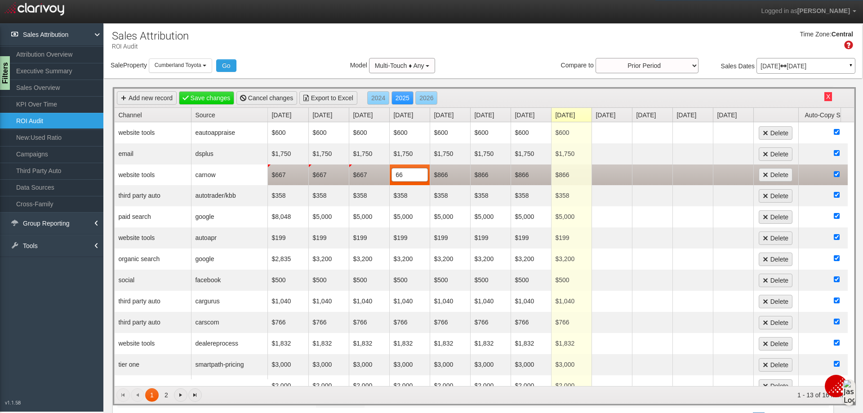
type input "667"
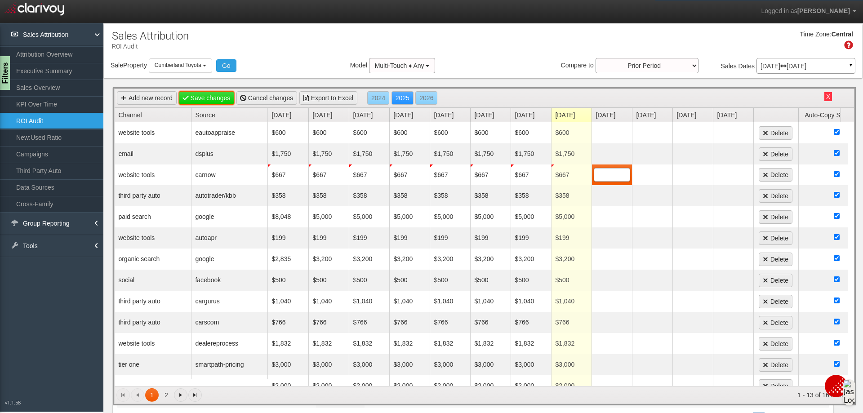
click at [219, 97] on link "Save changes" at bounding box center [207, 97] width 56 height 13
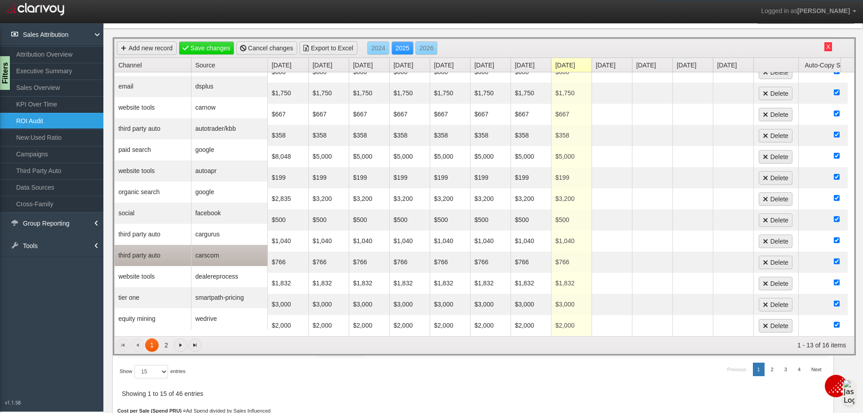
scroll to position [98, 0]
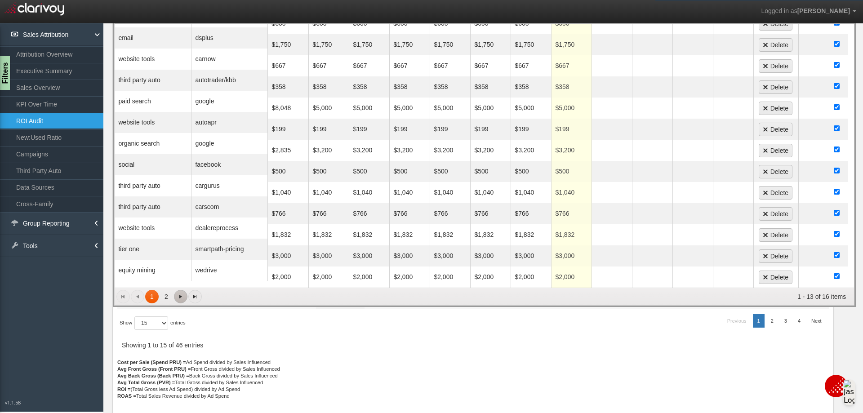
click at [180, 297] on span "Go to the next page" at bounding box center [180, 296] width 7 height 7
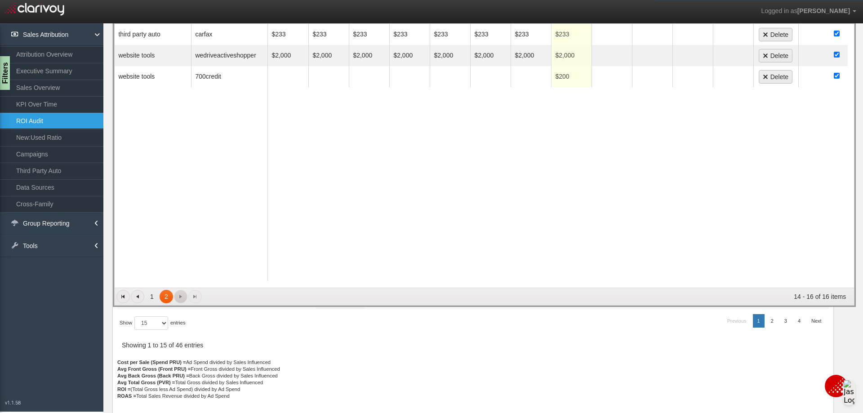
scroll to position [0, 0]
click at [135, 294] on span "Go to the previous page" at bounding box center [137, 296] width 7 height 7
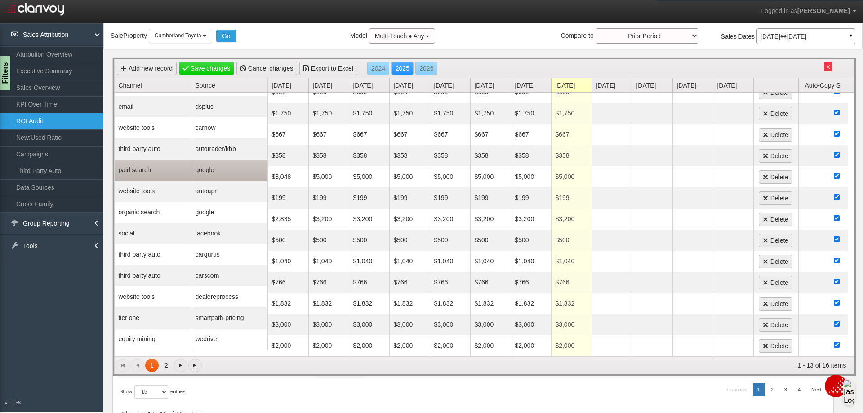
scroll to position [45, 0]
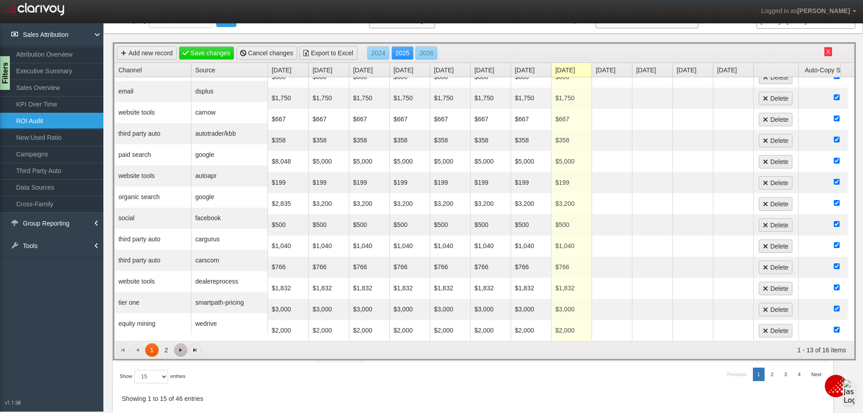
click at [179, 354] on link "Go to the next page" at bounding box center [180, 349] width 13 height 13
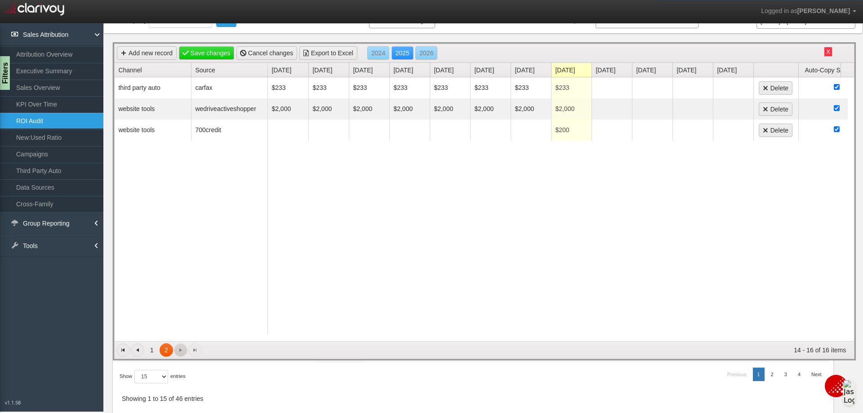
scroll to position [0, 0]
click at [151, 349] on link "1" at bounding box center [151, 349] width 13 height 13
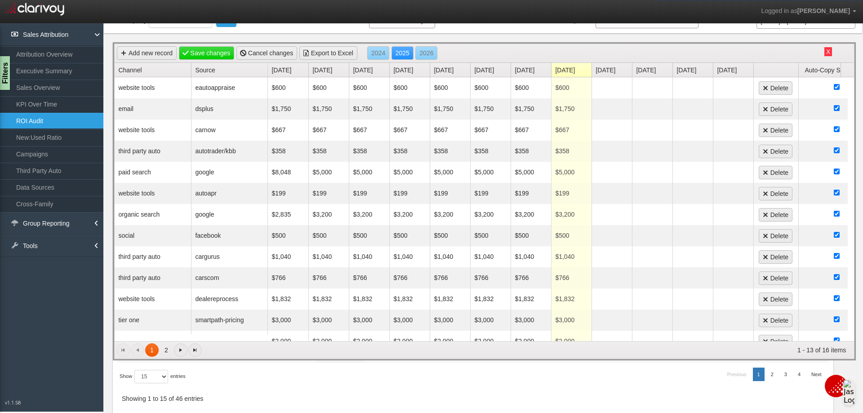
click at [137, 350] on div "1 2 1 2 1 - 13 of 16 items" at bounding box center [484, 350] width 739 height 18
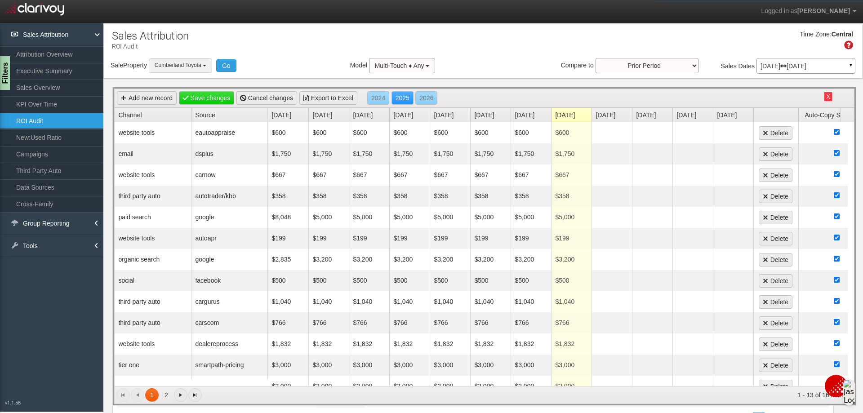
click at [208, 63] on button "Cumberland Toyota" at bounding box center [180, 65] width 63 height 14
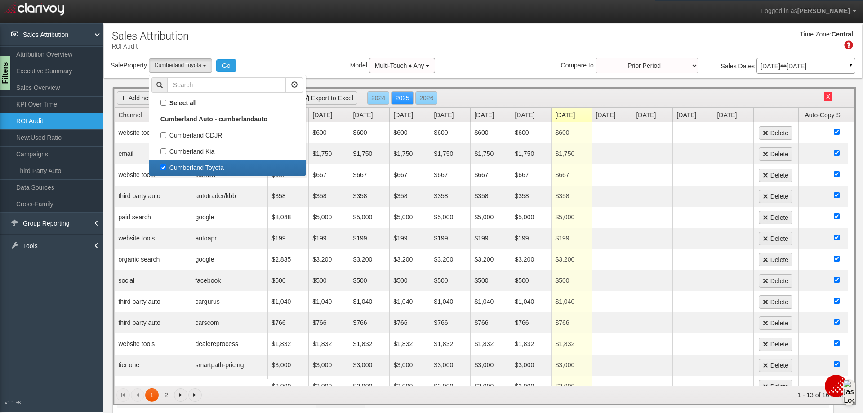
click at [163, 168] on label "Cumberland Toyota" at bounding box center [227, 168] width 152 height 12
click at [163, 168] on input "Cumberland Toyota" at bounding box center [163, 167] width 6 height 6
checkbox input "false"
select select
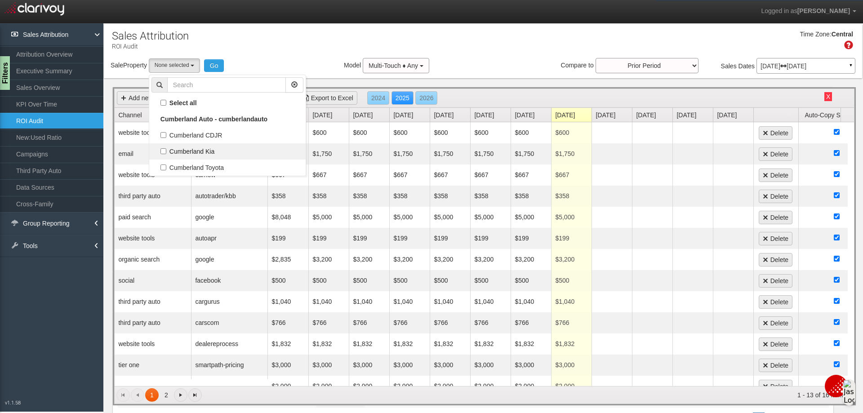
scroll to position [23, 0]
click at [165, 153] on label "Cumberland Kia" at bounding box center [227, 152] width 152 height 12
click at [165, 153] on input "Cumberland Kia" at bounding box center [163, 151] width 6 height 6
checkbox input "true"
select select "object:3902"
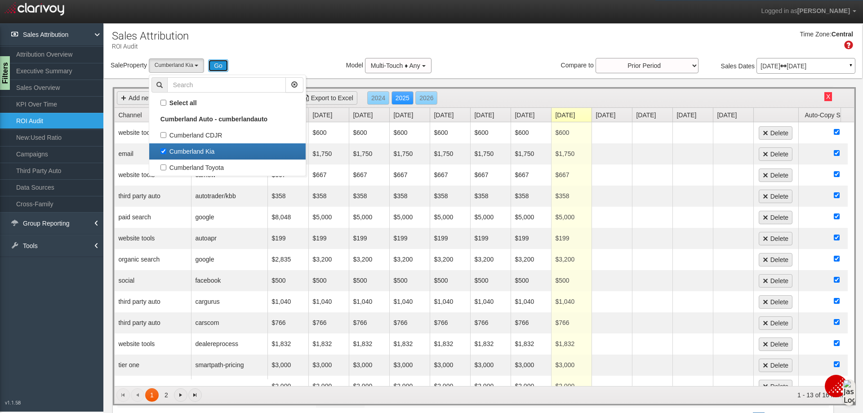
click at [222, 65] on button "Go" at bounding box center [218, 65] width 20 height 13
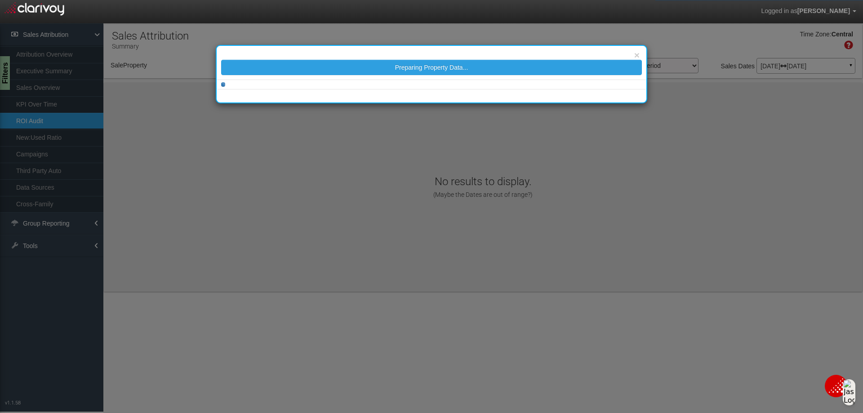
select select "object:3943"
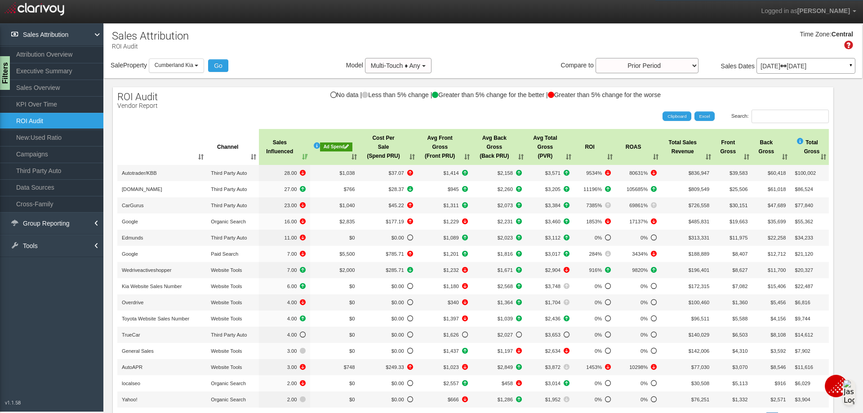
click at [327, 144] on div "Ad Spend" at bounding box center [336, 146] width 32 height 9
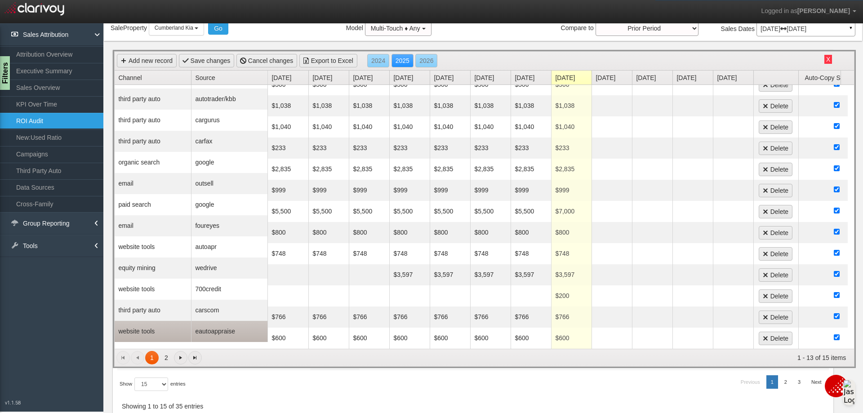
scroll to position [45, 0]
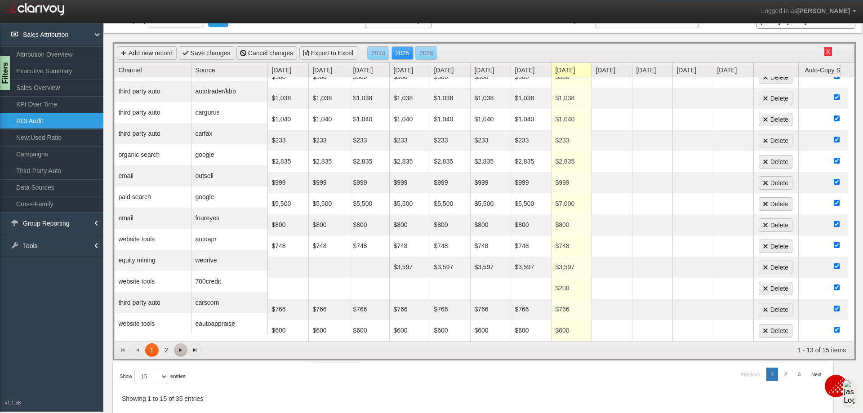
click at [178, 351] on span "Go to the next page" at bounding box center [180, 349] width 7 height 7
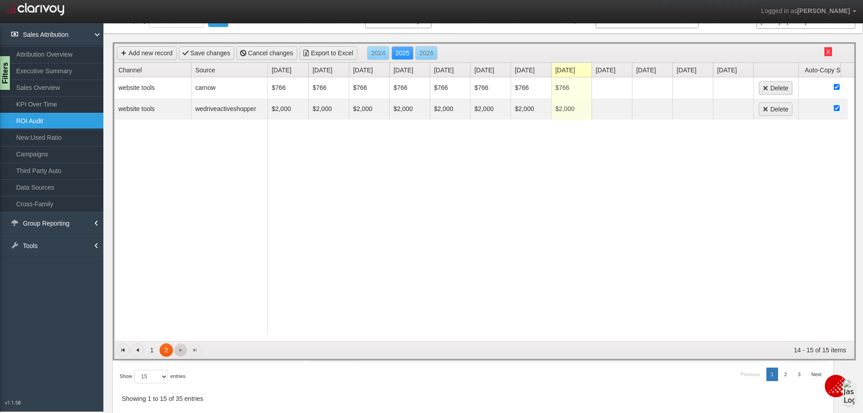
scroll to position [0, 0]
click at [140, 350] on span "Go to the previous page" at bounding box center [137, 349] width 7 height 7
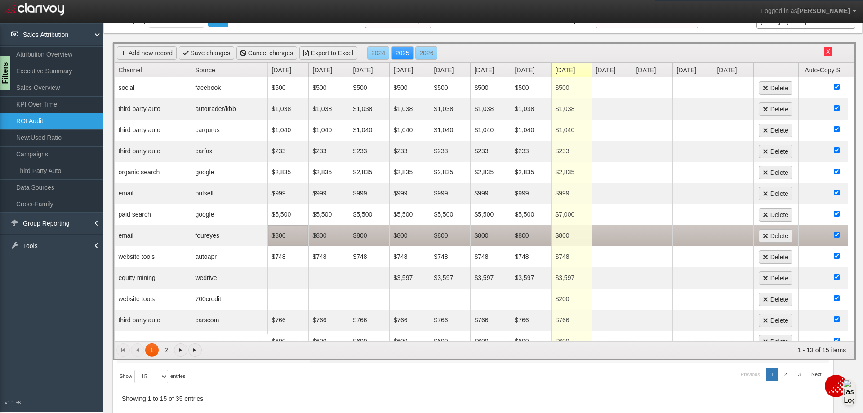
click at [296, 236] on td "$800" at bounding box center [288, 235] width 40 height 21
type input "1040"
type input "0"
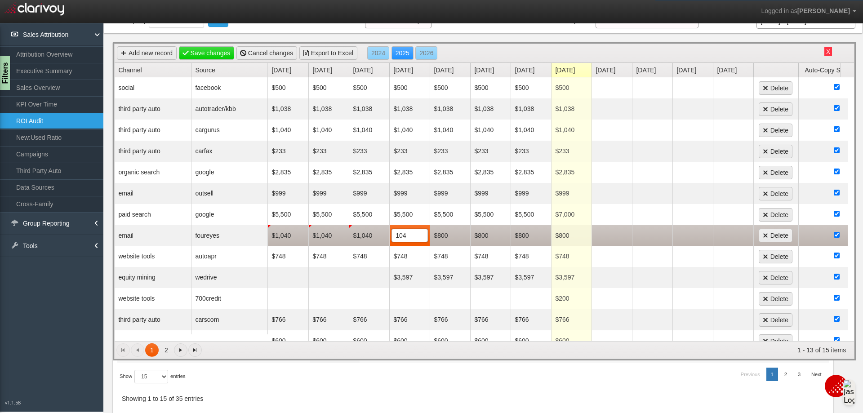
type input "1040"
type input "0"
type input "1040"
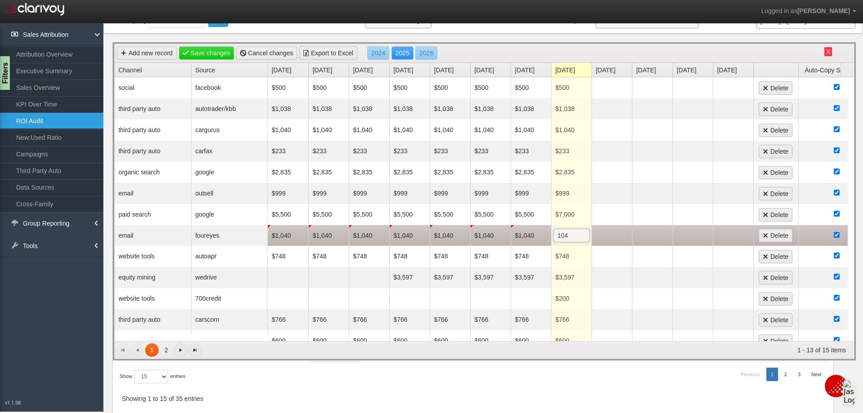
type input "1040"
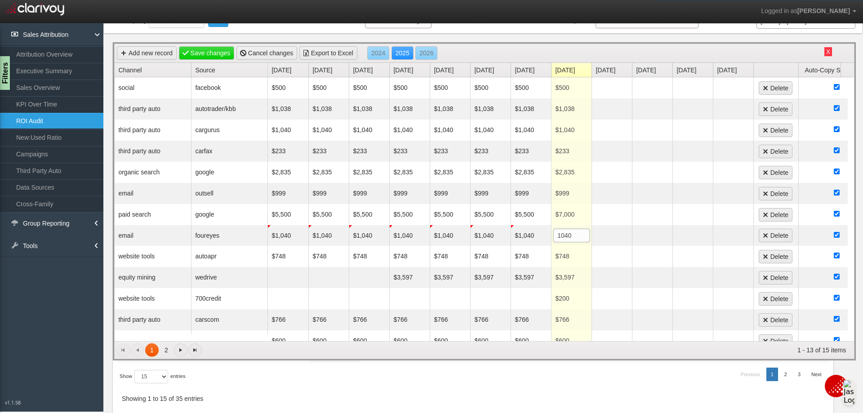
click at [503, 32] on div "Time Zone: Central Sale Property Loading Cumberland CDJR Cumberland Kia Cumberl…" at bounding box center [483, 6] width 758 height 54
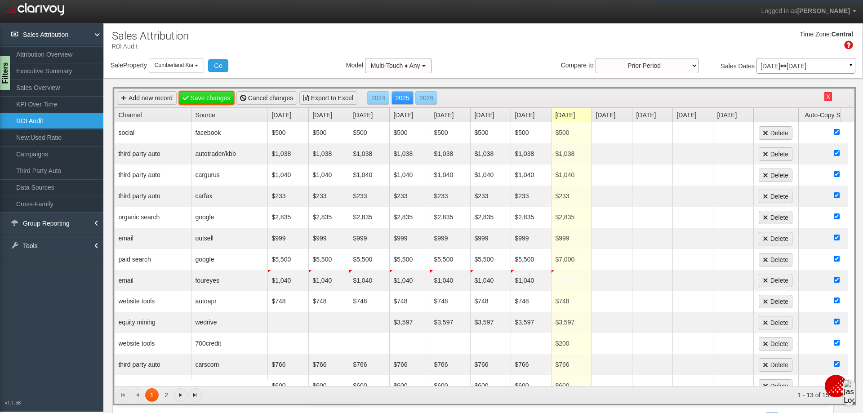
click at [217, 99] on link "Save changes" at bounding box center [207, 97] width 56 height 13
click at [199, 69] on button "Cumberland Kia" at bounding box center [176, 65] width 55 height 14
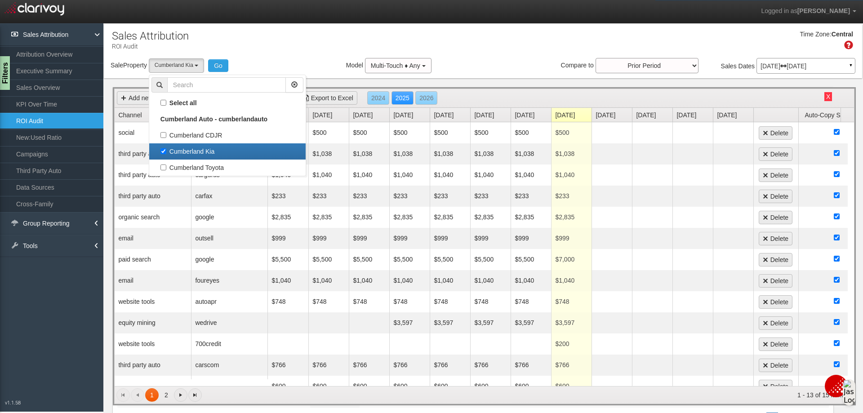
click at [168, 149] on label "Cumberland Kia" at bounding box center [227, 152] width 152 height 12
click at [166, 149] on input "Cumberland Kia" at bounding box center [163, 151] width 6 height 6
checkbox input "false"
select select
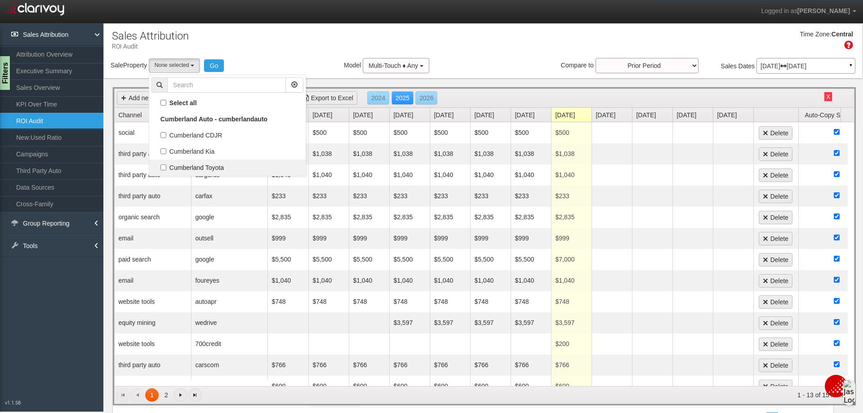
scroll to position [16, 0]
click at [163, 168] on label "Cumberland Toyota" at bounding box center [227, 168] width 152 height 12
click at [163, 168] on input "Cumberland Toyota" at bounding box center [163, 167] width 6 height 6
checkbox input "true"
select select "object:3944"
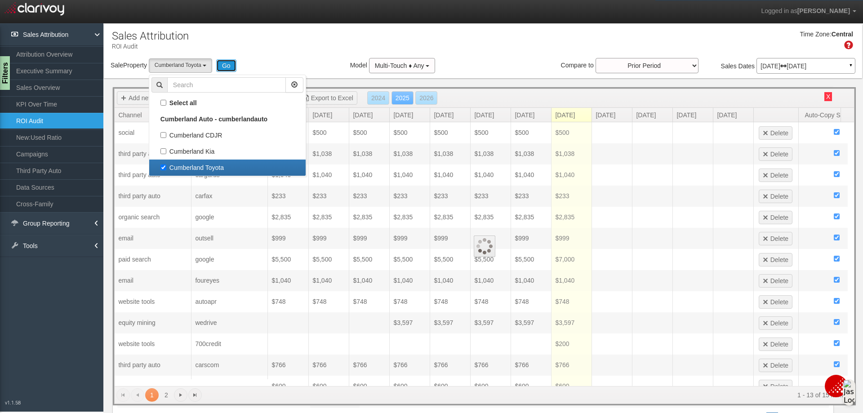
click at [223, 67] on button "Go" at bounding box center [226, 65] width 20 height 13
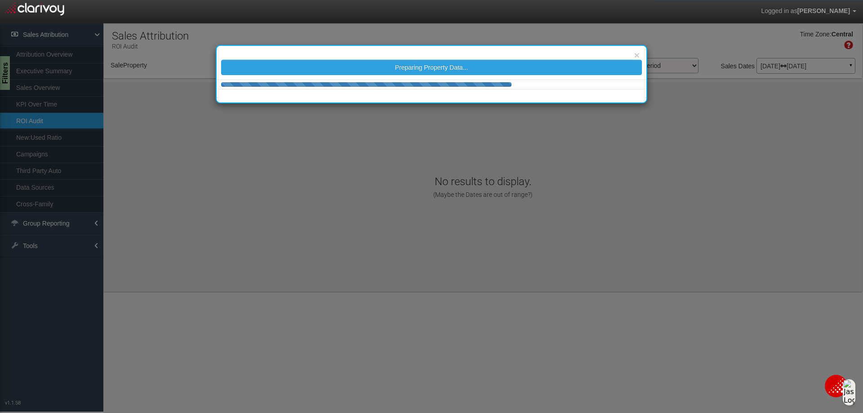
select select "object:4021"
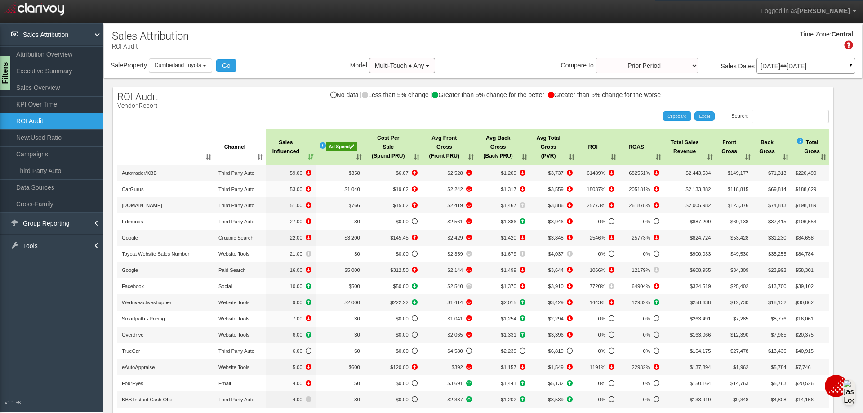
click at [342, 145] on div "Ad Spend" at bounding box center [341, 146] width 31 height 9
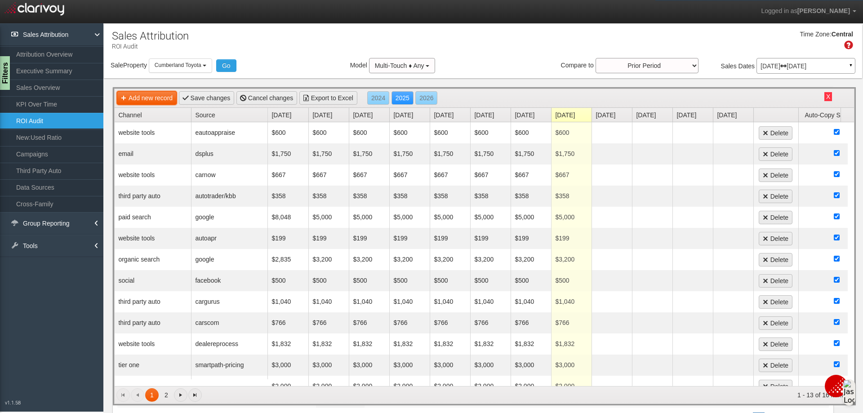
click at [134, 98] on link "Add new record" at bounding box center [147, 97] width 60 height 13
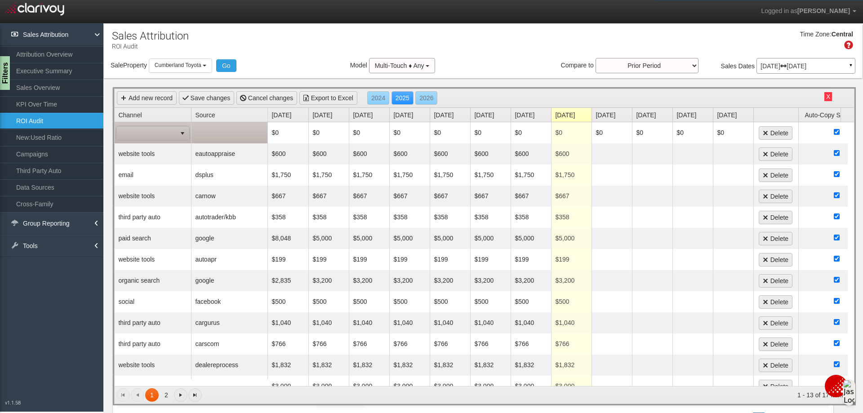
click at [159, 139] on span at bounding box center [152, 132] width 73 height 13
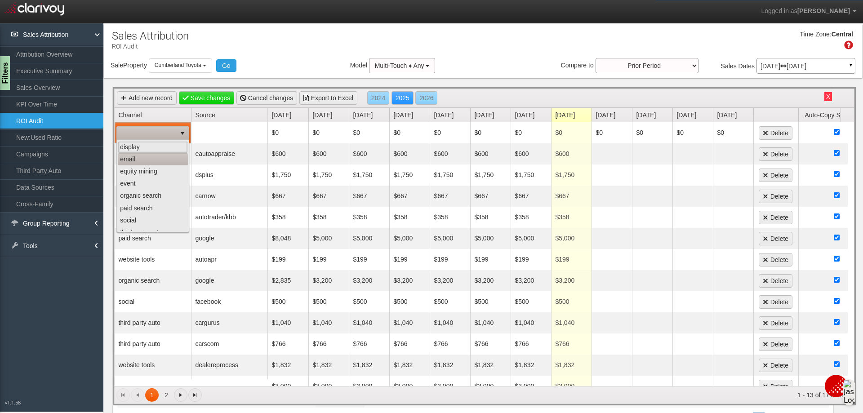
drag, startPoint x: 140, startPoint y: 179, endPoint x: 139, endPoint y: 163, distance: 16.6
click at [139, 163] on ul "display email equity mining event organic search paid search social third party…" at bounding box center [153, 214] width 70 height 146
click at [139, 163] on li "email" at bounding box center [153, 159] width 70 height 12
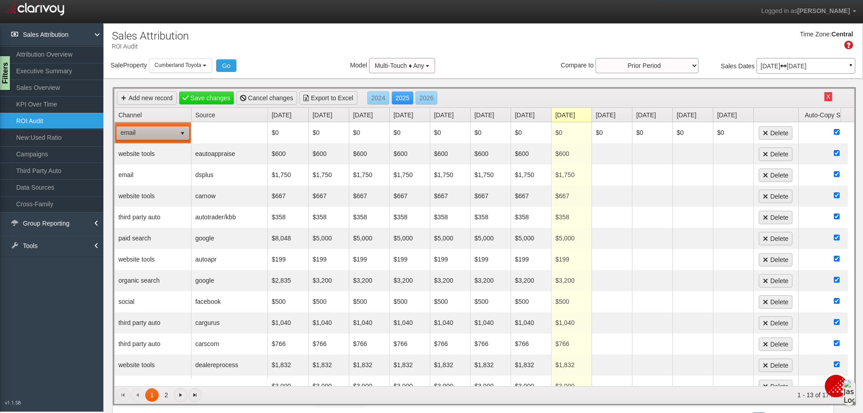
click at [206, 116] on link "Source" at bounding box center [231, 115] width 72 height 14
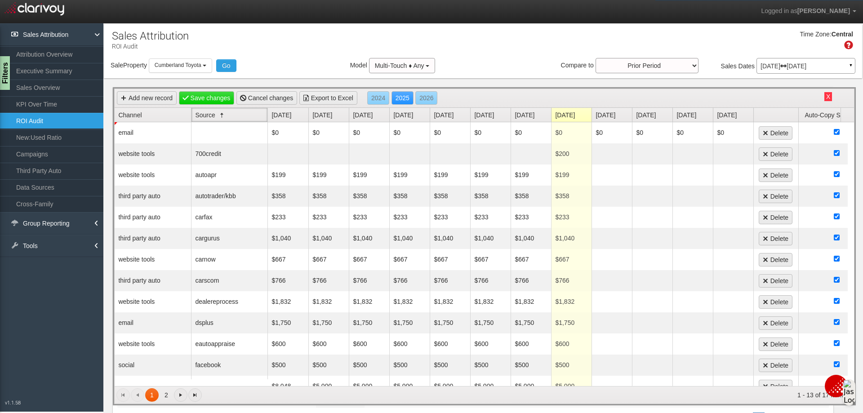
click at [206, 116] on link "Source" at bounding box center [231, 115] width 72 height 14
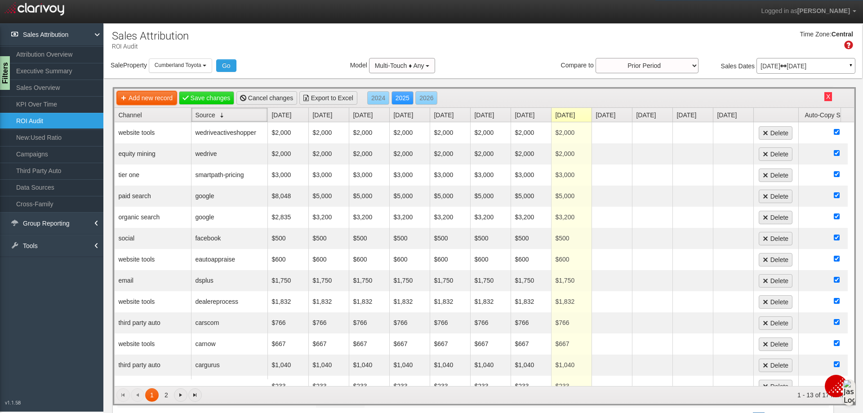
click at [149, 99] on link "Add new record" at bounding box center [147, 97] width 60 height 13
click at [160, 98] on link "Add new record" at bounding box center [147, 97] width 60 height 13
click at [227, 66] on button "Go" at bounding box center [226, 65] width 20 height 13
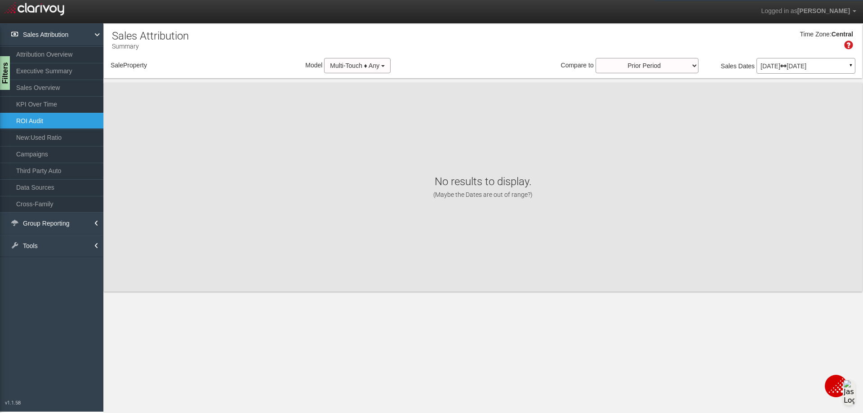
select select "object:4062"
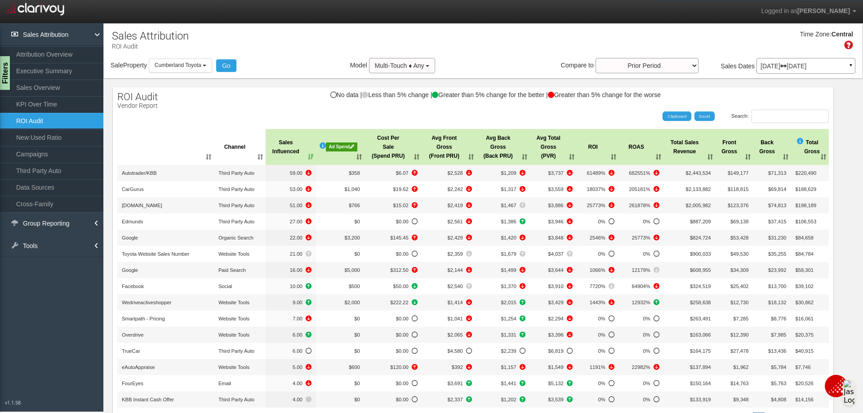
click at [341, 149] on div "Ad Spend" at bounding box center [341, 146] width 31 height 9
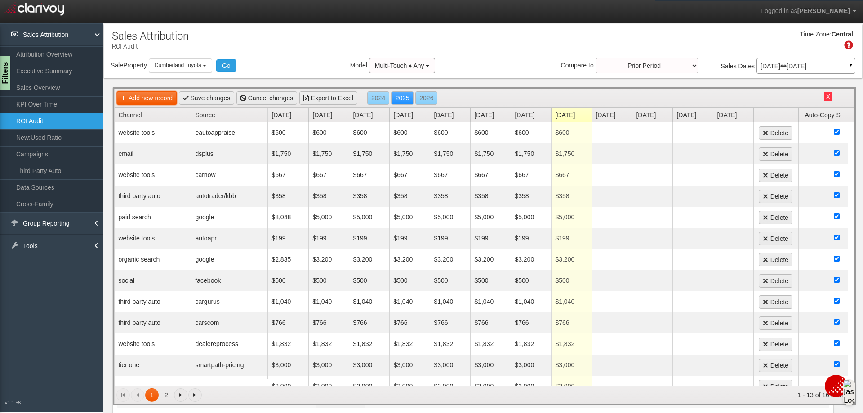
click at [166, 101] on link "Add new record" at bounding box center [147, 97] width 60 height 13
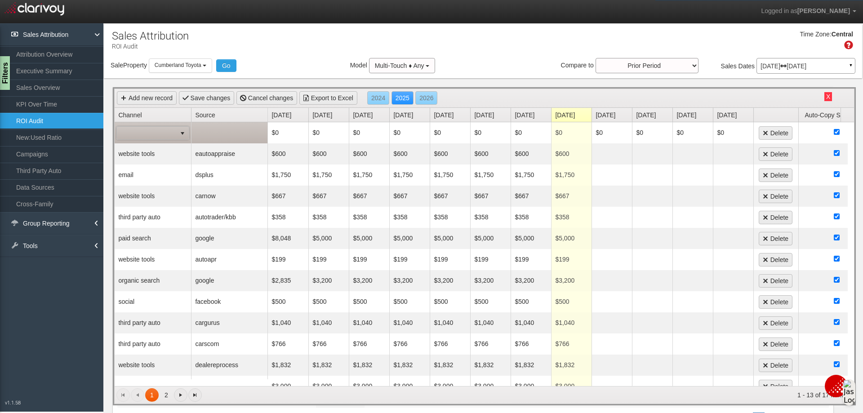
click at [178, 130] on span "select" at bounding box center [182, 133] width 13 height 13
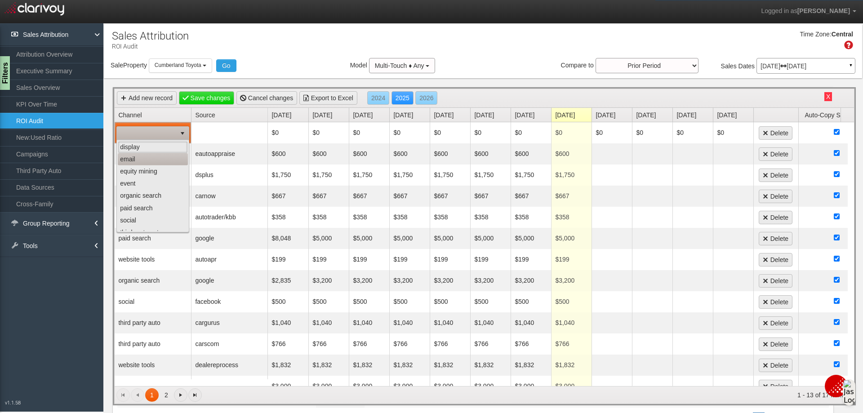
click at [130, 164] on li "email" at bounding box center [153, 159] width 70 height 12
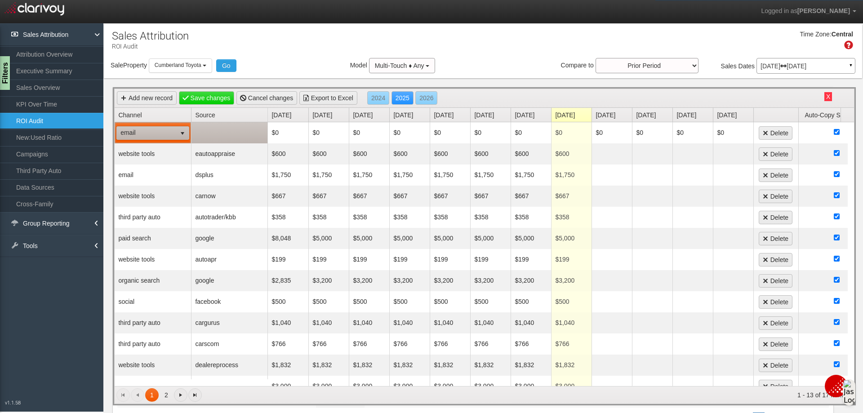
click at [213, 133] on td at bounding box center [229, 132] width 76 height 21
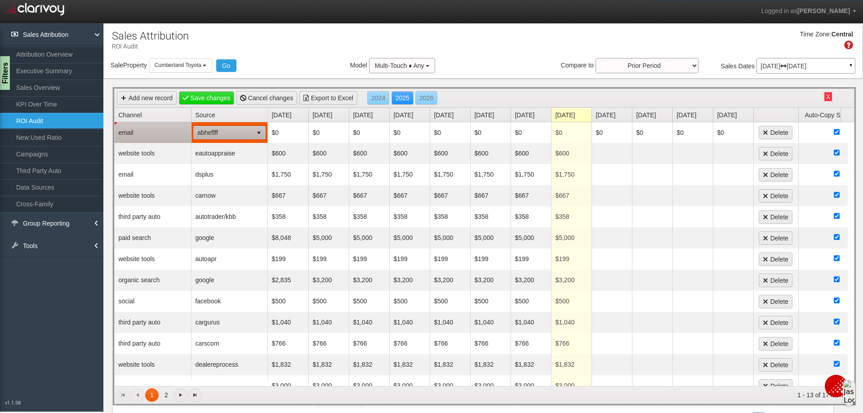
click at [257, 133] on span "select" at bounding box center [258, 132] width 7 height 7
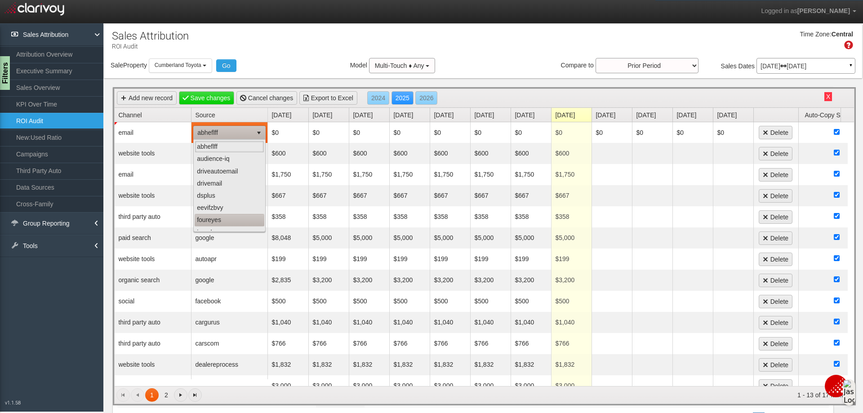
click at [224, 218] on li "foureyes" at bounding box center [230, 220] width 70 height 12
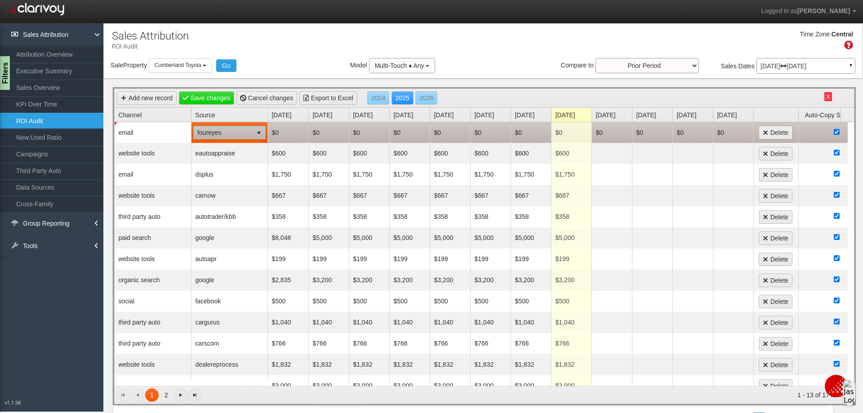
click at [283, 131] on td "$0" at bounding box center [288, 132] width 40 height 21
type input "1040"
type input "4"
type input "1040"
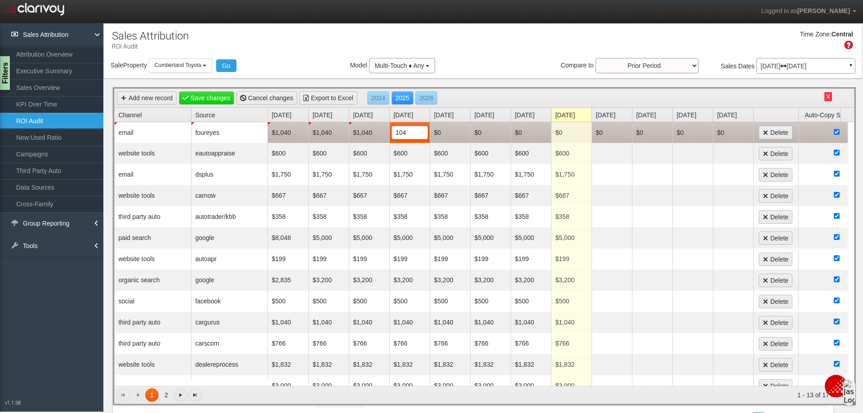
type input "1040"
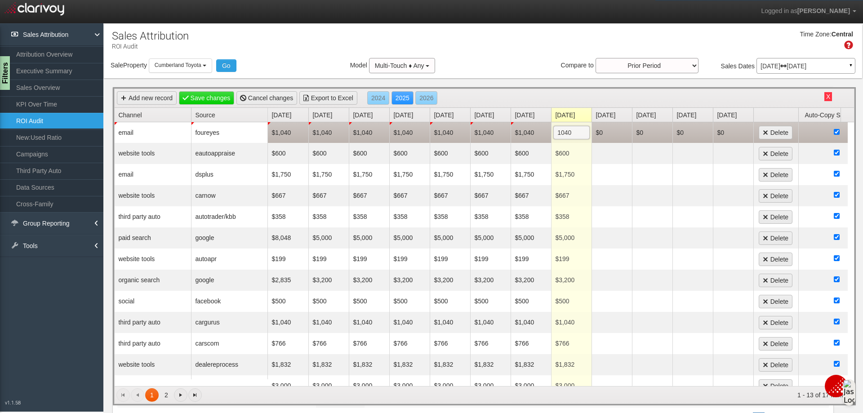
click at [480, 53] on div "Time Zone: Central" at bounding box center [483, 43] width 758 height 29
click at [216, 102] on link "Save changes" at bounding box center [207, 97] width 56 height 13
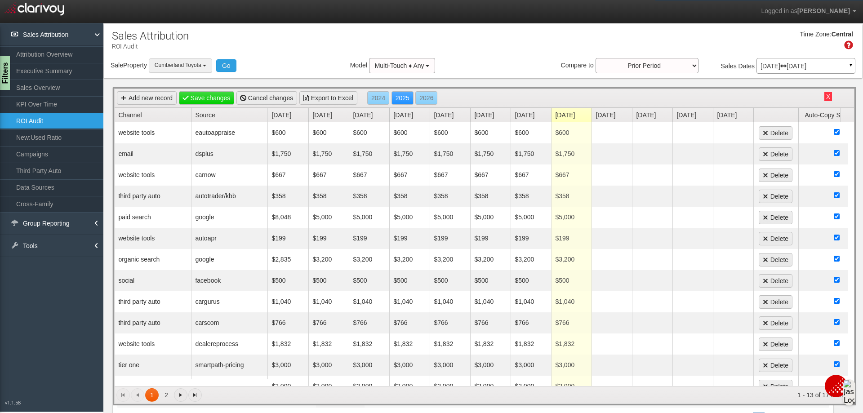
click at [210, 69] on button "Cumberland Toyota" at bounding box center [180, 65] width 63 height 14
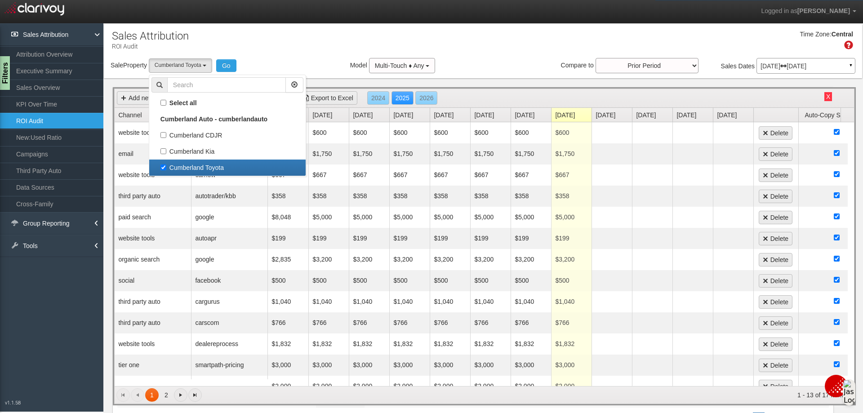
click at [166, 166] on label "Cumberland Toyota" at bounding box center [227, 168] width 152 height 12
click at [166, 166] on input "Cumberland Toyota" at bounding box center [163, 167] width 6 height 6
checkbox input "false"
select select
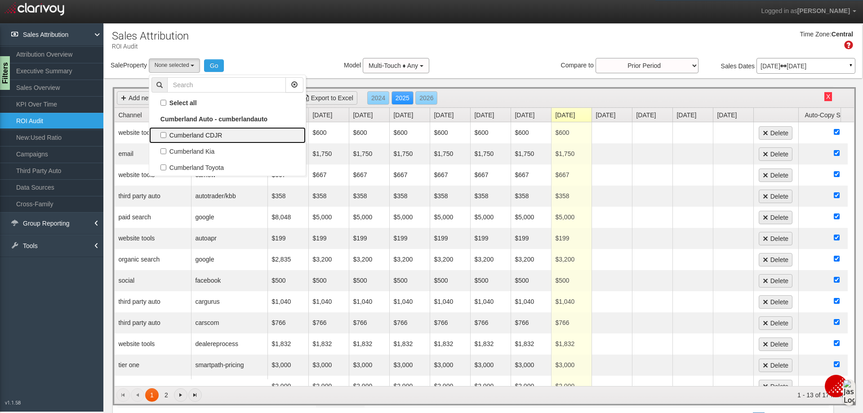
click at [167, 135] on label "Cumberland CDJR" at bounding box center [227, 135] width 152 height 12
click at [166, 135] on input "Cumberland CDJR" at bounding box center [163, 135] width 6 height 6
checkbox input "true"
select select "object:4060"
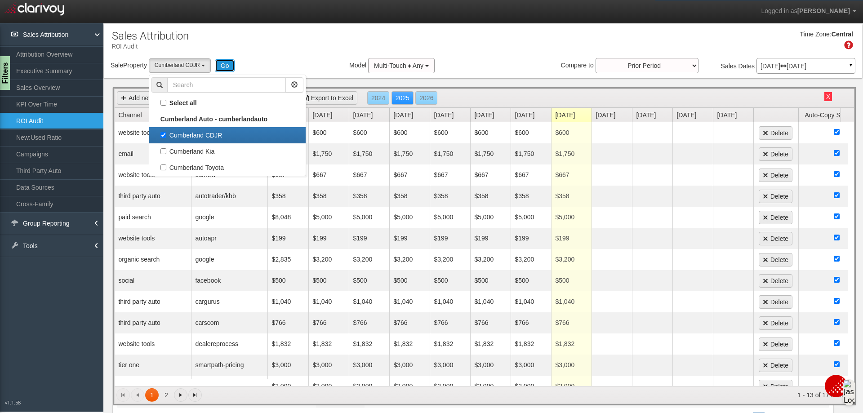
click at [221, 69] on button "Go" at bounding box center [225, 65] width 20 height 13
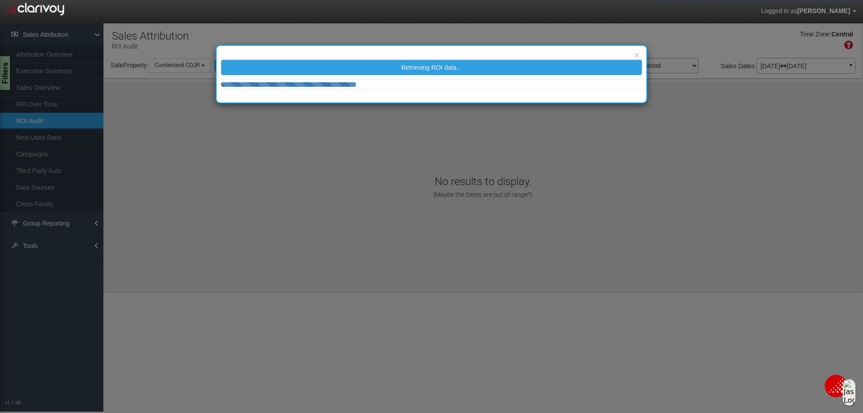
scroll to position [0, 0]
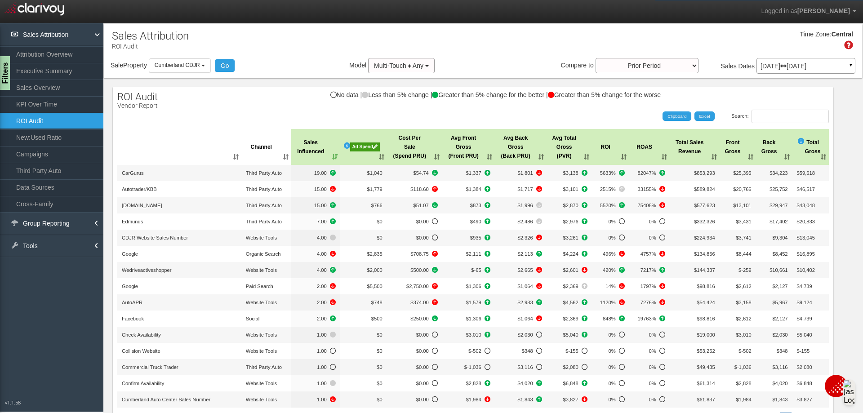
click at [350, 147] on div "Ad Spend" at bounding box center [365, 146] width 30 height 9
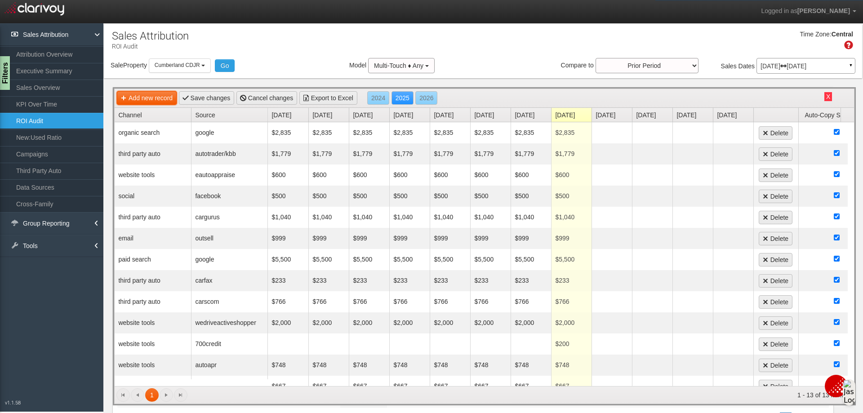
click at [157, 94] on link "Add new record" at bounding box center [147, 97] width 60 height 13
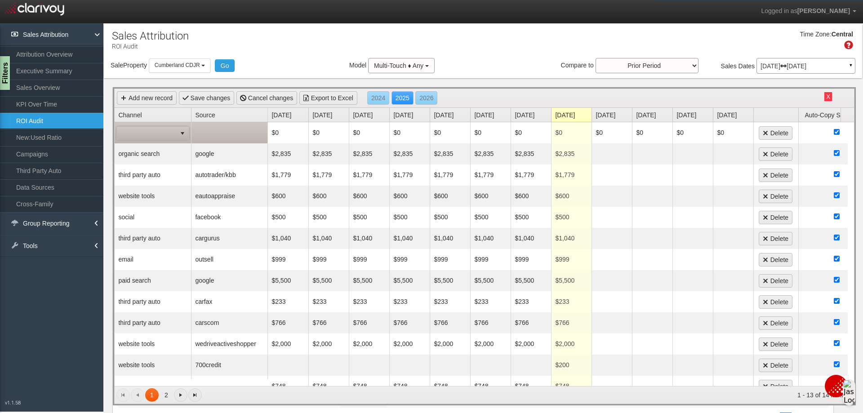
click at [169, 130] on span at bounding box center [146, 133] width 59 height 13
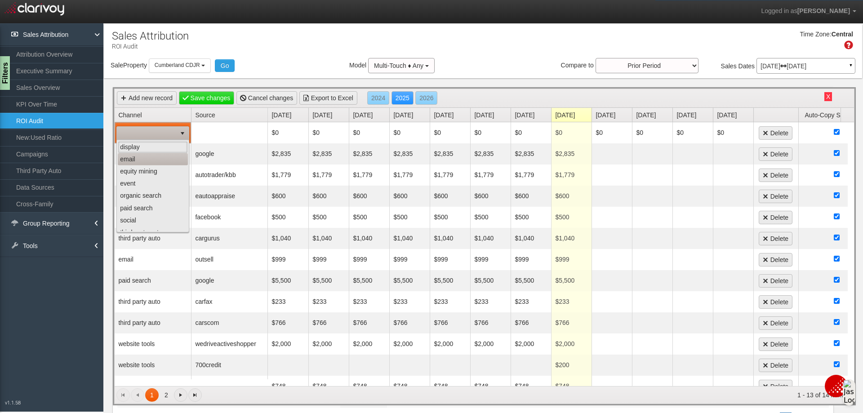
click at [143, 161] on li "email" at bounding box center [153, 159] width 70 height 12
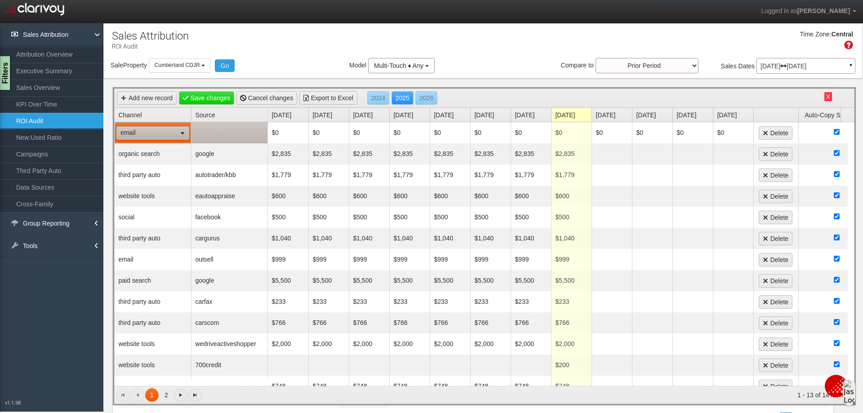
click at [214, 133] on td at bounding box center [229, 132] width 76 height 21
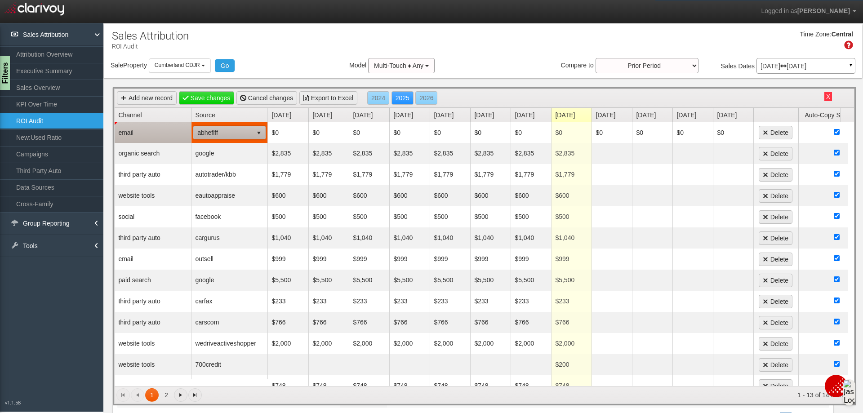
click at [246, 133] on span "abheflff" at bounding box center [223, 132] width 59 height 13
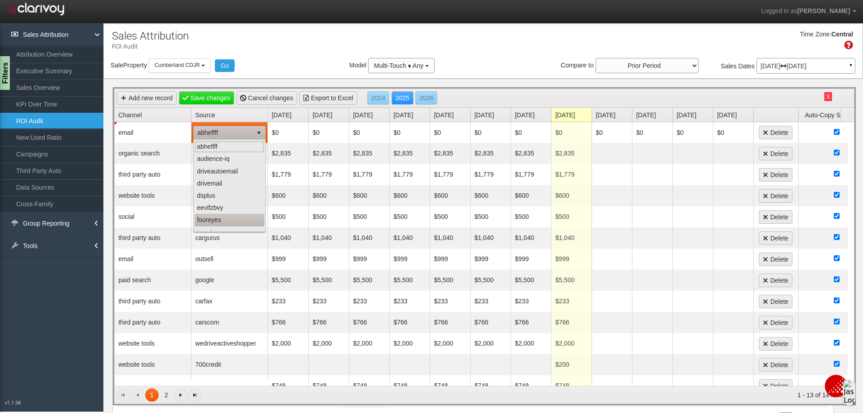
click at [211, 221] on li "foureyes" at bounding box center [230, 220] width 70 height 12
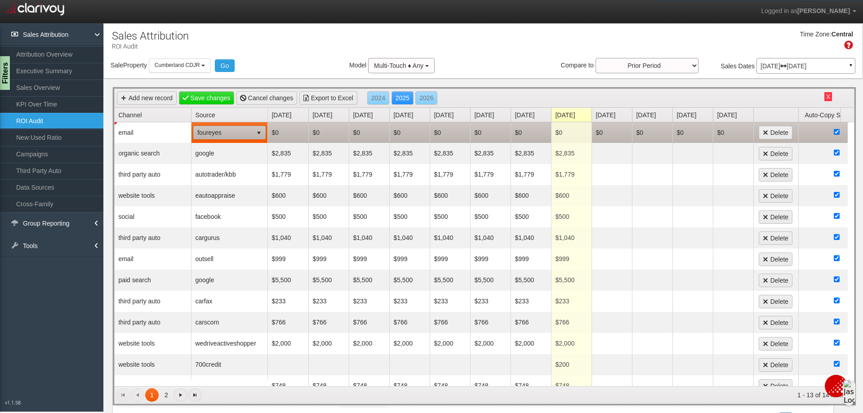
click at [288, 137] on td "$0" at bounding box center [288, 132] width 40 height 21
type input "1040"
type input "0"
type input "1040"
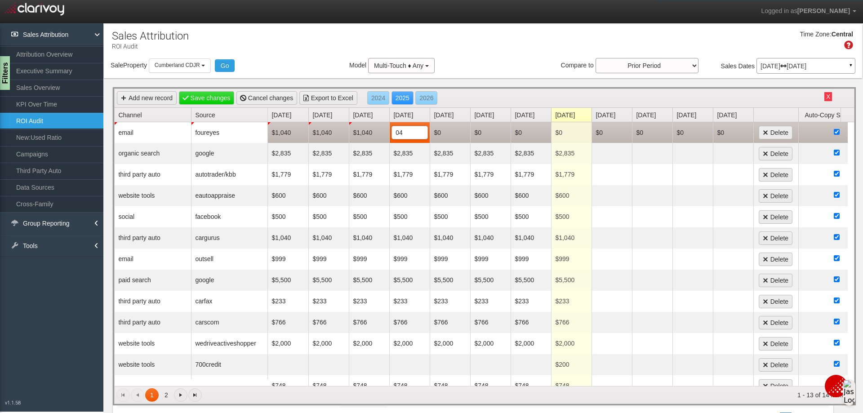
type input "0"
type input "1040"
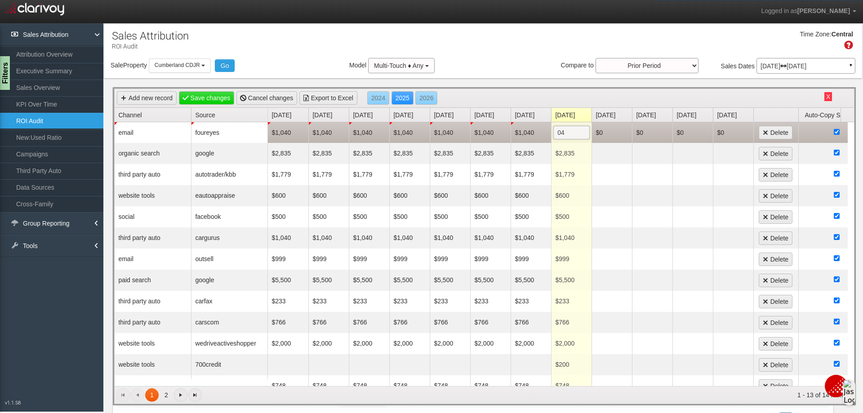
type input "0"
type input "1040"
click at [458, 39] on div "Time Zone: Central" at bounding box center [483, 43] width 758 height 29
click at [214, 98] on link "Save changes" at bounding box center [207, 97] width 56 height 13
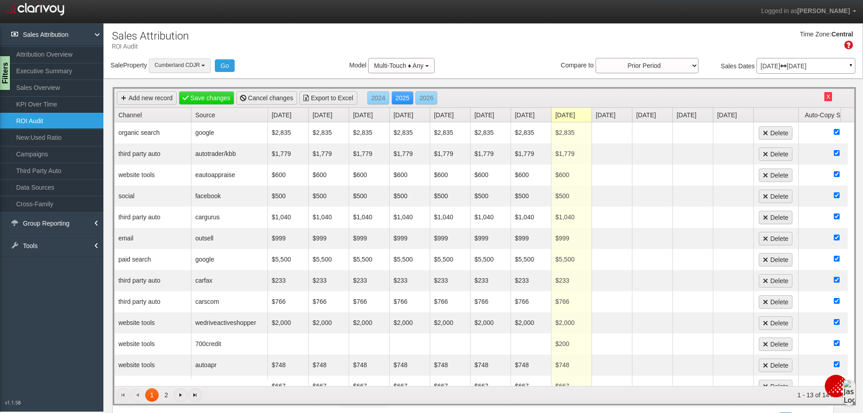
click at [203, 68] on button "Cumberland CDJR" at bounding box center [180, 65] width 62 height 14
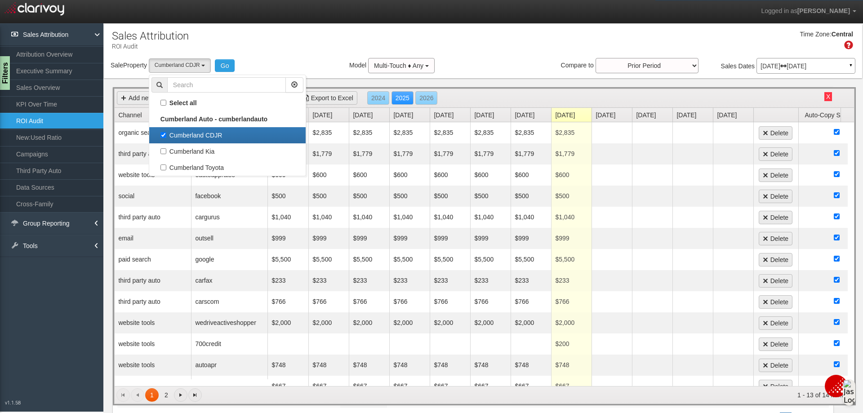
click at [164, 136] on label "Cumberland CDJR" at bounding box center [227, 135] width 152 height 12
click at [164, 136] on input "Cumberland CDJR" at bounding box center [163, 135] width 6 height 6
checkbox input "false"
select select
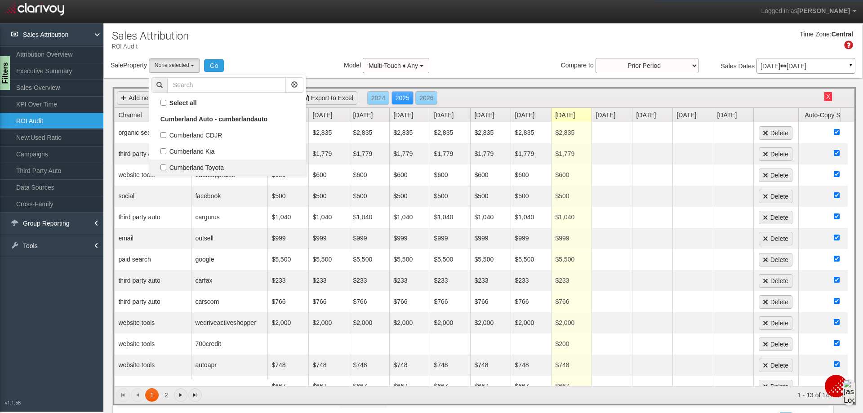
scroll to position [8, 0]
click at [166, 167] on label "Cumberland Toyota" at bounding box center [227, 168] width 152 height 12
click at [166, 167] on input "Cumberland Toyota" at bounding box center [163, 167] width 6 height 6
checkbox input "true"
select select "object:4103"
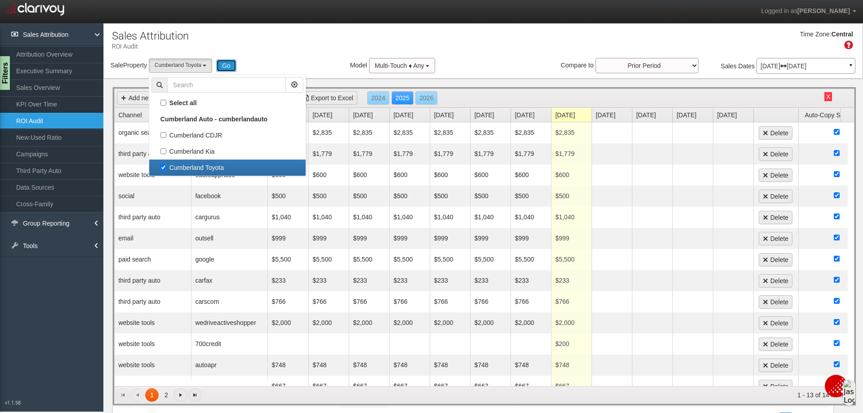
click at [223, 66] on button "Go" at bounding box center [226, 65] width 20 height 13
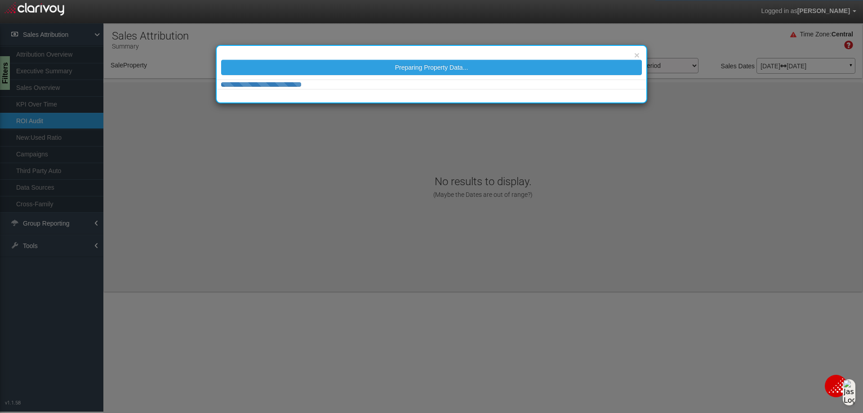
select select "object:4162"
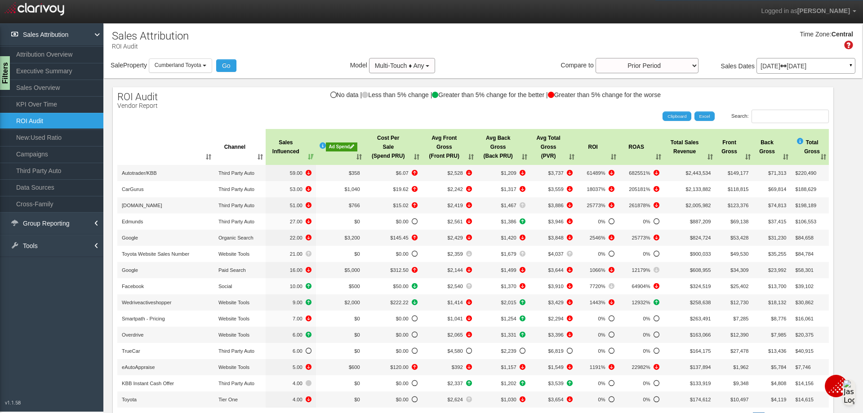
click at [337, 147] on div "Ad Spend" at bounding box center [341, 146] width 31 height 9
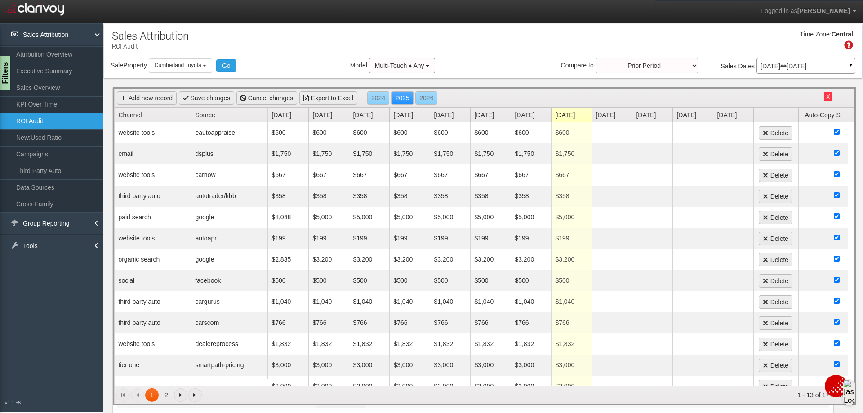
click at [136, 112] on link "Channel" at bounding box center [154, 115] width 73 height 14
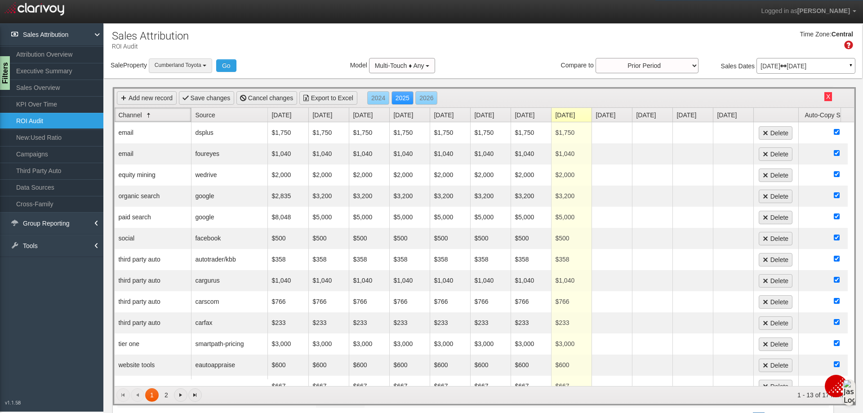
click at [209, 65] on button "Cumberland Toyota" at bounding box center [180, 65] width 63 height 14
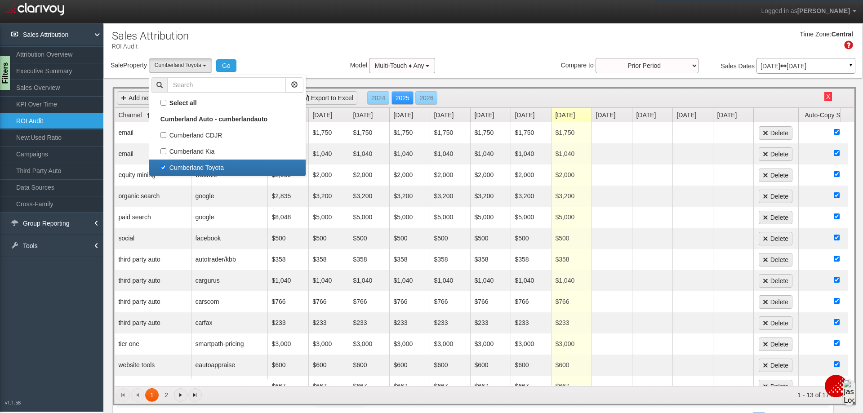
click at [167, 165] on label "Cumberland Toyota" at bounding box center [227, 168] width 152 height 12
click at [166, 165] on input "Cumberland Toyota" at bounding box center [163, 167] width 6 height 6
checkbox input "false"
select select
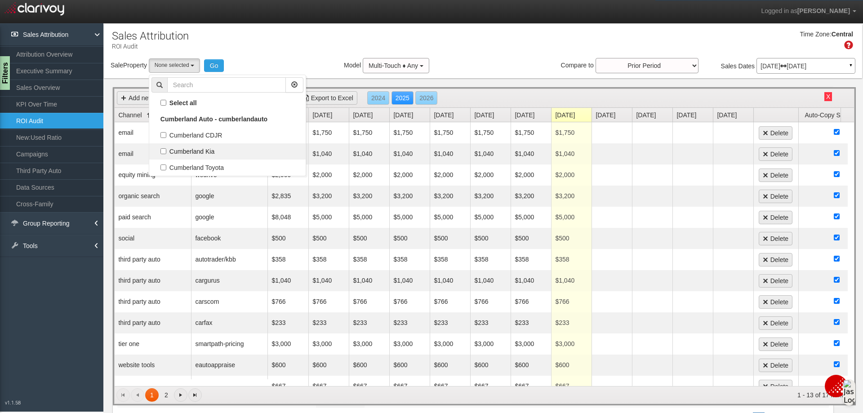
scroll to position [23, 0]
click at [164, 154] on label "Cumberland Kia" at bounding box center [227, 152] width 152 height 12
click at [164, 154] on input "Cumberland Kia" at bounding box center [163, 151] width 6 height 6
checkbox input "true"
select select "object:4161"
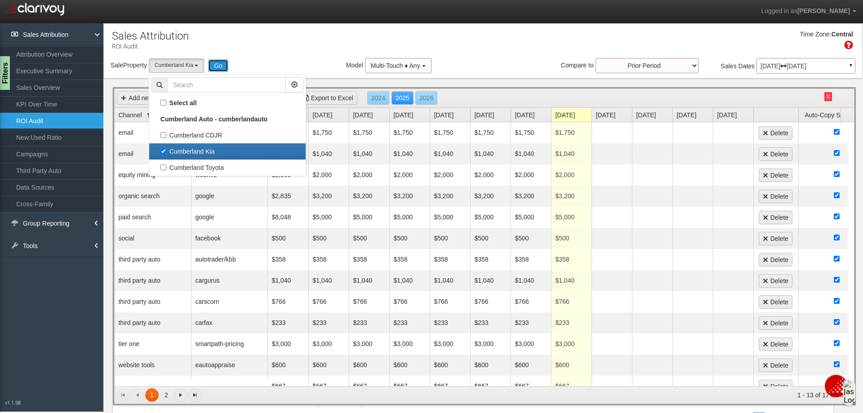
click at [217, 67] on button "Go" at bounding box center [218, 65] width 20 height 13
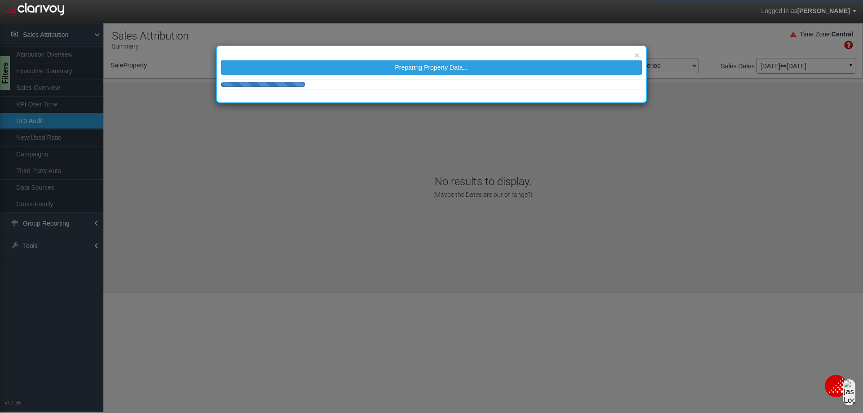
select select "object:4220"
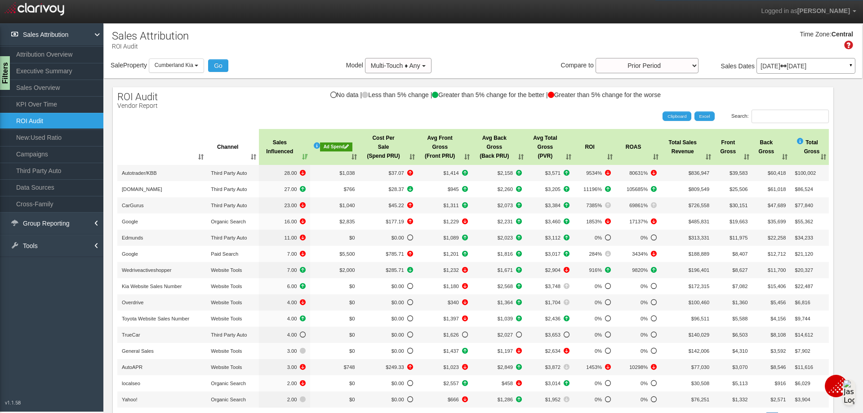
click at [324, 149] on div "Ad Spend" at bounding box center [336, 146] width 32 height 9
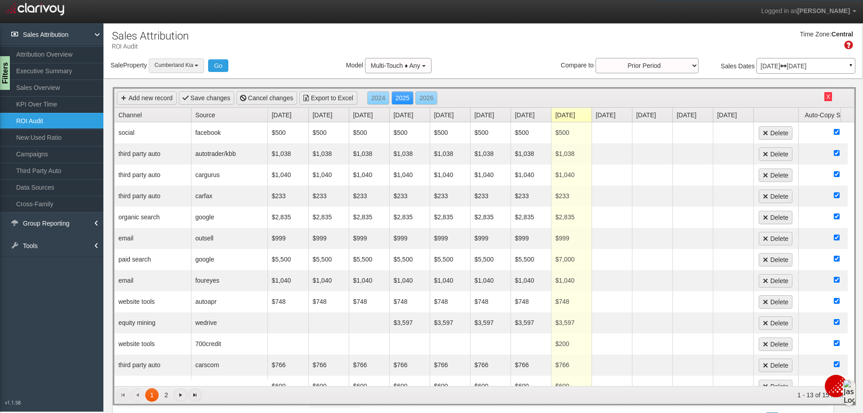
click at [198, 65] on b "button" at bounding box center [197, 66] width 4 height 2
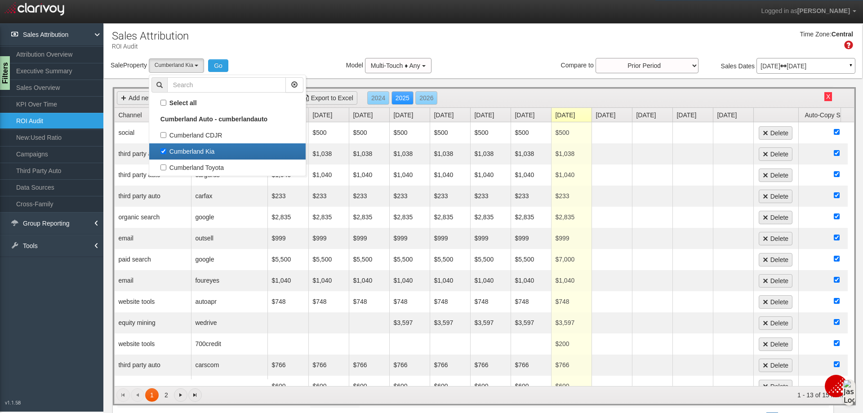
click at [164, 152] on label "Cumberland Kia" at bounding box center [227, 152] width 152 height 12
click at [164, 152] on input "Cumberland Kia" at bounding box center [163, 151] width 6 height 6
checkbox input "false"
select select
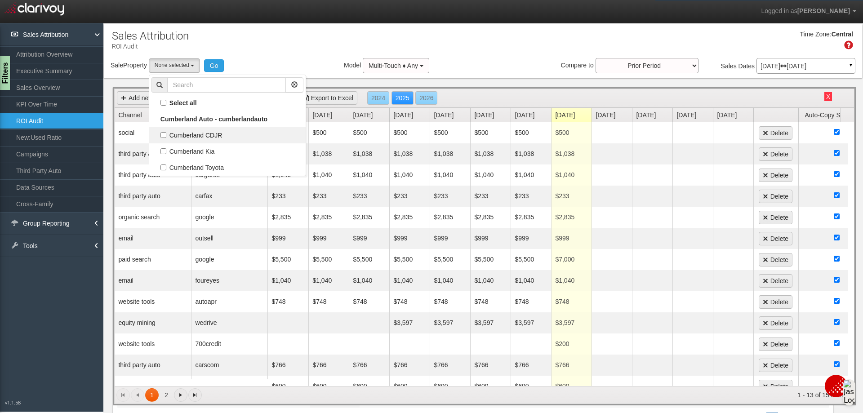
scroll to position [16, 0]
click at [166, 136] on label "Cumberland CDJR" at bounding box center [227, 135] width 152 height 12
click at [166, 136] on input "Cumberland CDJR" at bounding box center [163, 135] width 6 height 6
checkbox input "true"
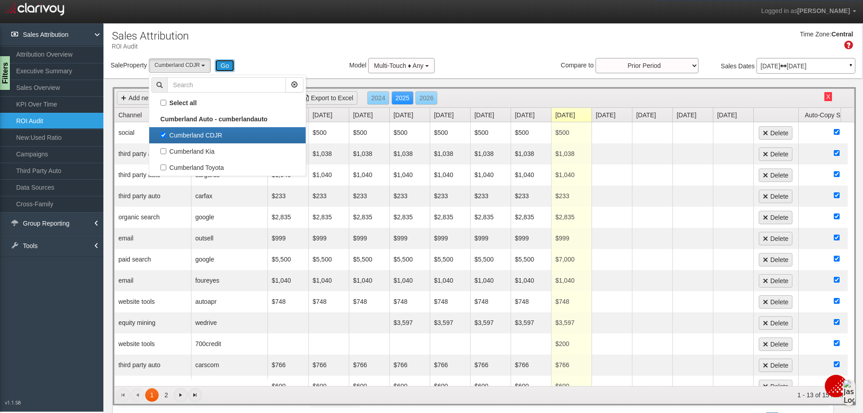
click at [218, 63] on button "Go" at bounding box center [225, 65] width 20 height 13
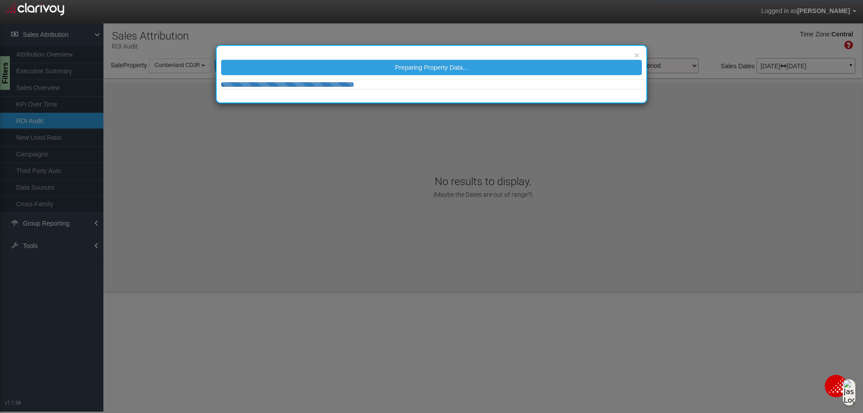
scroll to position [0, 0]
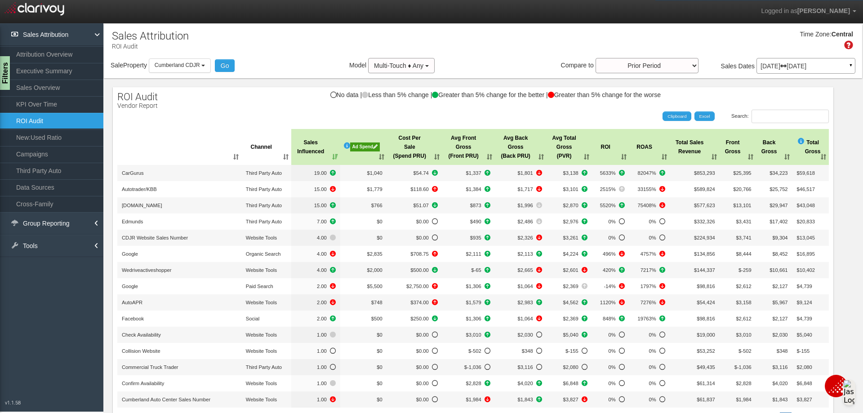
click at [350, 147] on div "Ad Spend" at bounding box center [365, 146] width 30 height 9
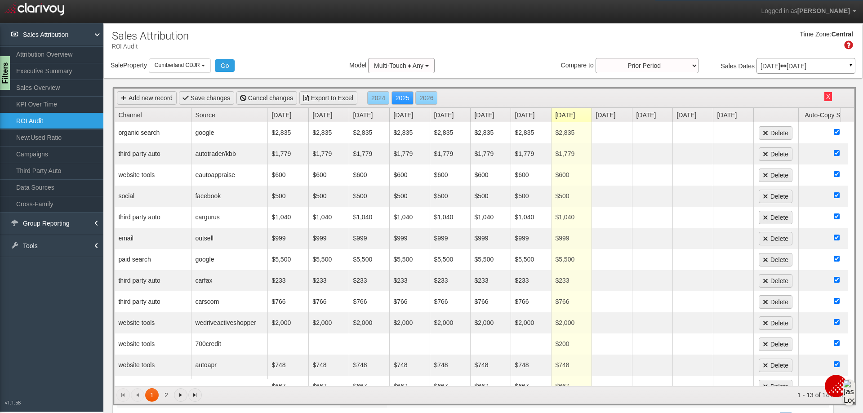
click at [138, 111] on link "Channel" at bounding box center [154, 115] width 73 height 14
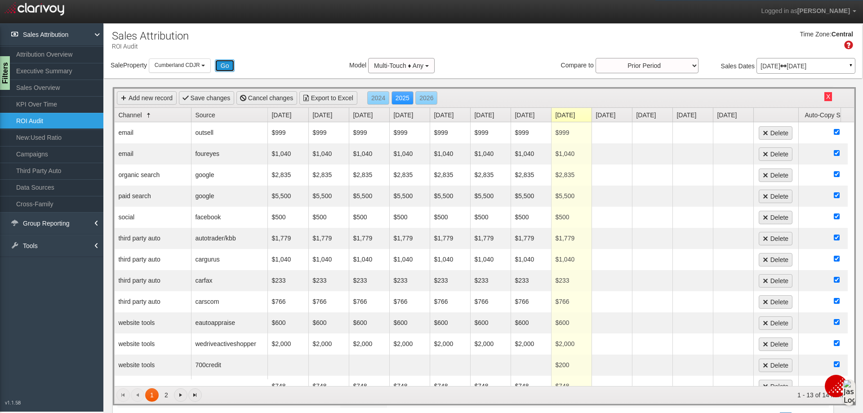
click at [235, 65] on button "Go" at bounding box center [225, 65] width 20 height 13
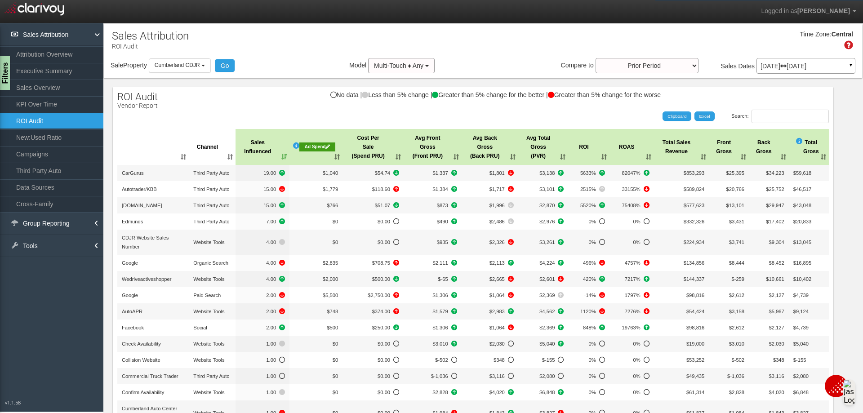
click at [222, 153] on th "Channel" at bounding box center [212, 147] width 47 height 36
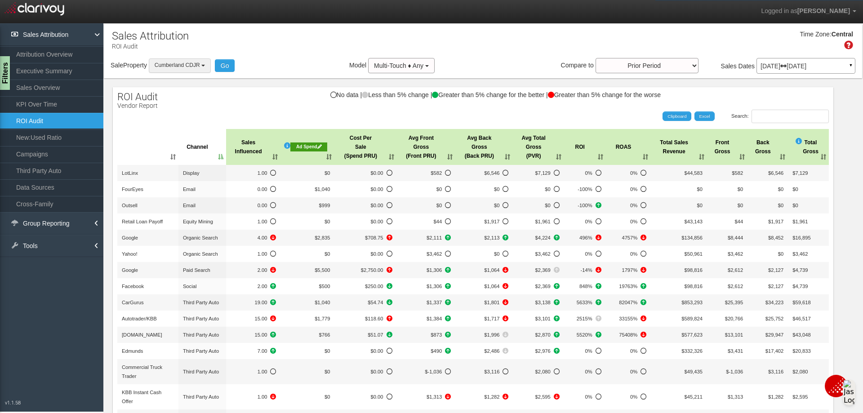
click at [200, 67] on span "Cumberland CDJR" at bounding box center [177, 65] width 45 height 6
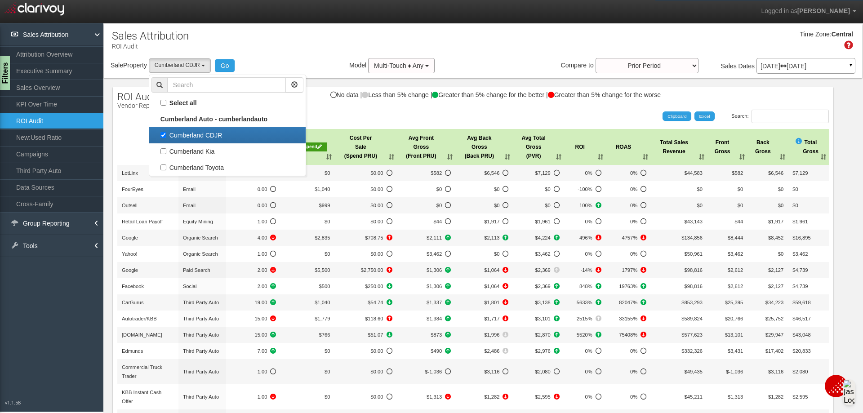
click at [164, 134] on label "Cumberland CDJR" at bounding box center [227, 135] width 152 height 12
click at [164, 134] on input "Cumberland CDJR" at bounding box center [163, 135] width 6 height 6
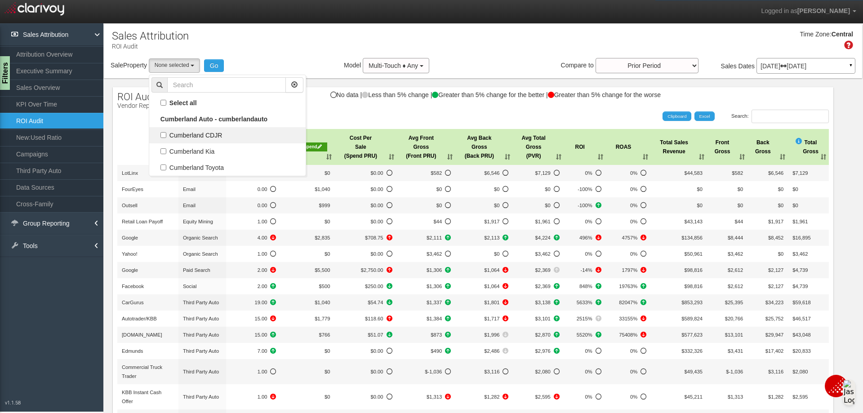
scroll to position [8, 0]
click at [168, 151] on label "Cumberland Kia" at bounding box center [227, 152] width 152 height 12
click at [166, 151] on input "Cumberland Kia" at bounding box center [163, 151] width 6 height 6
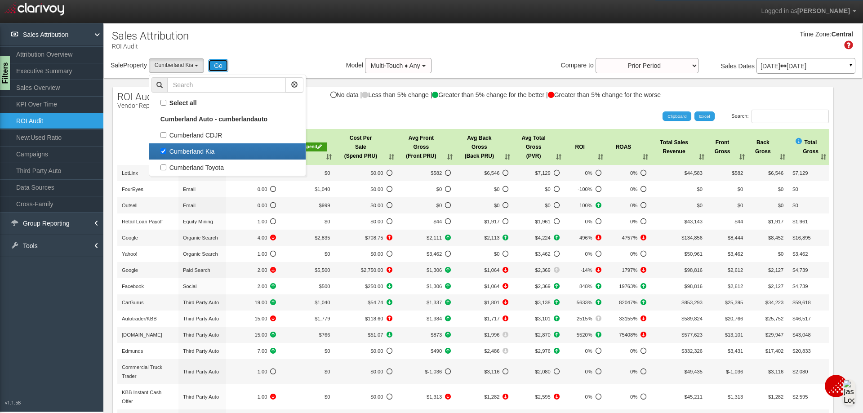
click at [222, 65] on button "Go" at bounding box center [218, 65] width 20 height 13
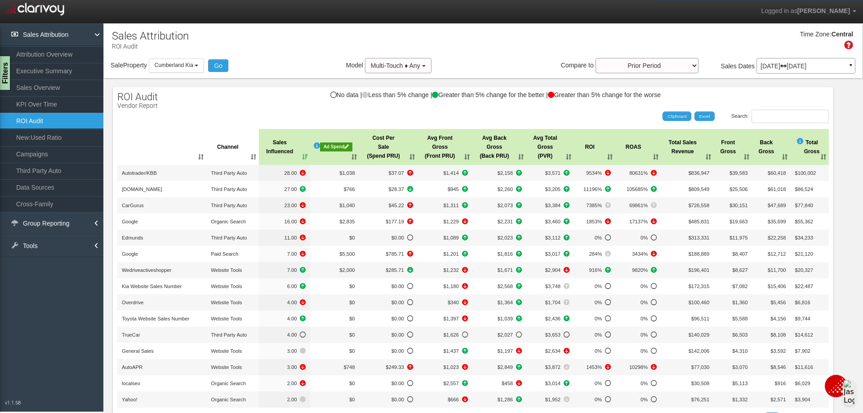
click at [200, 155] on th ": activate to sort column ascending" at bounding box center [161, 147] width 89 height 36
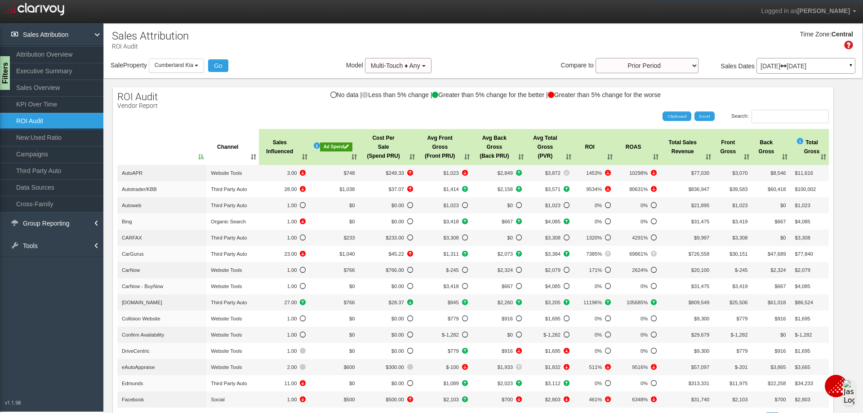
click at [200, 155] on th ": activate to sort column descending" at bounding box center [161, 147] width 89 height 36
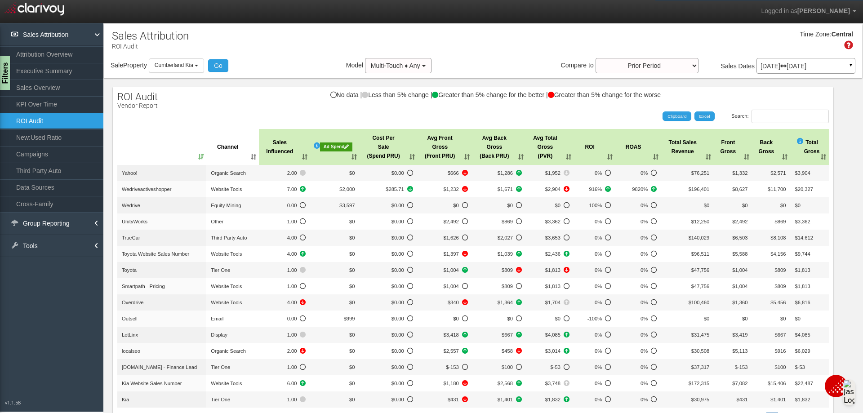
click at [252, 157] on th "Channel" at bounding box center [232, 147] width 53 height 36
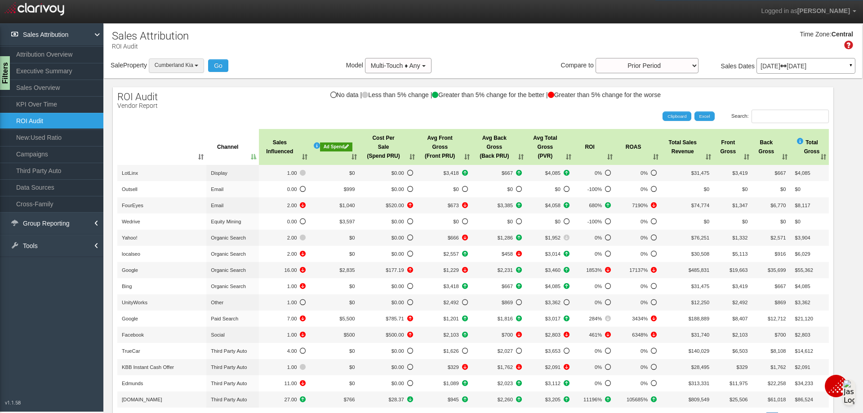
click at [197, 63] on button "Cumberland Kia" at bounding box center [176, 65] width 55 height 14
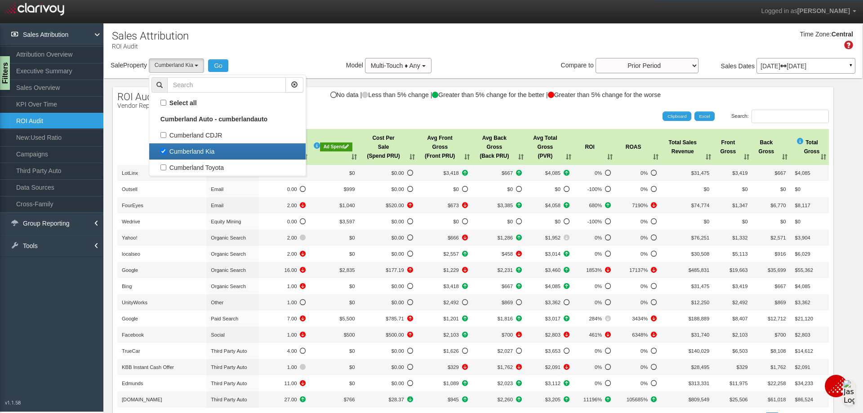
click at [164, 153] on label "Cumberland Kia" at bounding box center [227, 152] width 152 height 12
click at [164, 153] on input "Cumberland Kia" at bounding box center [163, 151] width 6 height 6
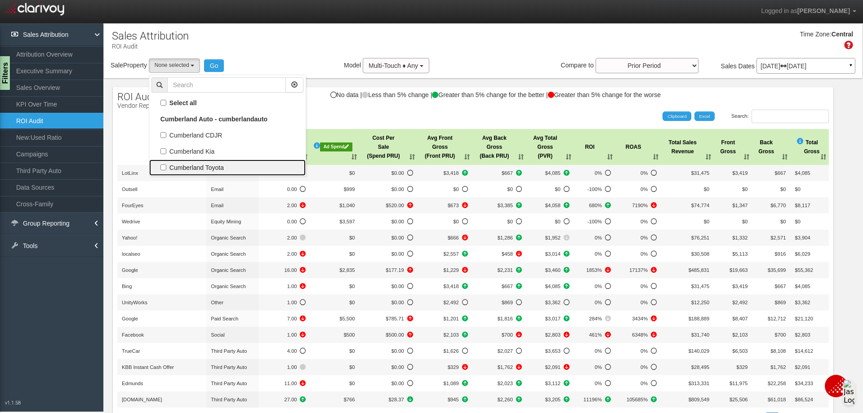
click at [165, 168] on label "Cumberland Toyota" at bounding box center [227, 168] width 152 height 12
click at [165, 168] on input "Cumberland Toyota" at bounding box center [163, 167] width 6 height 6
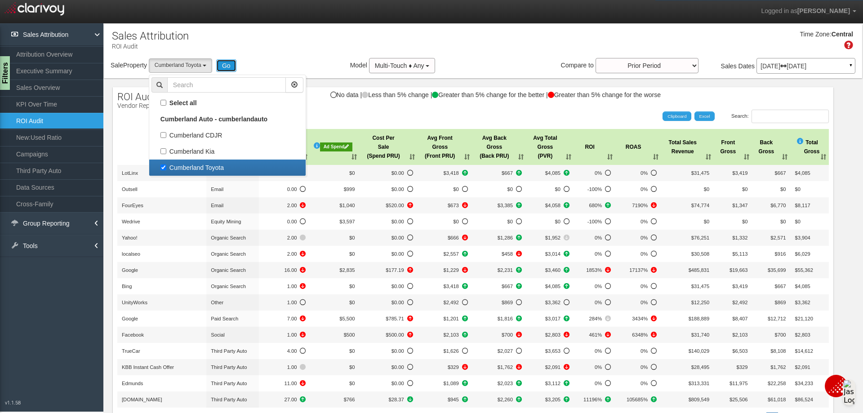
click at [233, 60] on button "Go" at bounding box center [226, 65] width 20 height 13
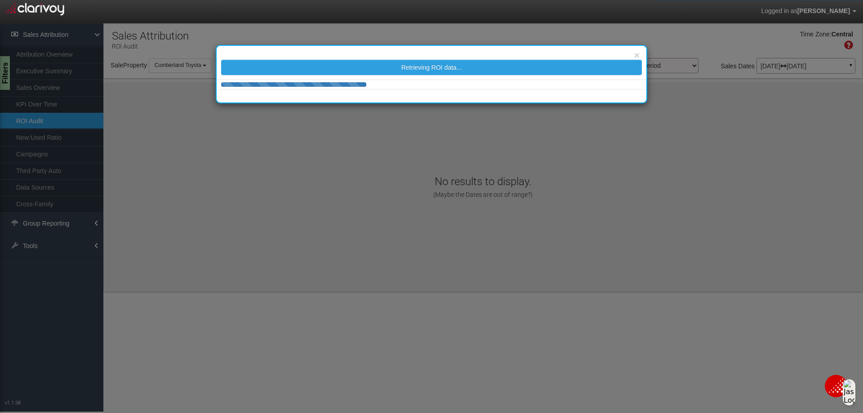
scroll to position [0, 0]
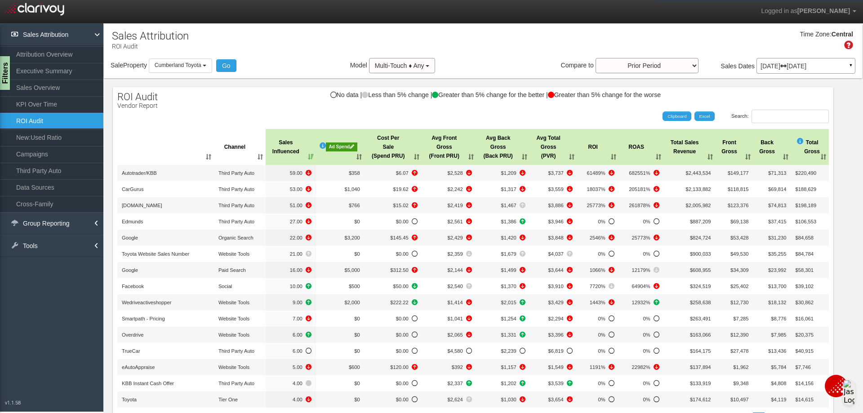
click at [260, 155] on th "Channel" at bounding box center [240, 147] width 52 height 36
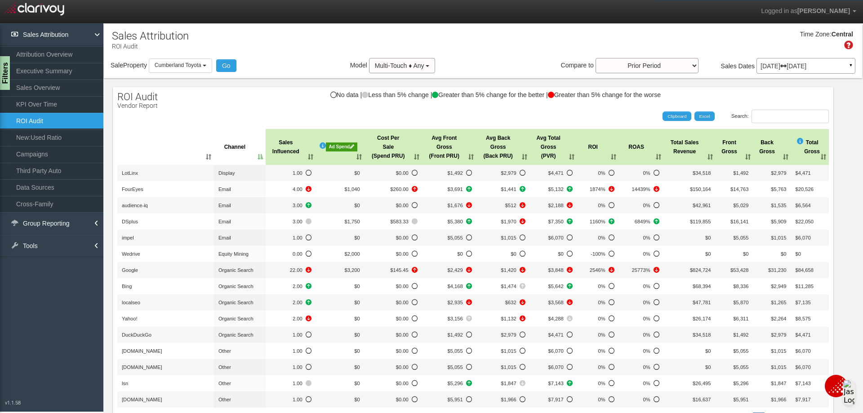
click at [337, 147] on div "Ad Spend" at bounding box center [341, 146] width 31 height 9
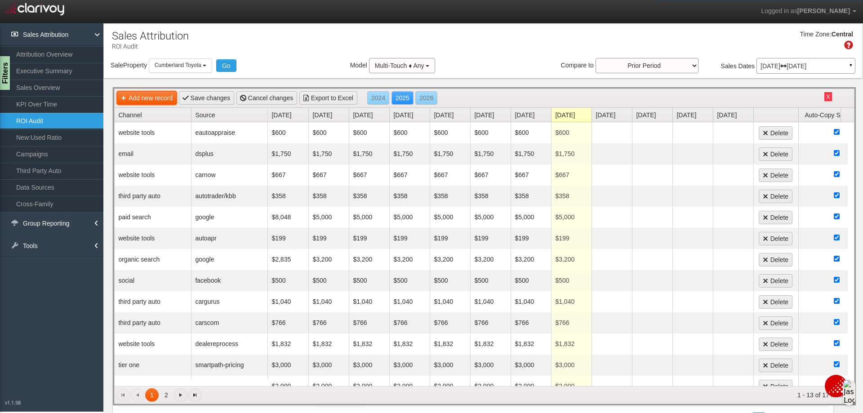
click at [163, 101] on link "Add new record" at bounding box center [147, 97] width 60 height 13
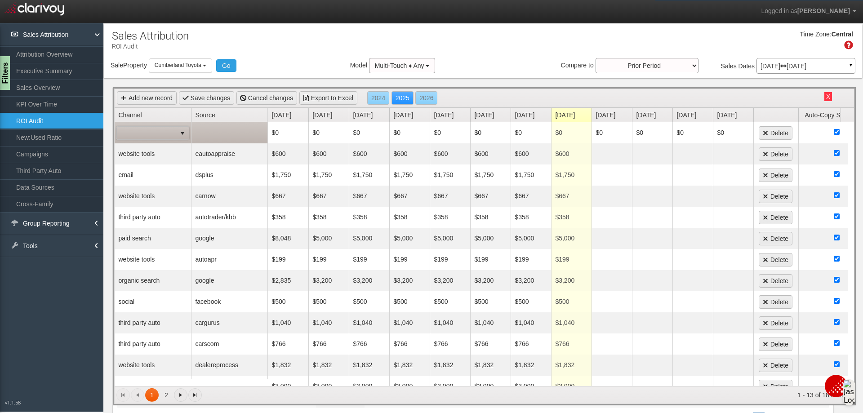
click at [174, 132] on span at bounding box center [146, 133] width 59 height 13
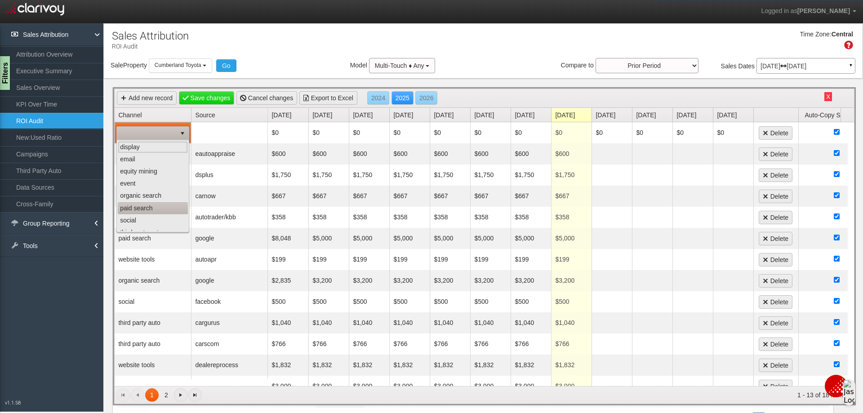
click at [147, 205] on li "paid search" at bounding box center [153, 208] width 70 height 12
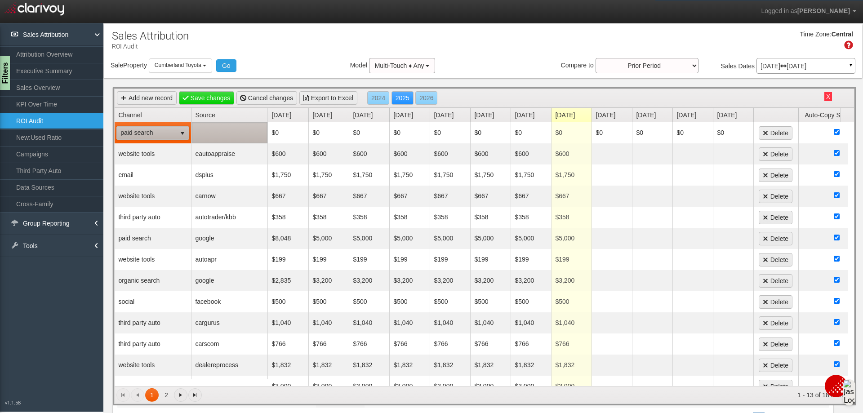
click at [199, 137] on td at bounding box center [229, 132] width 76 height 21
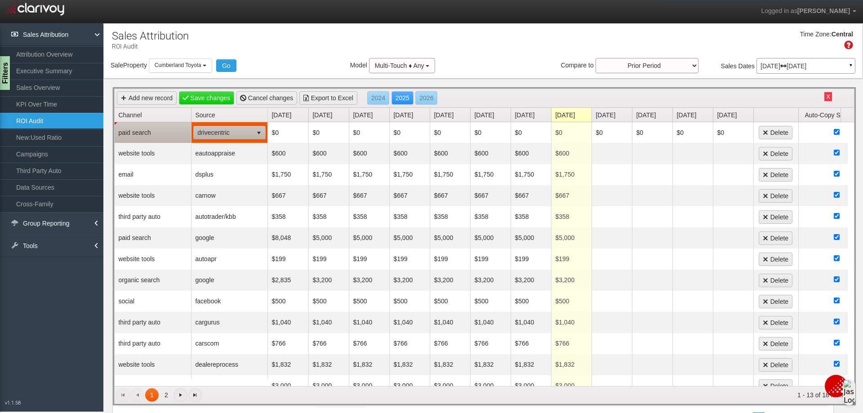
click at [261, 136] on span "select" at bounding box center [258, 132] width 7 height 7
click at [162, 124] on td "paid search" at bounding box center [153, 132] width 76 height 21
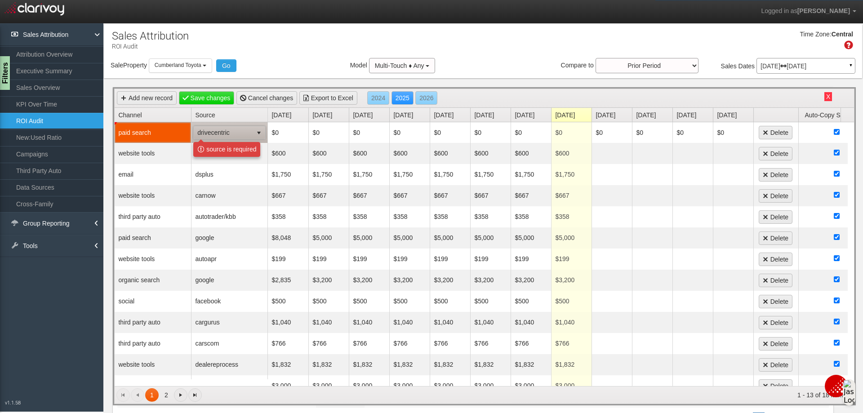
click at [115, 122] on span at bounding box center [116, 123] width 3 height 3
click at [115, 123] on span at bounding box center [116, 123] width 3 height 3
click at [126, 116] on link "Channel" at bounding box center [154, 115] width 73 height 14
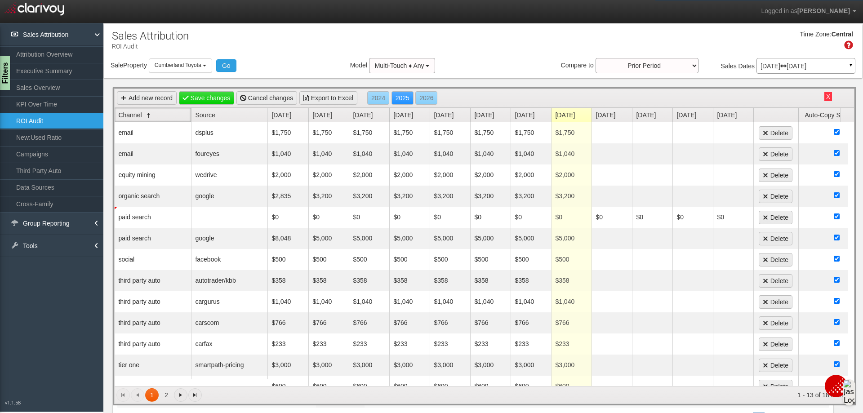
click at [126, 116] on link "Channel" at bounding box center [154, 115] width 73 height 14
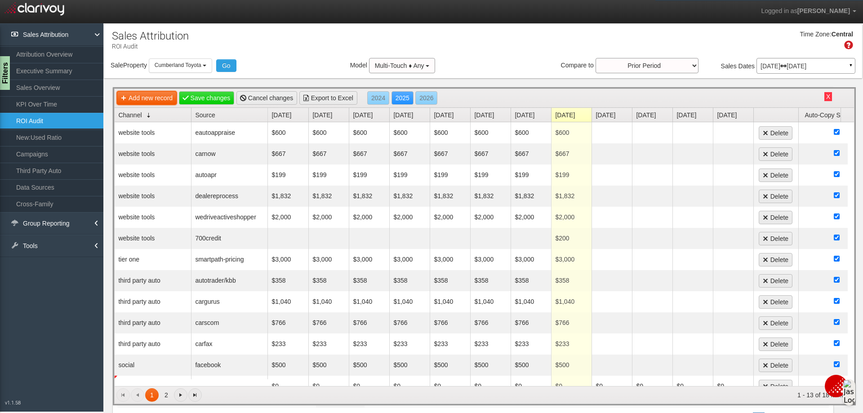
click at [151, 100] on link "Add new record" at bounding box center [147, 97] width 60 height 13
click at [277, 101] on link "Cancel changes" at bounding box center [266, 97] width 61 height 13
click at [151, 88] on div "X paid search paid search Add new record Save changes Cancel changes Export to …" at bounding box center [484, 246] width 743 height 318
click at [151, 94] on link "Add new record" at bounding box center [147, 97] width 60 height 13
click at [226, 65] on button "Go" at bounding box center [226, 65] width 20 height 13
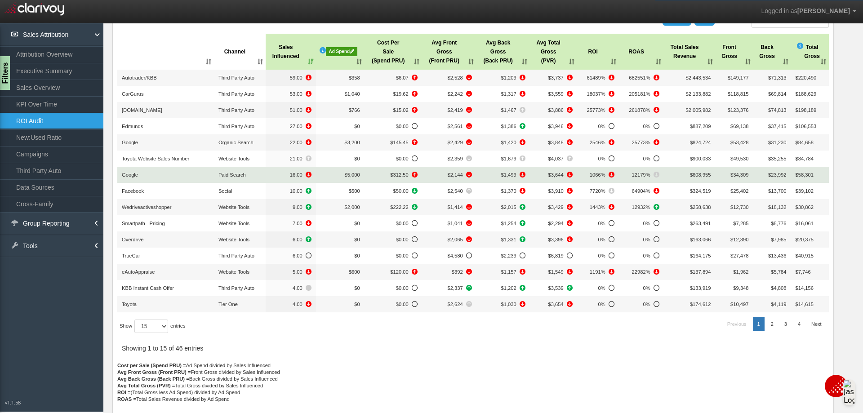
scroll to position [98, 0]
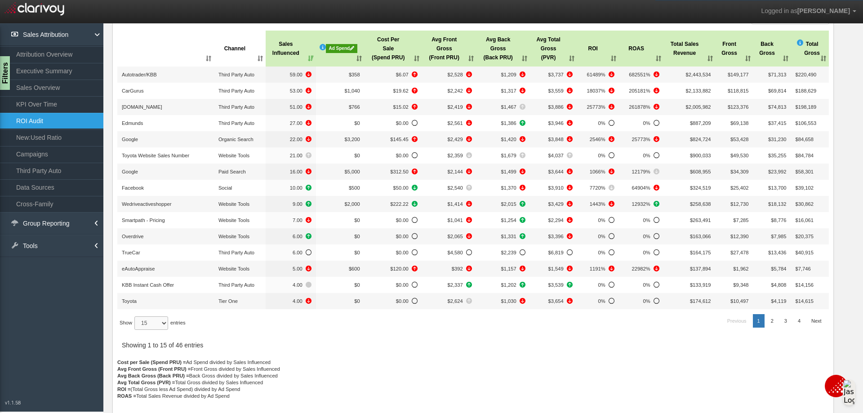
click at [165, 320] on select "15 30 50 All" at bounding box center [151, 322] width 34 height 13
click at [136, 330] on select "15 30 50 All" at bounding box center [151, 322] width 34 height 13
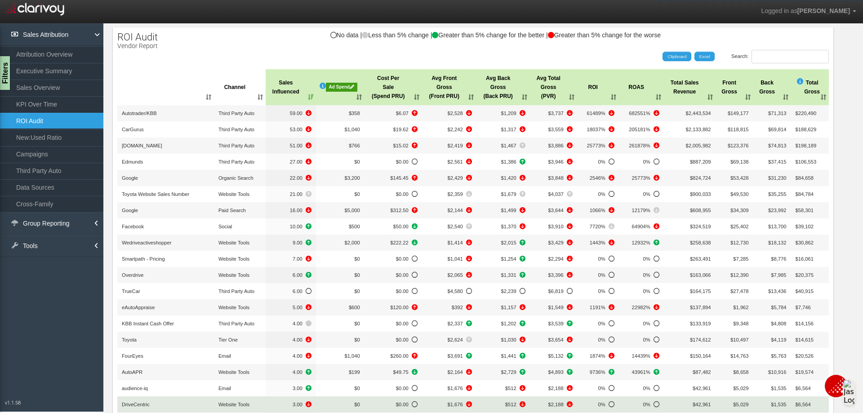
scroll to position [0, 0]
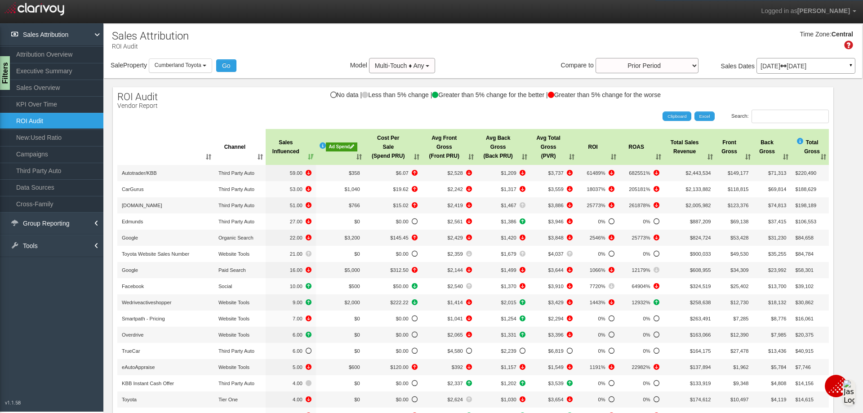
click at [201, 158] on th ": activate to sort column ascending" at bounding box center [165, 147] width 97 height 36
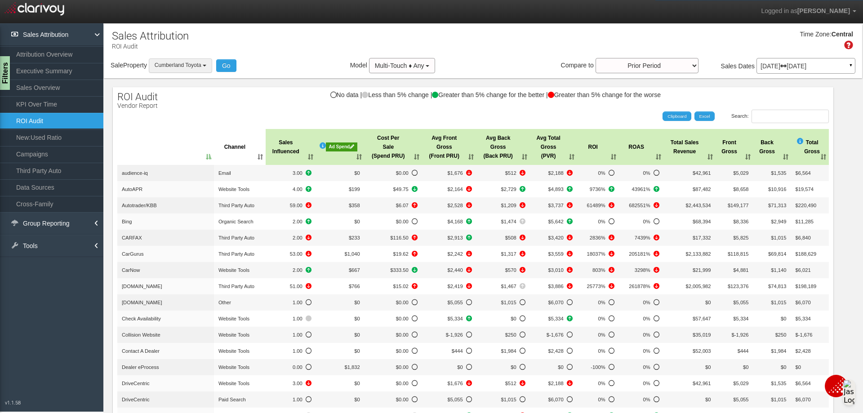
click at [206, 64] on button "Cumberland Toyota" at bounding box center [180, 65] width 63 height 14
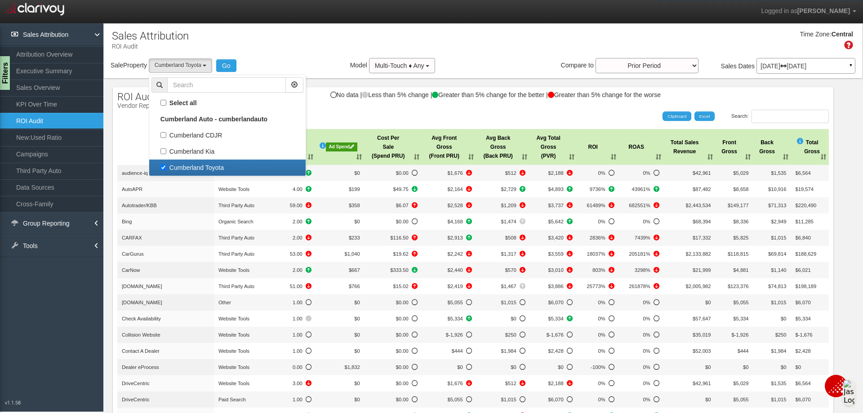
click at [165, 168] on label "Cumberland Toyota" at bounding box center [227, 168] width 152 height 12
click at [165, 168] on input "Cumberland Toyota" at bounding box center [163, 167] width 6 height 6
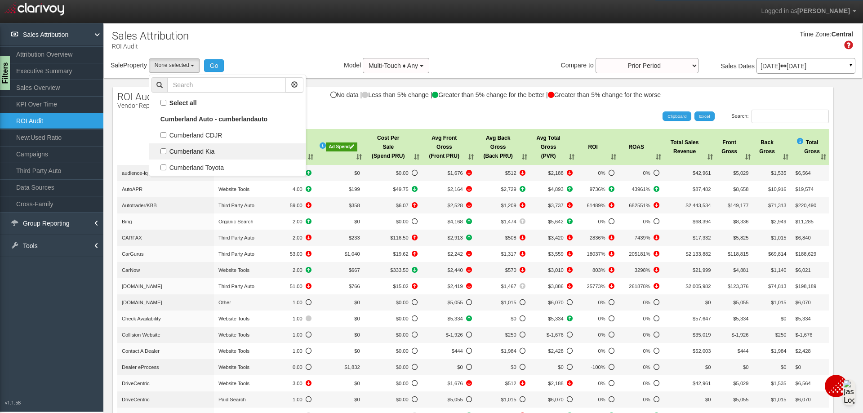
scroll to position [23, 0]
click at [167, 151] on label "Cumberland Kia" at bounding box center [227, 152] width 152 height 12
click at [166, 151] on input "Cumberland Kia" at bounding box center [163, 151] width 6 height 6
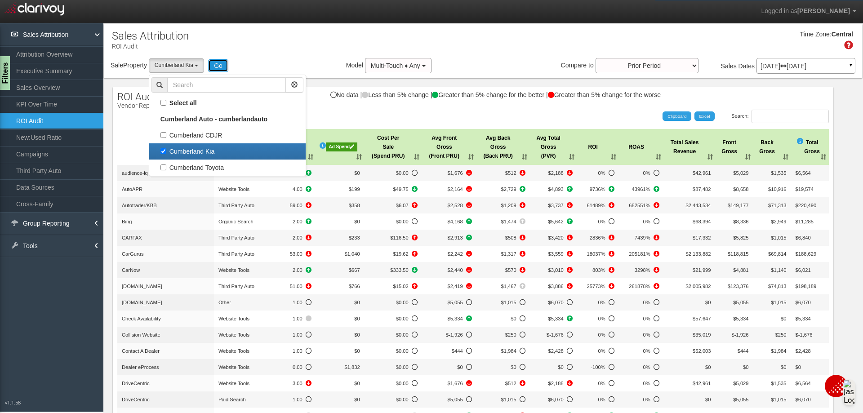
click at [222, 65] on button "Go" at bounding box center [218, 65] width 20 height 13
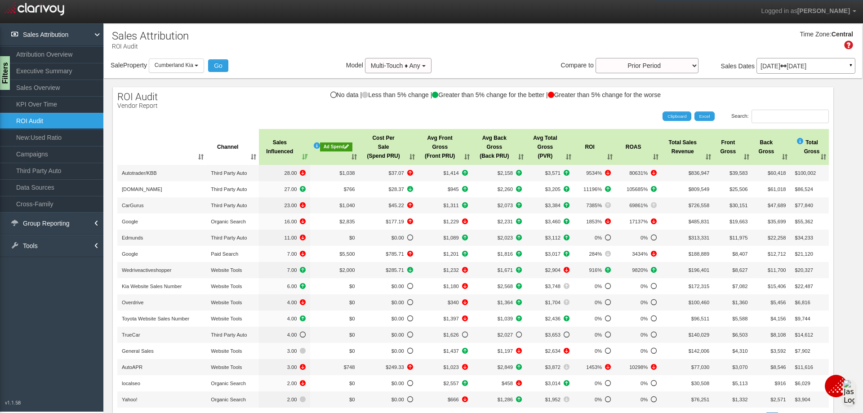
click at [186, 155] on th ": activate to sort column ascending" at bounding box center [161, 147] width 89 height 36
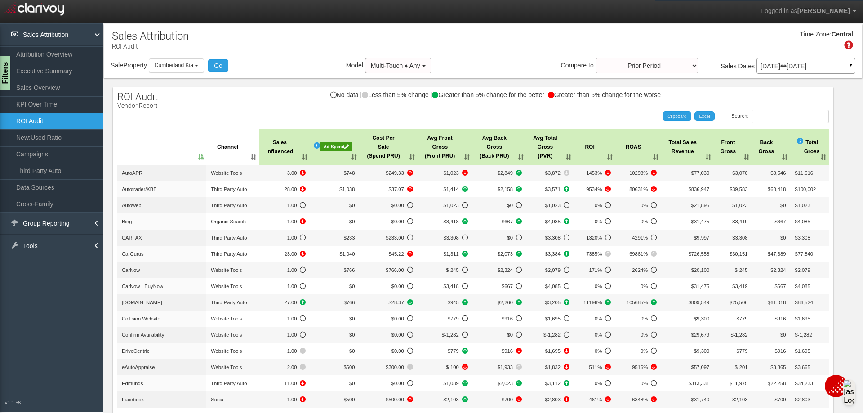
click at [195, 155] on th ": activate to sort column descending" at bounding box center [161, 147] width 89 height 36
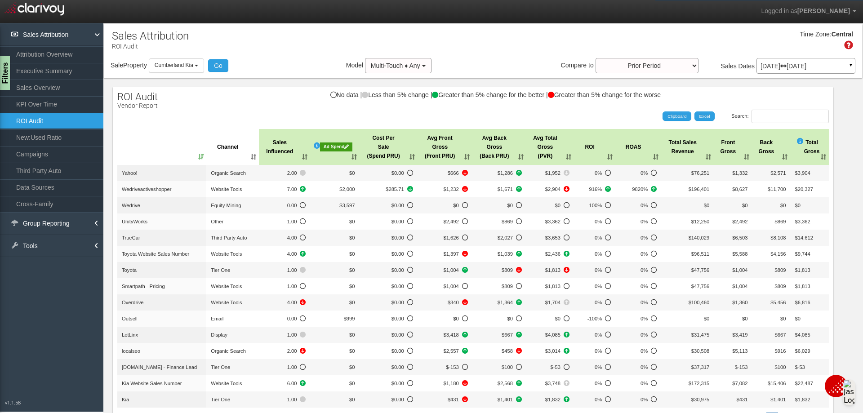
click at [195, 155] on th ": activate to sort column ascending" at bounding box center [161, 147] width 89 height 36
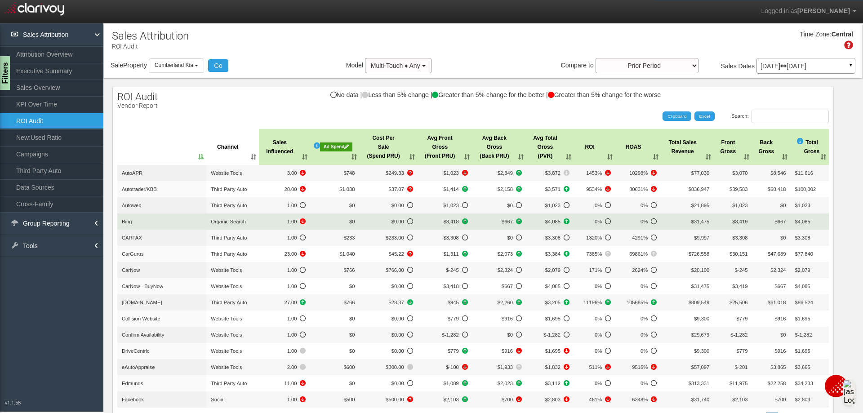
scroll to position [98, 0]
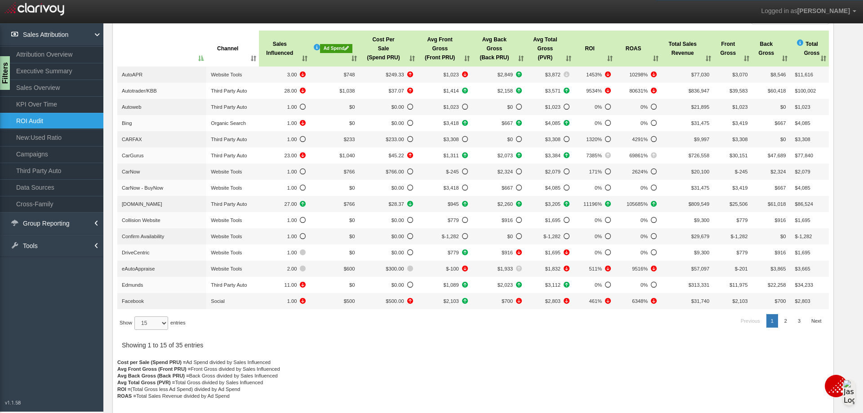
click at [165, 328] on select "15 30 50 All" at bounding box center [151, 322] width 34 height 13
click at [136, 330] on select "15 30 50 All" at bounding box center [151, 322] width 34 height 13
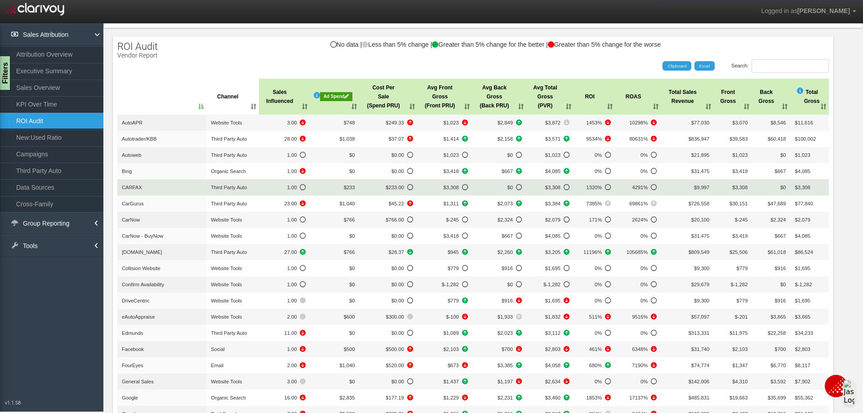
scroll to position [0, 0]
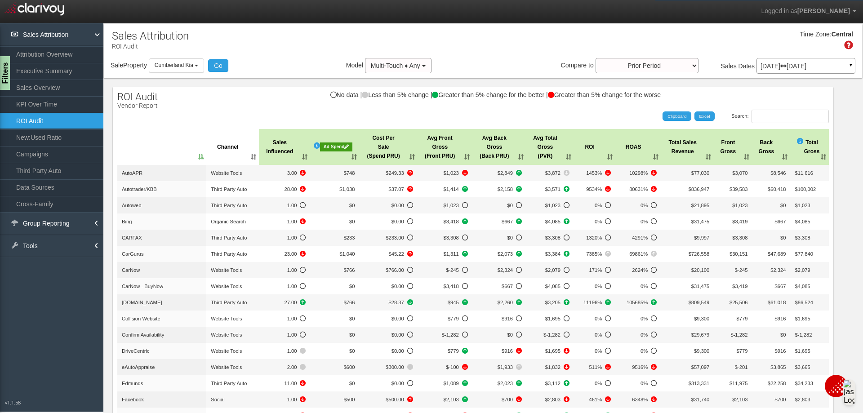
click at [333, 149] on div "Ad Spend" at bounding box center [336, 146] width 32 height 9
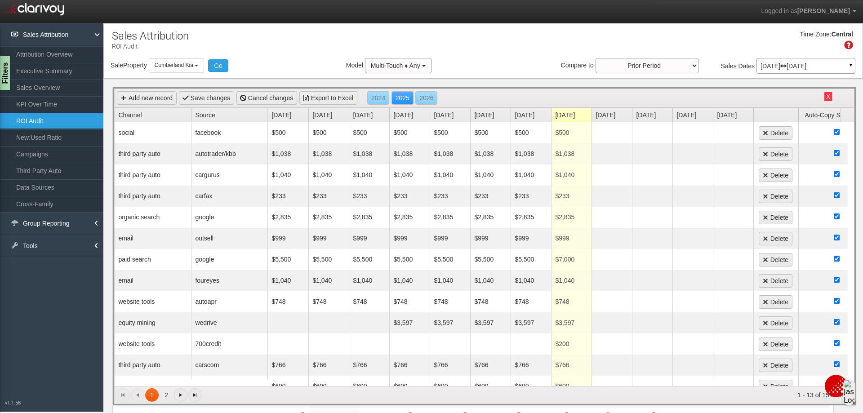
click at [127, 115] on link "Channel" at bounding box center [154, 115] width 73 height 14
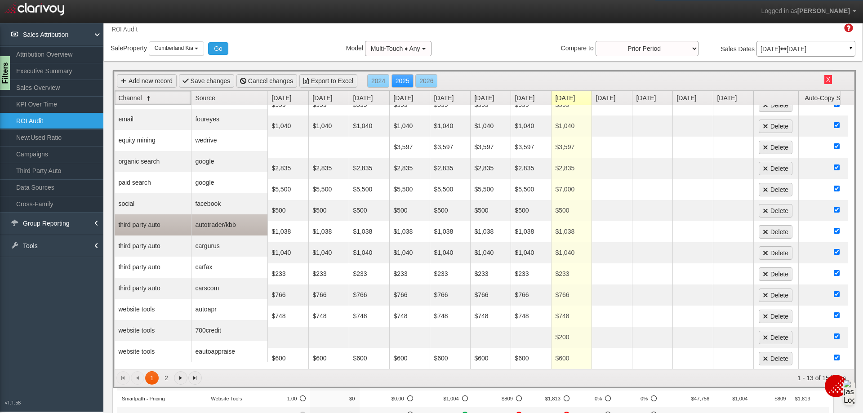
scroll to position [45, 0]
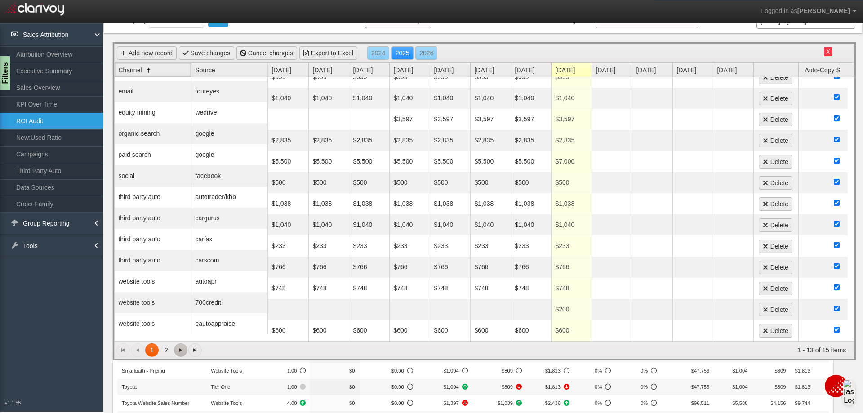
click at [180, 350] on span "Go to the next page" at bounding box center [180, 349] width 7 height 7
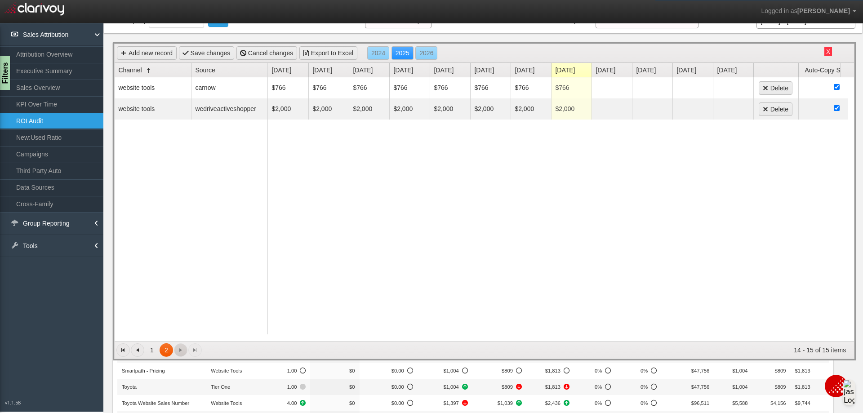
scroll to position [0, 0]
click at [131, 350] on link "Go to the previous page" at bounding box center [137, 349] width 13 height 13
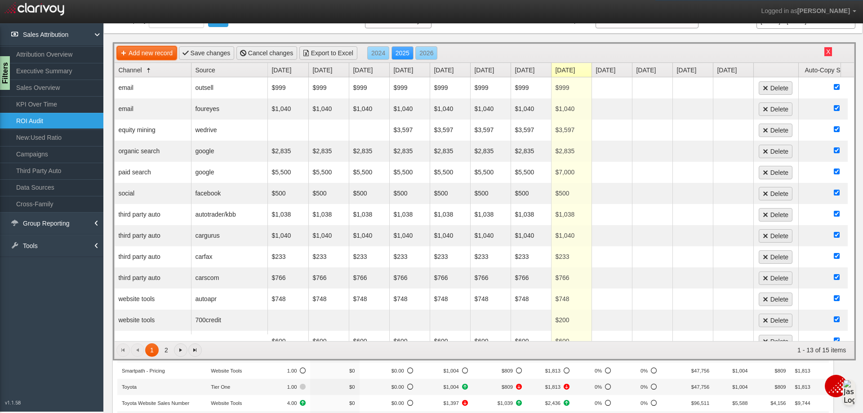
click at [162, 59] on link "Add new record" at bounding box center [147, 52] width 60 height 13
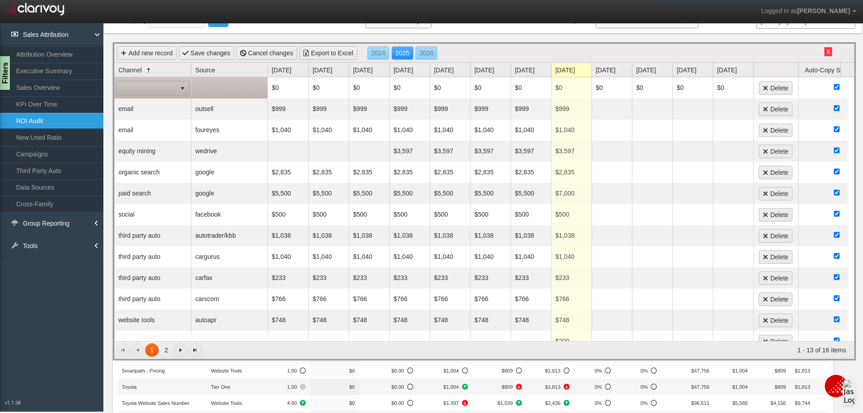
click at [177, 88] on span "select" at bounding box center [182, 88] width 13 height 13
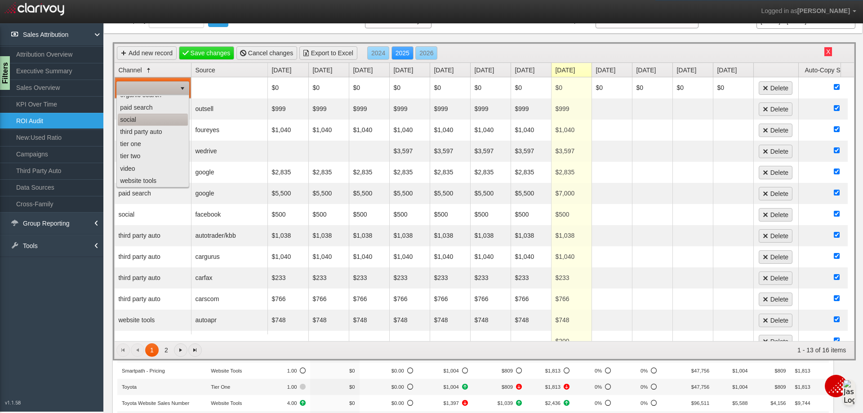
scroll to position [57, 0]
click at [147, 178] on li "website tools" at bounding box center [153, 180] width 70 height 12
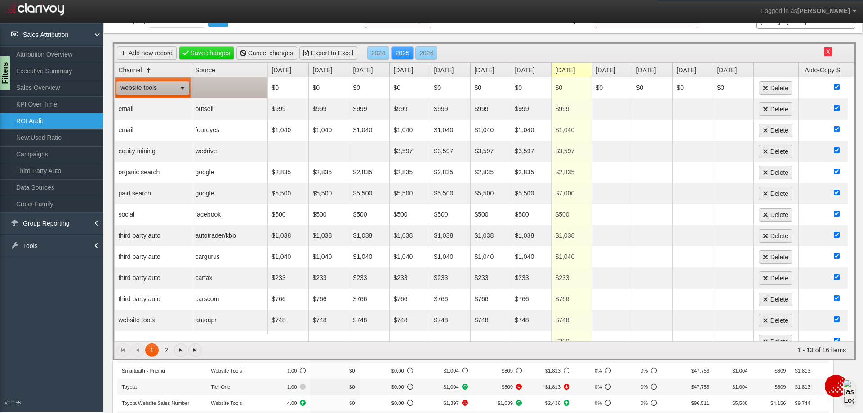
click at [228, 83] on td at bounding box center [229, 87] width 76 height 21
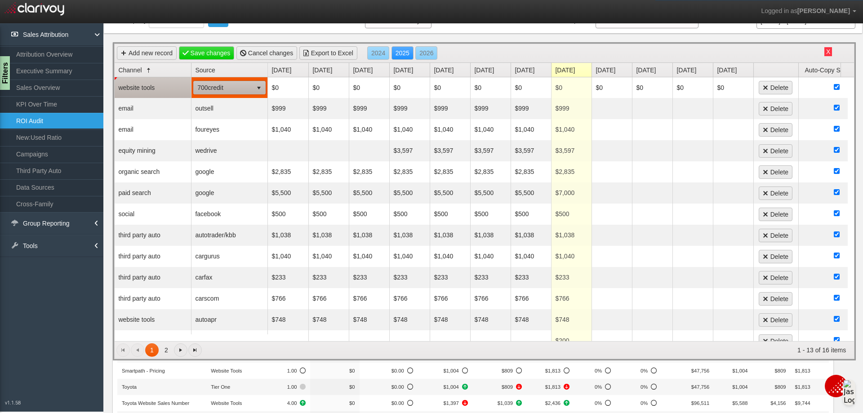
click at [262, 87] on span "select" at bounding box center [259, 87] width 13 height 13
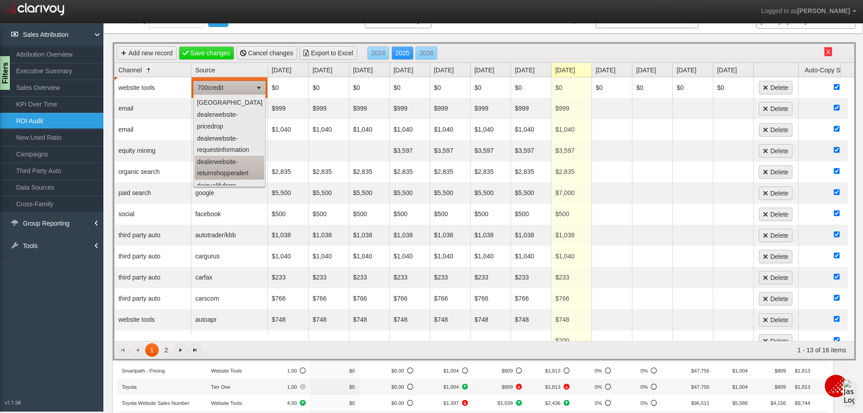
scroll to position [270, 0]
click at [258, 13] on nav "Logged in as Ryan Corner Edit Profile Change Password Signout" at bounding box center [431, 11] width 863 height 23
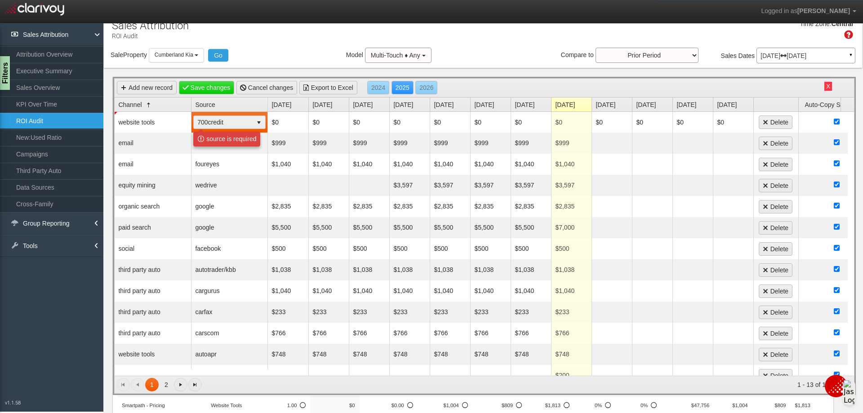
scroll to position [0, 0]
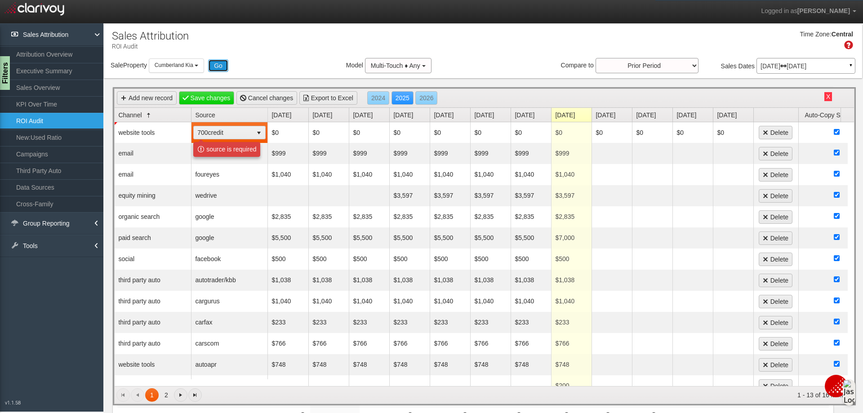
click at [213, 66] on button "Go" at bounding box center [218, 65] width 20 height 13
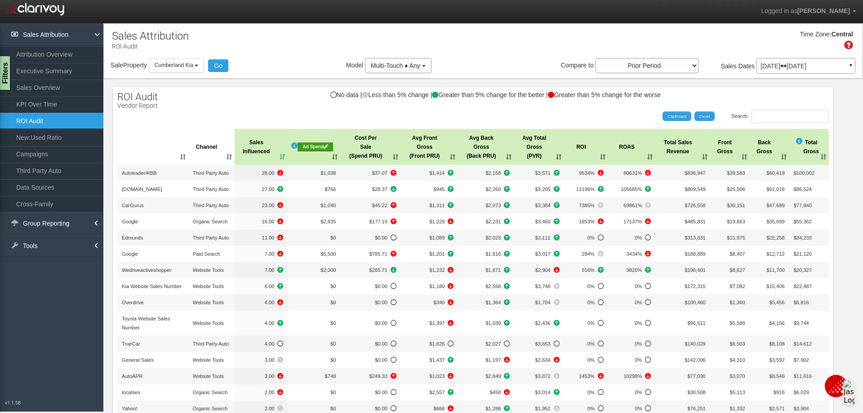
click at [174, 156] on th ": activate to sort column ascending" at bounding box center [152, 147] width 71 height 36
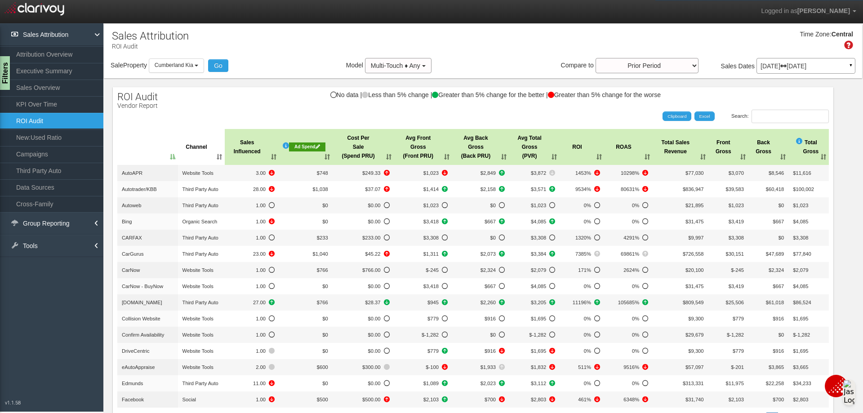
click at [178, 156] on th "Channel" at bounding box center [201, 147] width 47 height 36
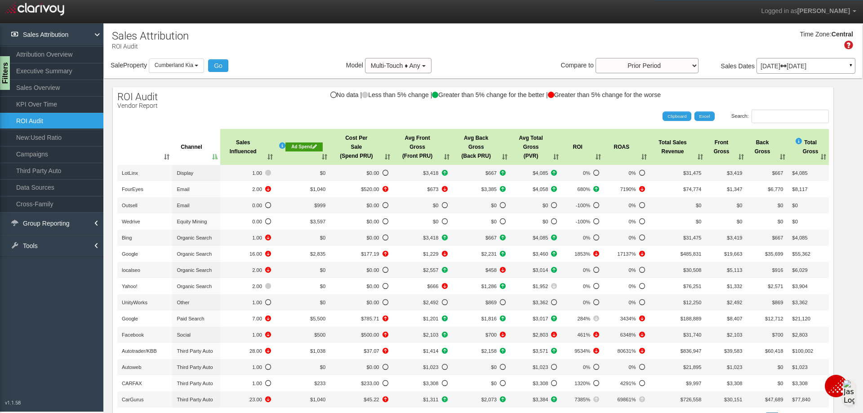
click at [174, 156] on th "Channel" at bounding box center [196, 147] width 48 height 36
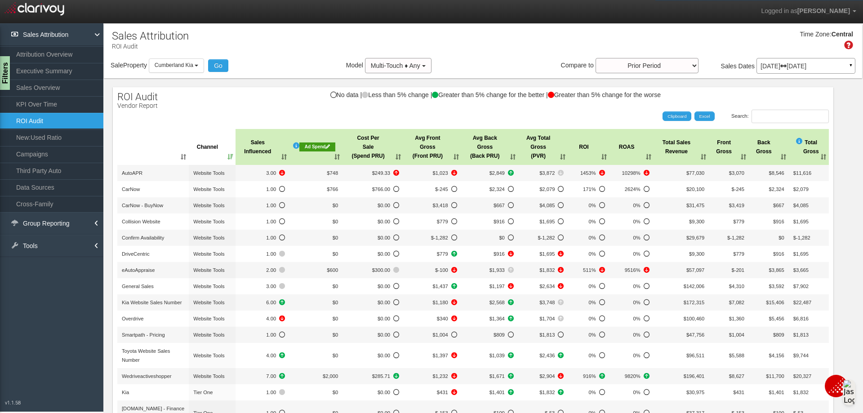
click at [181, 158] on th ": activate to sort column ascending" at bounding box center [152, 147] width 71 height 36
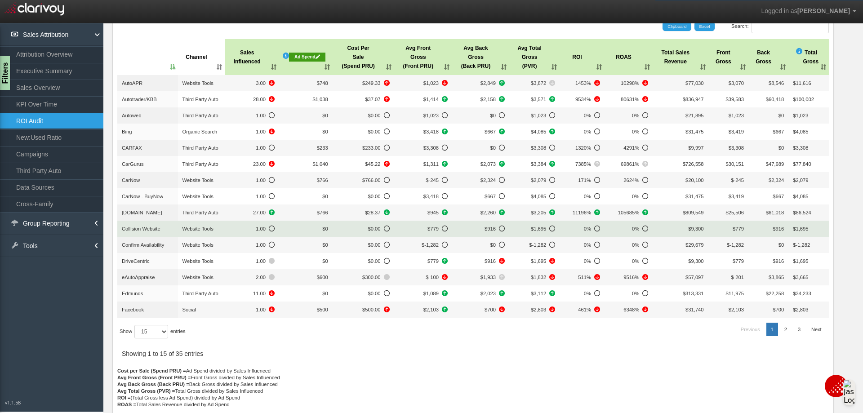
scroll to position [98, 0]
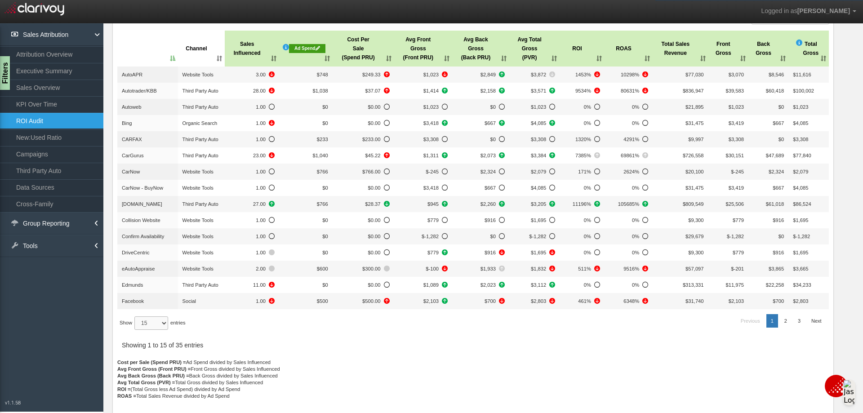
click at [165, 322] on select "15 30 50 All" at bounding box center [151, 322] width 34 height 13
click at [136, 330] on select "15 30 50 All" at bounding box center [151, 322] width 34 height 13
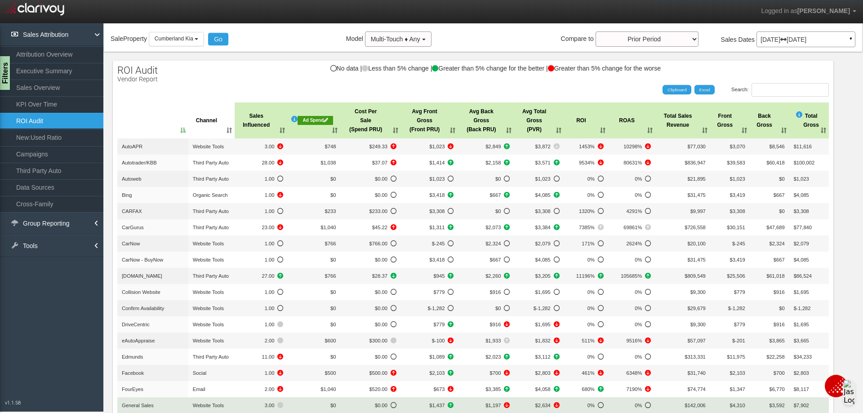
scroll to position [0, 0]
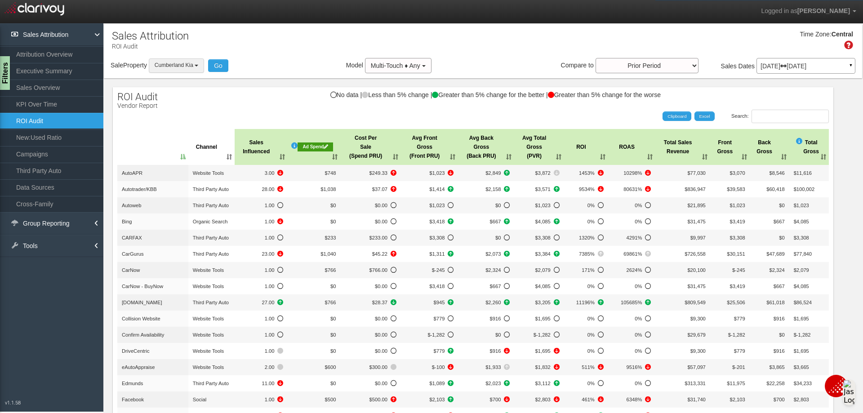
click at [197, 64] on button "Cumberland Kia" at bounding box center [176, 65] width 55 height 14
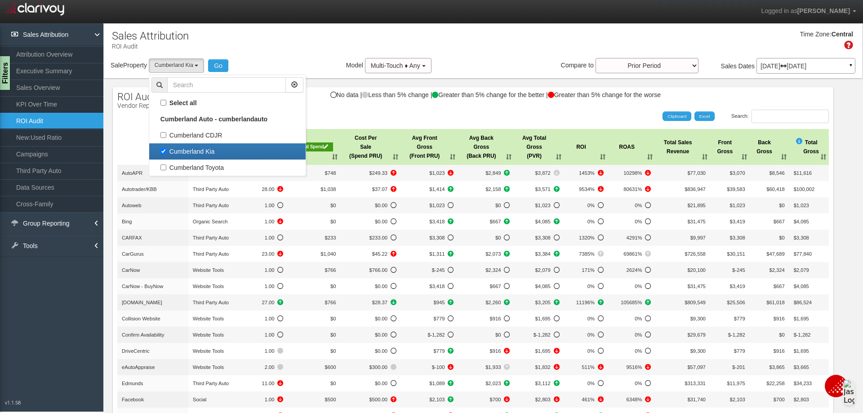
click at [166, 149] on label "Cumberland Kia" at bounding box center [227, 152] width 152 height 12
click at [166, 149] on input "Cumberland Kia" at bounding box center [163, 151] width 6 height 6
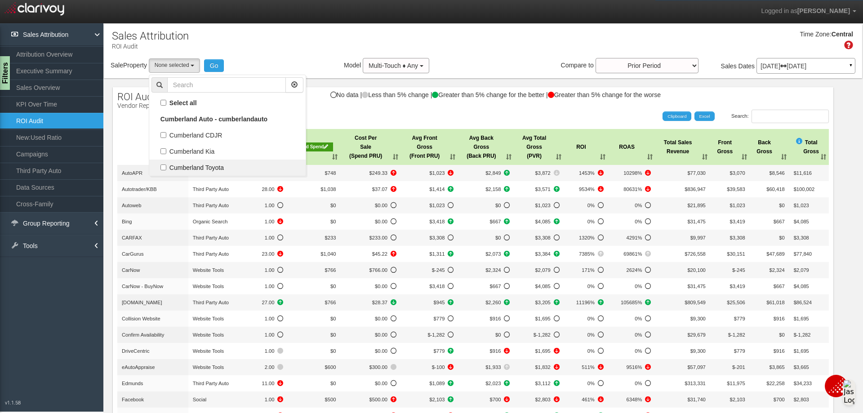
scroll to position [16, 0]
click at [163, 168] on label "Cumberland Toyota" at bounding box center [227, 168] width 152 height 12
click at [163, 168] on input "Cumberland Toyota" at bounding box center [163, 167] width 6 height 6
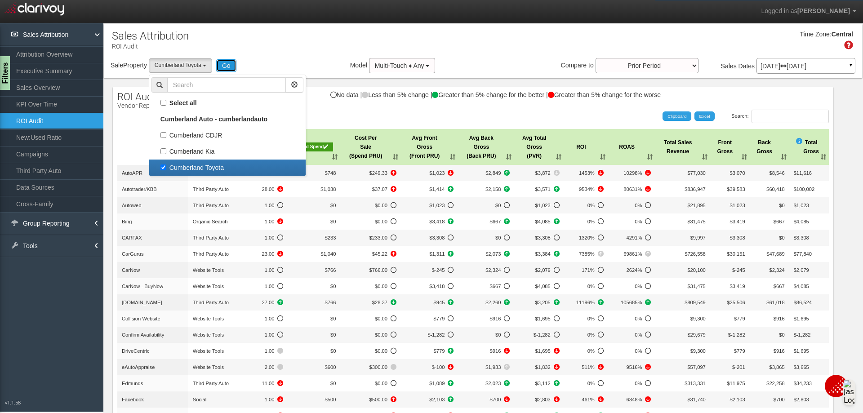
click at [219, 69] on button "Go" at bounding box center [226, 65] width 20 height 13
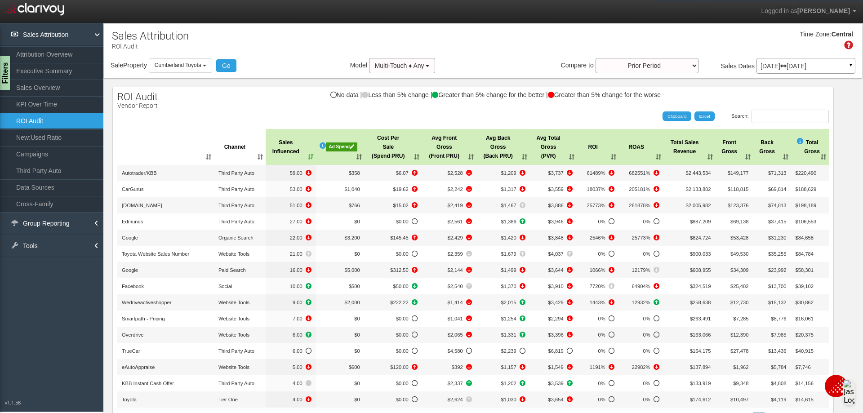
click at [200, 156] on th ": activate to sort column ascending" at bounding box center [165, 147] width 97 height 36
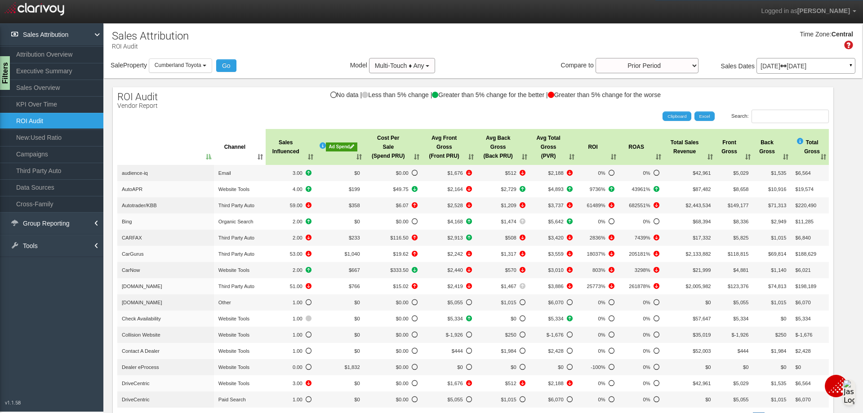
click at [200, 156] on th ": activate to sort column descending" at bounding box center [165, 147] width 97 height 36
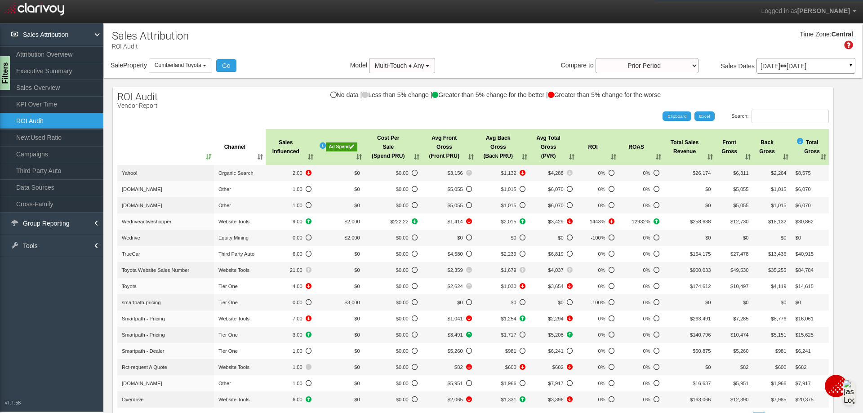
click at [200, 156] on th ": activate to sort column ascending" at bounding box center [165, 147] width 97 height 36
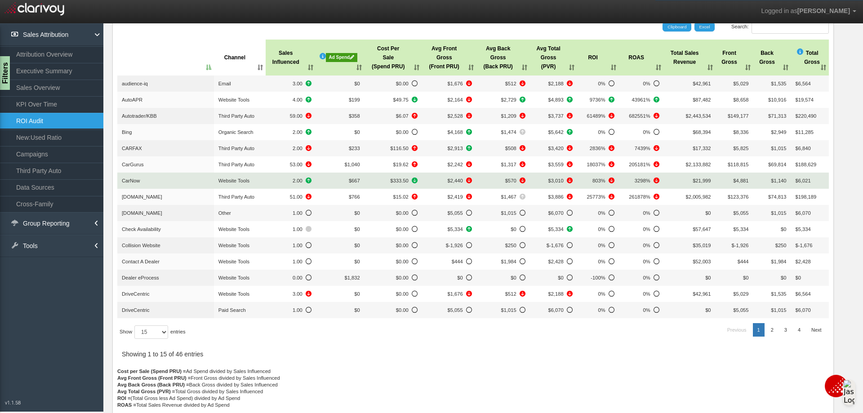
scroll to position [90, 0]
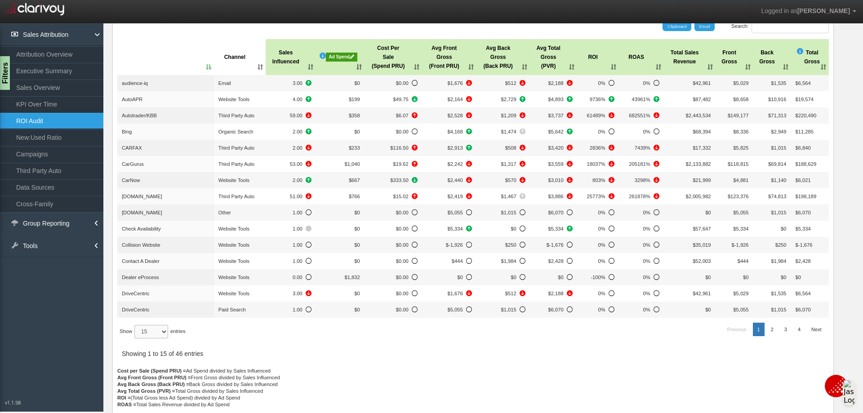
click at [156, 330] on select "15 30 50 All" at bounding box center [151, 331] width 34 height 13
click at [136, 338] on select "15 30 50 All" at bounding box center [151, 331] width 34 height 13
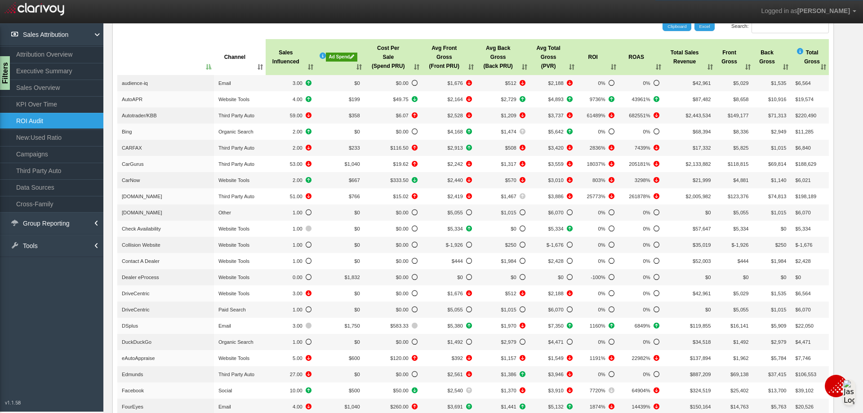
scroll to position [0, 0]
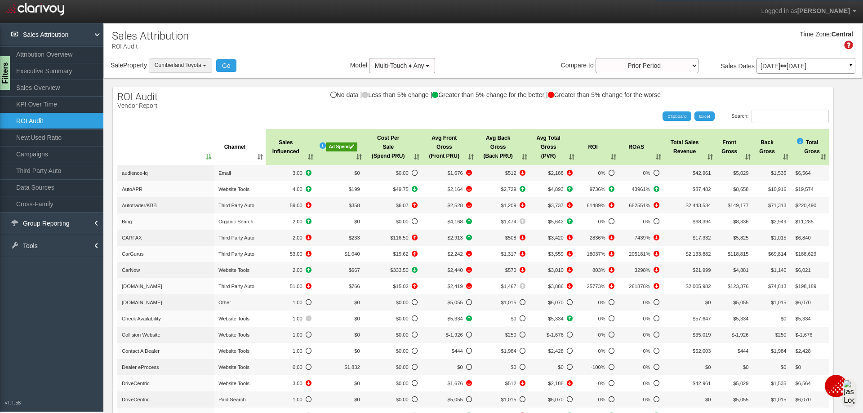
click at [205, 65] on b "button" at bounding box center [205, 66] width 4 height 2
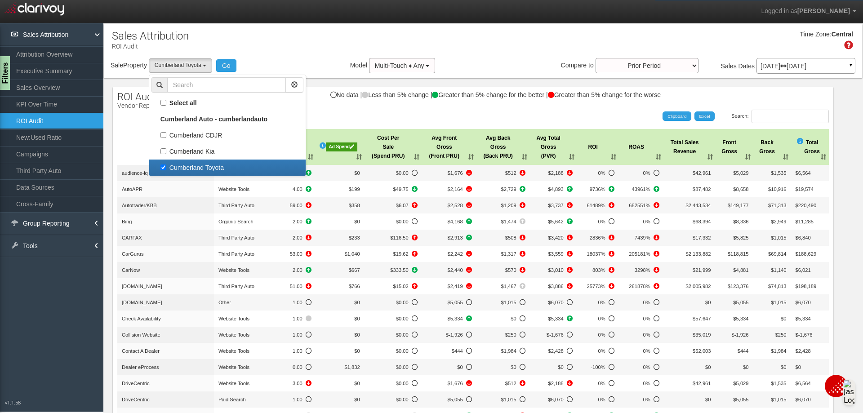
click at [287, 70] on div "Sale Property Loading Cumberland CDJR [GEOGRAPHIC_DATA] [GEOGRAPHIC_DATA] [GEOG…" at bounding box center [483, 67] width 758 height 19
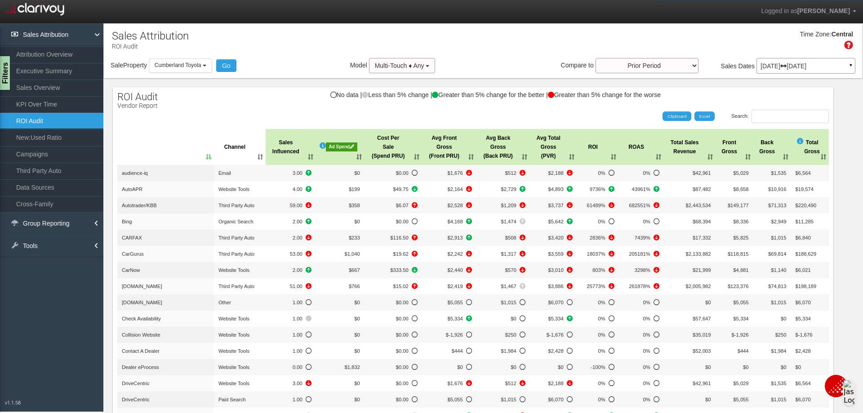
click at [342, 147] on div "Ad Spend" at bounding box center [341, 146] width 31 height 9
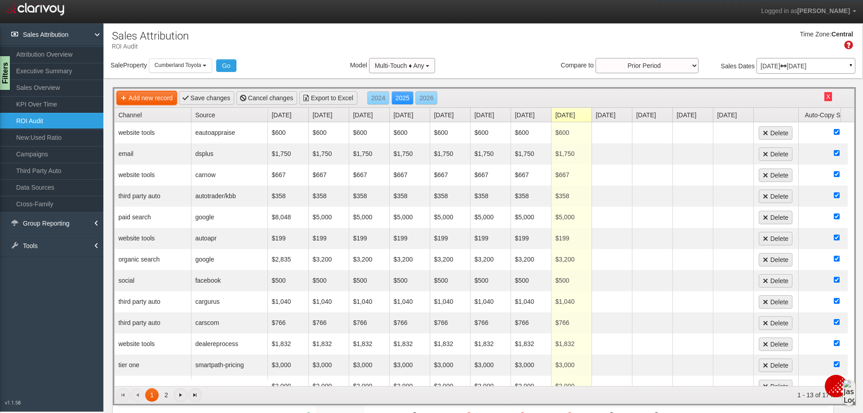
click at [163, 97] on link "Add new record" at bounding box center [147, 97] width 60 height 13
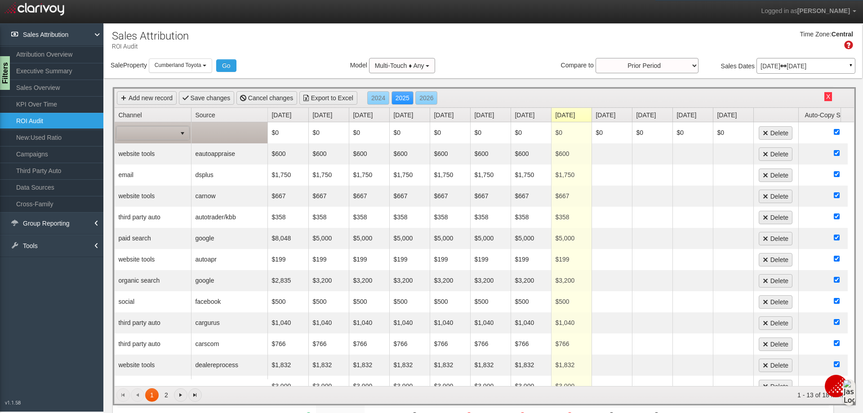
click at [177, 134] on span "select" at bounding box center [182, 133] width 13 height 13
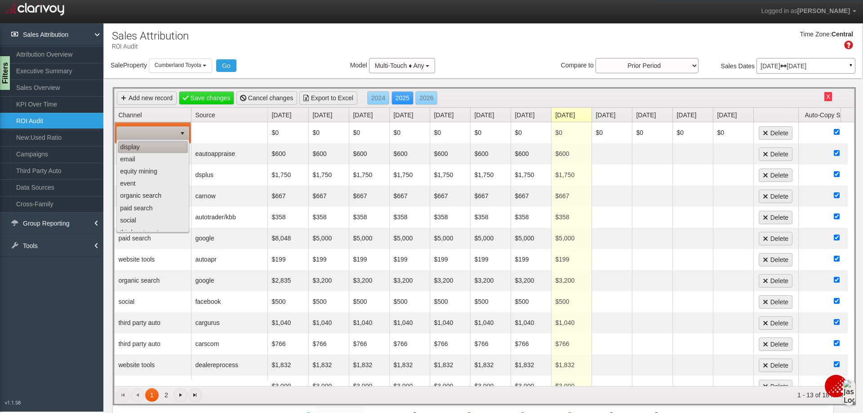
click at [141, 143] on li "display" at bounding box center [153, 147] width 70 height 12
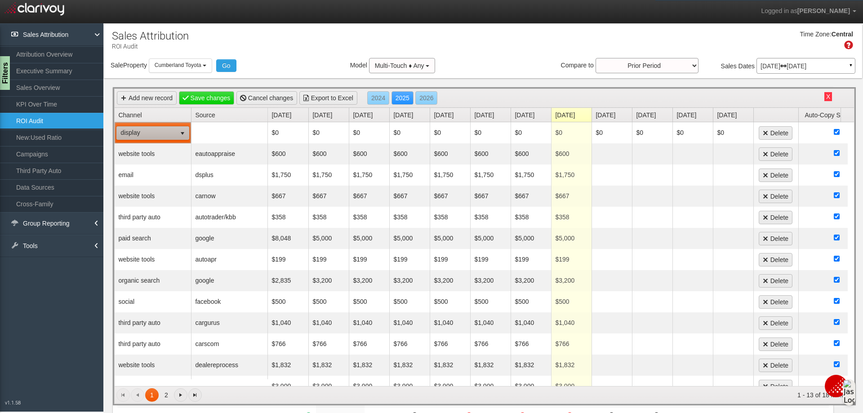
click at [204, 117] on link "Source" at bounding box center [231, 115] width 72 height 14
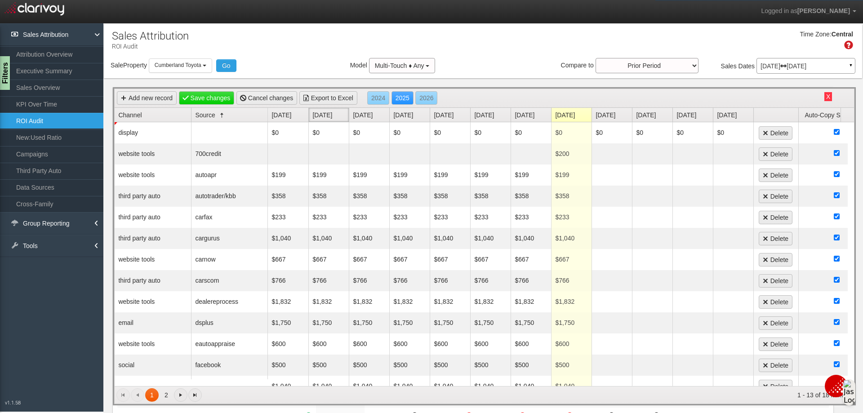
click at [208, 115] on link "Source" at bounding box center [231, 115] width 72 height 14
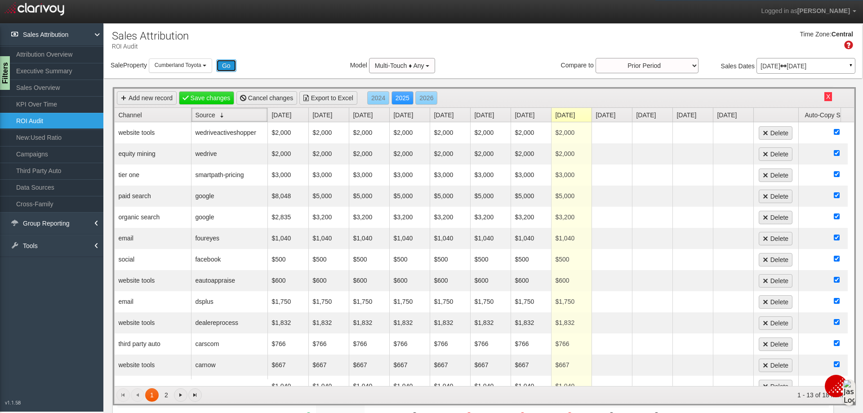
click at [225, 62] on button "Go" at bounding box center [226, 65] width 20 height 13
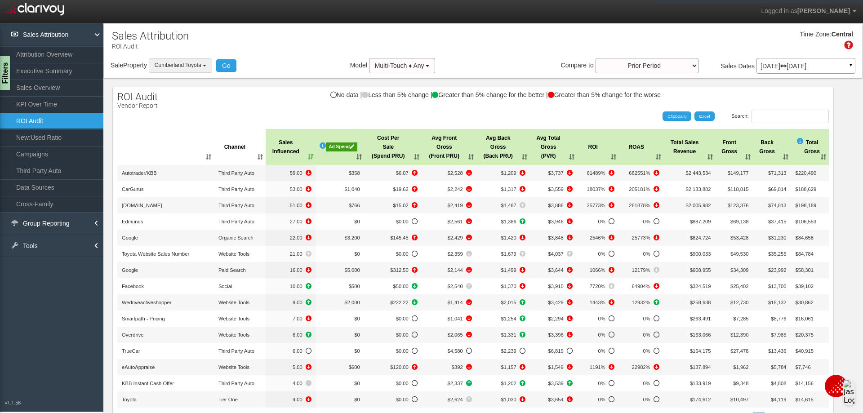
click at [201, 67] on span "Cumberland Toyota" at bounding box center [178, 65] width 47 height 6
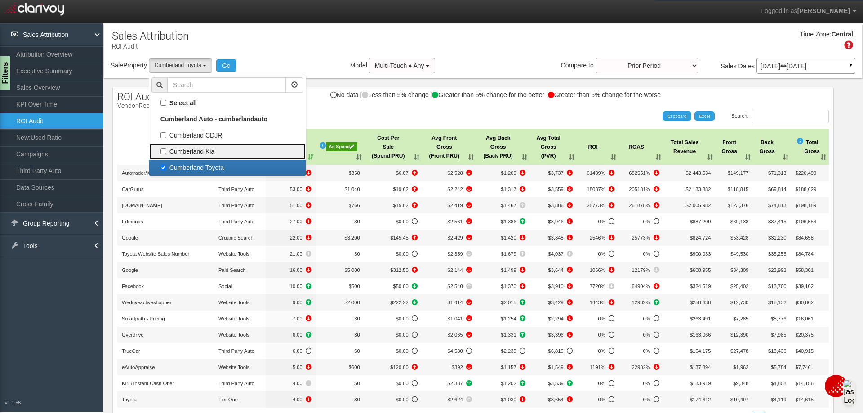
click at [166, 147] on label "Cumberland Kia" at bounding box center [227, 152] width 152 height 12
click at [166, 148] on input "Cumberland Kia" at bounding box center [163, 151] width 6 height 6
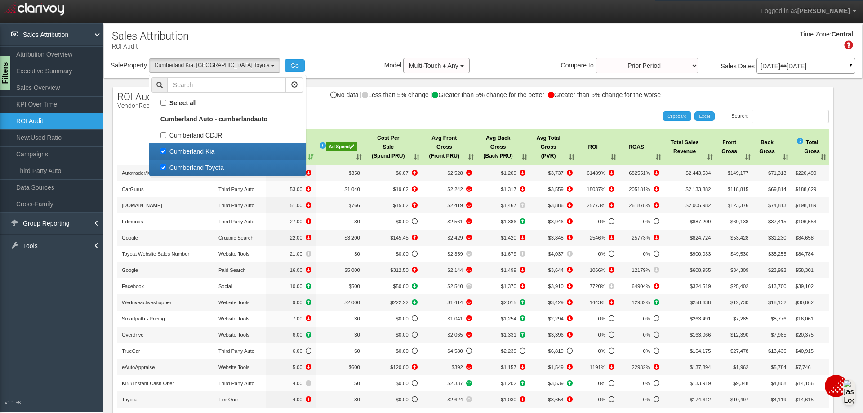
scroll to position [23, 0]
click at [164, 168] on label "Cumberland Toyota" at bounding box center [227, 168] width 152 height 12
click at [164, 168] on input "Cumberland Toyota" at bounding box center [163, 167] width 6 height 6
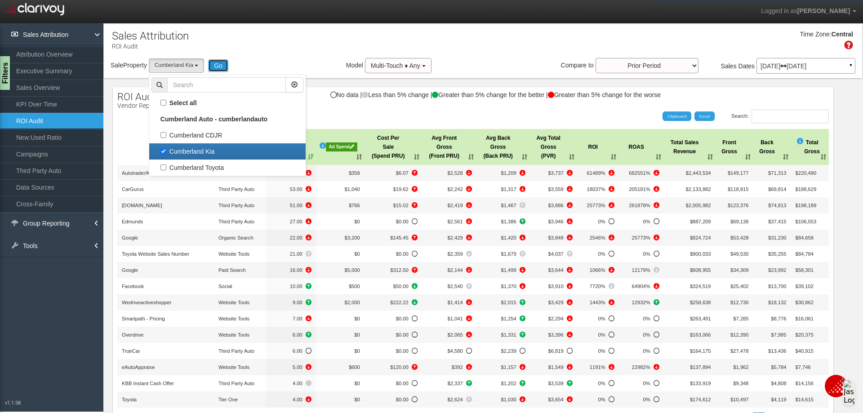
click at [217, 62] on button "Go" at bounding box center [218, 65] width 20 height 13
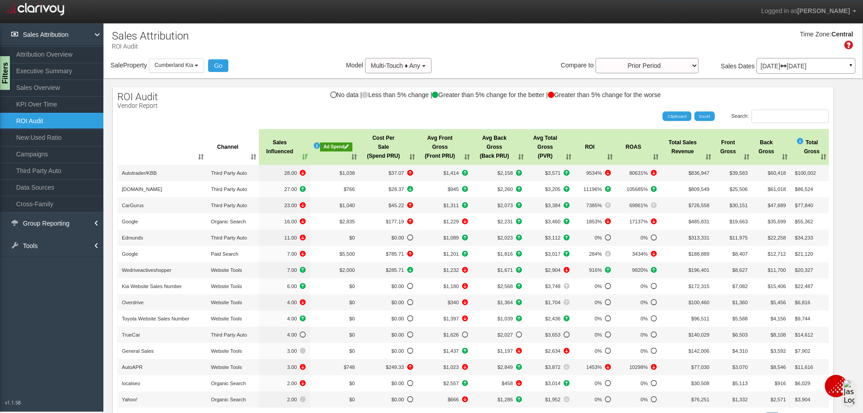
click at [324, 145] on div "Ad Spend" at bounding box center [336, 146] width 32 height 9
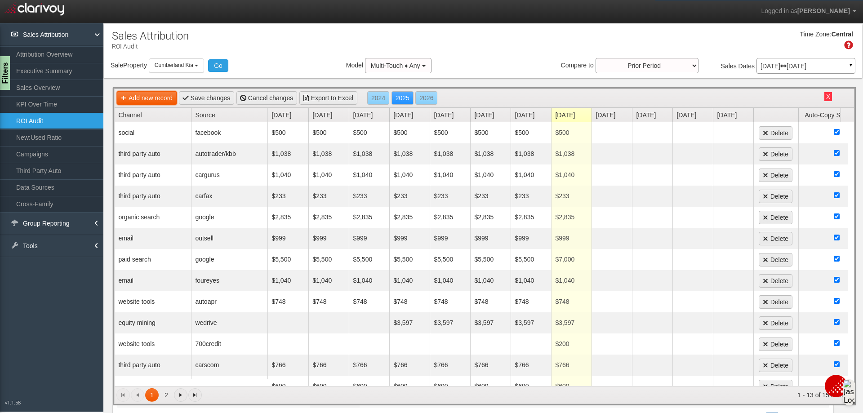
click at [165, 97] on link "Add new record" at bounding box center [147, 97] width 60 height 13
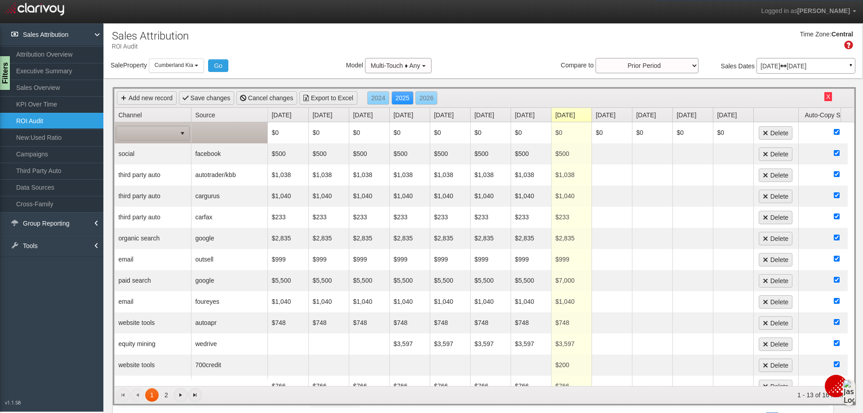
click at [179, 133] on span "select" at bounding box center [182, 133] width 7 height 7
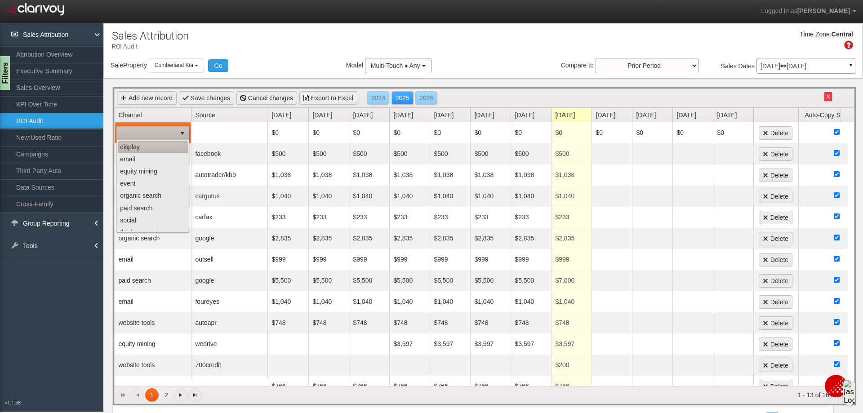
click at [144, 149] on li "display" at bounding box center [153, 147] width 70 height 12
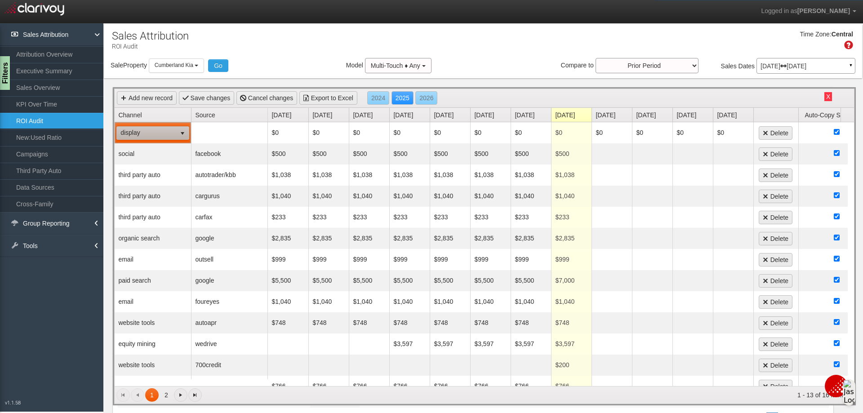
click at [213, 114] on link "Source" at bounding box center [231, 115] width 72 height 14
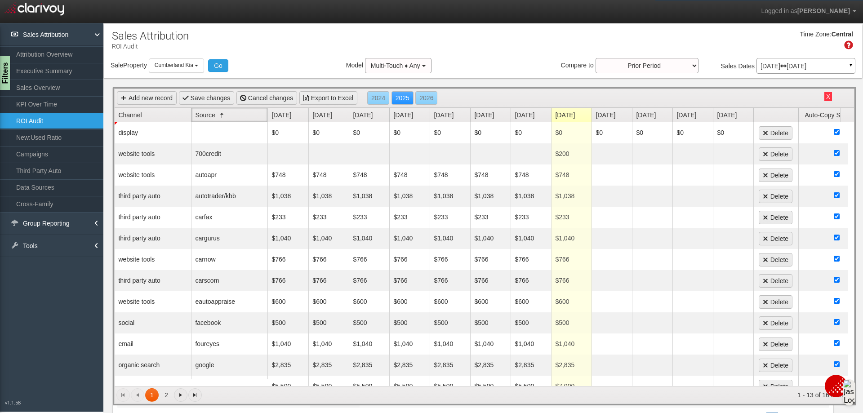
click at [213, 114] on link "Source" at bounding box center [231, 115] width 72 height 14
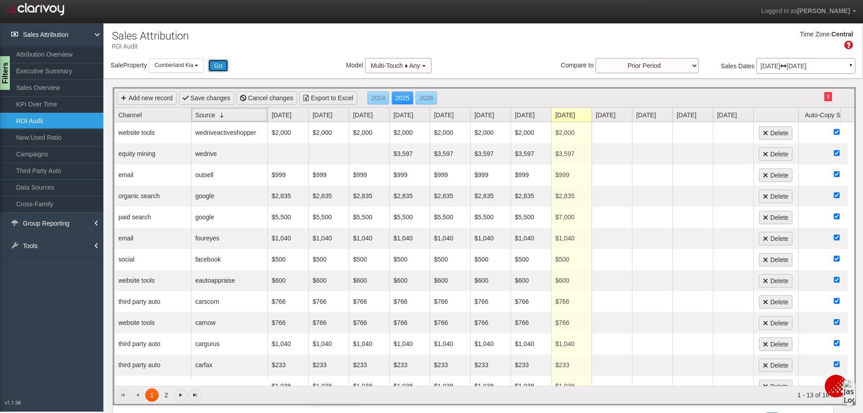
click at [217, 62] on button "Go" at bounding box center [218, 65] width 20 height 13
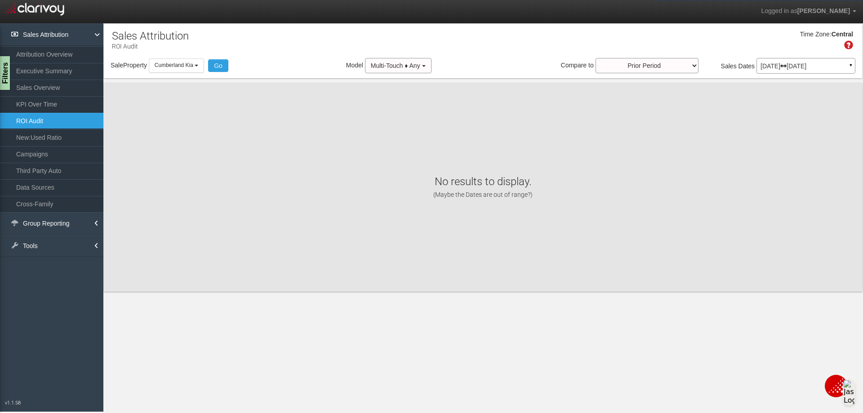
scroll to position [0, 0]
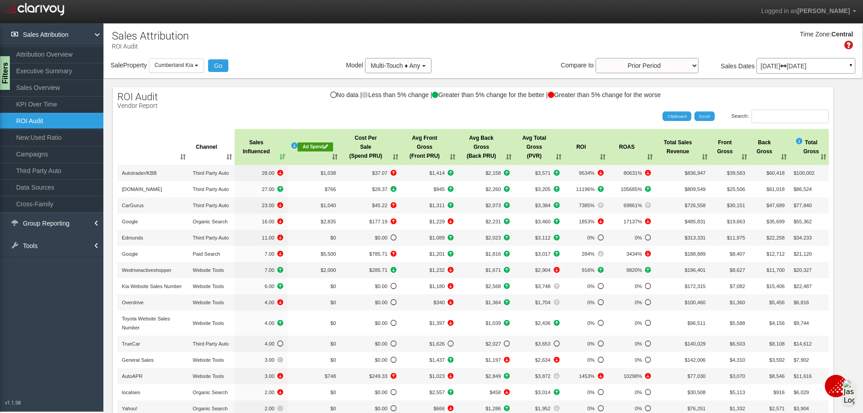
click at [304, 147] on div "Ad Spend" at bounding box center [314, 146] width 35 height 9
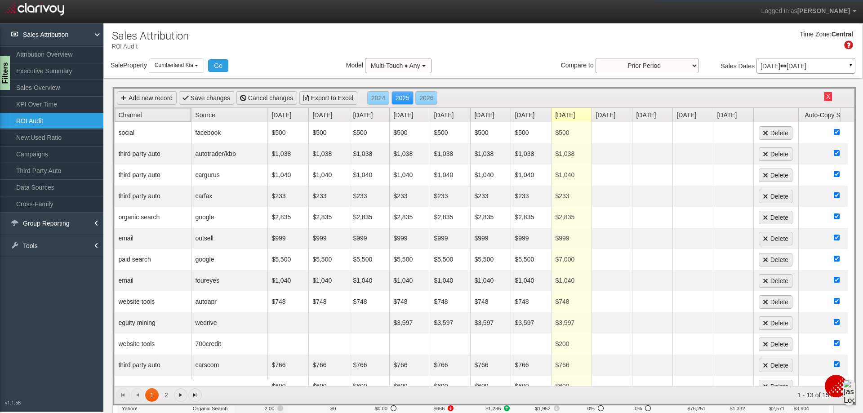
click at [150, 114] on link "Channel" at bounding box center [154, 115] width 73 height 14
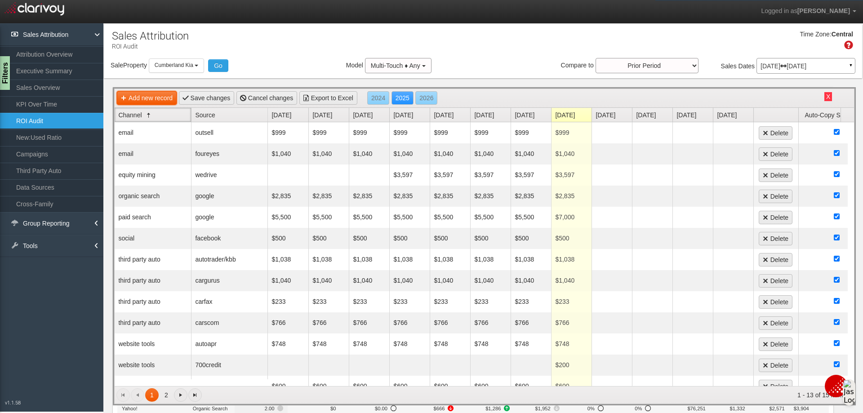
click at [149, 95] on link "Add new record" at bounding box center [147, 97] width 60 height 13
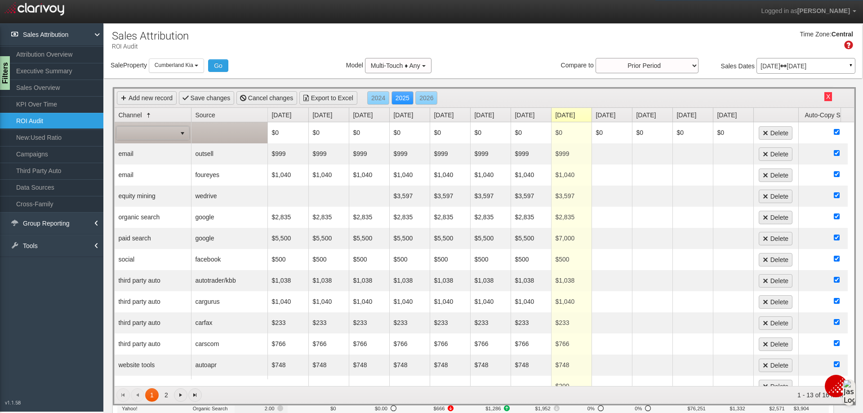
click at [176, 133] on span "select" at bounding box center [182, 133] width 13 height 13
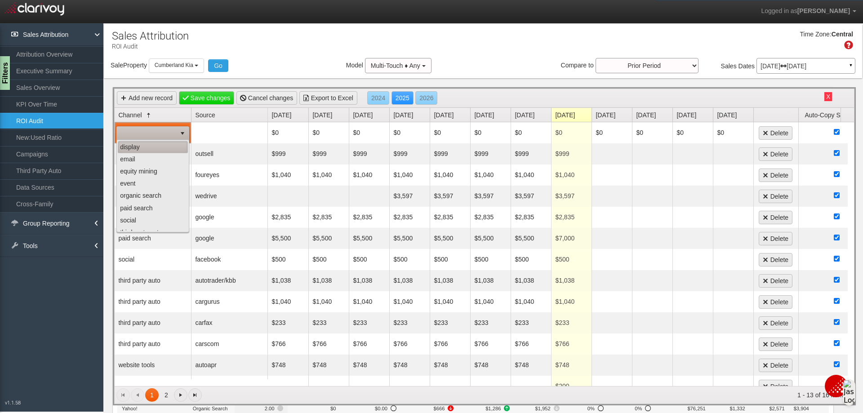
click at [138, 149] on li "display" at bounding box center [153, 147] width 70 height 12
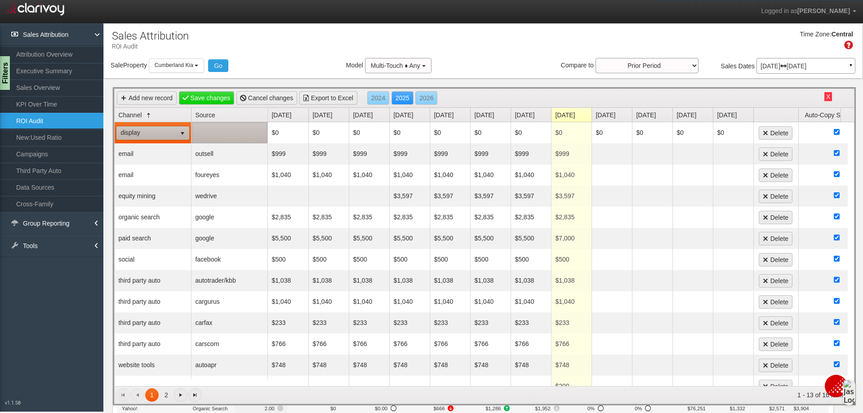
click at [226, 126] on td at bounding box center [229, 132] width 76 height 21
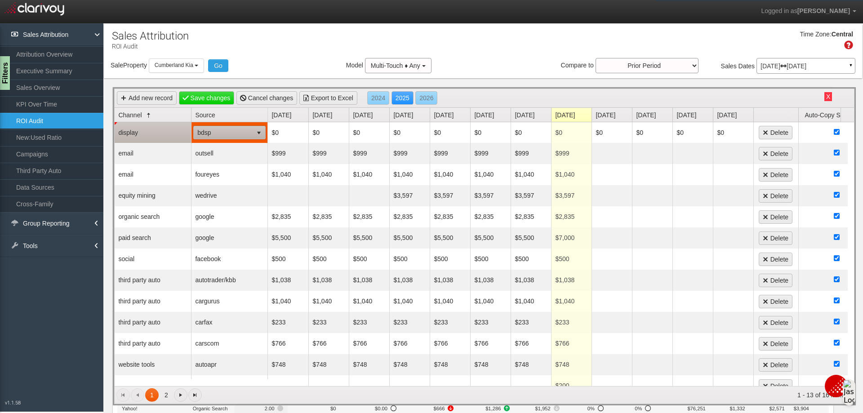
click at [254, 133] on span "select" at bounding box center [259, 132] width 13 height 13
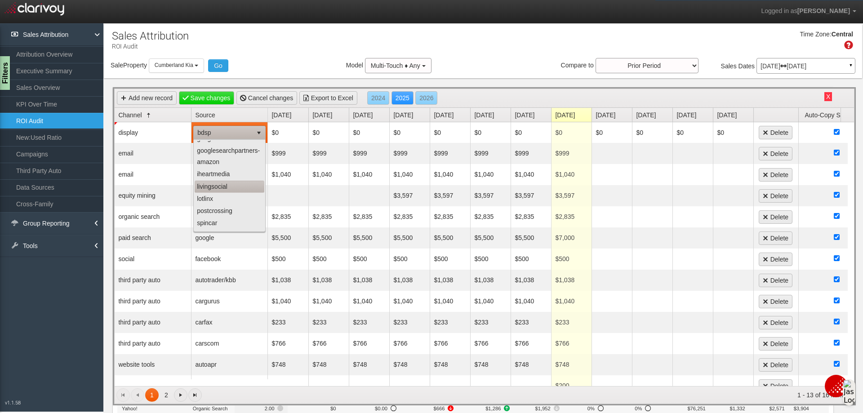
scroll to position [87, 0]
click at [210, 157] on li "lotlinx" at bounding box center [230, 163] width 70 height 12
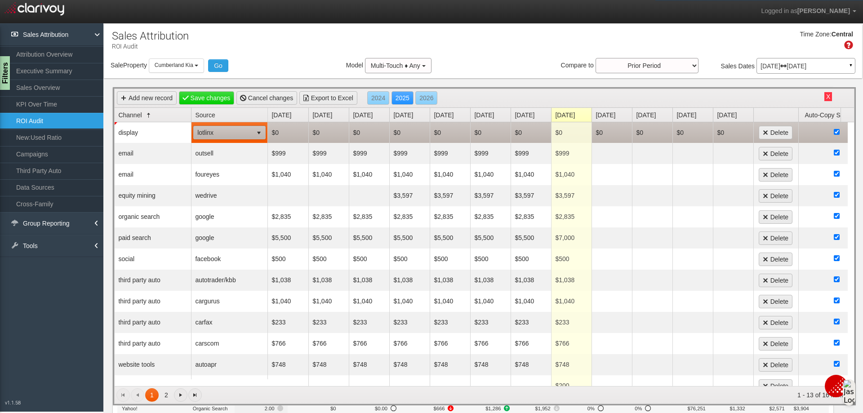
click at [448, 134] on td "$0" at bounding box center [450, 132] width 40 height 21
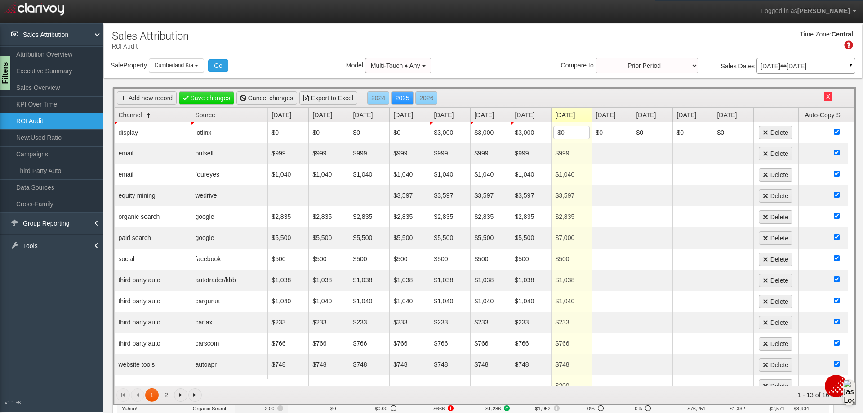
click at [510, 61] on div "Sale Property Loading Cumberland CDJR [GEOGRAPHIC_DATA] [GEOGRAPHIC_DATA] [GEOG…" at bounding box center [483, 67] width 758 height 19
click at [228, 98] on link "Save changes" at bounding box center [207, 97] width 56 height 13
click at [221, 65] on button "Go" at bounding box center [218, 65] width 20 height 13
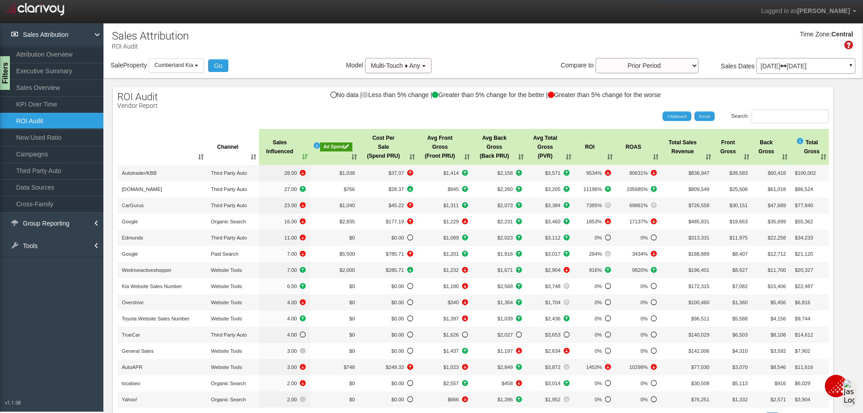
click at [195, 160] on th ": activate to sort column ascending" at bounding box center [161, 147] width 89 height 36
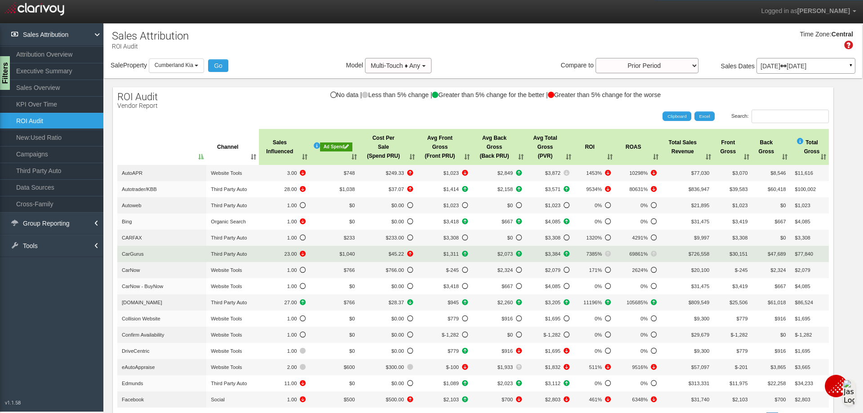
scroll to position [98, 0]
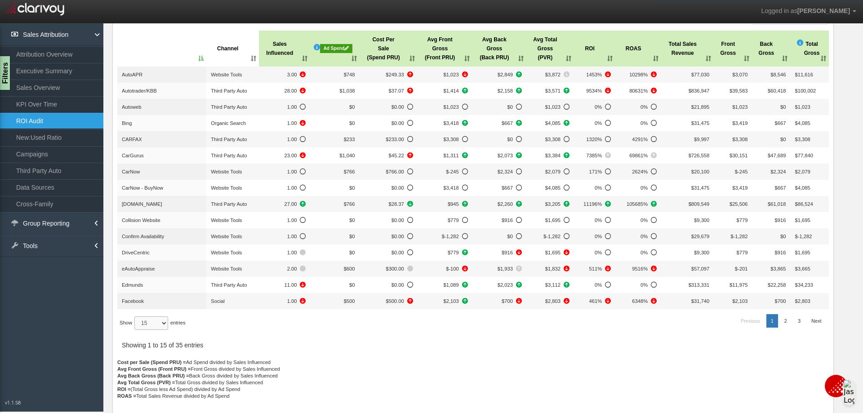
click at [164, 320] on select "15 30 50 All" at bounding box center [151, 322] width 34 height 13
click at [136, 330] on select "15 30 50 All" at bounding box center [151, 322] width 34 height 13
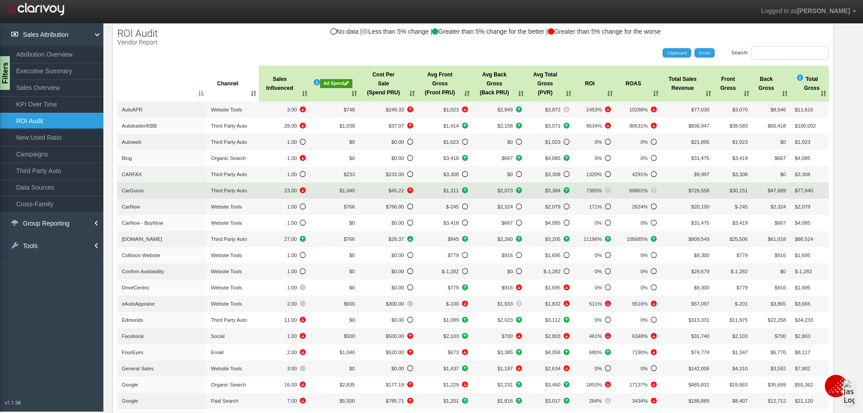
scroll to position [9, 0]
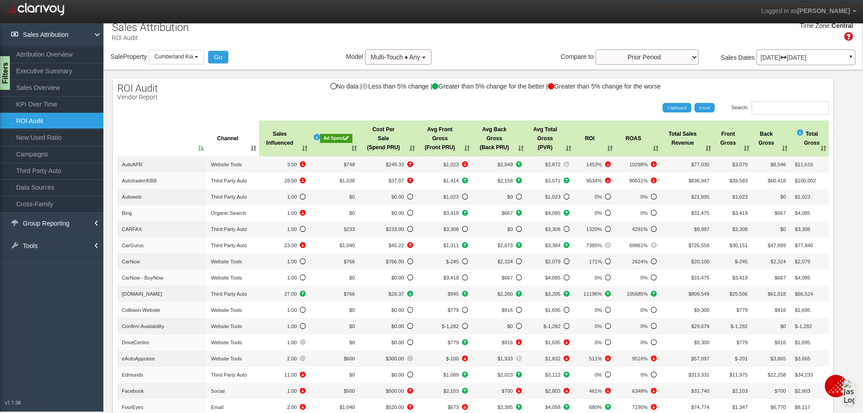
click at [770, 55] on p "Jun 01, 2025 Jun 30, 2025" at bounding box center [805, 57] width 91 height 6
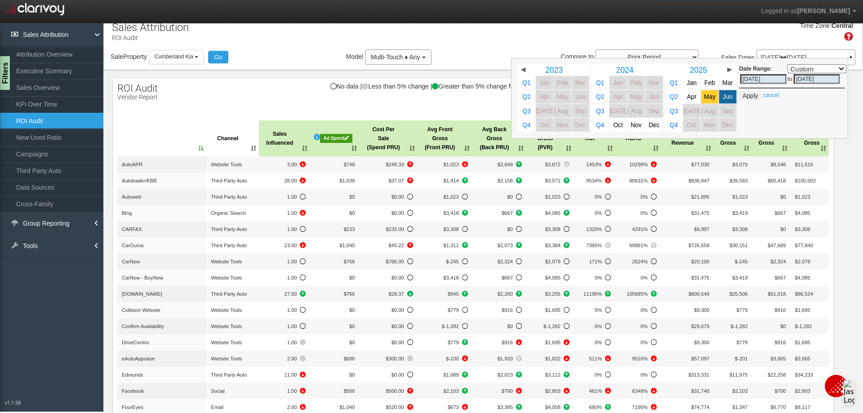
click at [705, 97] on span "May" at bounding box center [710, 96] width 12 height 7
click at [747, 94] on button "Apply" at bounding box center [750, 95] width 22 height 9
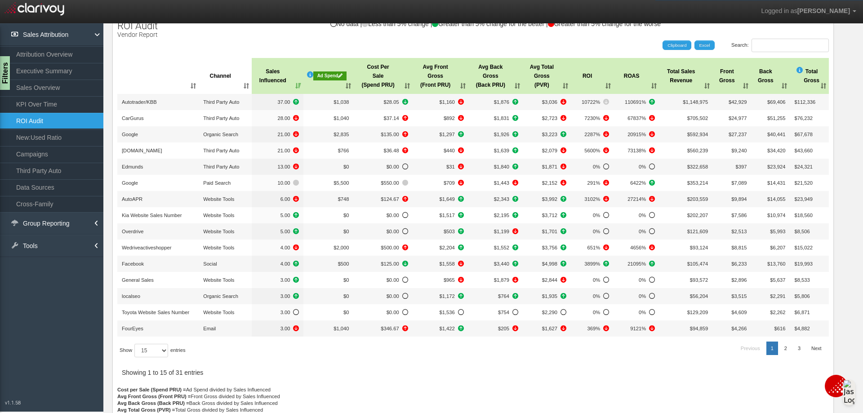
scroll to position [98, 0]
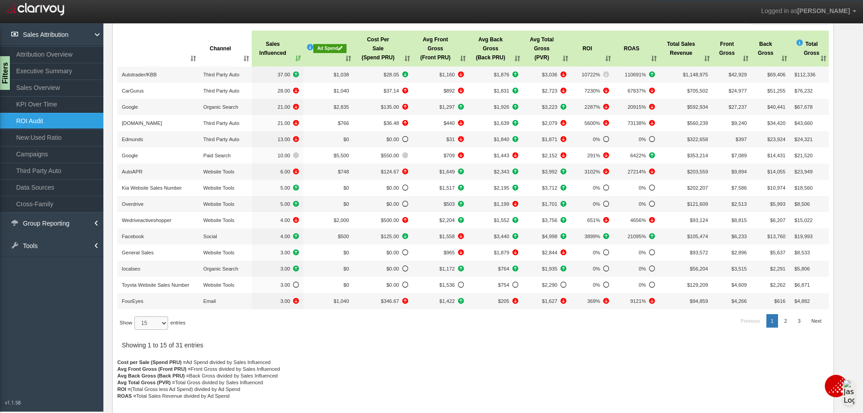
click at [166, 322] on select "15 30 50 All" at bounding box center [151, 322] width 34 height 13
click at [136, 330] on select "15 30 50 All" at bounding box center [151, 322] width 34 height 13
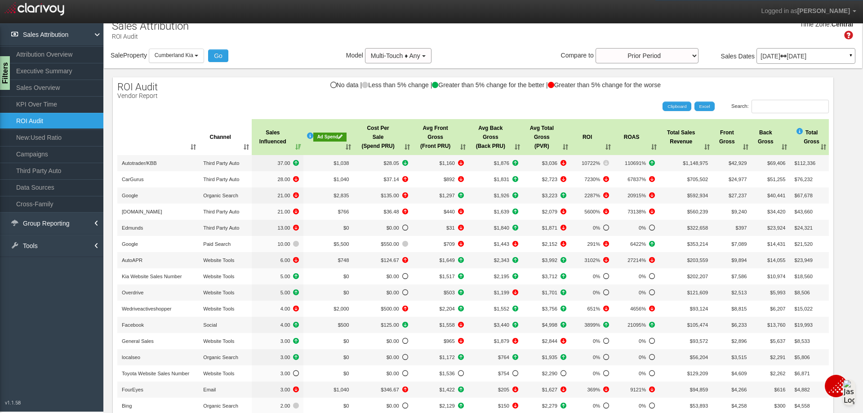
scroll to position [0, 0]
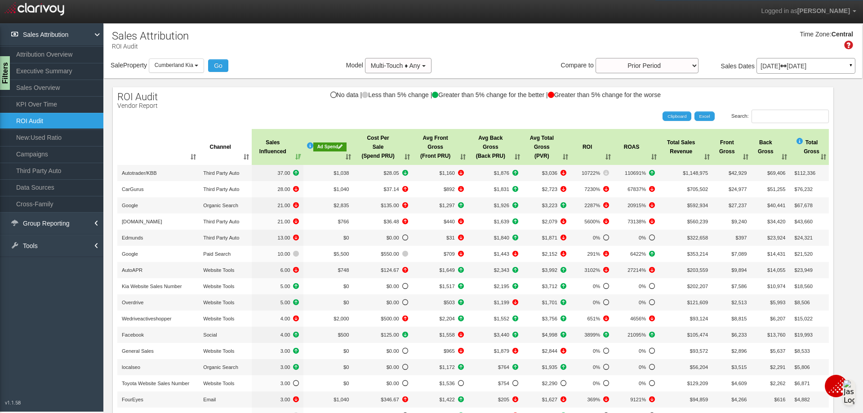
click at [195, 159] on th ": activate to sort column ascending" at bounding box center [157, 147] width 81 height 36
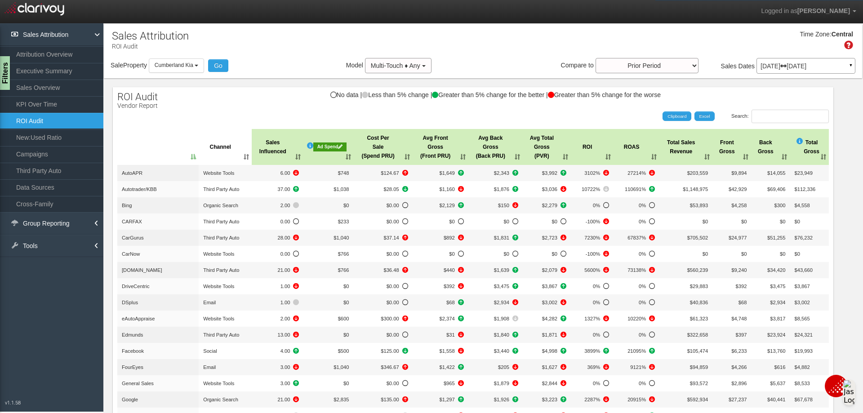
click at [767, 66] on p "May 01, 2025 May 31, 2025" at bounding box center [805, 66] width 91 height 6
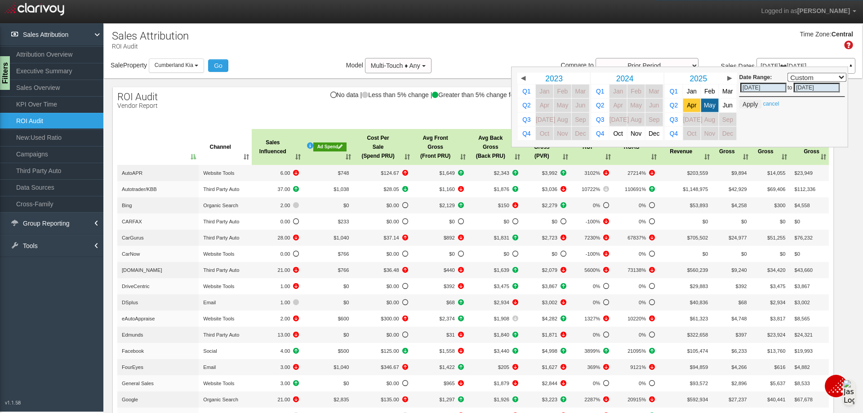
click at [687, 105] on span "Apr" at bounding box center [691, 105] width 9 height 7
click at [687, 106] on span "Apr" at bounding box center [691, 105] width 9 height 7
click at [740, 102] on button "Apply" at bounding box center [750, 104] width 22 height 9
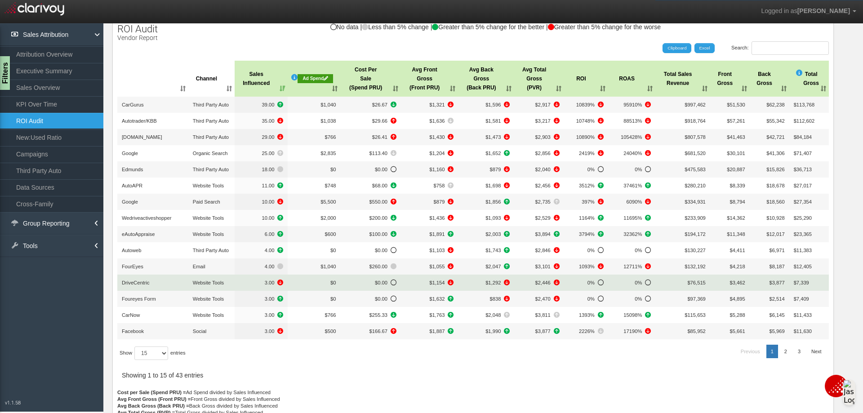
scroll to position [121, 0]
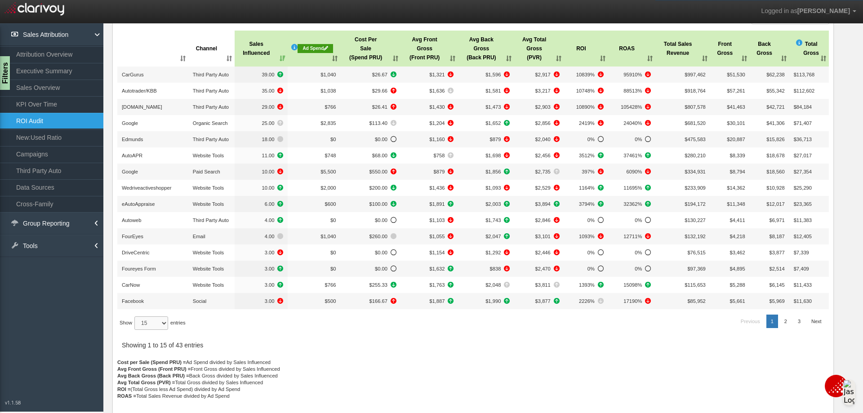
click at [165, 324] on select "15 30 50 All" at bounding box center [151, 322] width 34 height 13
click at [136, 330] on select "15 30 50 All" at bounding box center [151, 322] width 34 height 13
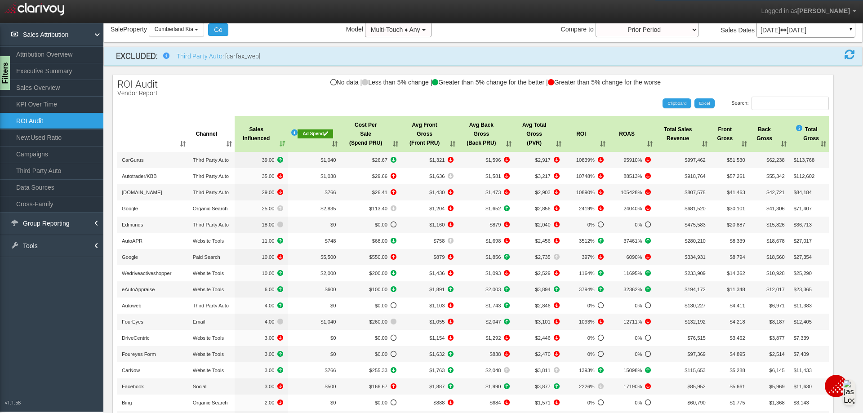
scroll to position [0, 0]
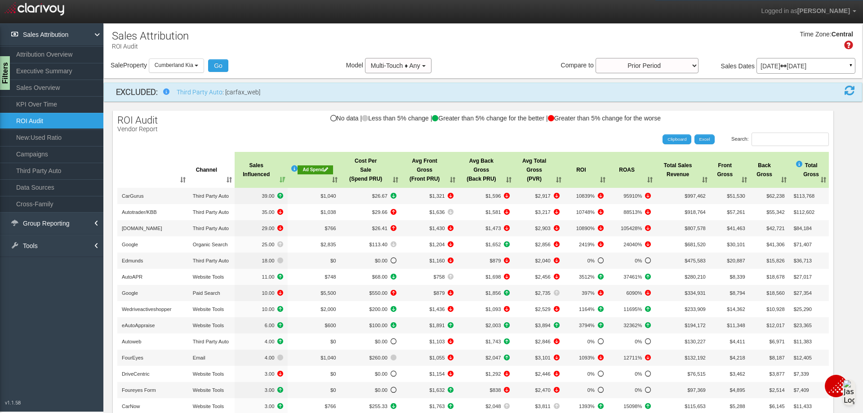
click at [182, 177] on th ": activate to sort column ascending" at bounding box center [152, 170] width 71 height 36
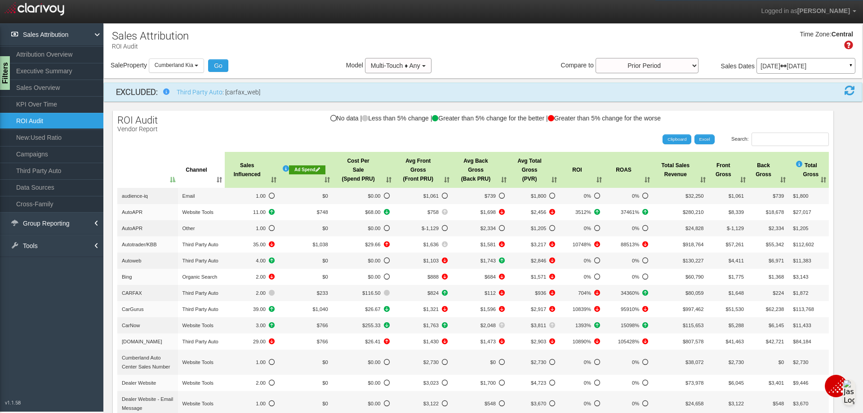
click at [163, 180] on th ": activate to sort column descending" at bounding box center [147, 170] width 61 height 36
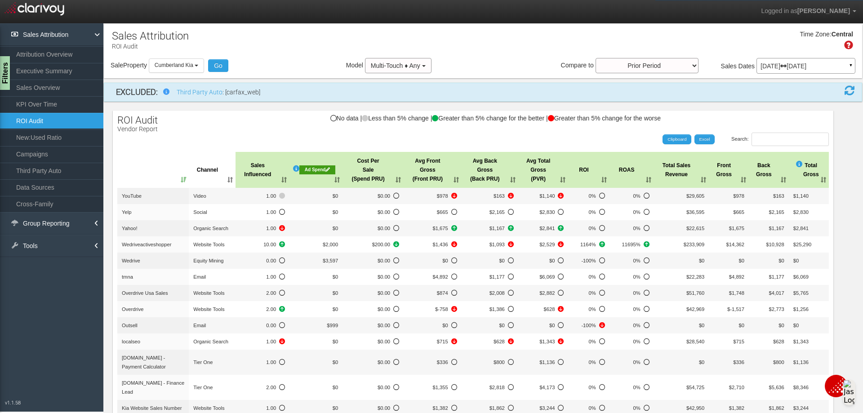
click at [182, 177] on th ": activate to sort column ascending" at bounding box center [152, 170] width 71 height 36
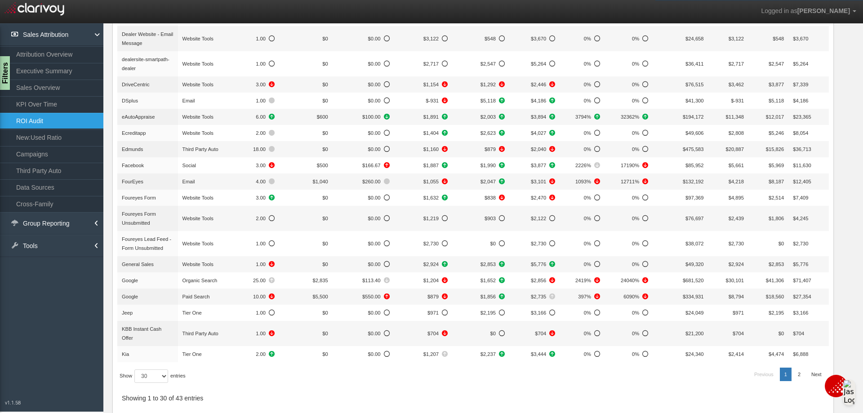
scroll to position [404, 0]
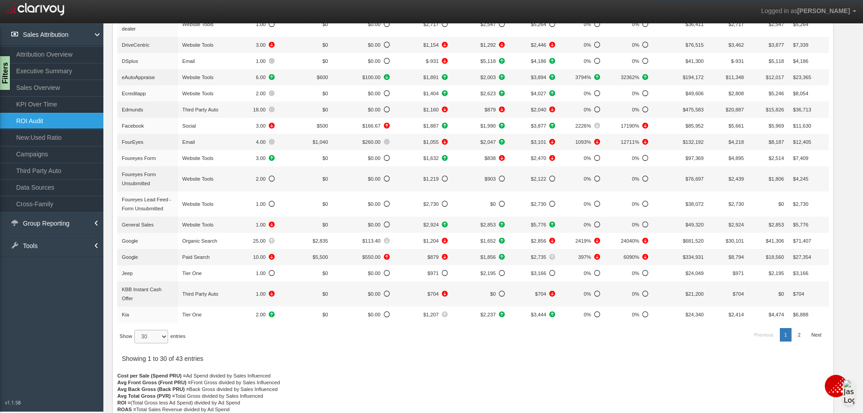
click at [165, 343] on select "15 30 50 All" at bounding box center [151, 336] width 34 height 13
click at [136, 343] on select "15 30 50 All" at bounding box center [151, 336] width 34 height 13
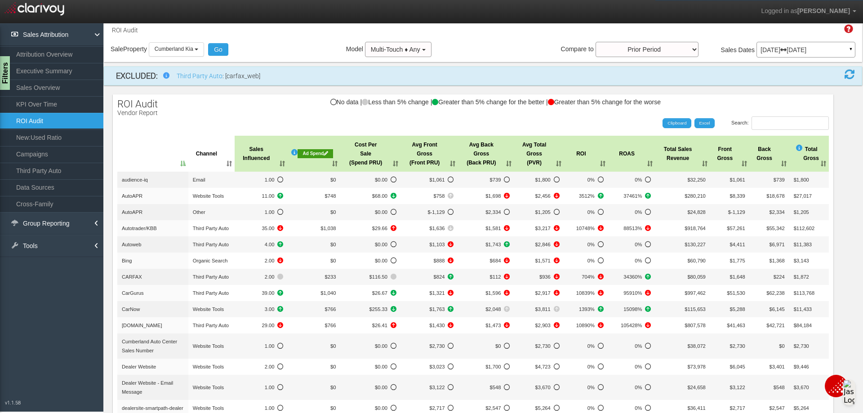
scroll to position [0, 0]
